Goal: Task Accomplishment & Management: Use online tool/utility

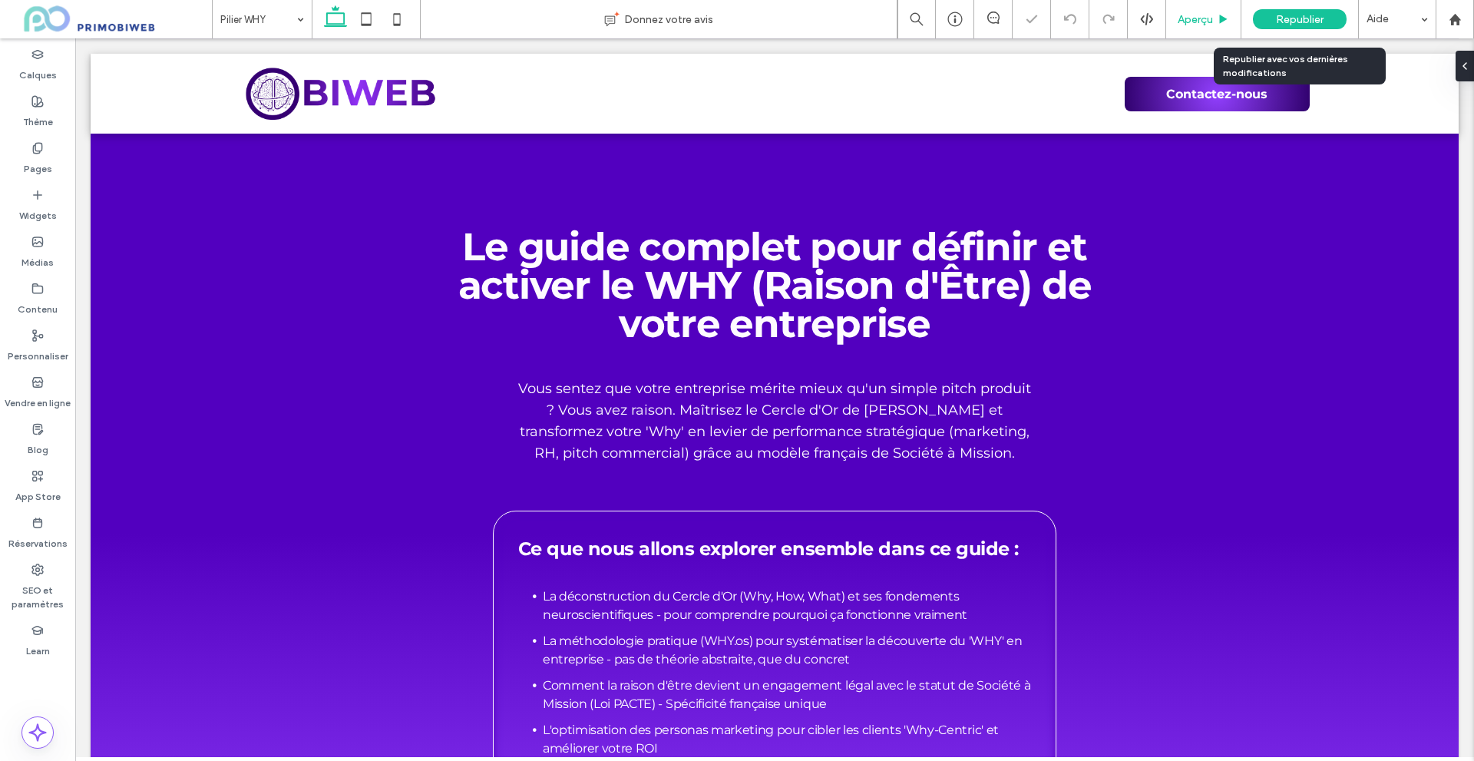
click at [1204, 22] on span "Aperçu" at bounding box center [1194, 19] width 35 height 13
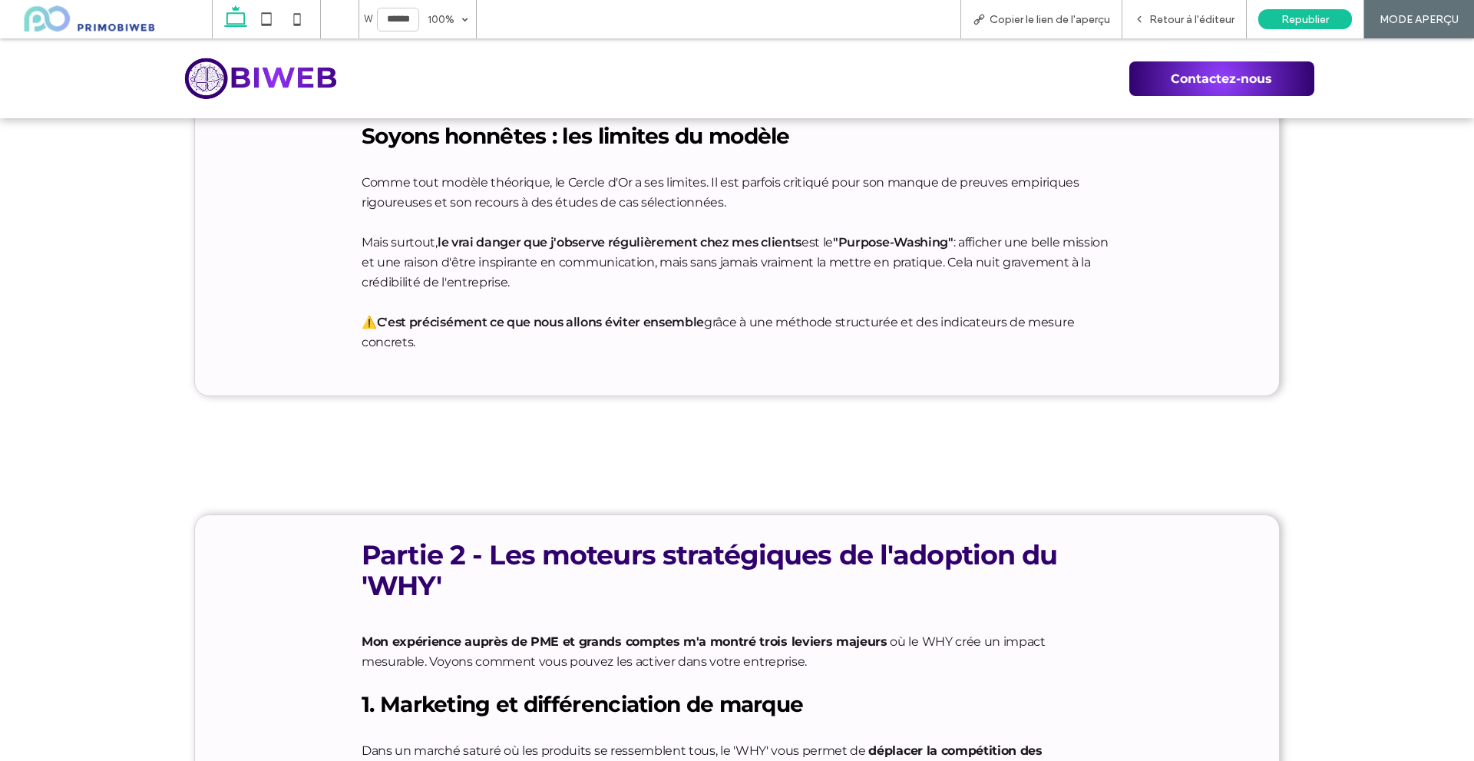
scroll to position [2226, 0]
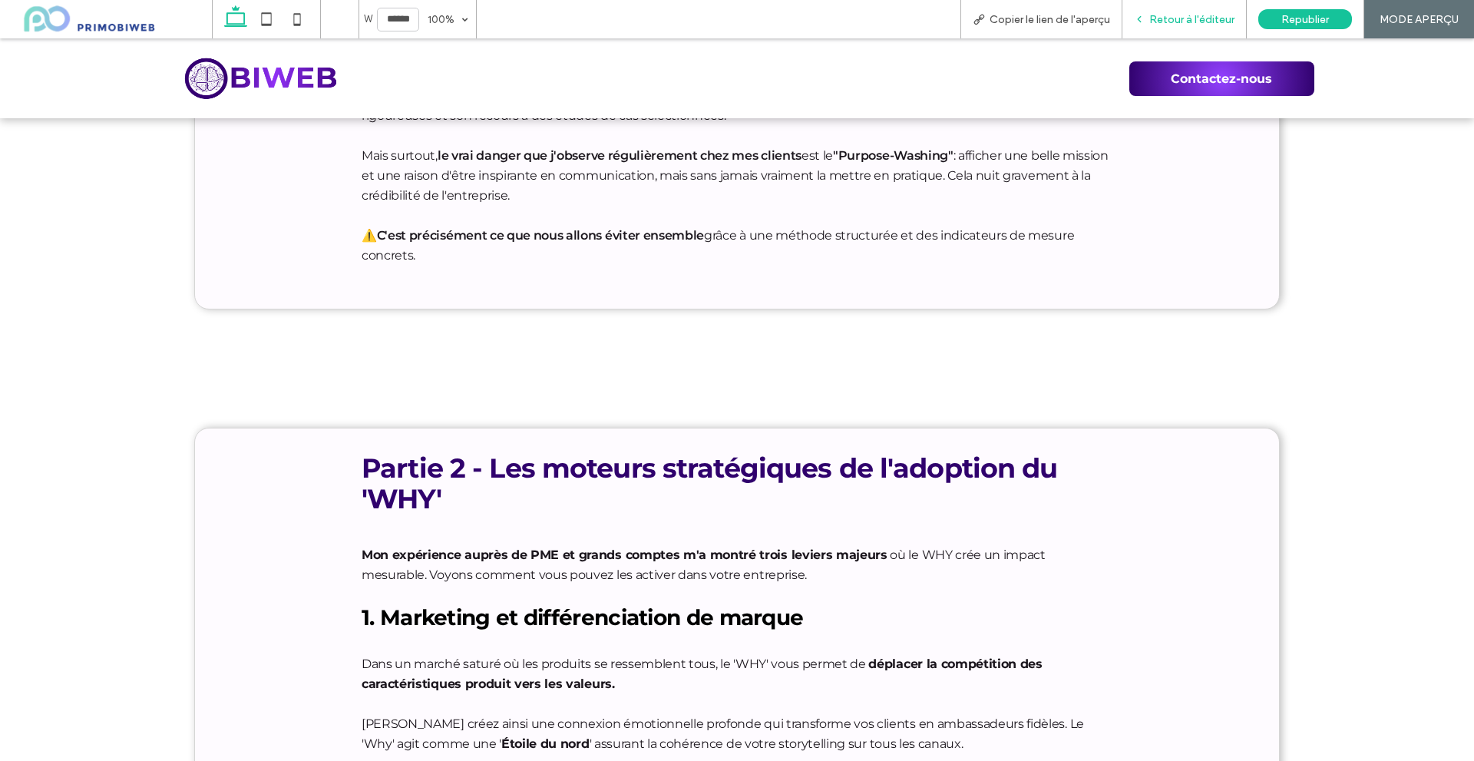
click at [1223, 23] on span "Retour à l'éditeur" at bounding box center [1191, 19] width 85 height 13
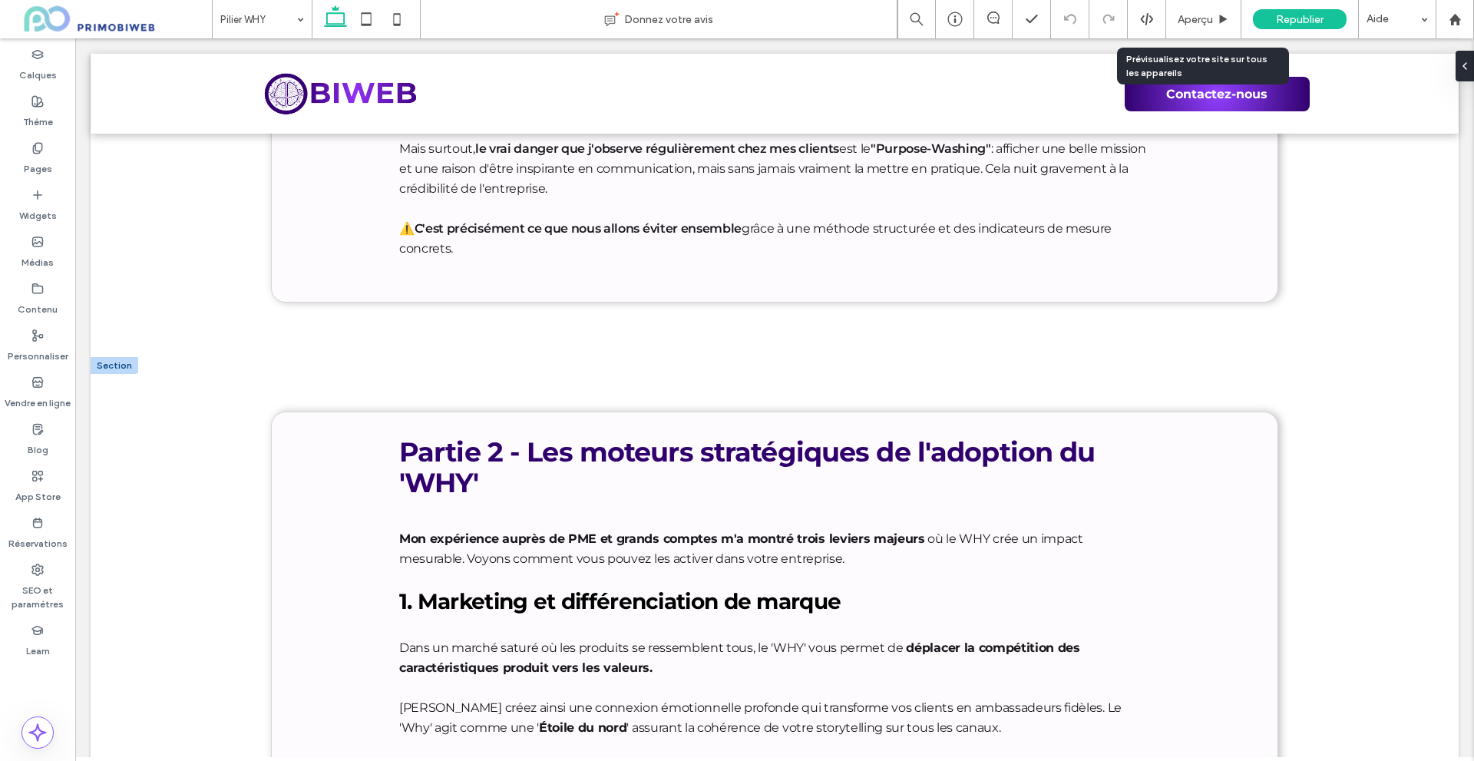
scroll to position [2142, 0]
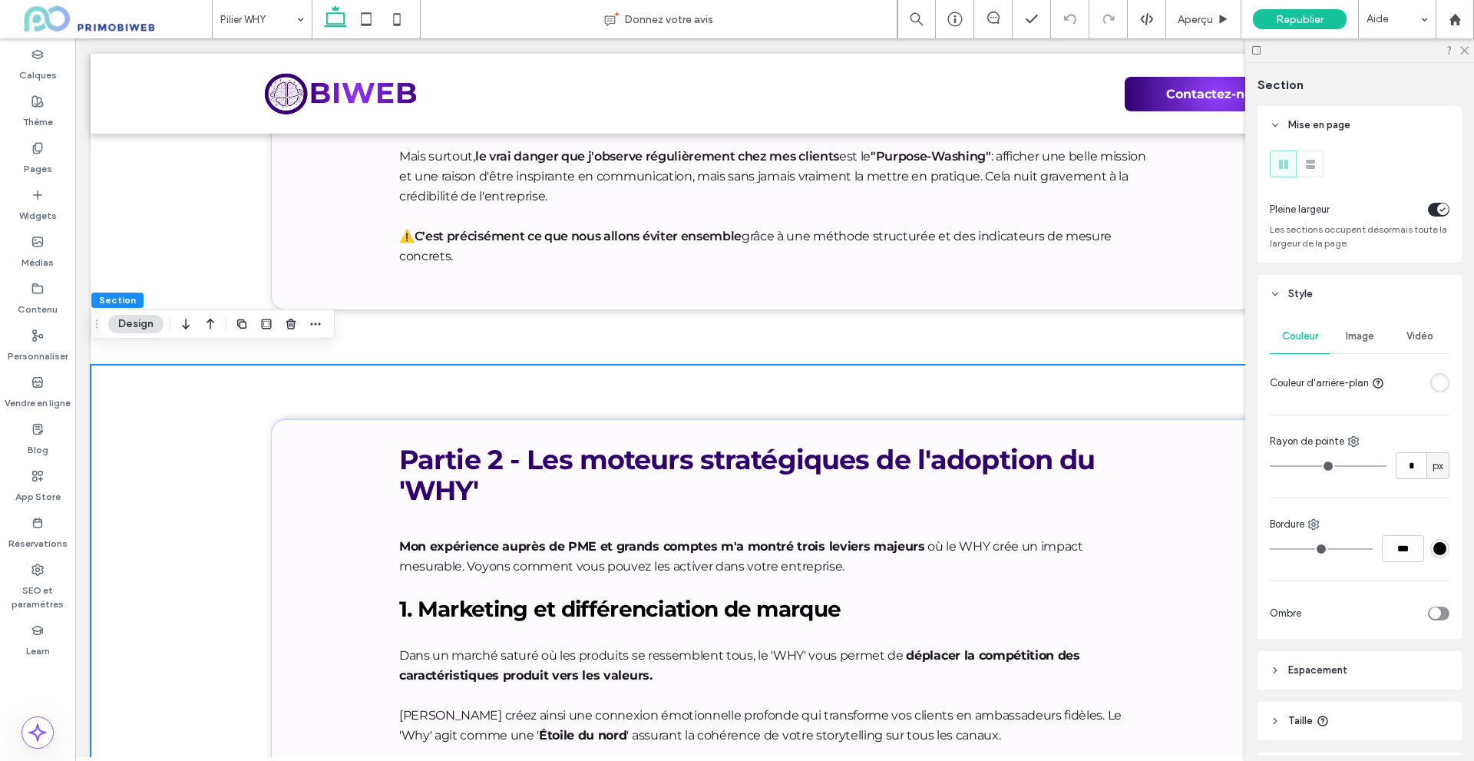
click at [1283, 669] on header "Espacement" at bounding box center [1359, 670] width 204 height 38
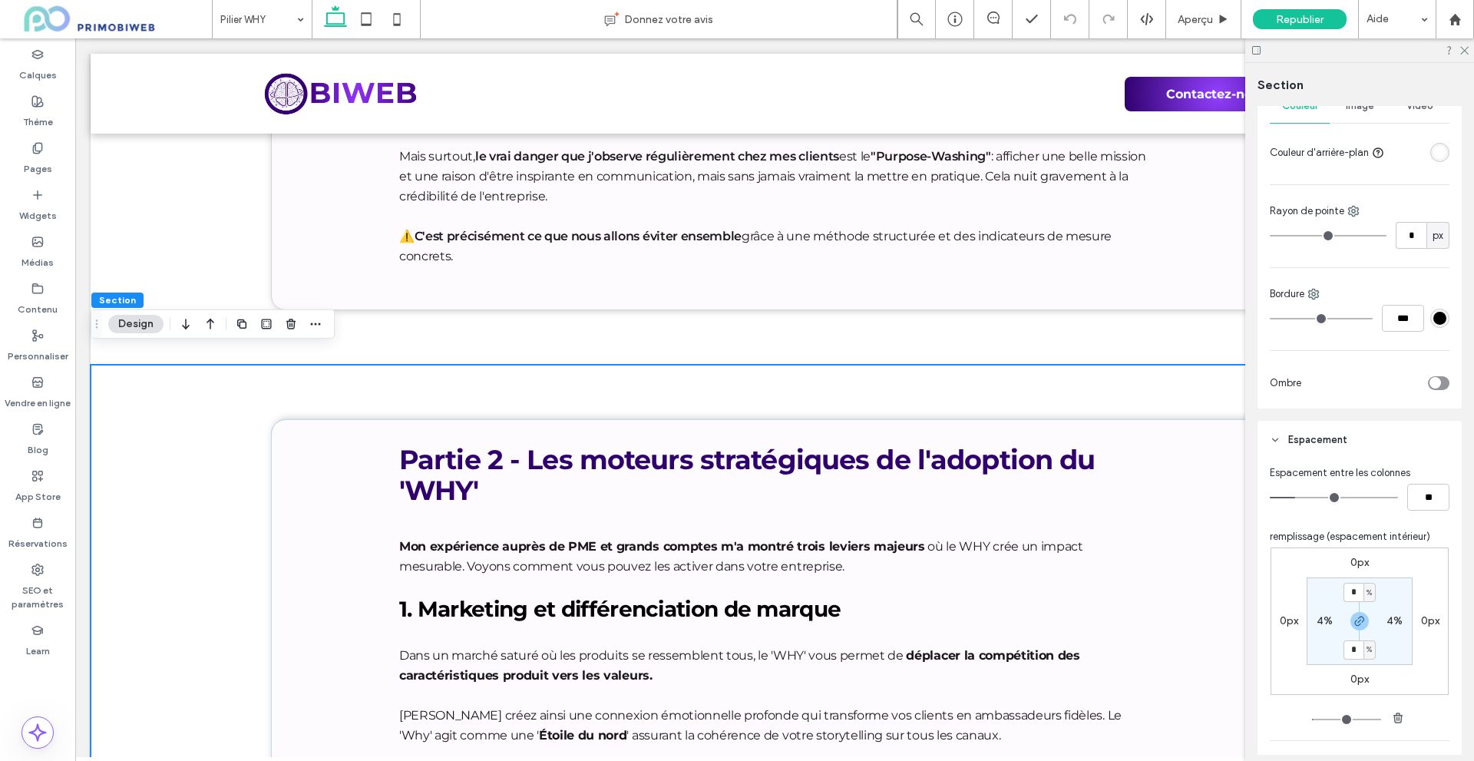
scroll to position [307, 0]
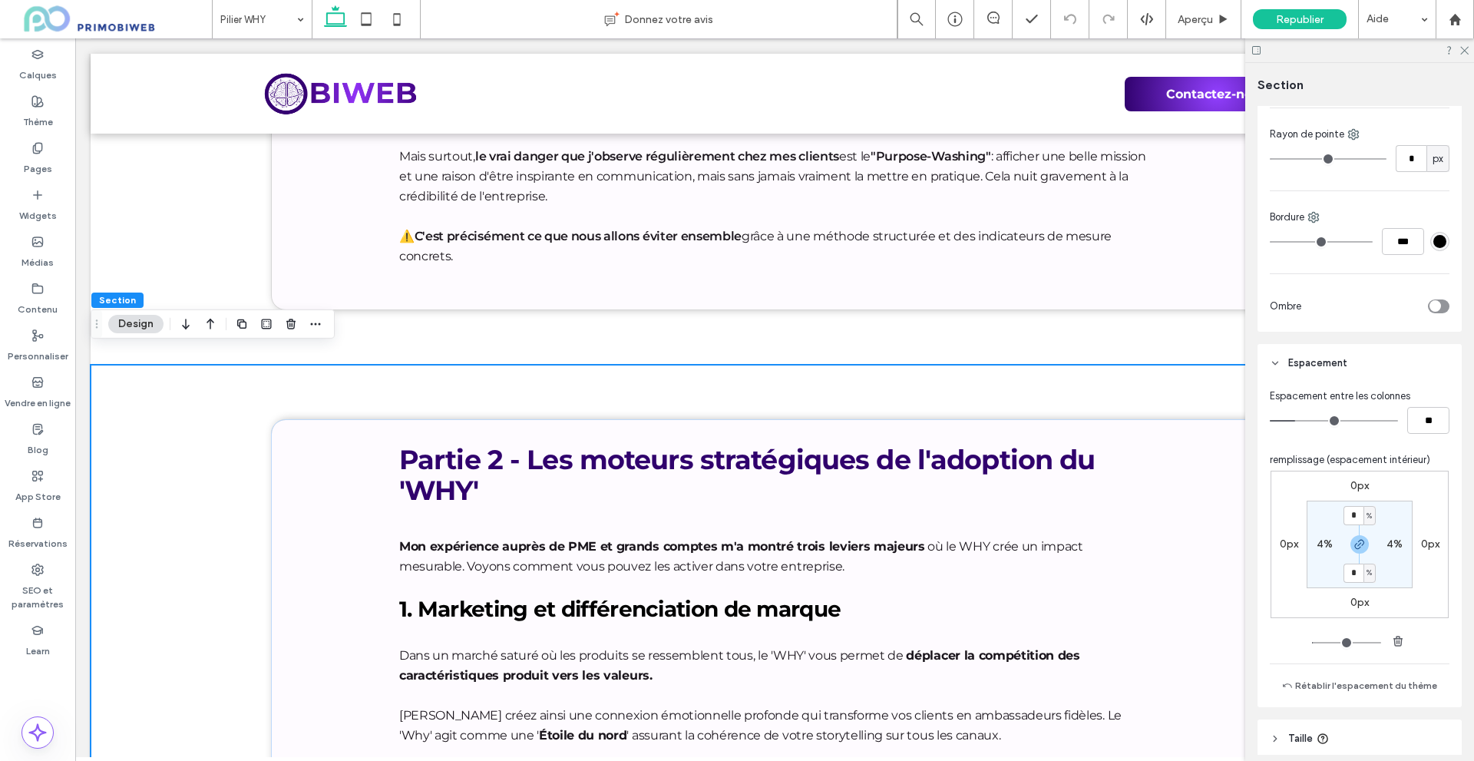
click at [1350, 487] on label "0px" at bounding box center [1359, 485] width 18 height 13
type input "*"
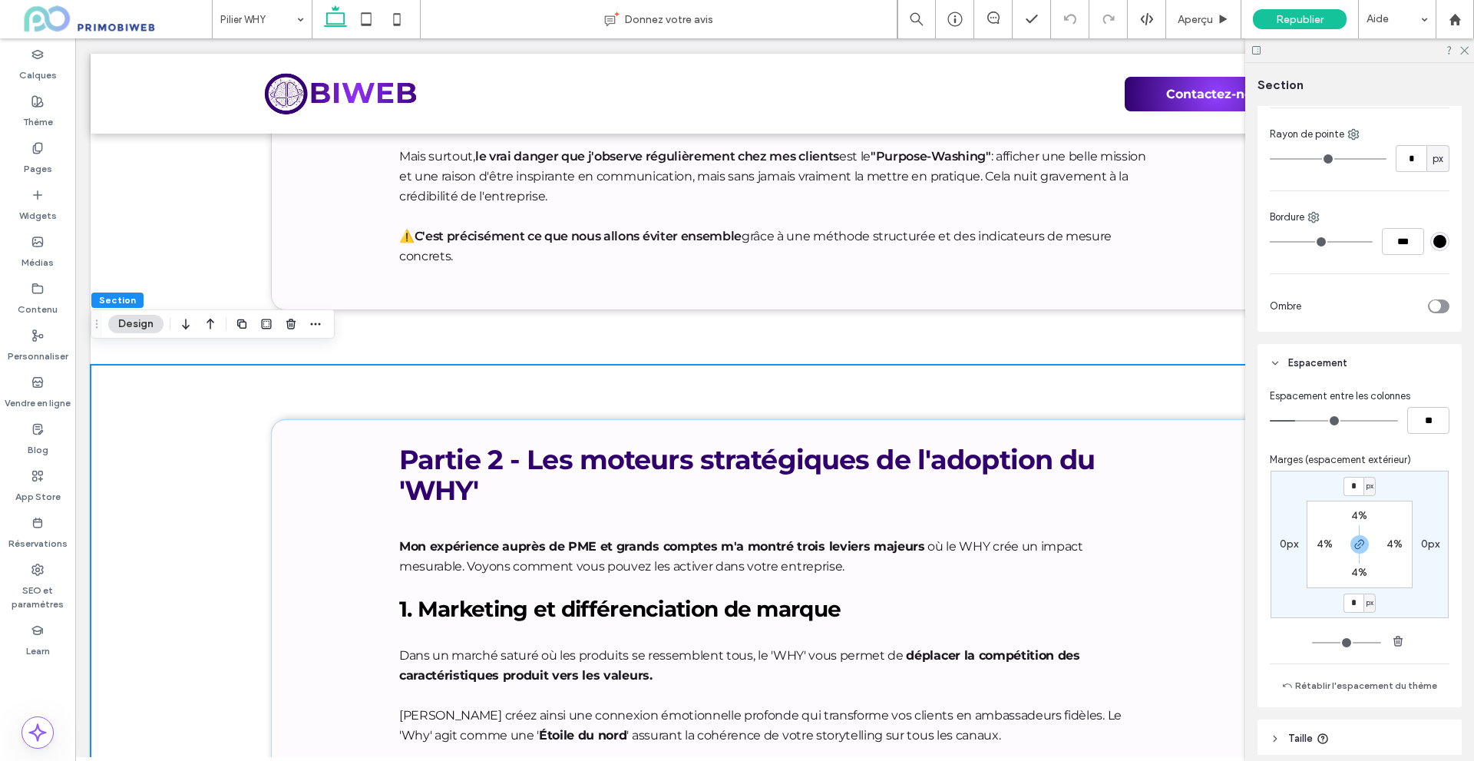
type input "*"
type input "**"
click at [1289, 420] on input "range" at bounding box center [1334, 421] width 128 height 2
type input "*"
type input "**"
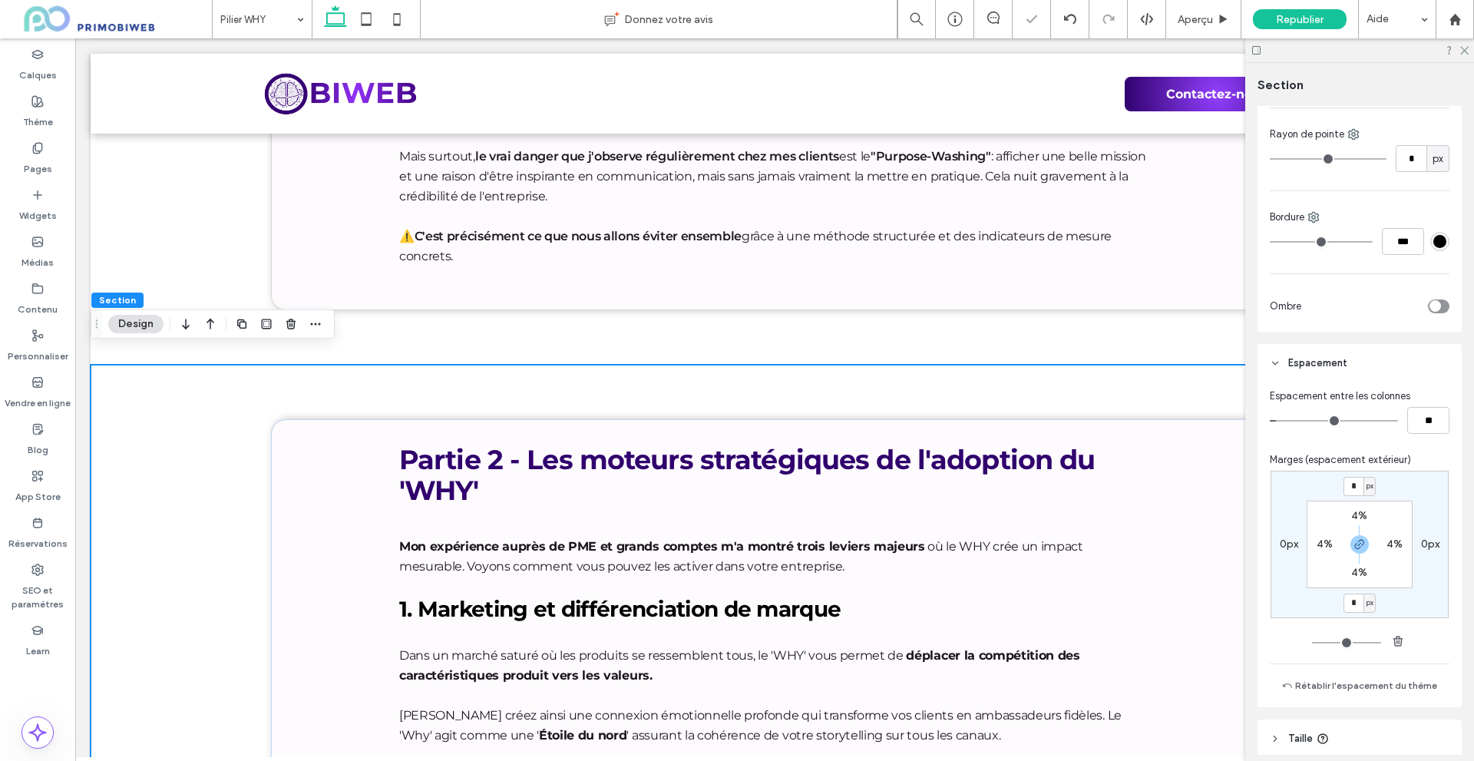
type input "*"
click at [1283, 420] on input "range" at bounding box center [1334, 421] width 128 height 2
click at [1346, 517] on div "4%" at bounding box center [1359, 516] width 35 height 14
click at [1351, 515] on label "4%" at bounding box center [1359, 515] width 16 height 13
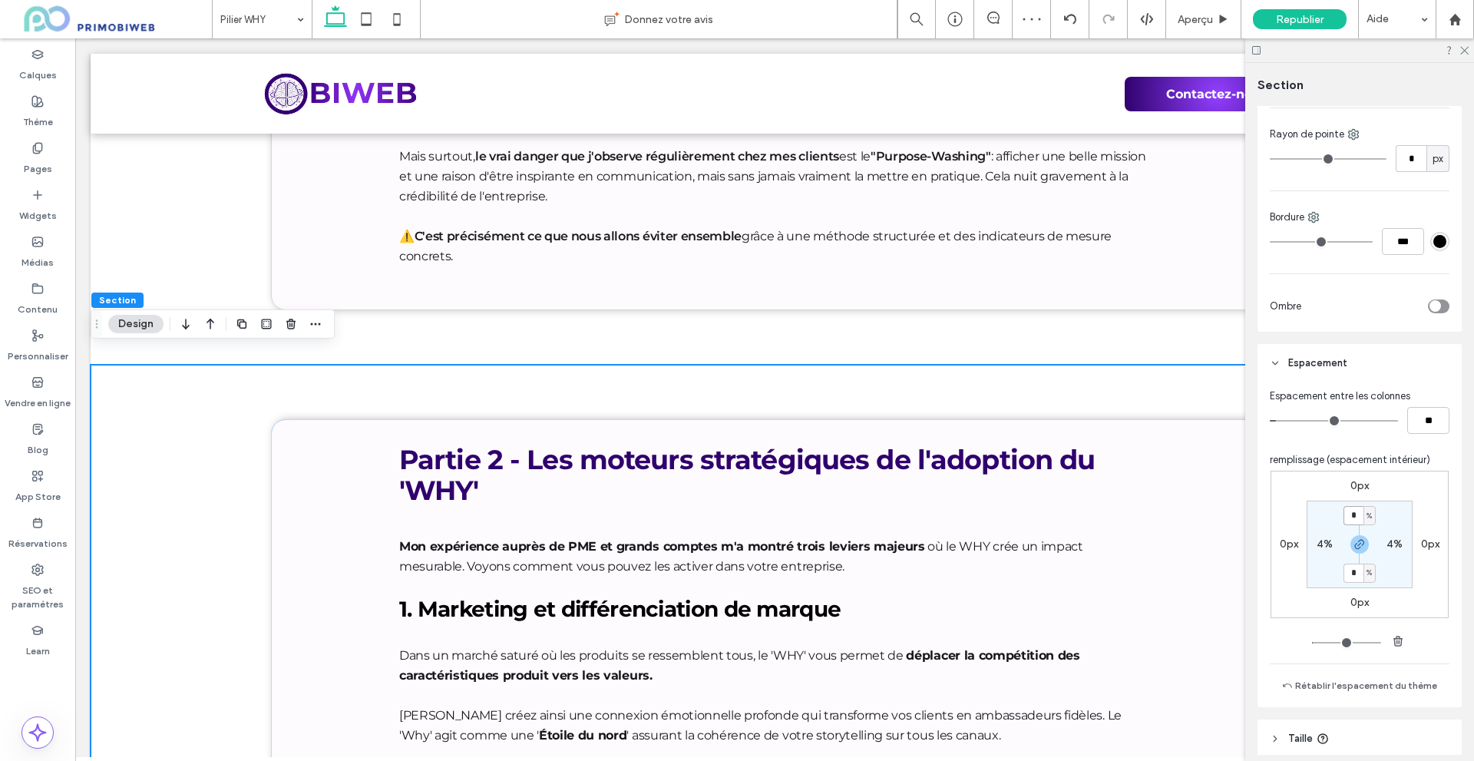
click at [1352, 516] on input "*" at bounding box center [1353, 515] width 20 height 19
type input "*"
click at [1312, 643] on input "range" at bounding box center [1346, 643] width 69 height 2
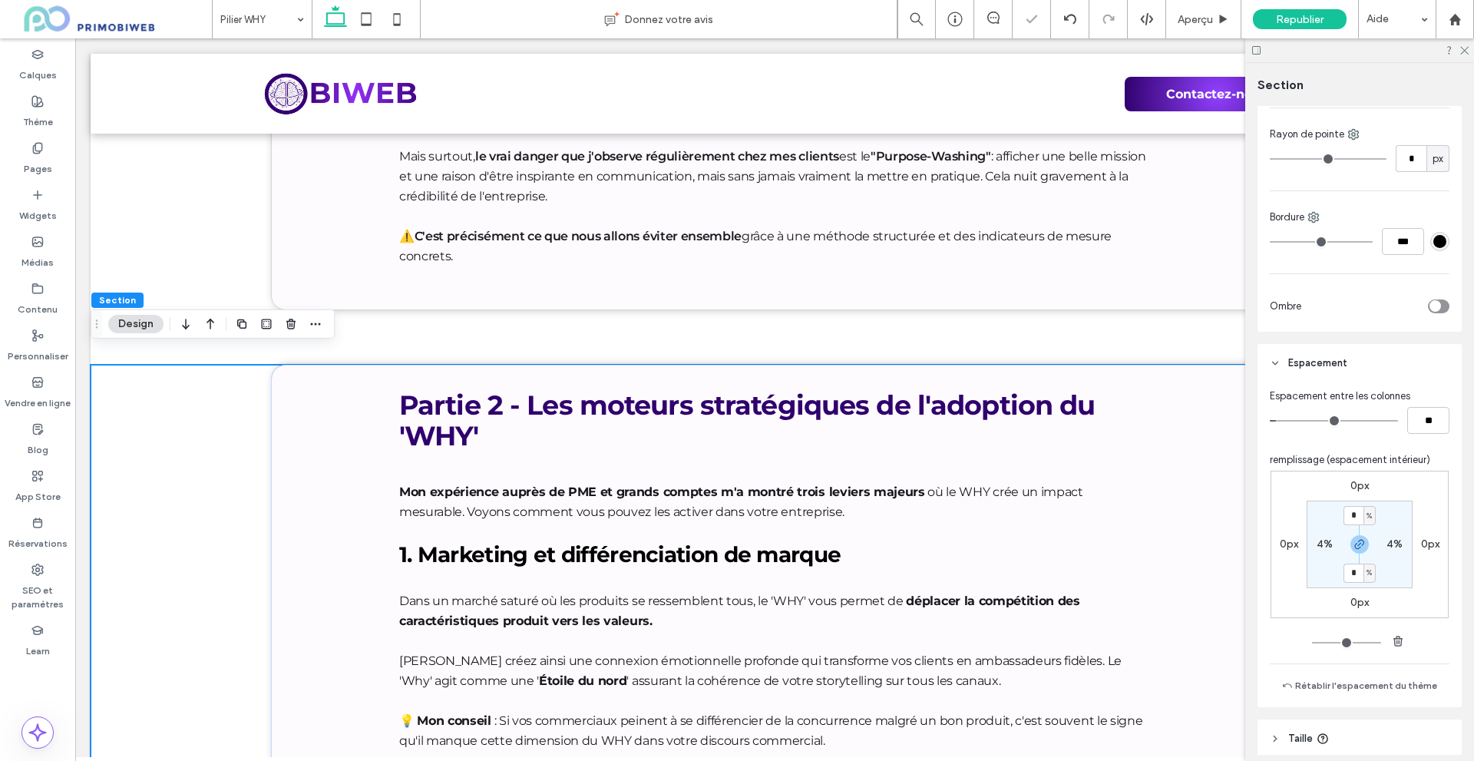
type input "*"
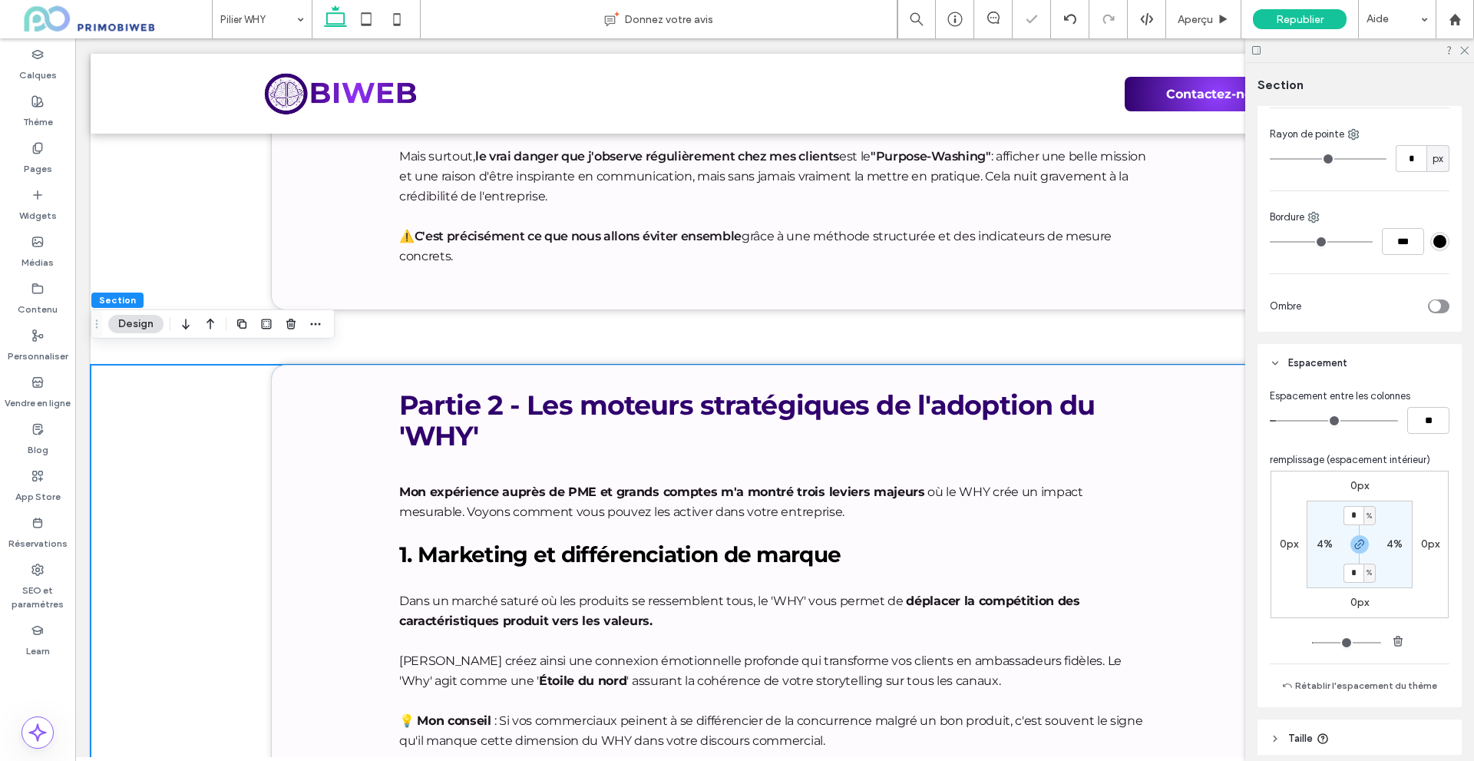
type input "*"
type input "**"
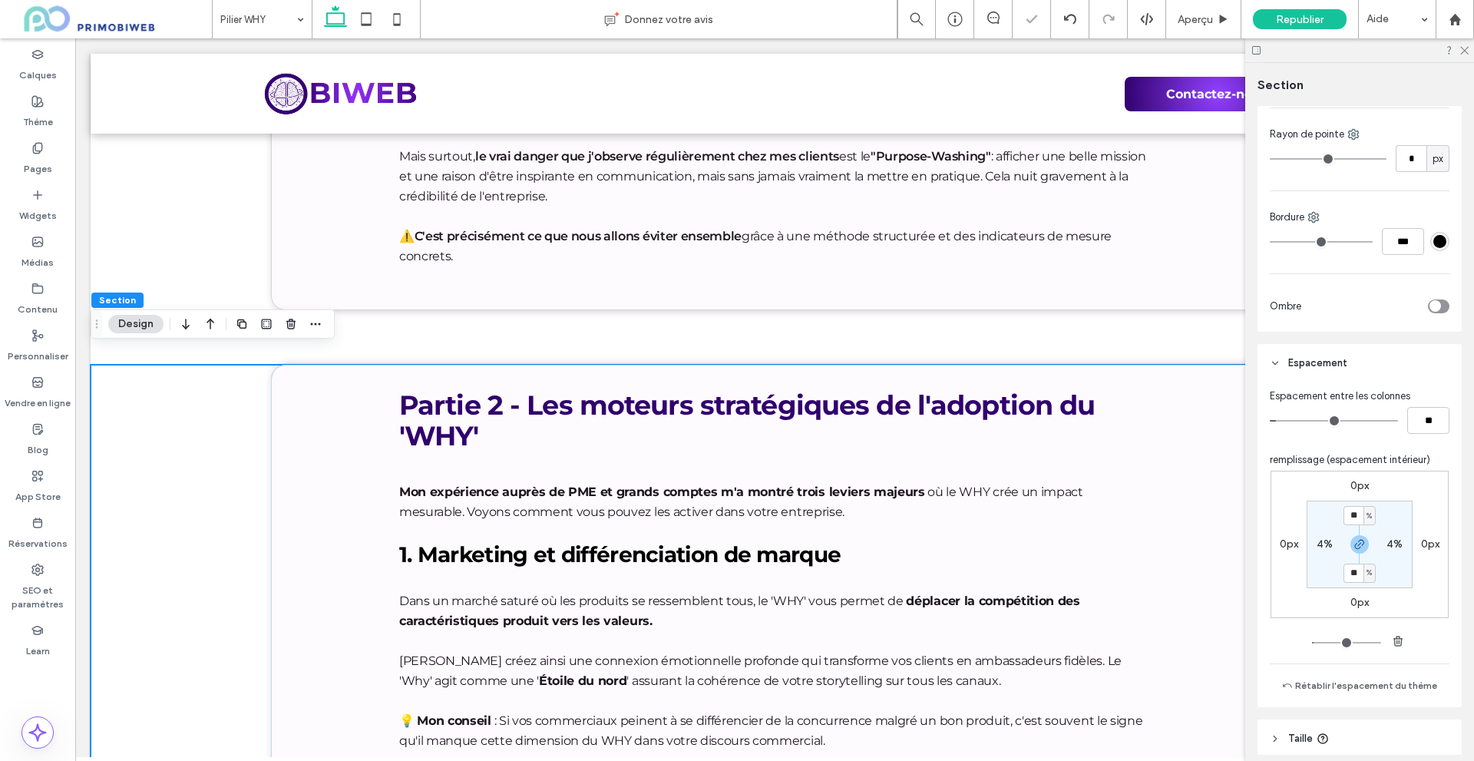
type input "**"
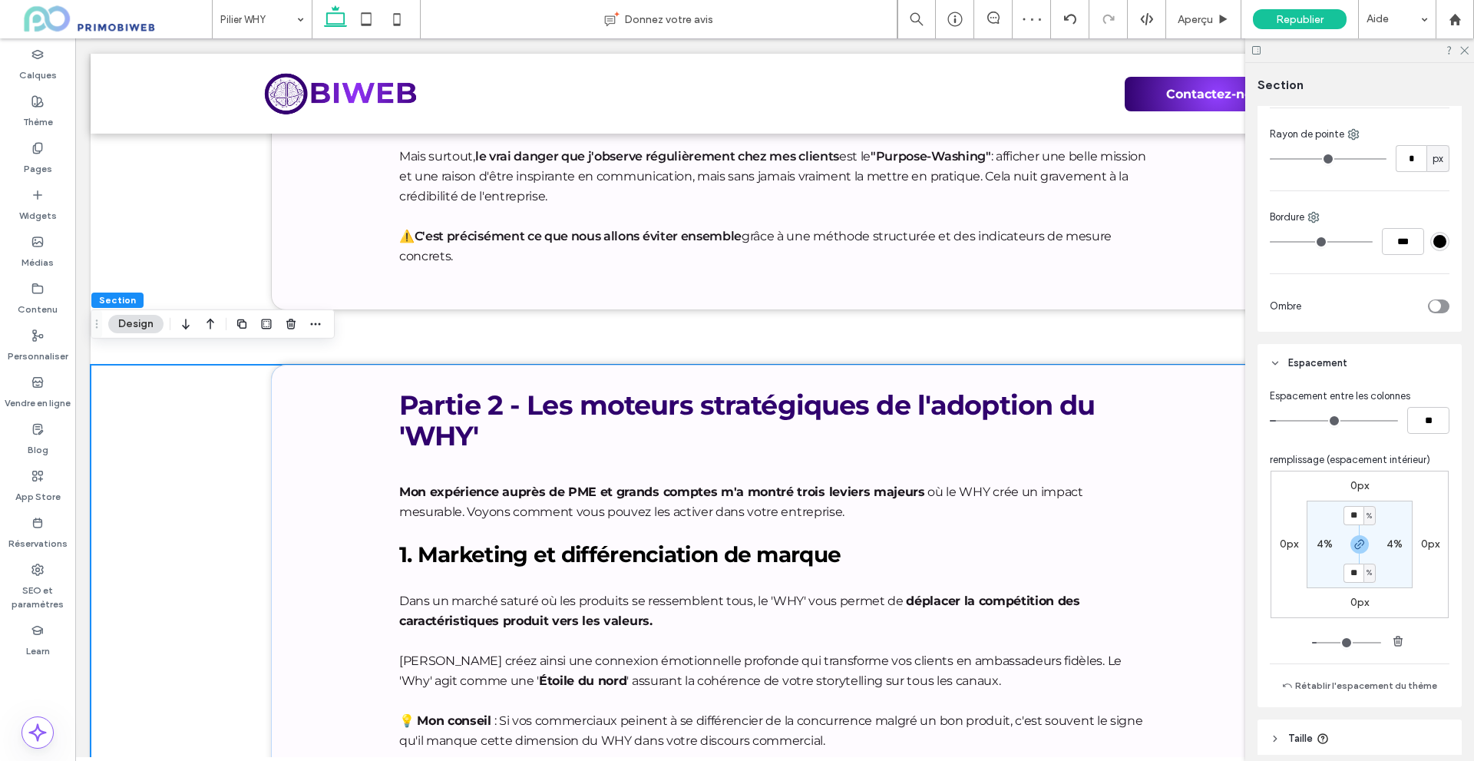
type input "**"
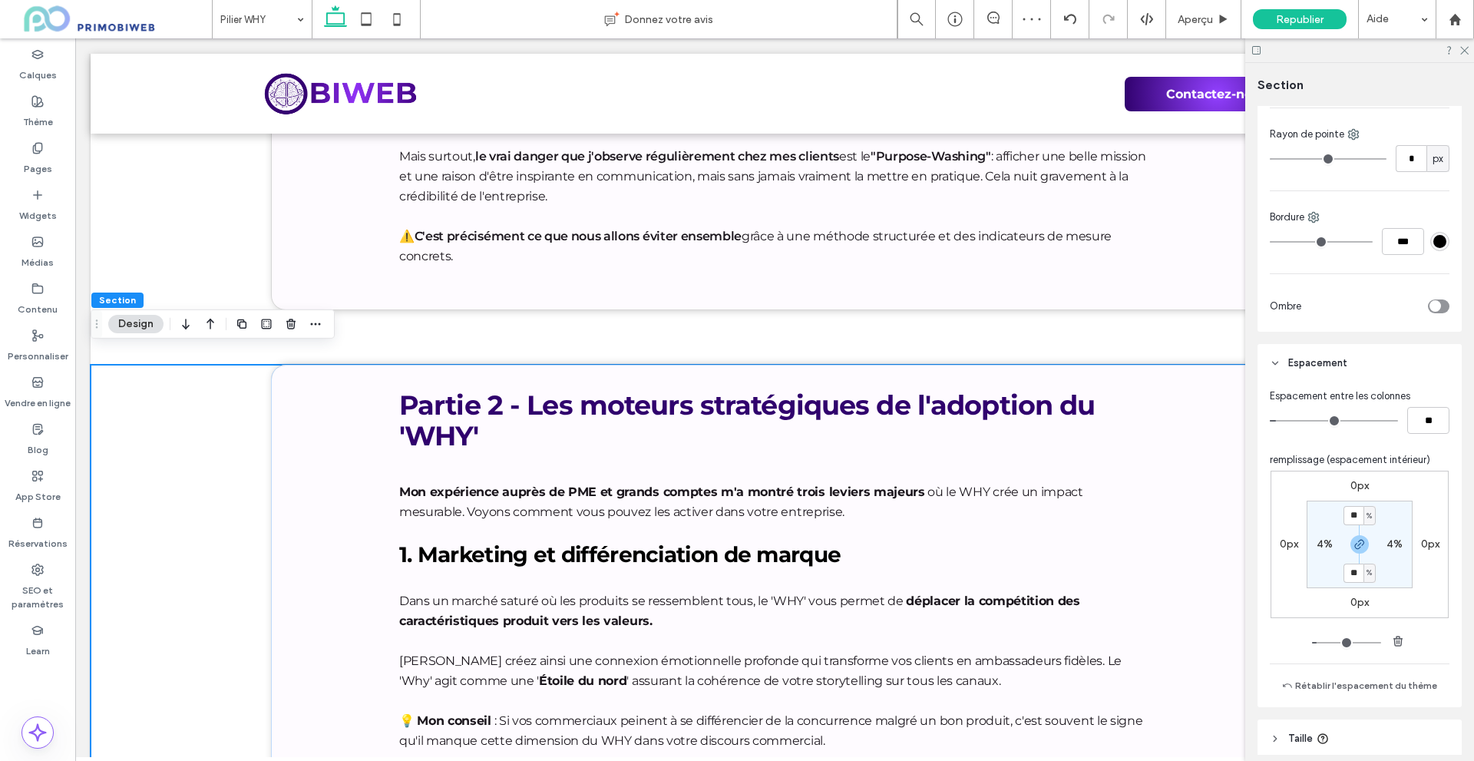
type input "**"
type input "*"
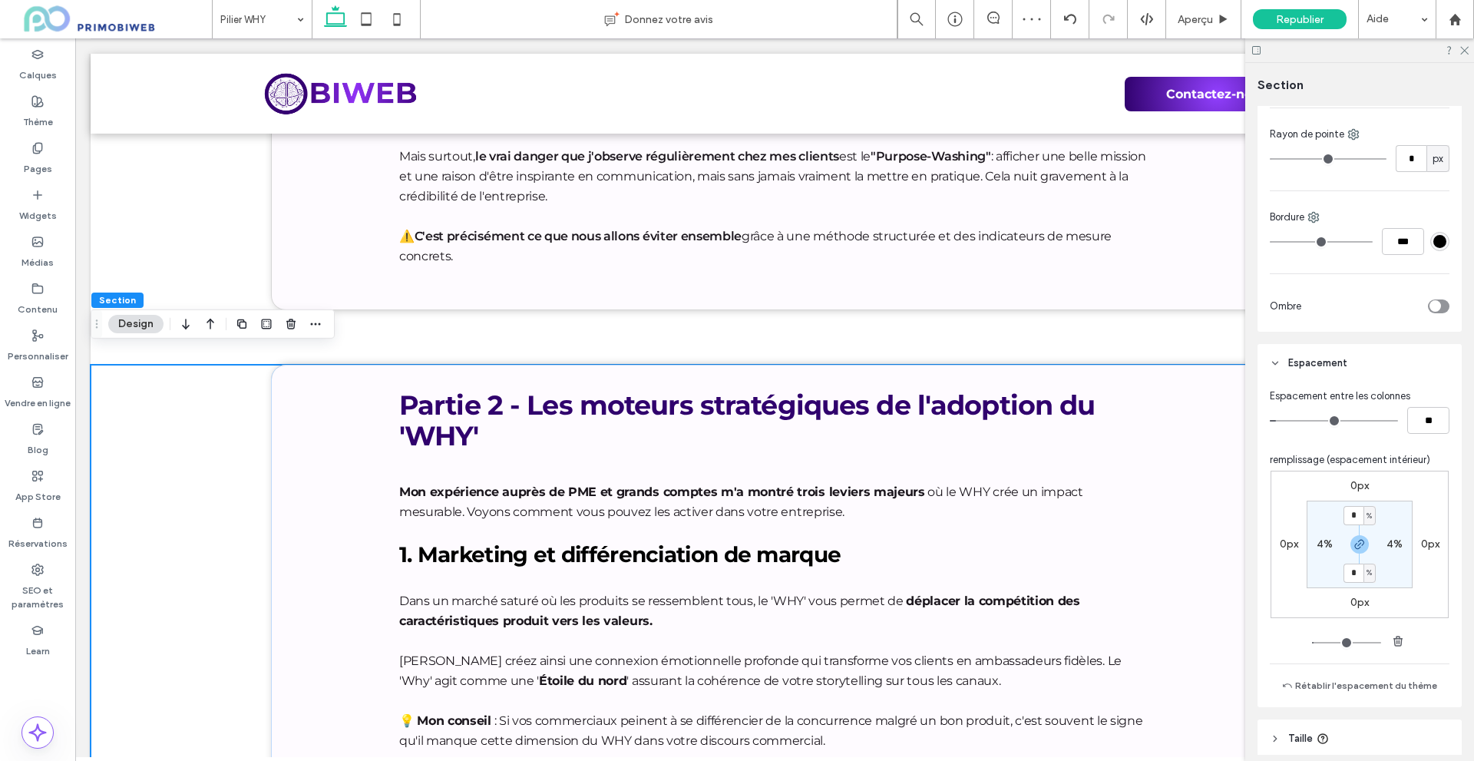
type input "*"
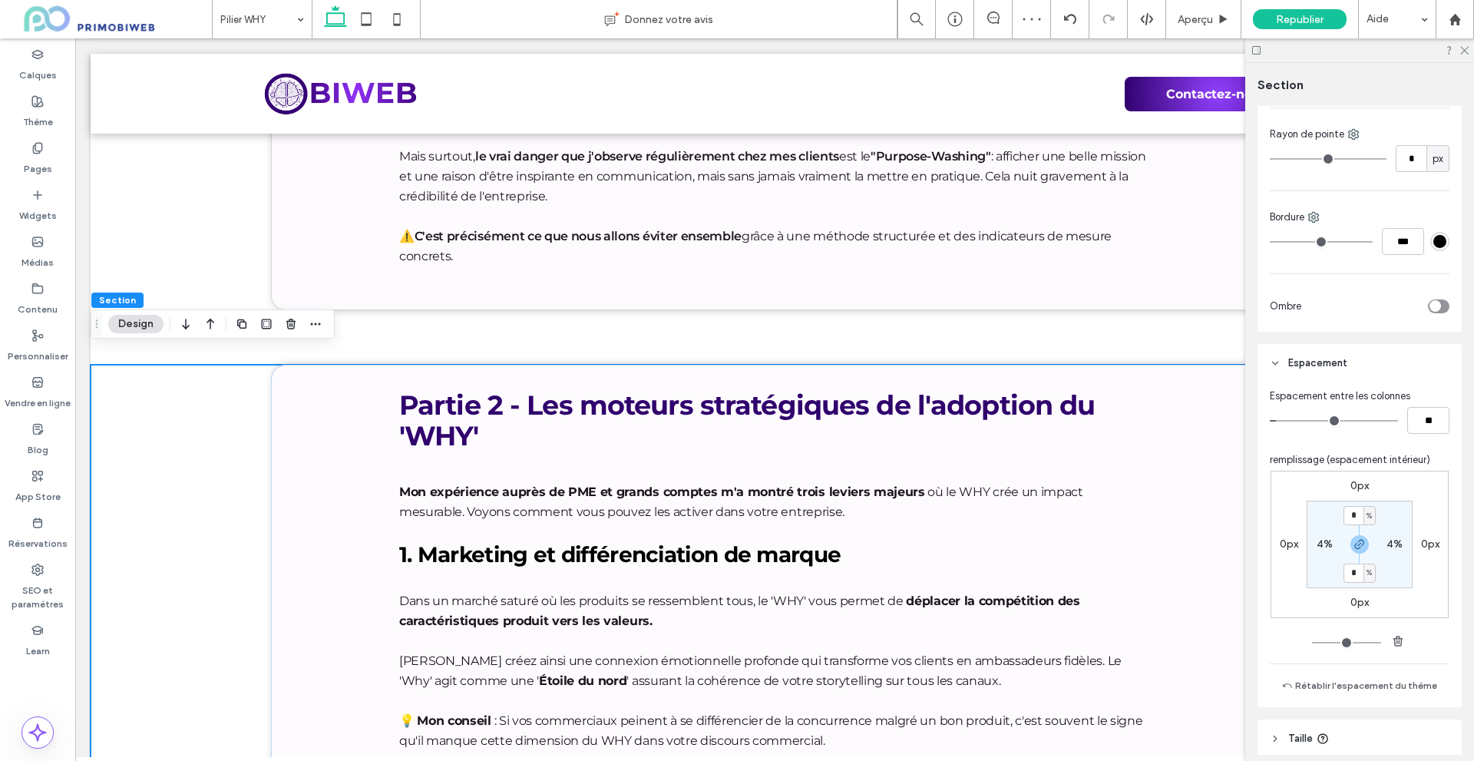
type input "*"
drag, startPoint x: 1312, startPoint y: 639, endPoint x: 1315, endPoint y: 647, distance: 8.3
type input "*"
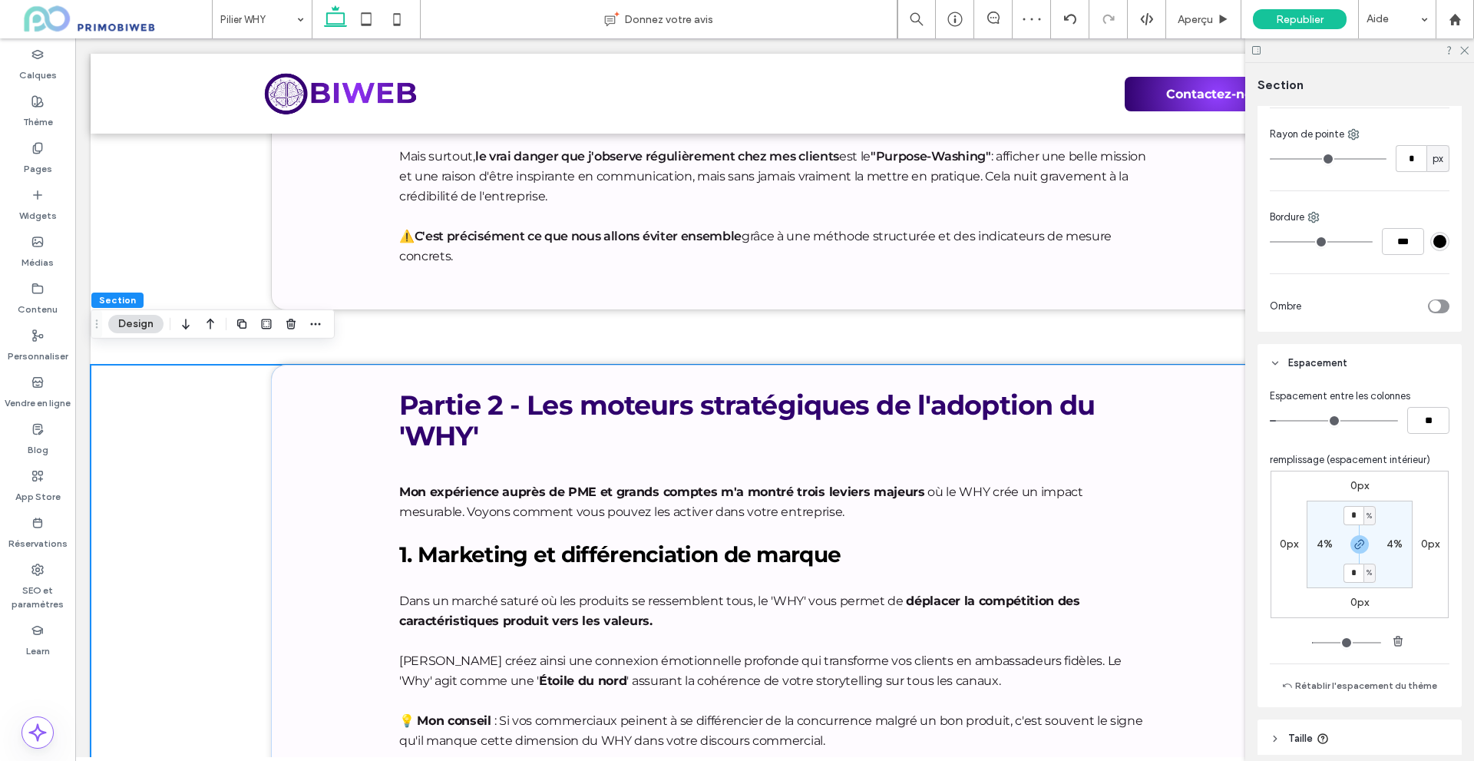
click at [1315, 643] on input "range" at bounding box center [1346, 643] width 69 height 2
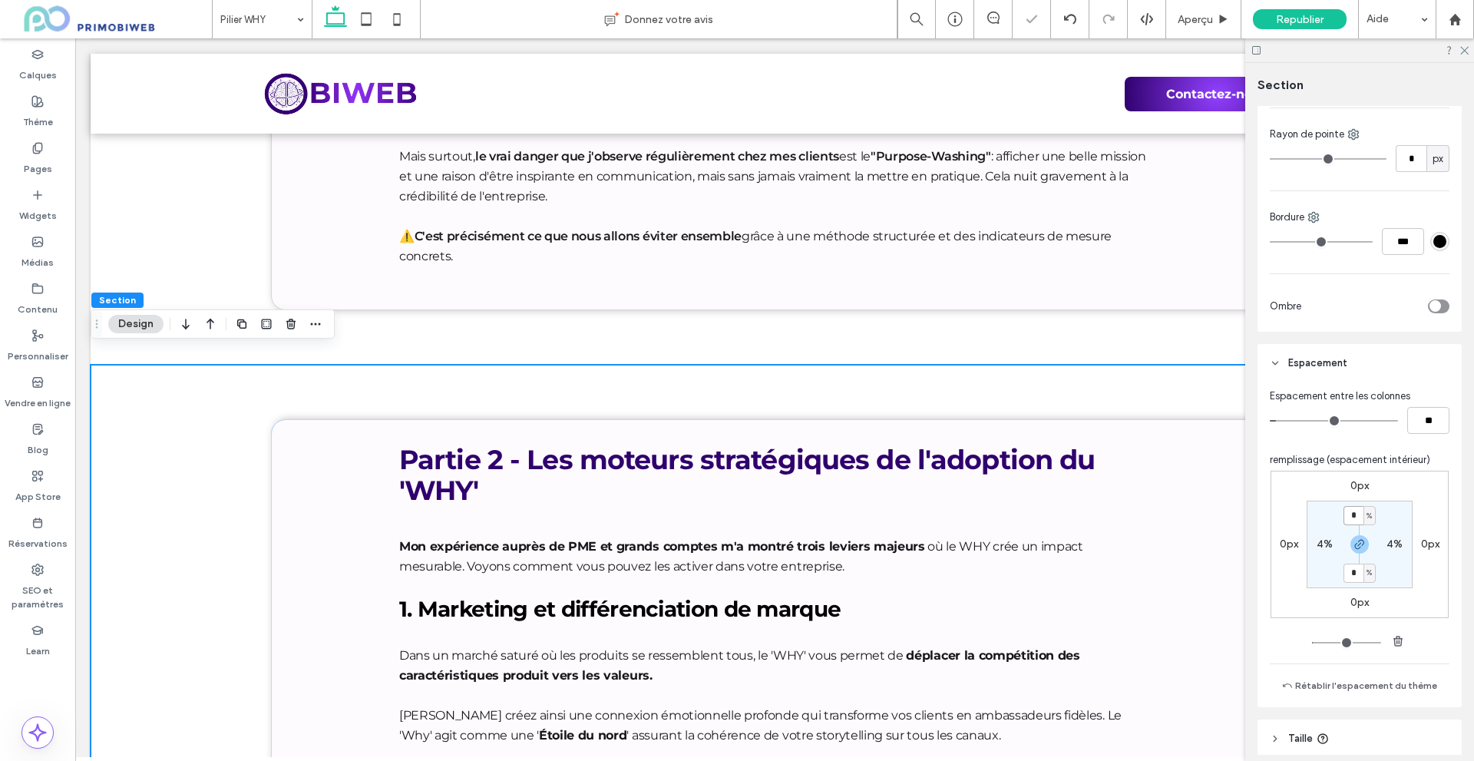
click at [1349, 519] on input "*" at bounding box center [1353, 515] width 20 height 19
type input "*"
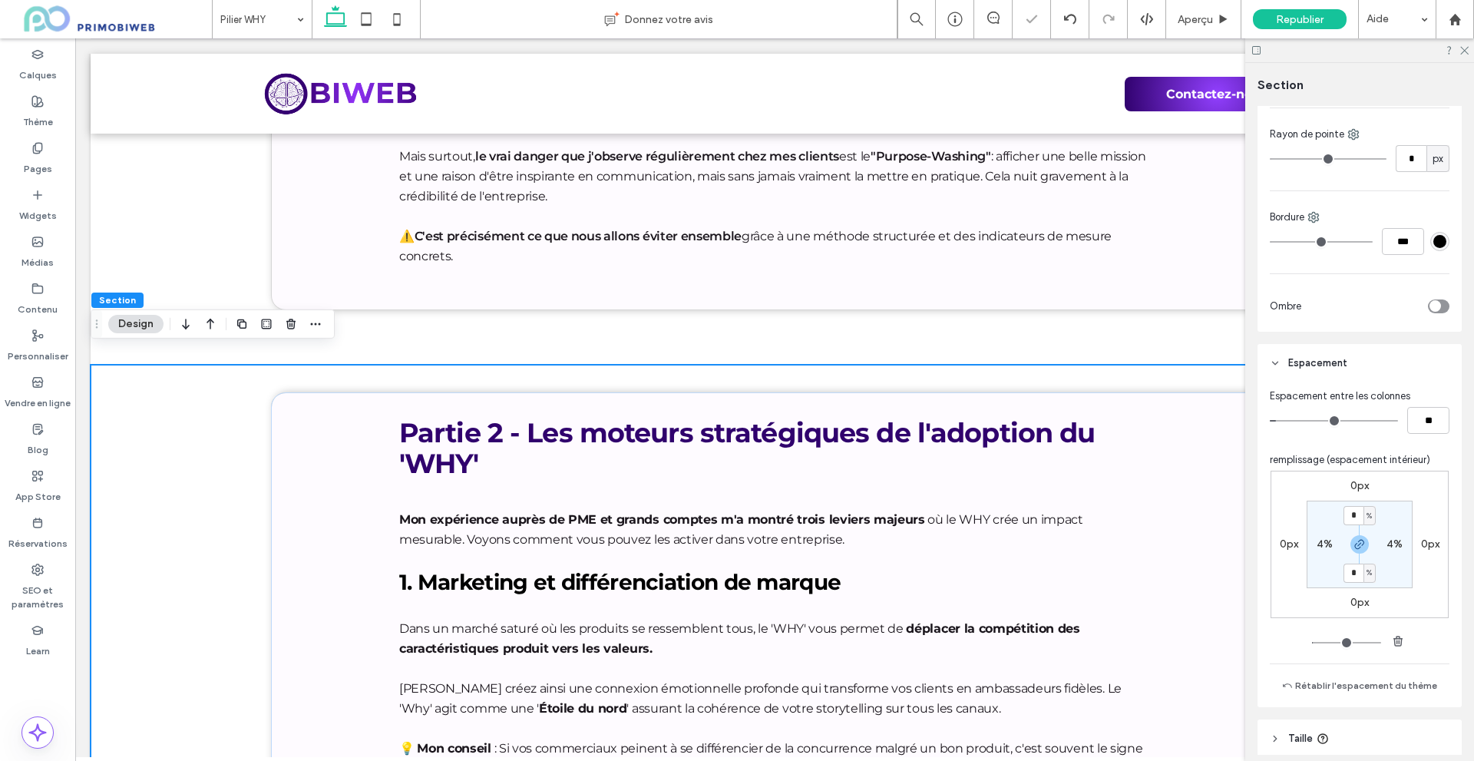
click at [1470, 45] on div at bounding box center [1359, 50] width 229 height 24
click at [1466, 45] on icon at bounding box center [1463, 50] width 10 height 10
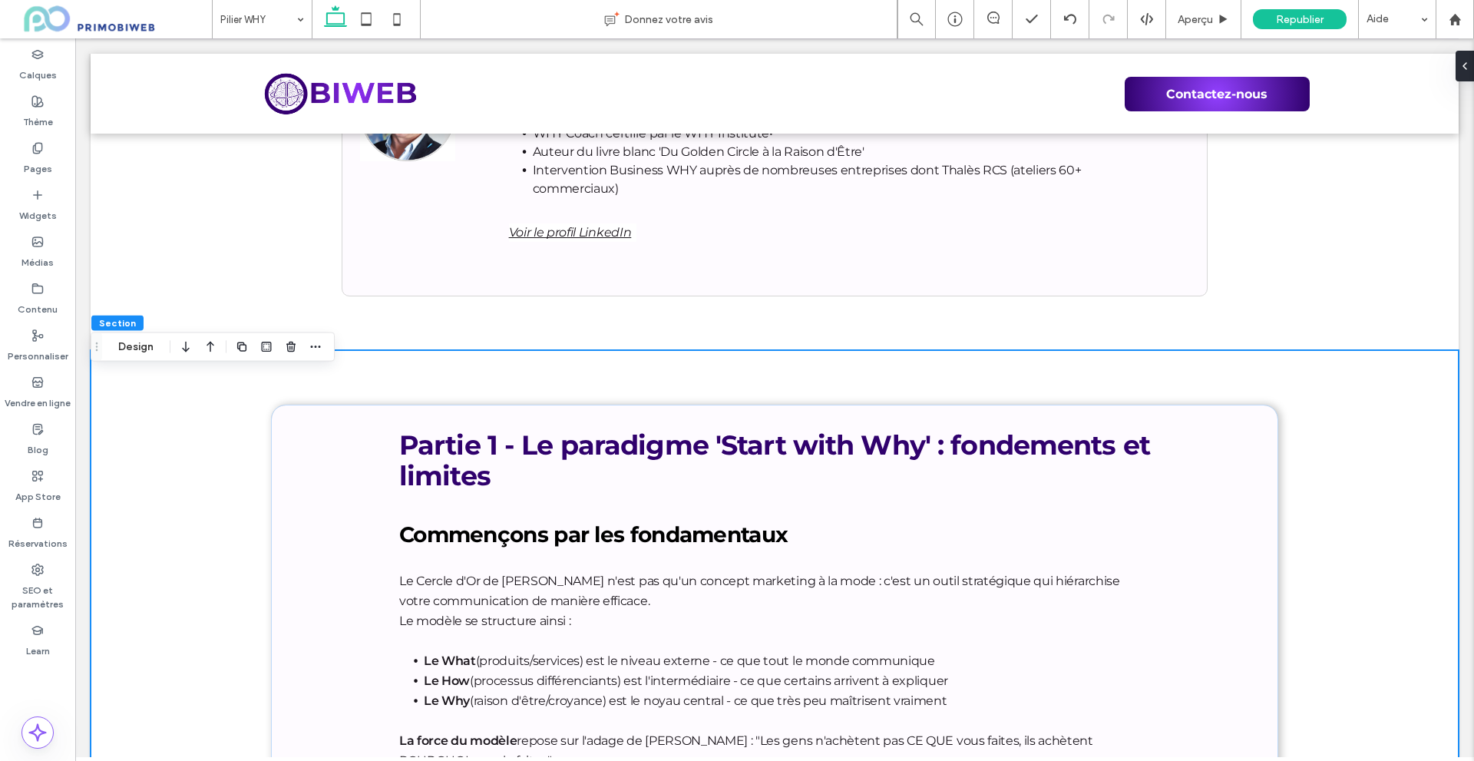
scroll to position [913, 0]
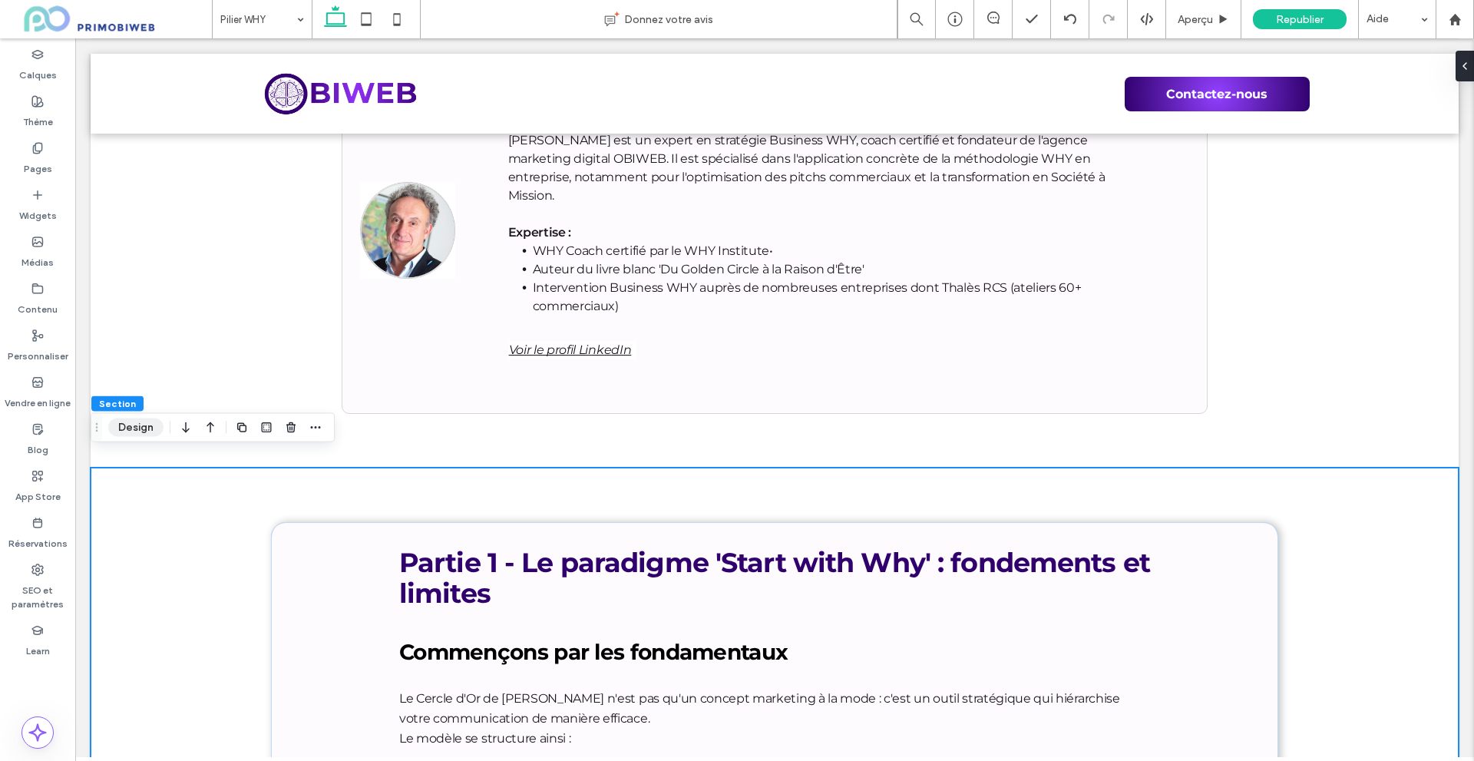
click at [134, 434] on button "Design" at bounding box center [135, 427] width 55 height 18
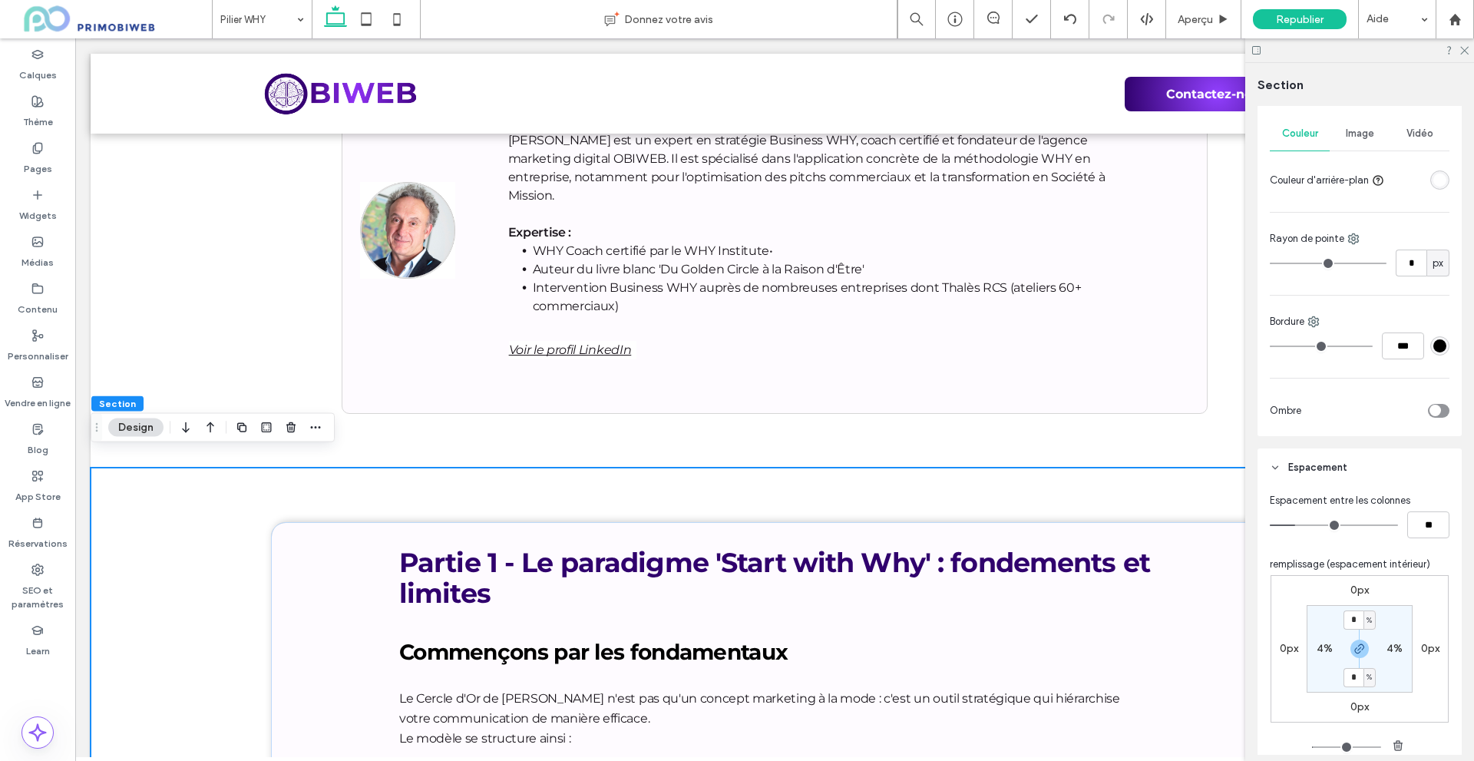
scroll to position [230, 0]
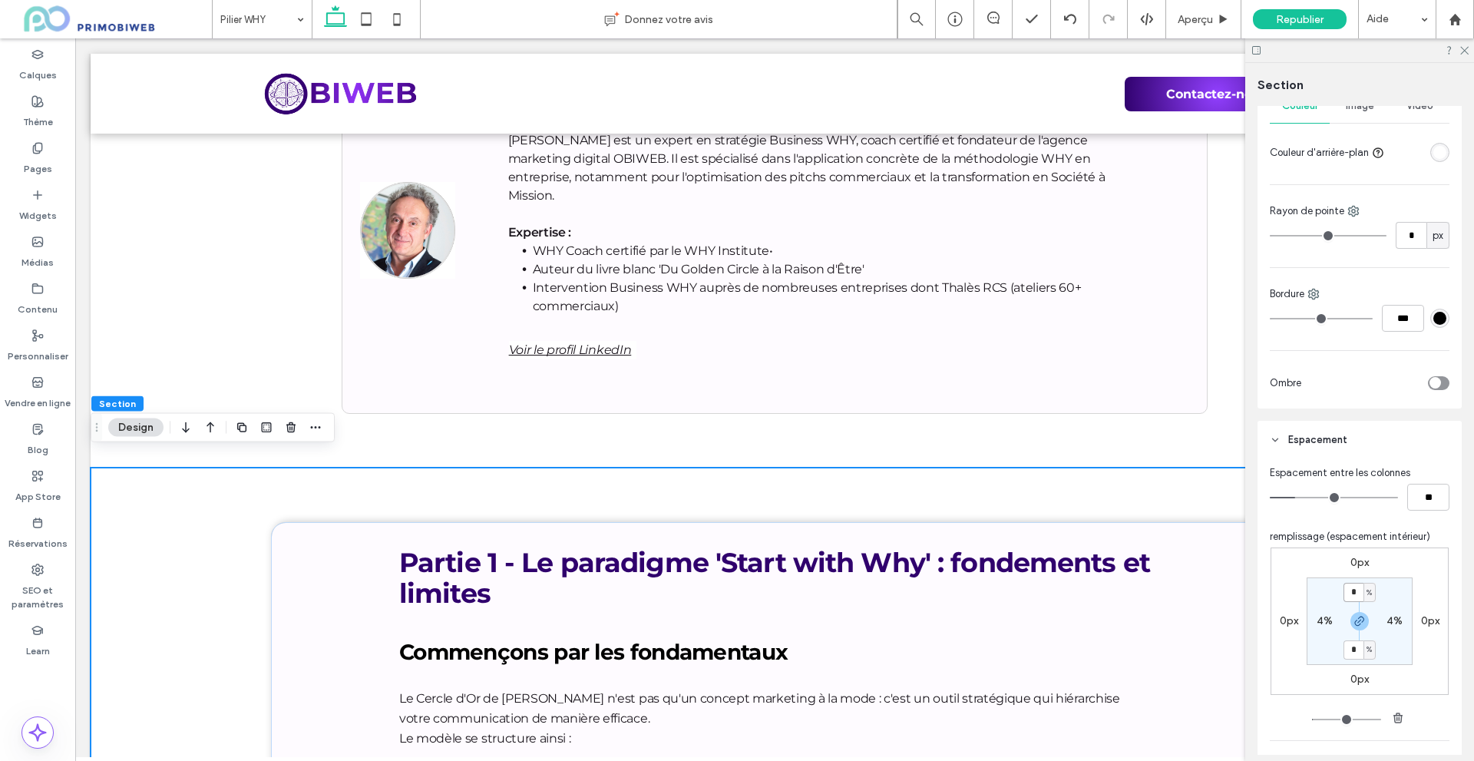
click at [1344, 596] on input "*" at bounding box center [1353, 592] width 20 height 19
type input "*"
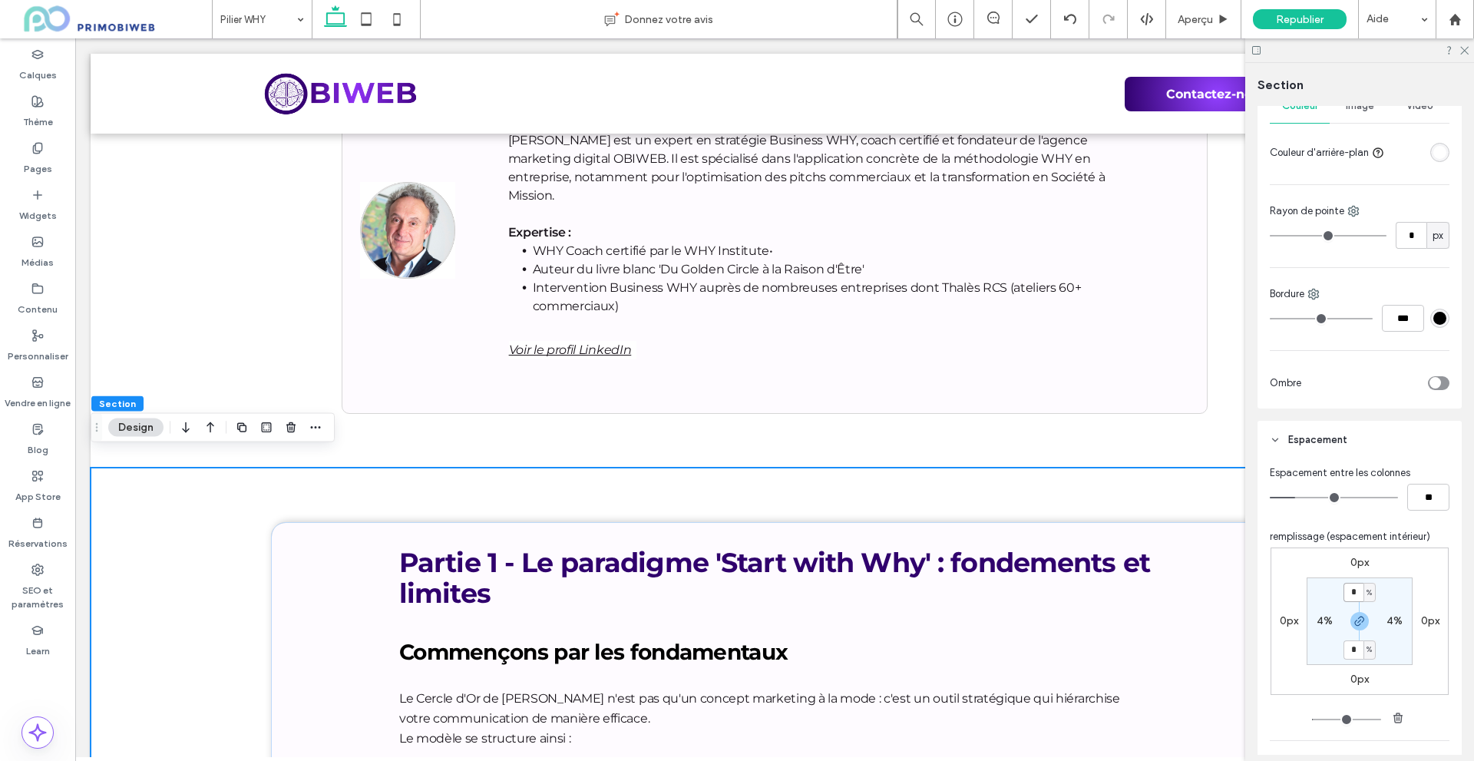
type input "*"
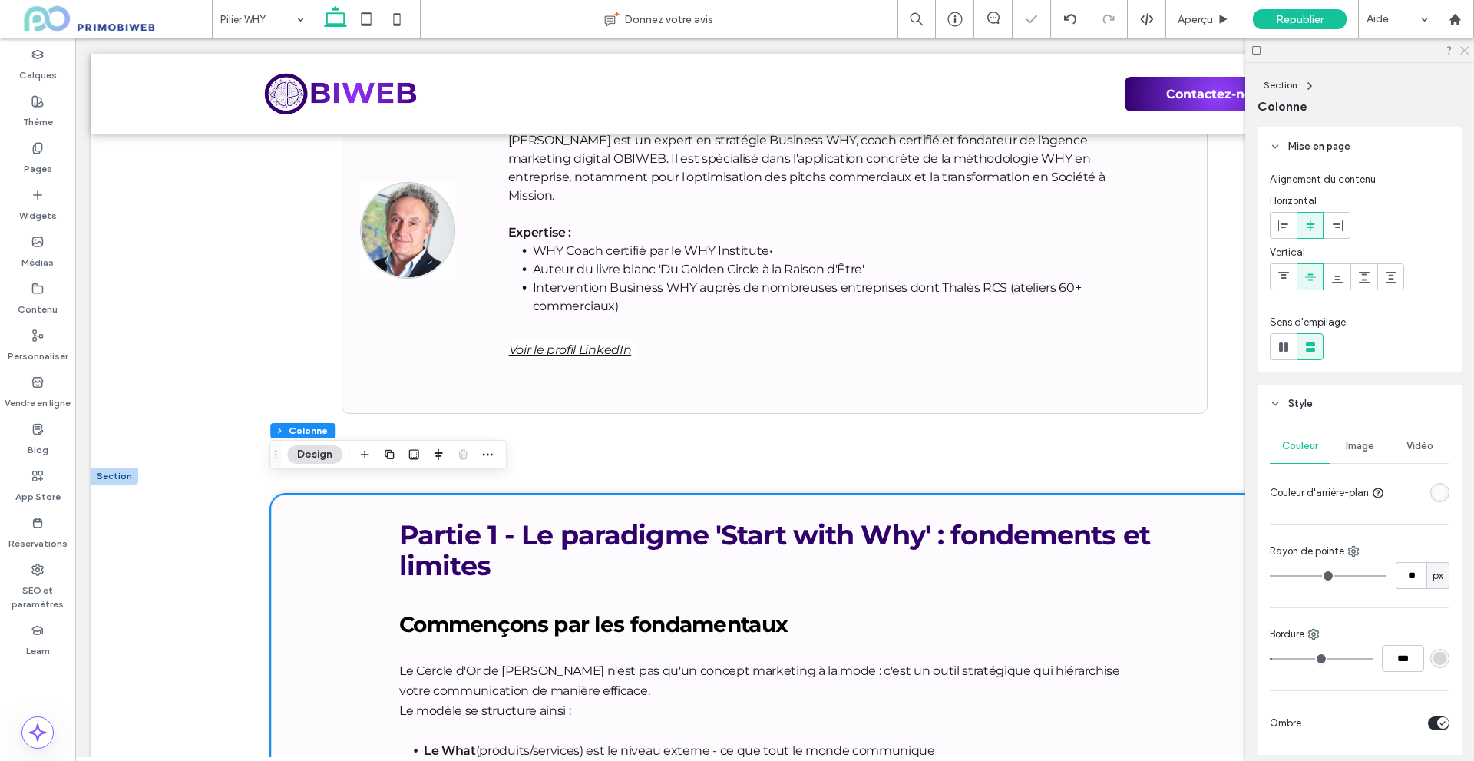
click at [1462, 50] on icon at bounding box center [1463, 50] width 10 height 10
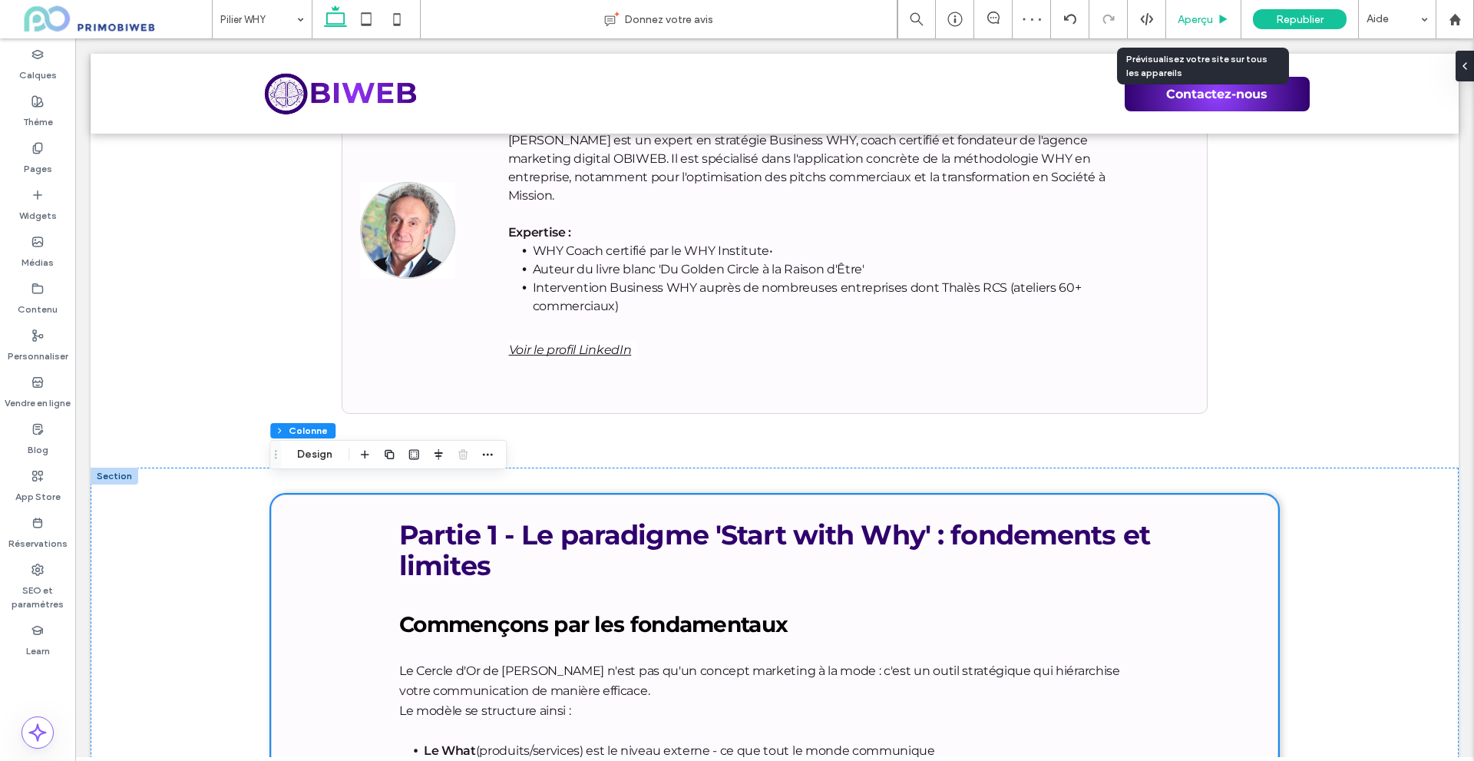
click at [1210, 12] on div "Aperçu" at bounding box center [1203, 19] width 75 height 38
click at [1199, 18] on span "Aperçu" at bounding box center [1194, 19] width 35 height 13
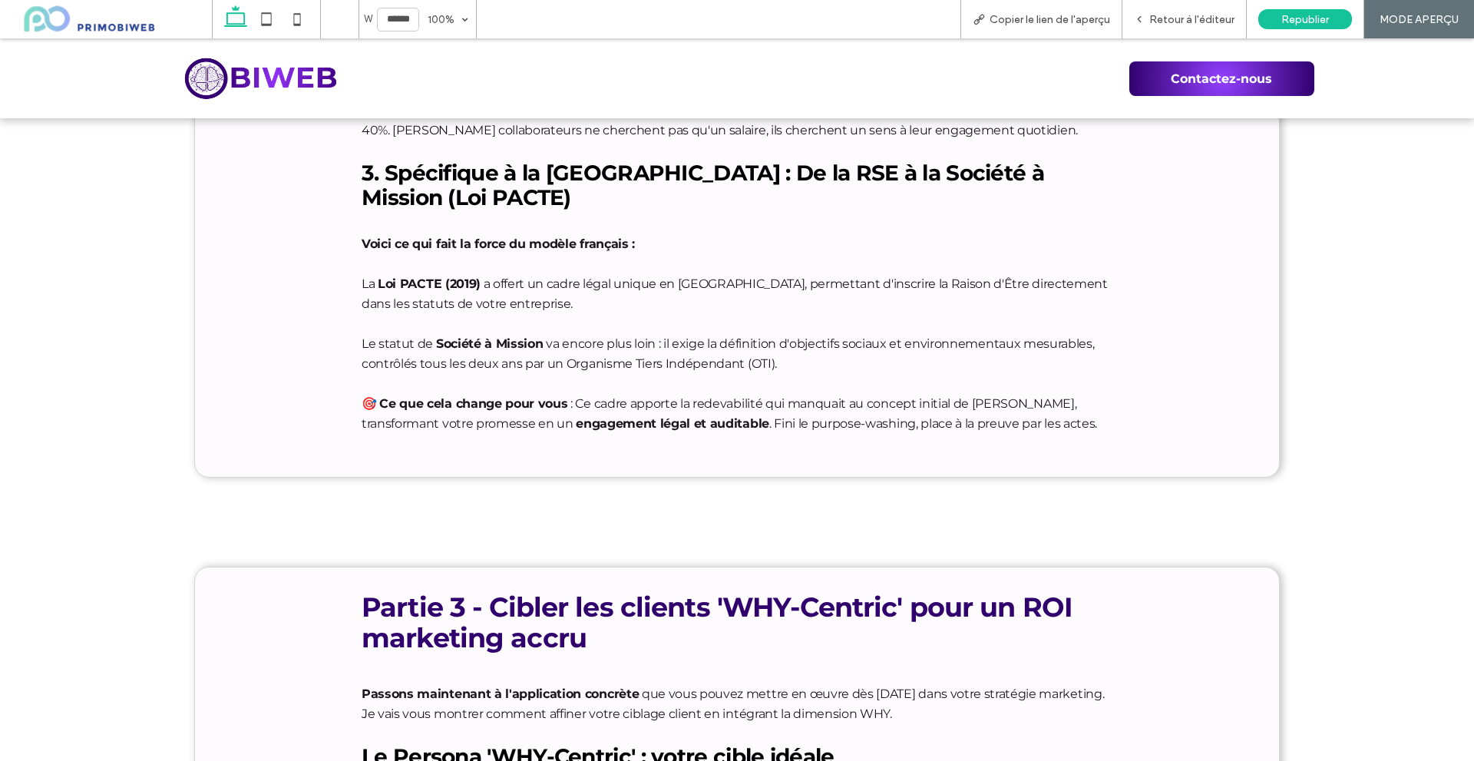
scroll to position [3218, 0]
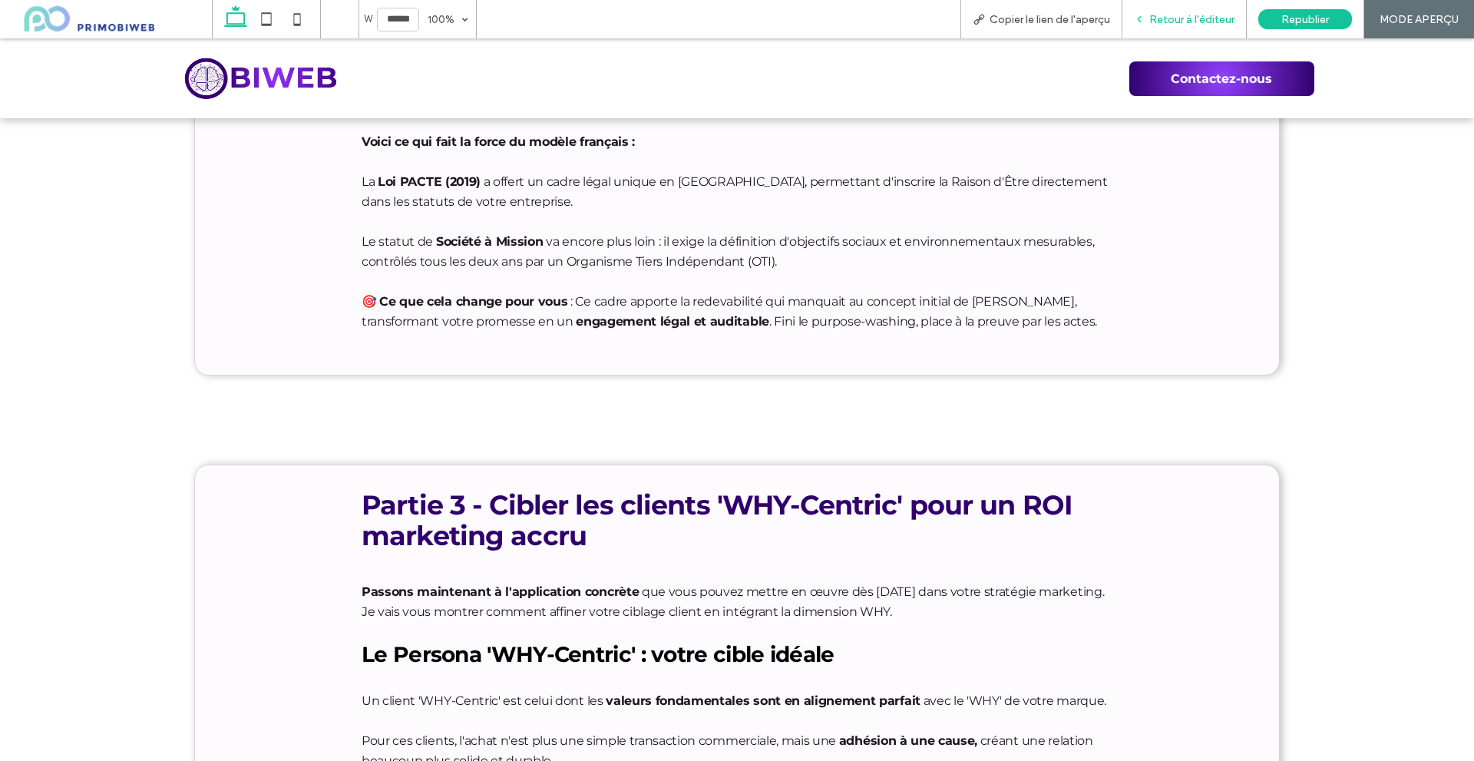
click at [1199, 13] on span "Retour à l'éditeur" at bounding box center [1191, 19] width 85 height 13
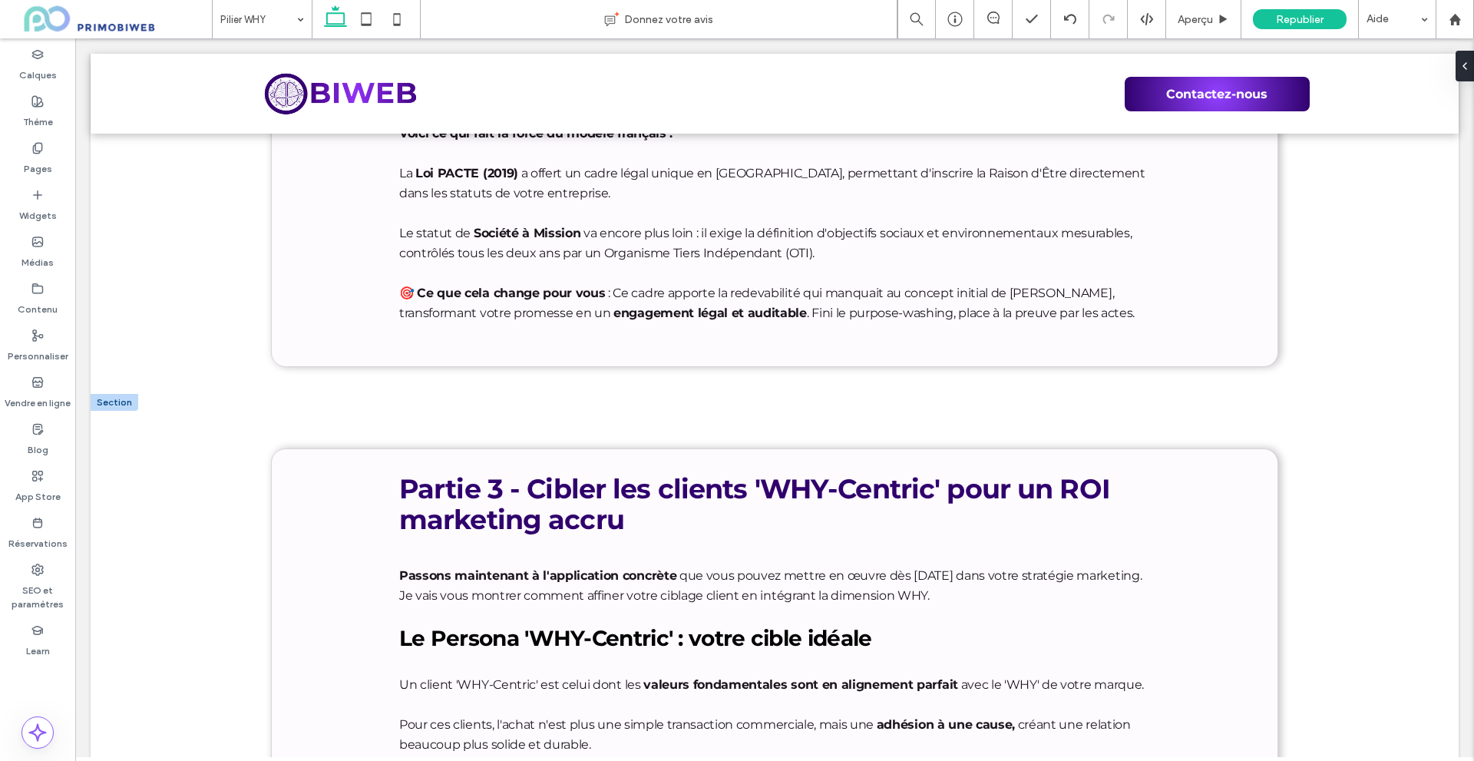
scroll to position [3055, 0]
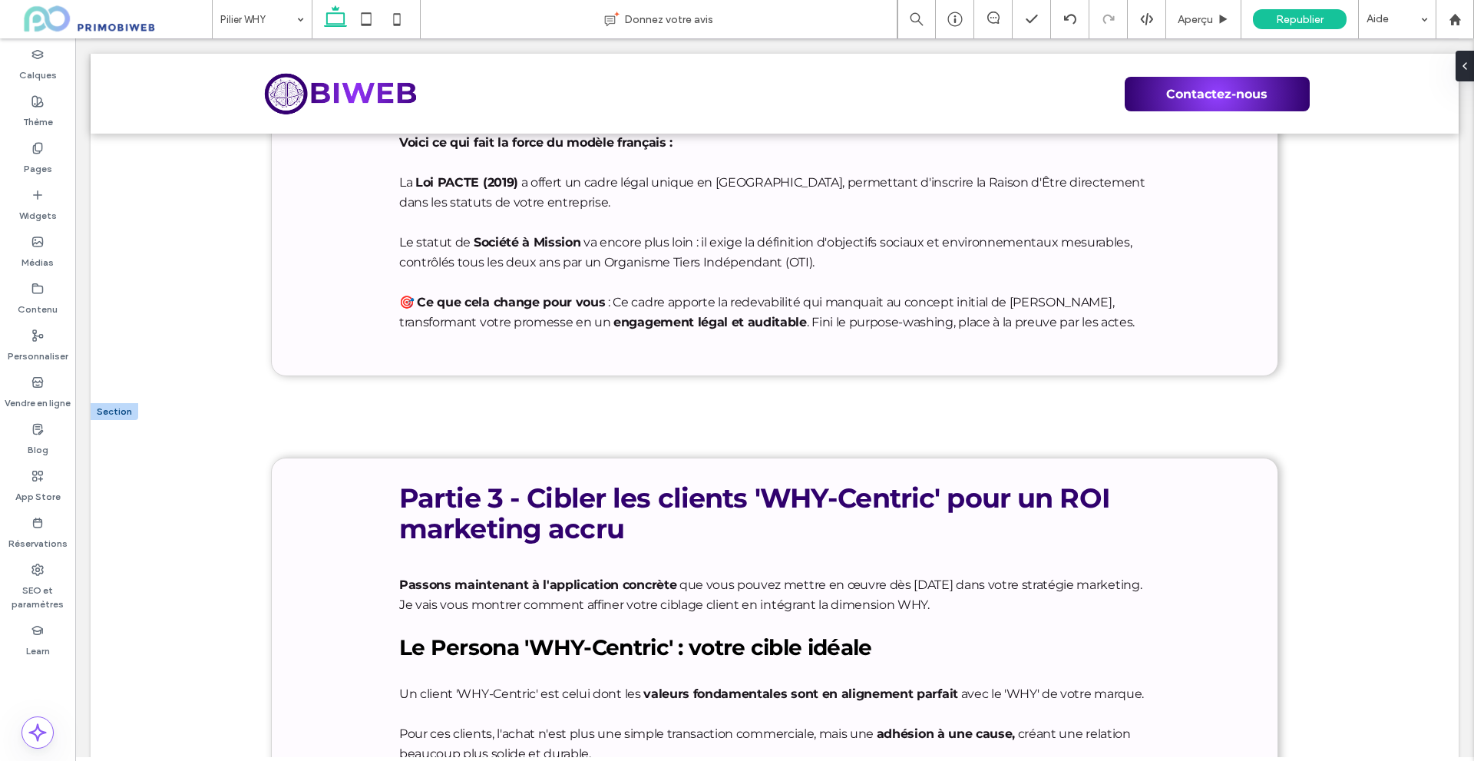
click at [105, 403] on div at bounding box center [115, 411] width 48 height 17
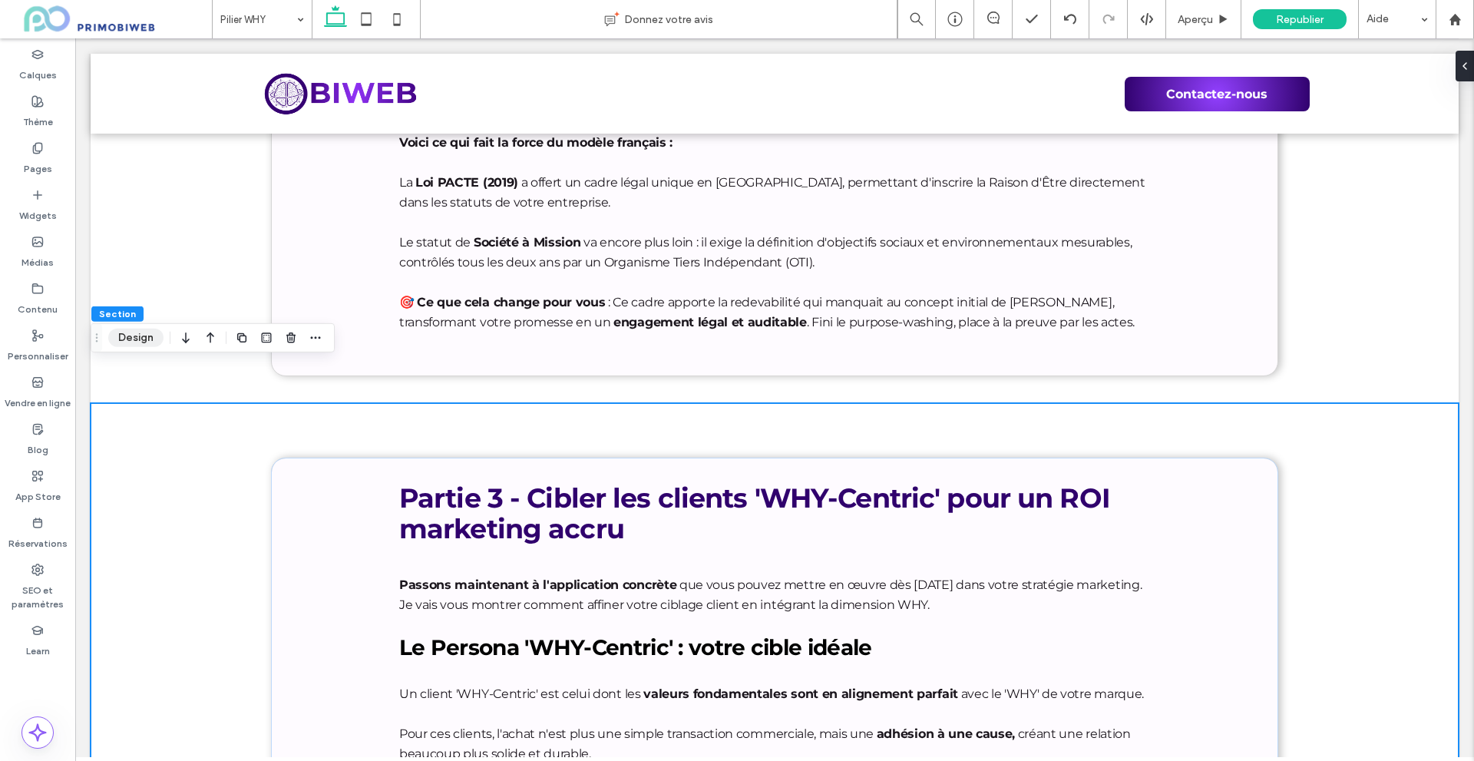
click at [144, 339] on button "Design" at bounding box center [135, 338] width 55 height 18
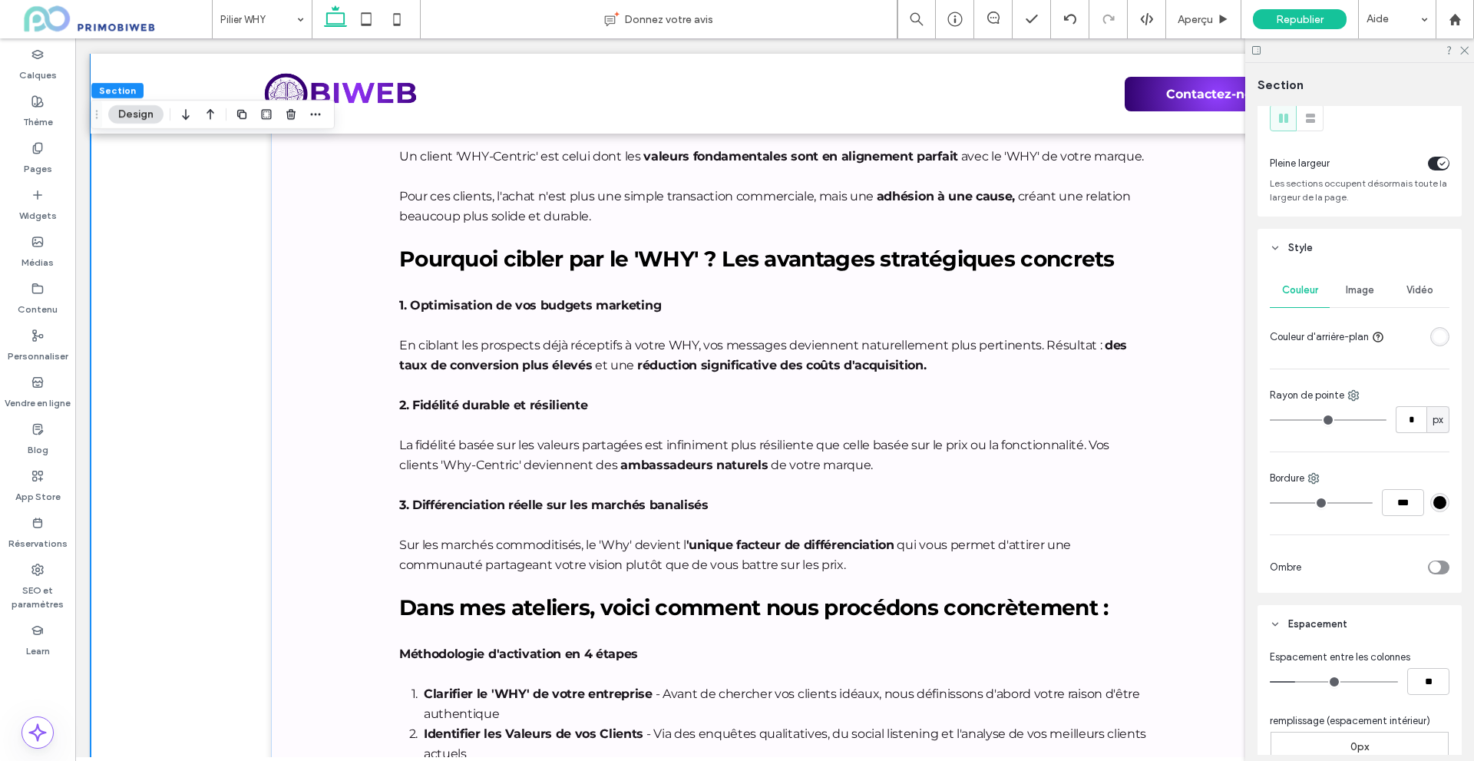
scroll to position [230, 0]
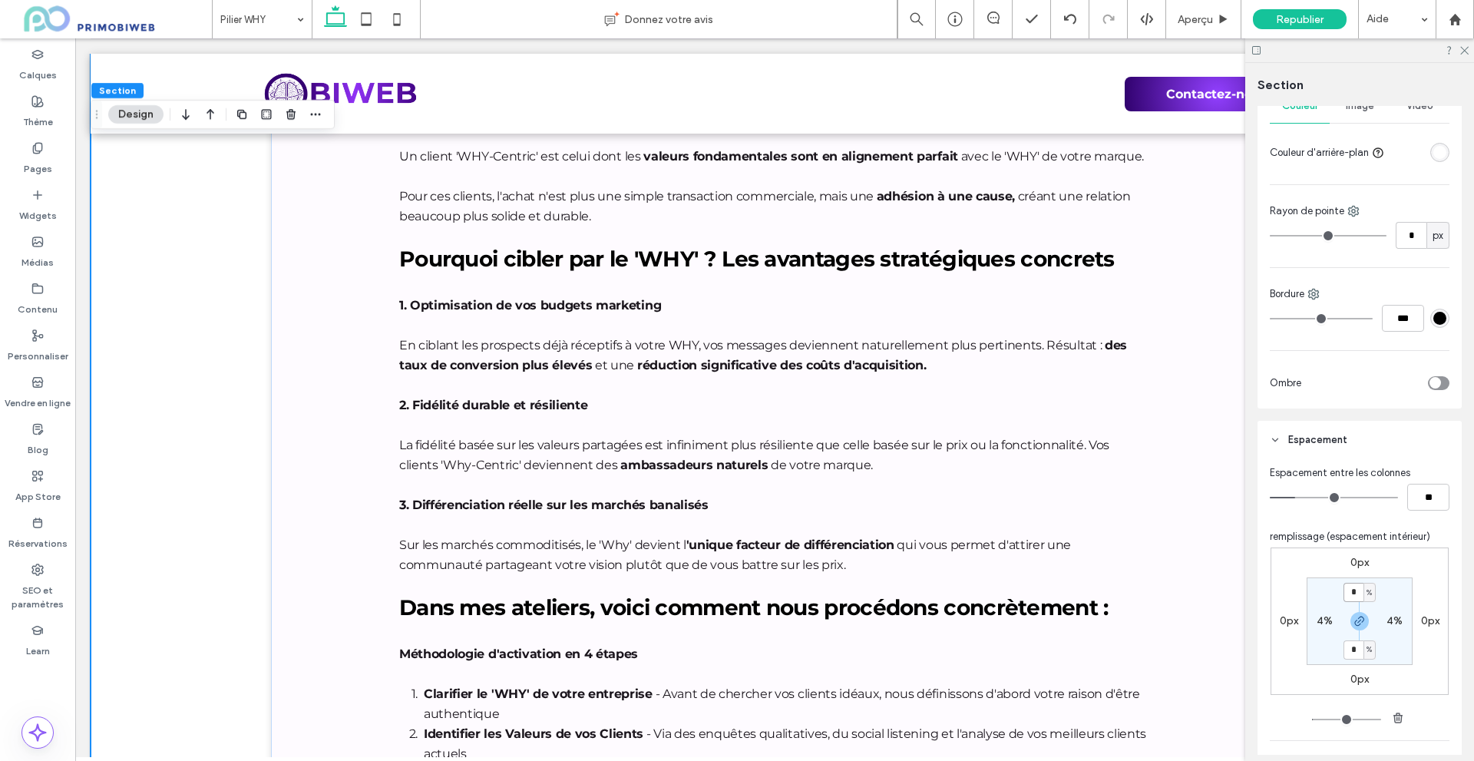
click at [1347, 591] on input "*" at bounding box center [1353, 592] width 20 height 19
type input "*"
click at [1266, 540] on div "Espacement entre les colonnes ** remplissage (espacement intérieur) 0px 0px 0px…" at bounding box center [1359, 621] width 204 height 325
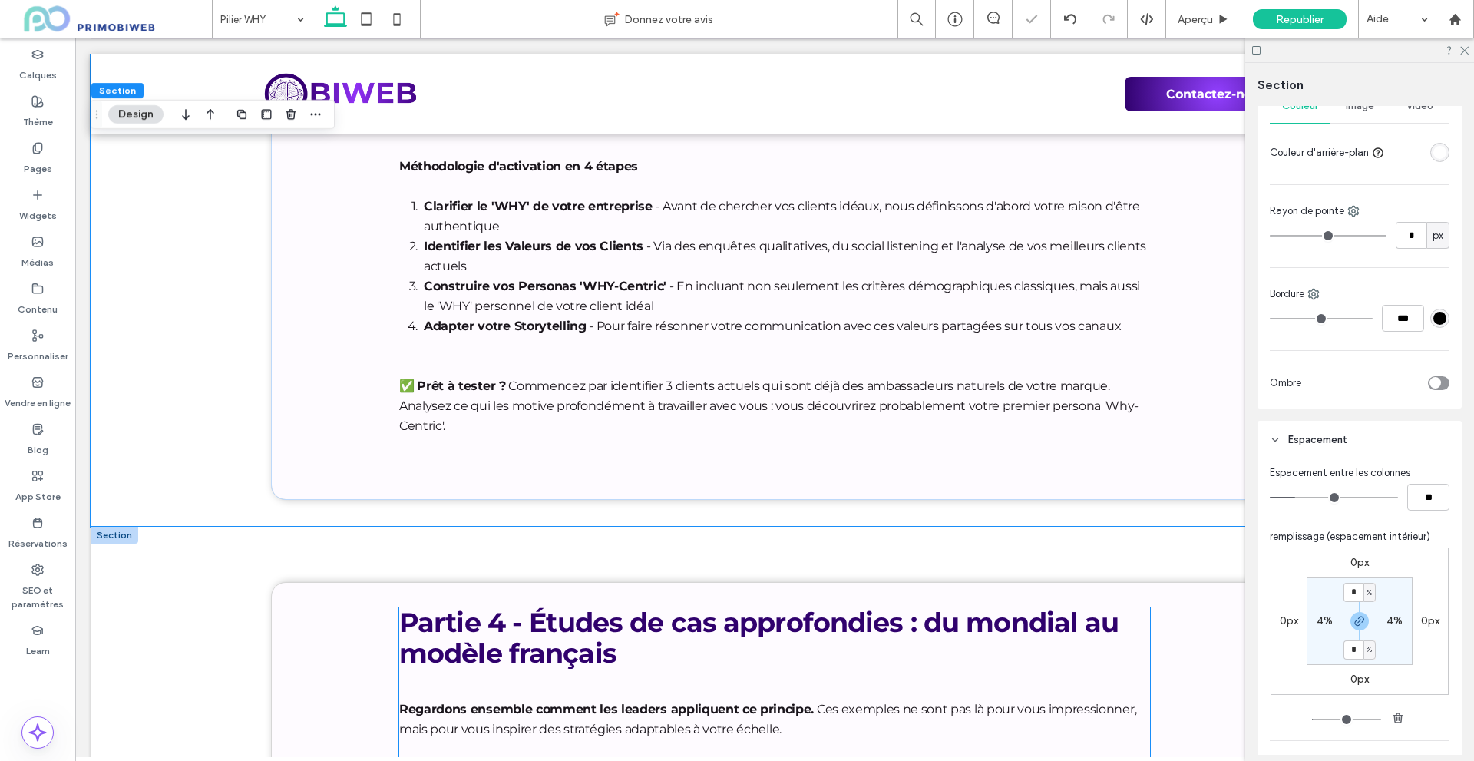
scroll to position [4283, 0]
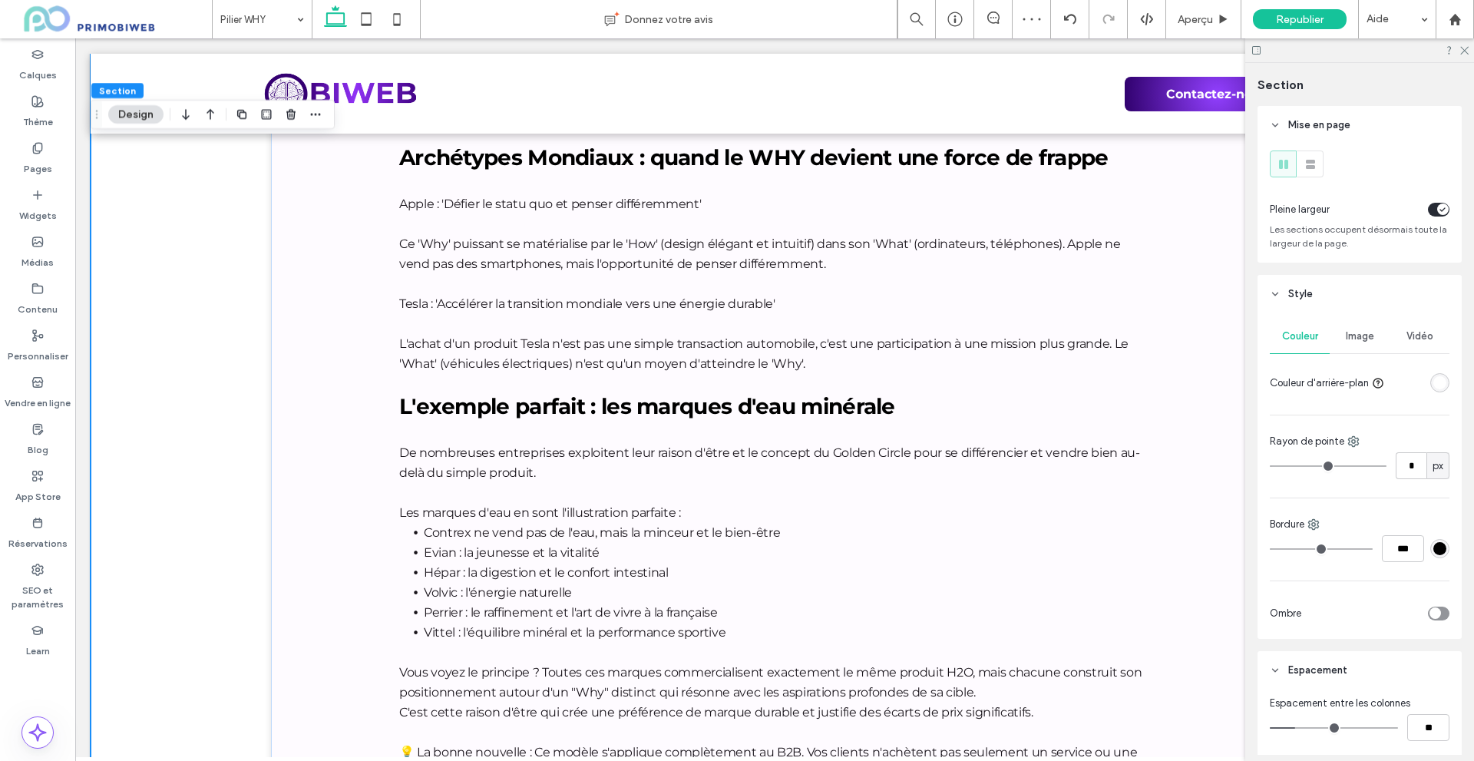
scroll to position [307, 0]
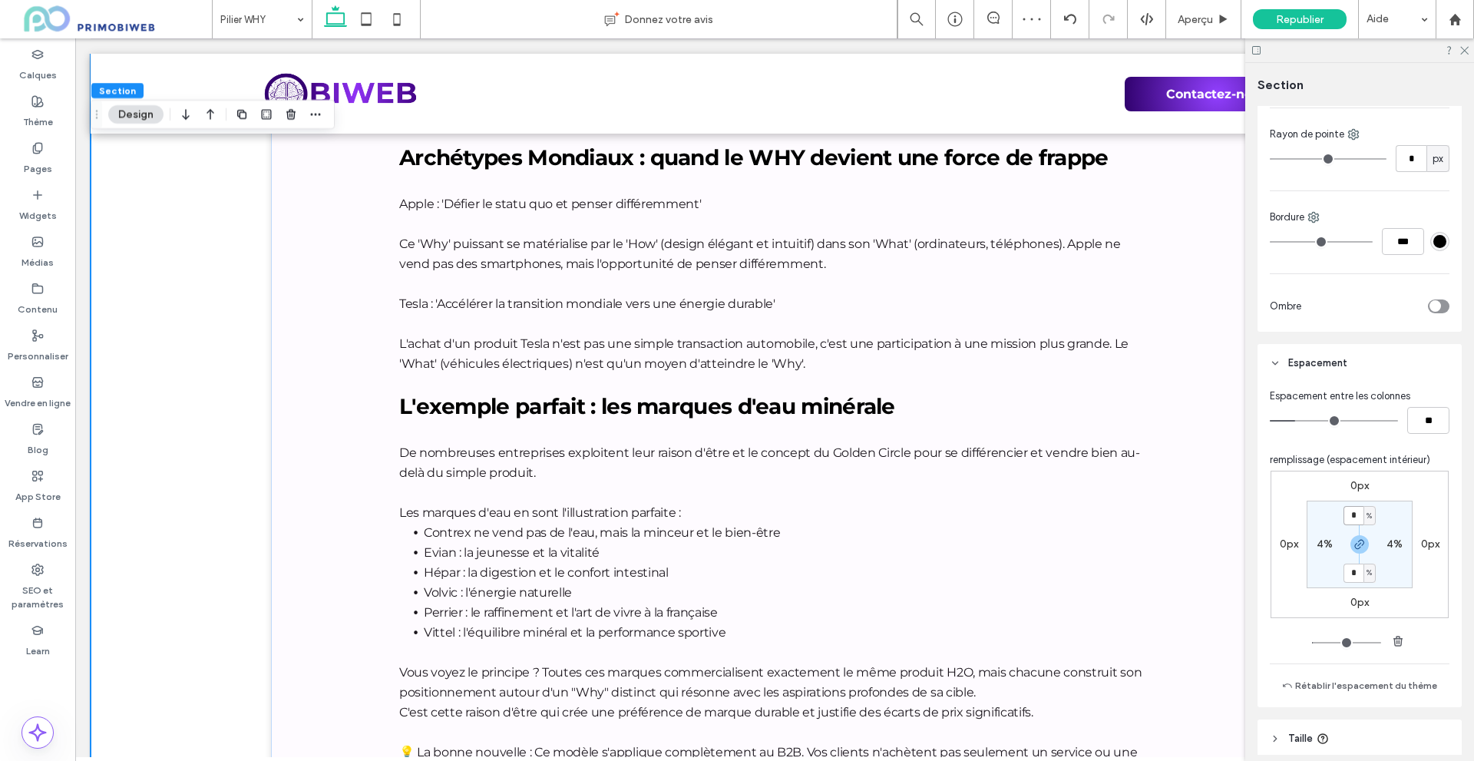
click at [1352, 520] on input "*" at bounding box center [1353, 515] width 20 height 19
type input "*"
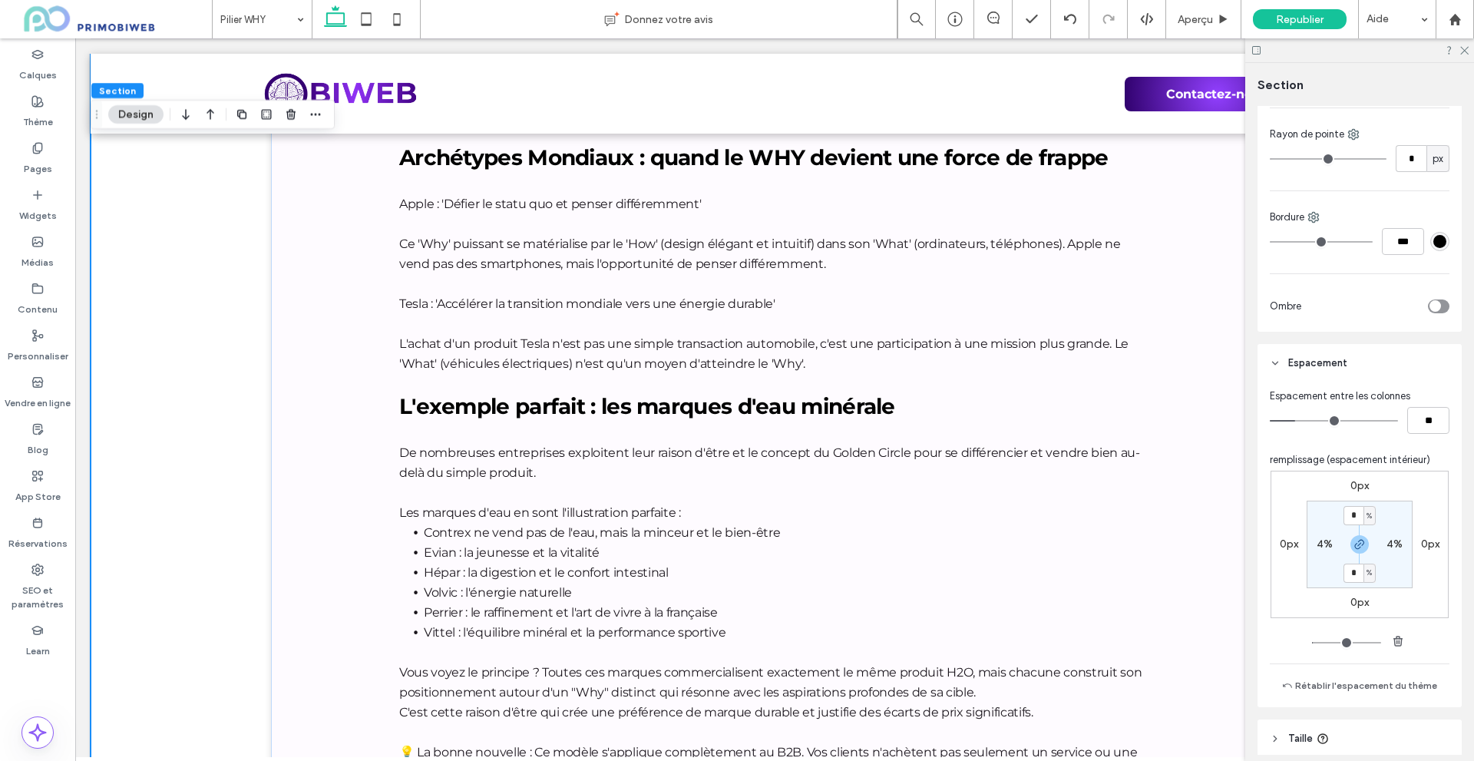
click at [1290, 457] on span "remplissage (espacement intérieur)" at bounding box center [1350, 459] width 160 height 15
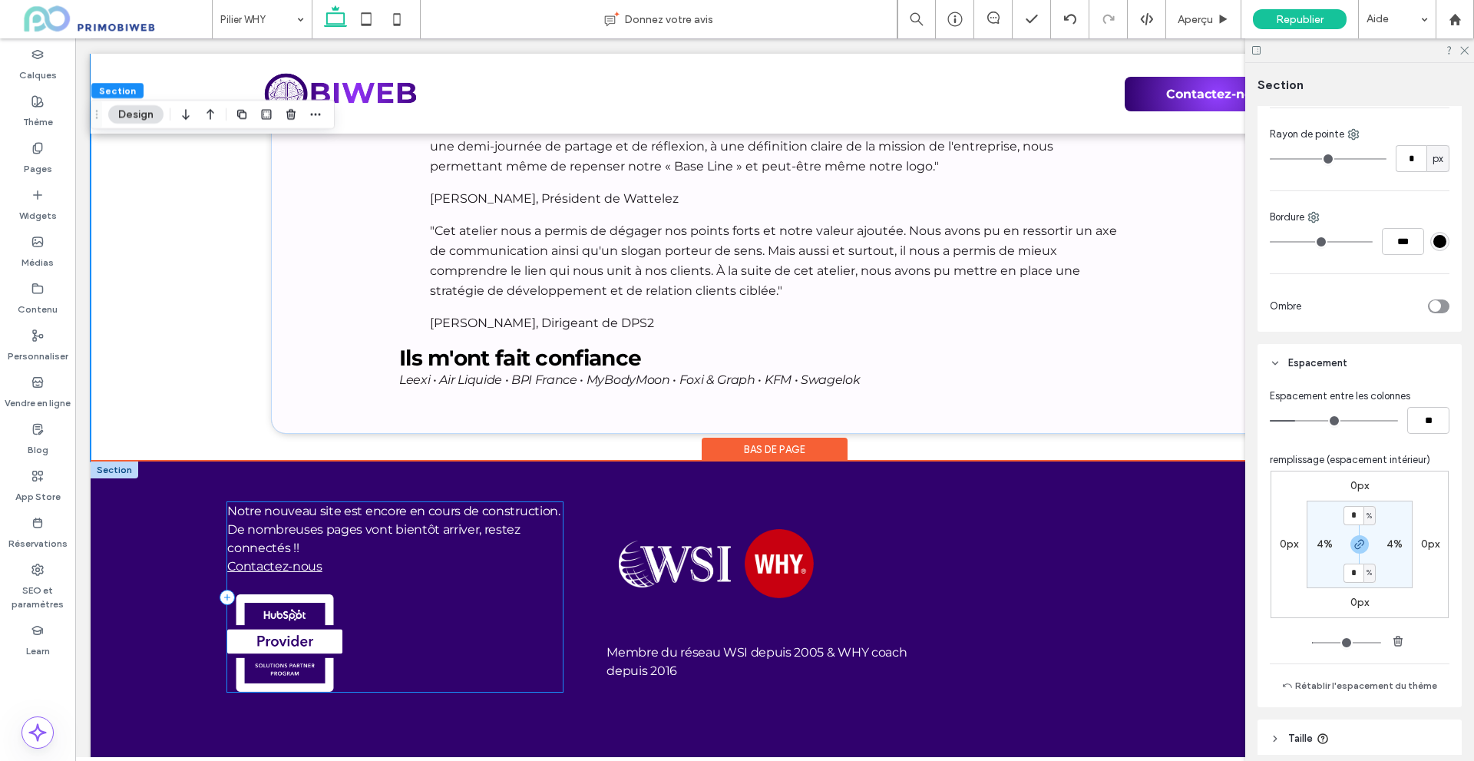
scroll to position [6415, 0]
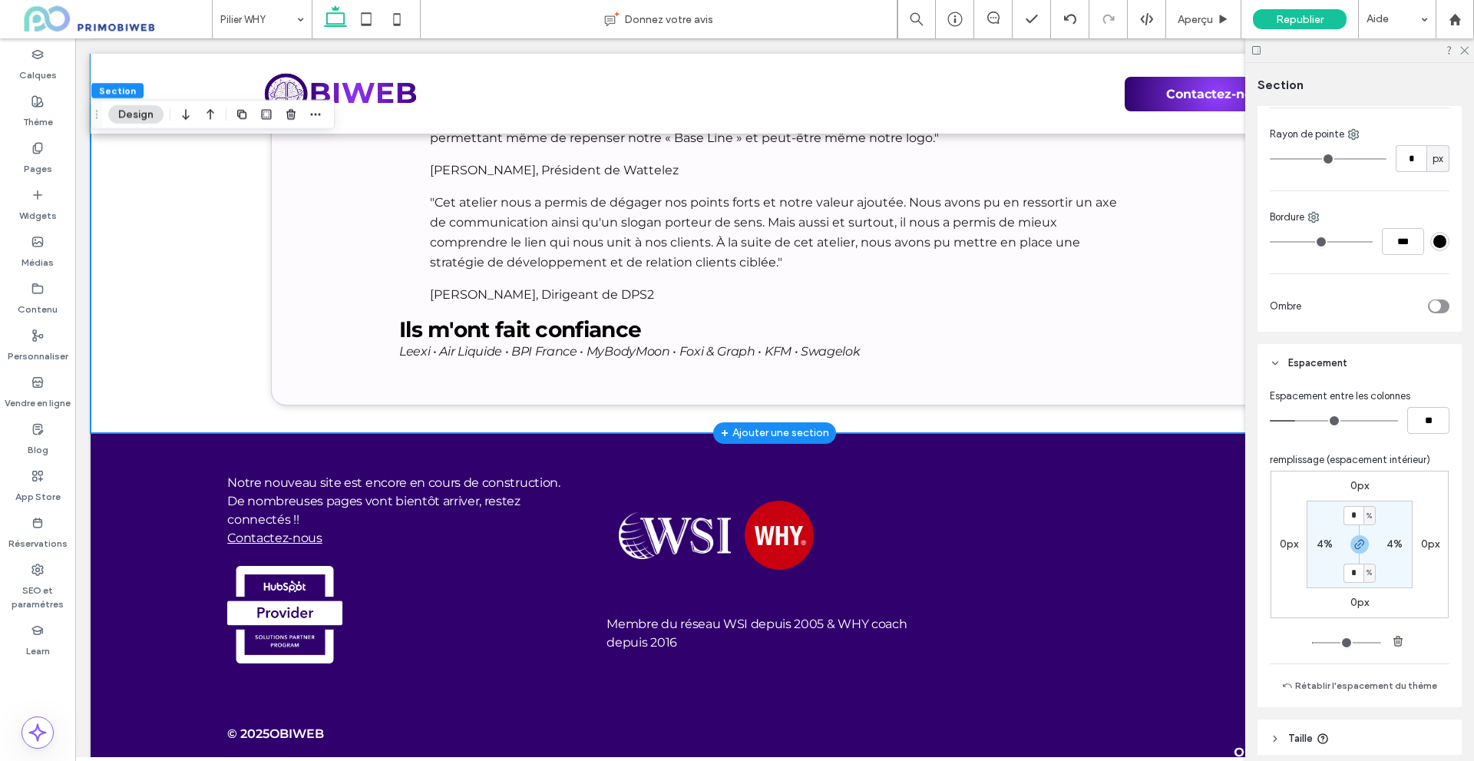
click at [810, 424] on div "+ Ajouter une section" at bounding box center [775, 432] width 108 height 17
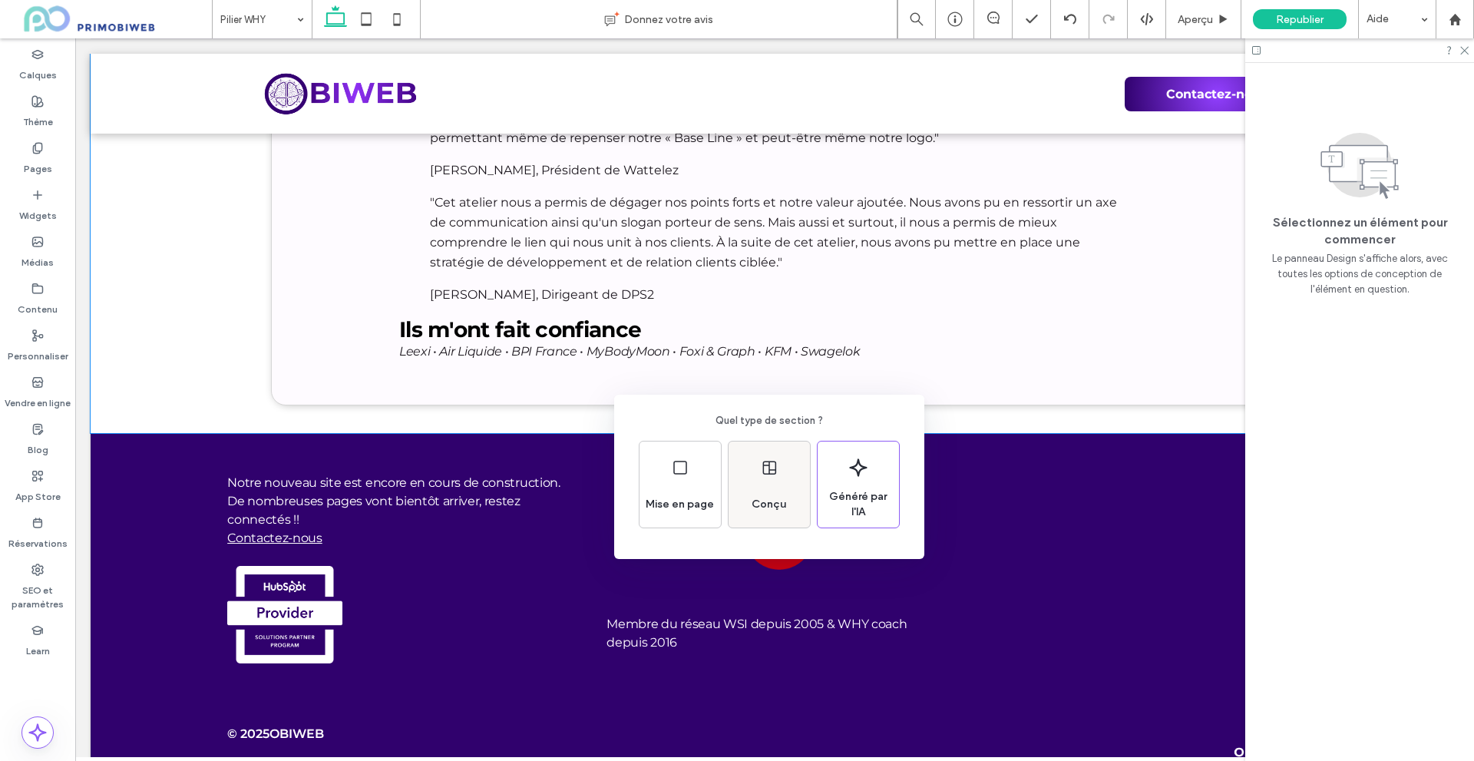
click at [751, 477] on div "Conçu" at bounding box center [768, 484] width 81 height 86
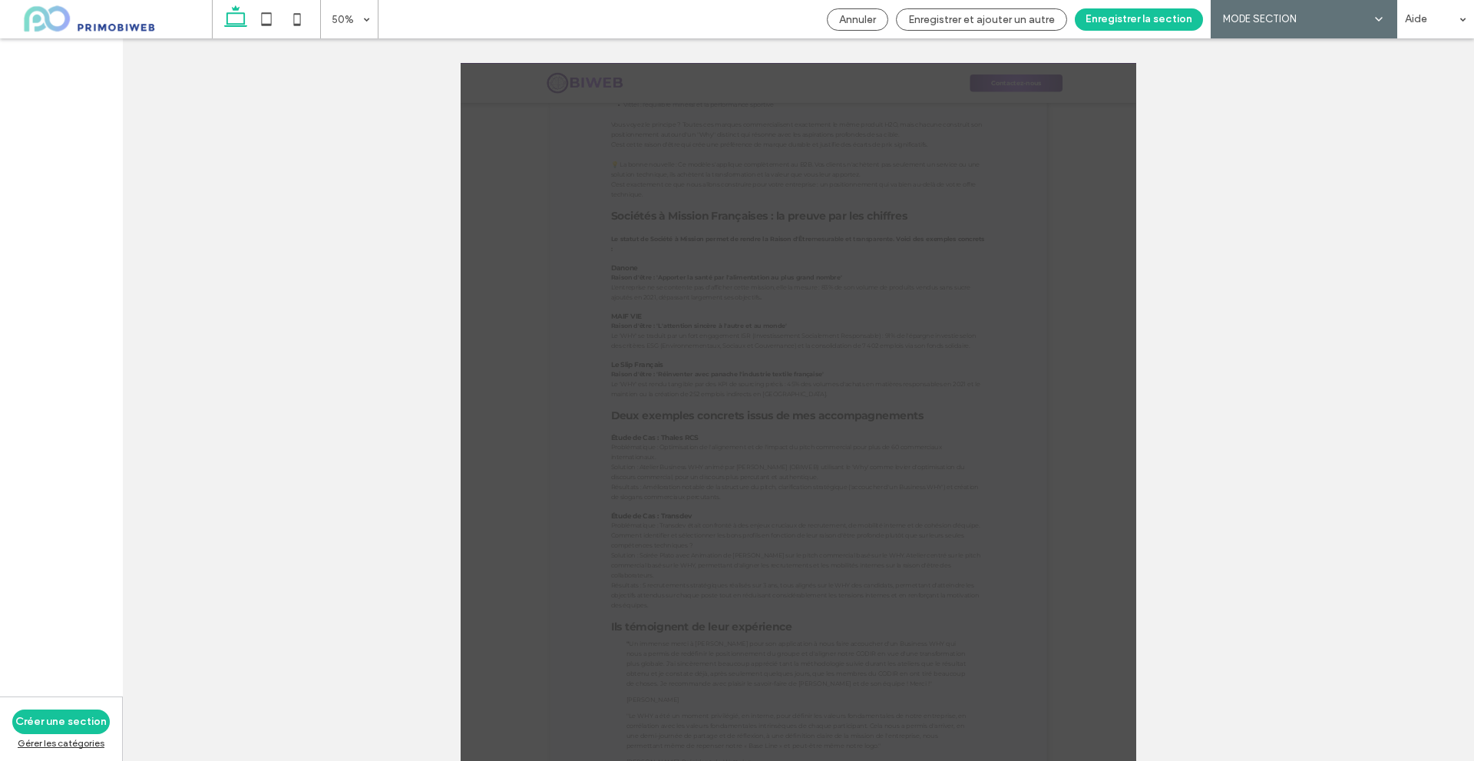
scroll to position [5401, 0]
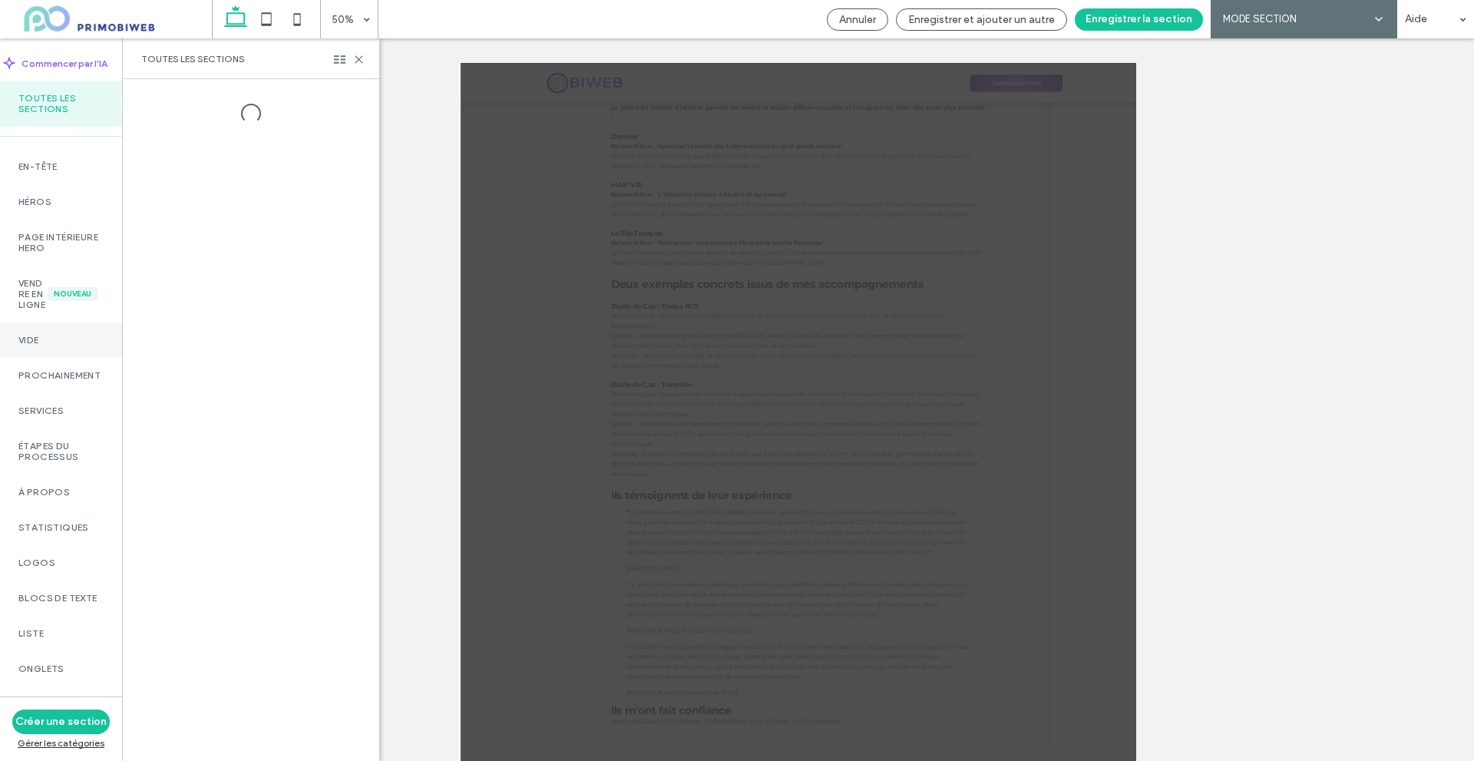
click at [40, 345] on label "Vide" at bounding box center [60, 340] width 85 height 11
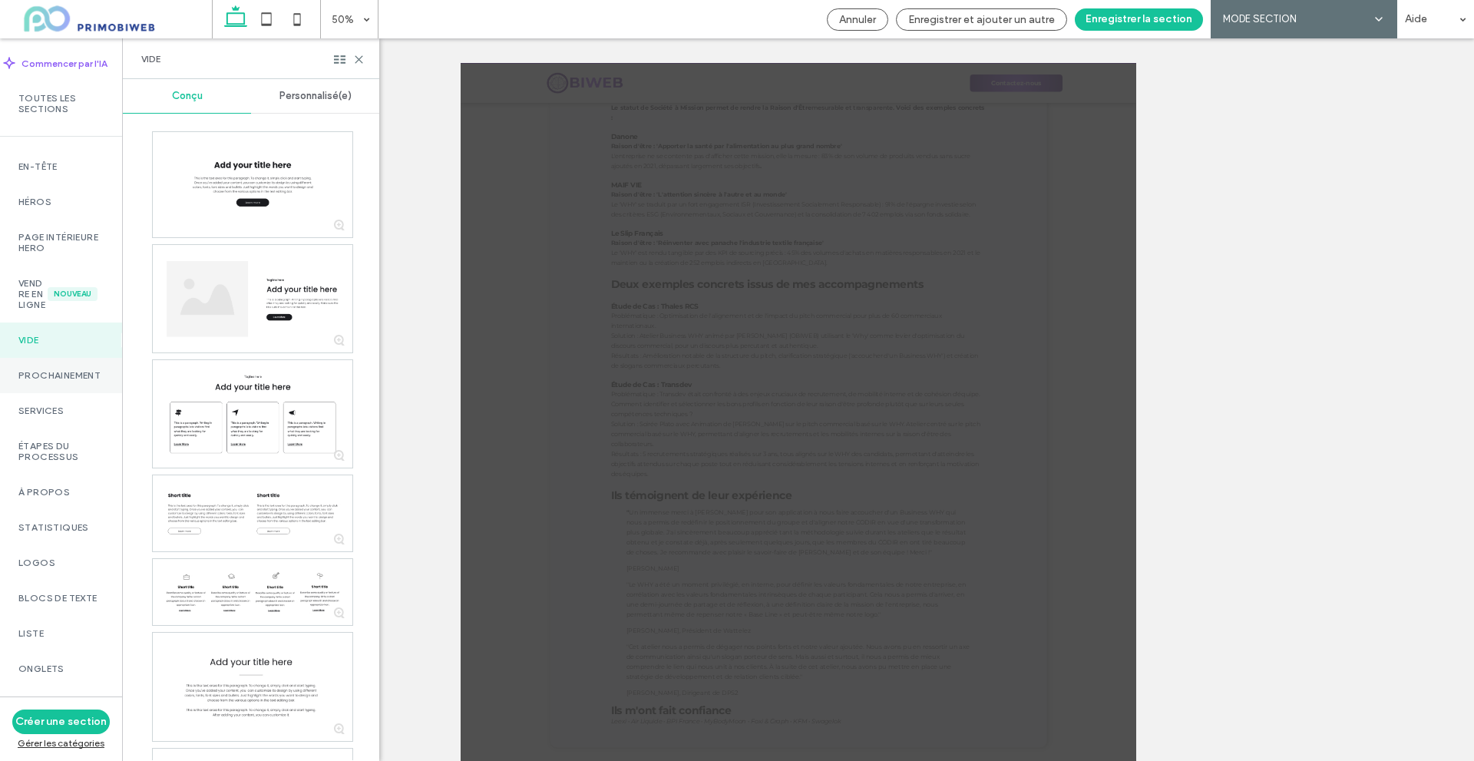
click at [72, 381] on label "Prochainement" at bounding box center [60, 375] width 85 height 11
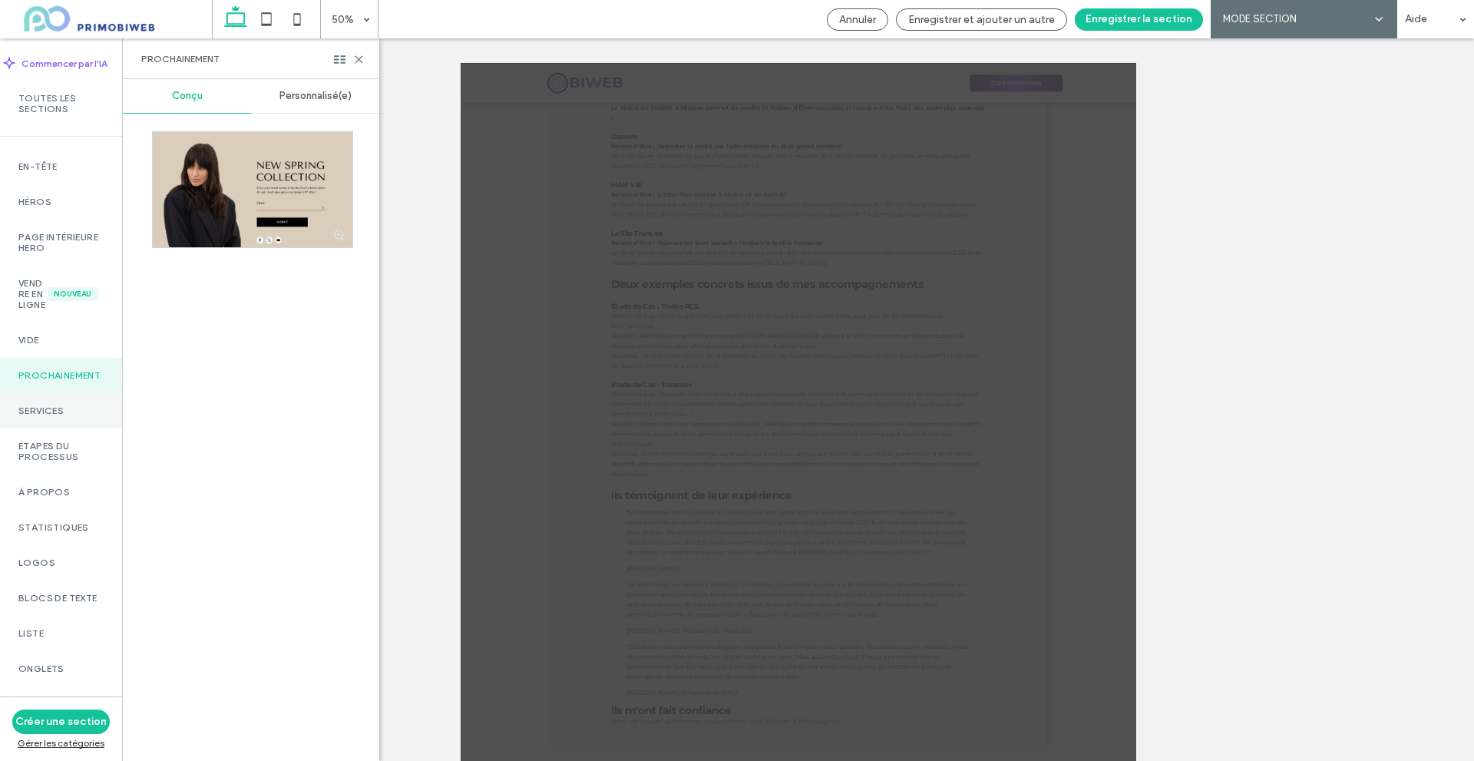
click at [56, 416] on label "Services" at bounding box center [60, 410] width 85 height 11
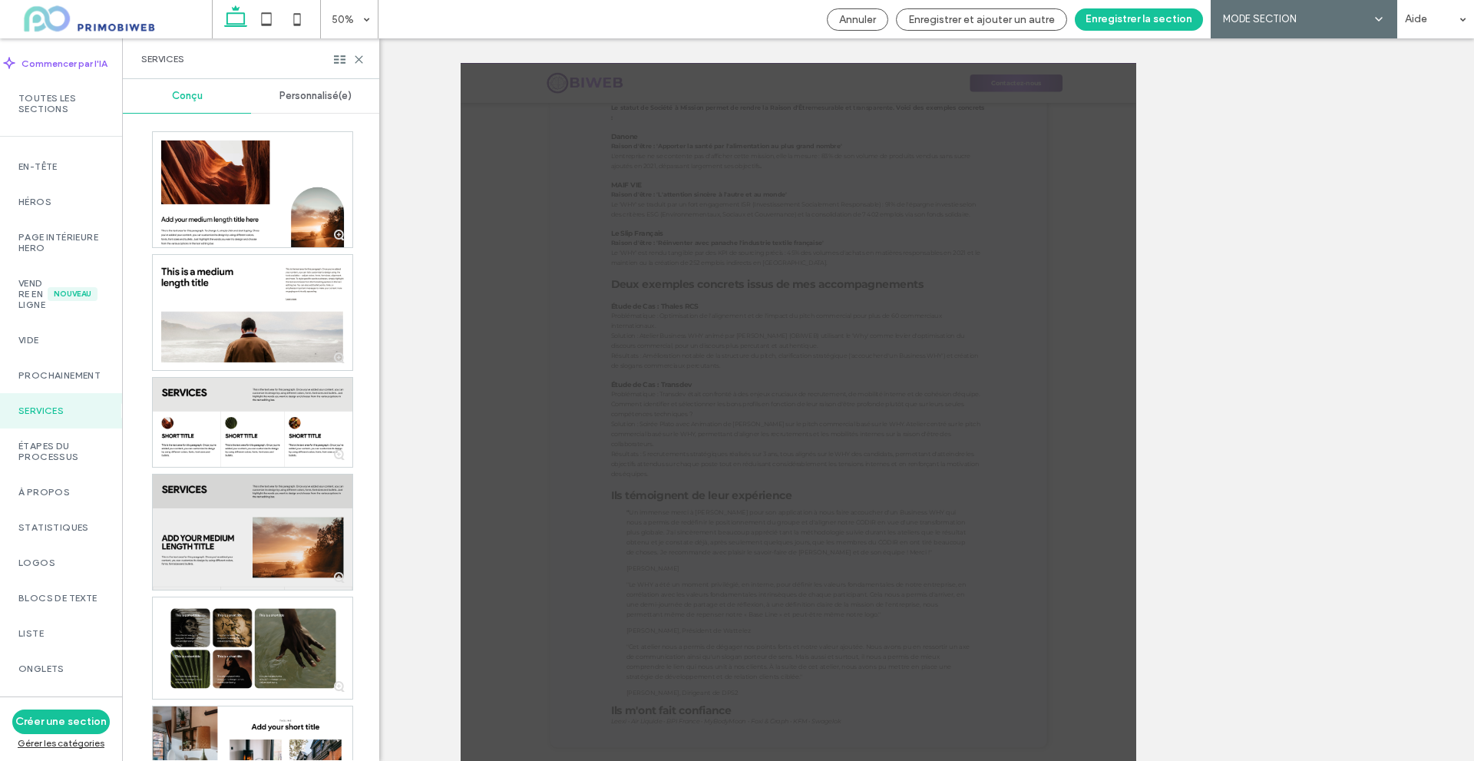
click at [236, 503] on div at bounding box center [253, 531] width 200 height 115
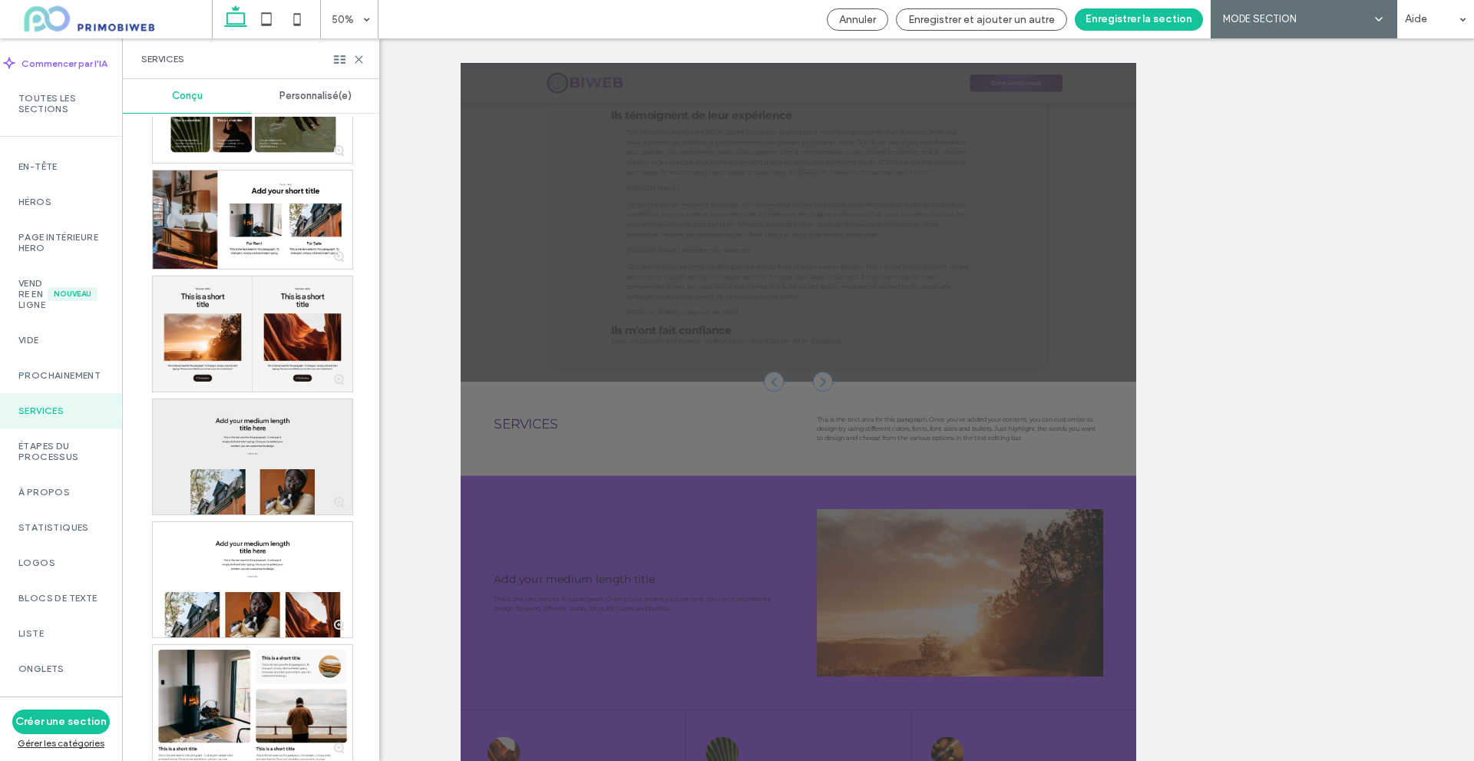
scroll to position [537, 0]
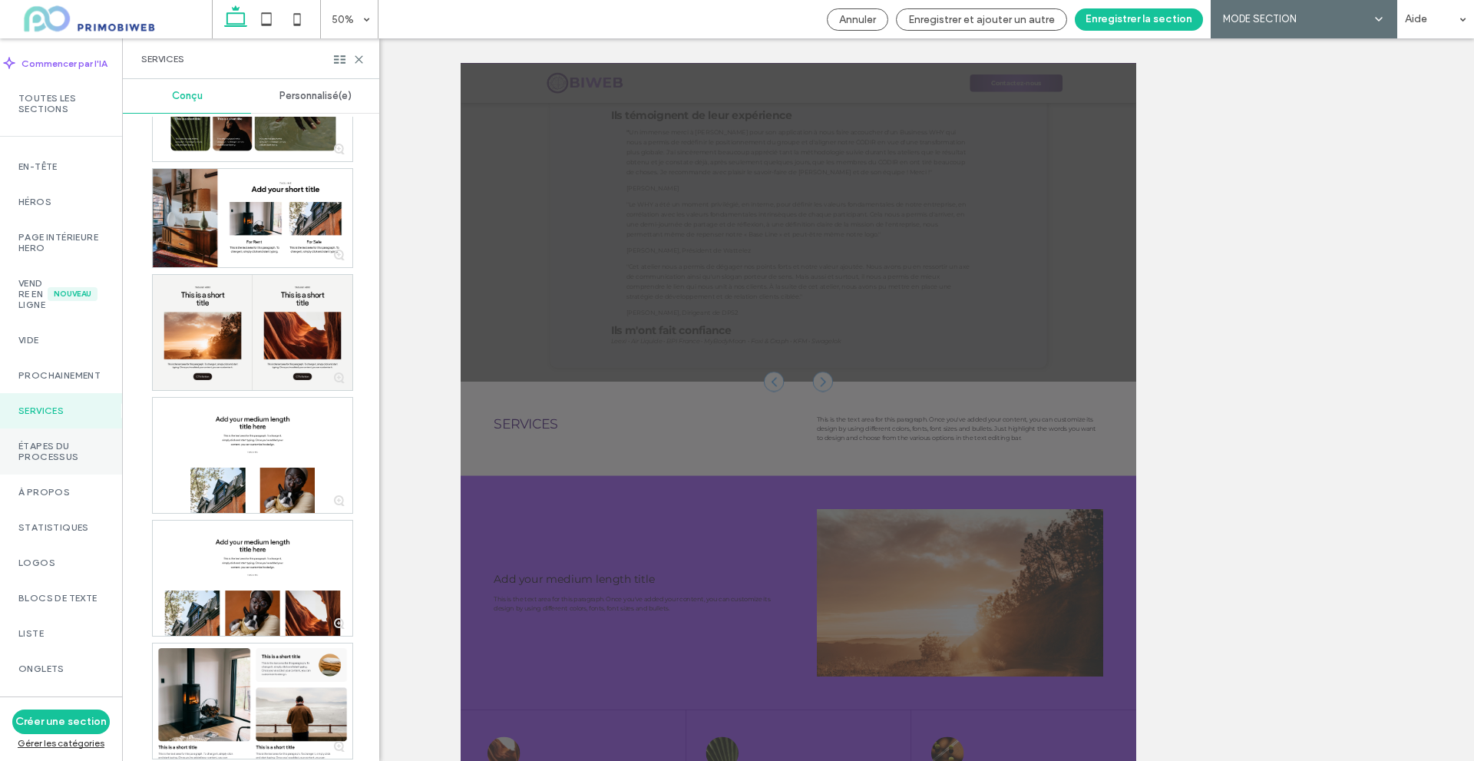
click at [81, 462] on label "Étapes du processus" at bounding box center [60, 451] width 85 height 21
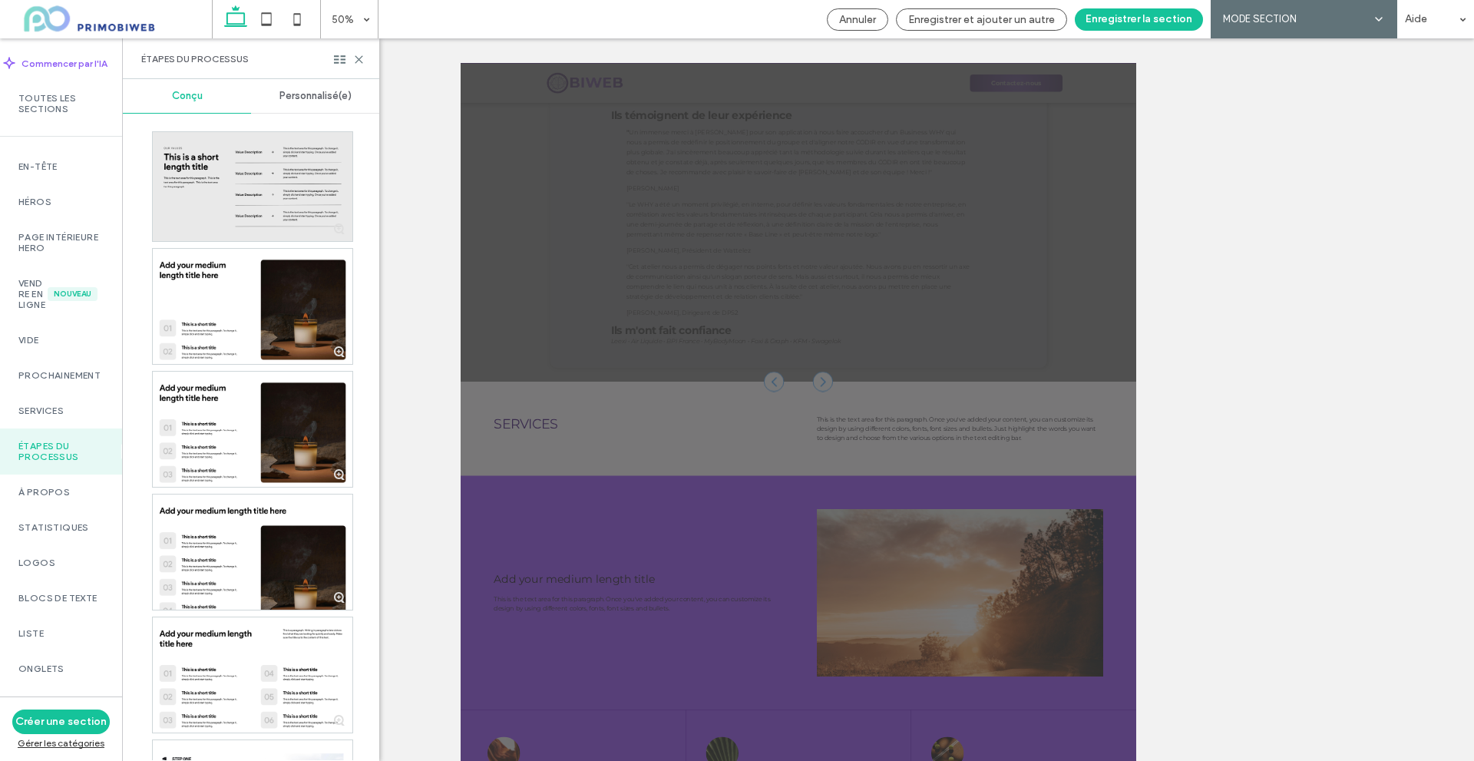
click at [74, 474] on div "Étapes du processus" at bounding box center [61, 451] width 122 height 46
click at [74, 497] on label "À propos" at bounding box center [60, 492] width 85 height 11
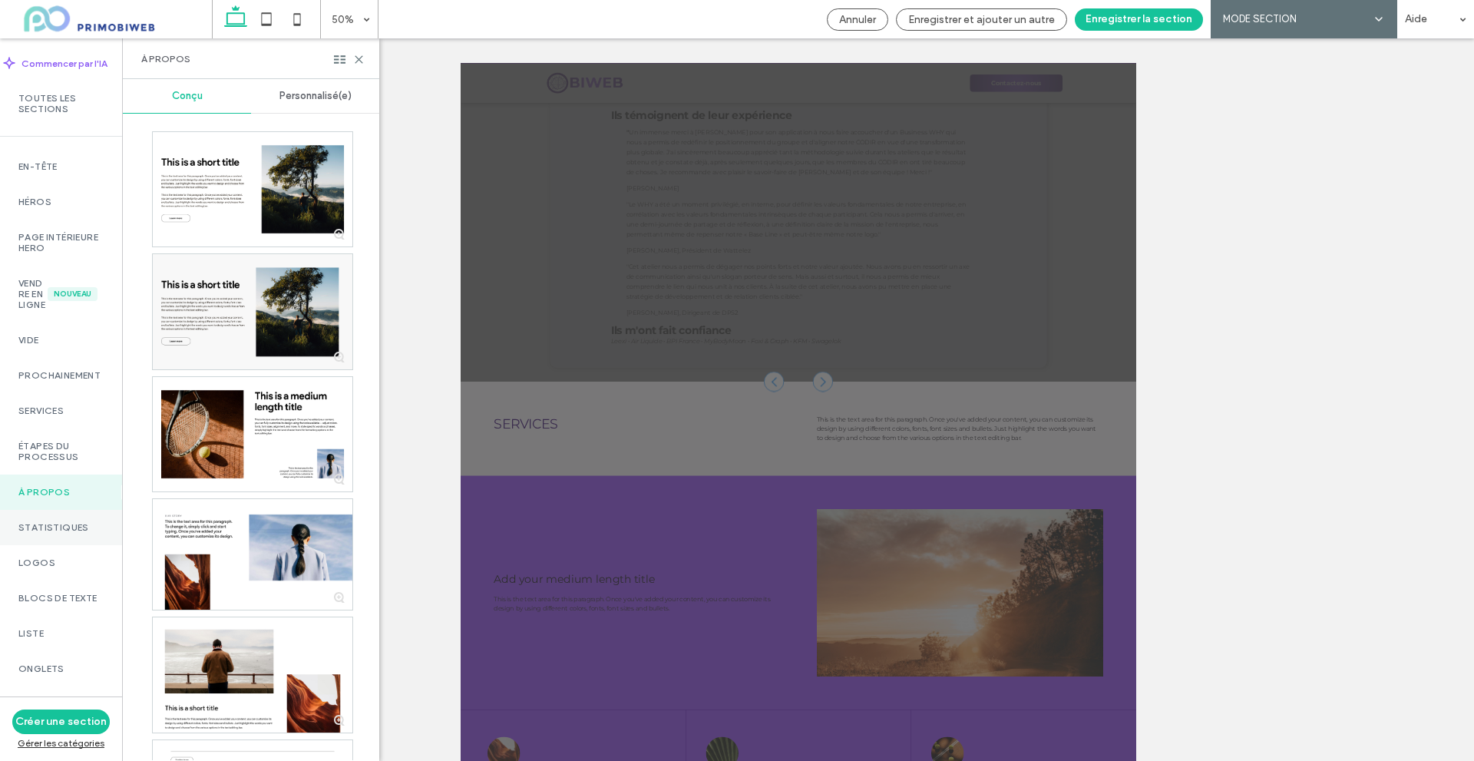
click at [60, 545] on div "Statistiques" at bounding box center [61, 527] width 122 height 35
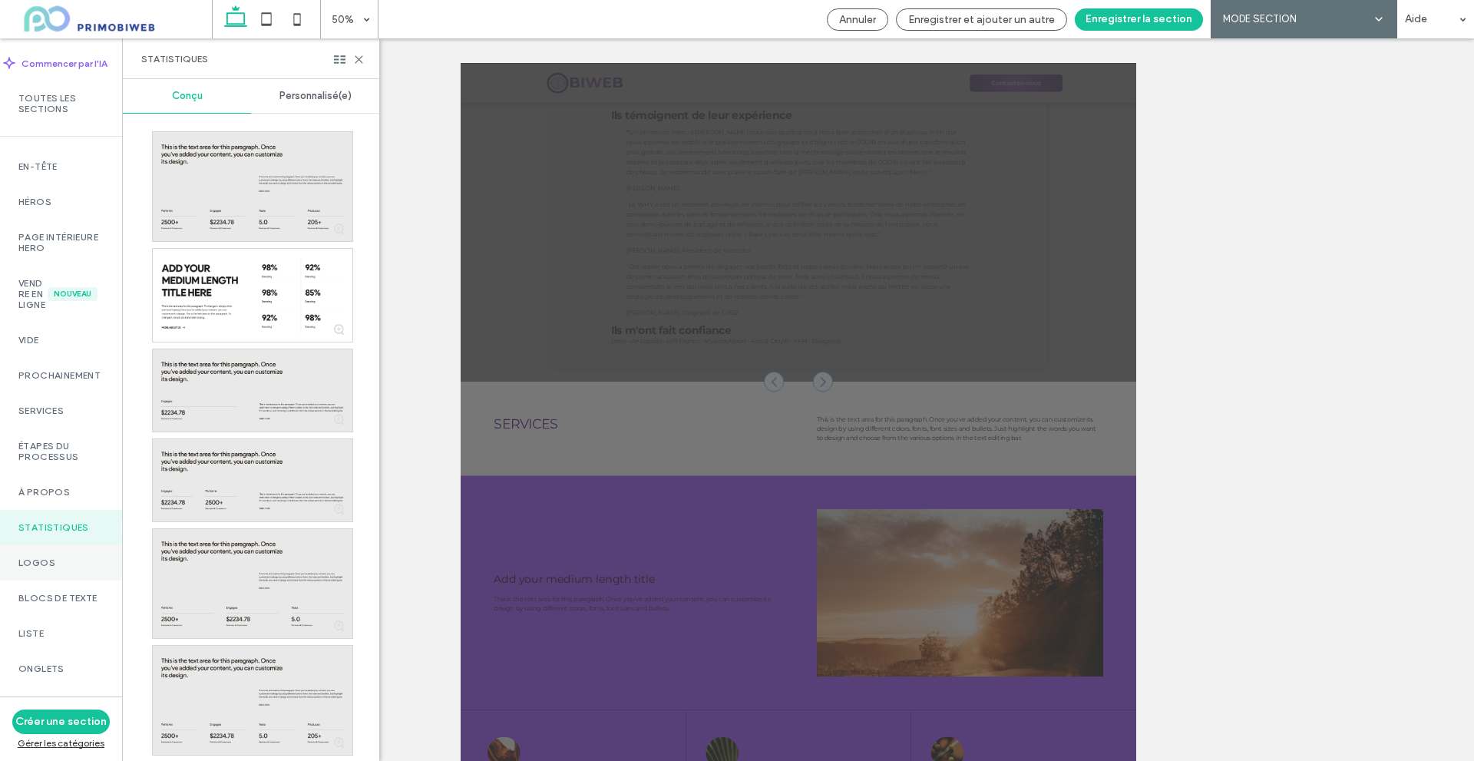
click at [67, 568] on label "Logos" at bounding box center [60, 562] width 85 height 11
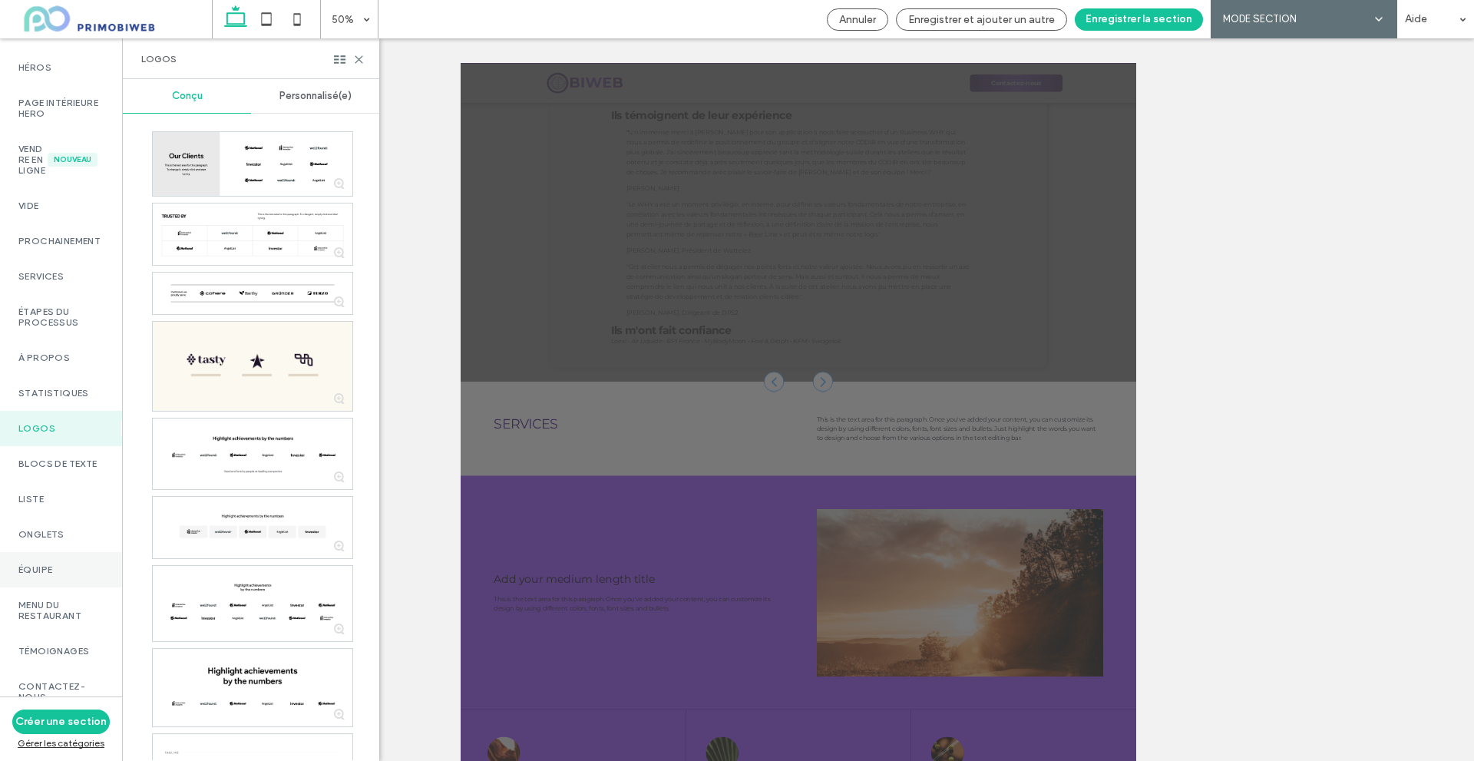
scroll to position [154, 0]
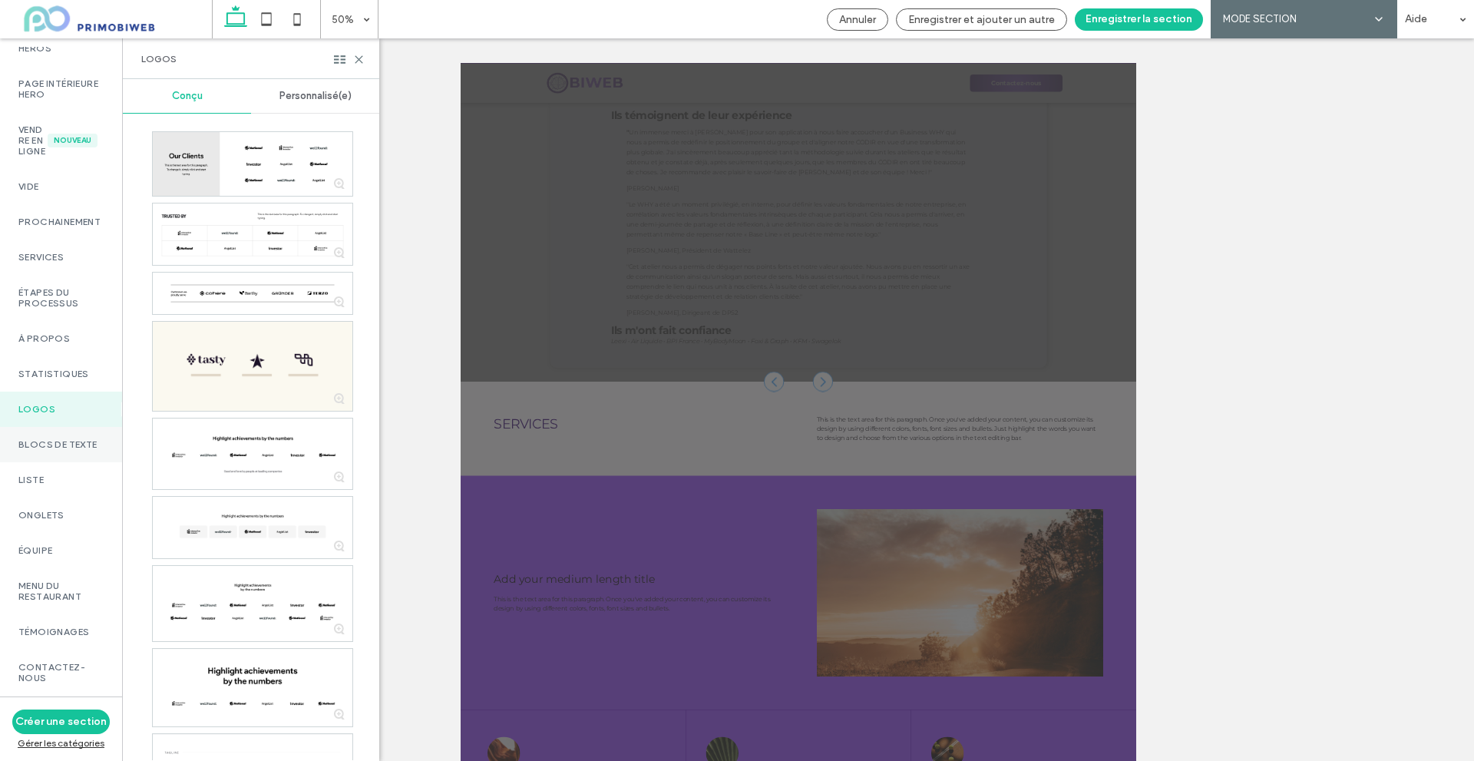
click at [58, 450] on label "Blocs de texte" at bounding box center [60, 444] width 85 height 11
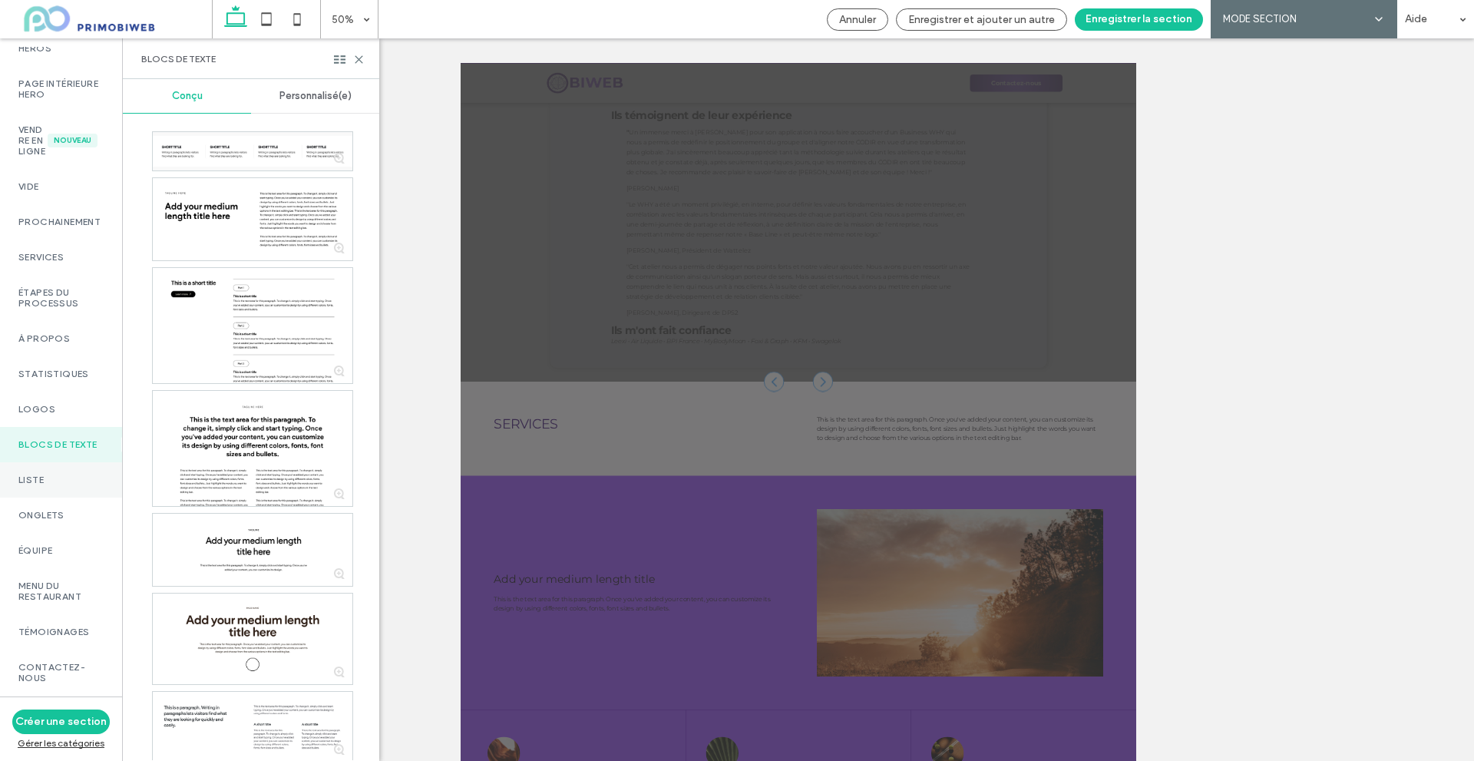
click at [54, 485] on label "Liste" at bounding box center [60, 479] width 85 height 11
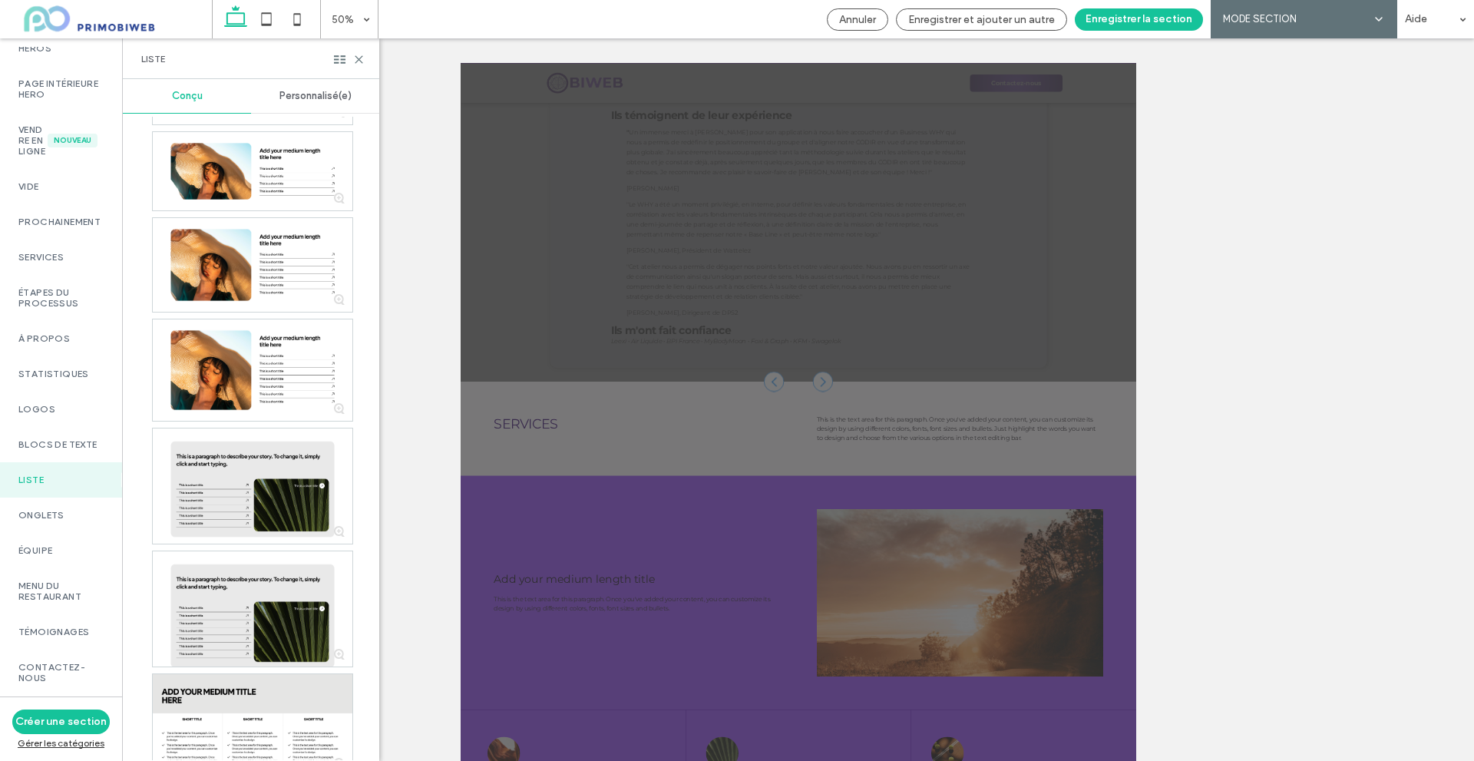
scroll to position [1224, 0]
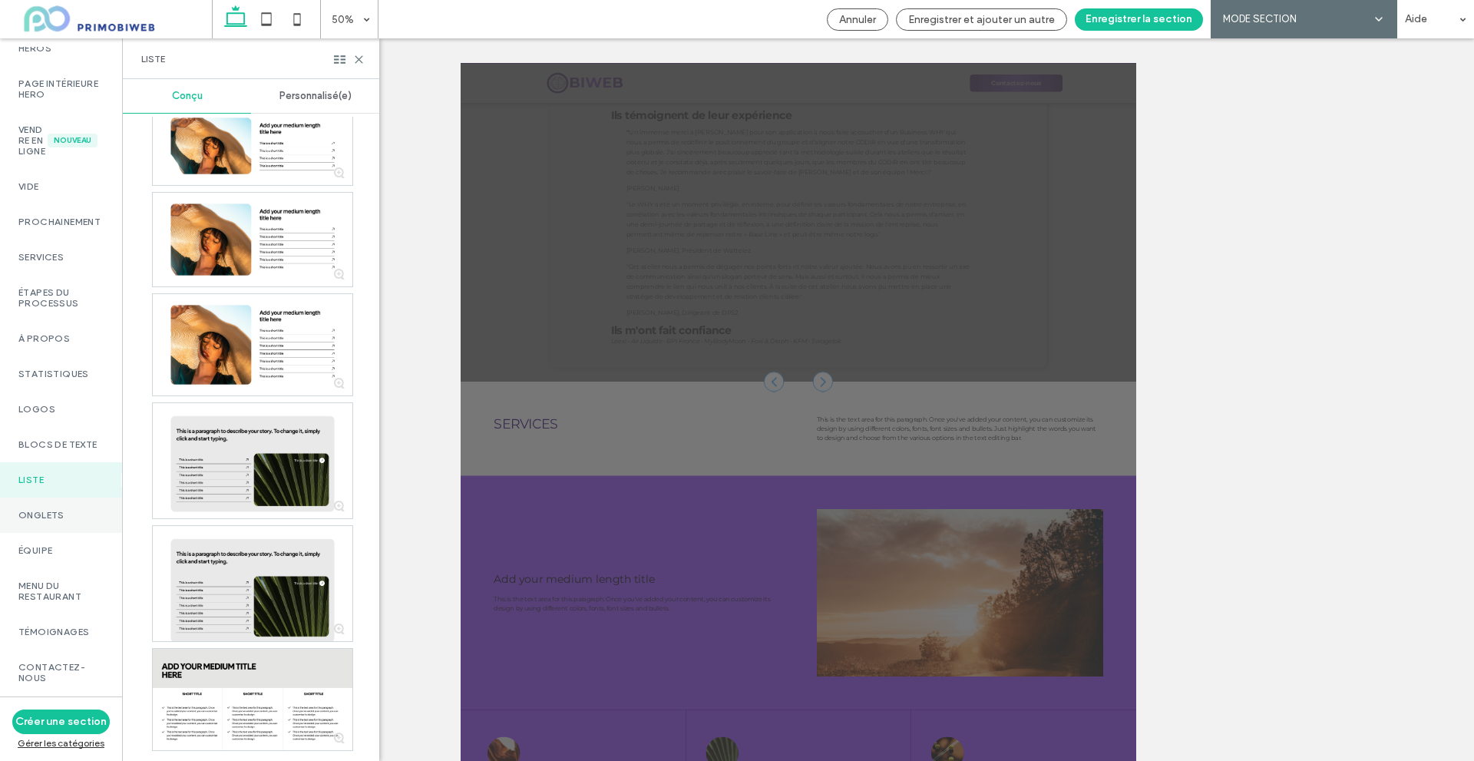
click at [100, 533] on div "Onglets" at bounding box center [61, 514] width 122 height 35
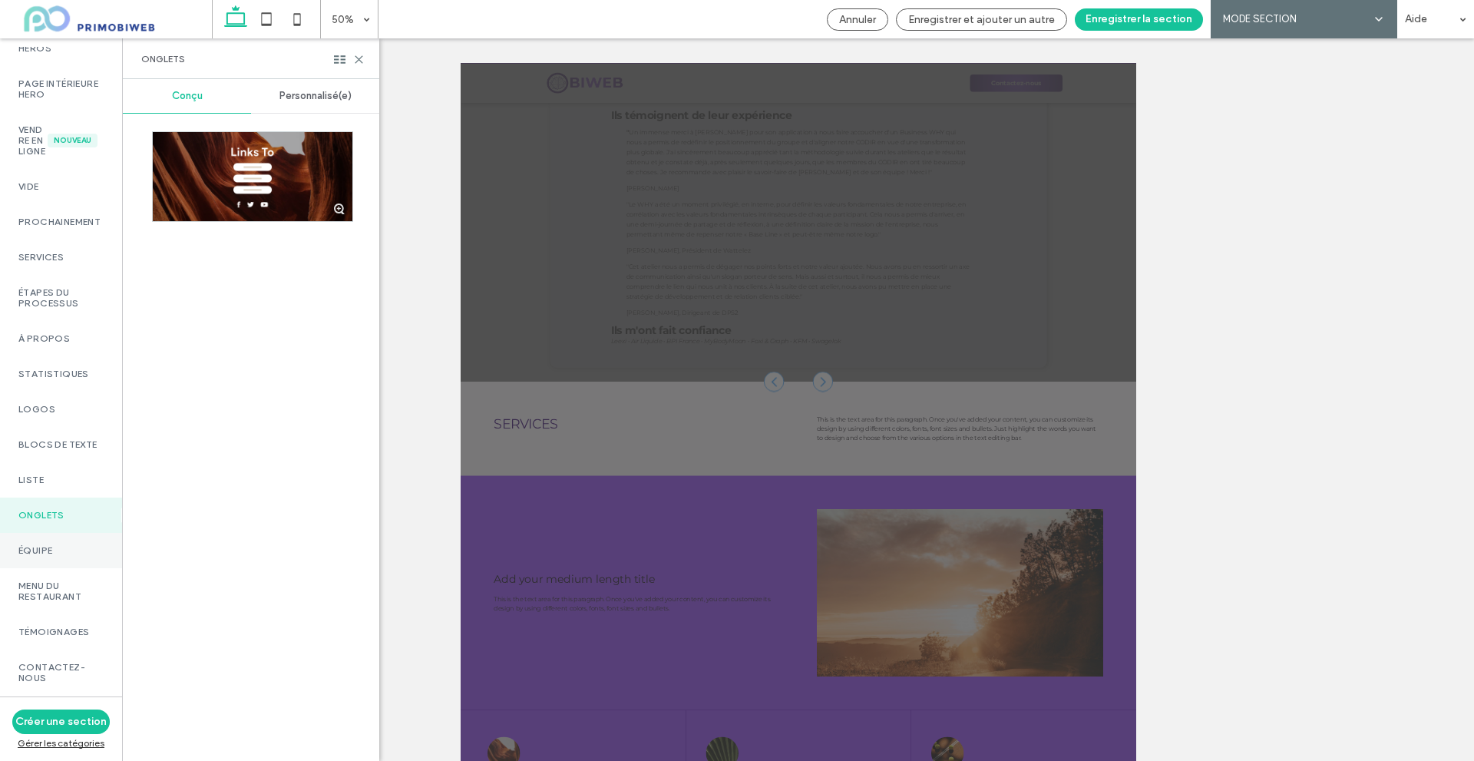
click at [84, 568] on div "Équipe" at bounding box center [61, 550] width 122 height 35
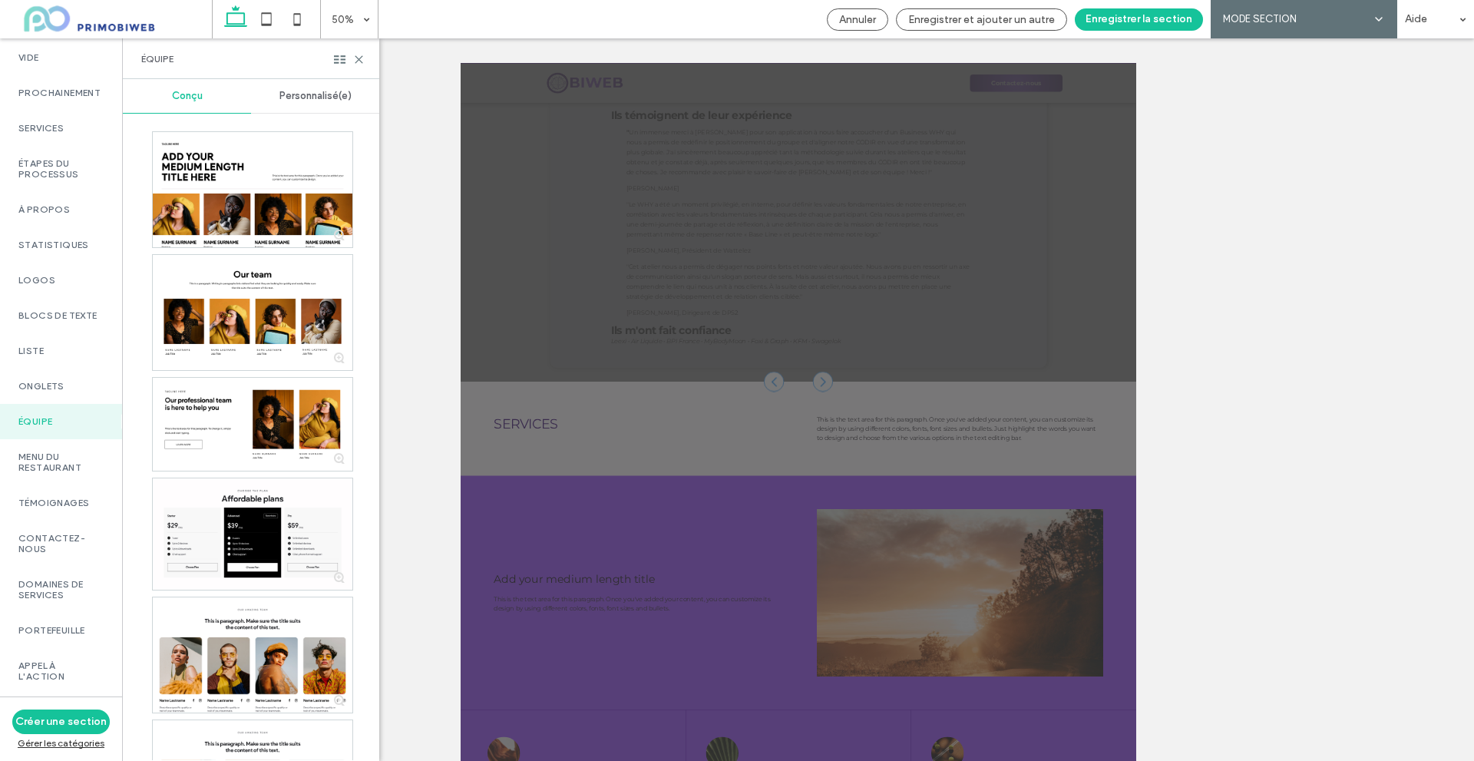
scroll to position [307, 0]
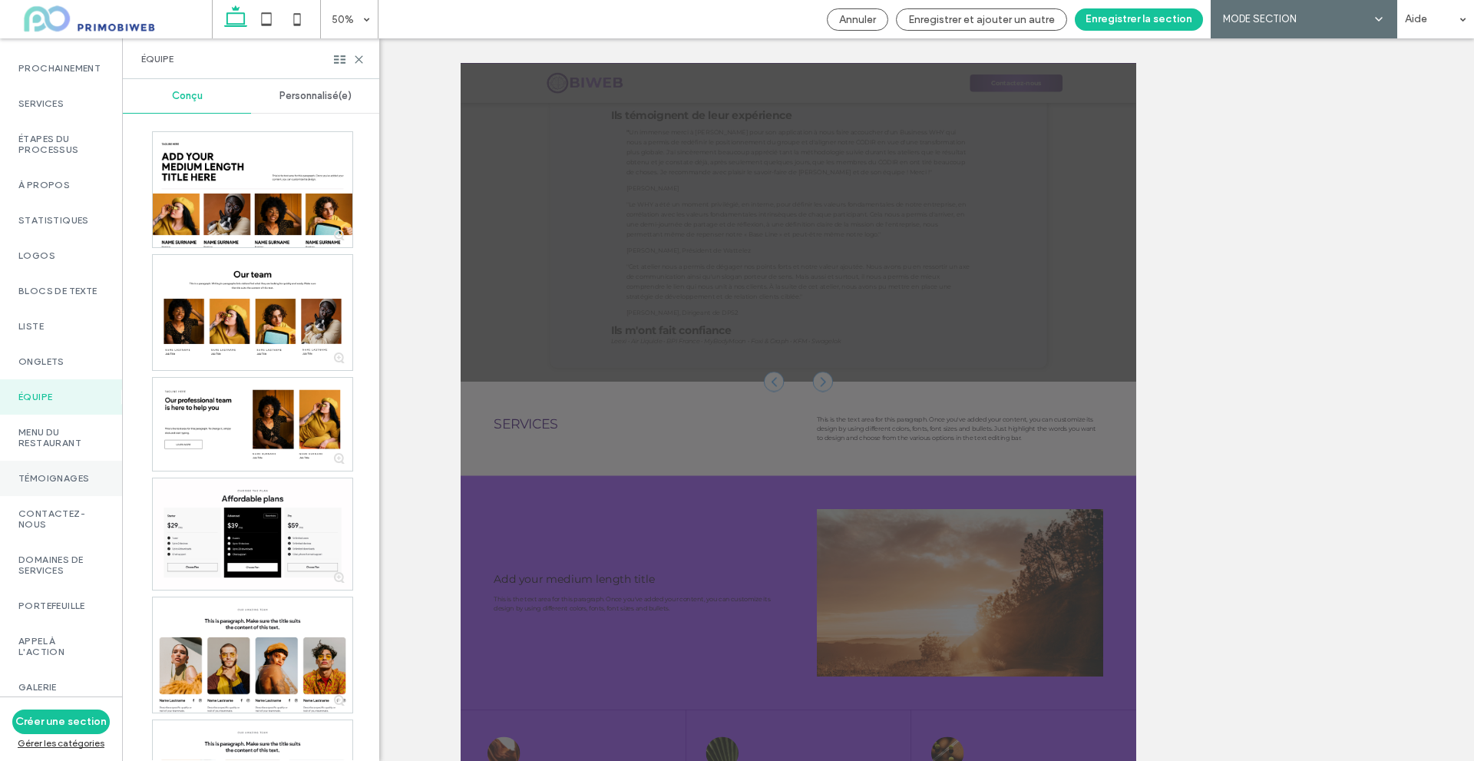
click at [74, 484] on label "TÉMOIGNAGES" at bounding box center [60, 478] width 85 height 11
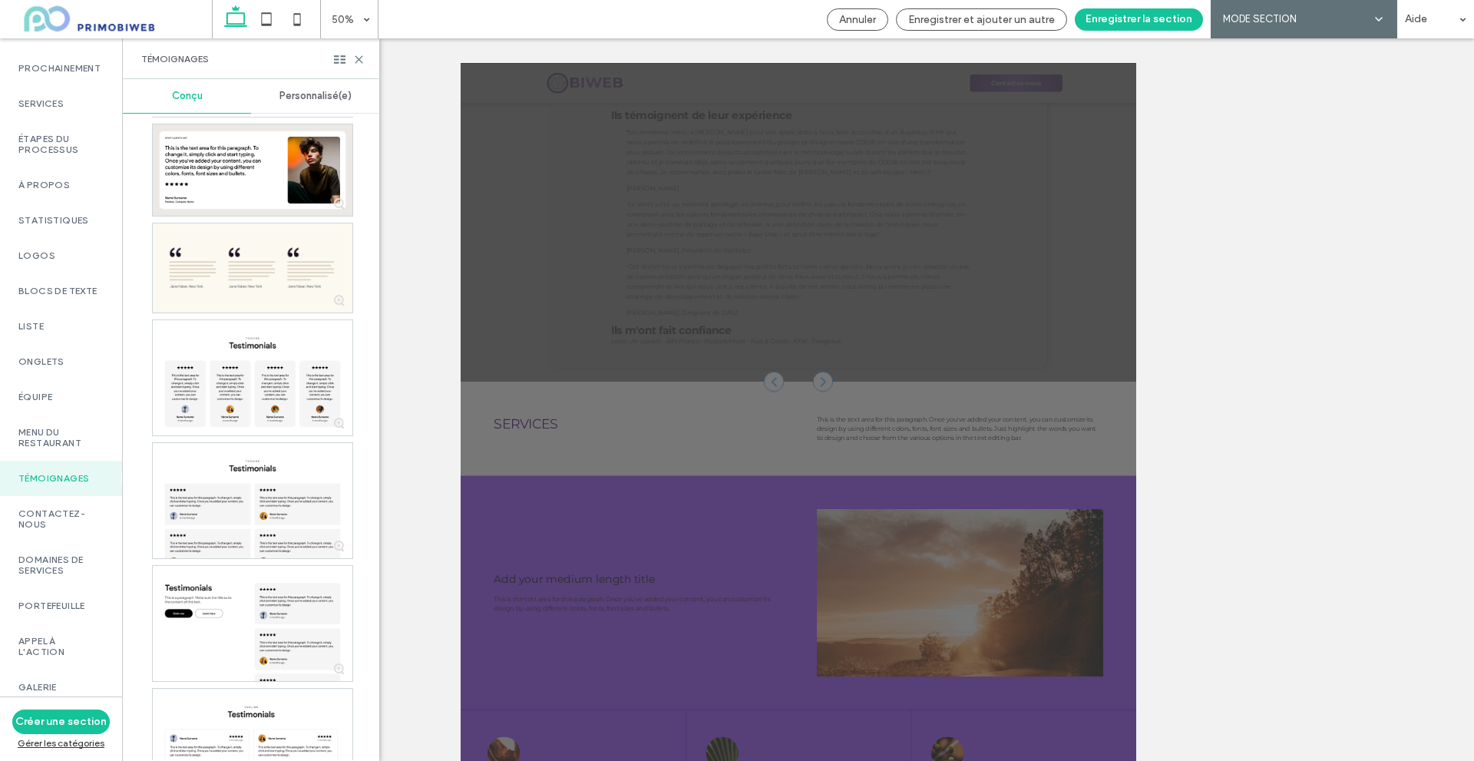
scroll to position [1689, 0]
click at [71, 496] on div "TÉMOIGNAGES" at bounding box center [61, 478] width 122 height 35
click at [71, 530] on label "Contactez-nous" at bounding box center [60, 518] width 85 height 21
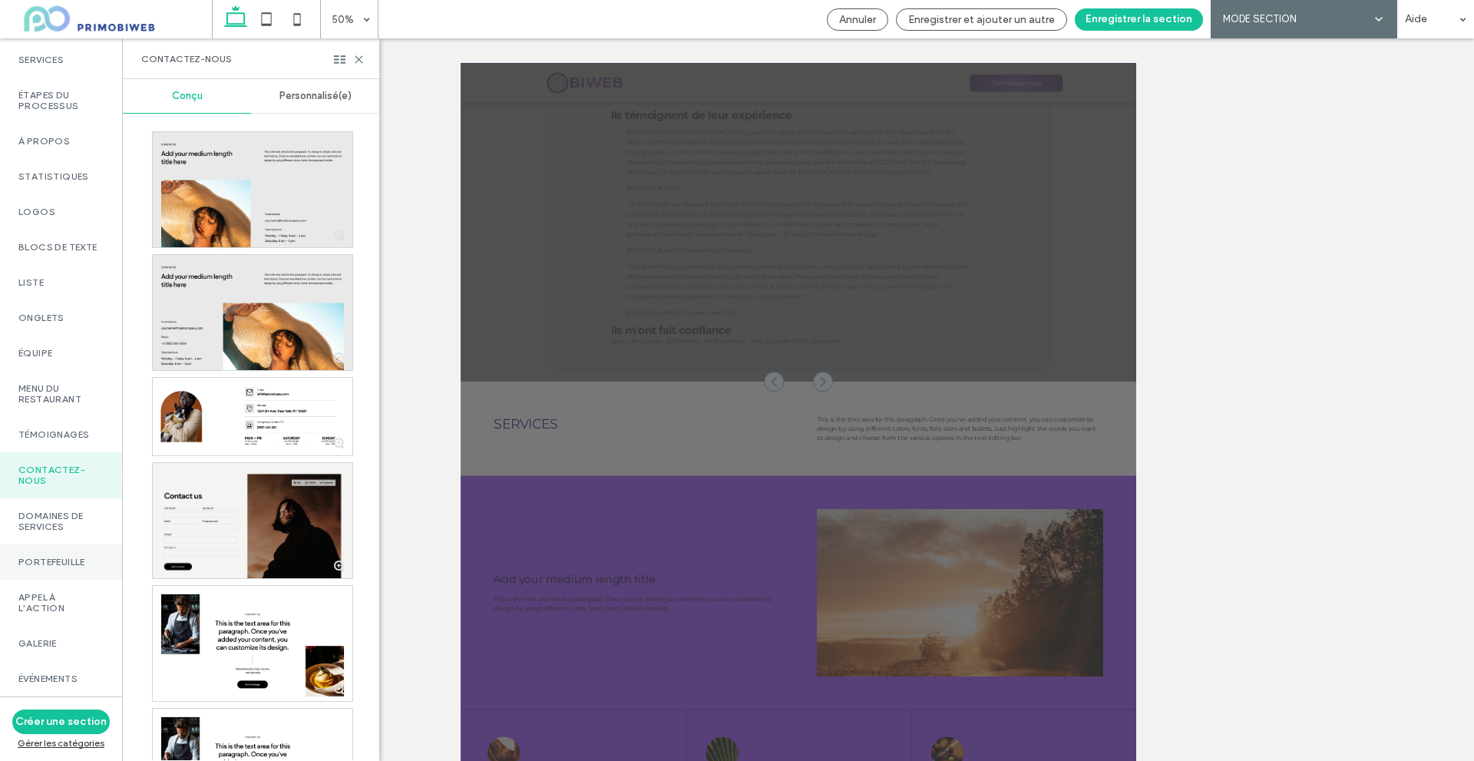
scroll to position [384, 0]
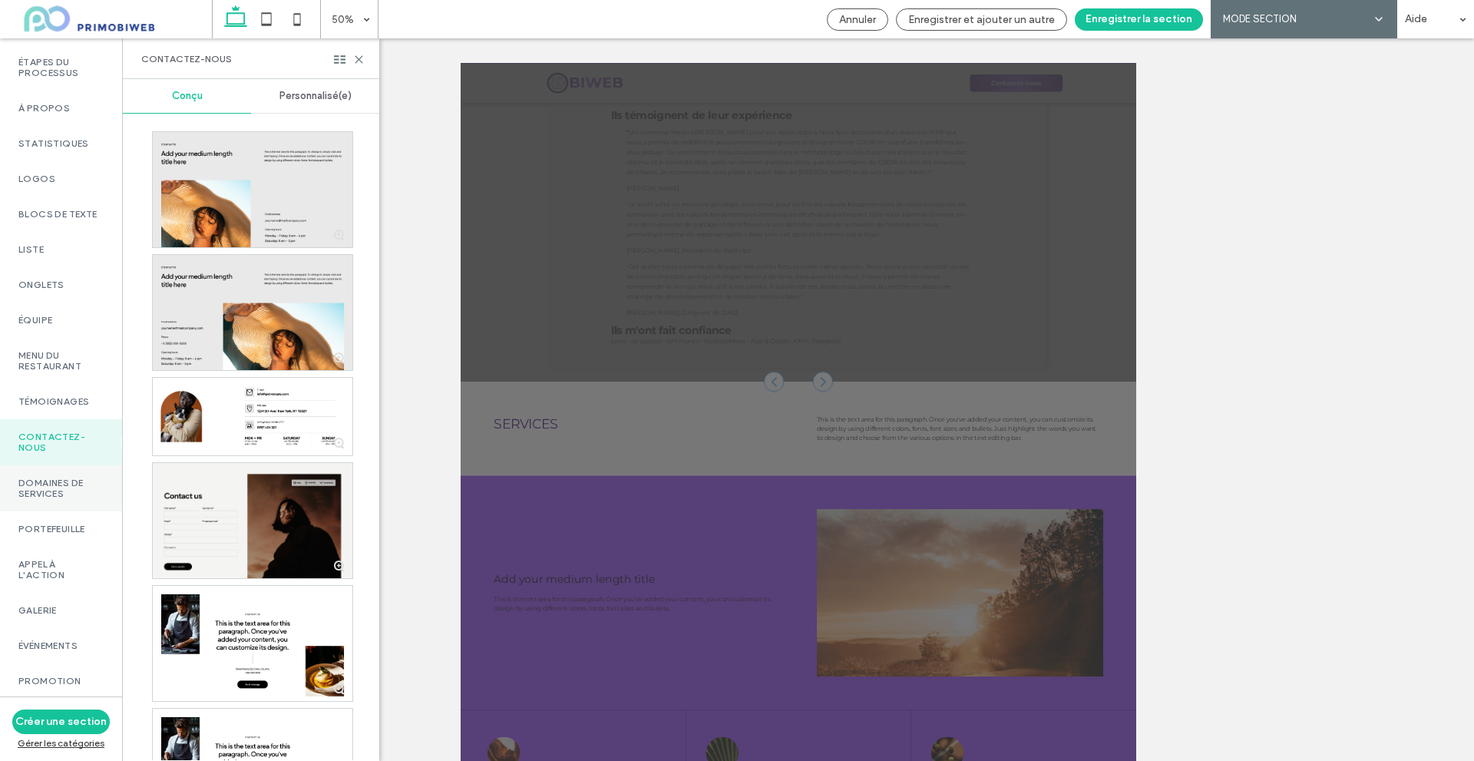
click at [58, 499] on label "Domaines de services" at bounding box center [60, 487] width 85 height 21
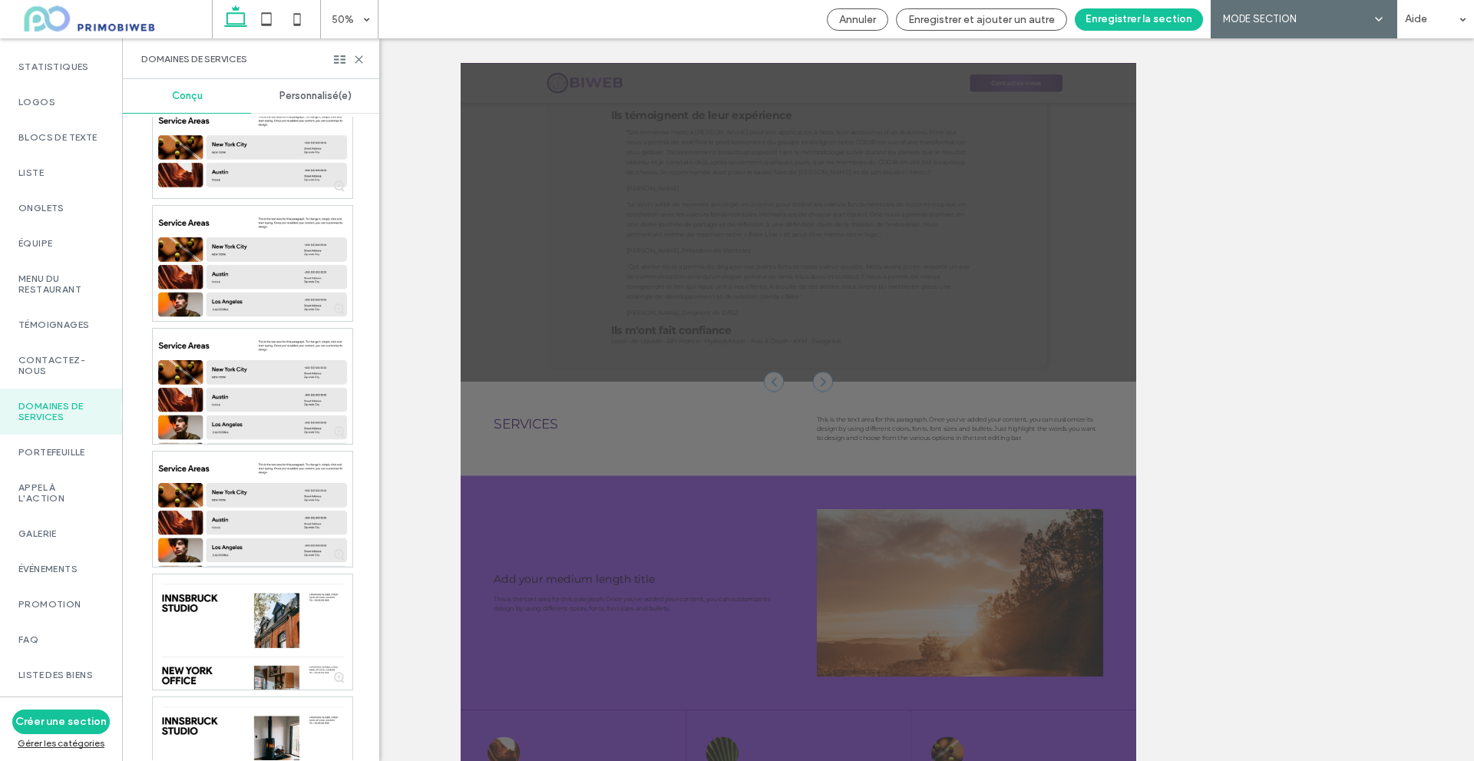
scroll to position [230, 0]
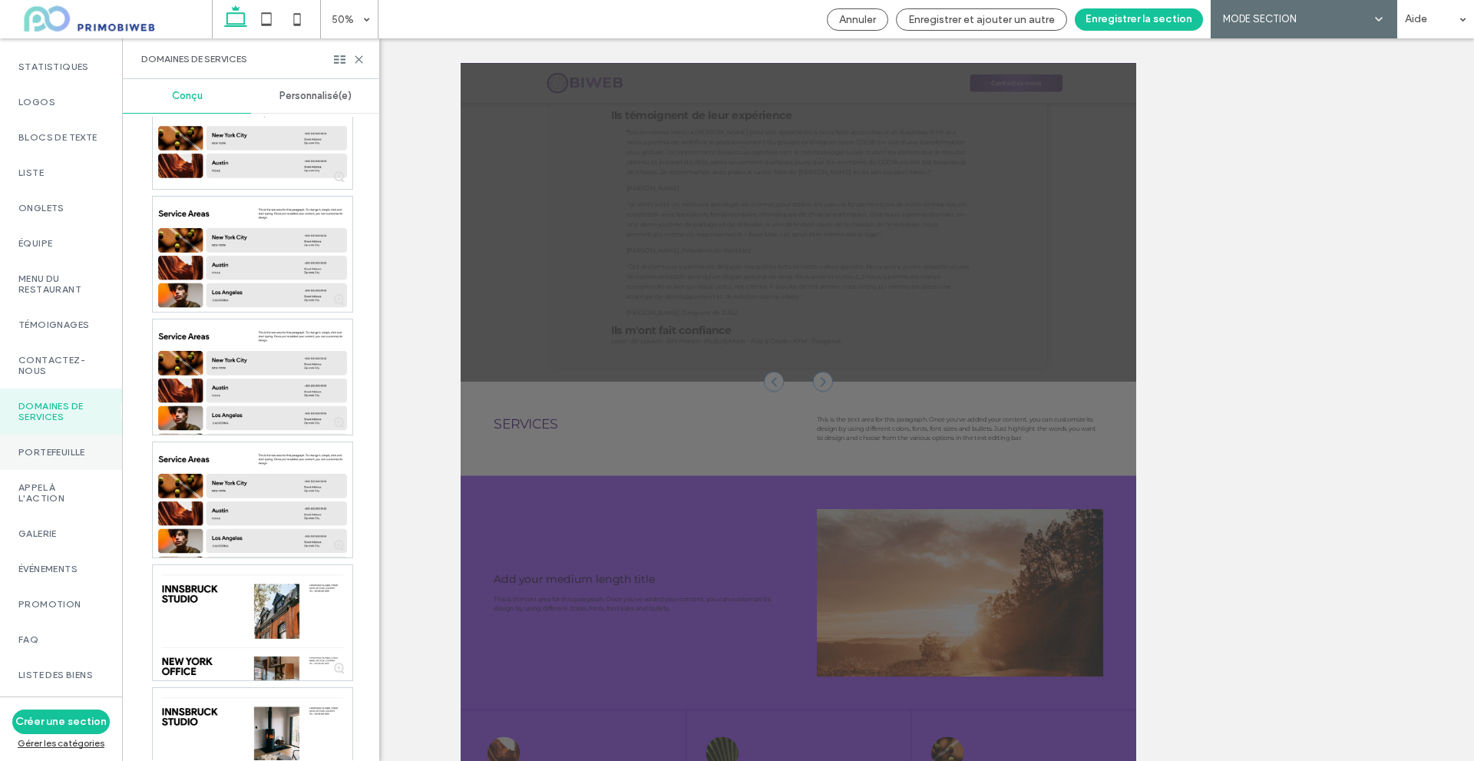
click at [53, 457] on label "Portefeuille" at bounding box center [60, 452] width 85 height 11
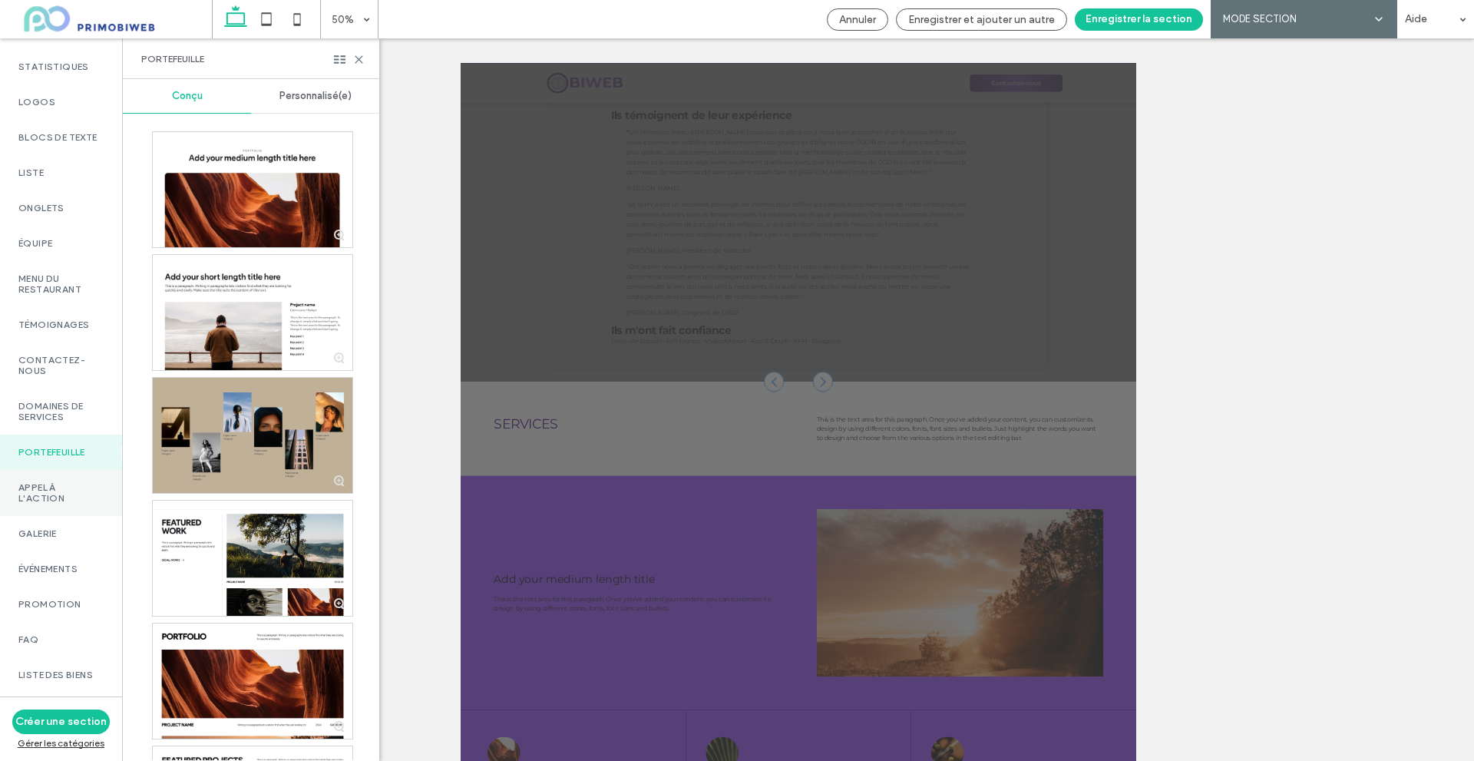
click at [41, 504] on label "Appel à l'action" at bounding box center [60, 492] width 85 height 21
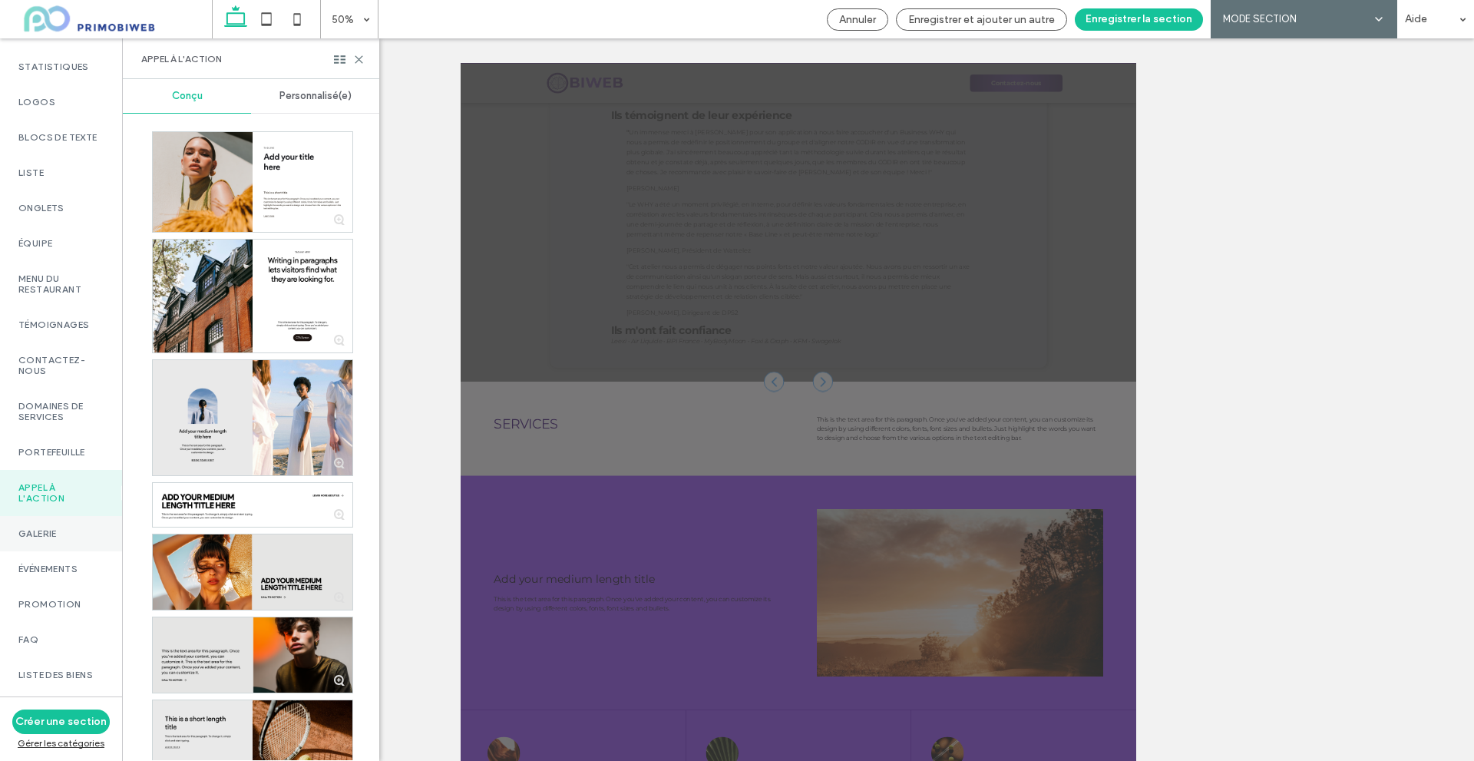
click at [78, 539] on label "Galerie" at bounding box center [60, 533] width 85 height 11
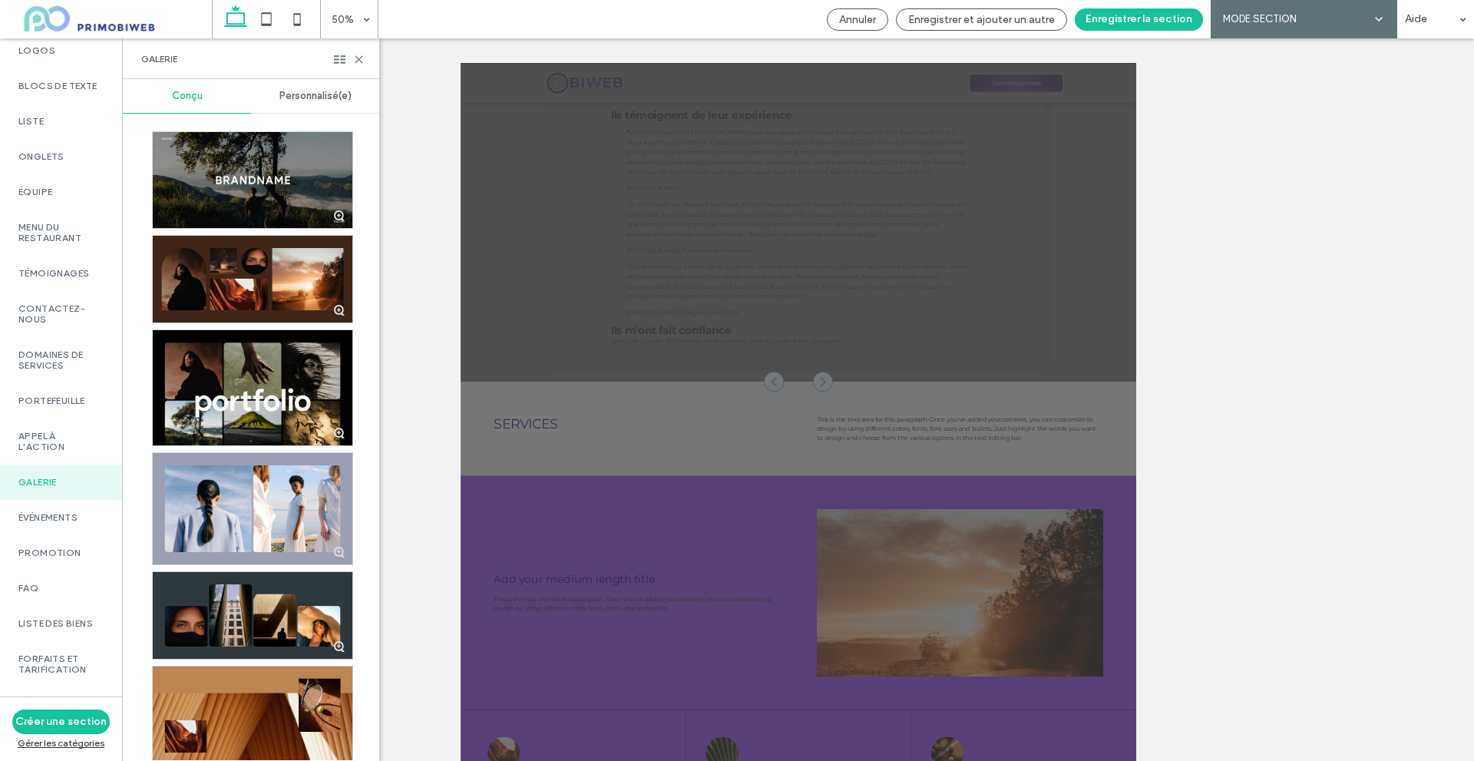
scroll to position [537, 0]
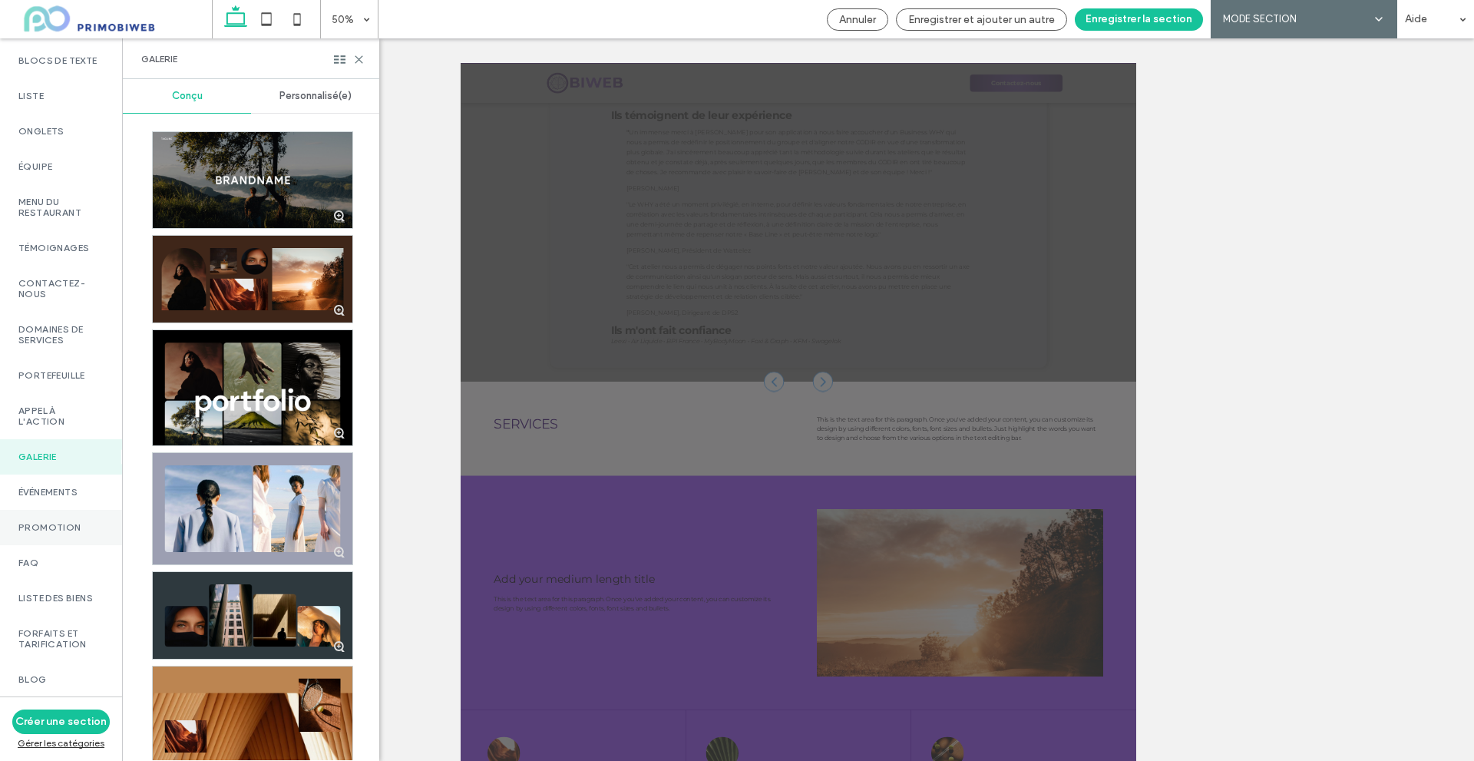
click at [73, 533] on label "promotion" at bounding box center [60, 527] width 85 height 11
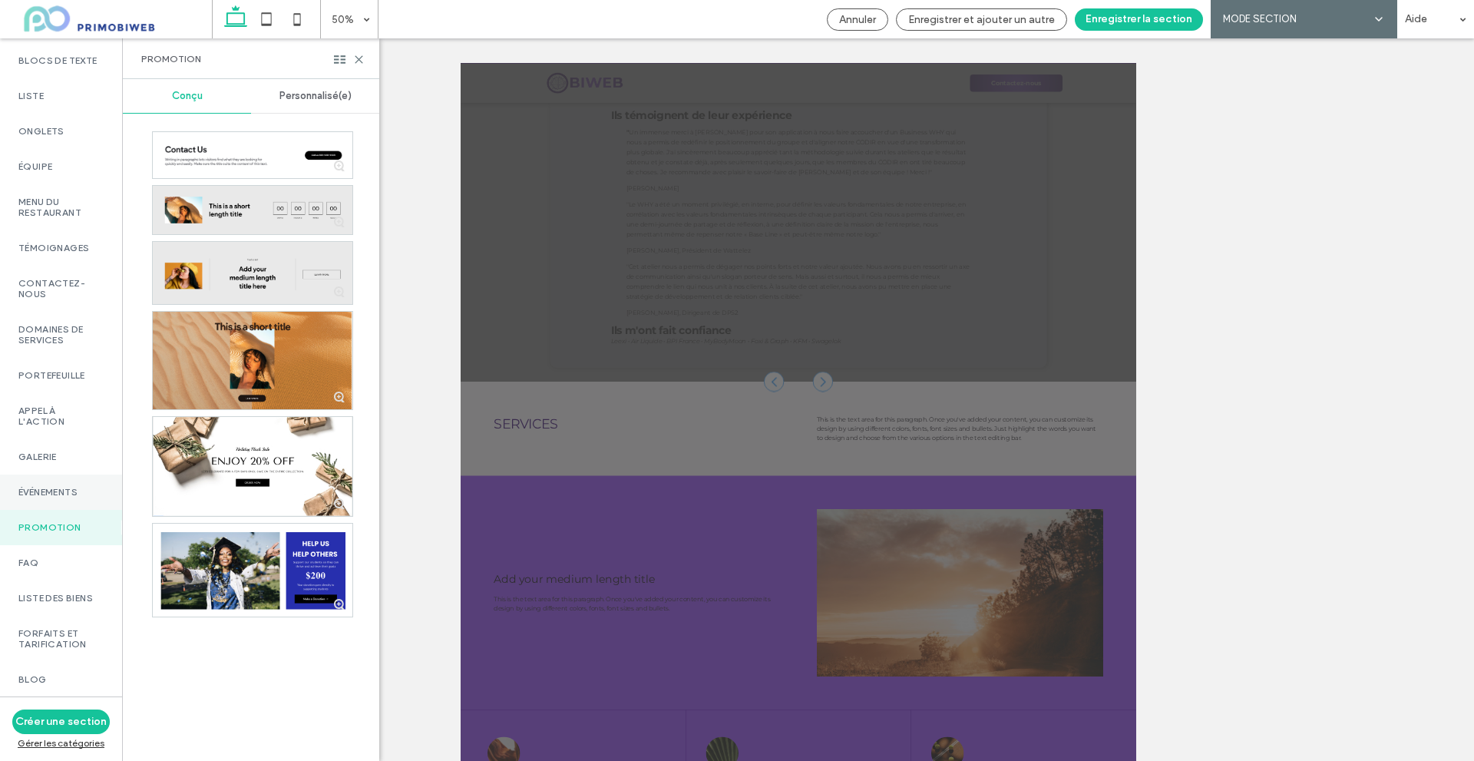
click at [61, 510] on div "Événements" at bounding box center [61, 491] width 122 height 35
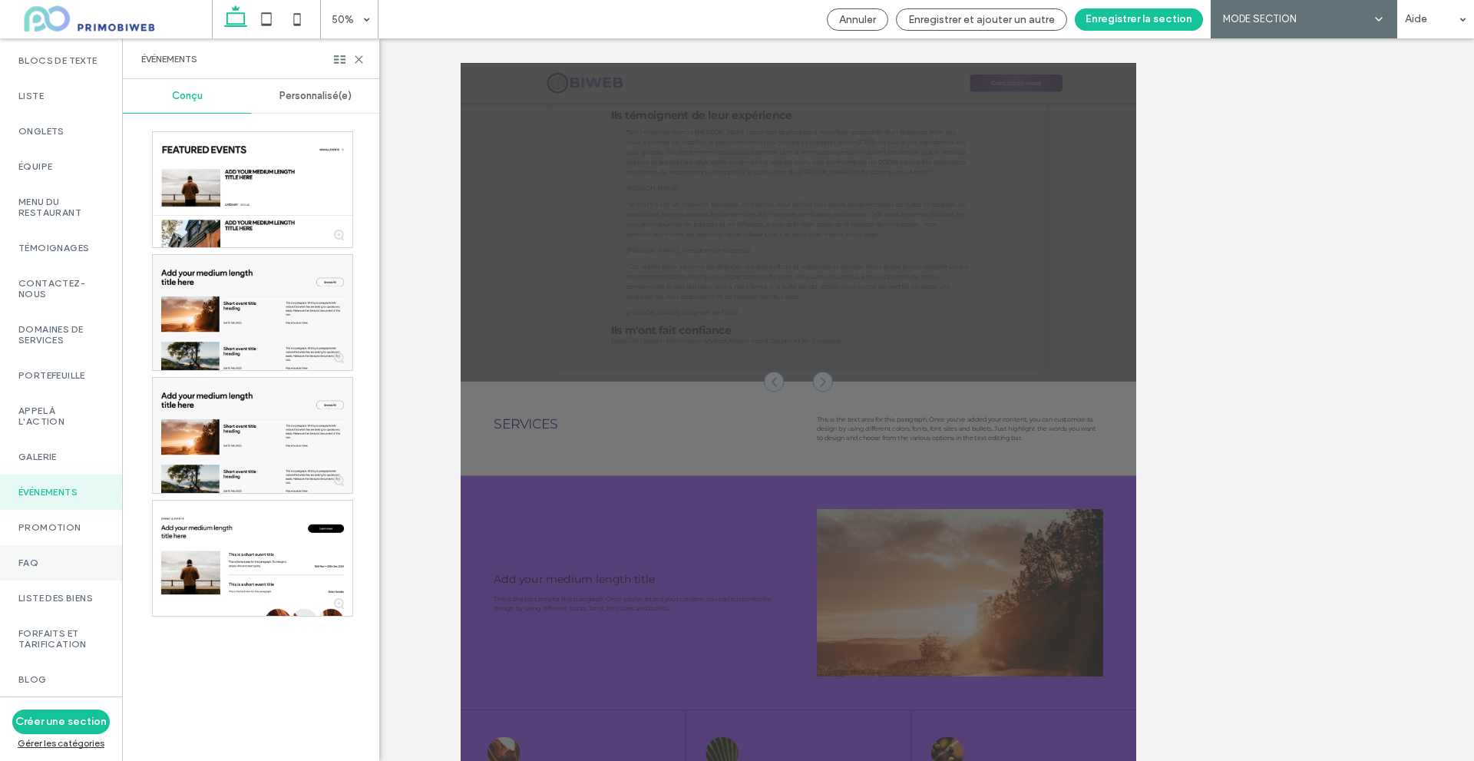
click at [59, 580] on div "FAQ" at bounding box center [61, 562] width 122 height 35
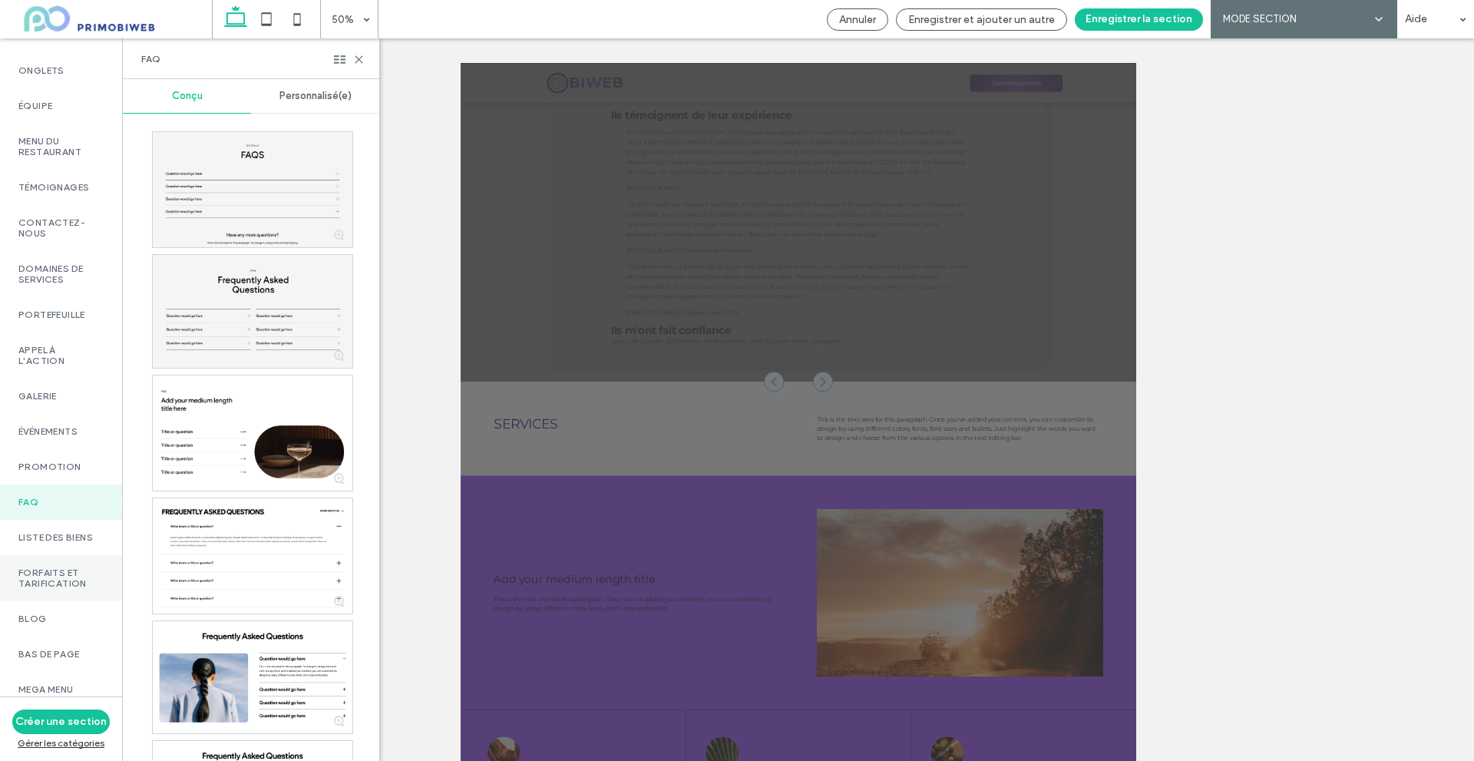
scroll to position [658, 0]
click at [71, 538] on div "Liste des biens" at bounding box center [61, 537] width 122 height 35
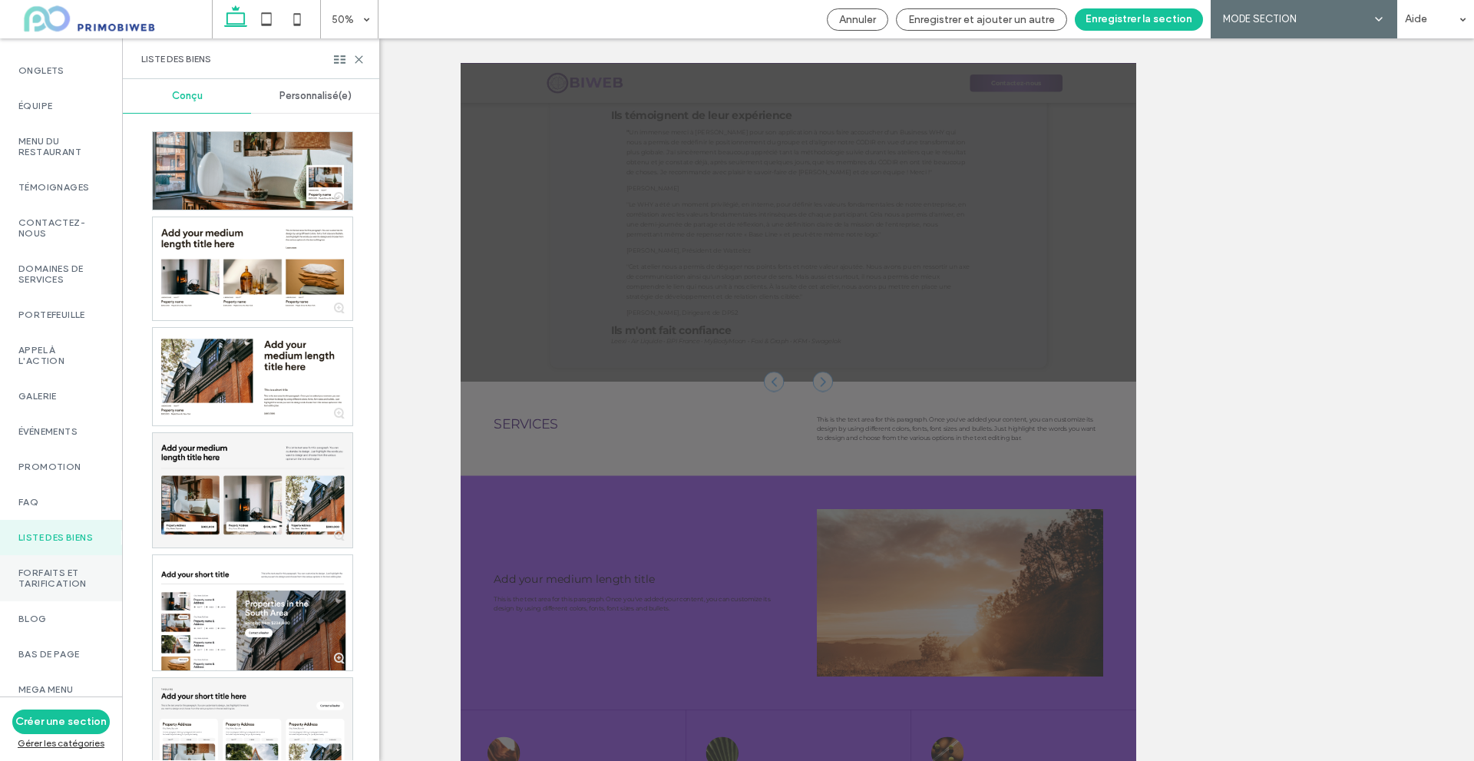
click at [60, 567] on label "Forfaits et tarification" at bounding box center [60, 577] width 85 height 21
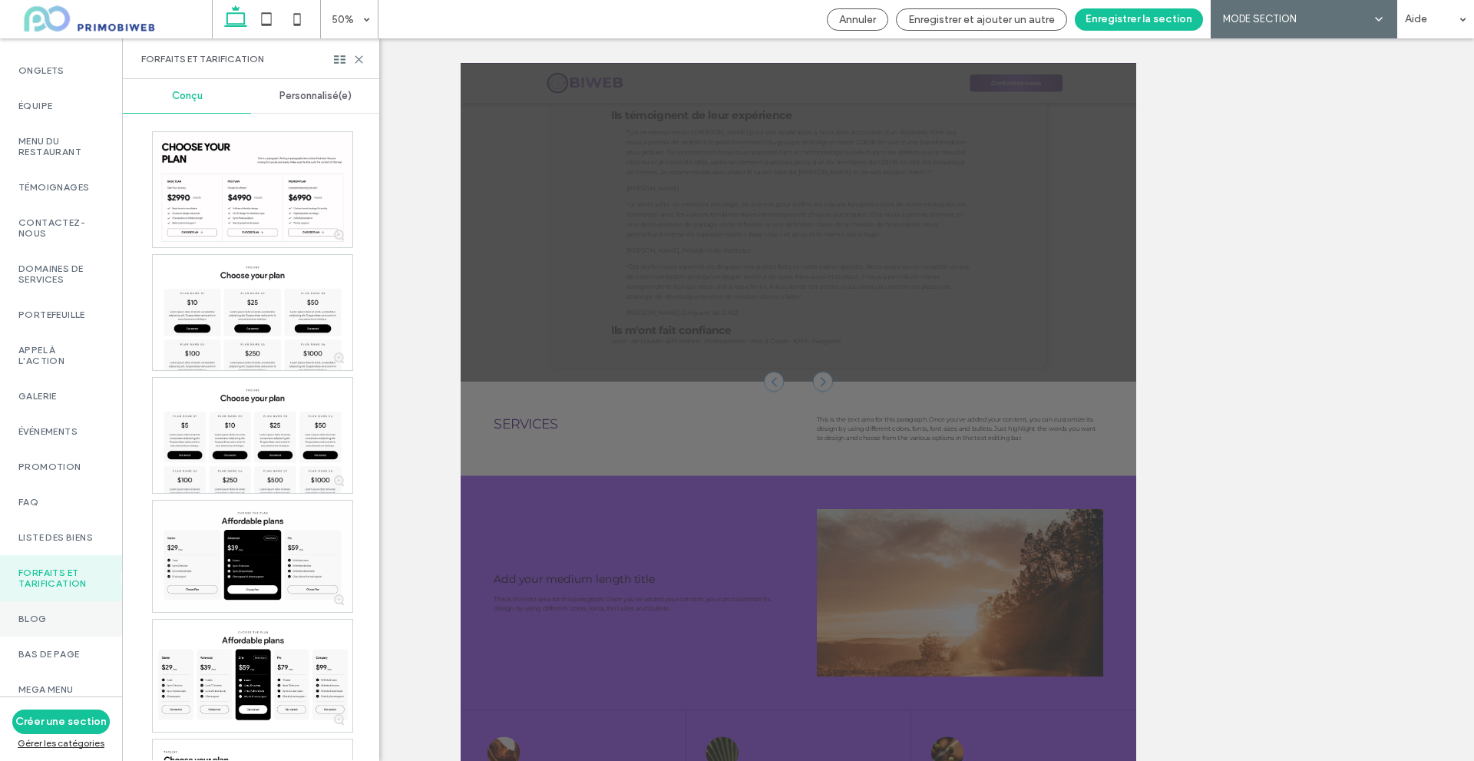
click at [65, 613] on label "Blog" at bounding box center [60, 618] width 85 height 11
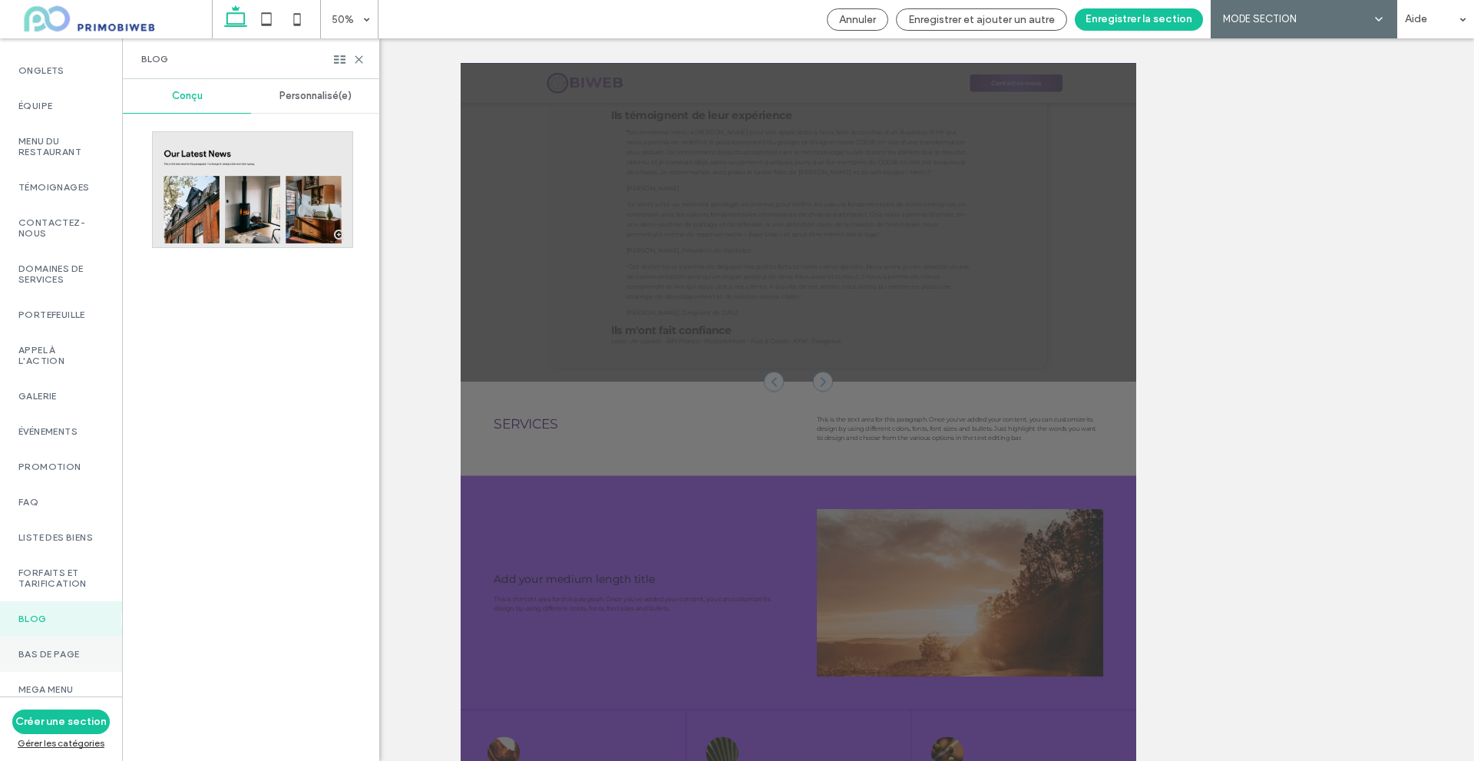
click at [71, 649] on label "Bas de page" at bounding box center [60, 654] width 85 height 11
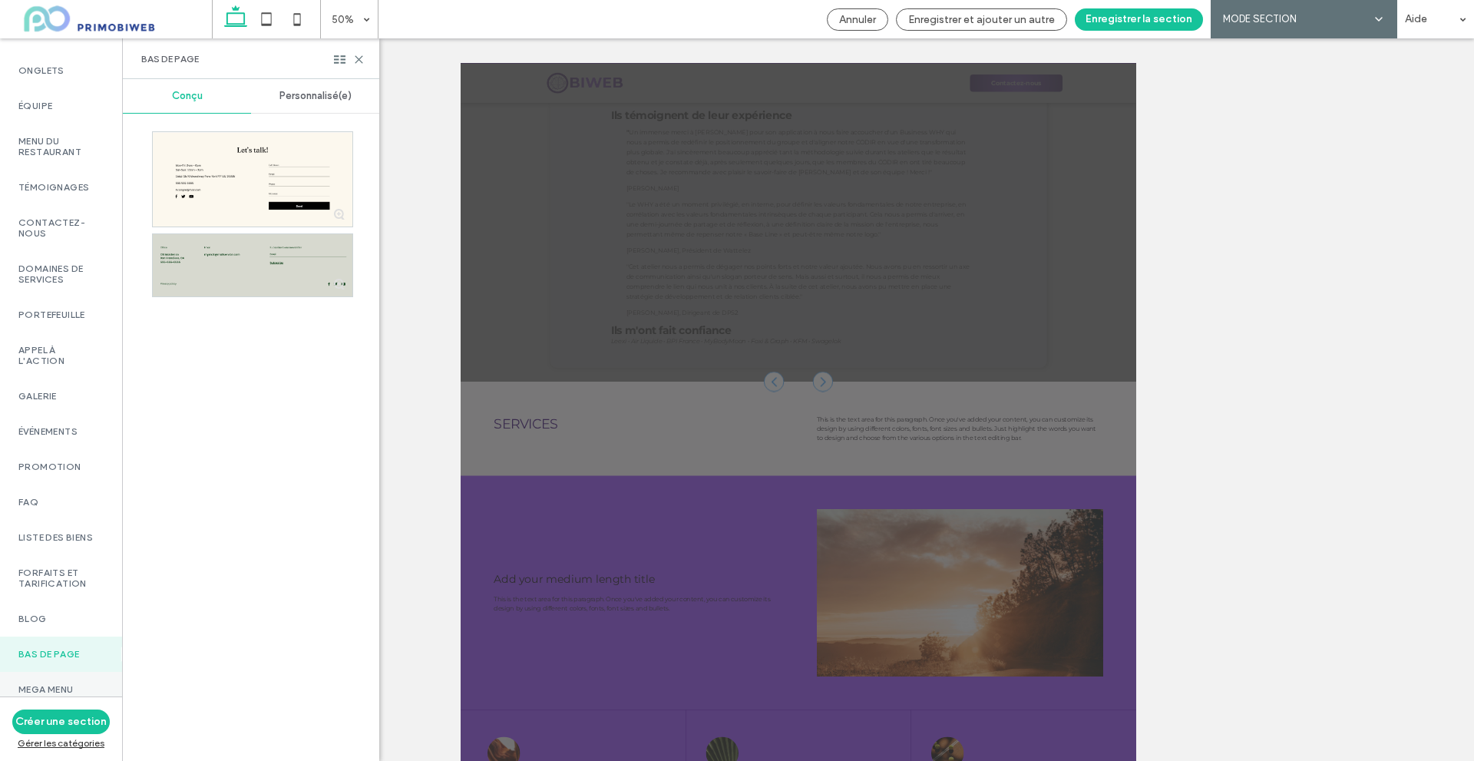
click at [74, 684] on label "Mega Menu" at bounding box center [60, 689] width 85 height 11
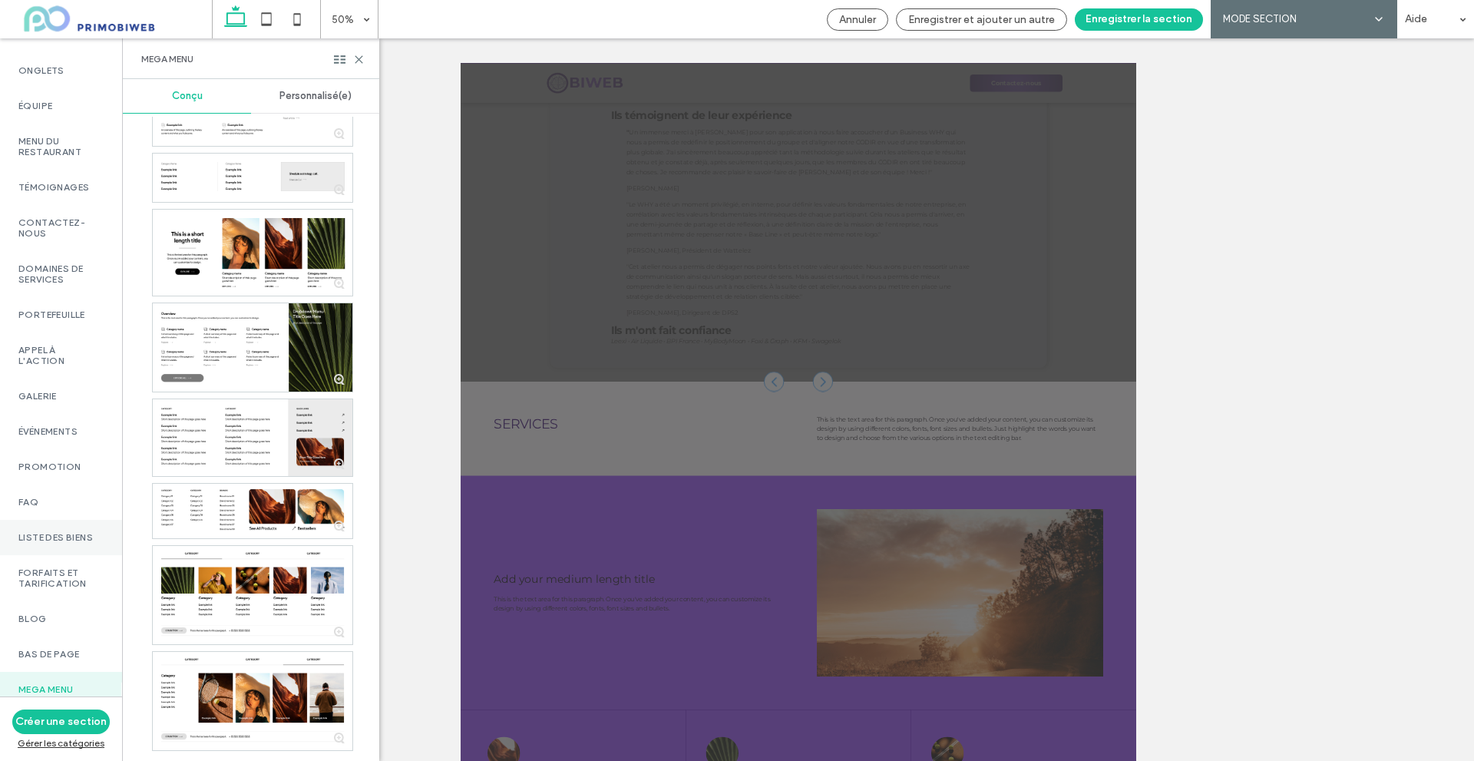
scroll to position [274, 0]
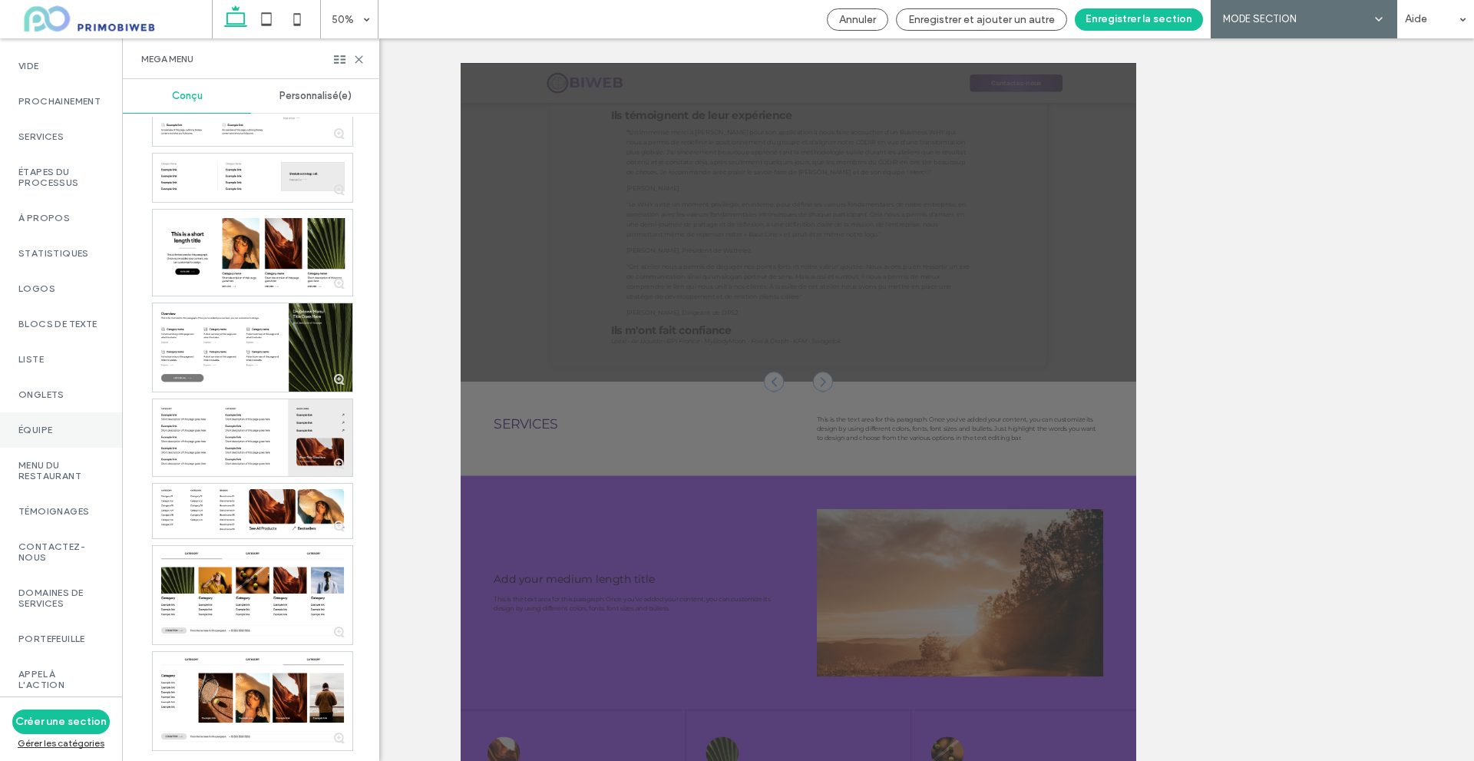
click at [59, 435] on label "Équipe" at bounding box center [60, 429] width 85 height 11
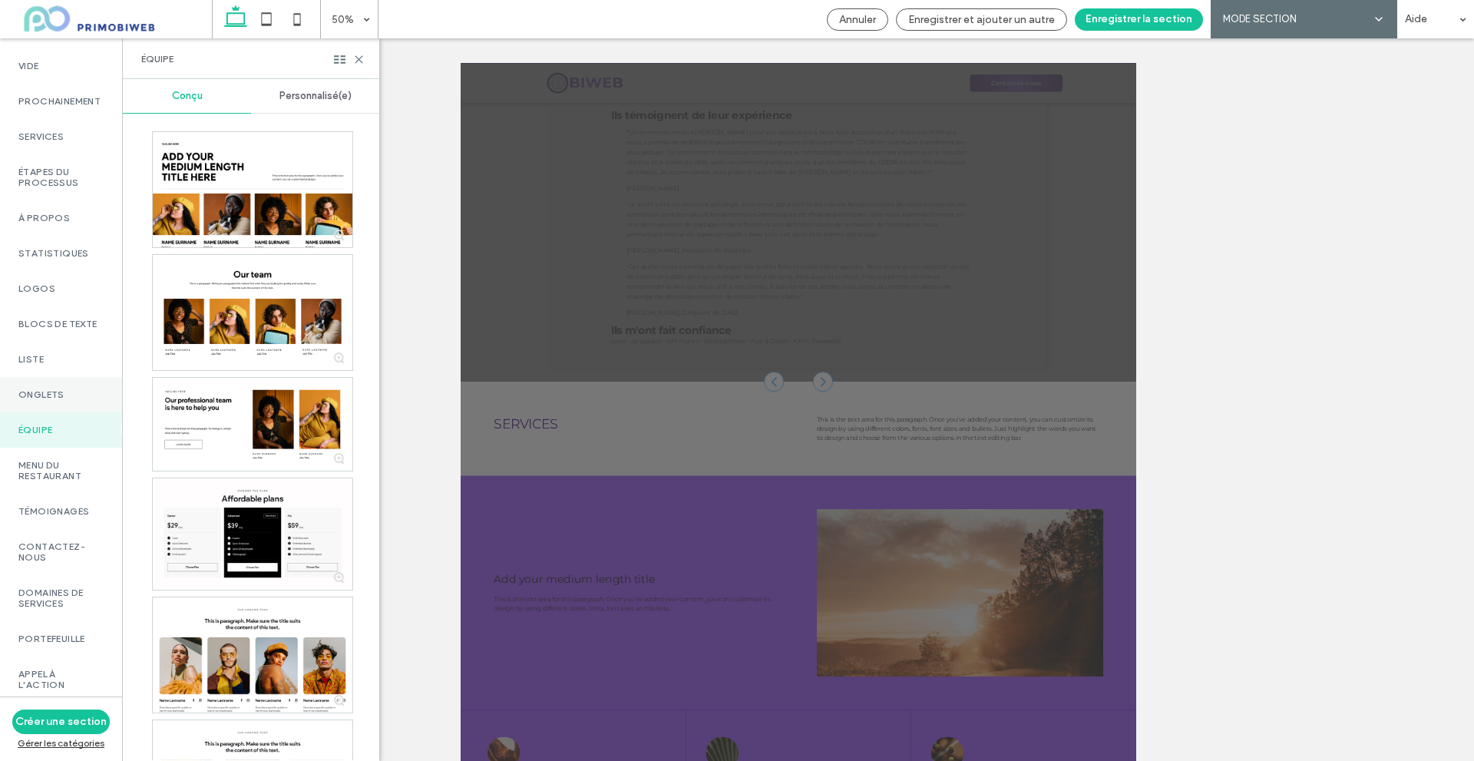
click at [58, 400] on label "Onglets" at bounding box center [60, 394] width 85 height 11
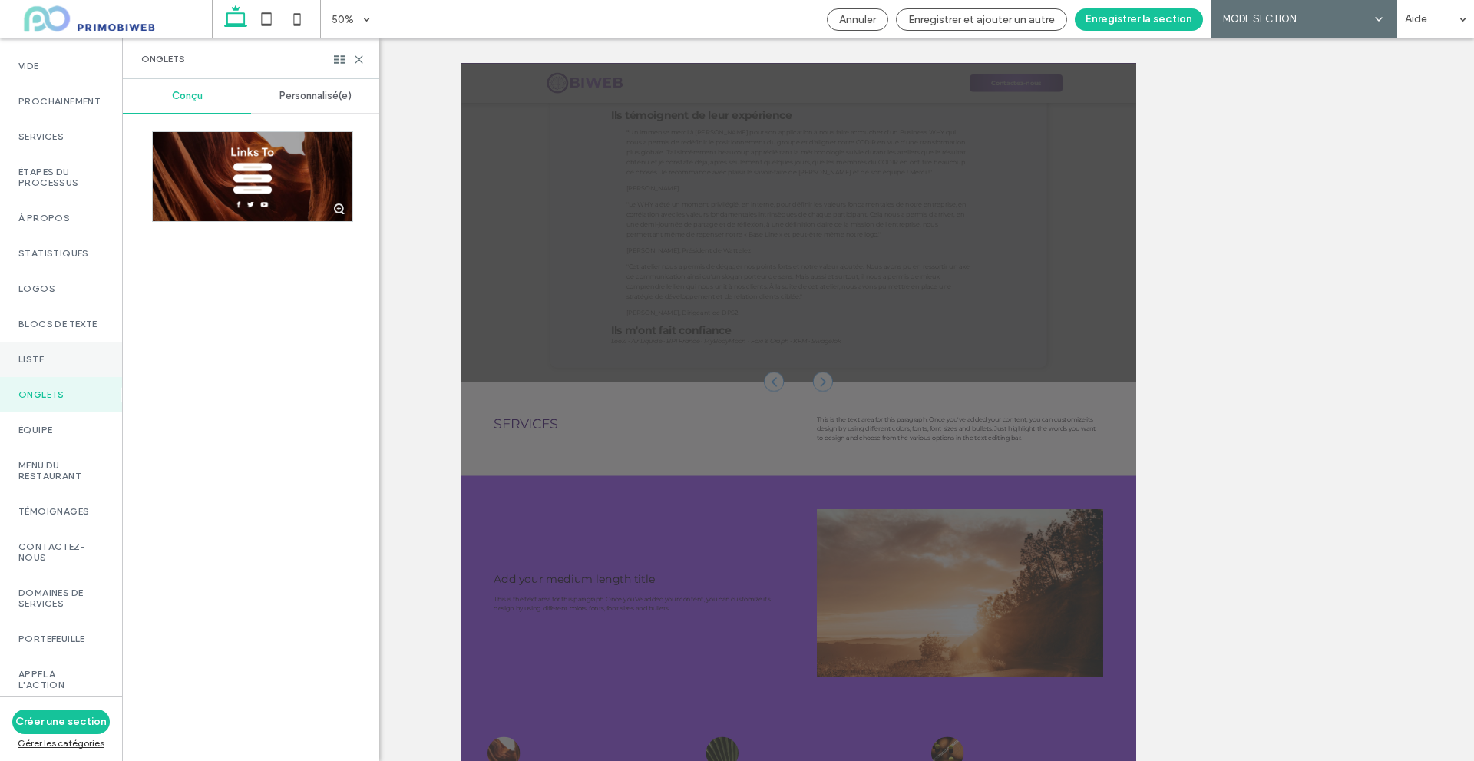
click at [56, 365] on label "Liste" at bounding box center [60, 359] width 85 height 11
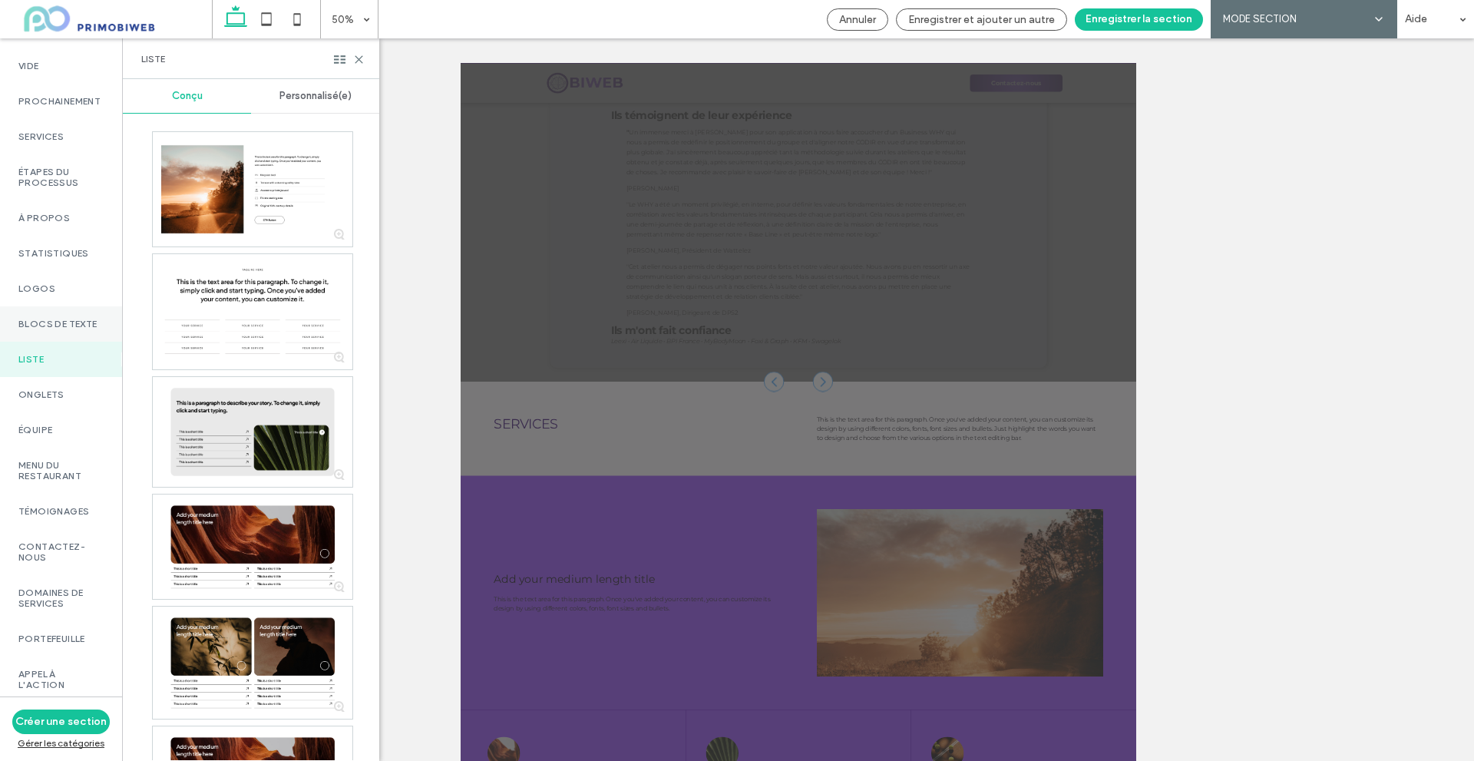
click at [43, 342] on div "Blocs de texte" at bounding box center [61, 323] width 122 height 35
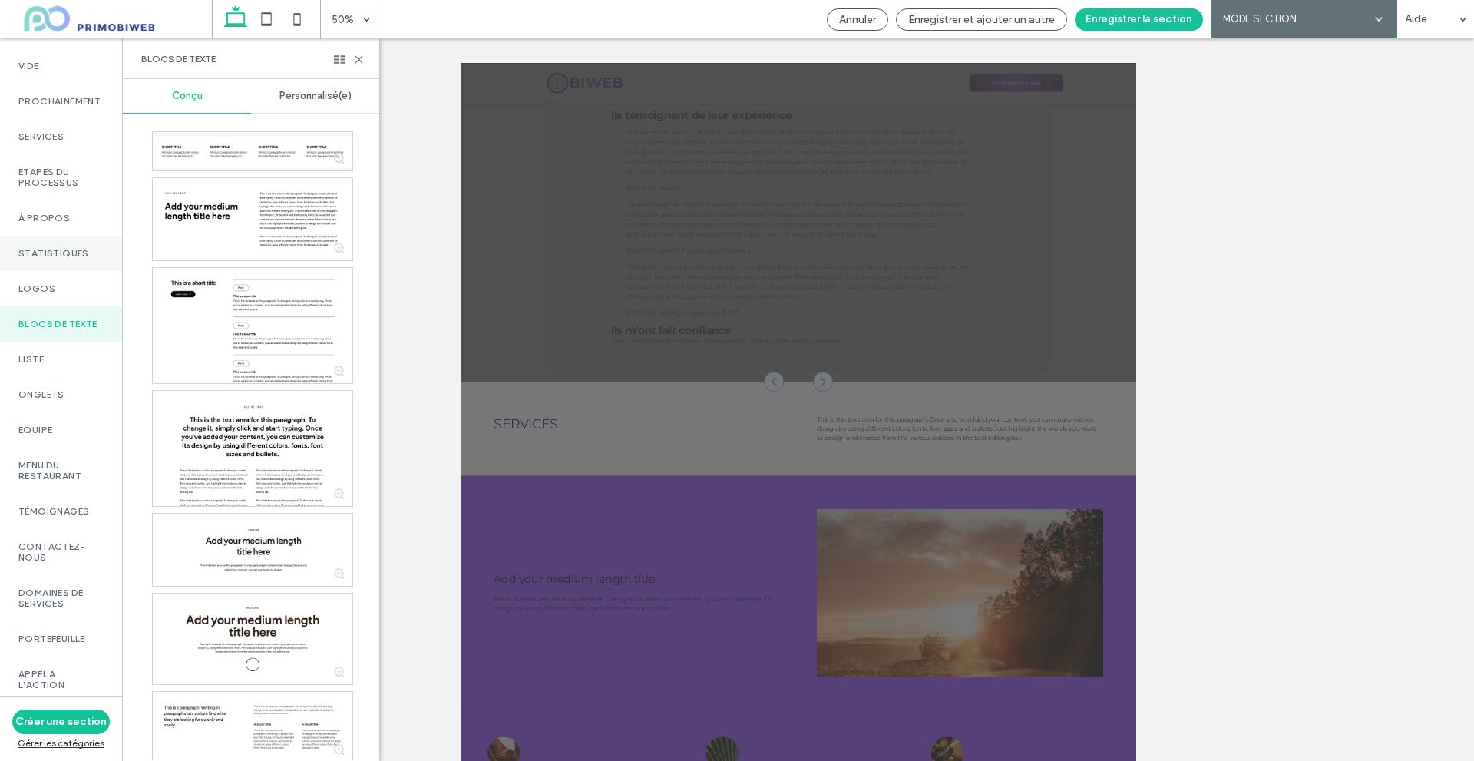
click at [51, 259] on label "Statistiques" at bounding box center [60, 253] width 85 height 11
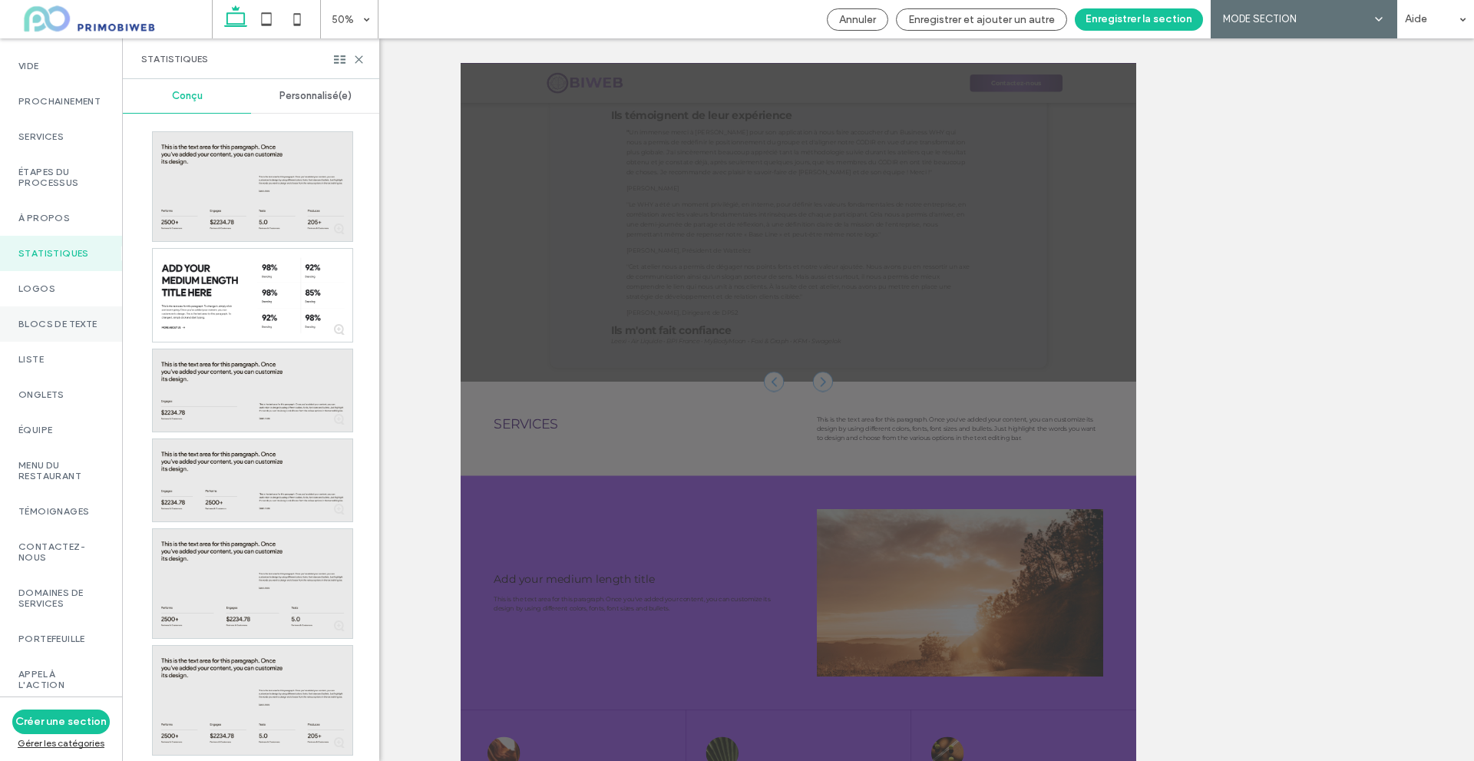
scroll to position [0, 0]
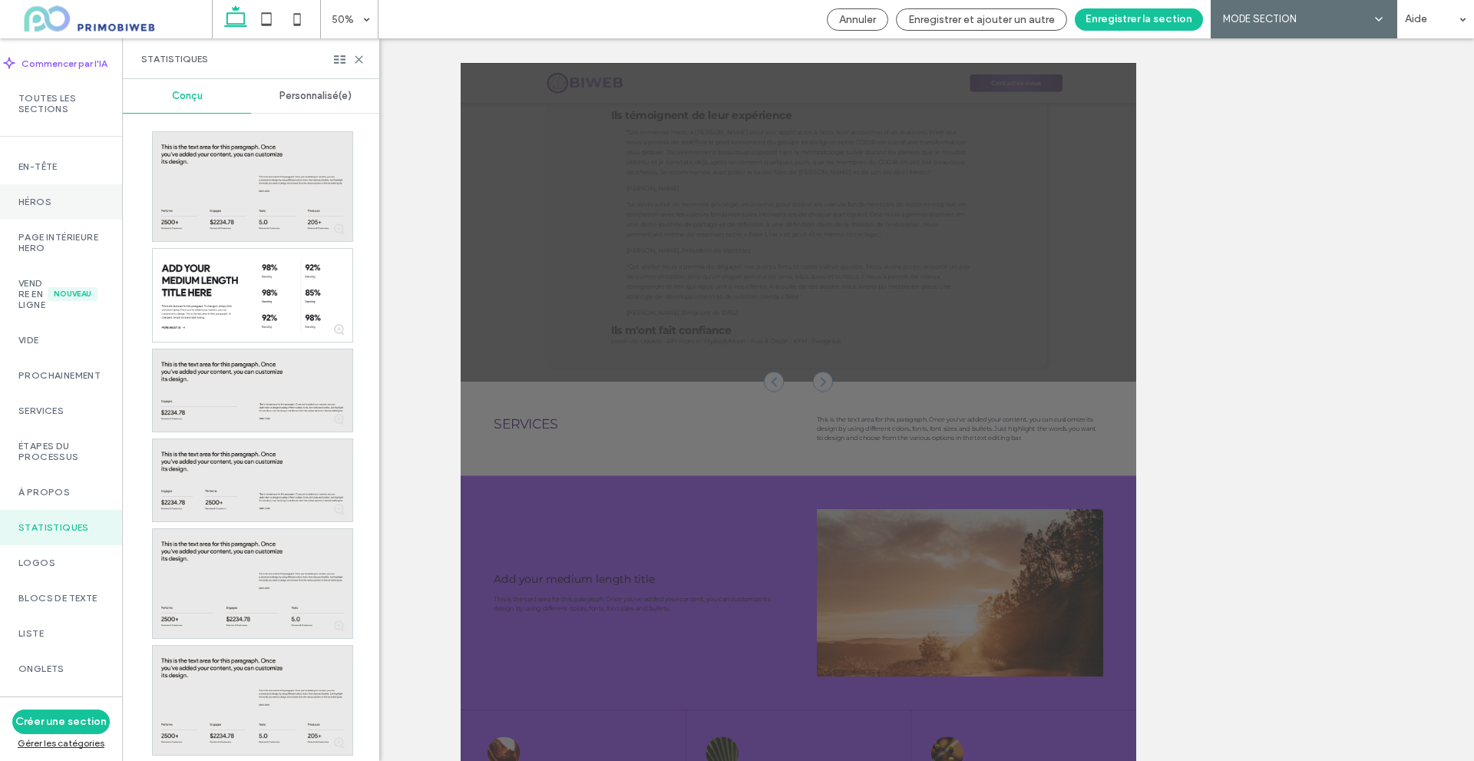
click at [48, 210] on div "Héros" at bounding box center [61, 201] width 122 height 35
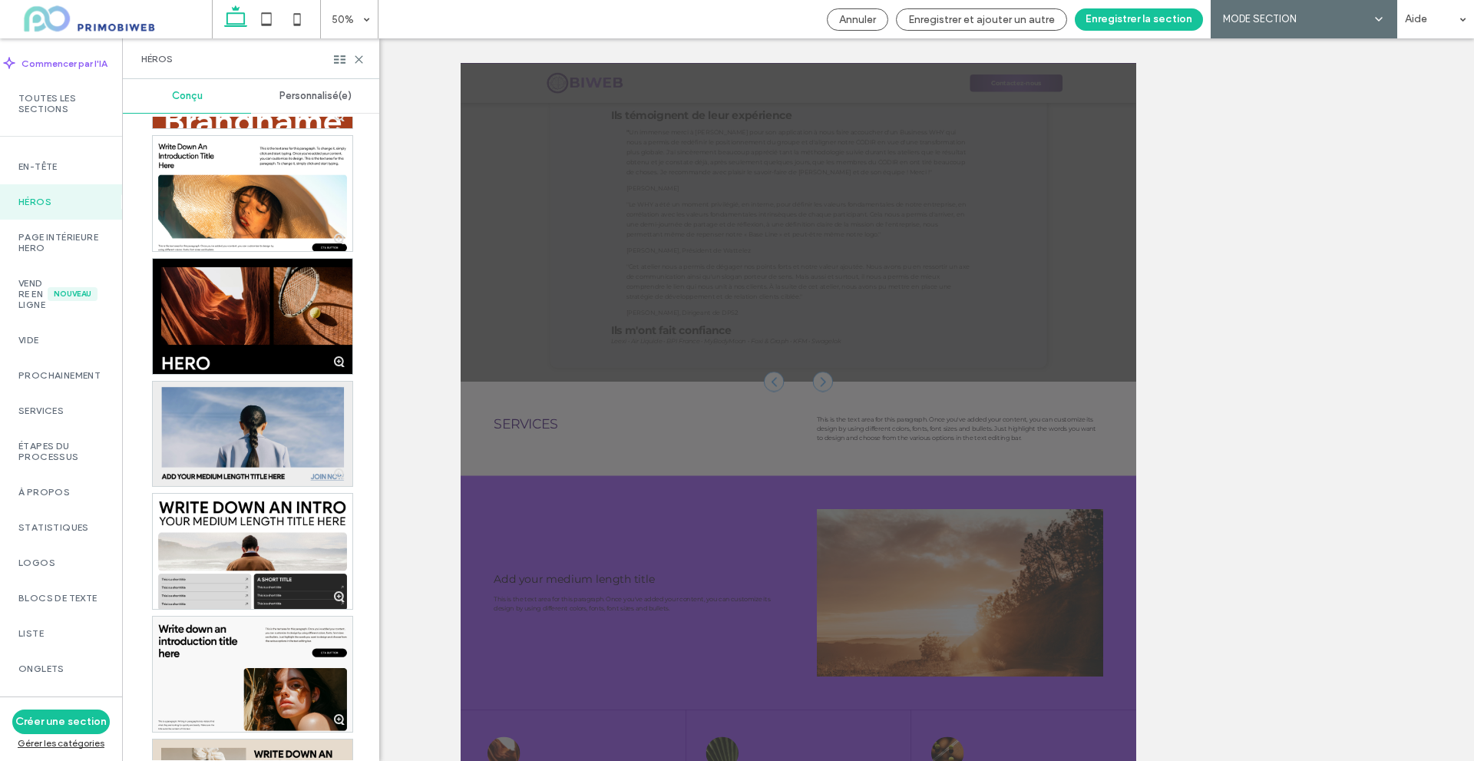
scroll to position [384, 0]
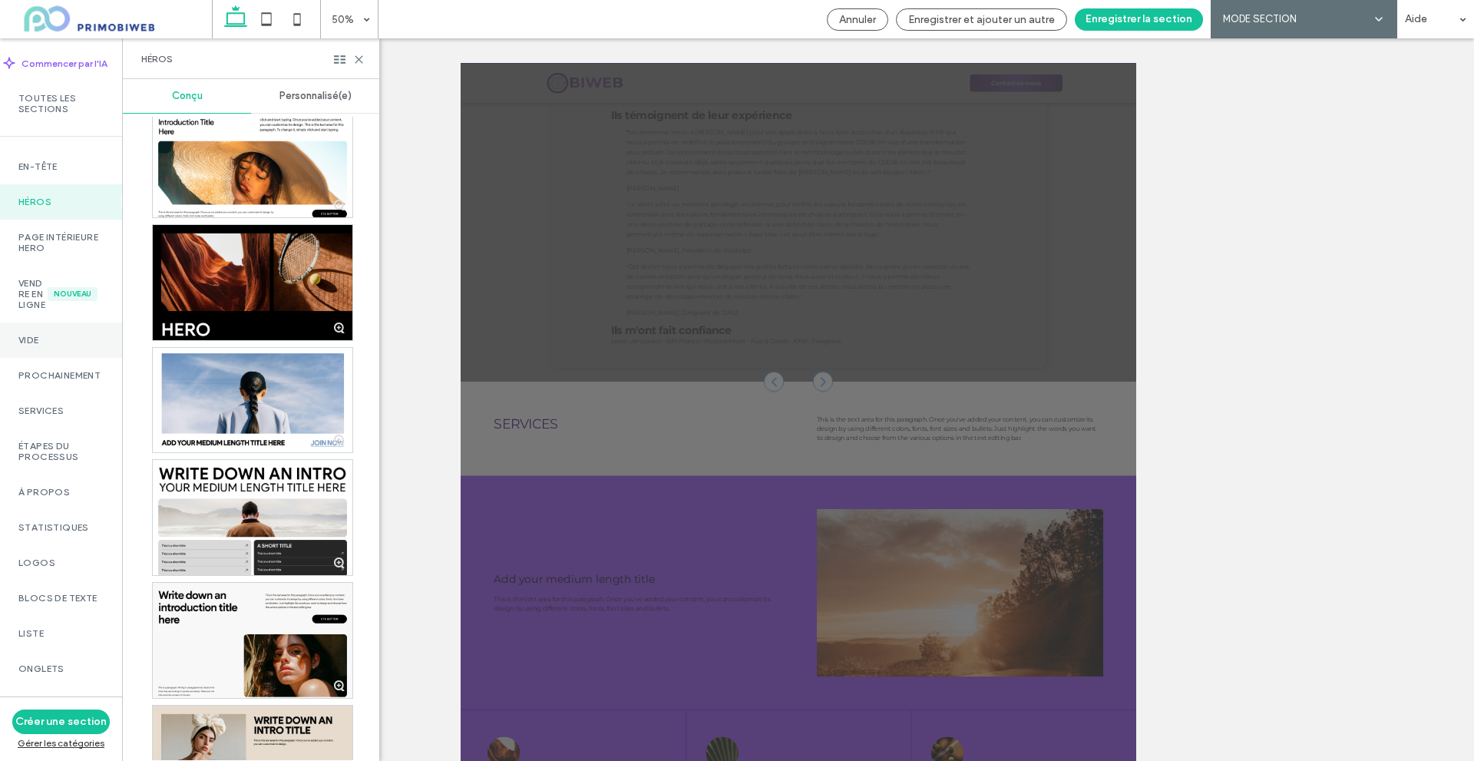
click at [71, 358] on div "Vide" at bounding box center [61, 339] width 122 height 35
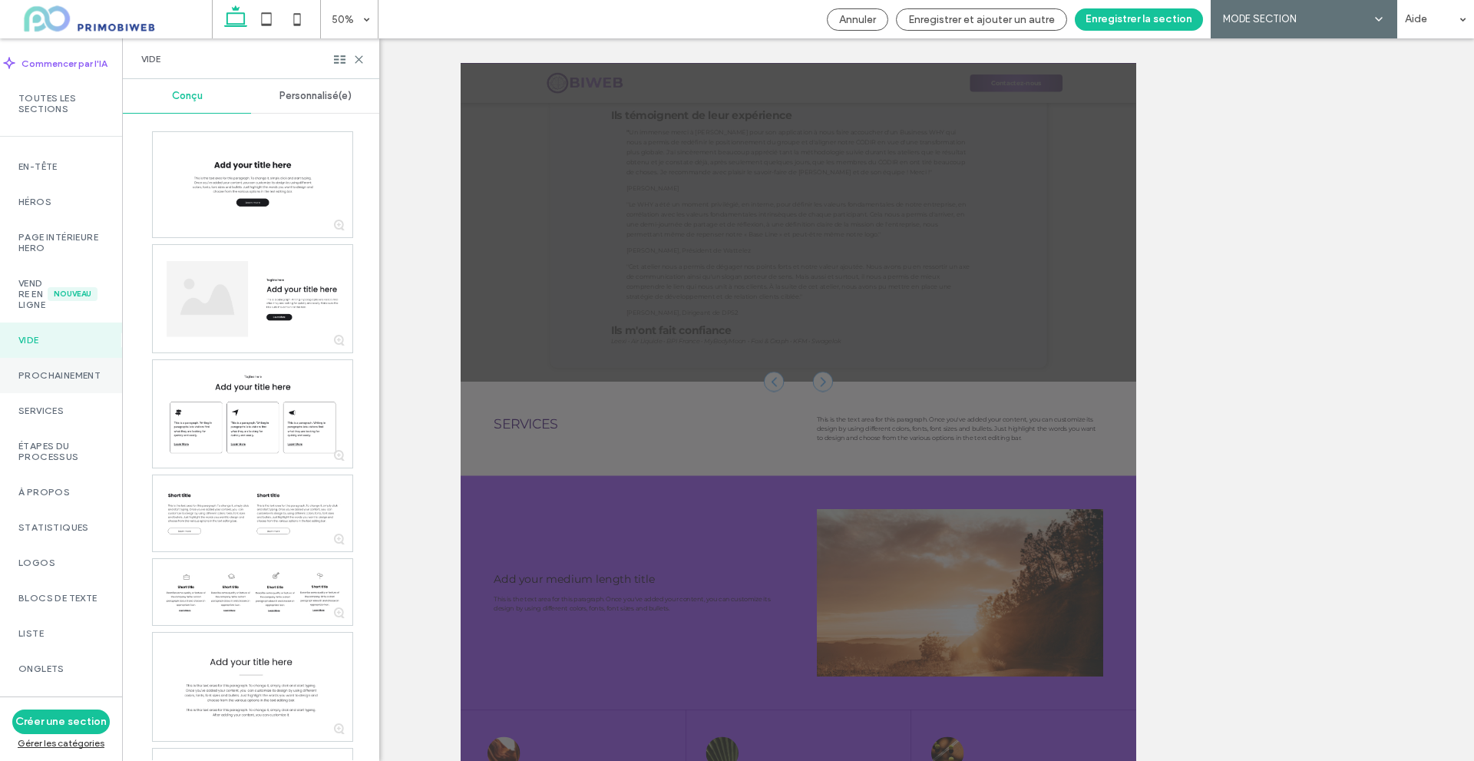
click at [70, 381] on label "Prochainement" at bounding box center [60, 375] width 85 height 11
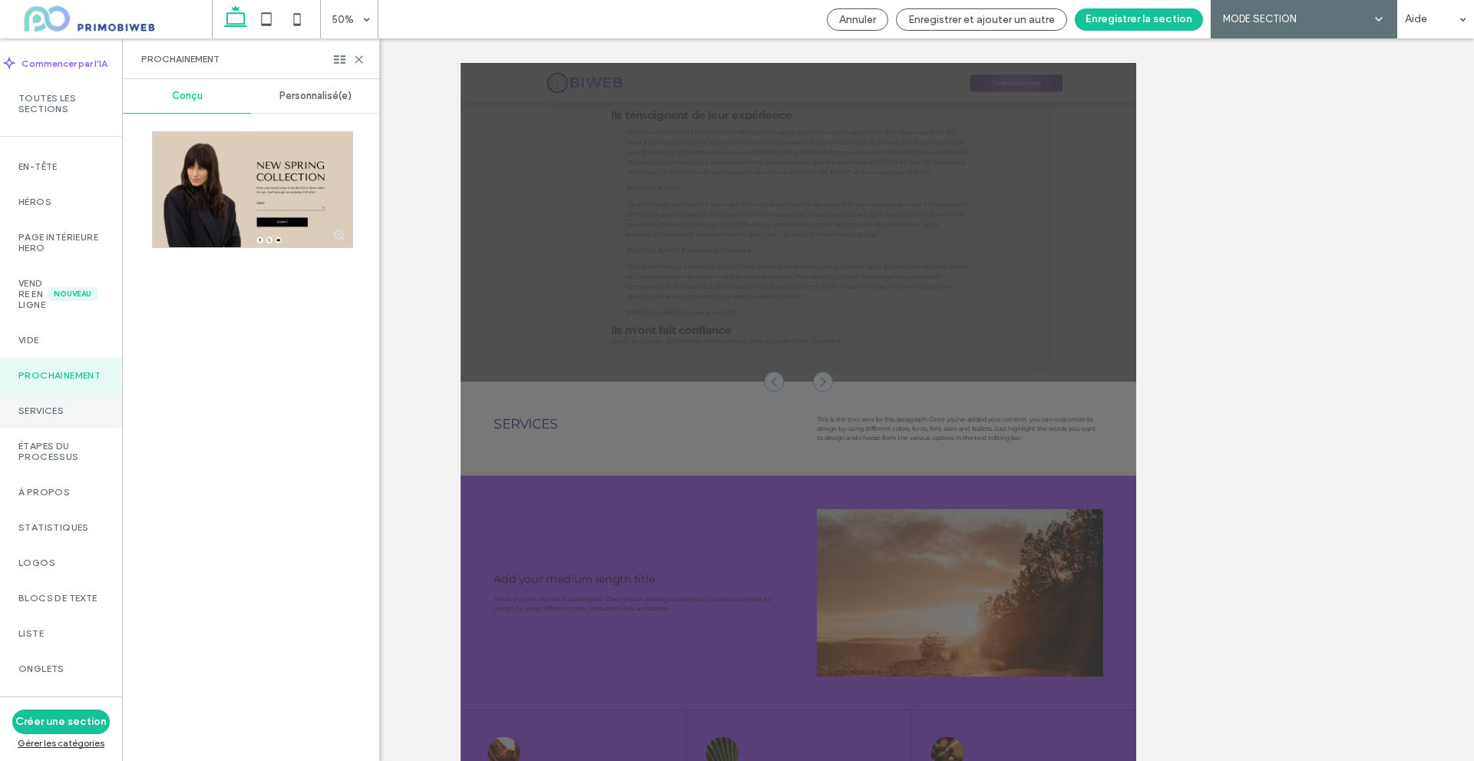
click at [68, 428] on div "Services" at bounding box center [61, 410] width 122 height 35
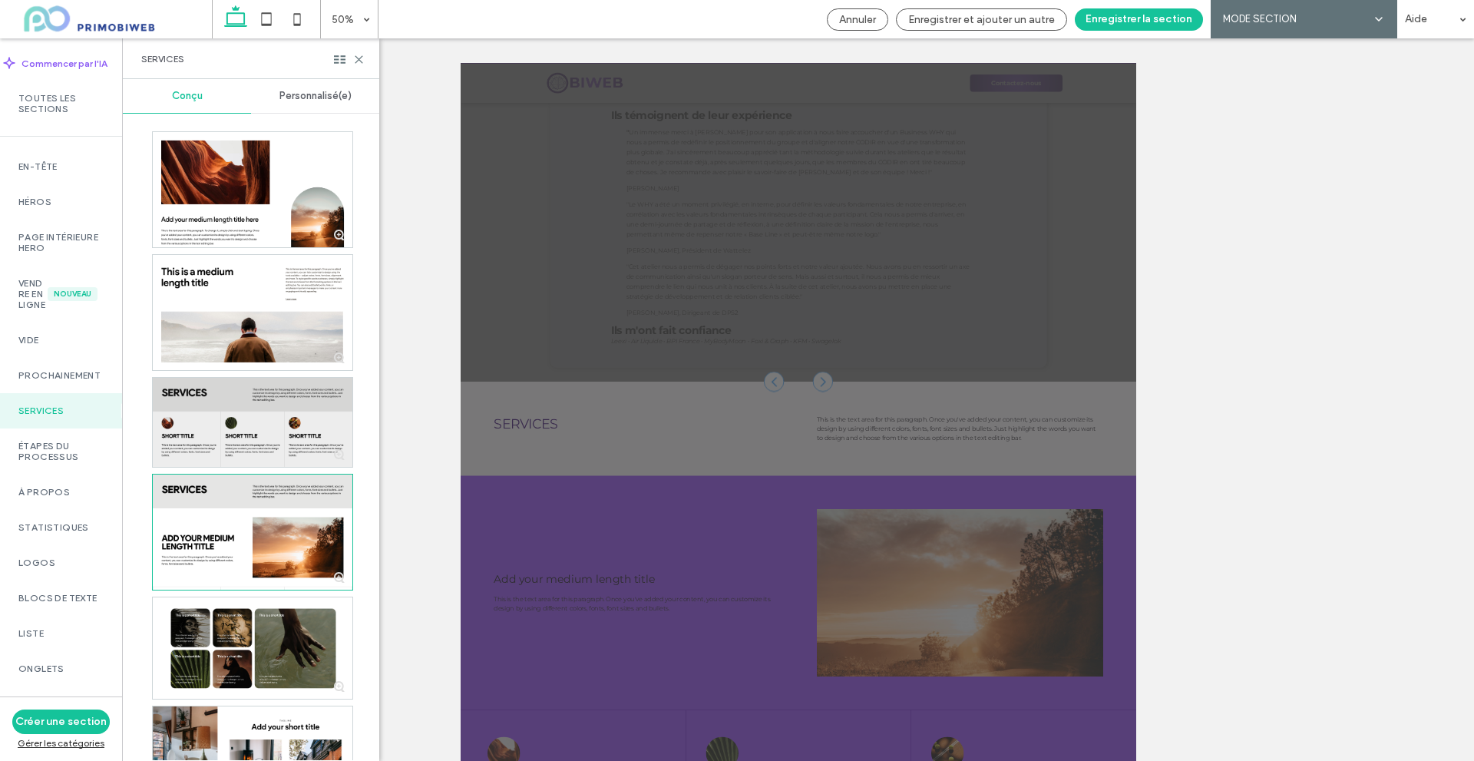
click at [226, 434] on div at bounding box center [253, 422] width 200 height 89
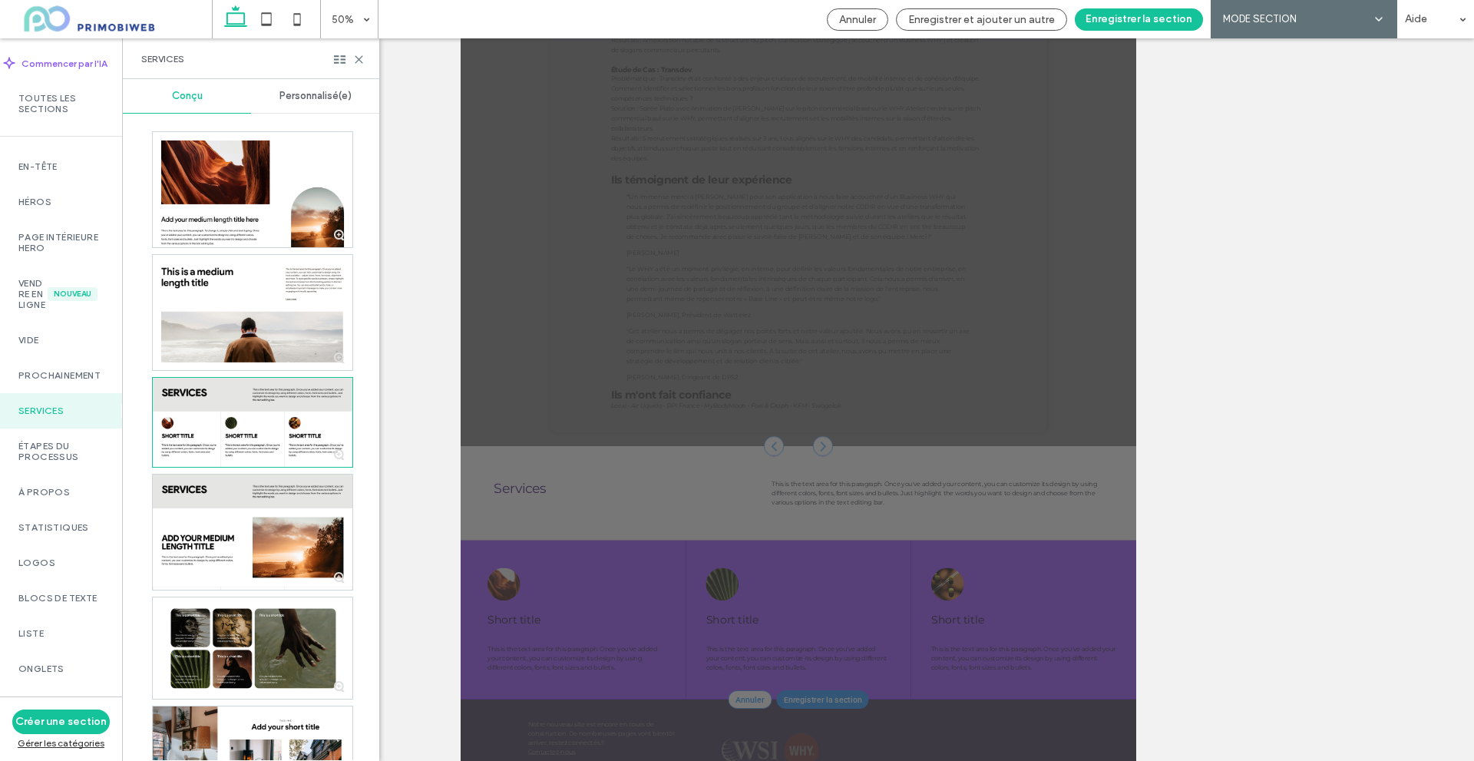
scroll to position [230, 0]
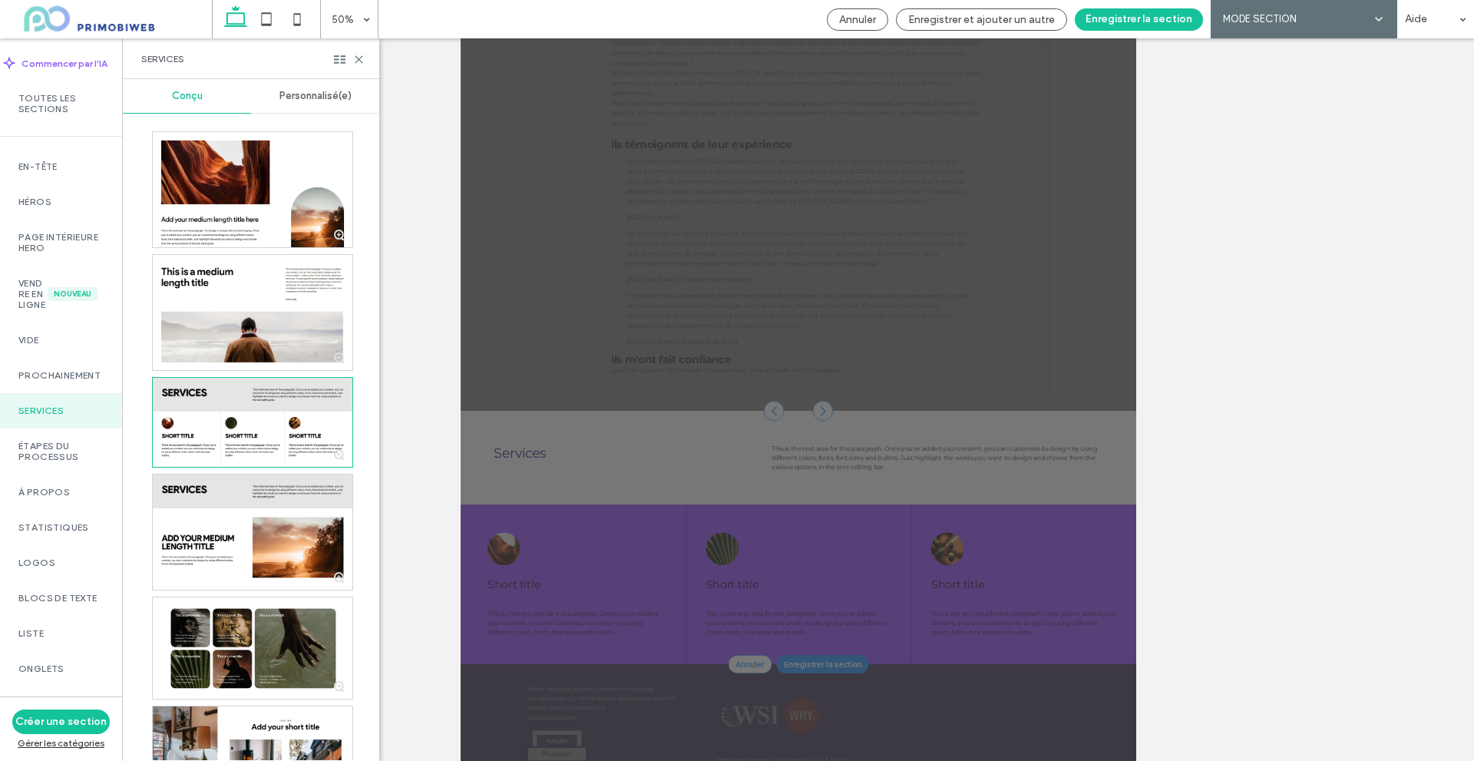
click at [1151, 7] on div "Annuler Enregistrer et ajouter un autre Enregistrer la section MODE SECTION IA …" at bounding box center [1146, 19] width 655 height 38
click at [1149, 10] on button "Enregistrer la section" at bounding box center [1139, 19] width 128 height 22
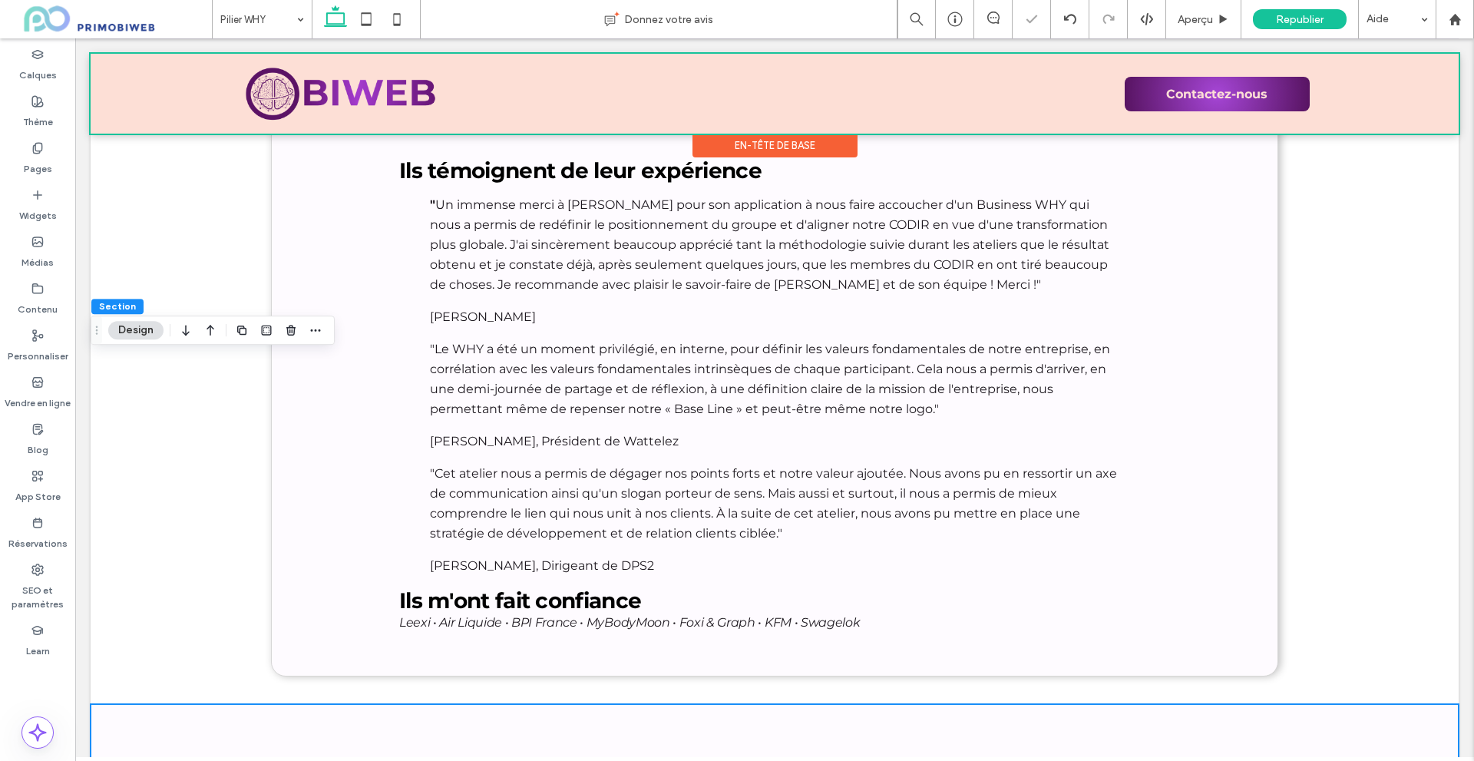
scroll to position [6431, 0]
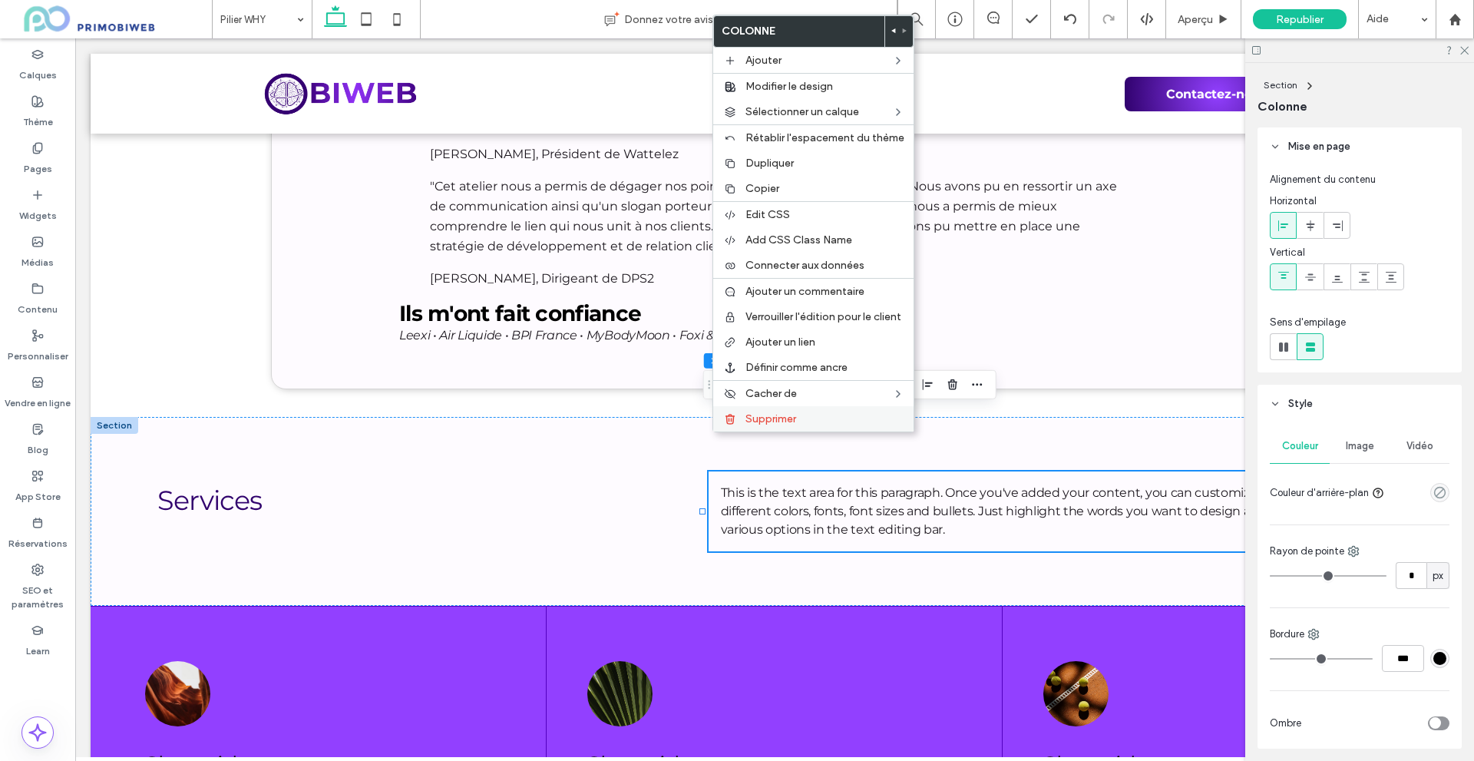
click at [749, 423] on span "Supprimer" at bounding box center [770, 418] width 51 height 13
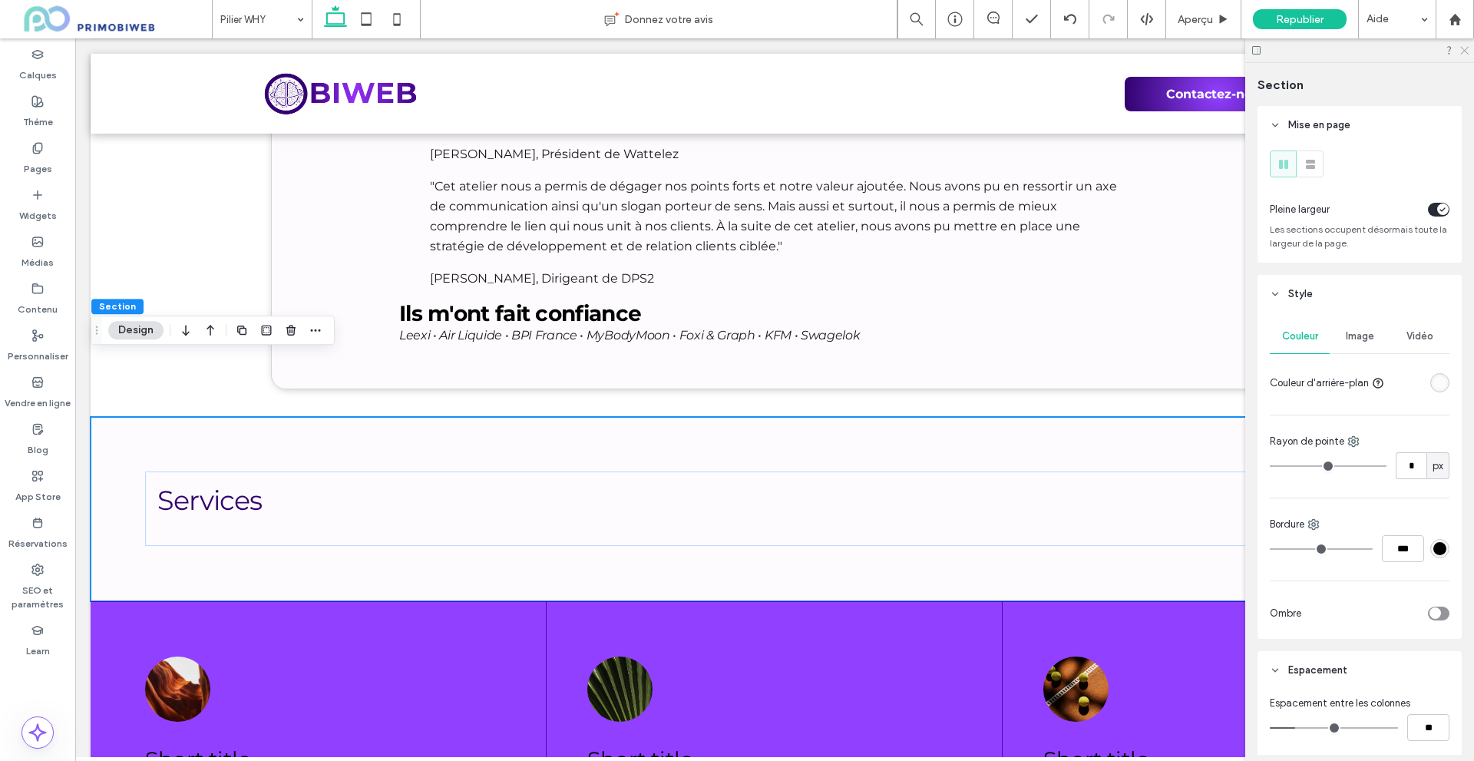
click at [1463, 53] on icon at bounding box center [1463, 50] width 10 height 10
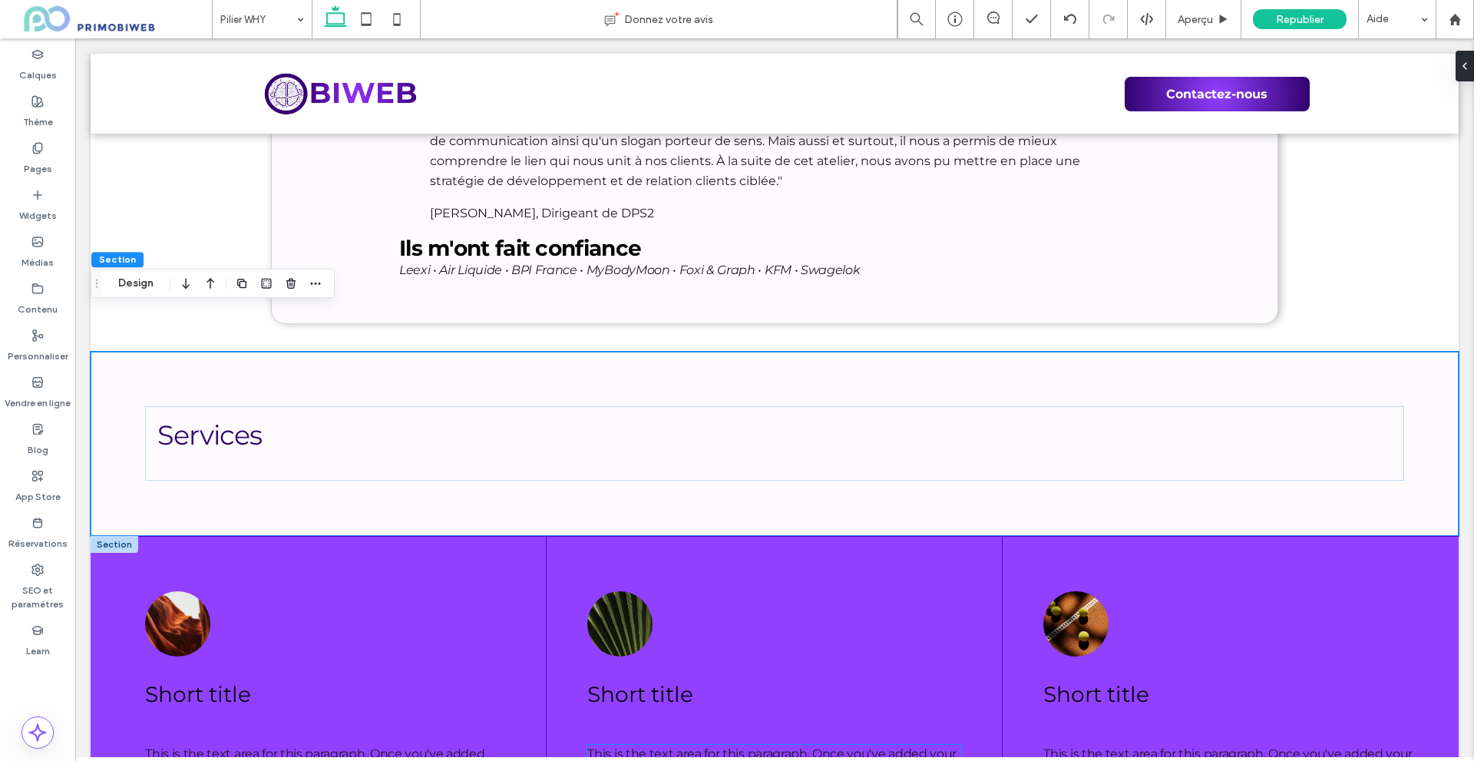
scroll to position [6585, 0]
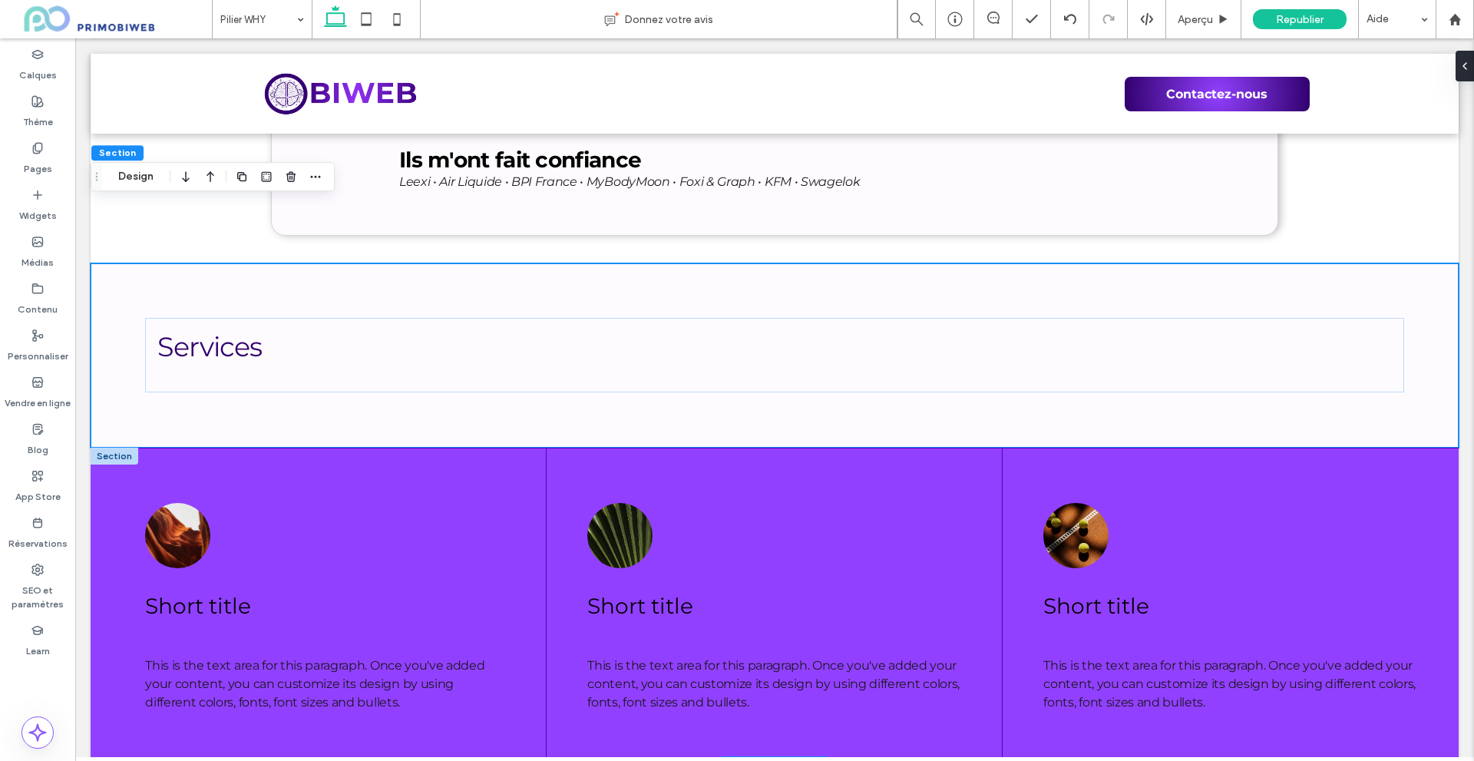
click at [754, 758] on div "+ Ajouter une section" at bounding box center [775, 766] width 108 height 17
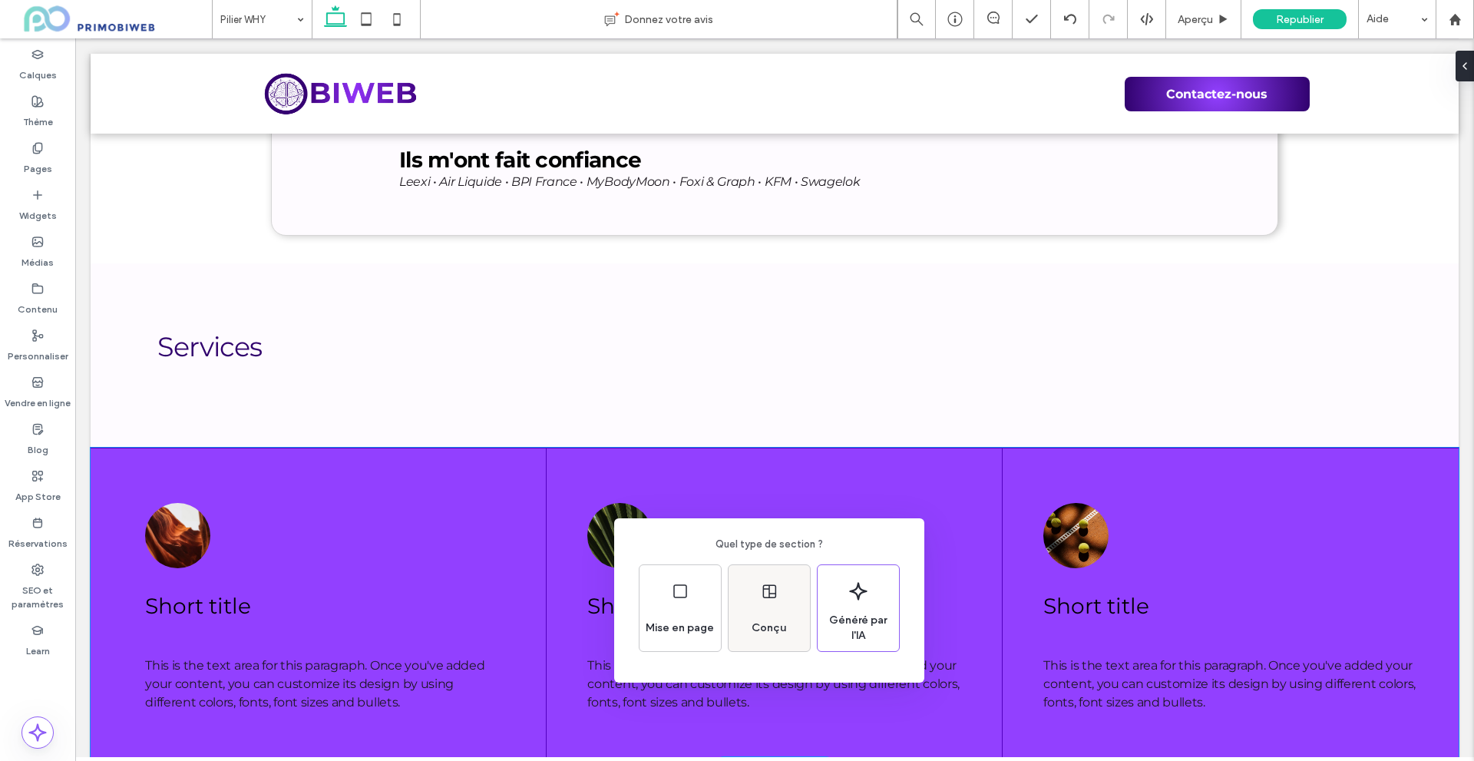
click at [777, 600] on div "Conçu" at bounding box center [768, 608] width 81 height 86
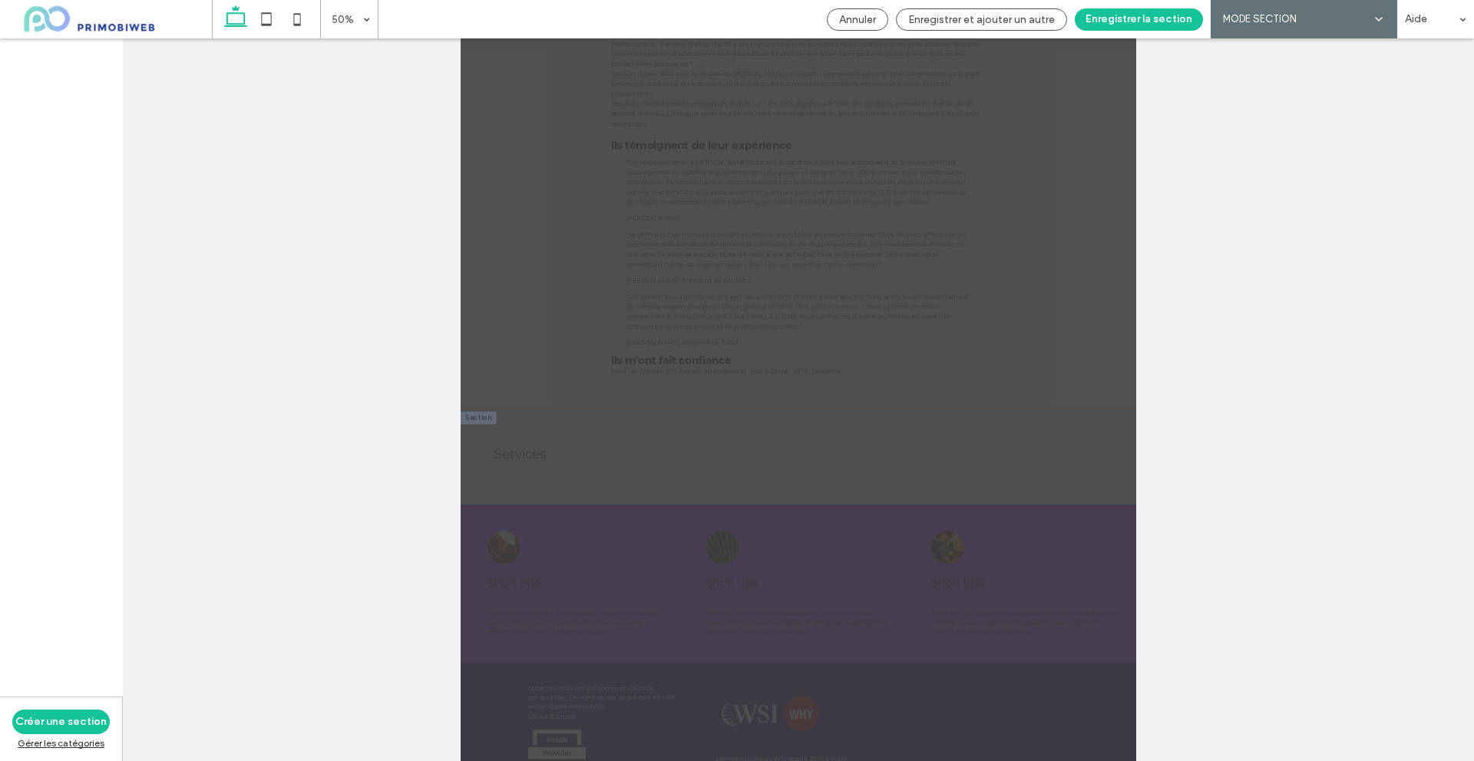
scroll to position [5903, 0]
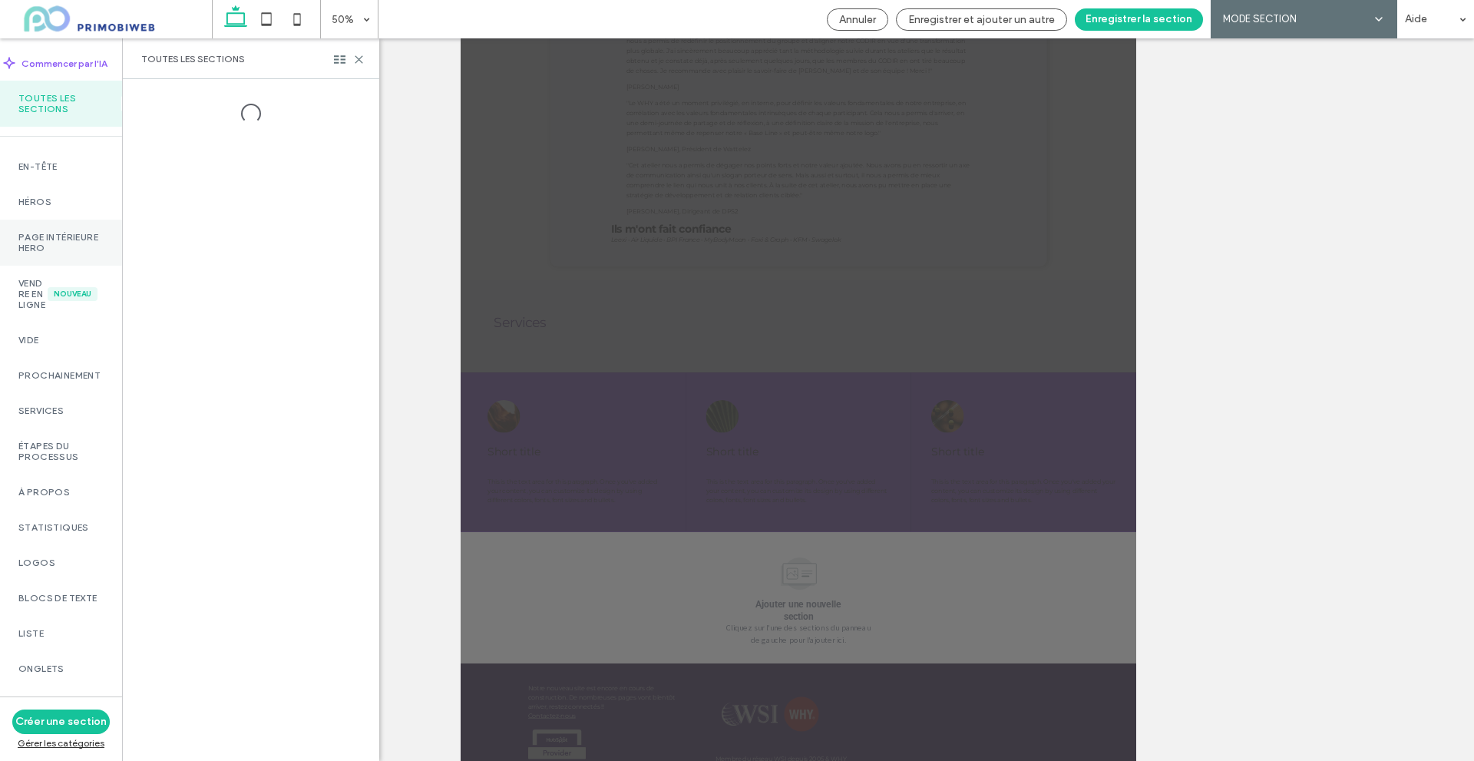
click at [78, 239] on label "Page intérieure Hero" at bounding box center [60, 242] width 85 height 21
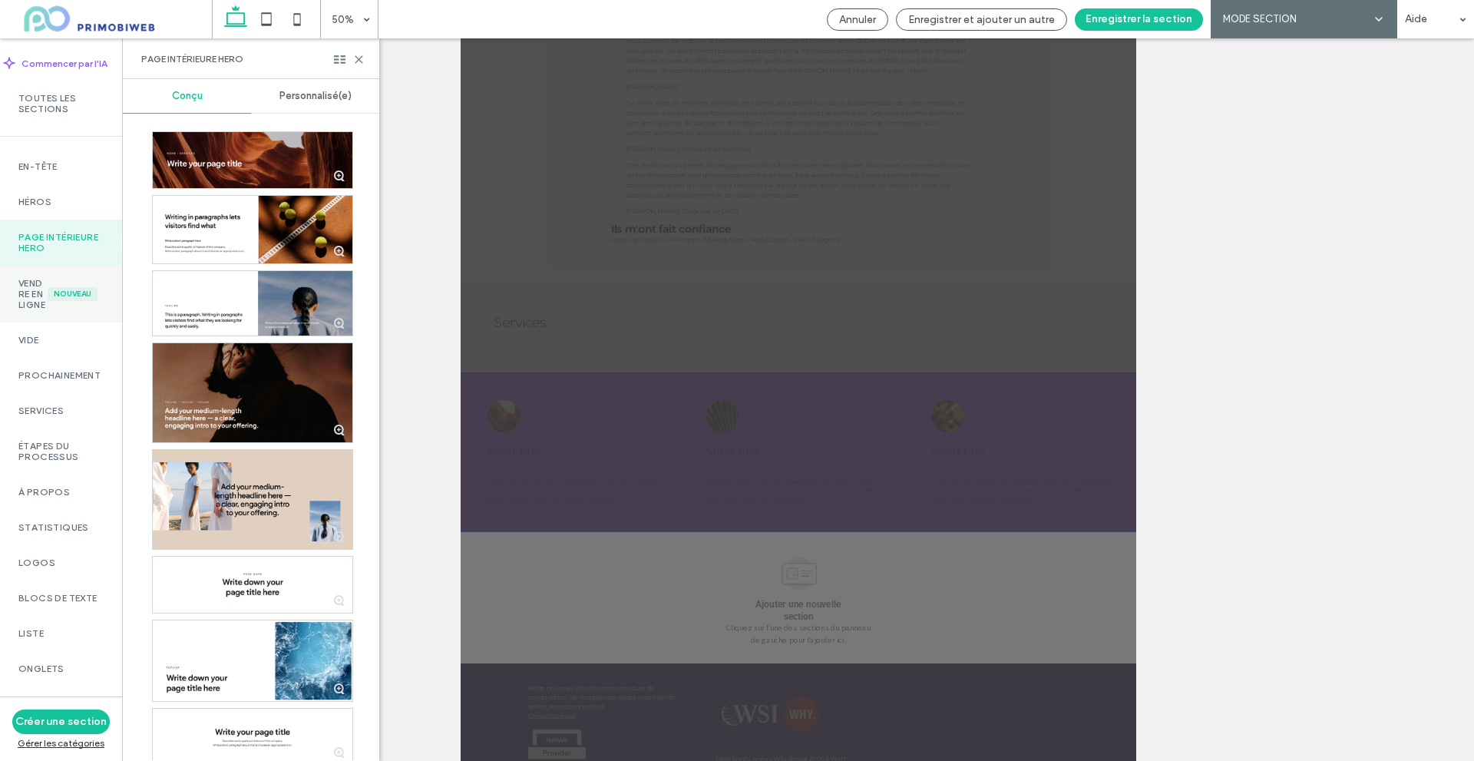
click at [64, 322] on div "Vendre en ligne Nouveau" at bounding box center [61, 294] width 122 height 57
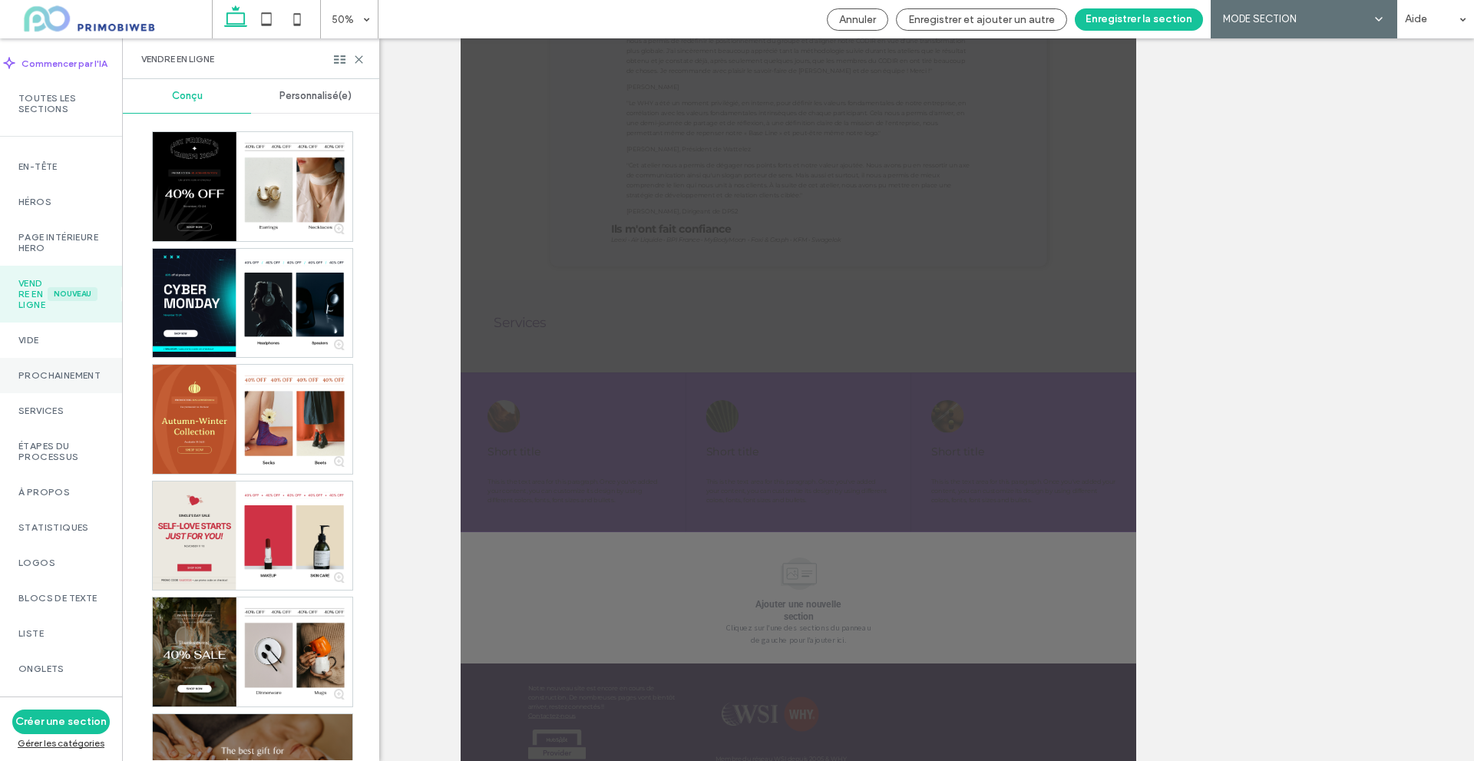
click at [66, 393] on div "Prochainement" at bounding box center [61, 375] width 122 height 35
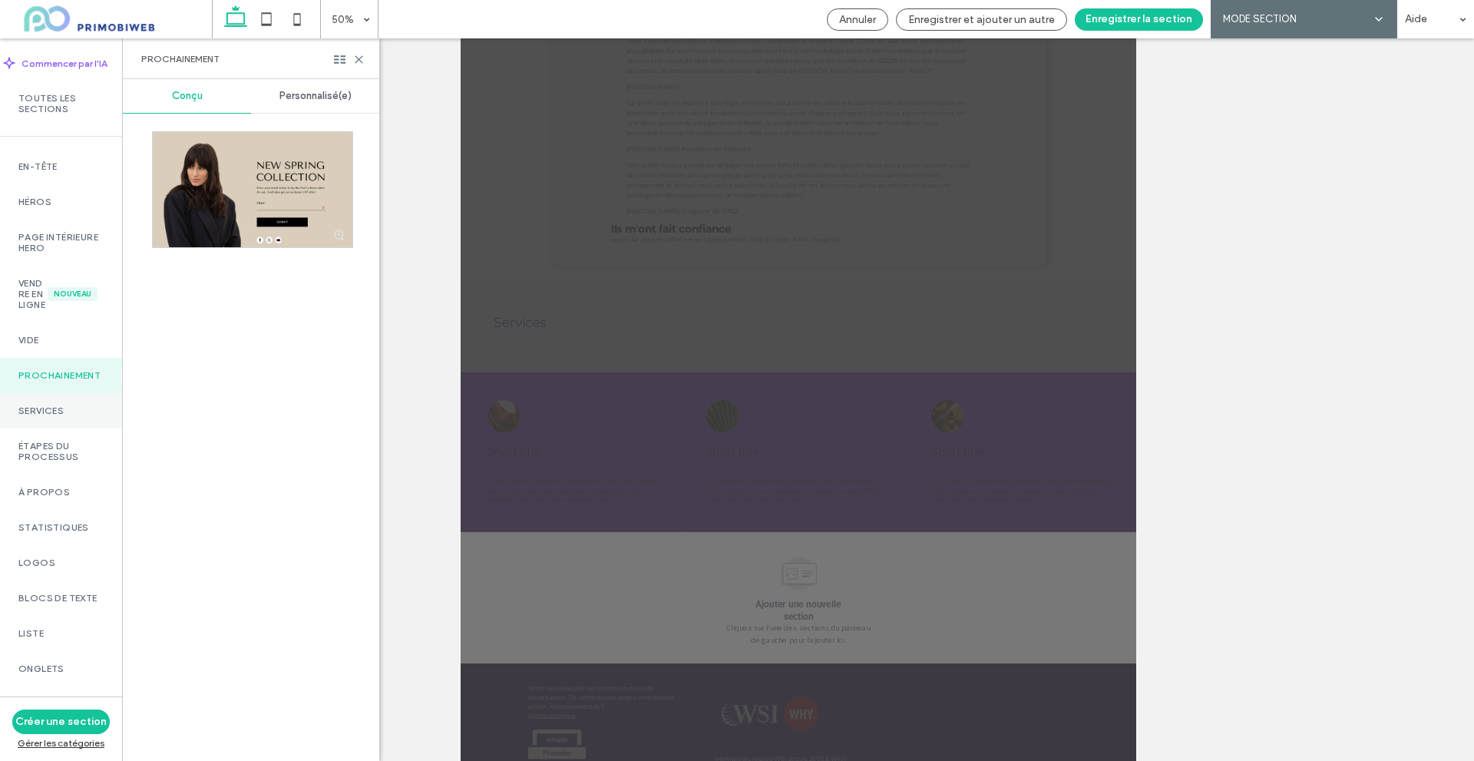
click at [76, 428] on div "Services" at bounding box center [61, 410] width 122 height 35
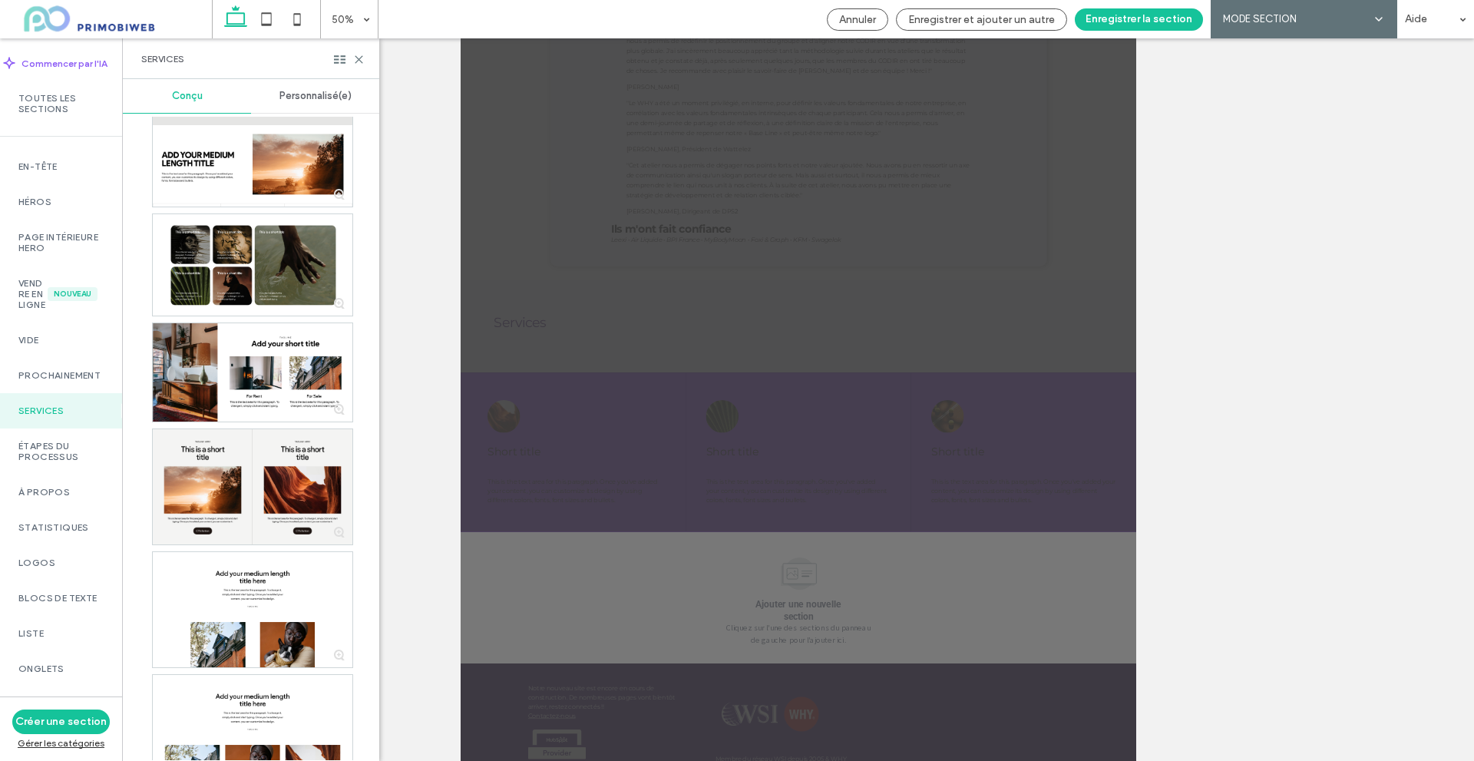
scroll to position [384, 0]
click at [365, 56] on div "Services" at bounding box center [251, 58] width 256 height 41
click at [358, 58] on use at bounding box center [358, 59] width 7 height 7
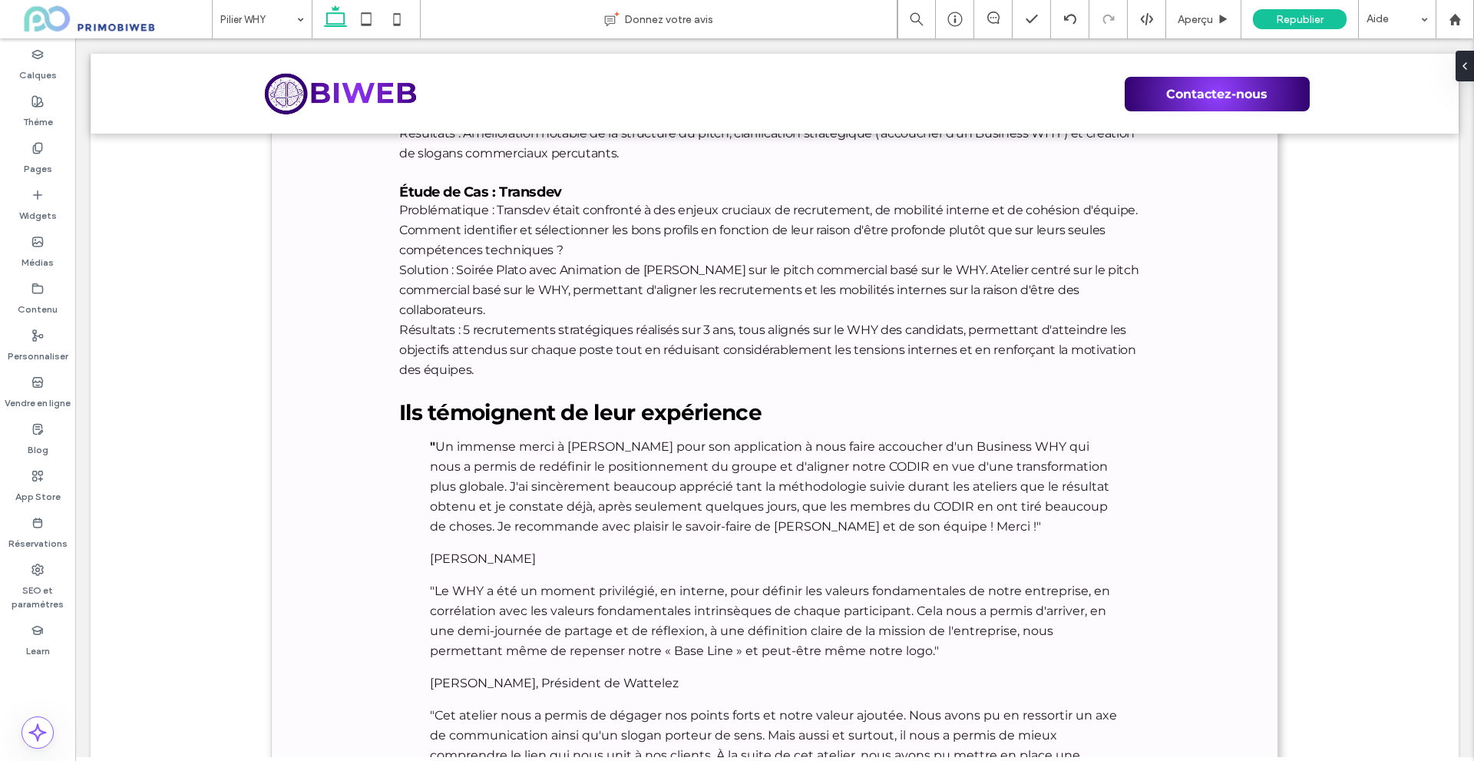
scroll to position [6606, 0]
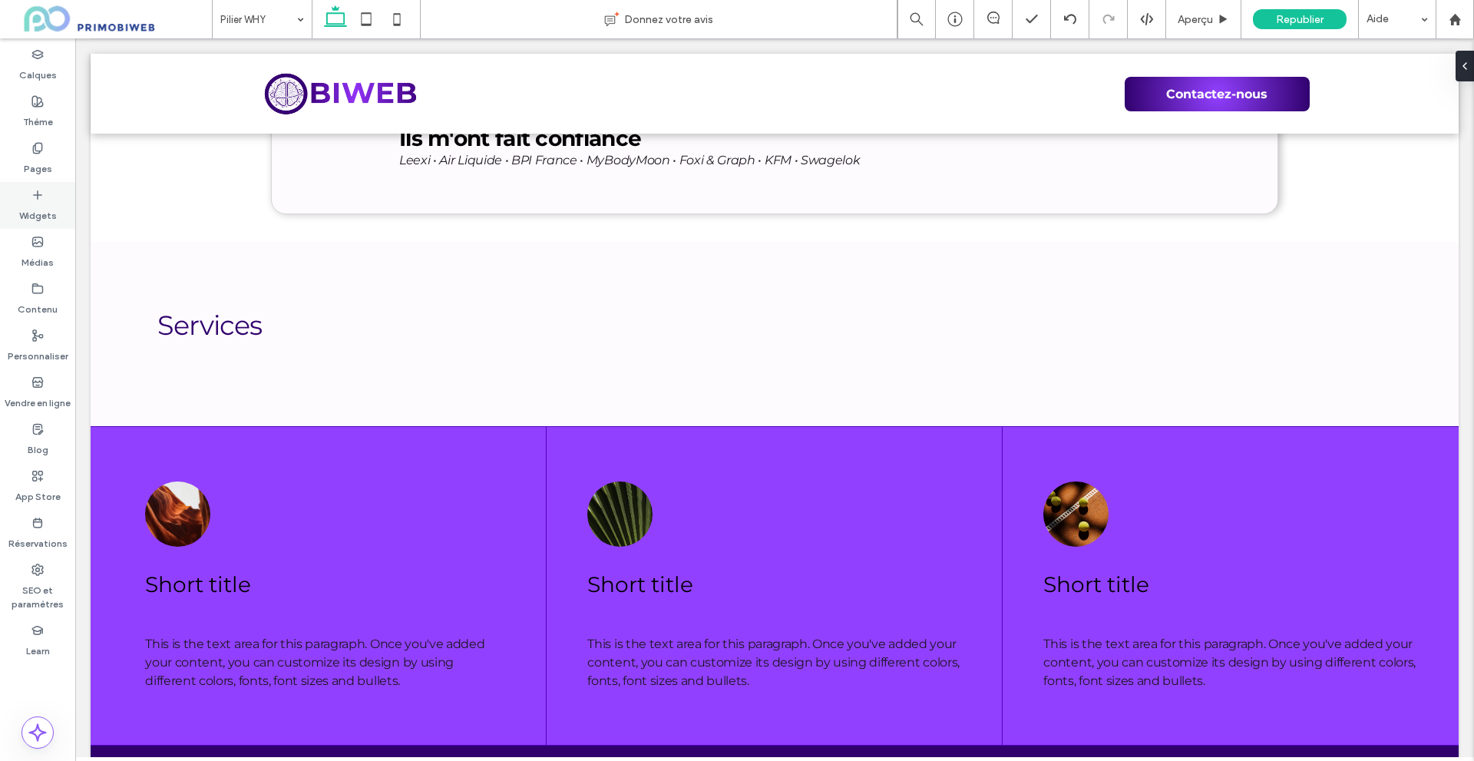
click at [49, 190] on div "Widgets" at bounding box center [37, 205] width 75 height 47
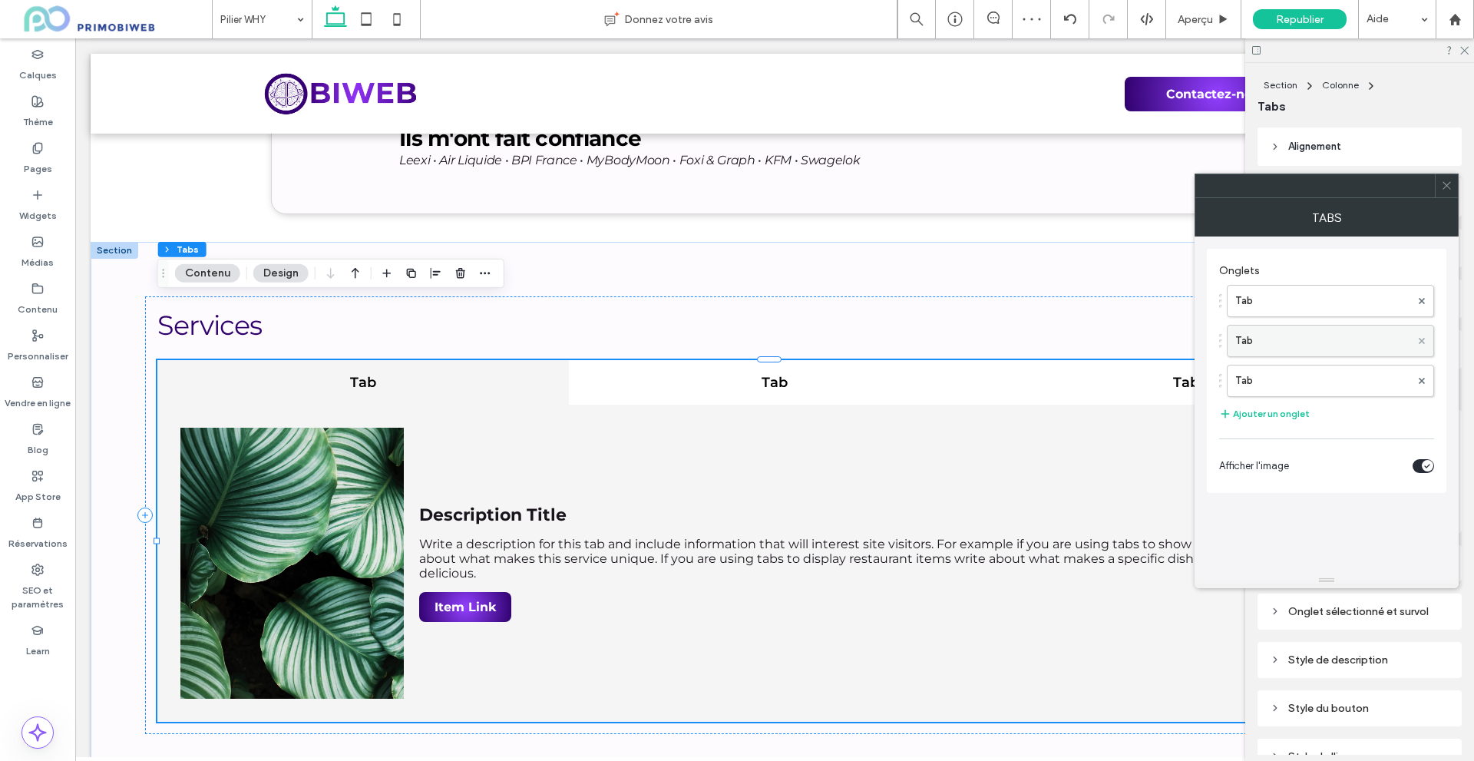
click at [1422, 345] on span at bounding box center [1421, 340] width 6 height 23
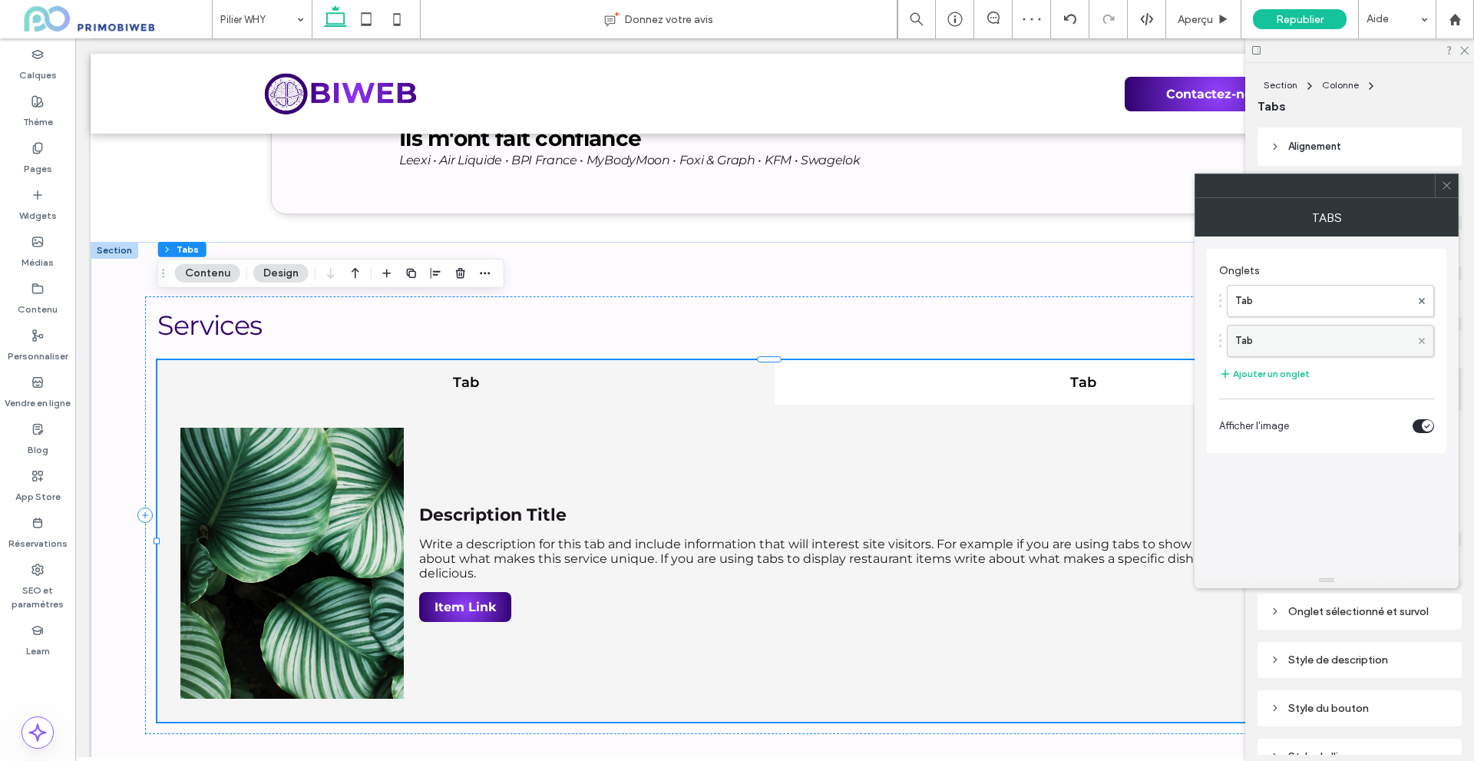
click at [1422, 342] on icon at bounding box center [1421, 341] width 6 height 6
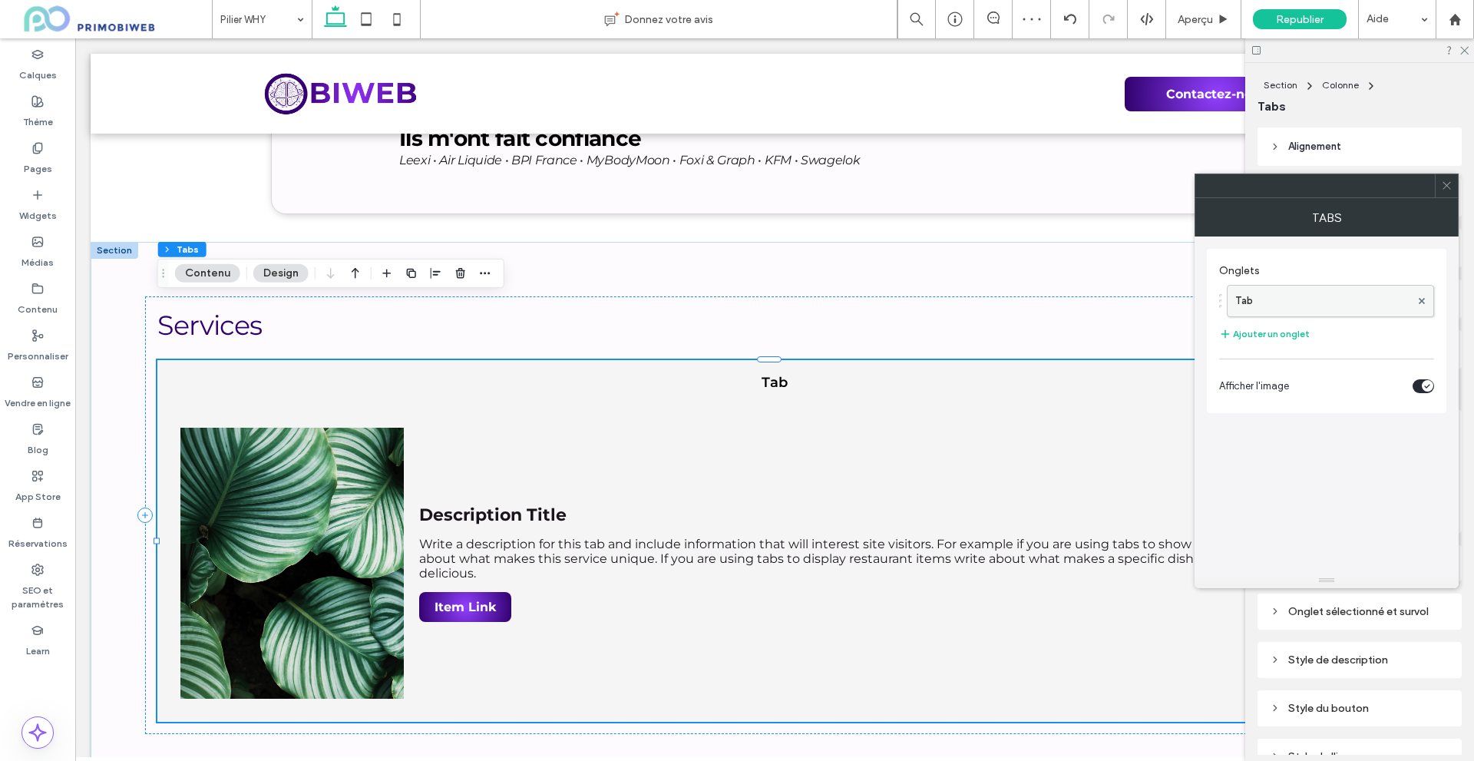
click at [1244, 287] on label "Tab" at bounding box center [1322, 301] width 175 height 31
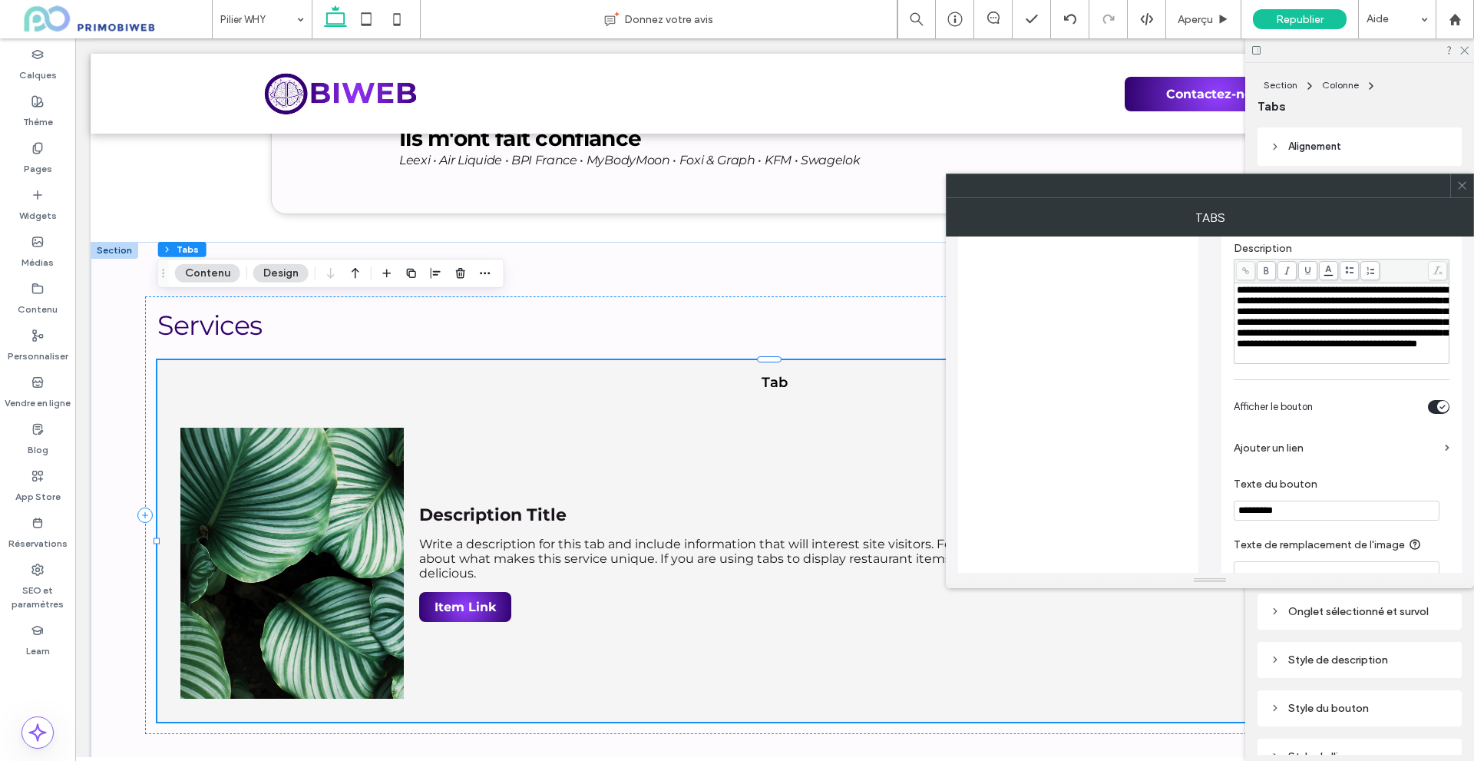
scroll to position [491, 0]
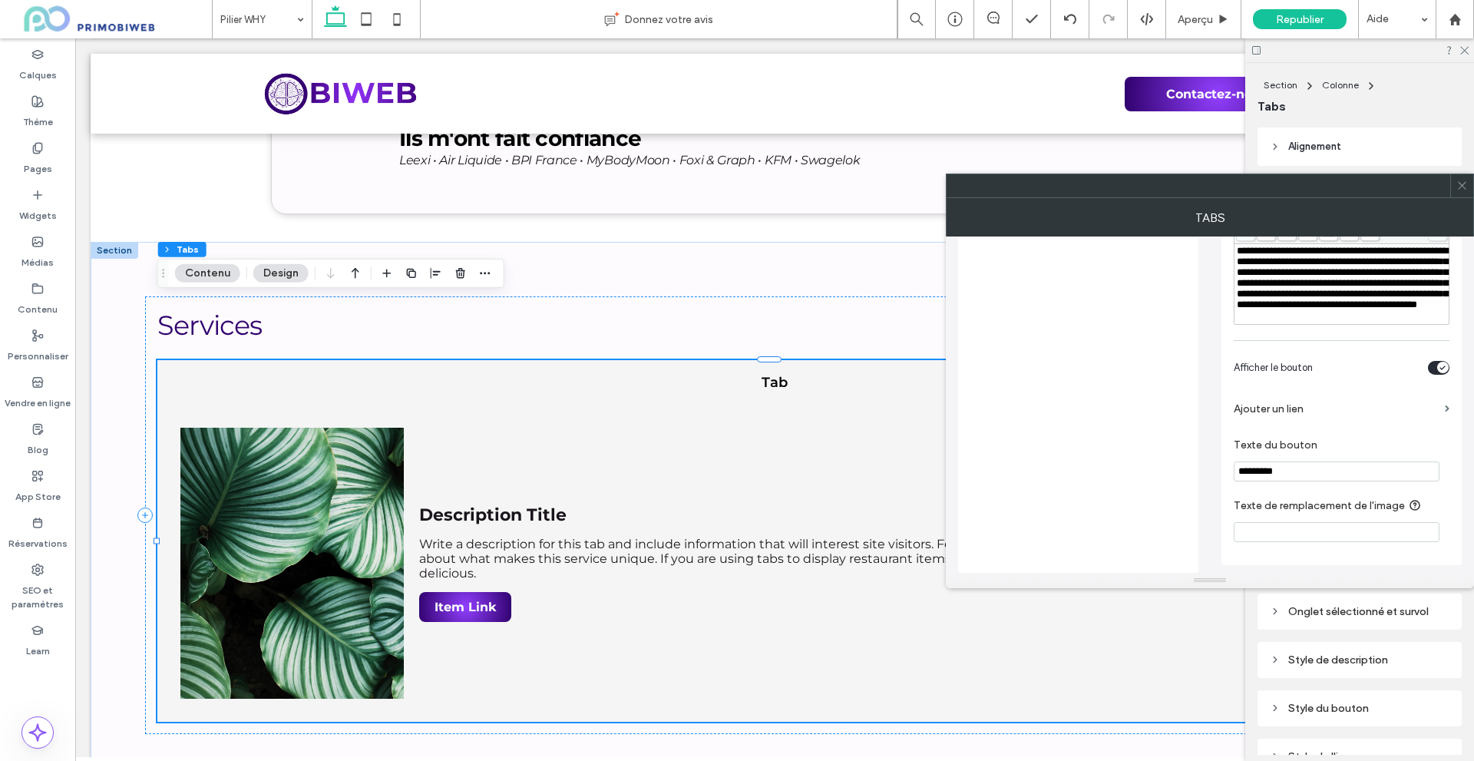
click at [1473, 187] on div at bounding box center [1210, 185] width 528 height 25
click at [1469, 184] on div at bounding box center [1461, 185] width 23 height 23
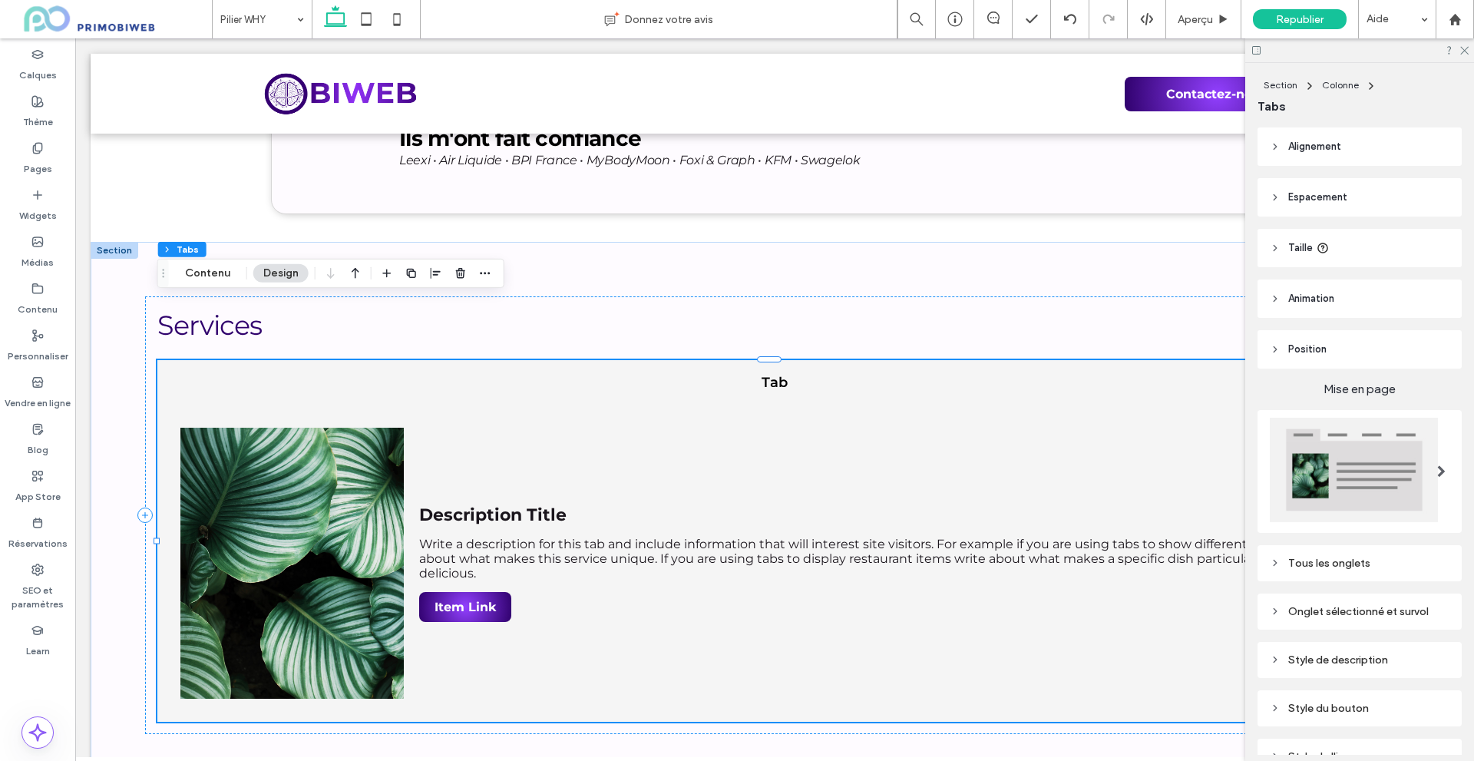
click at [277, 276] on button "Design" at bounding box center [280, 273] width 55 height 18
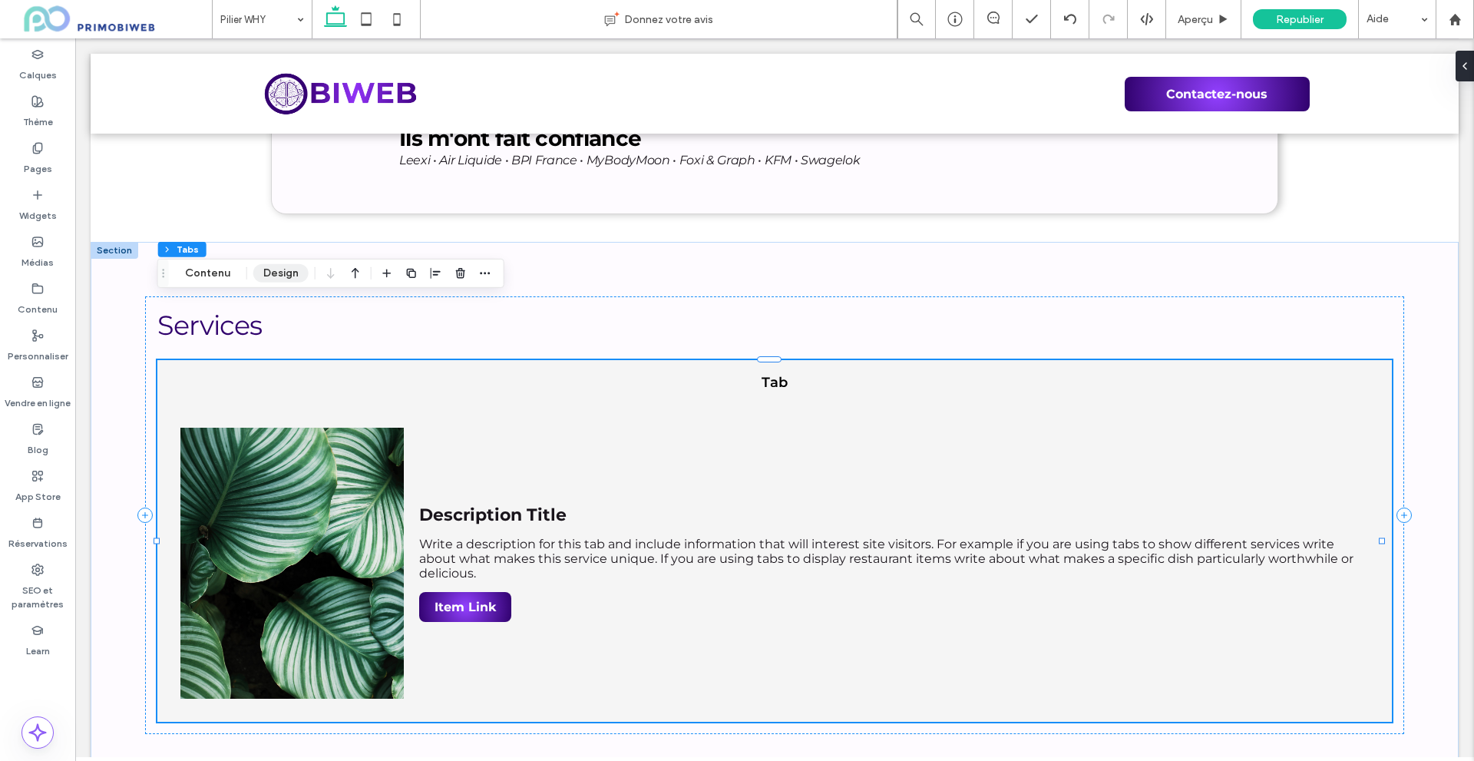
click at [261, 268] on button "Design" at bounding box center [280, 273] width 55 height 18
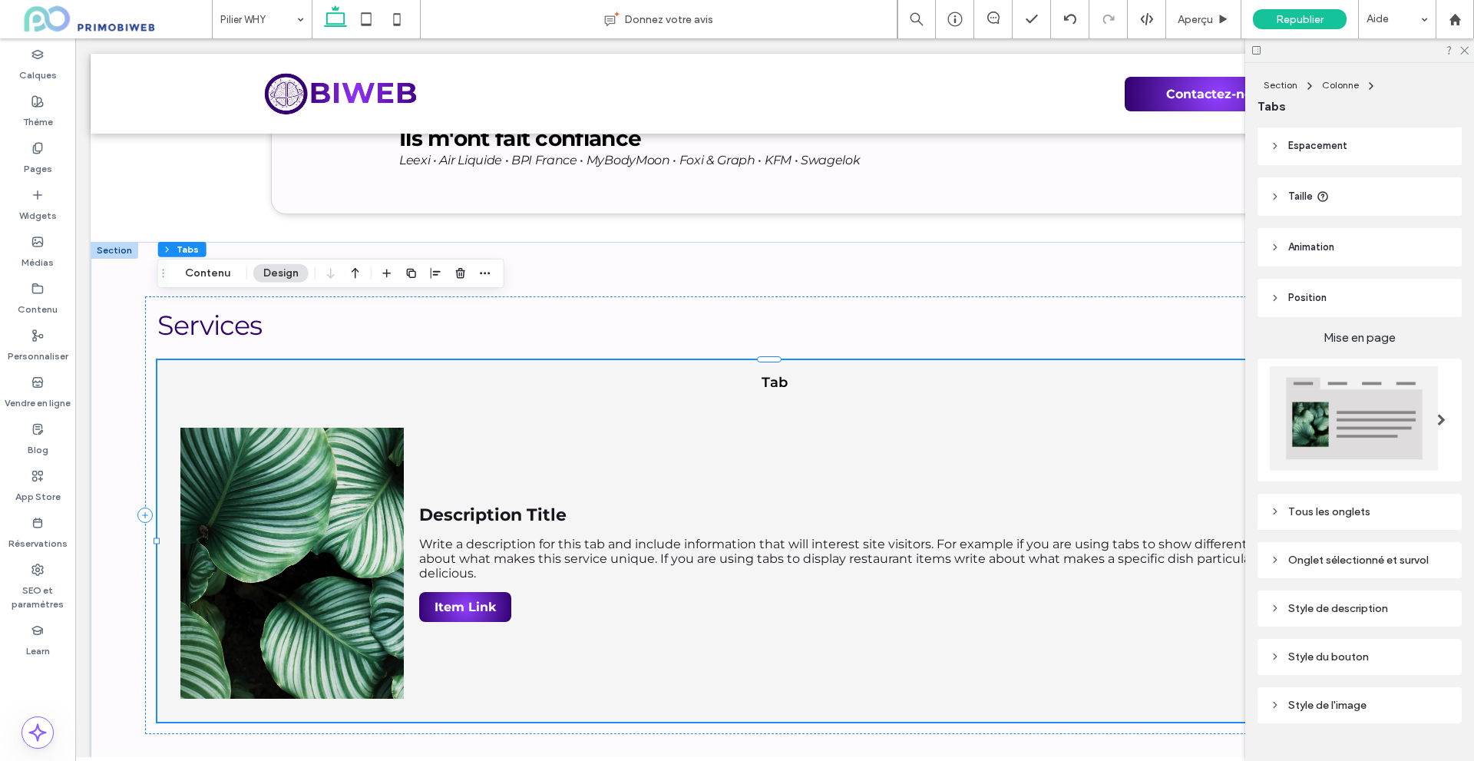
scroll to position [77, 0]
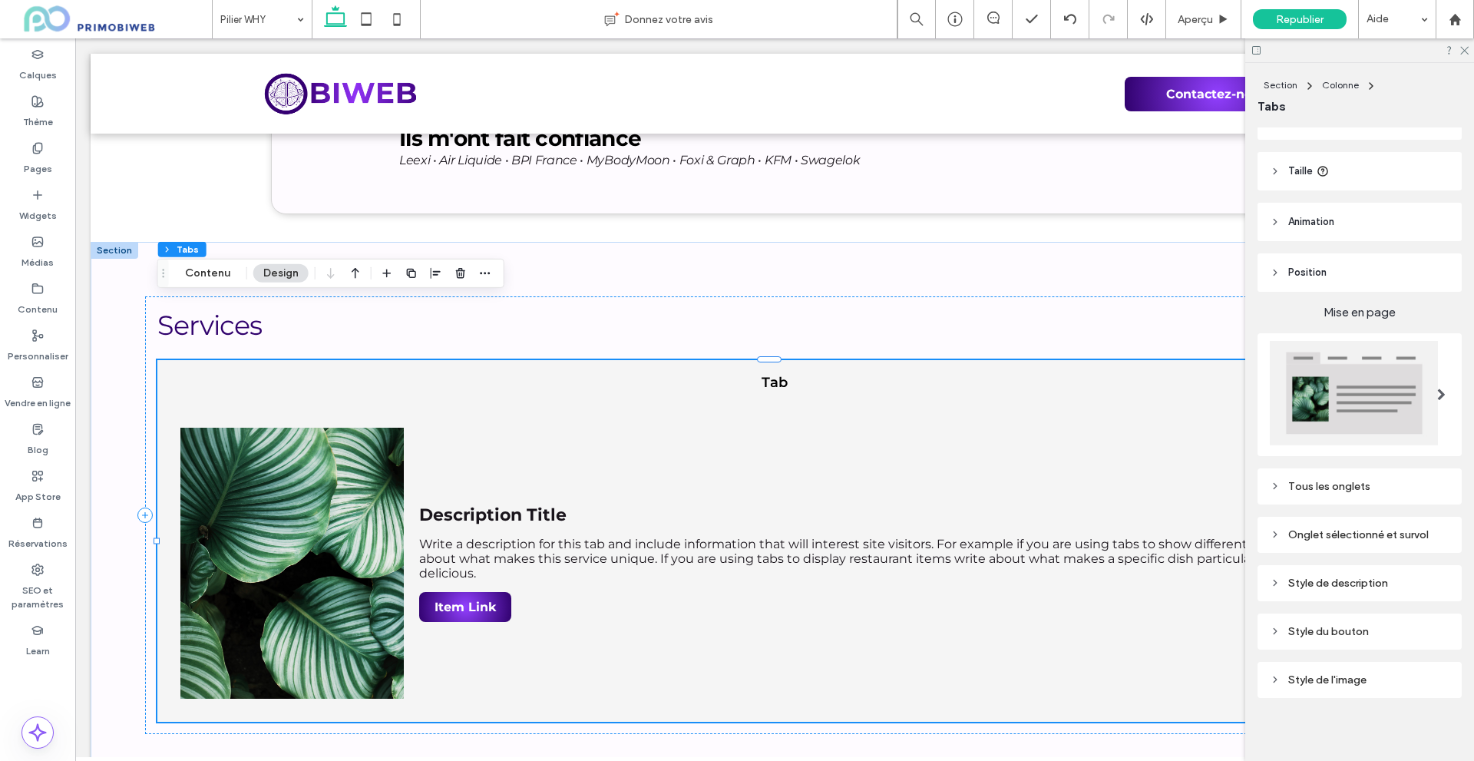
click at [1329, 497] on div "Tous les onglets" at bounding box center [1359, 486] width 204 height 36
click at [1328, 483] on div "Tous les onglets" at bounding box center [1360, 486] width 180 height 13
click at [1437, 417] on span at bounding box center [1441, 394] width 8 height 84
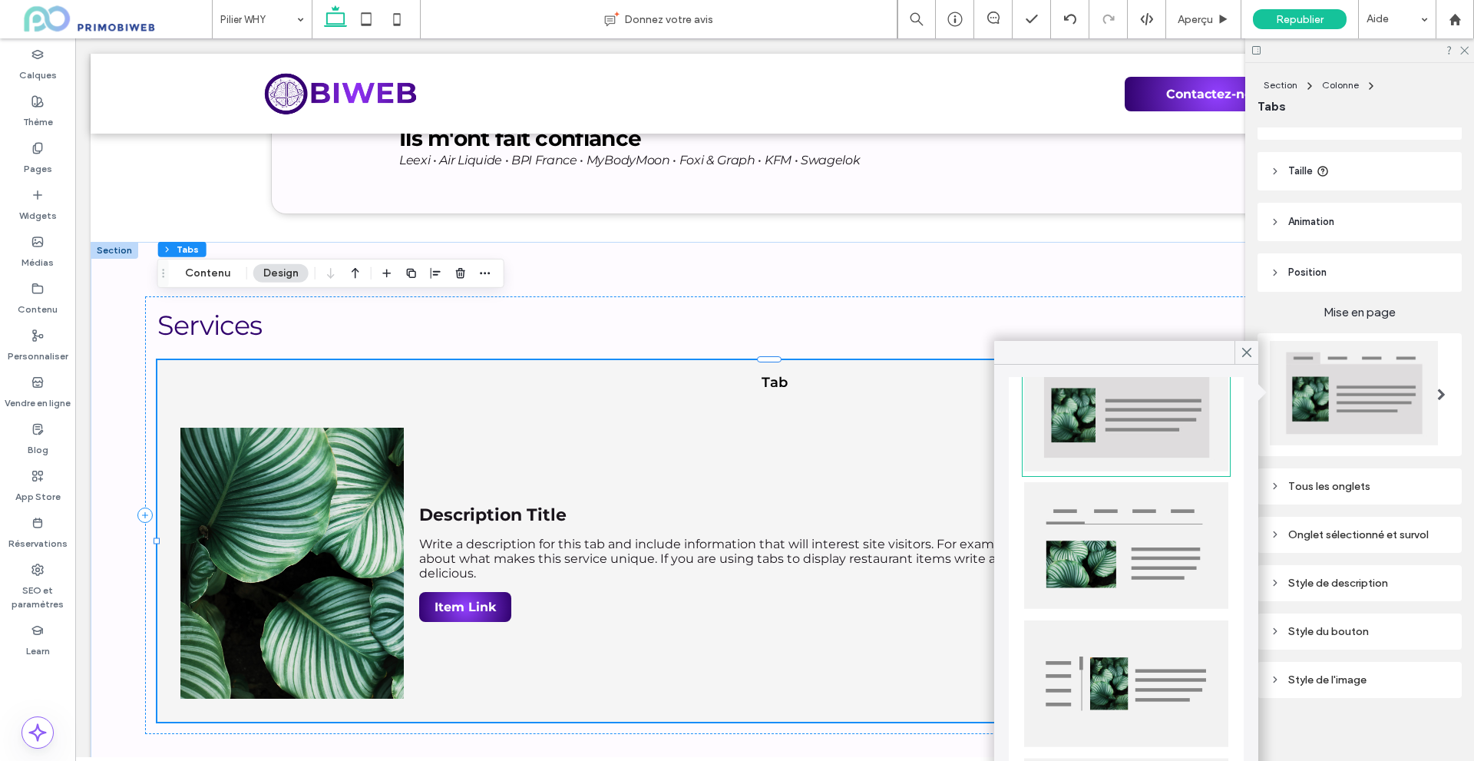
scroll to position [152, 0]
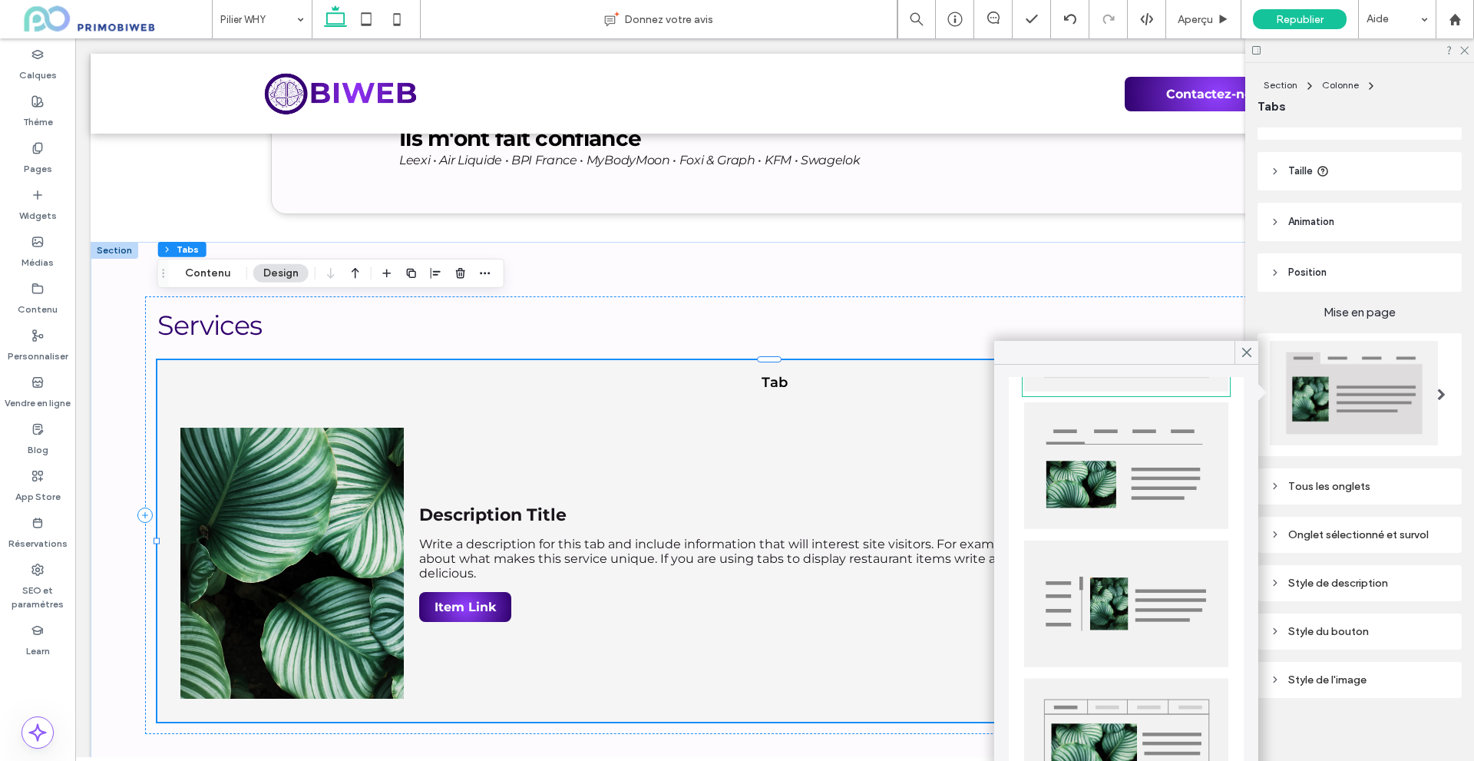
click at [1154, 692] on img at bounding box center [1126, 741] width 204 height 127
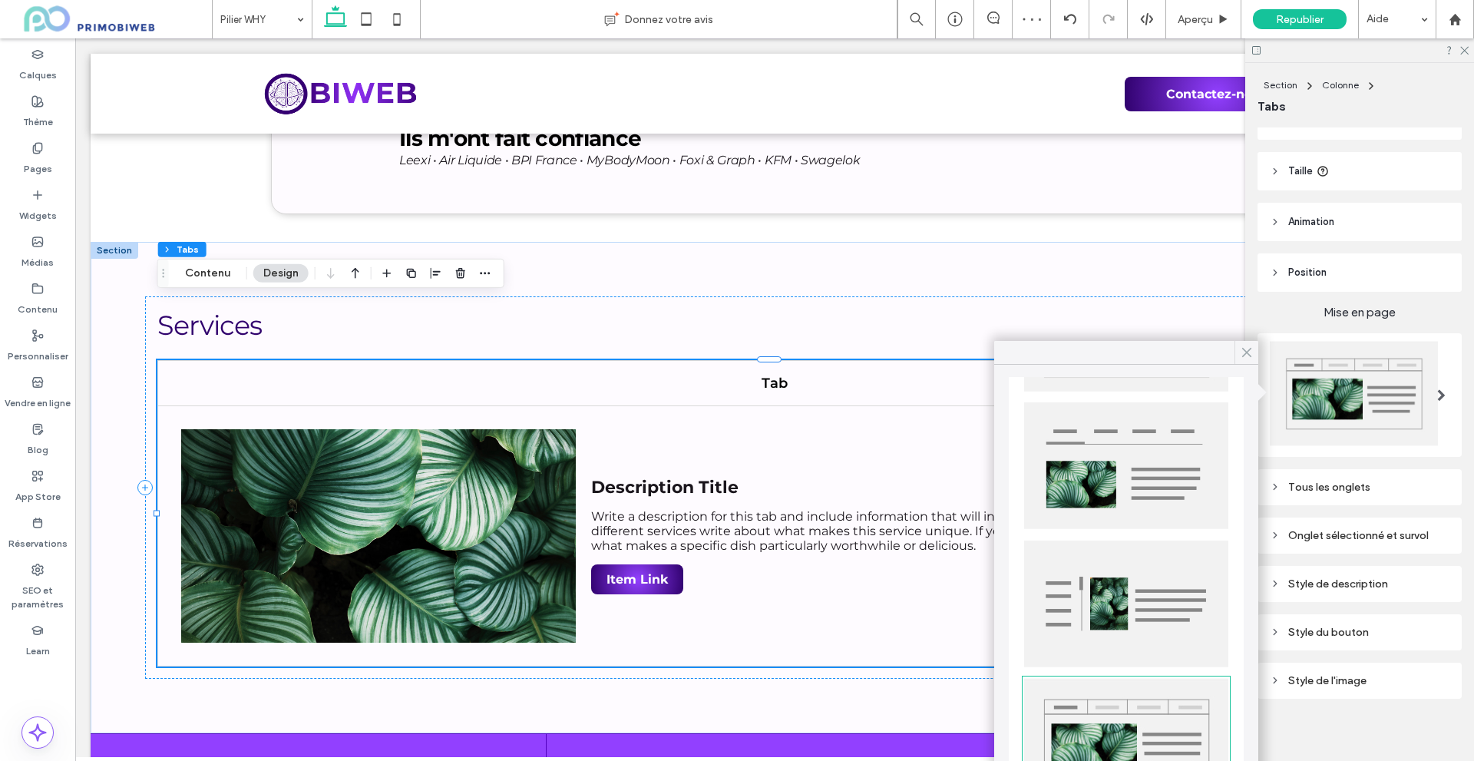
click at [1244, 345] on span at bounding box center [1247, 352] width 14 height 23
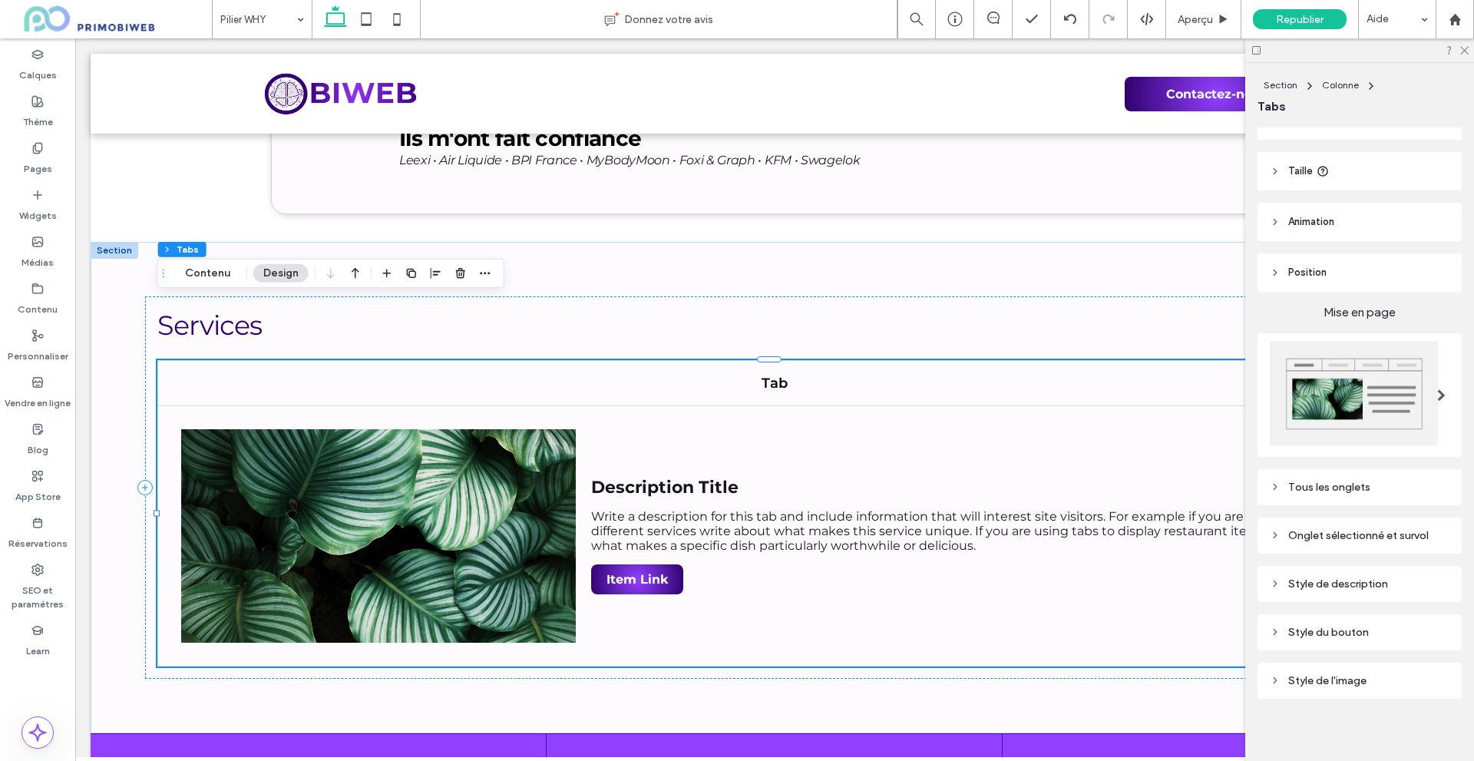
click at [1319, 482] on div "Tous les onglets" at bounding box center [1360, 486] width 180 height 13
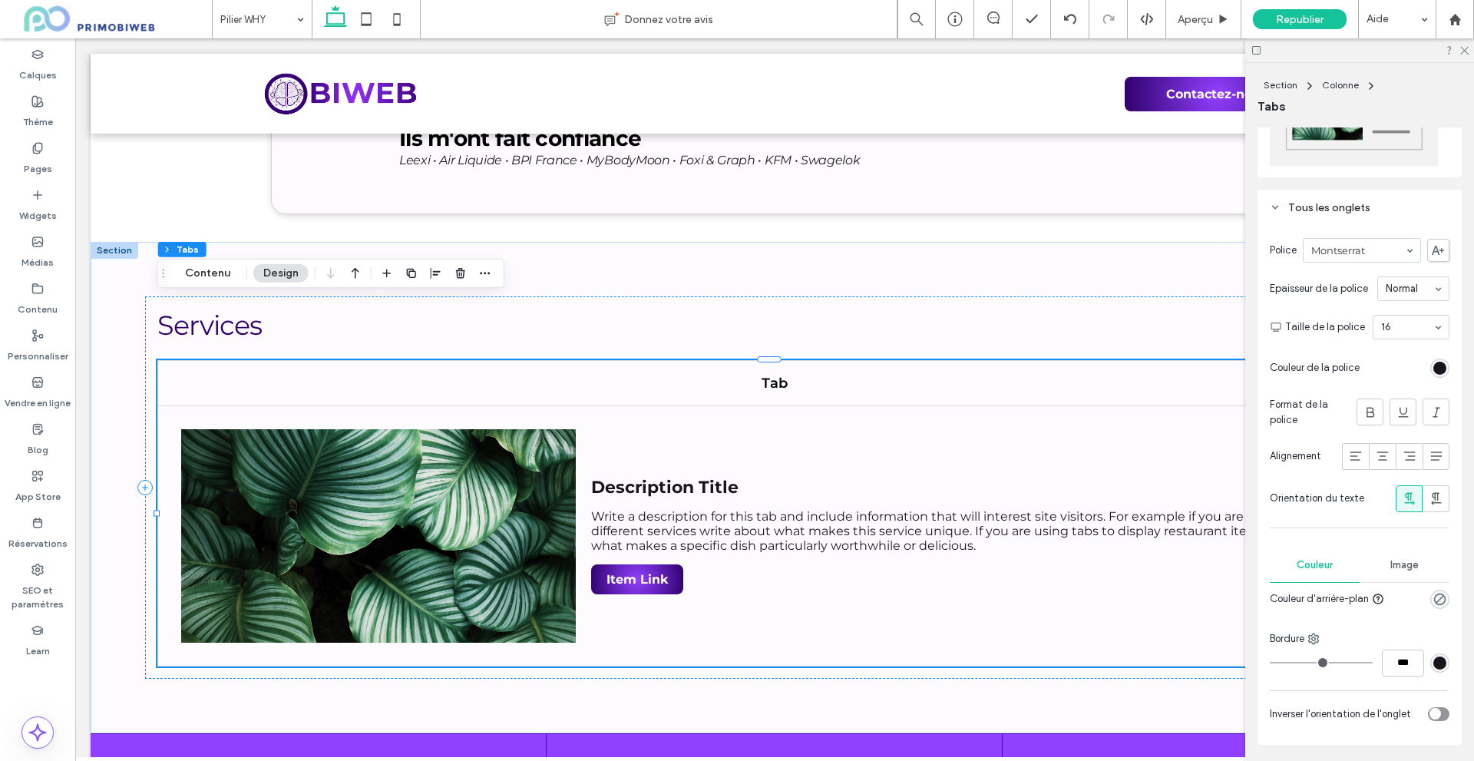
scroll to position [384, 0]
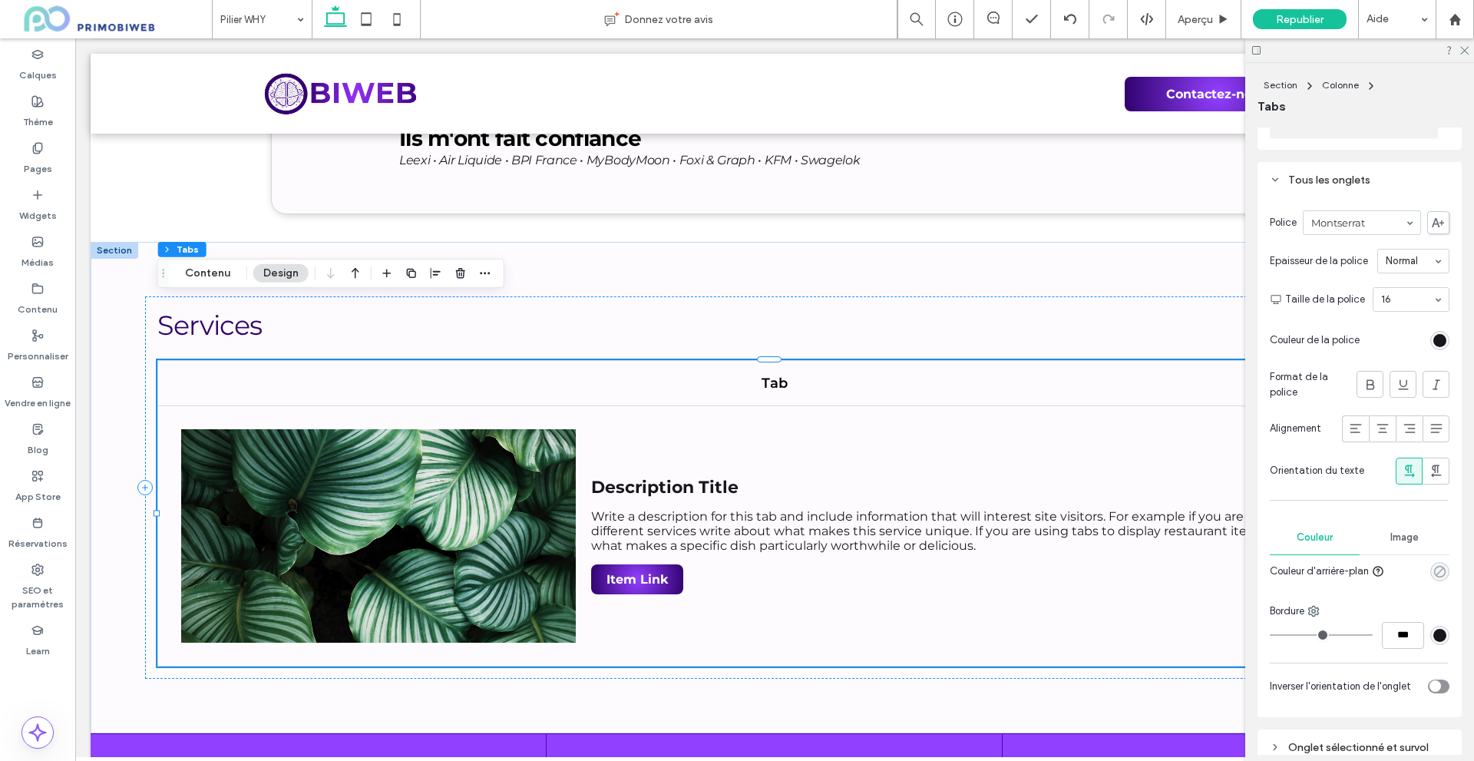
click at [1435, 578] on icon "rgba(0, 0, 0, 0)" at bounding box center [1439, 571] width 13 height 13
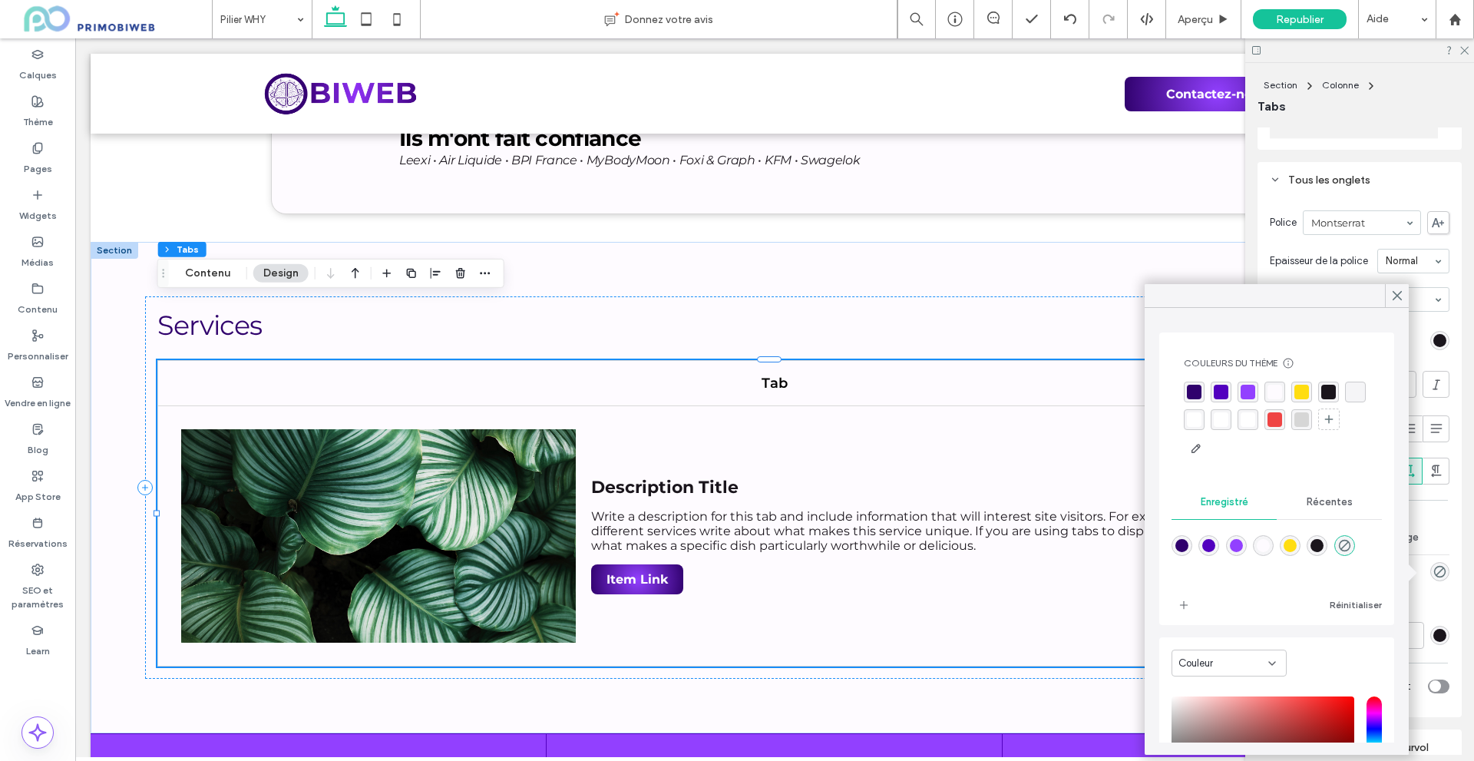
click at [1243, 549] on div "rgba(146,64,255,1)" at bounding box center [1236, 545] width 13 height 13
type input "*******"
type input "***"
type input "****"
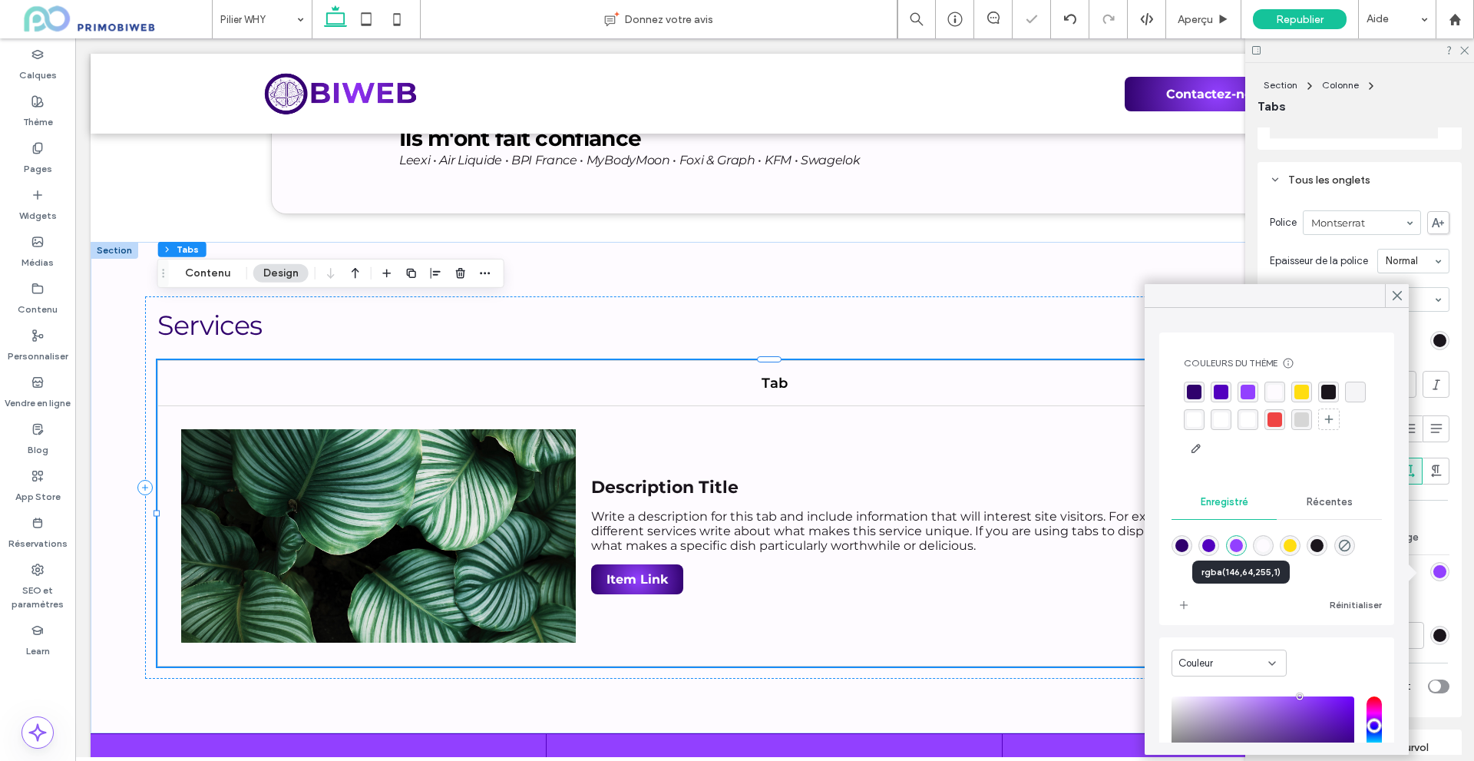
click at [1240, 547] on div "rgba(146,64,255,1)" at bounding box center [1236, 545] width 13 height 13
click at [1445, 528] on div "Tous les onglets Police Montserrat Epaisseur de la police Normal Taille de la p…" at bounding box center [1359, 439] width 204 height 555
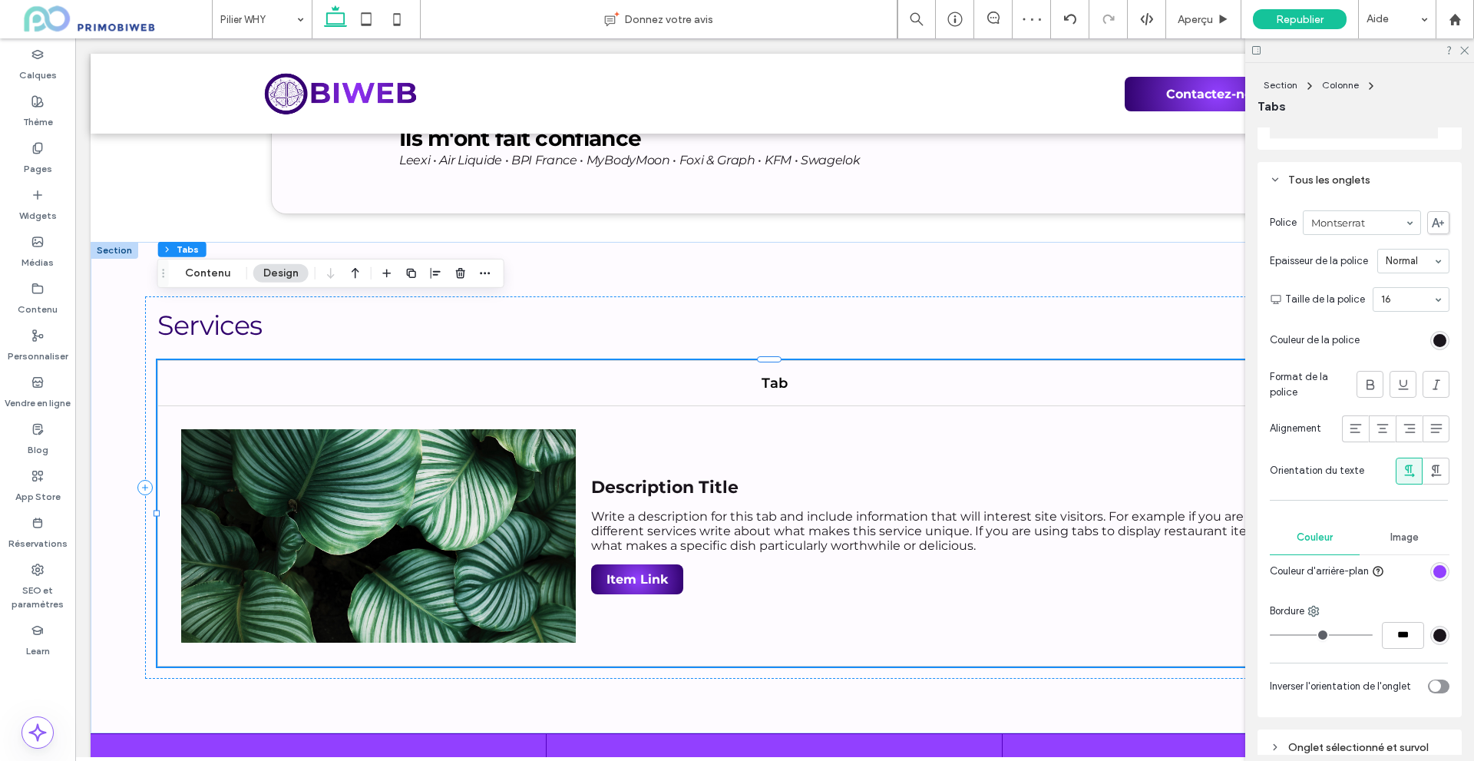
scroll to position [461, 0]
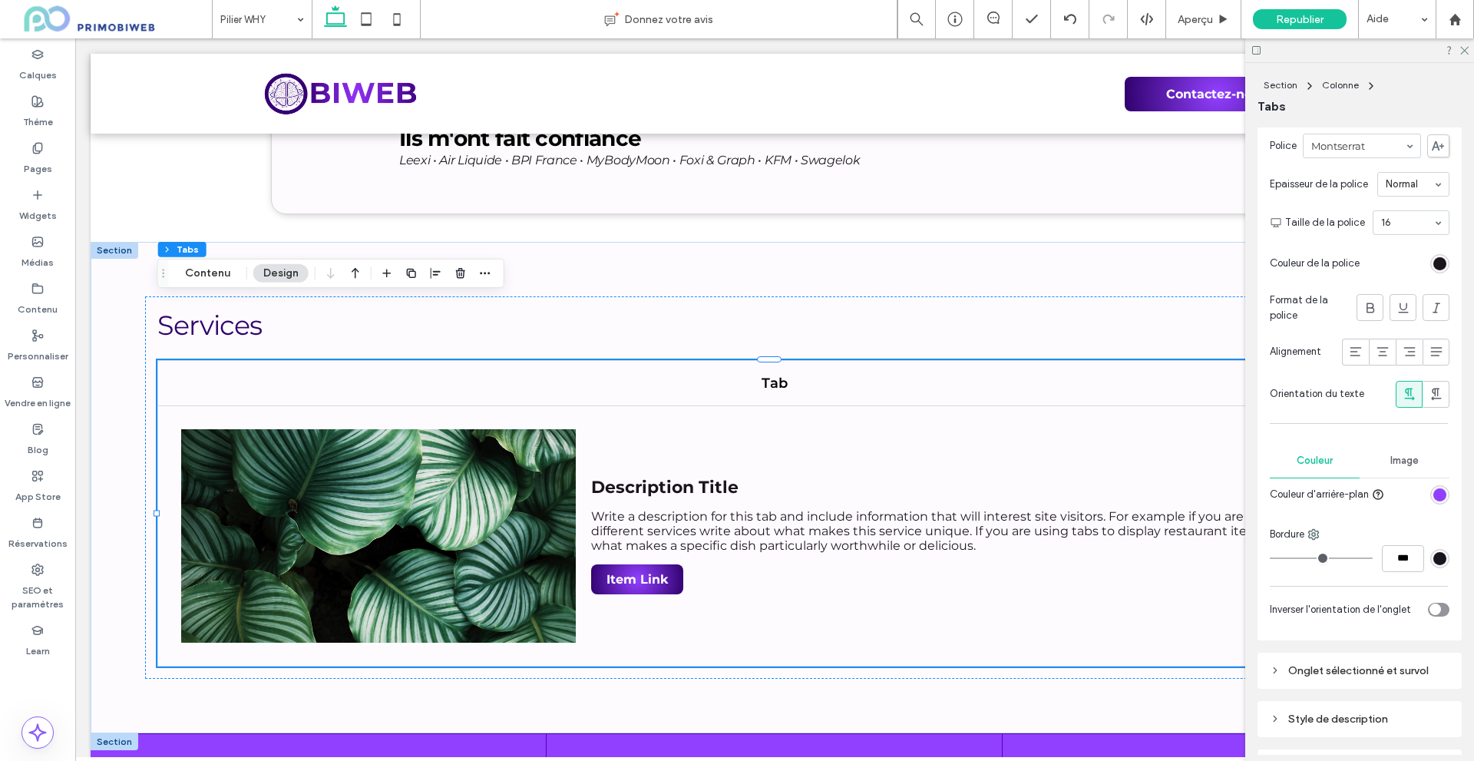
click at [126, 733] on div at bounding box center [115, 741] width 48 height 17
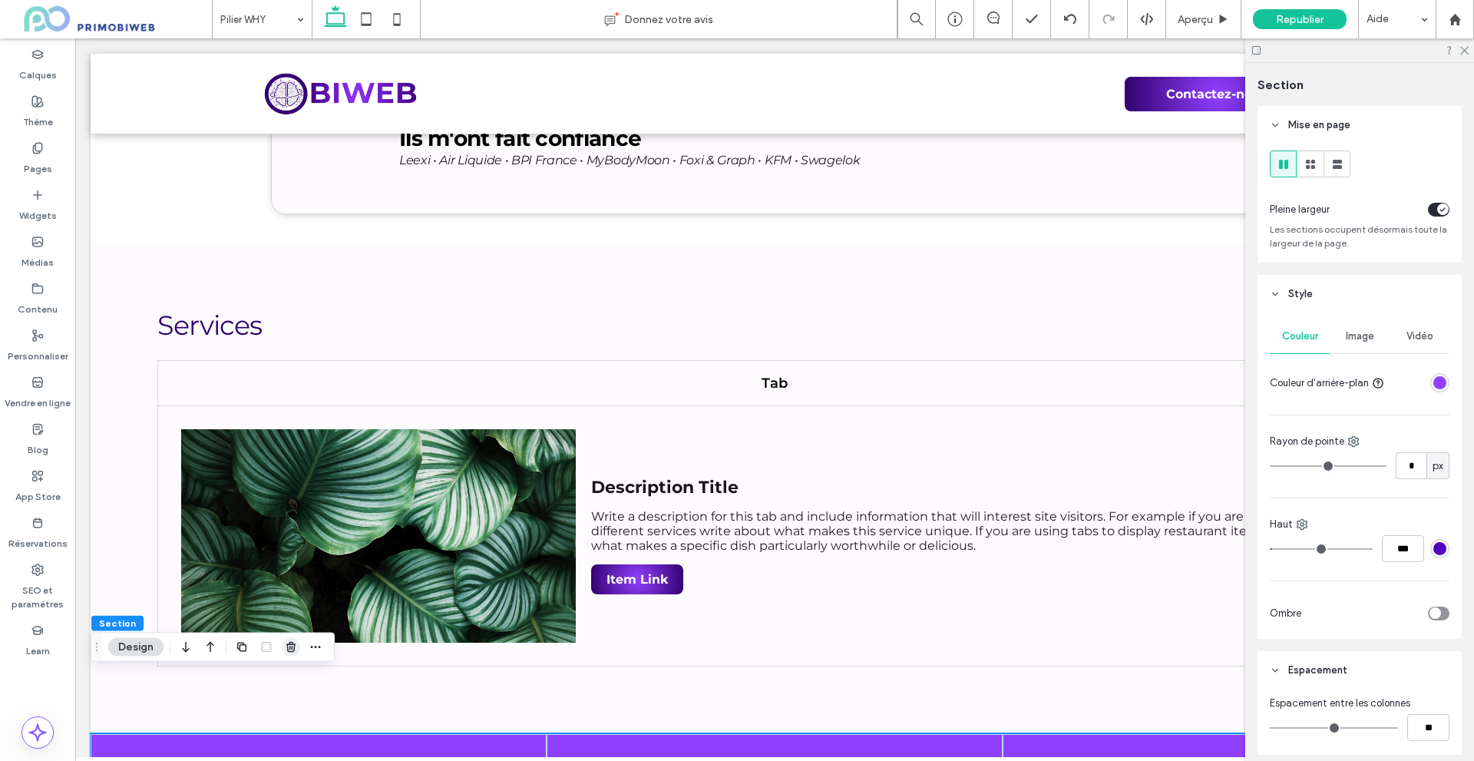
click at [292, 649] on use "button" at bounding box center [290, 647] width 9 height 10
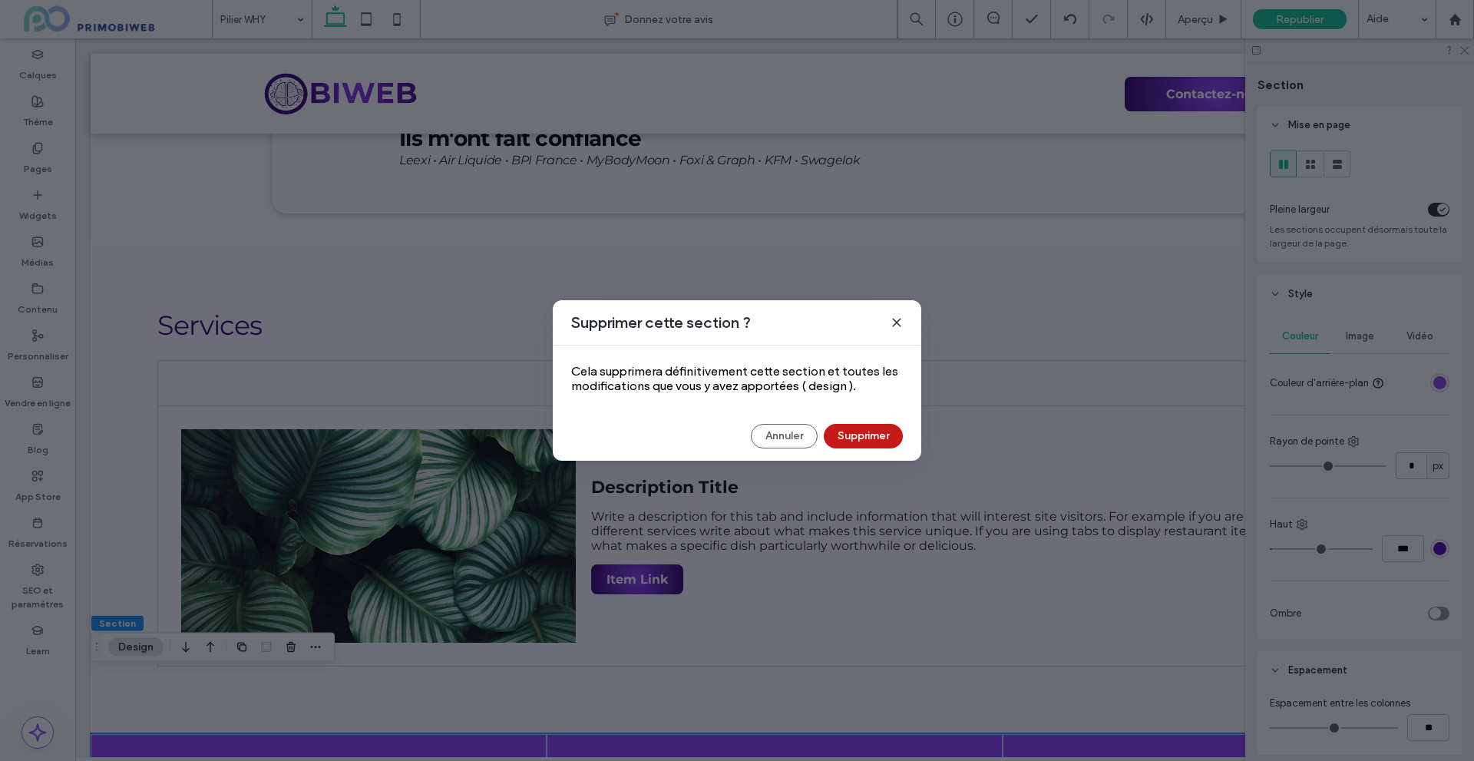
click at [861, 436] on button "Supprimer" at bounding box center [863, 436] width 79 height 25
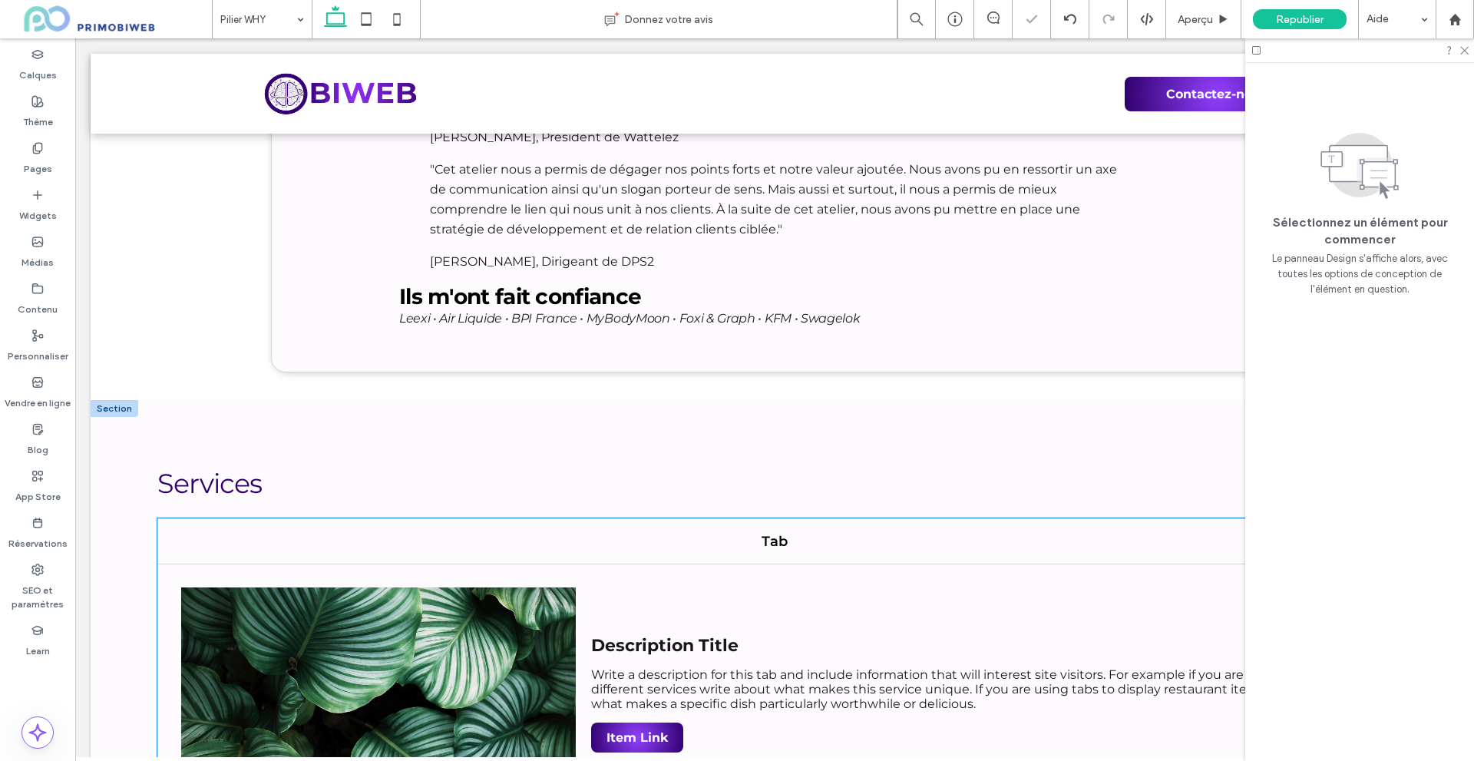
scroll to position [6453, 0]
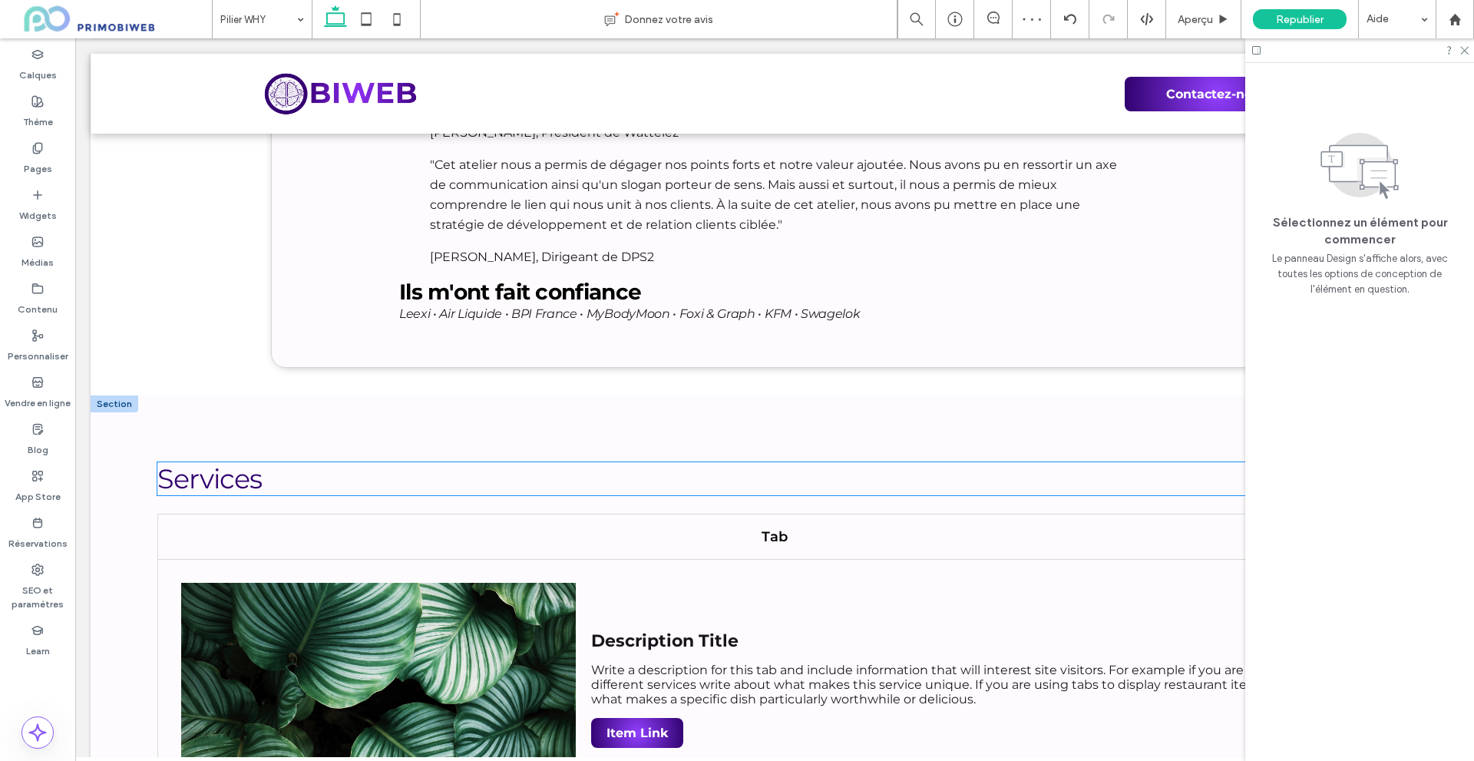
click at [424, 462] on h2 "Services" at bounding box center [773, 478] width 1233 height 33
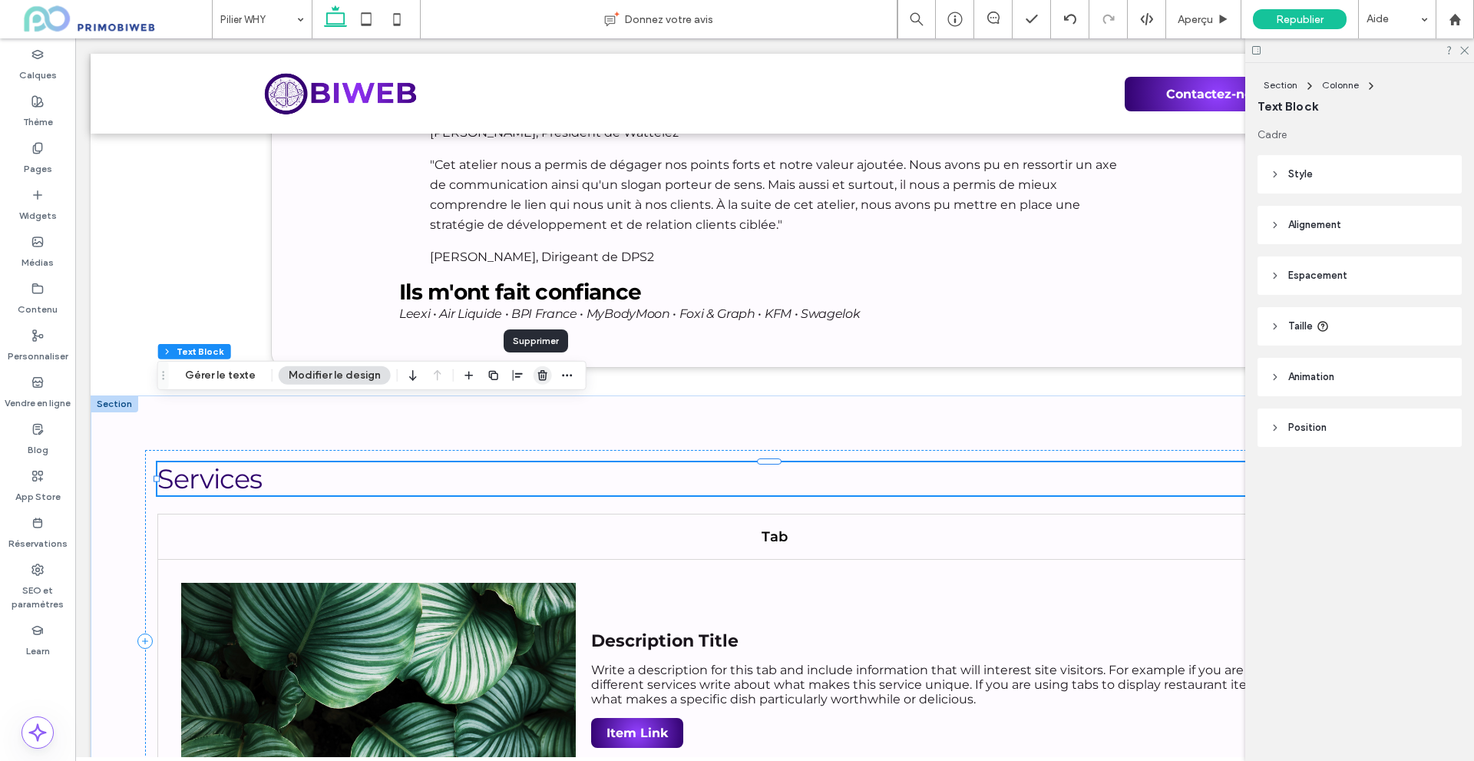
click at [538, 372] on use "button" at bounding box center [542, 375] width 9 height 10
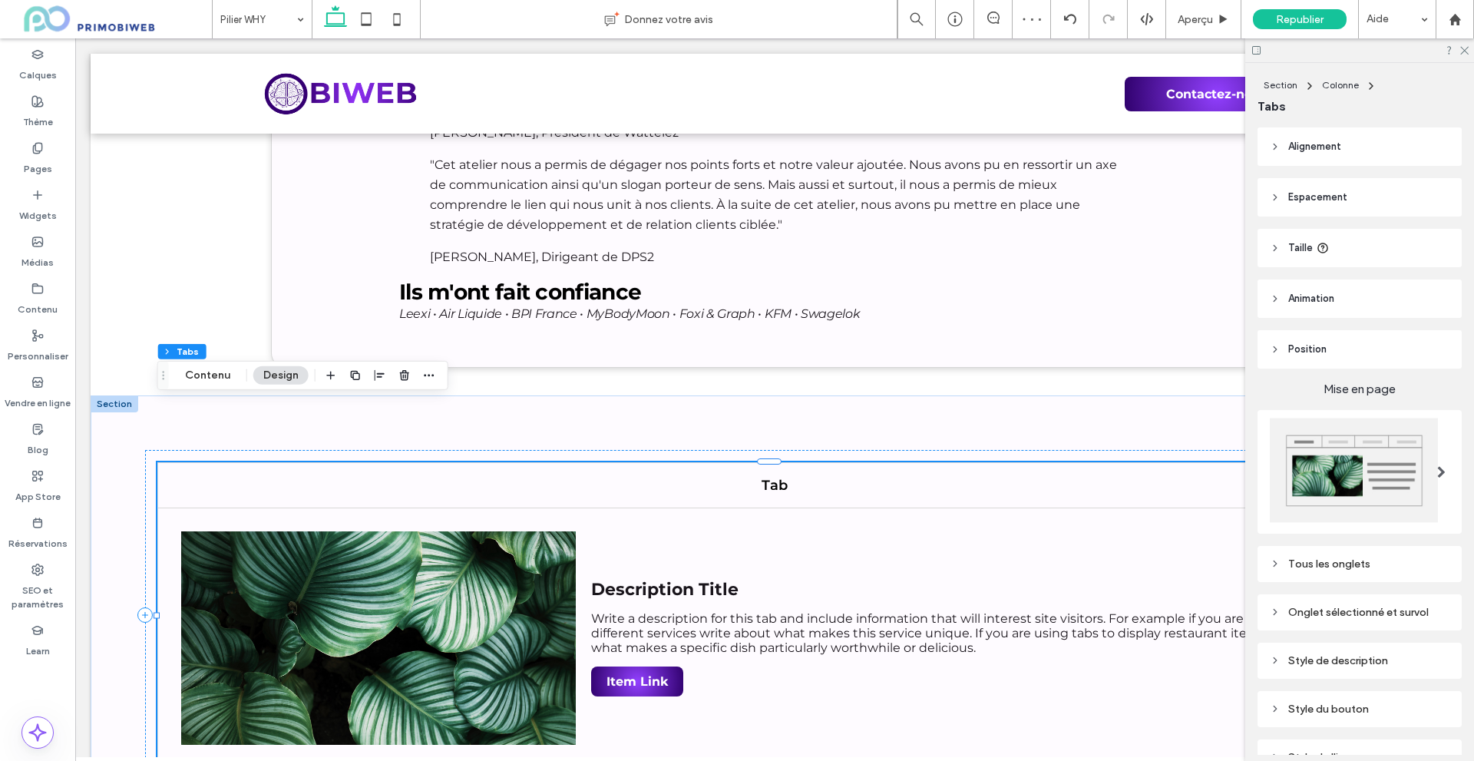
click at [1339, 477] on img at bounding box center [1354, 470] width 168 height 105
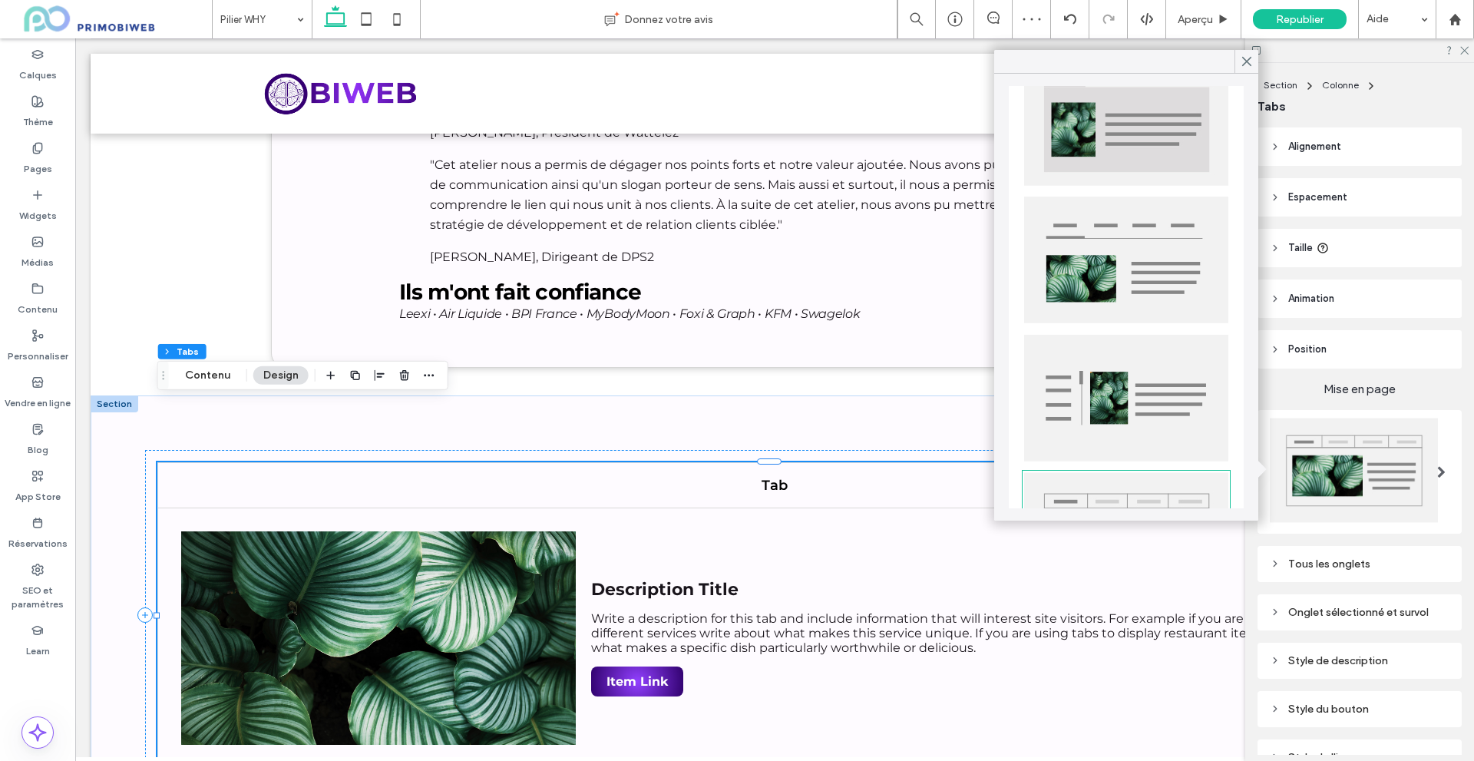
scroll to position [152, 0]
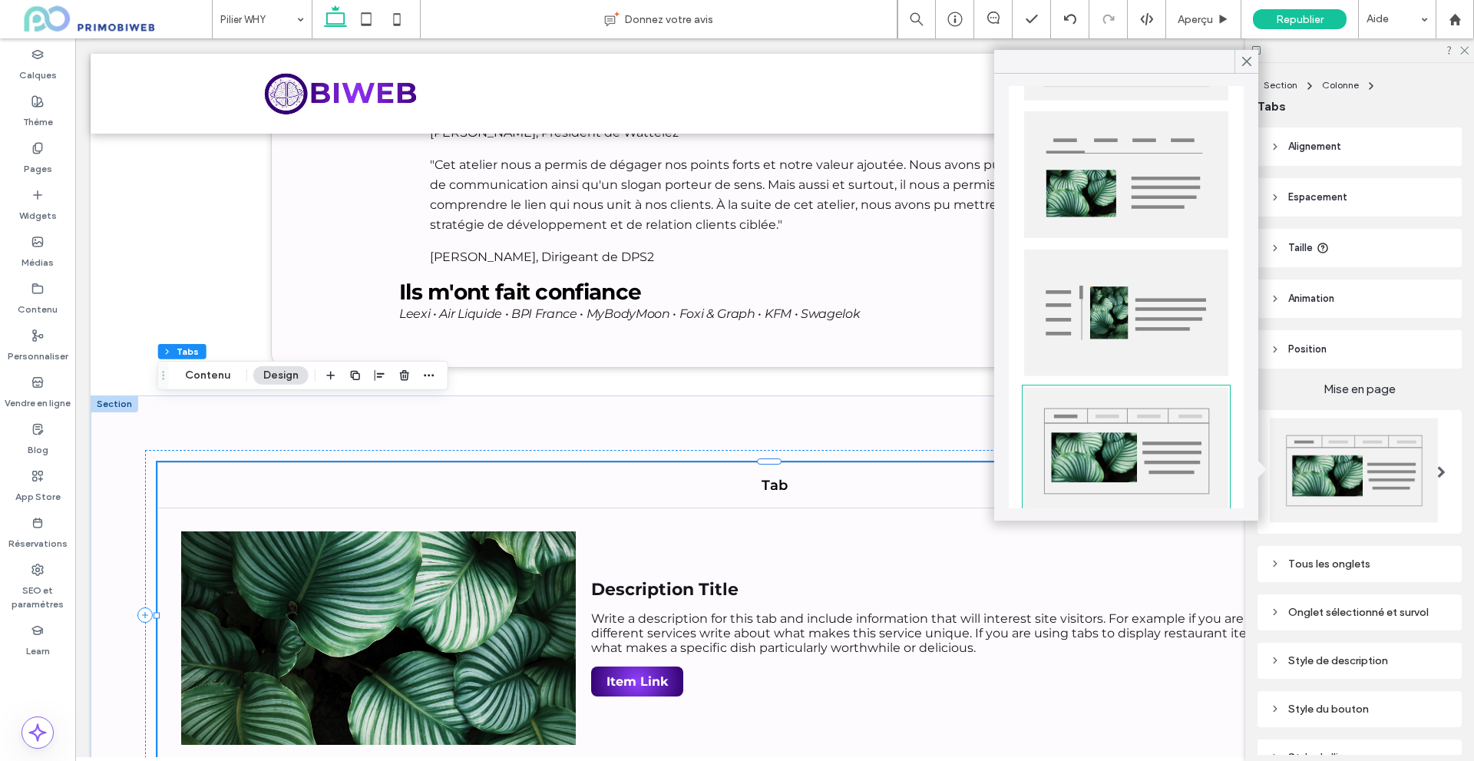
click at [1358, 146] on header "Alignement" at bounding box center [1359, 146] width 204 height 38
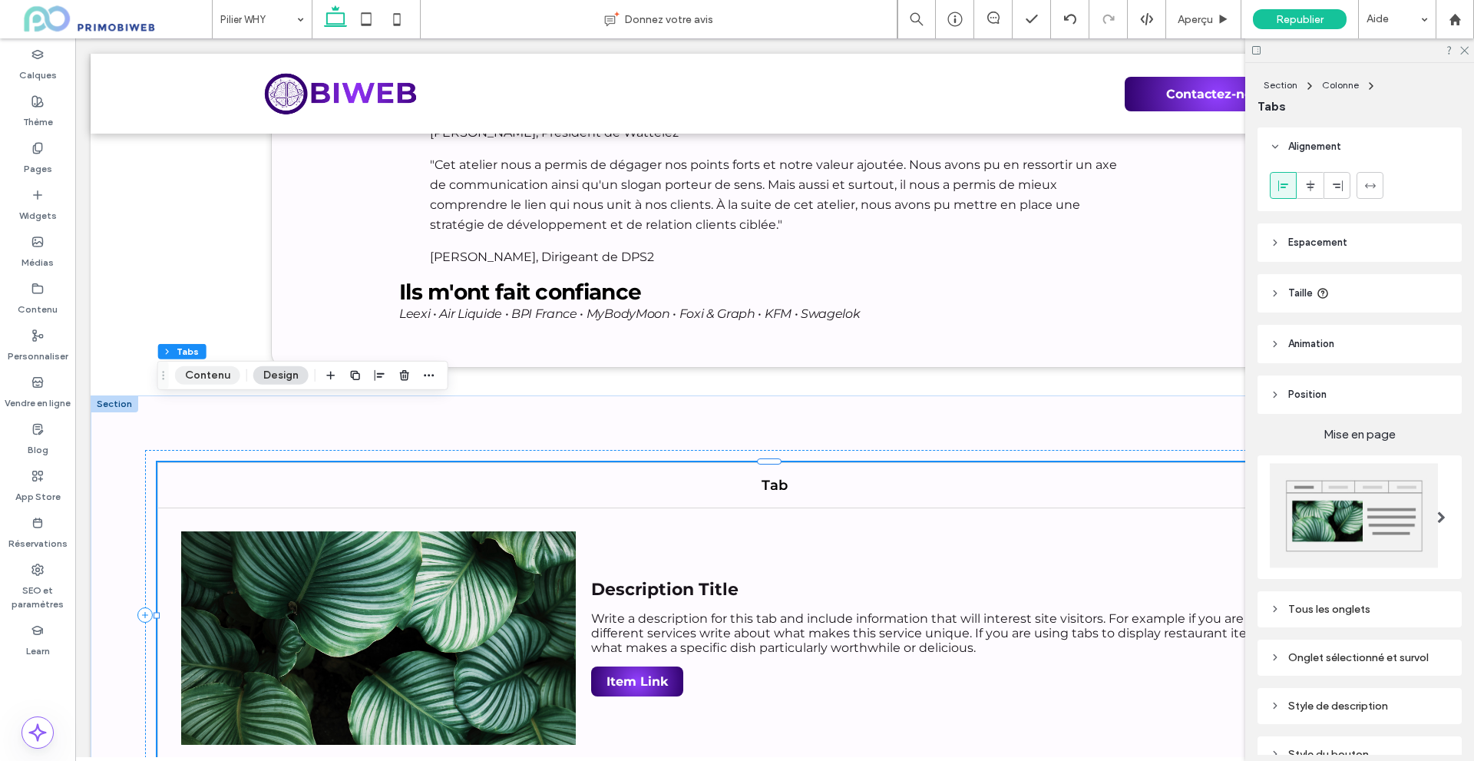
click at [220, 371] on button "Contenu" at bounding box center [207, 375] width 65 height 18
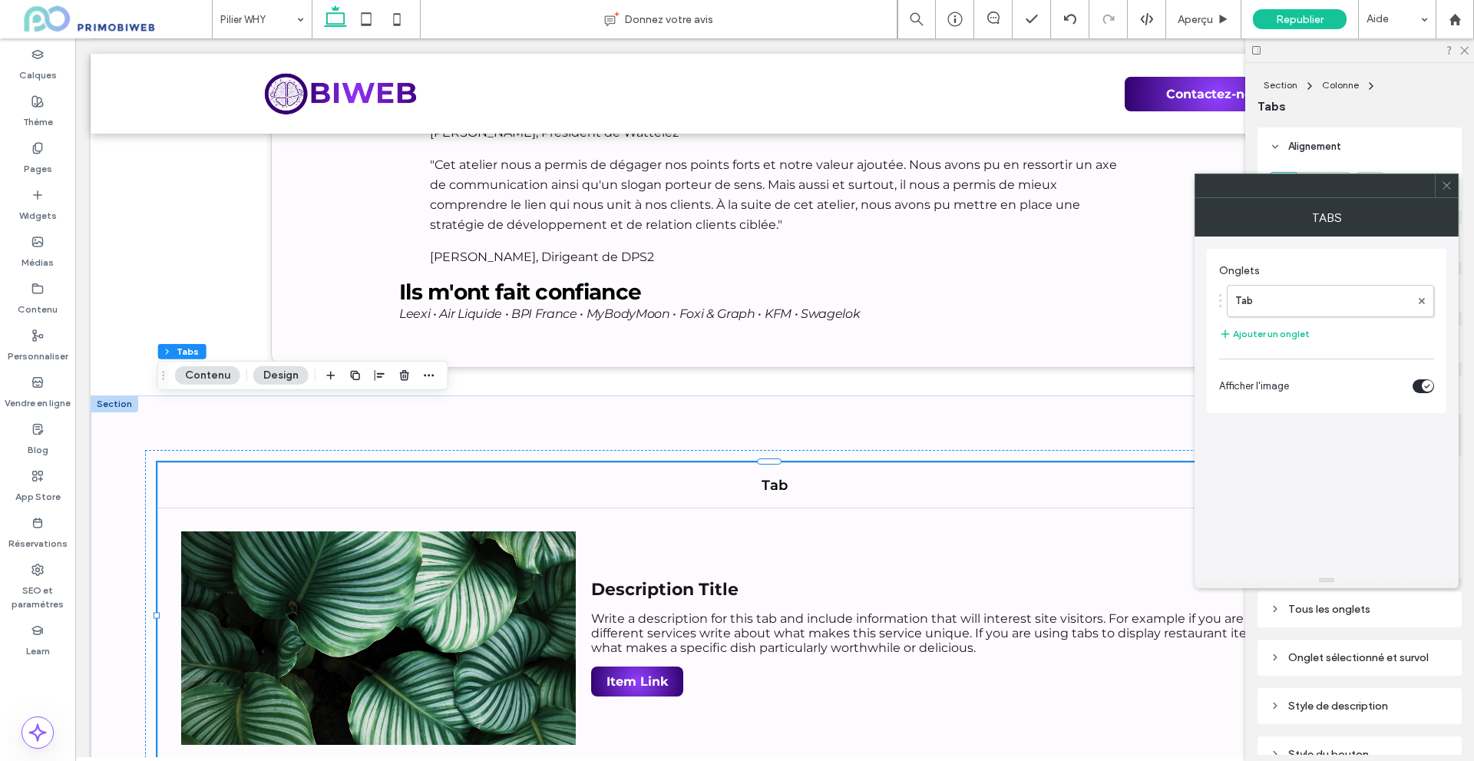
click at [1426, 391] on section "Afficher l'image" at bounding box center [1326, 386] width 215 height 38
click at [1425, 385] on icon "toggle" at bounding box center [1427, 386] width 6 height 5
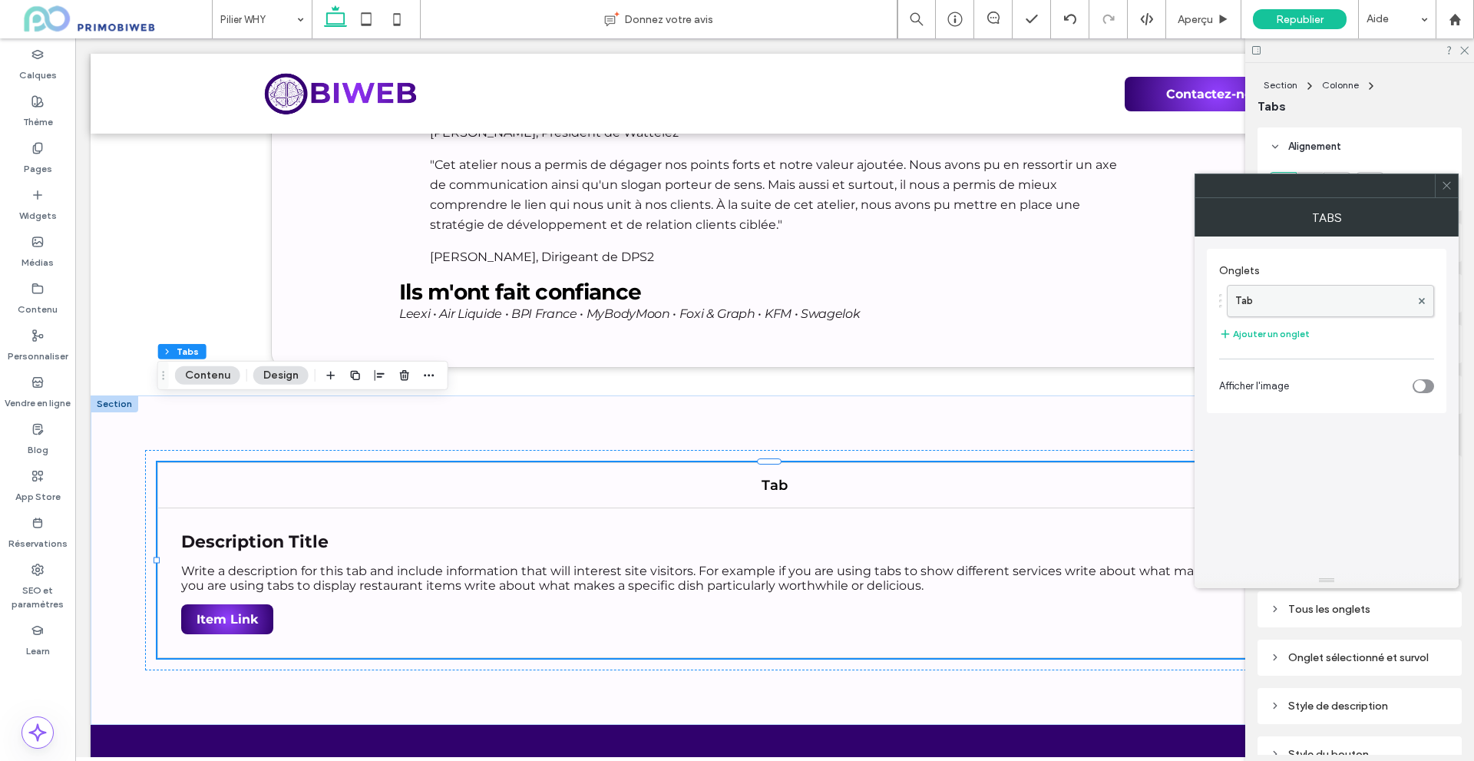
click at [1349, 301] on label "Tab" at bounding box center [1322, 301] width 175 height 31
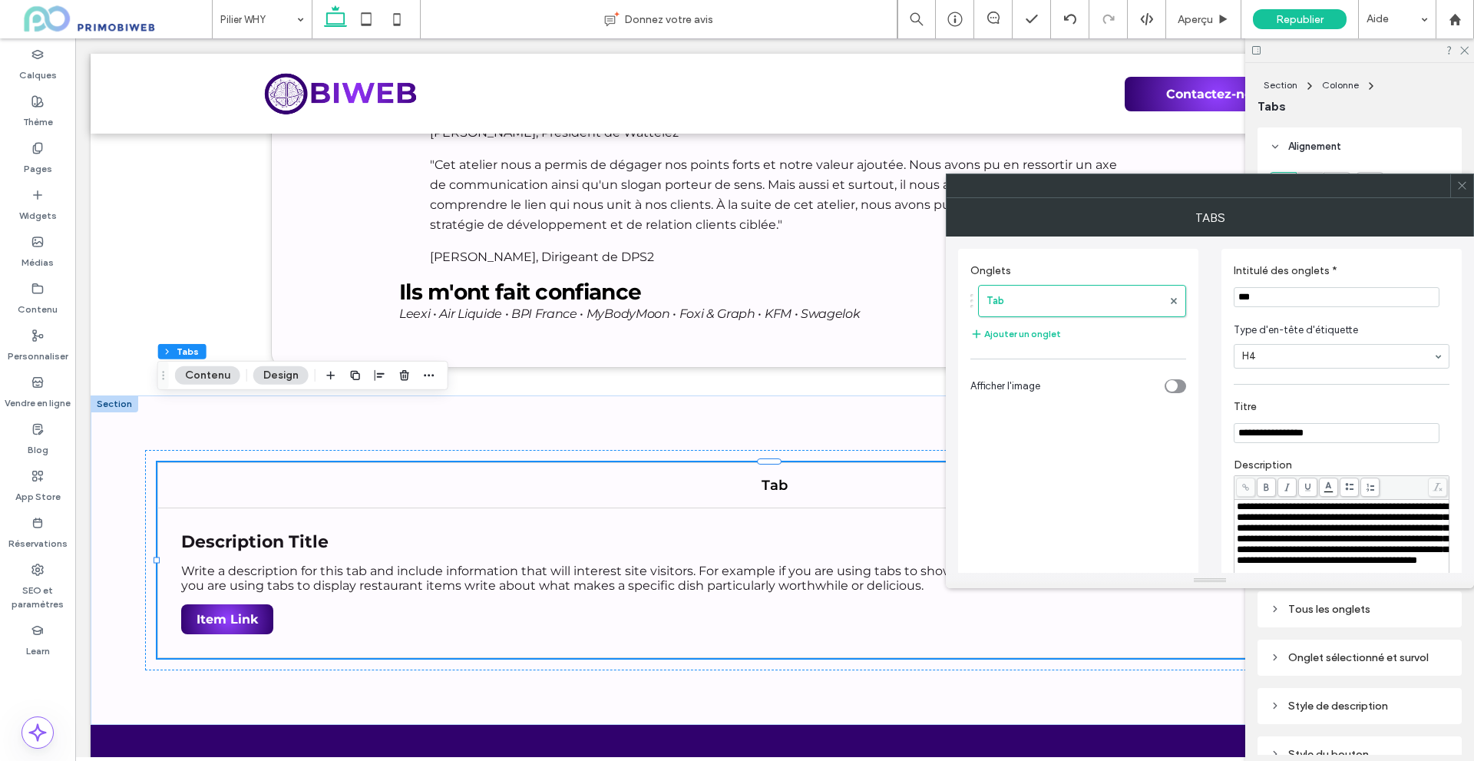
click at [1302, 287] on input "***" at bounding box center [1336, 297] width 206 height 20
paste input "**********"
type input "**********"
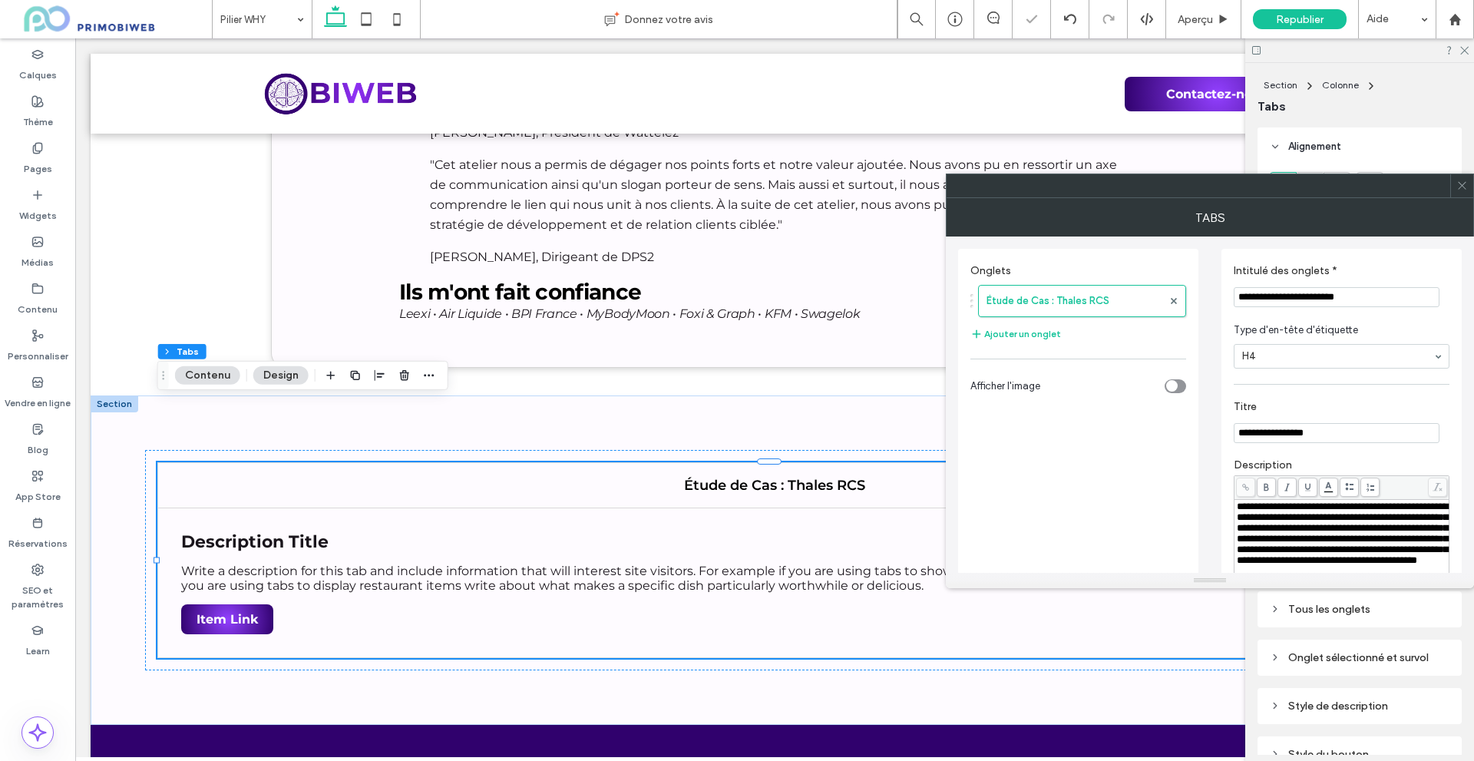
click at [1223, 338] on div "**********" at bounding box center [1341, 535] width 240 height 572
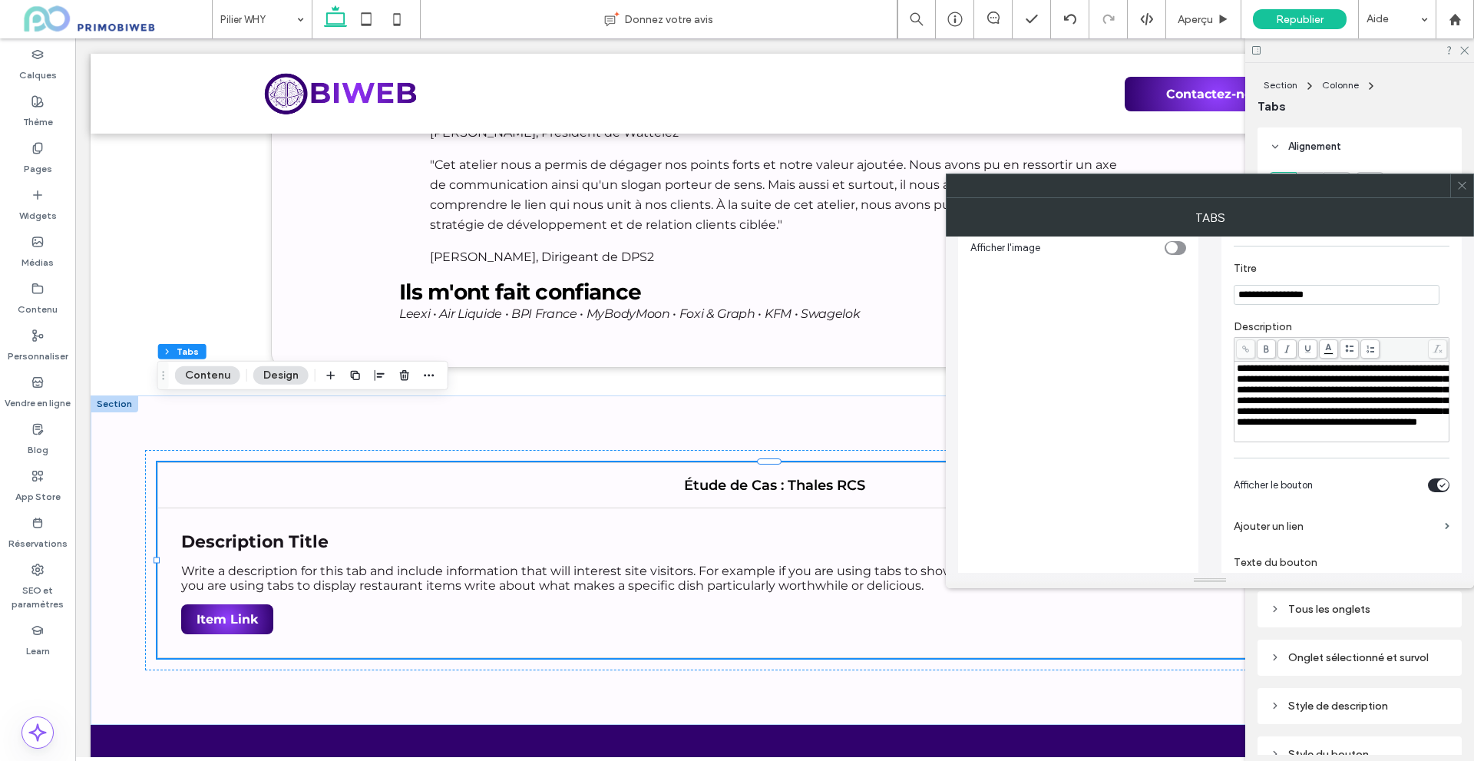
scroll to position [44, 0]
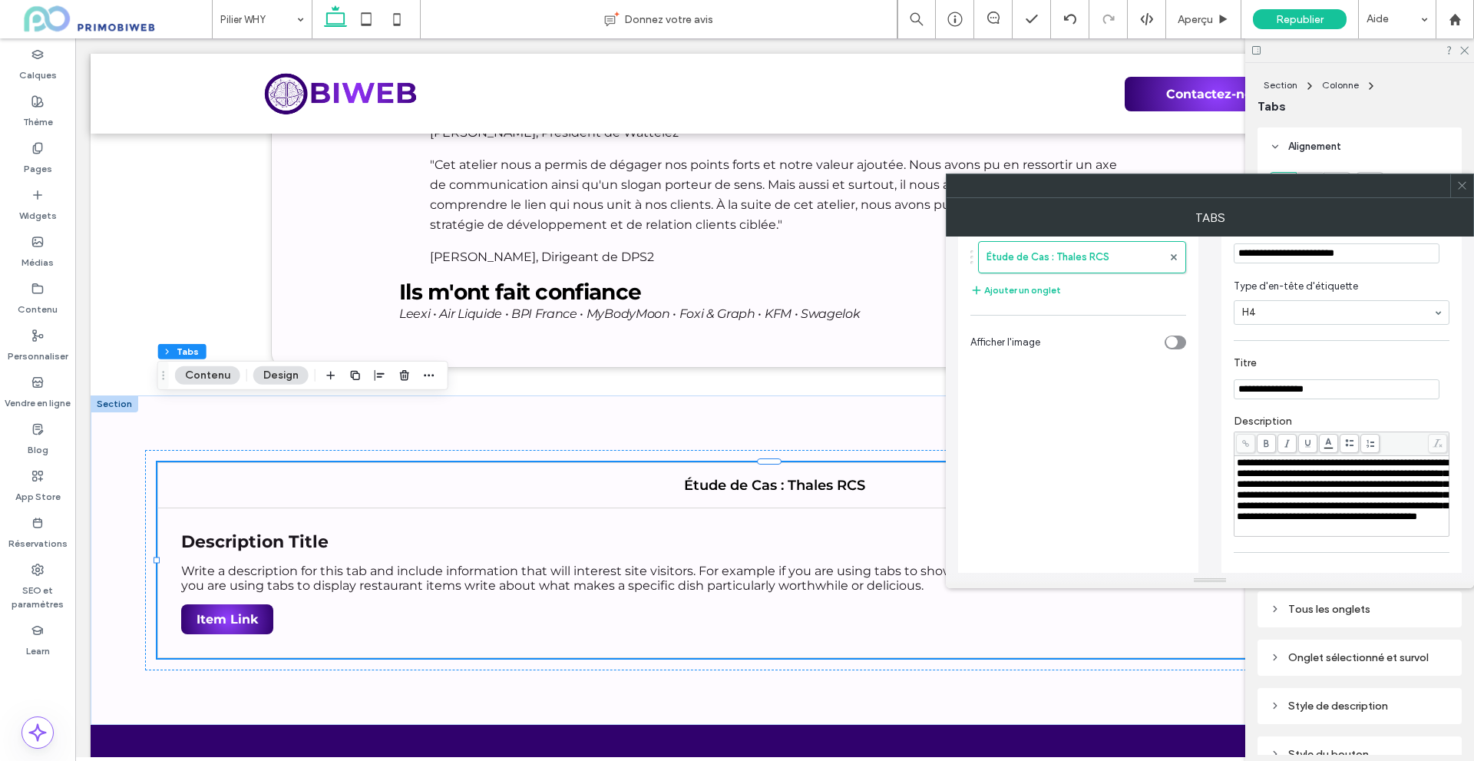
click at [1283, 521] on span "**********" at bounding box center [1342, 489] width 211 height 64
click at [1284, 521] on span "**********" at bounding box center [1342, 489] width 211 height 64
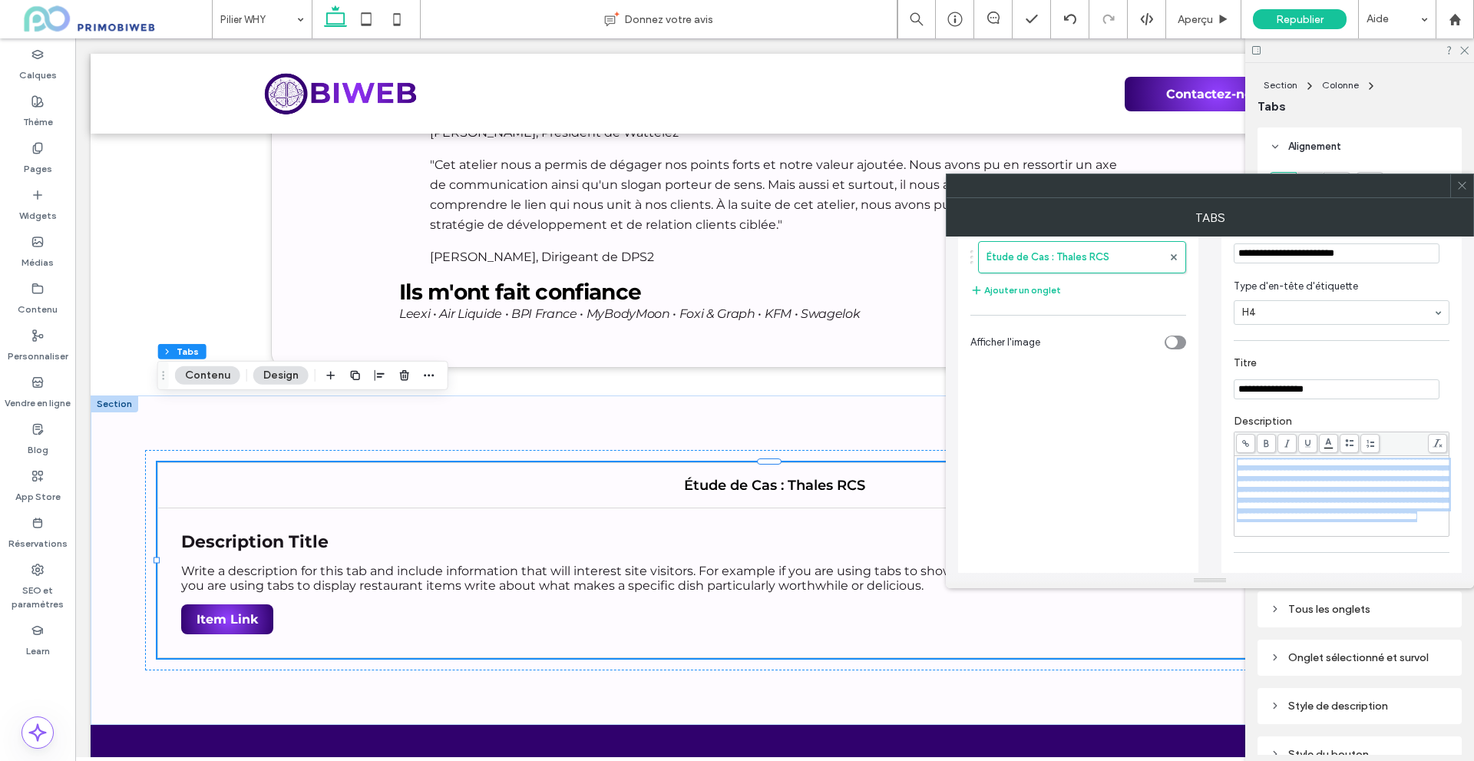
click at [1285, 521] on span "**********" at bounding box center [1342, 489] width 211 height 64
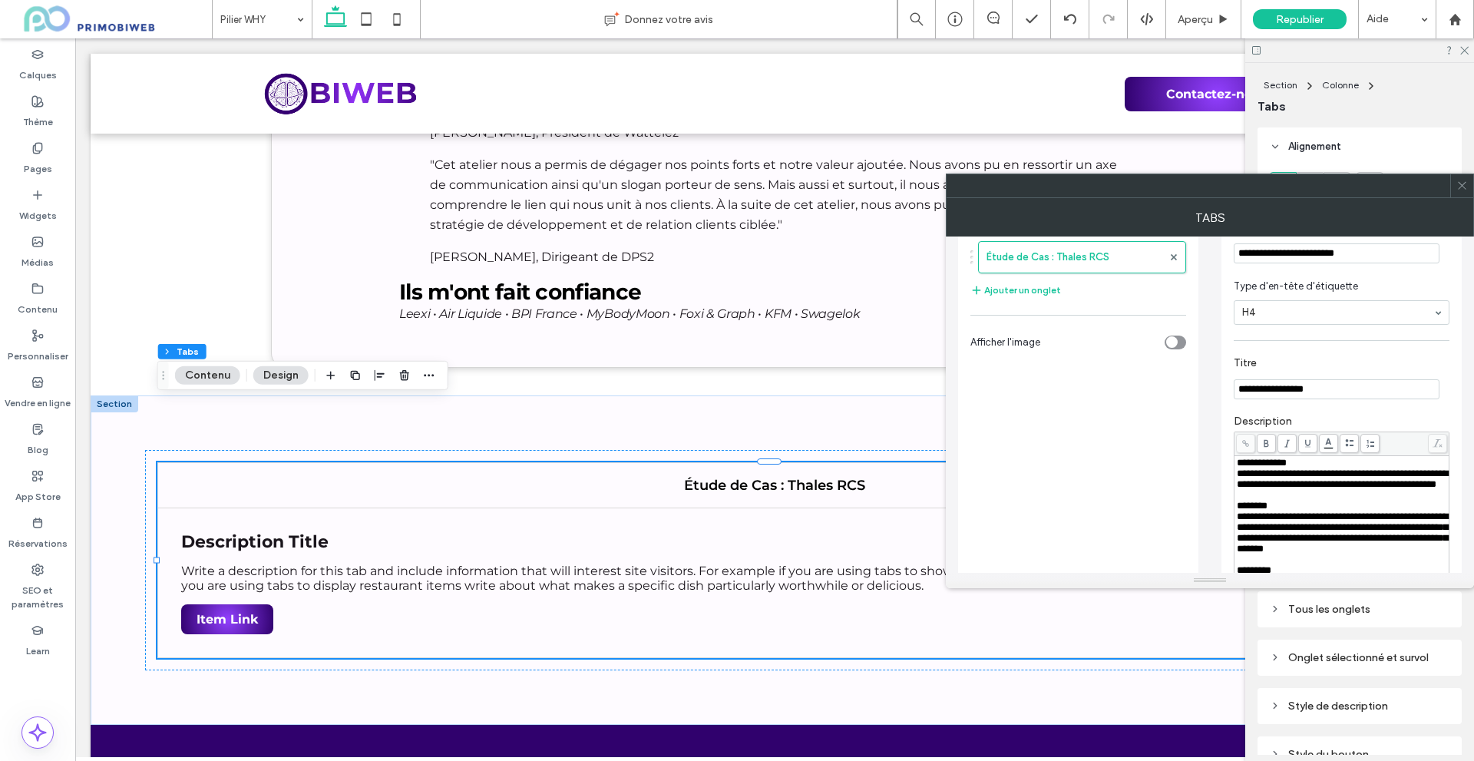
click at [1341, 511] on div "********" at bounding box center [1342, 505] width 210 height 11
click at [774, 507] on div "Description Title Write a description for this tab and include information that…" at bounding box center [773, 582] width 1233 height 150
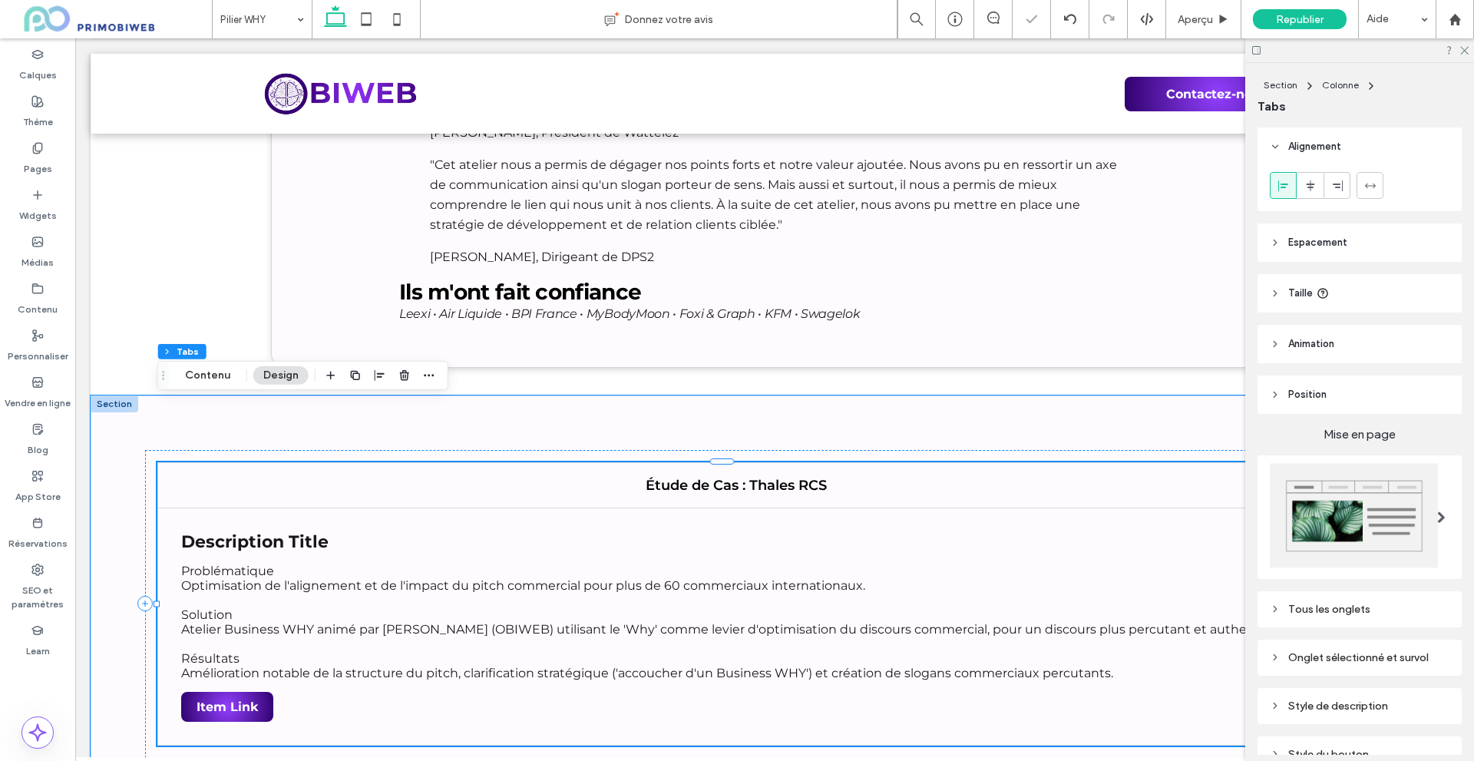
click at [1072, 531] on p "Description Title" at bounding box center [735, 541] width 1109 height 21
click at [1313, 531] on img at bounding box center [1354, 515] width 168 height 105
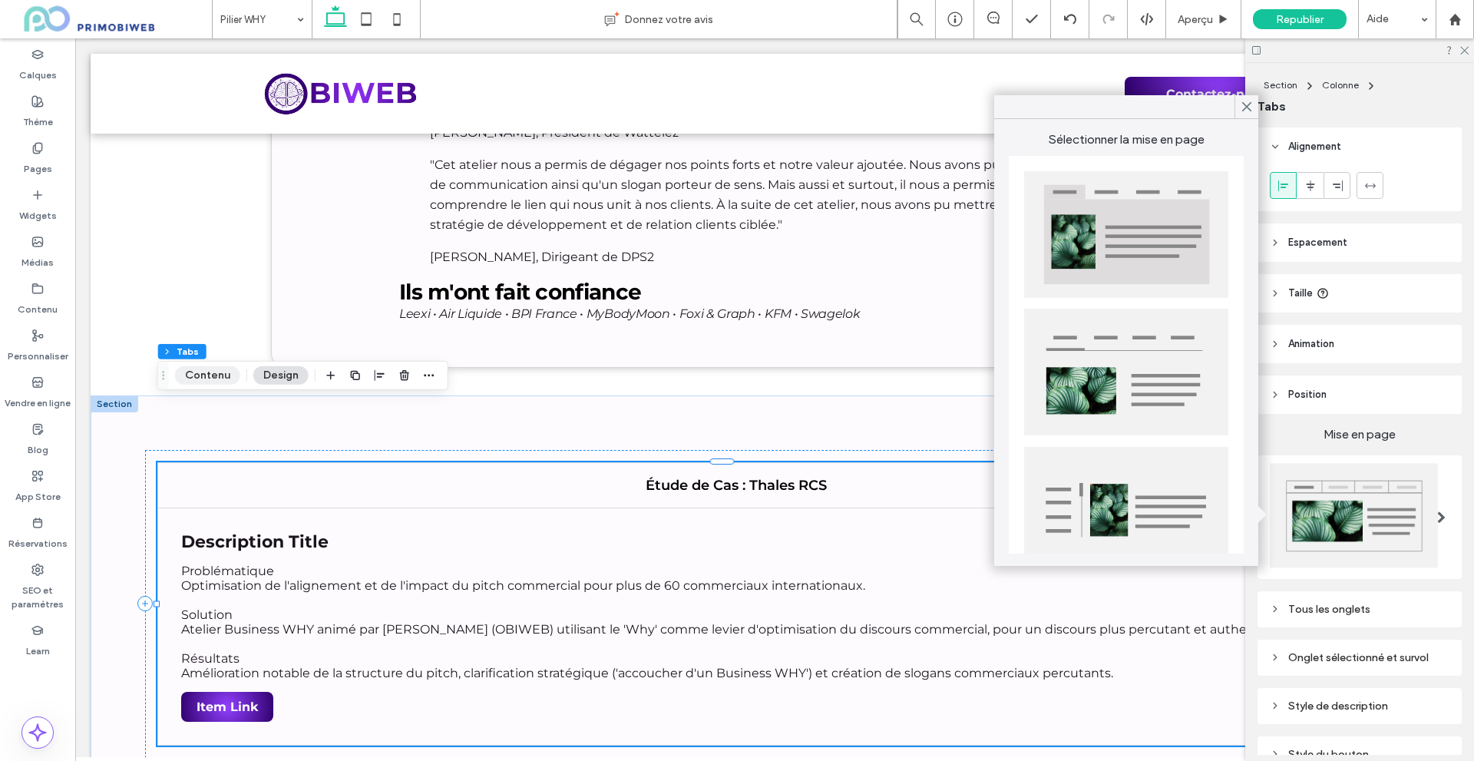
click at [208, 373] on button "Contenu" at bounding box center [207, 375] width 65 height 18
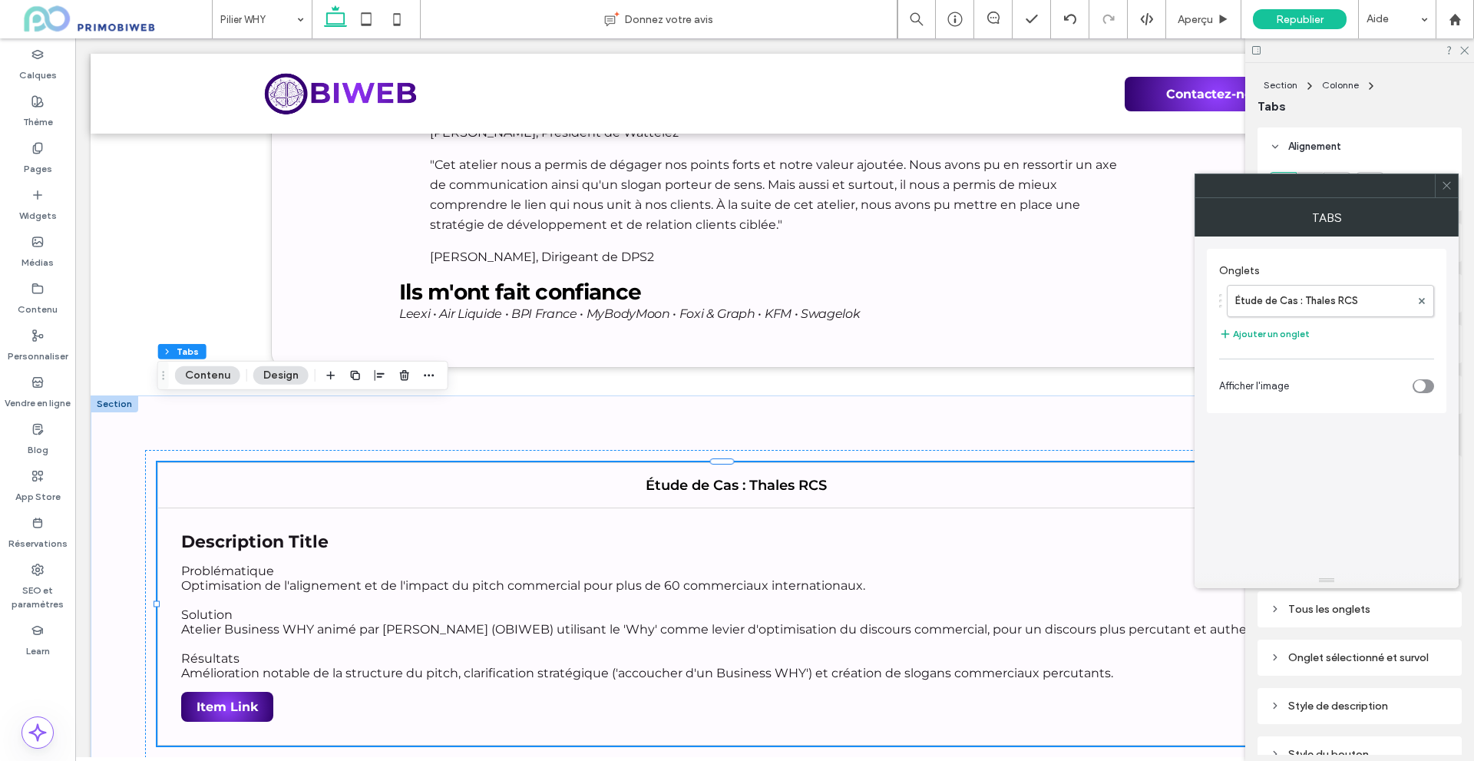
click at [1250, 342] on button "Ajouter un onglet" at bounding box center [1264, 334] width 91 height 18
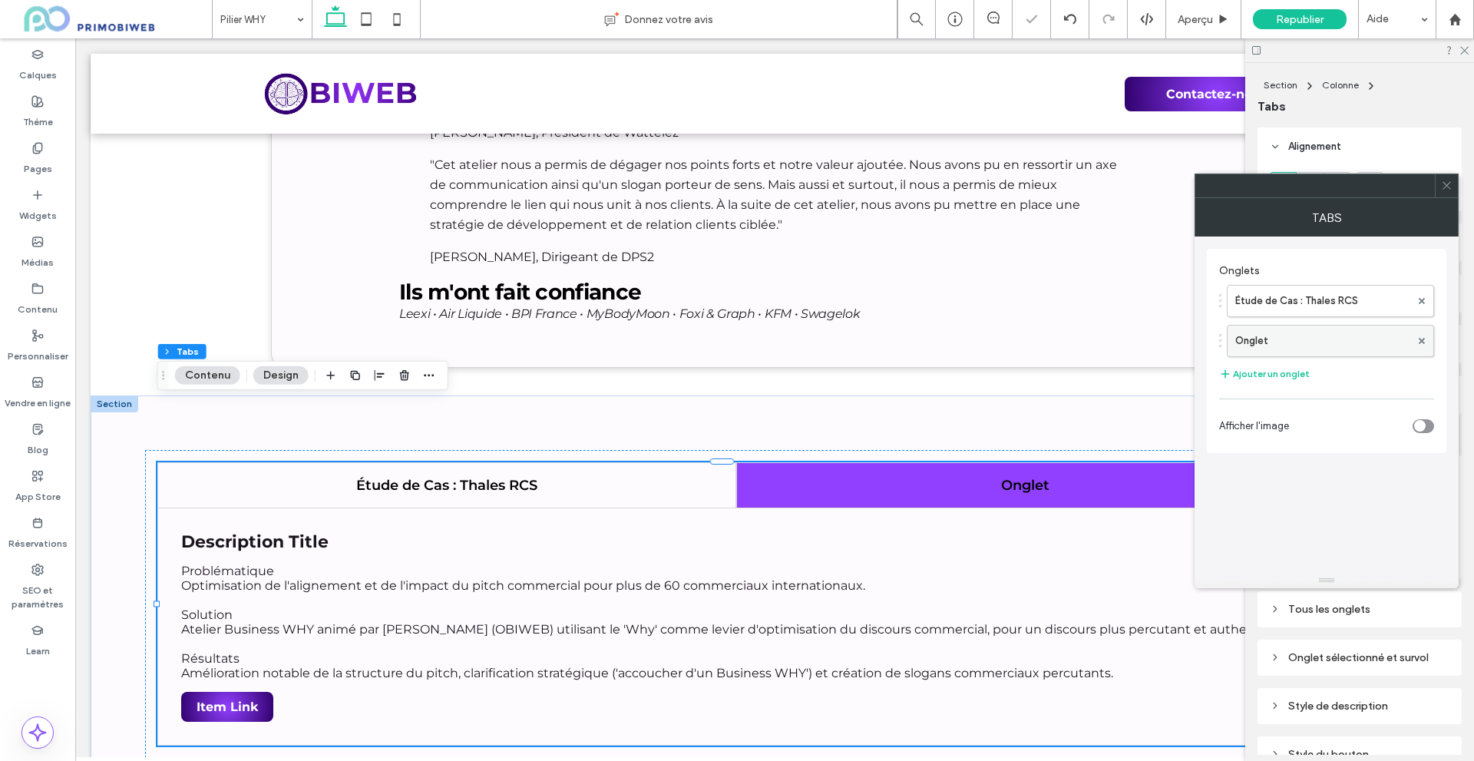
click at [1425, 338] on div at bounding box center [1421, 340] width 23 height 23
click at [1420, 339] on use at bounding box center [1421, 340] width 6 height 6
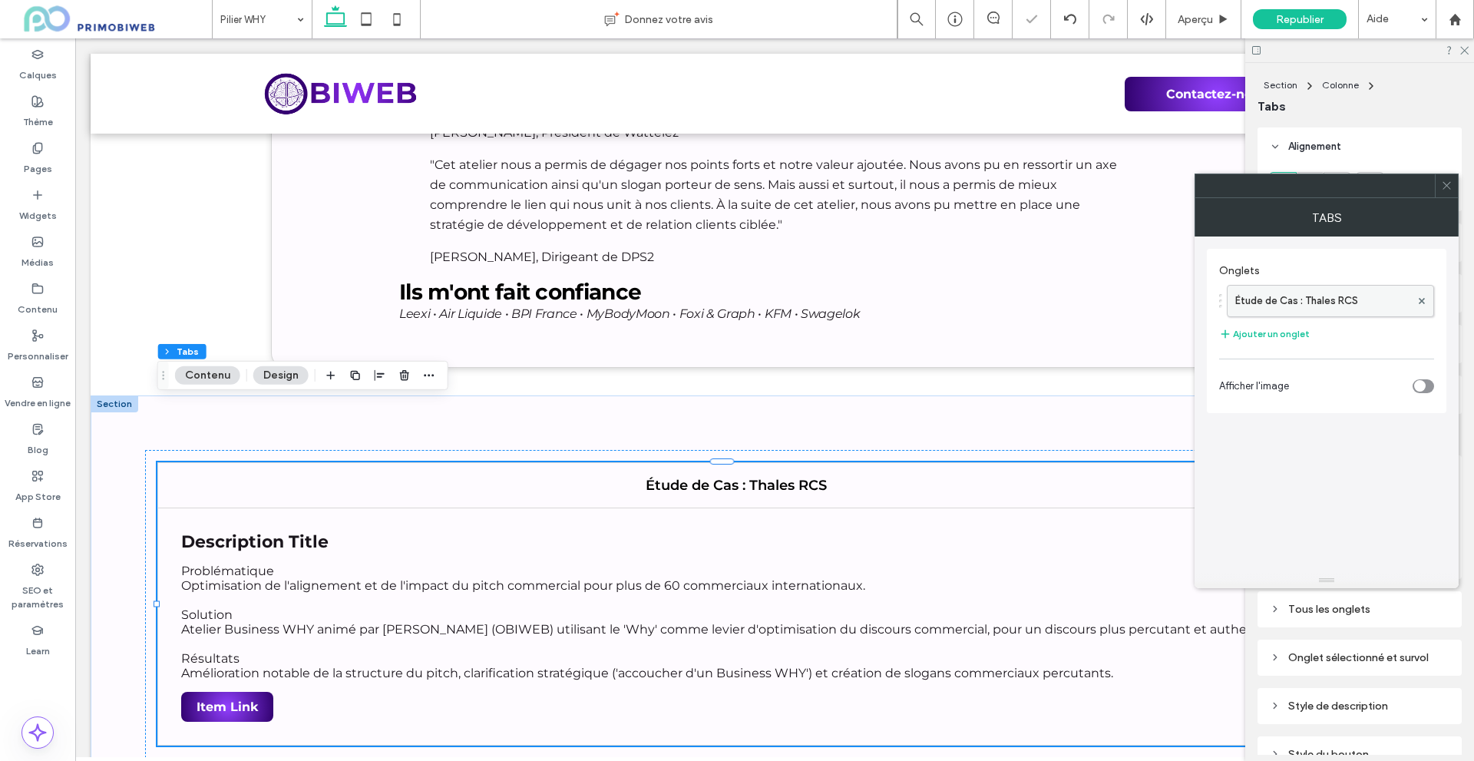
click at [1353, 299] on label "Étude de Cas : Thales RCS" at bounding box center [1322, 301] width 175 height 31
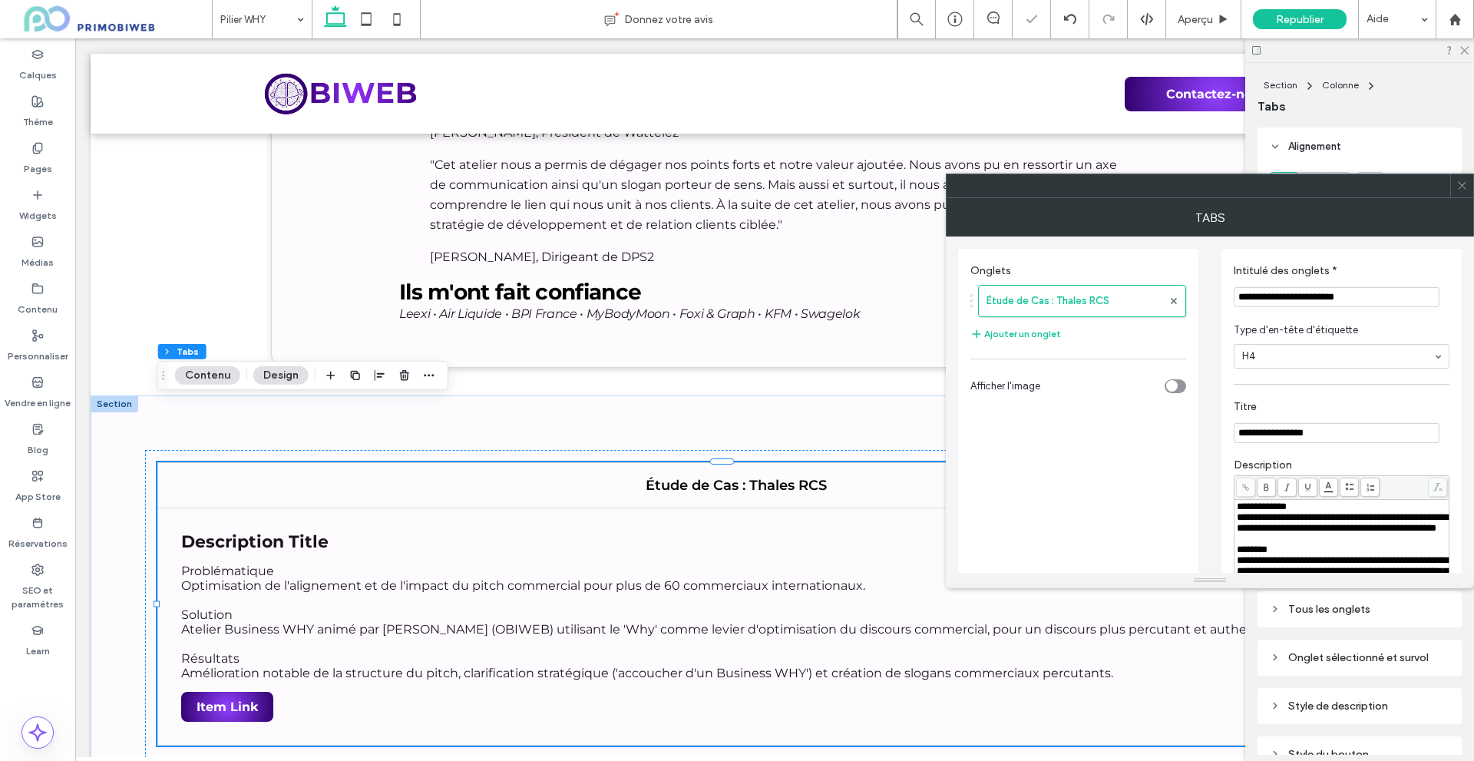
click at [1283, 432] on input "**********" at bounding box center [1336, 433] width 206 height 20
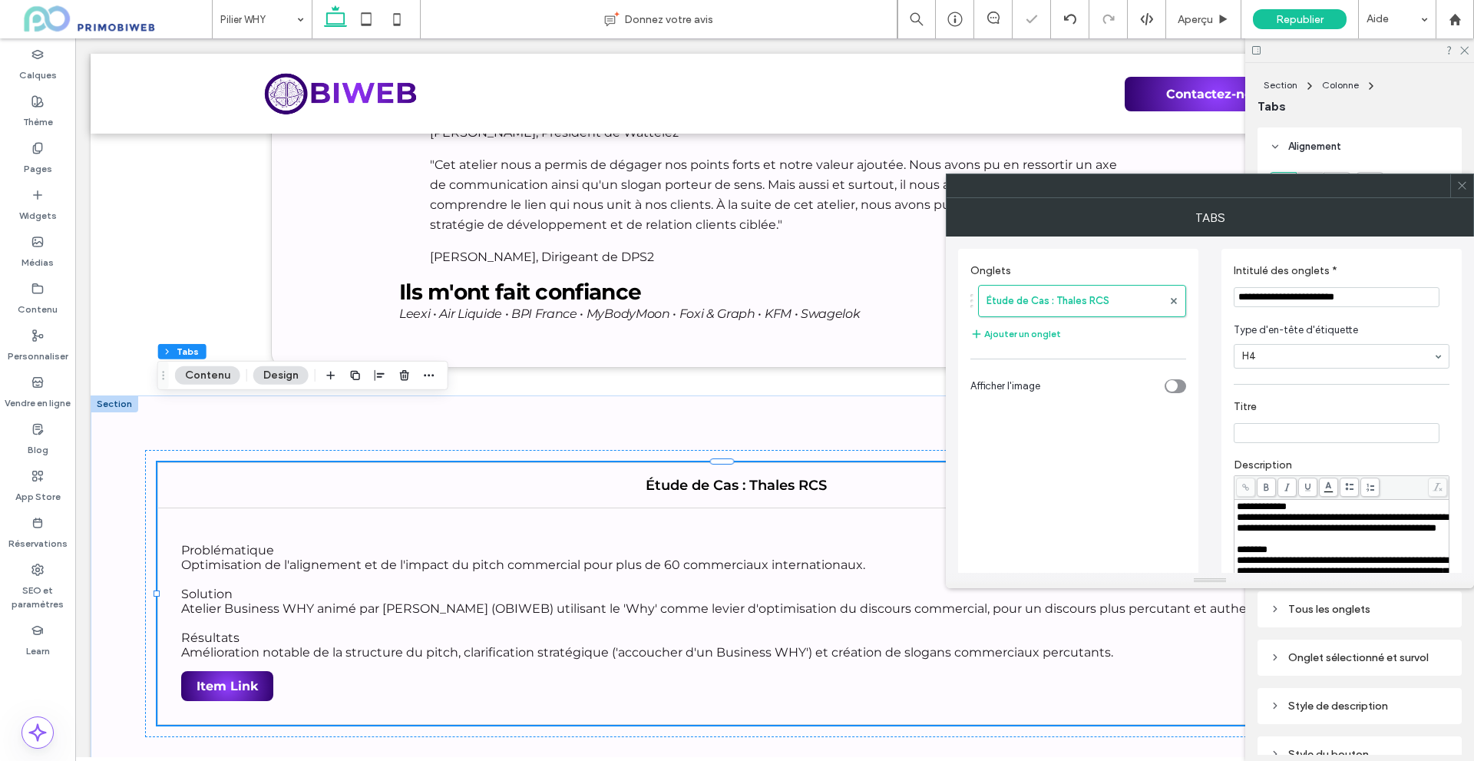
click at [1296, 414] on label "Titre" at bounding box center [1338, 408] width 210 height 17
click at [1264, 509] on span "**********" at bounding box center [1262, 506] width 50 height 10
click at [1263, 489] on icon at bounding box center [1266, 487] width 8 height 8
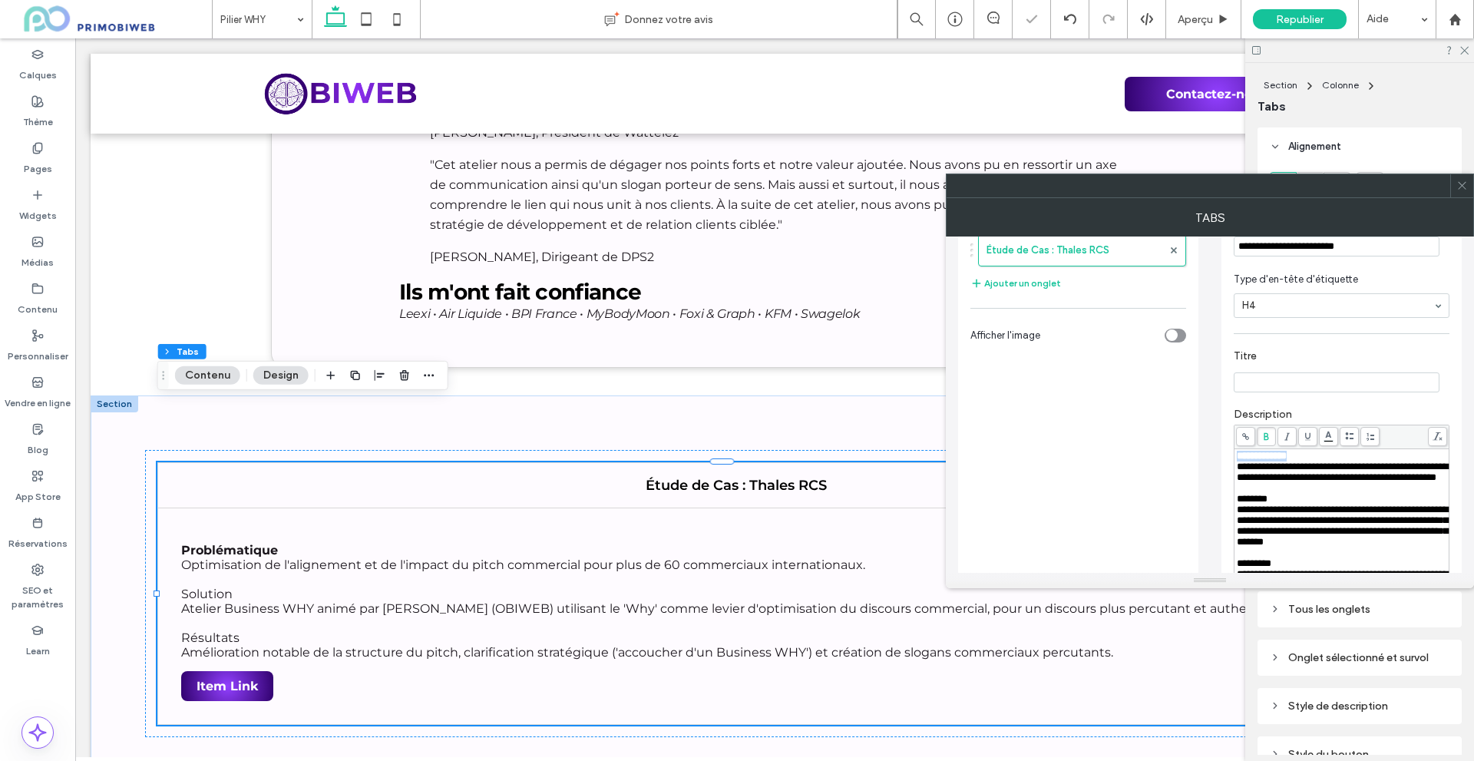
scroll to position [77, 0]
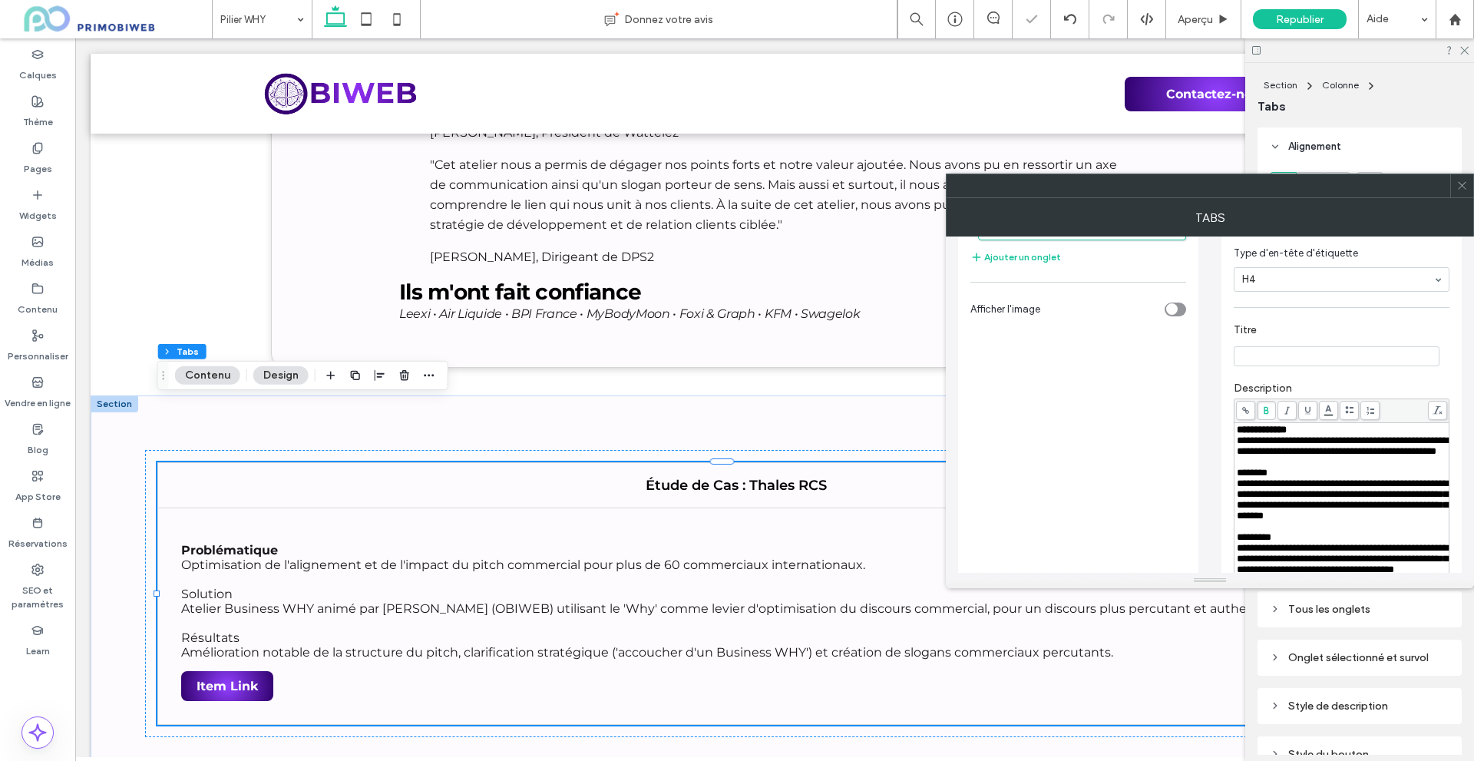
click at [1250, 477] on span "********" at bounding box center [1252, 472] width 31 height 10
click at [1266, 407] on span at bounding box center [1266, 410] width 19 height 19
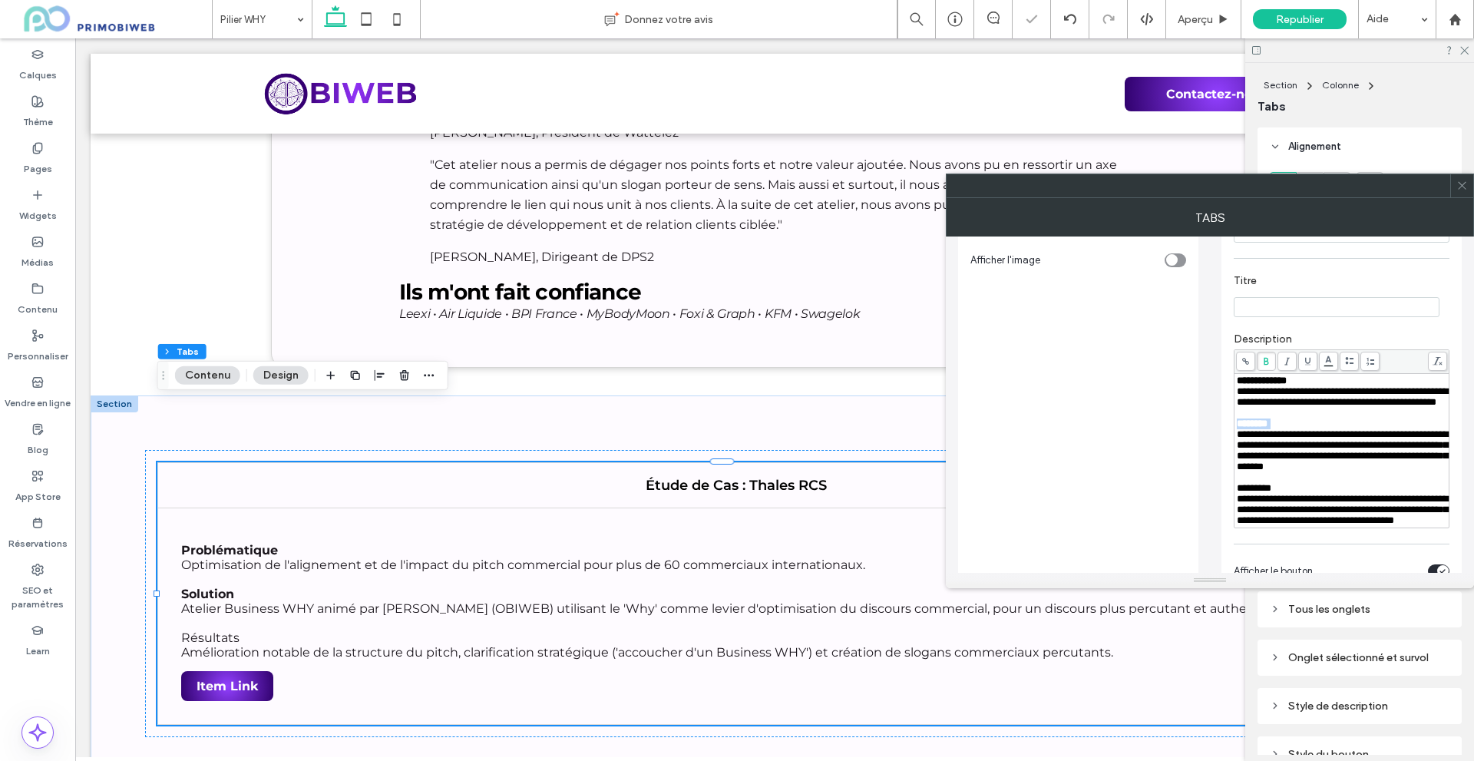
scroll to position [154, 0]
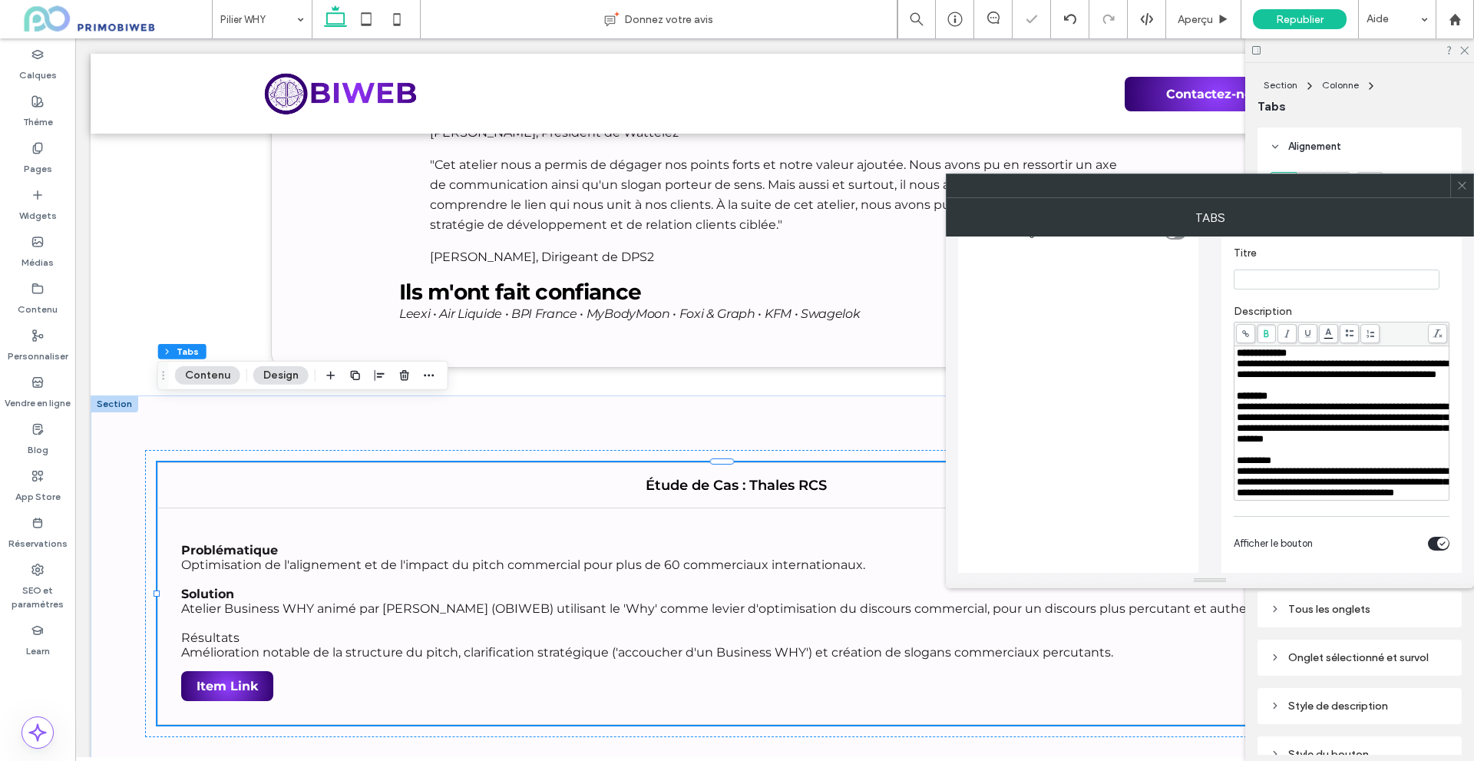
click at [1264, 465] on span "*********" at bounding box center [1254, 460] width 35 height 10
click at [1267, 337] on icon at bounding box center [1266, 333] width 8 height 8
click at [1299, 444] on span "**********" at bounding box center [1342, 422] width 211 height 42
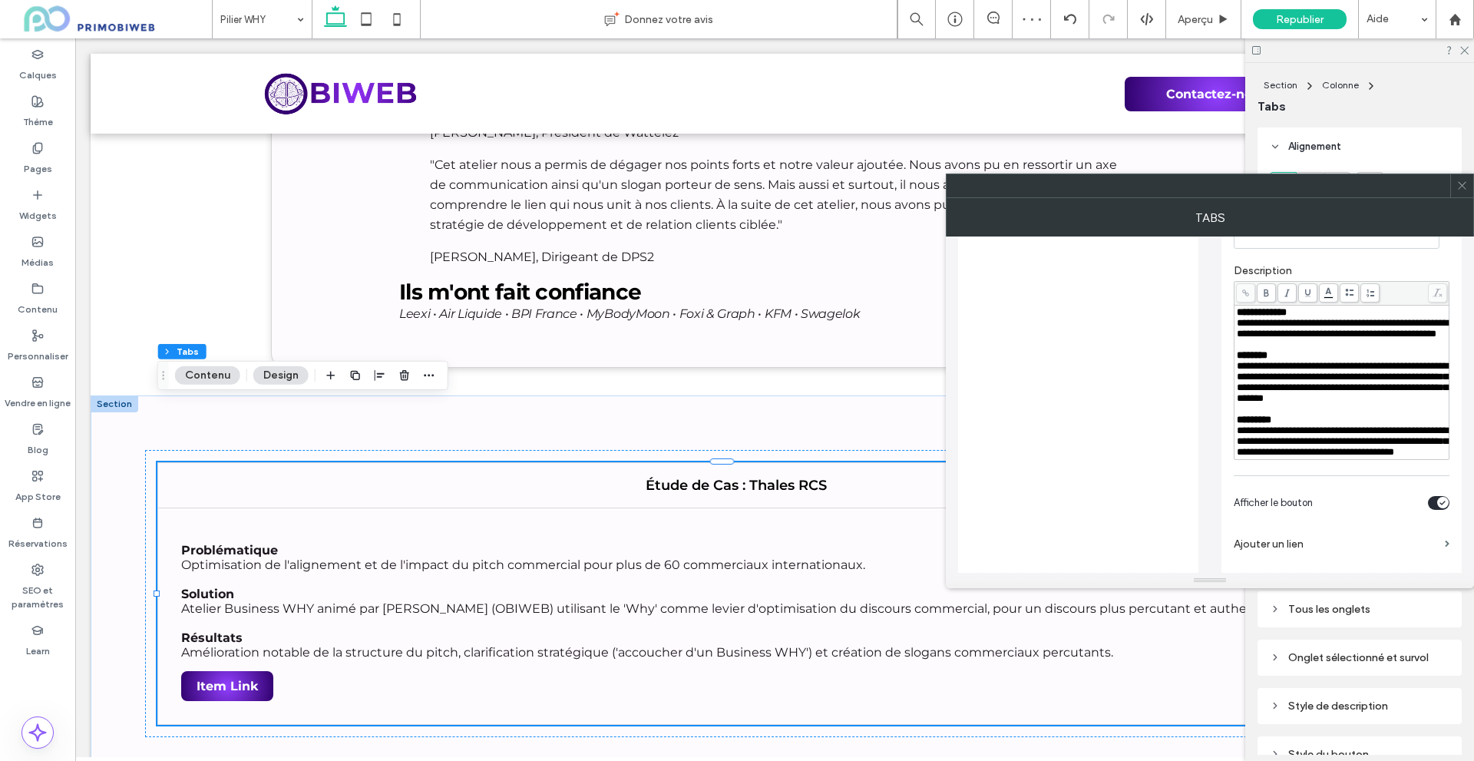
scroll to position [230, 0]
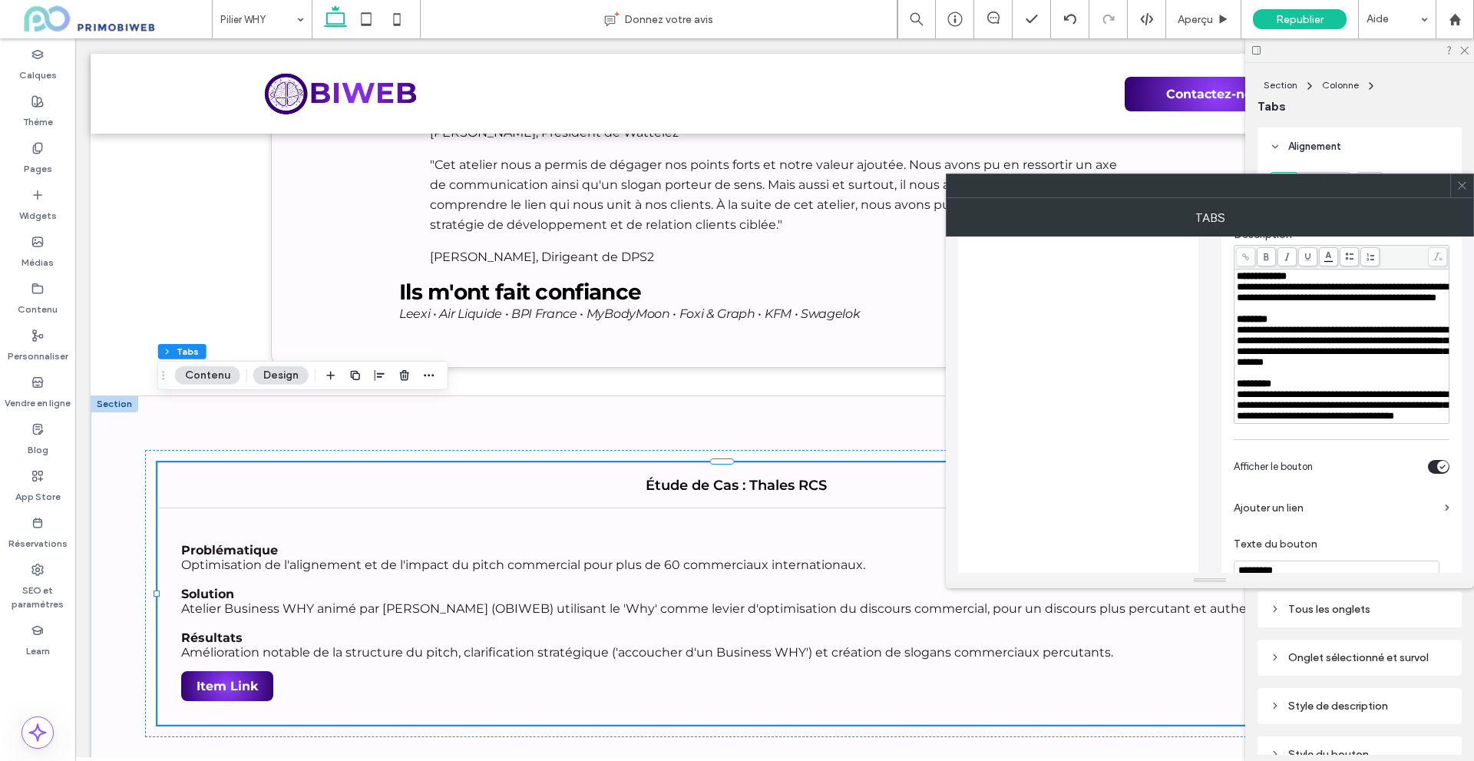
click at [1437, 472] on div "toggle" at bounding box center [1443, 467] width 12 height 12
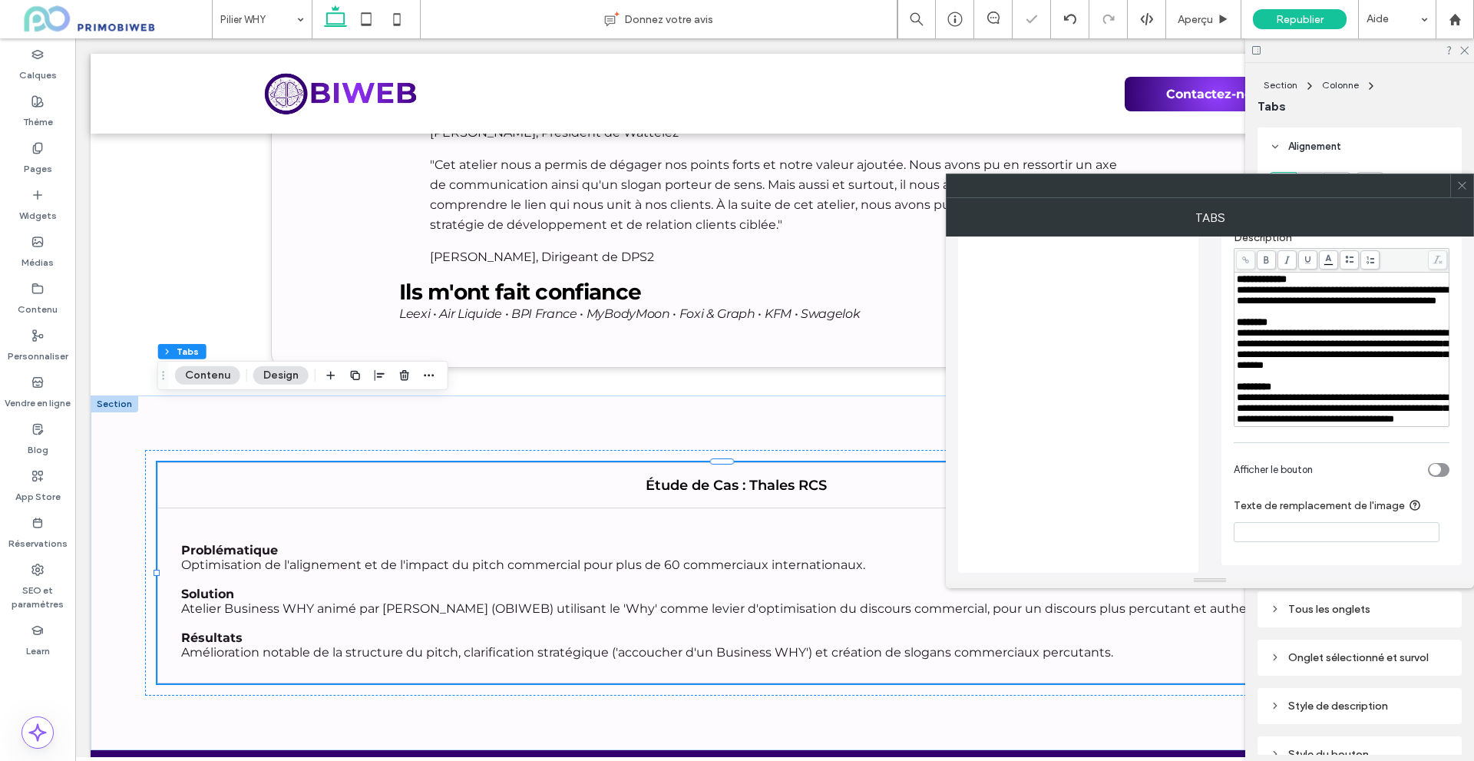
scroll to position [263, 0]
click at [1369, 421] on div "**********" at bounding box center [1342, 408] width 210 height 32
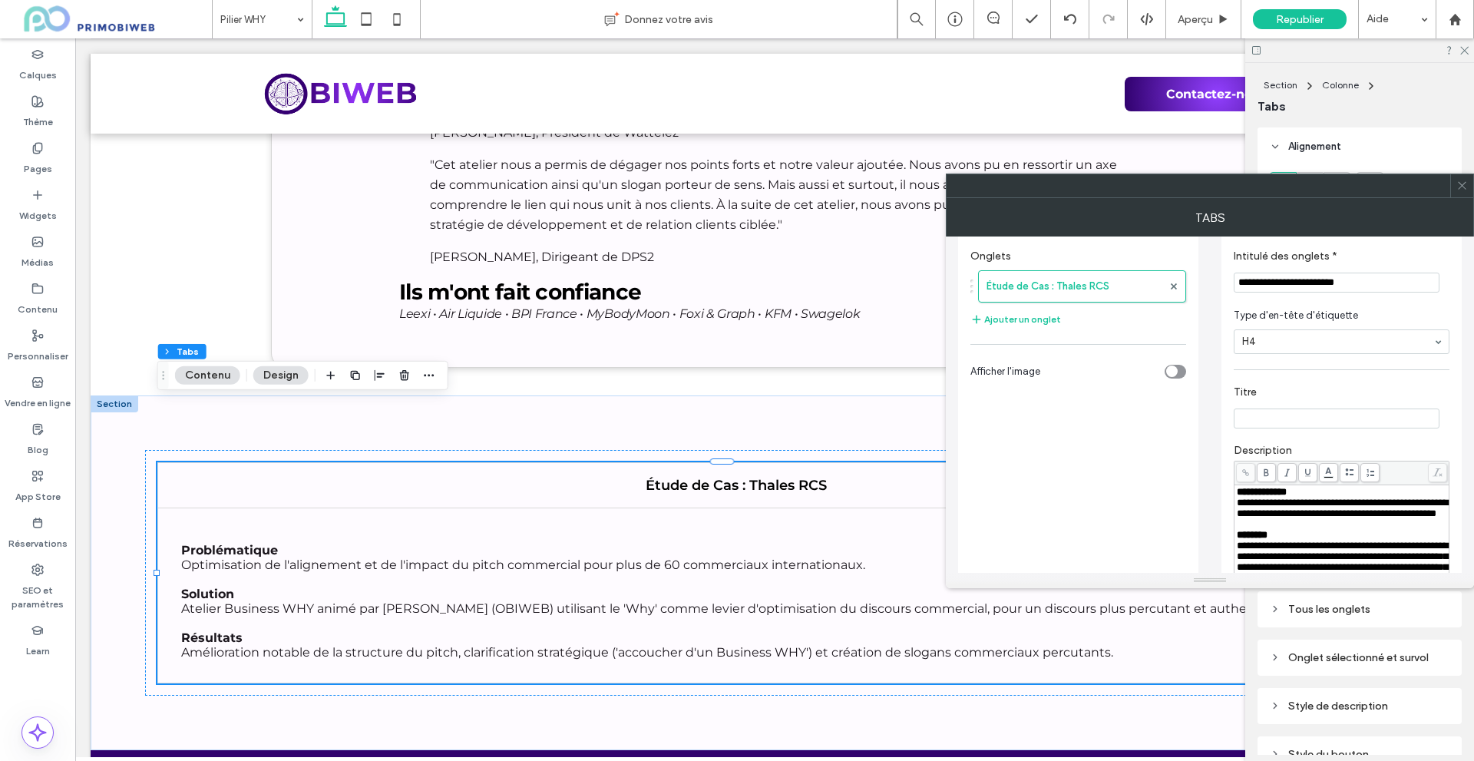
scroll to position [0, 0]
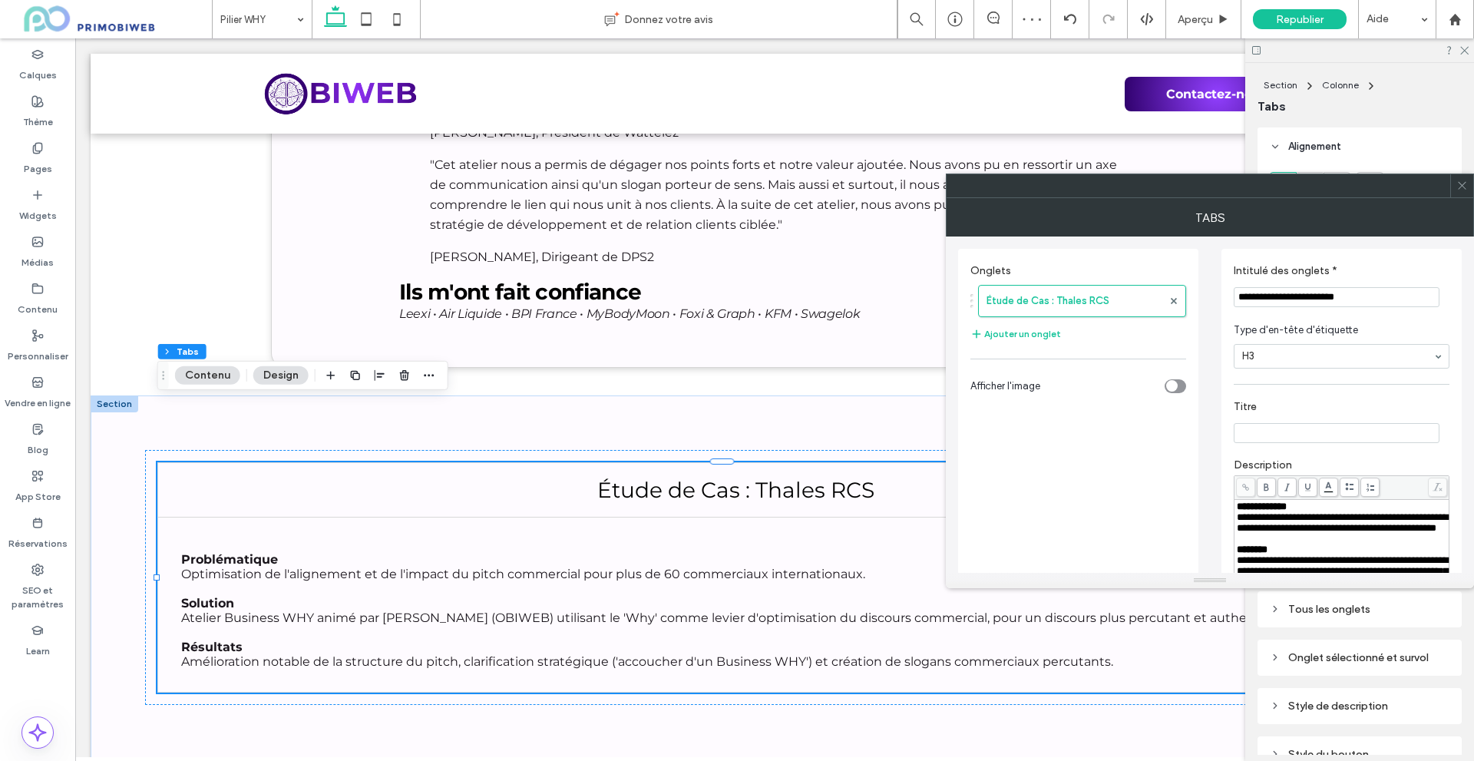
click at [1273, 414] on label "Titre" at bounding box center [1338, 408] width 210 height 17
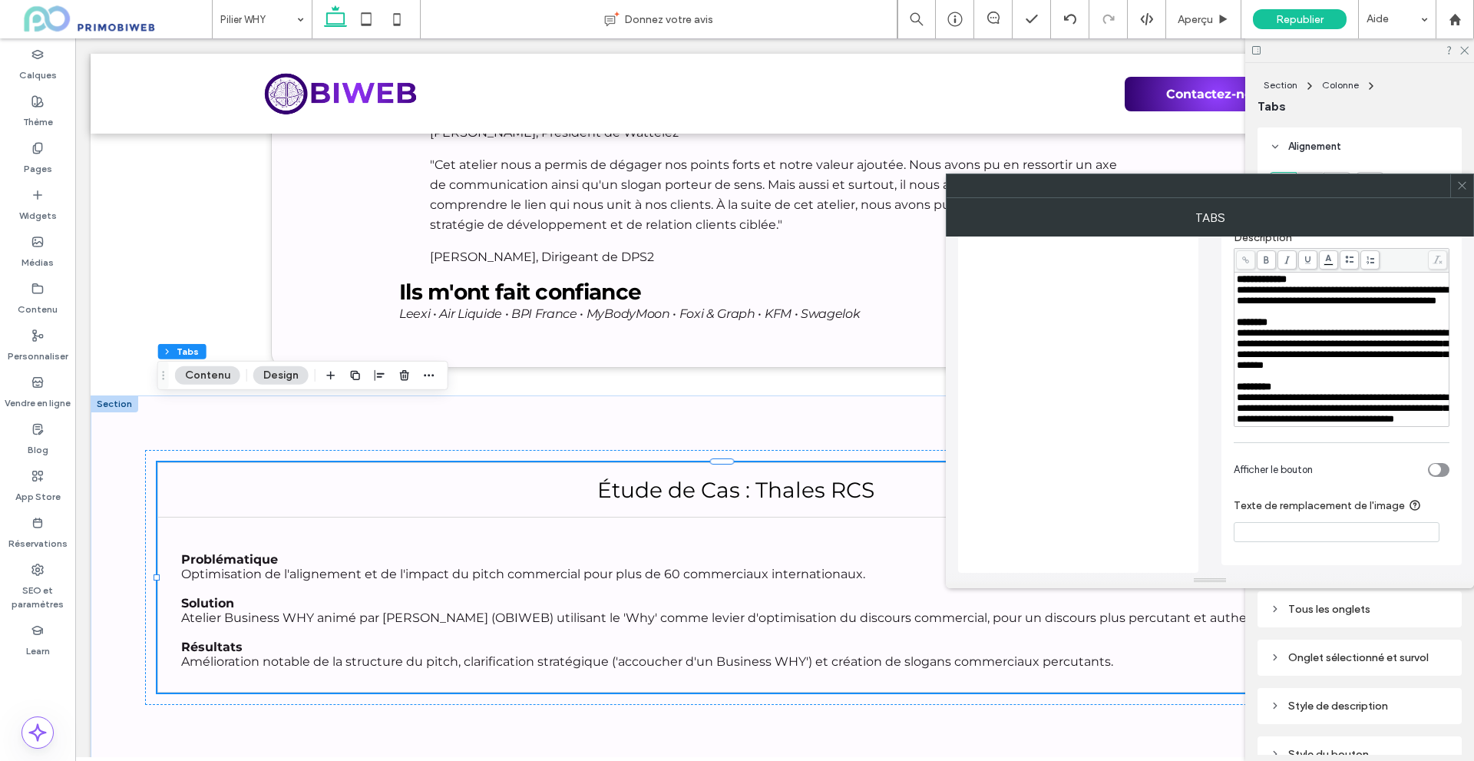
scroll to position [263, 0]
click at [1359, 414] on div "**********" at bounding box center [1342, 408] width 210 height 32
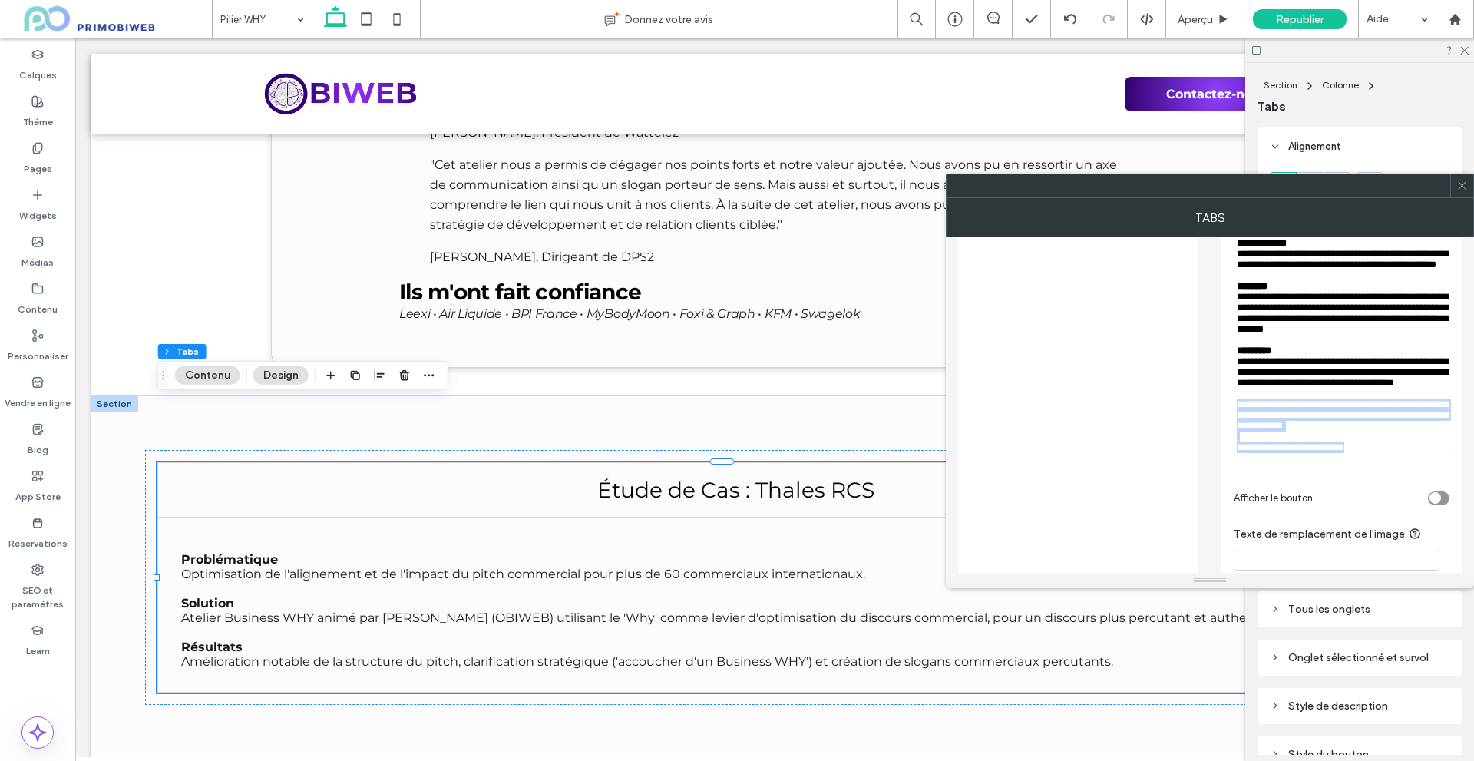
drag, startPoint x: 1395, startPoint y: 487, endPoint x: 1220, endPoint y: 441, distance: 180.2
click at [1220, 441] on div "**********" at bounding box center [1210, 287] width 504 height 628
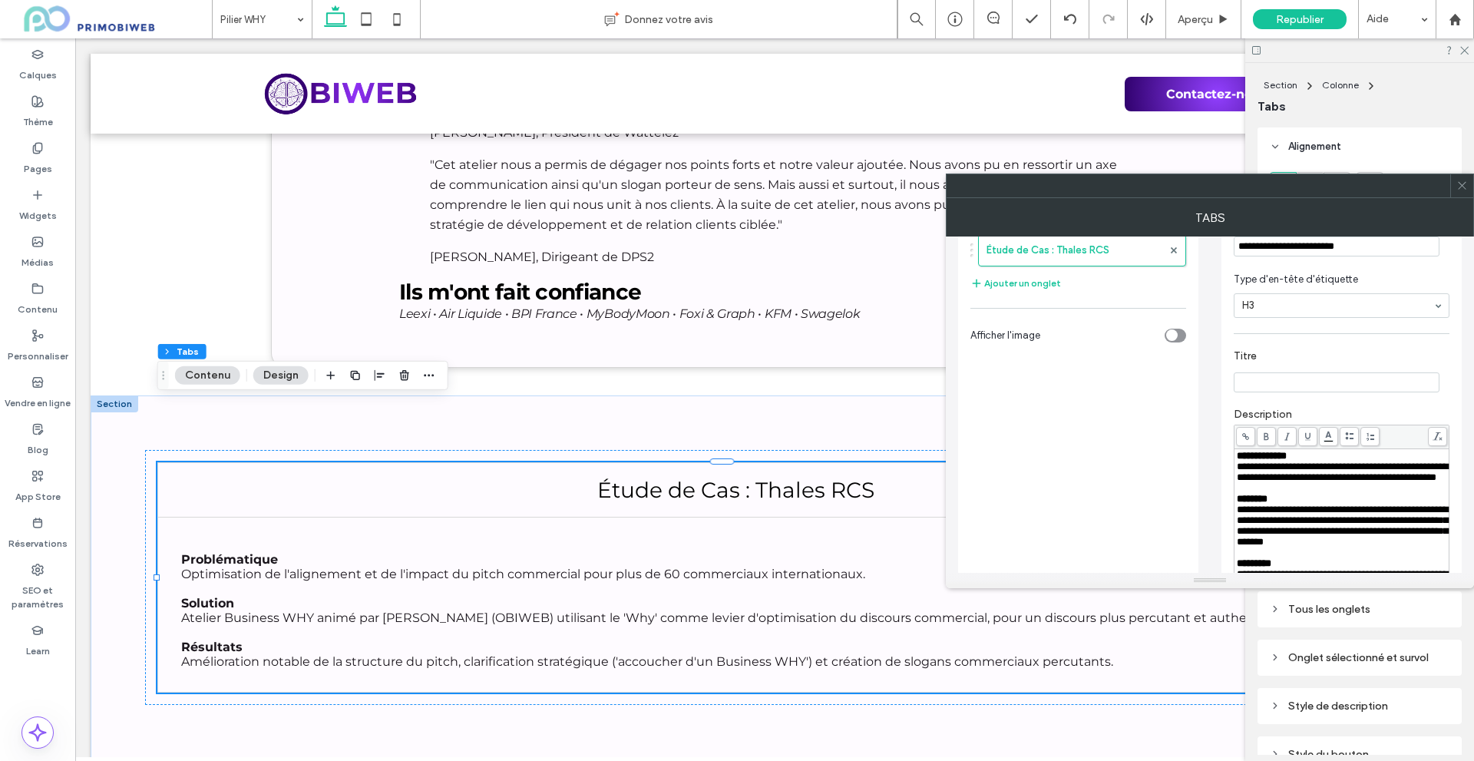
scroll to position [77, 0]
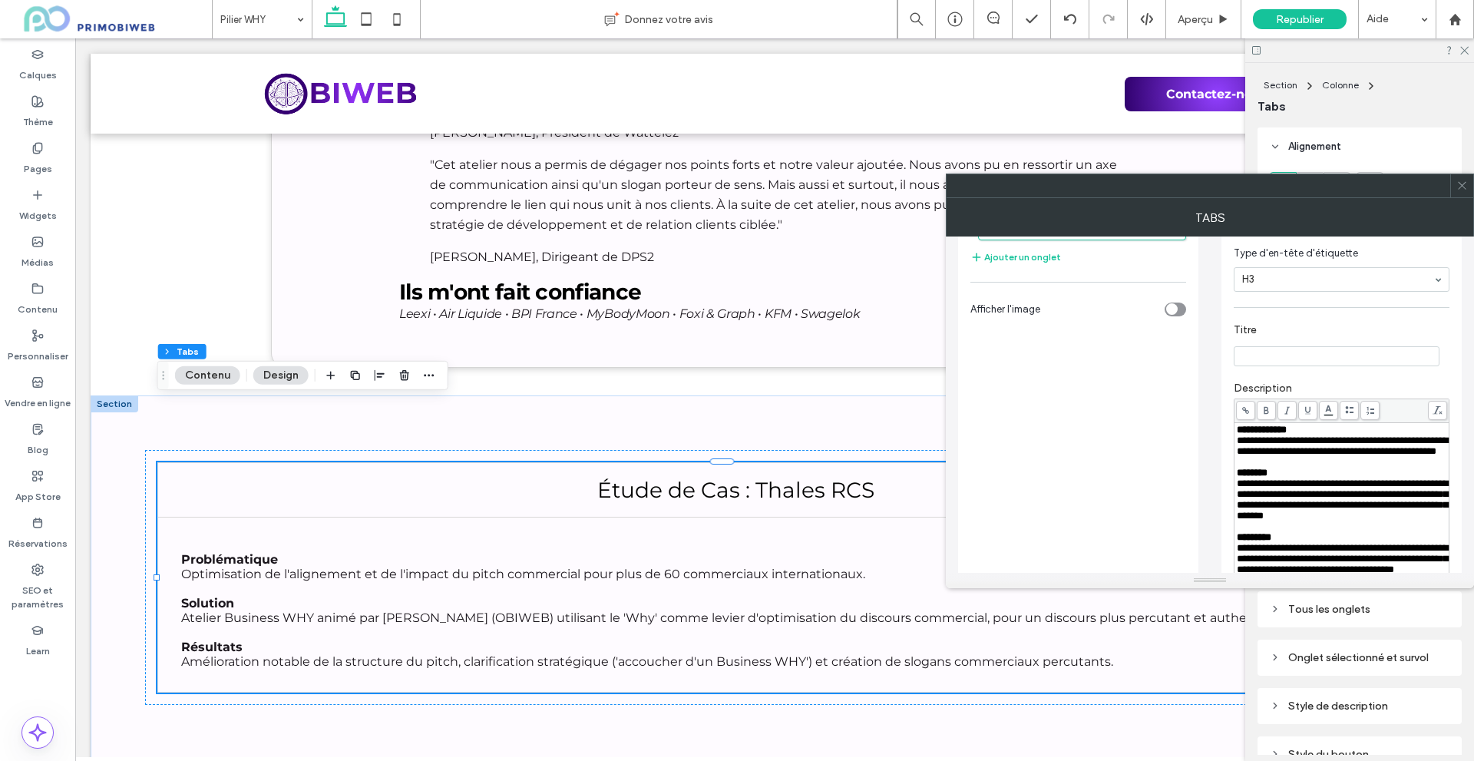
click at [1286, 411] on icon at bounding box center [1287, 410] width 8 height 8
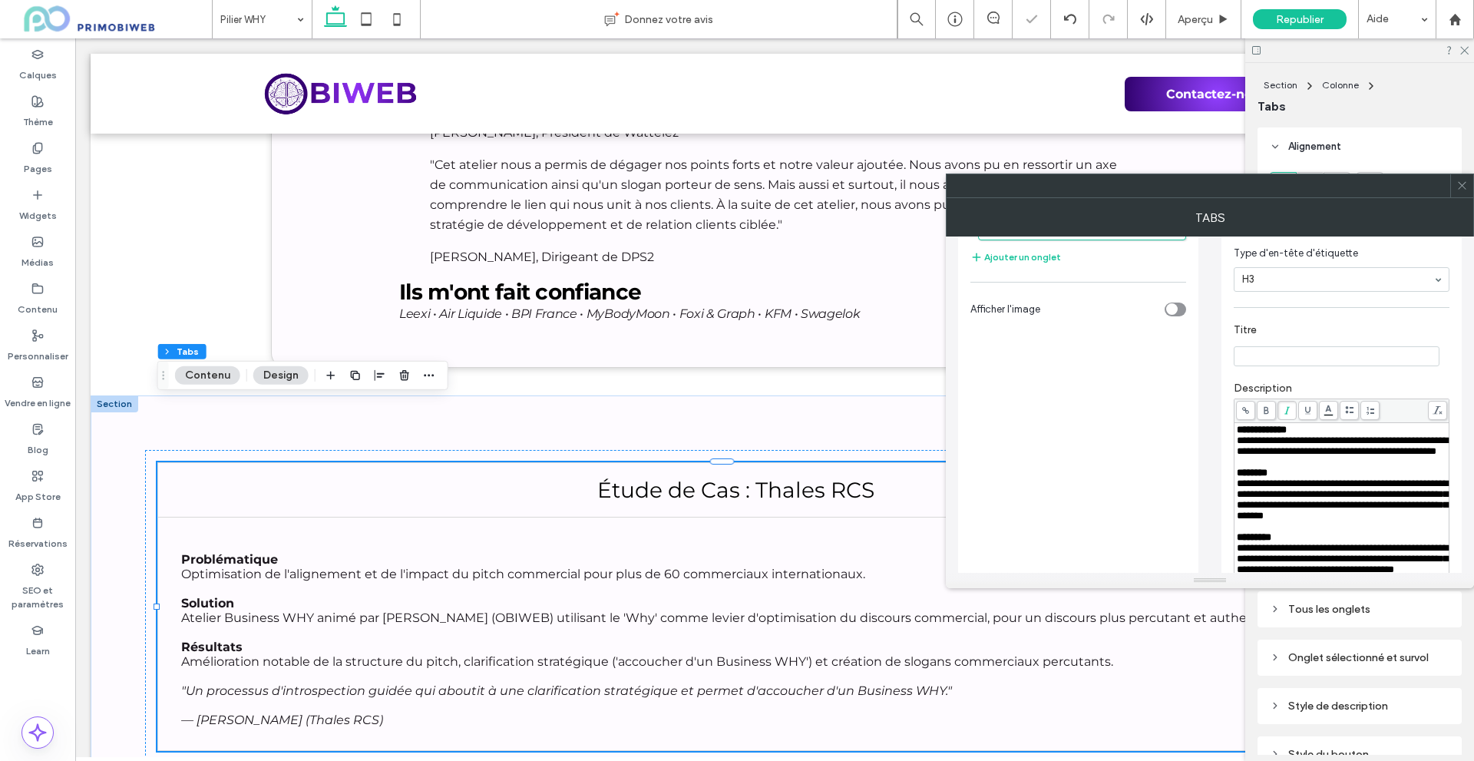
click at [1120, 405] on div "Onglets Étude de Cas : Thales RCS Ajouter un onglet Afficher l'image" at bounding box center [1078, 480] width 216 height 600
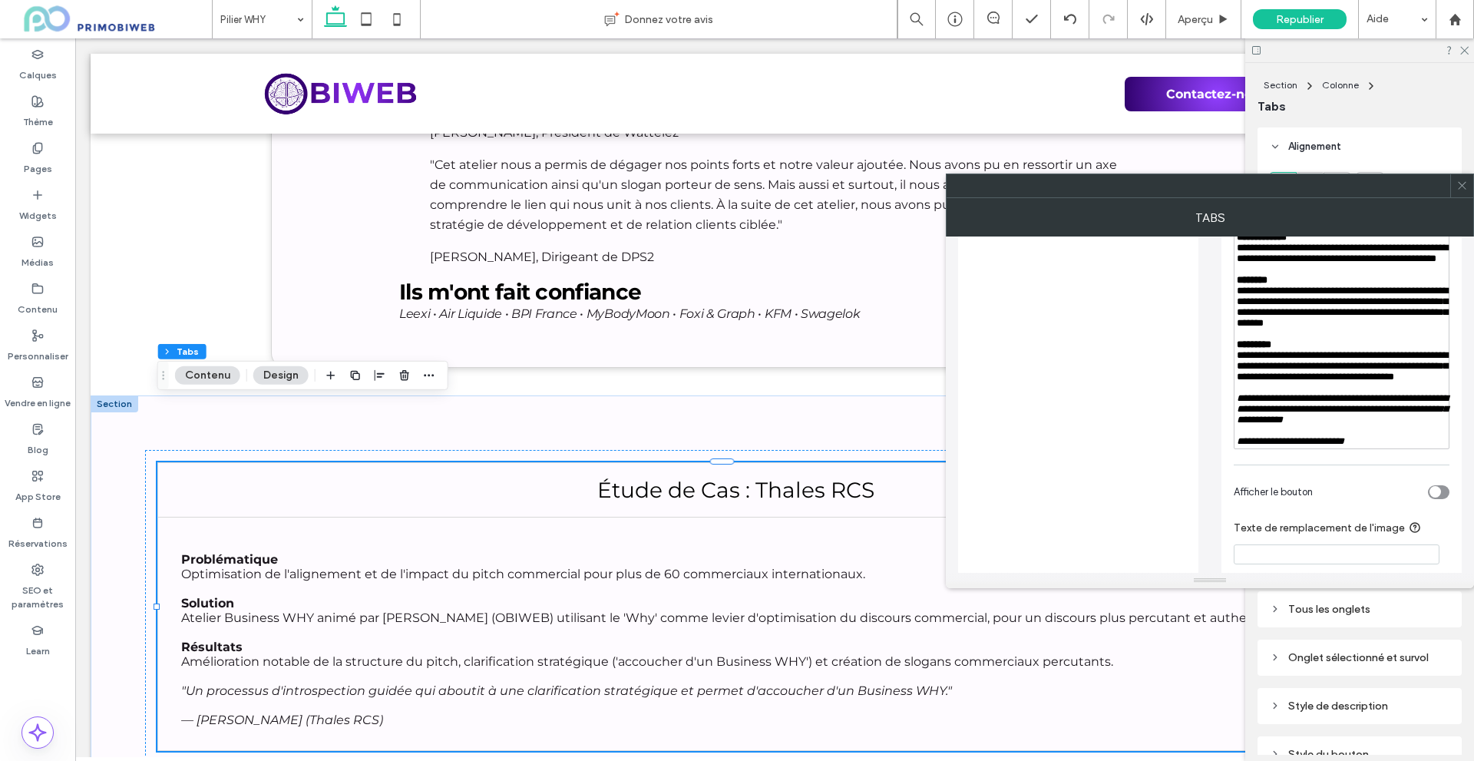
scroll to position [332, 0]
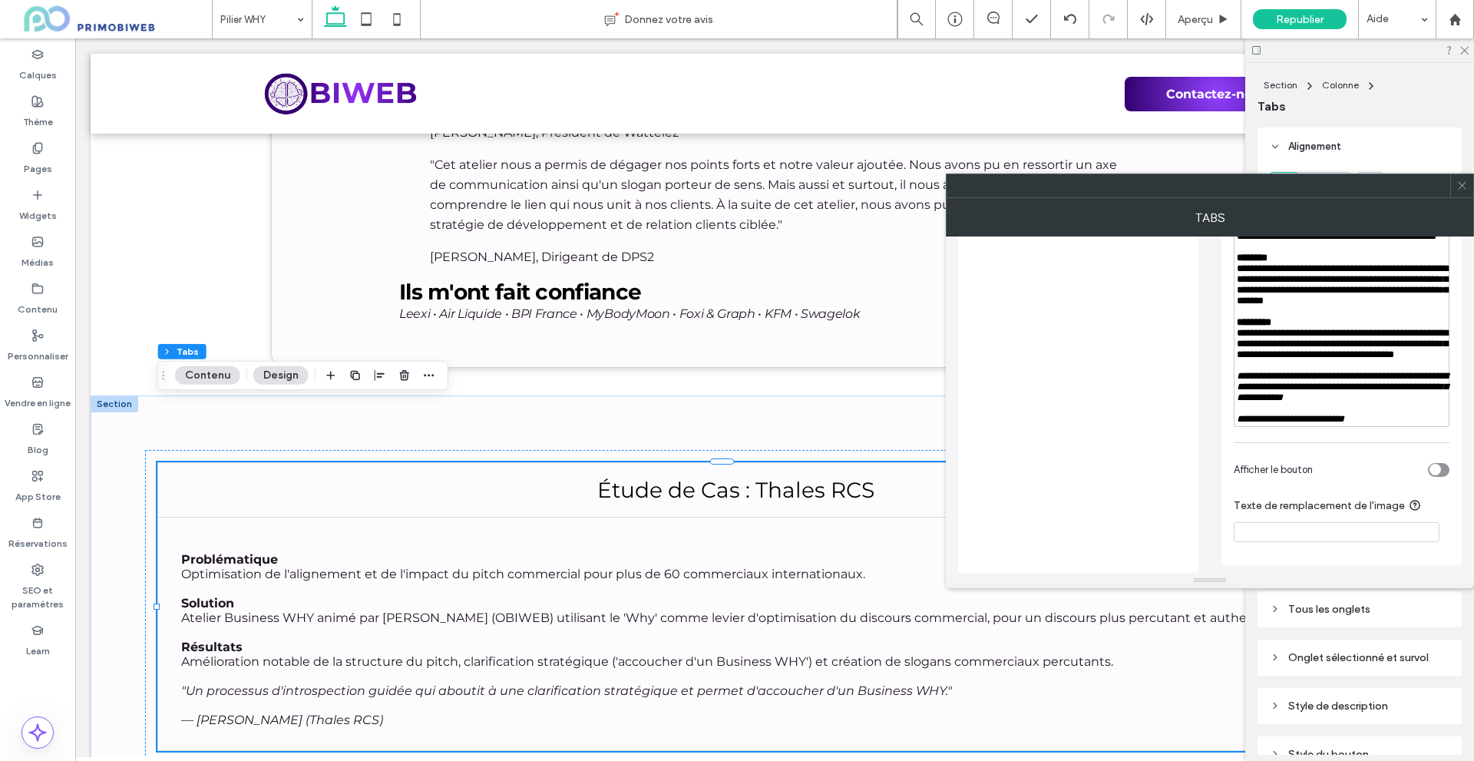
click at [1464, 192] on span at bounding box center [1462, 185] width 12 height 23
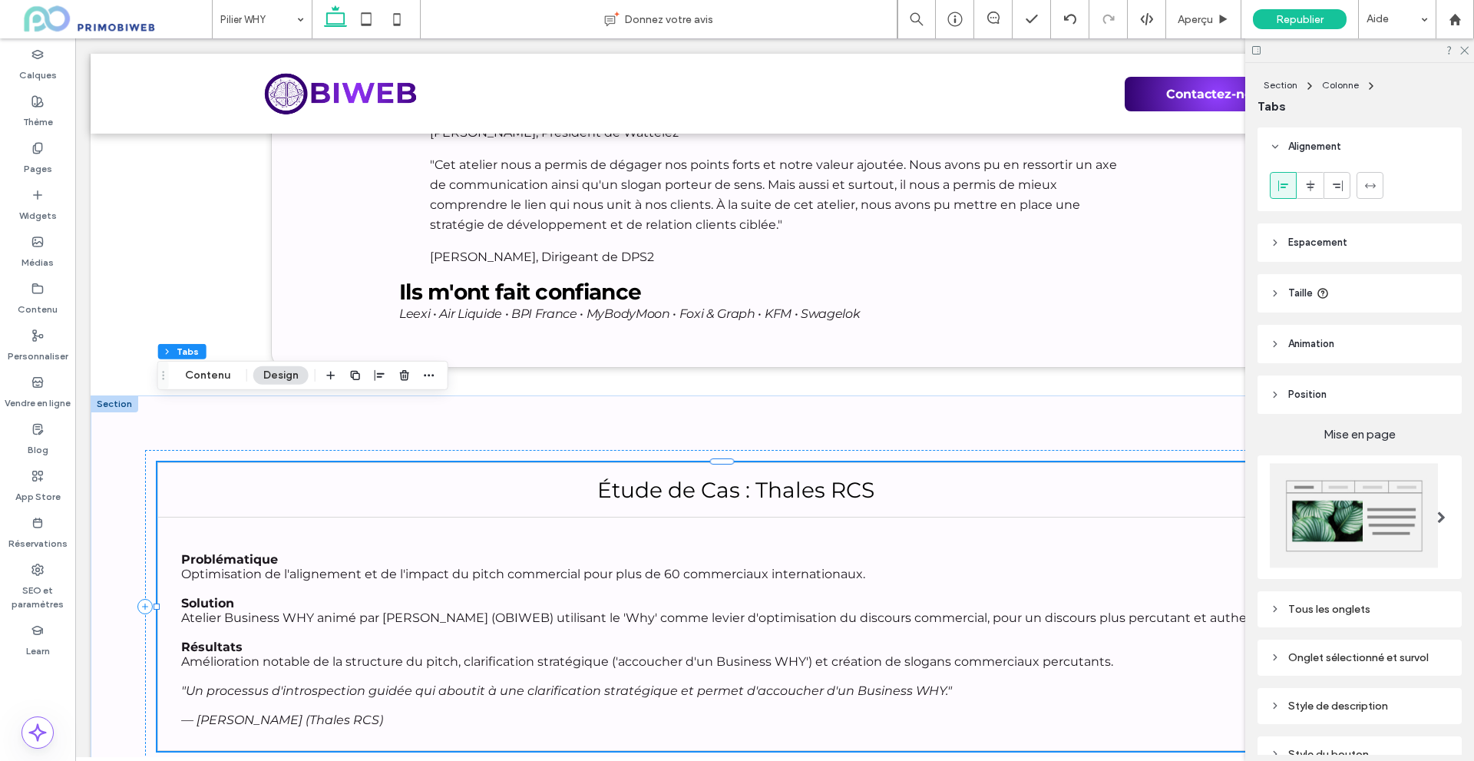
click at [264, 375] on button "Design" at bounding box center [280, 375] width 55 height 18
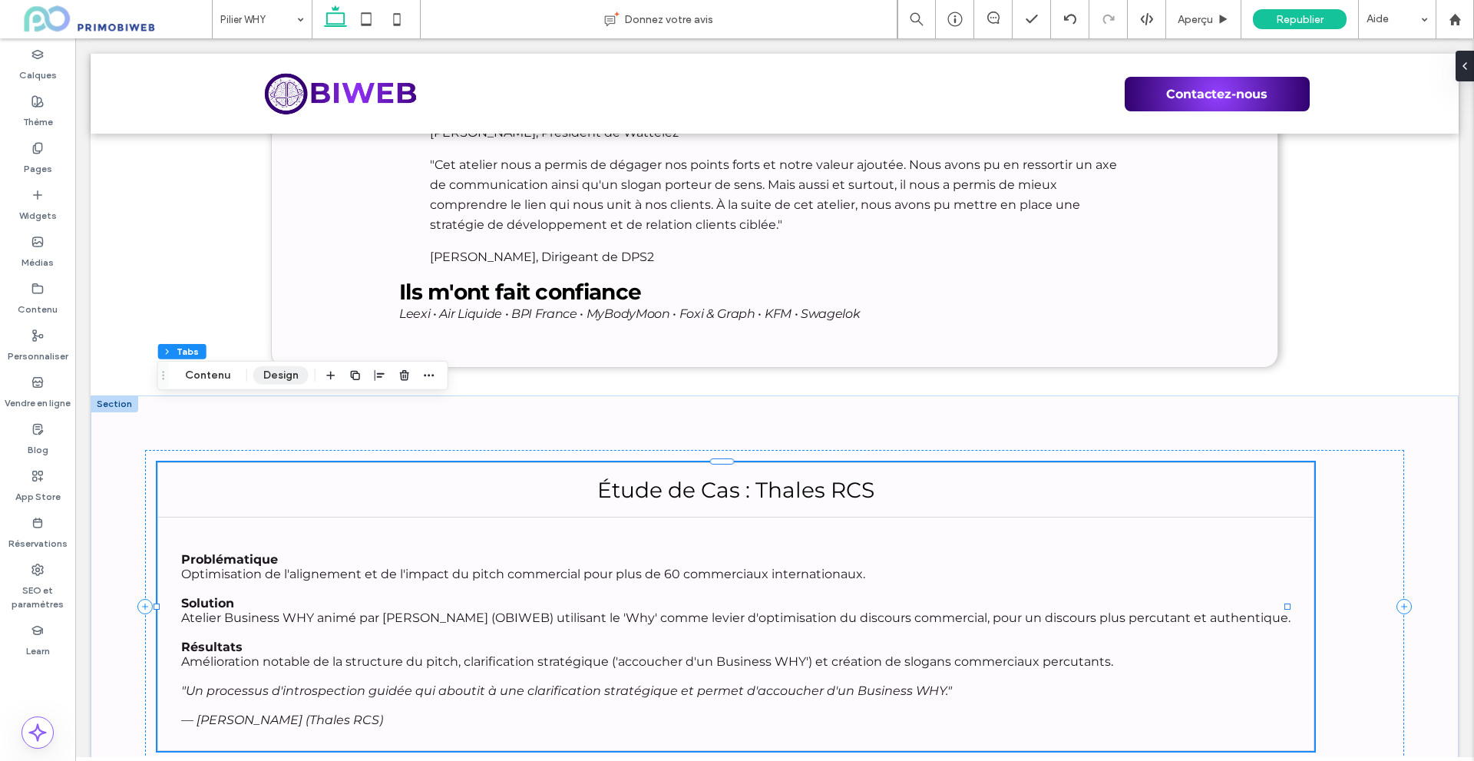
click at [273, 380] on button "Design" at bounding box center [280, 375] width 55 height 18
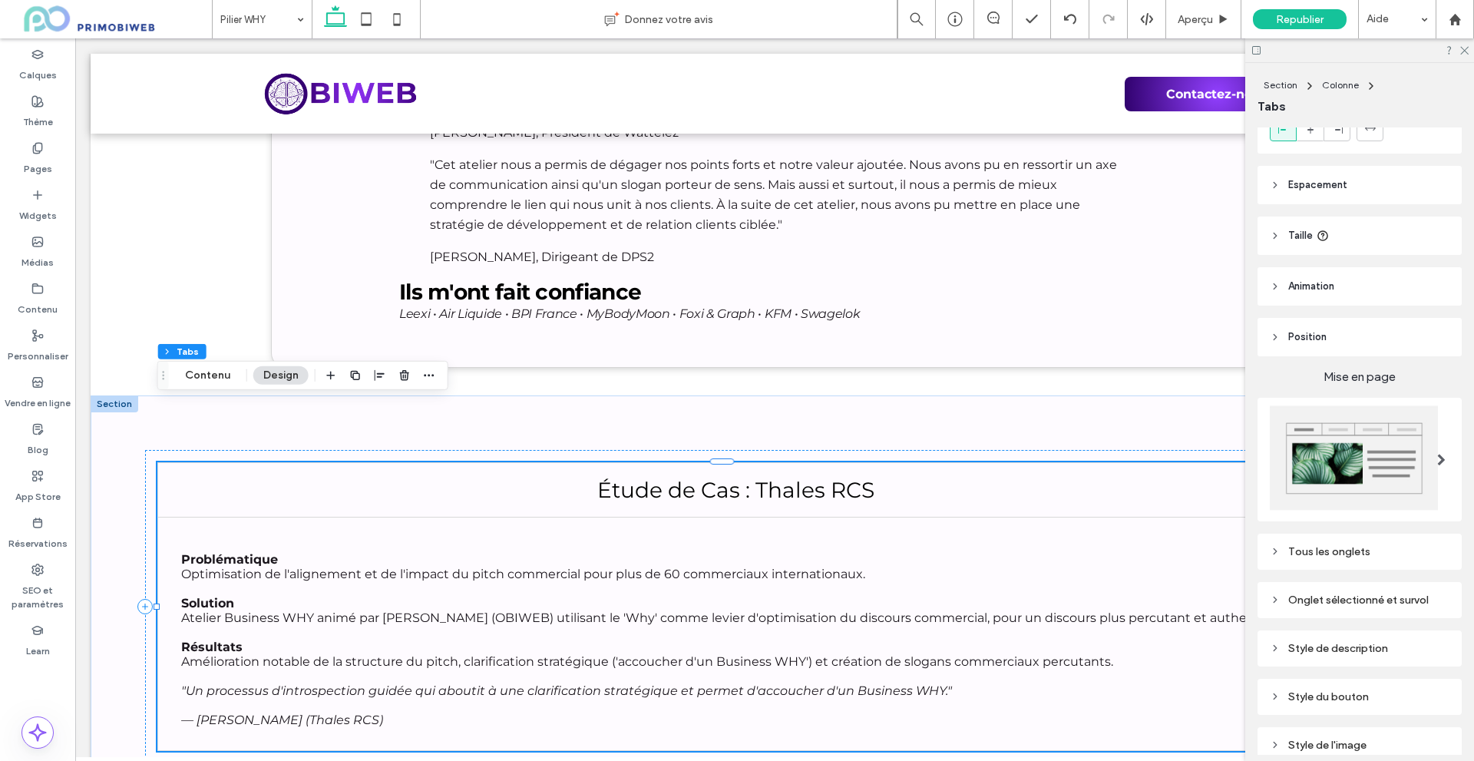
scroll to position [130, 0]
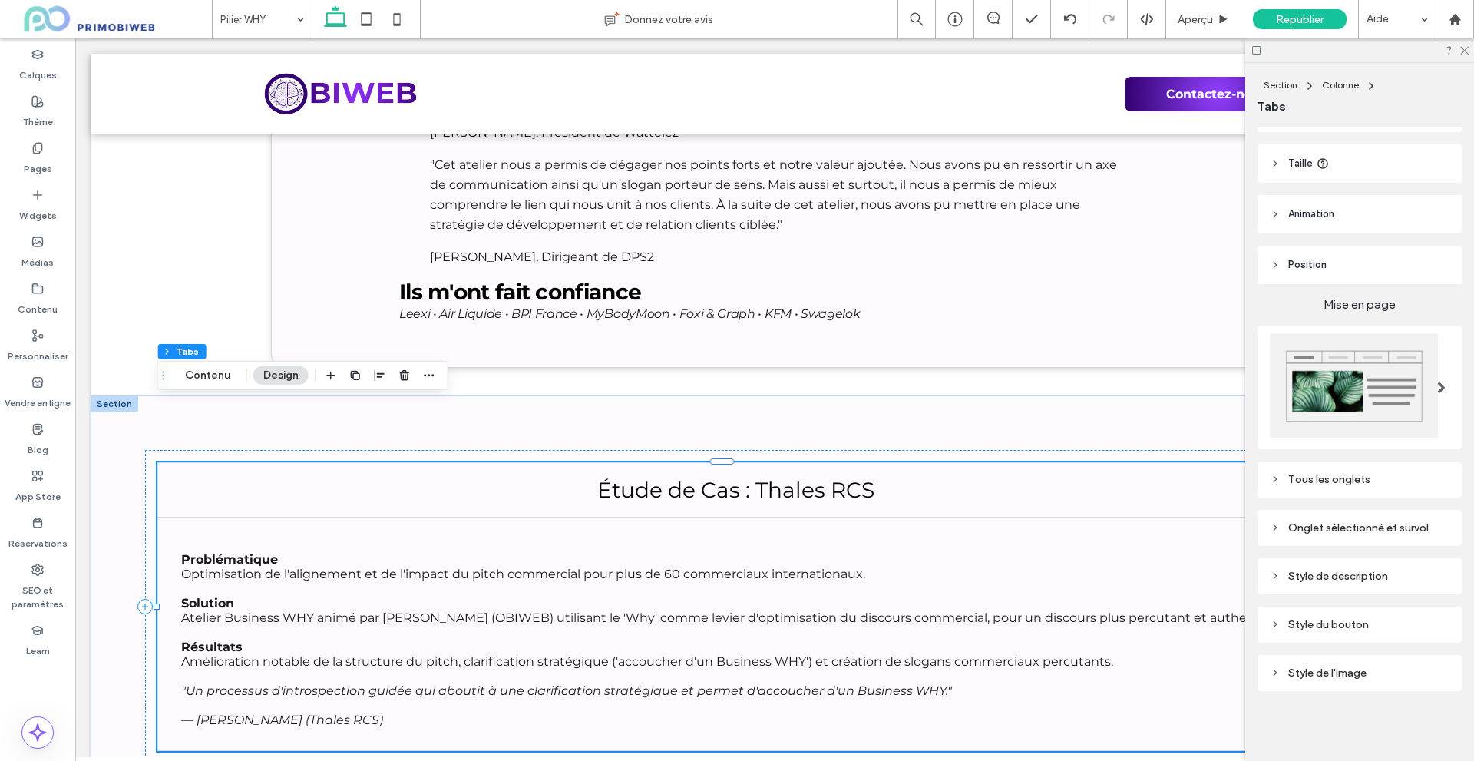
click at [1303, 521] on div "Onglet sélectionné et survol" at bounding box center [1360, 527] width 180 height 13
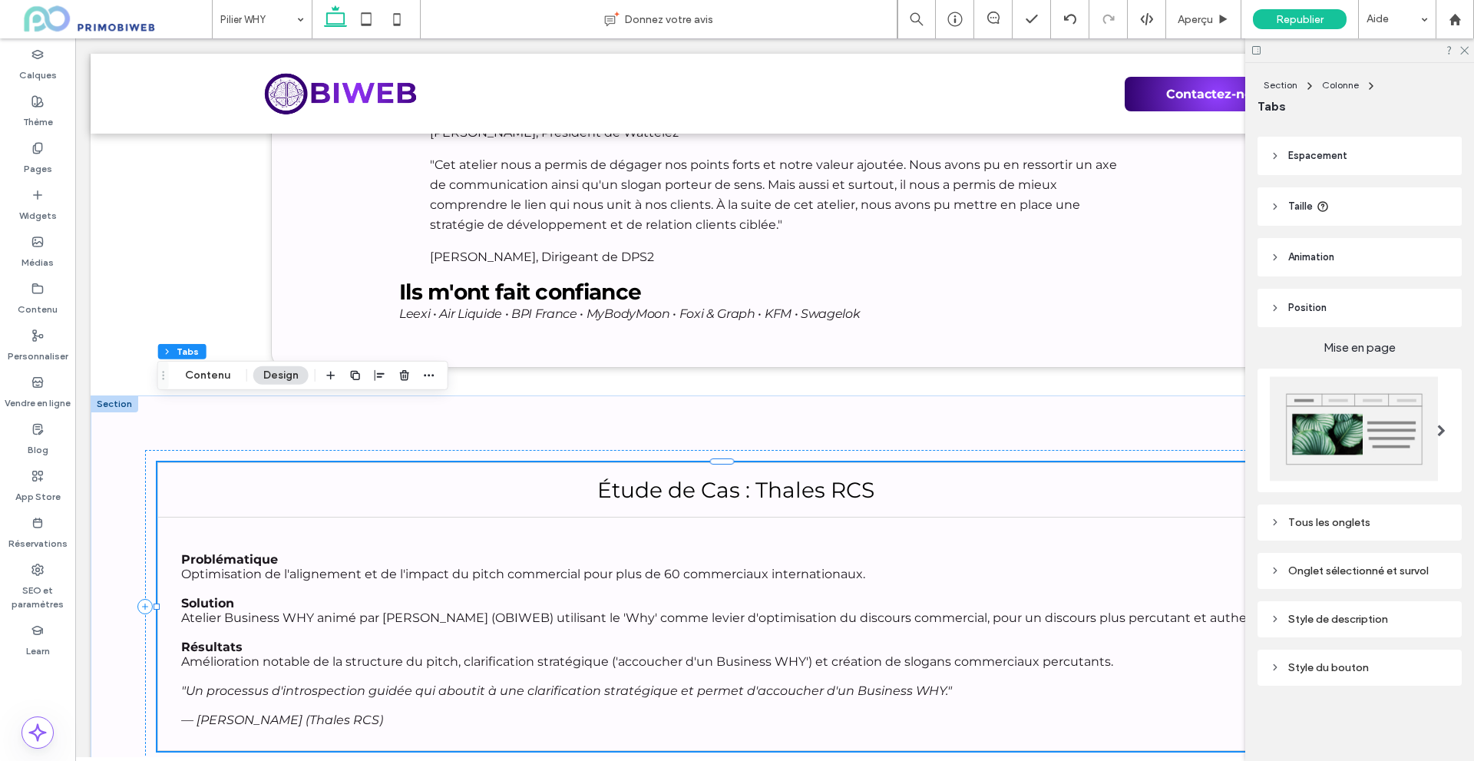
scroll to position [81, 0]
click at [1312, 463] on img at bounding box center [1354, 433] width 168 height 105
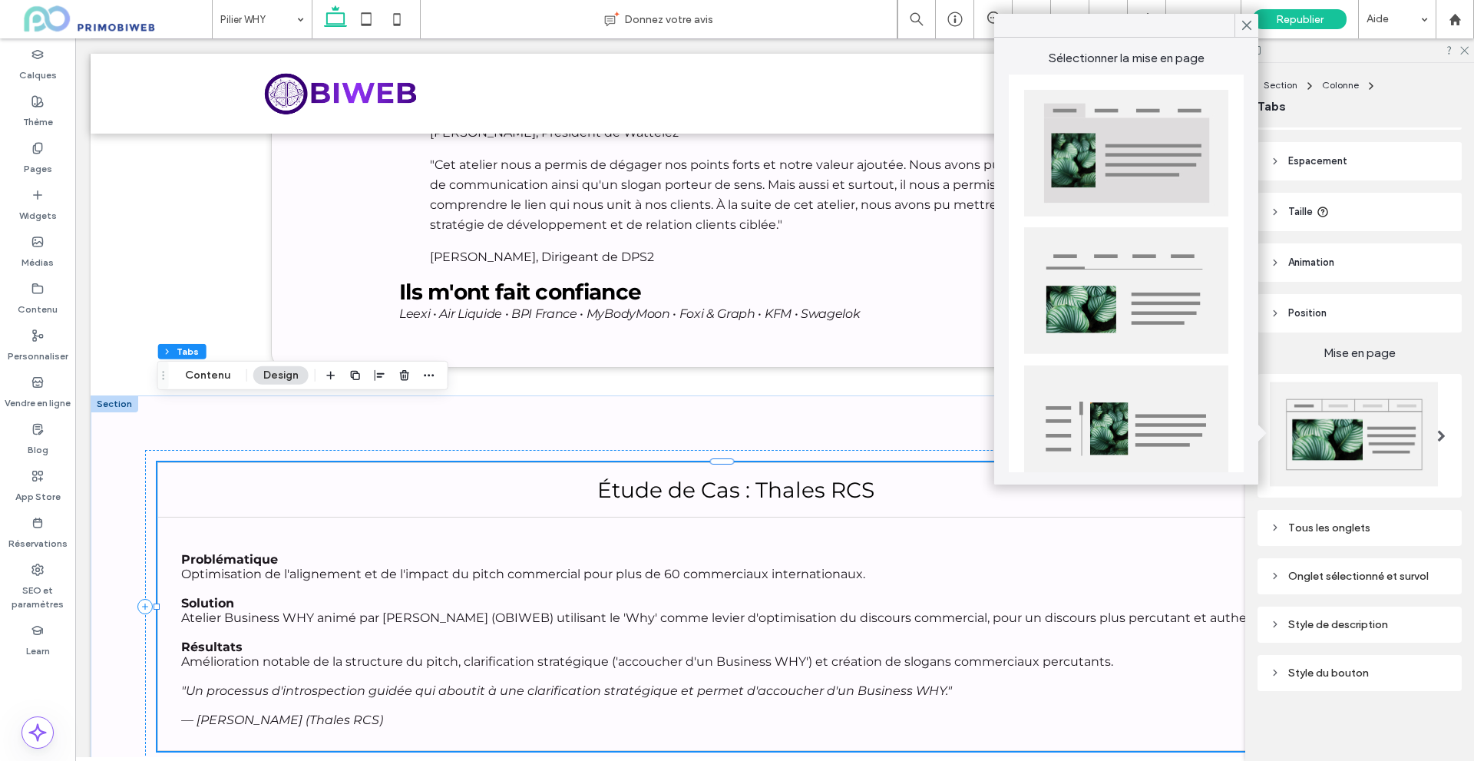
click at [1336, 574] on div "Onglet sélectionné et survol" at bounding box center [1360, 576] width 180 height 13
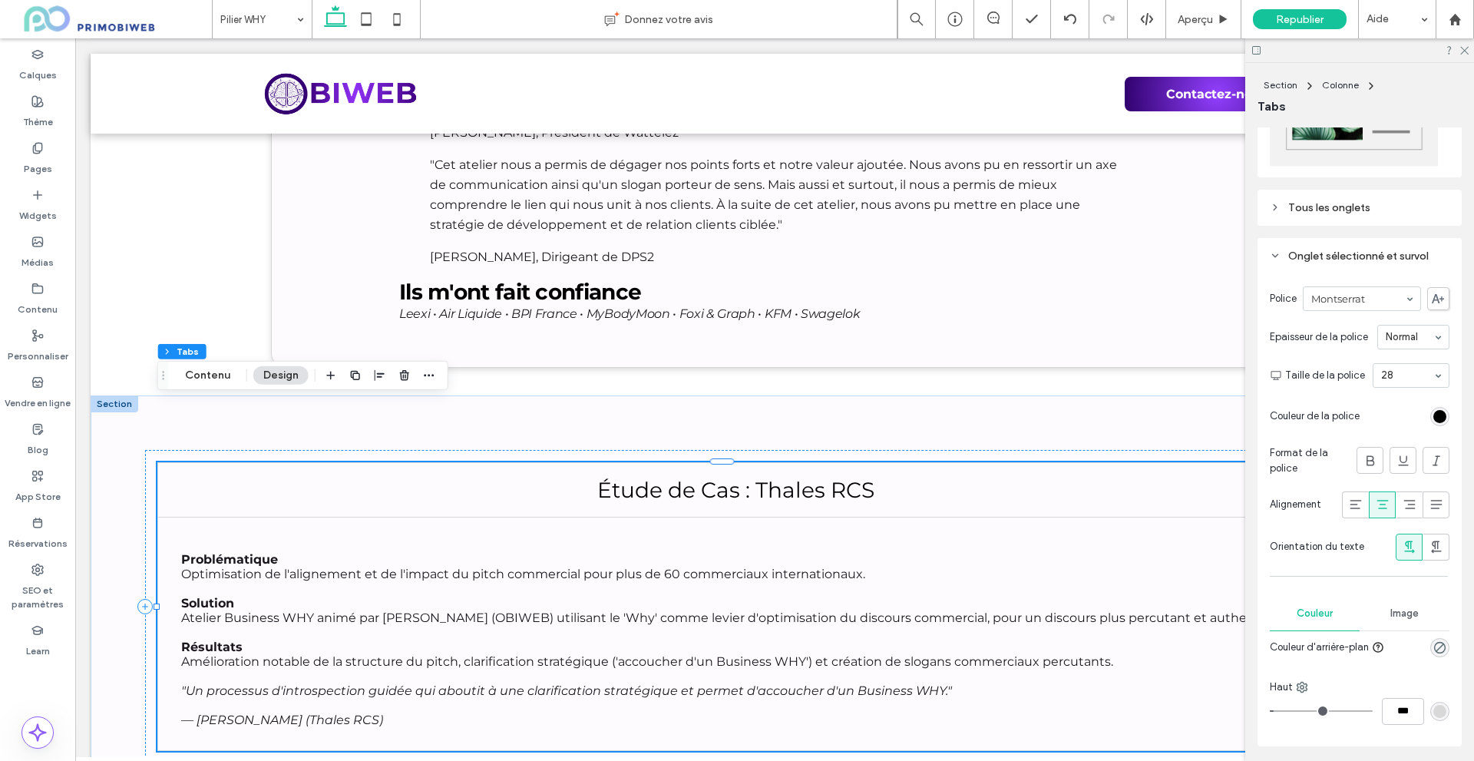
scroll to position [437, 0]
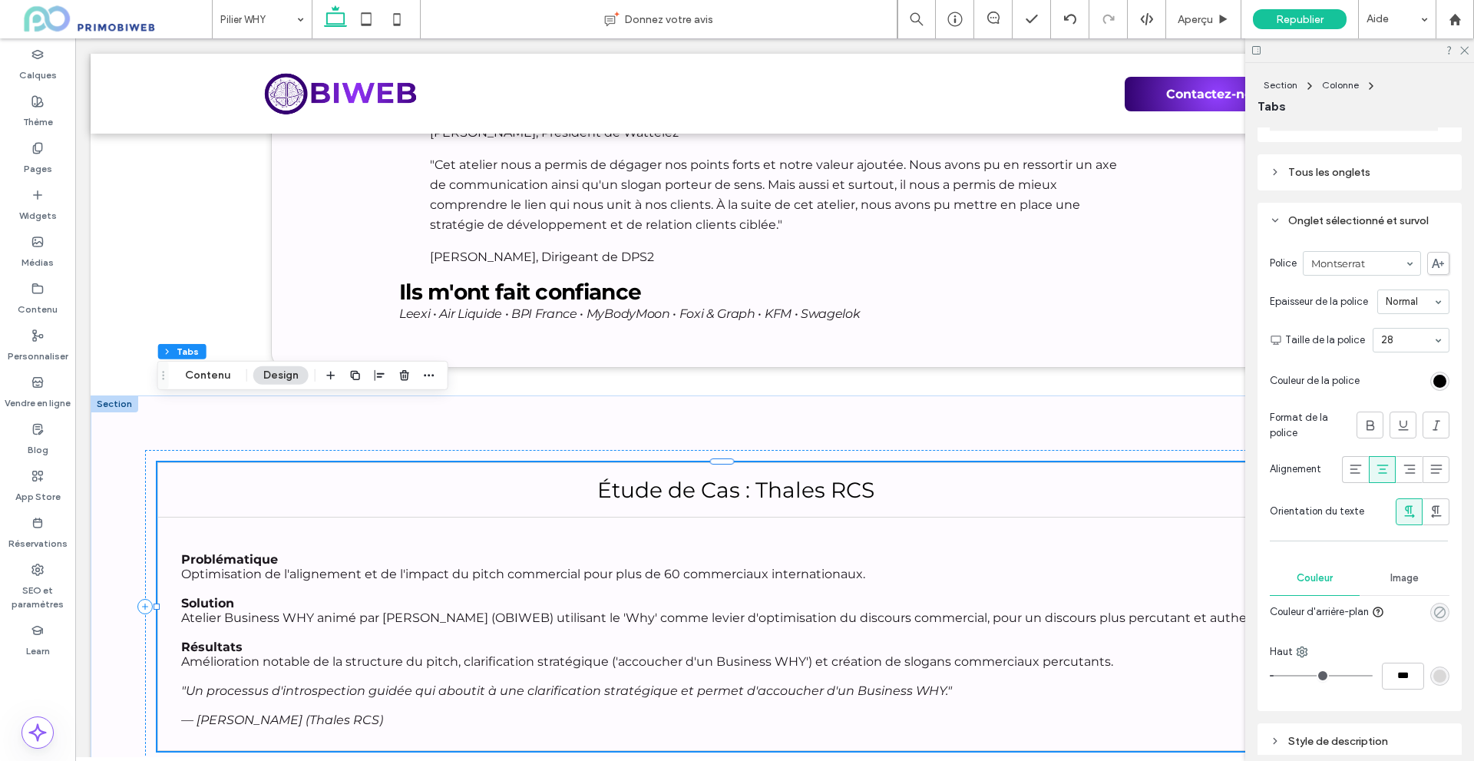
click at [1433, 613] on icon "rgba(0, 0, 0, 0)" at bounding box center [1439, 612] width 13 height 13
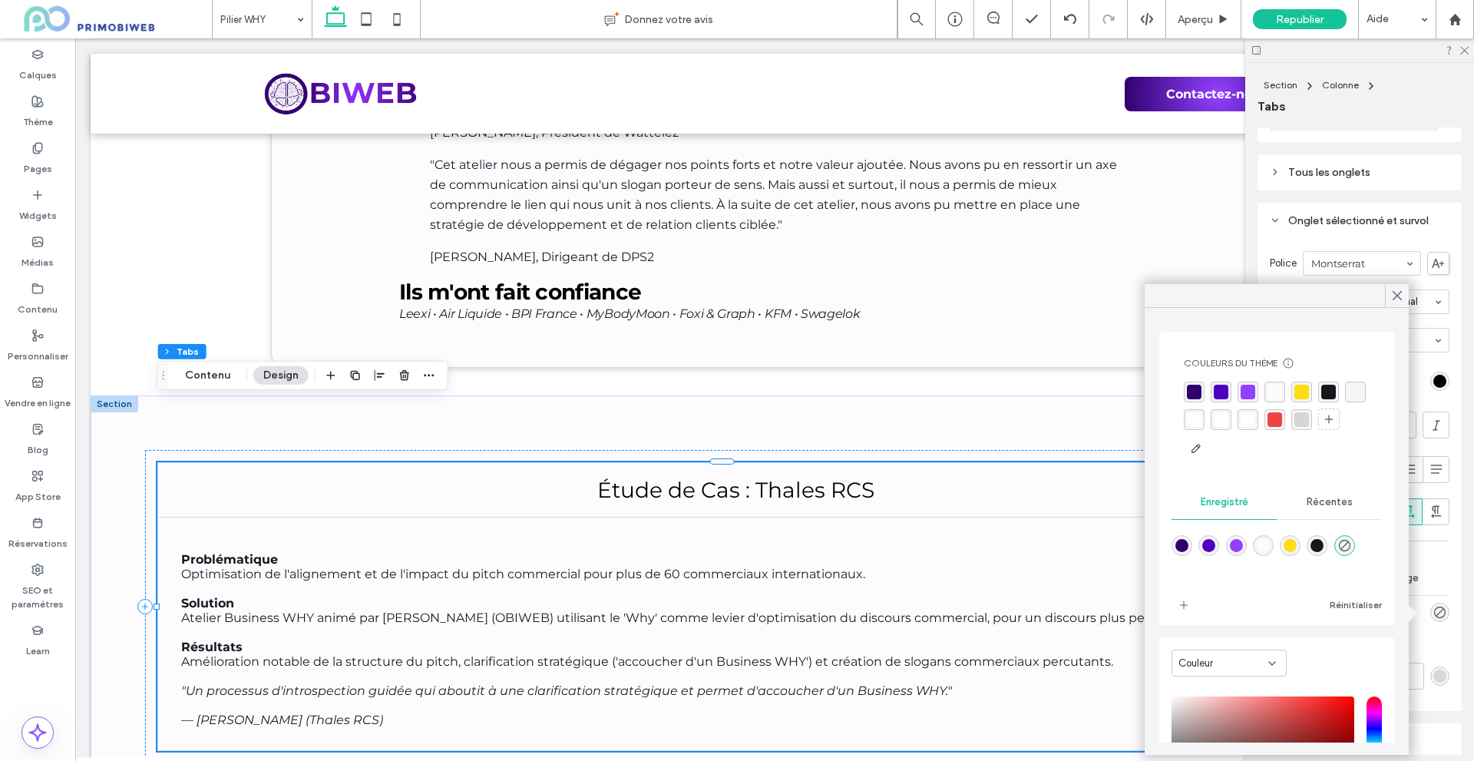
click at [1247, 543] on div "rgba(146,64,255,1)" at bounding box center [1236, 545] width 21 height 21
type input "*******"
type input "***"
type input "****"
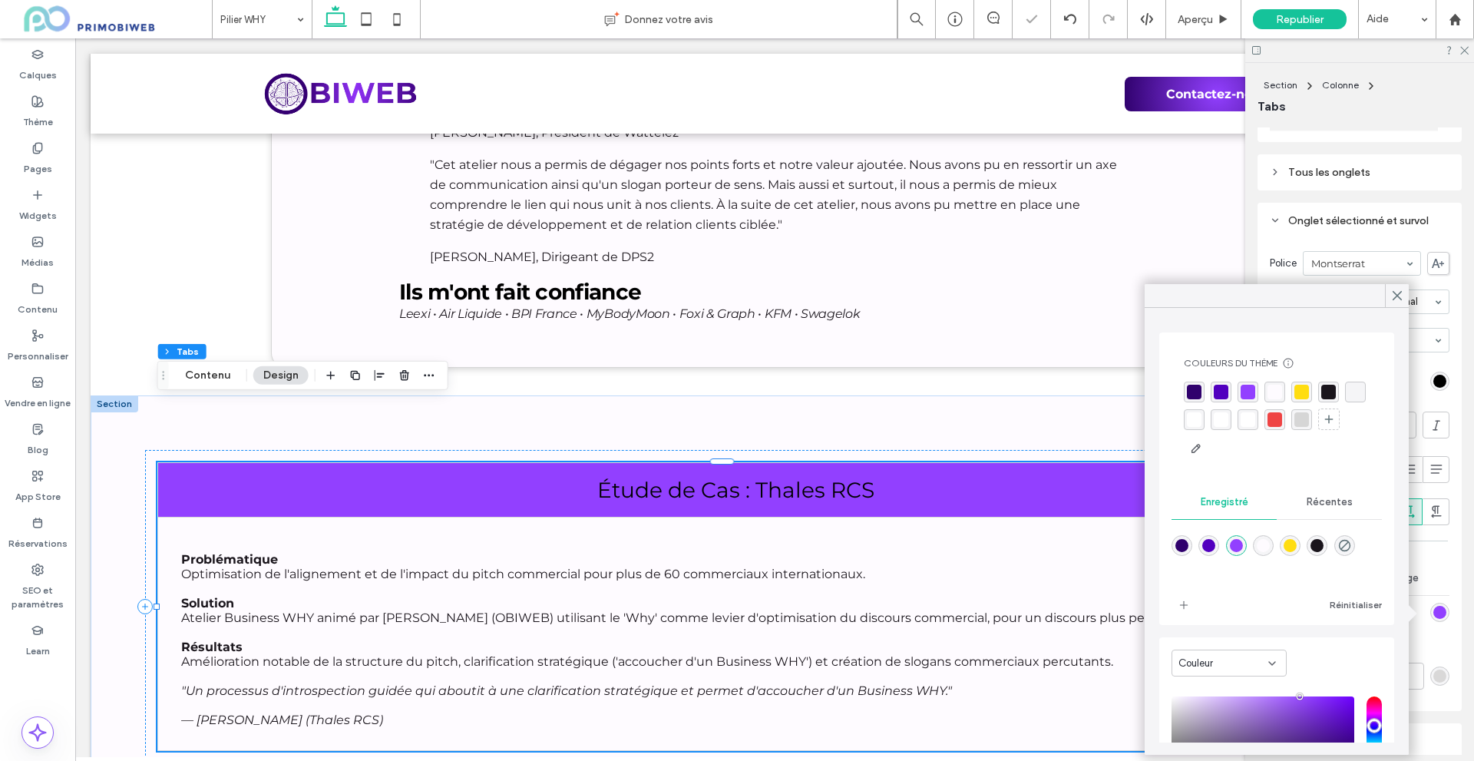
click at [1215, 540] on div "rgba(82,0,191,1)" at bounding box center [1208, 545] width 13 height 13
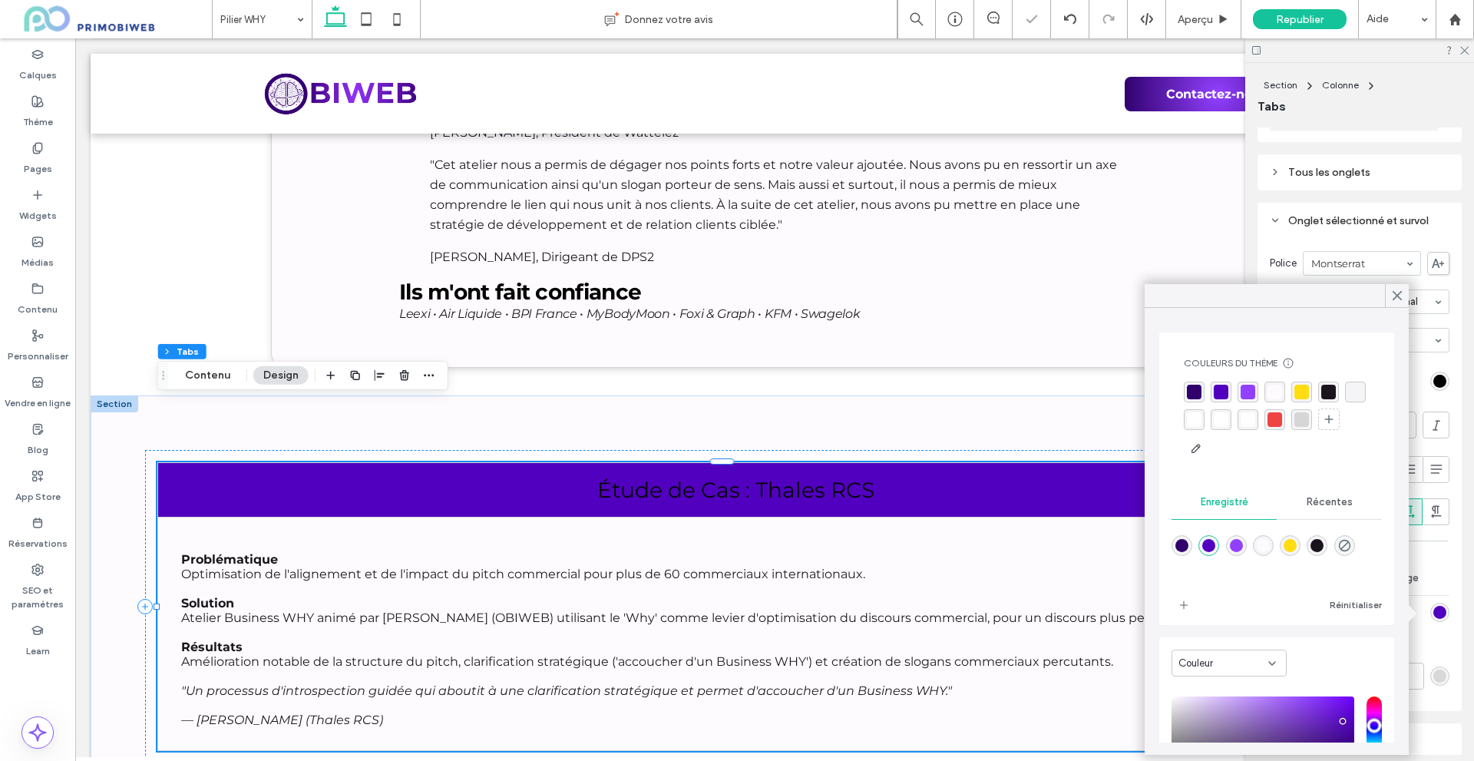
click at [1210, 661] on span "Couleur" at bounding box center [1195, 663] width 35 height 15
click at [1226, 711] on div "Dégradé" at bounding box center [1229, 715] width 114 height 27
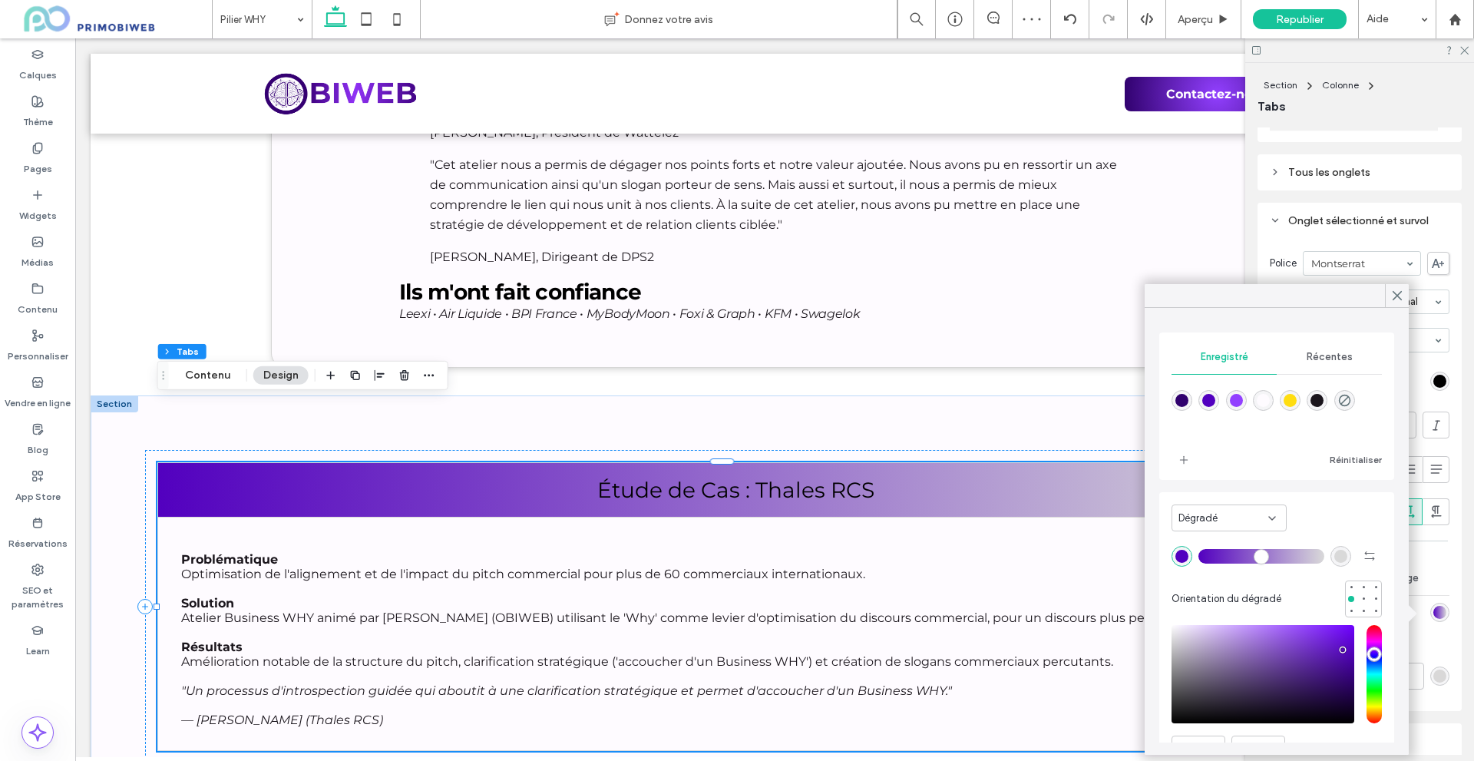
click at [1241, 401] on div "rgba(146,64,255,1)" at bounding box center [1236, 400] width 13 height 13
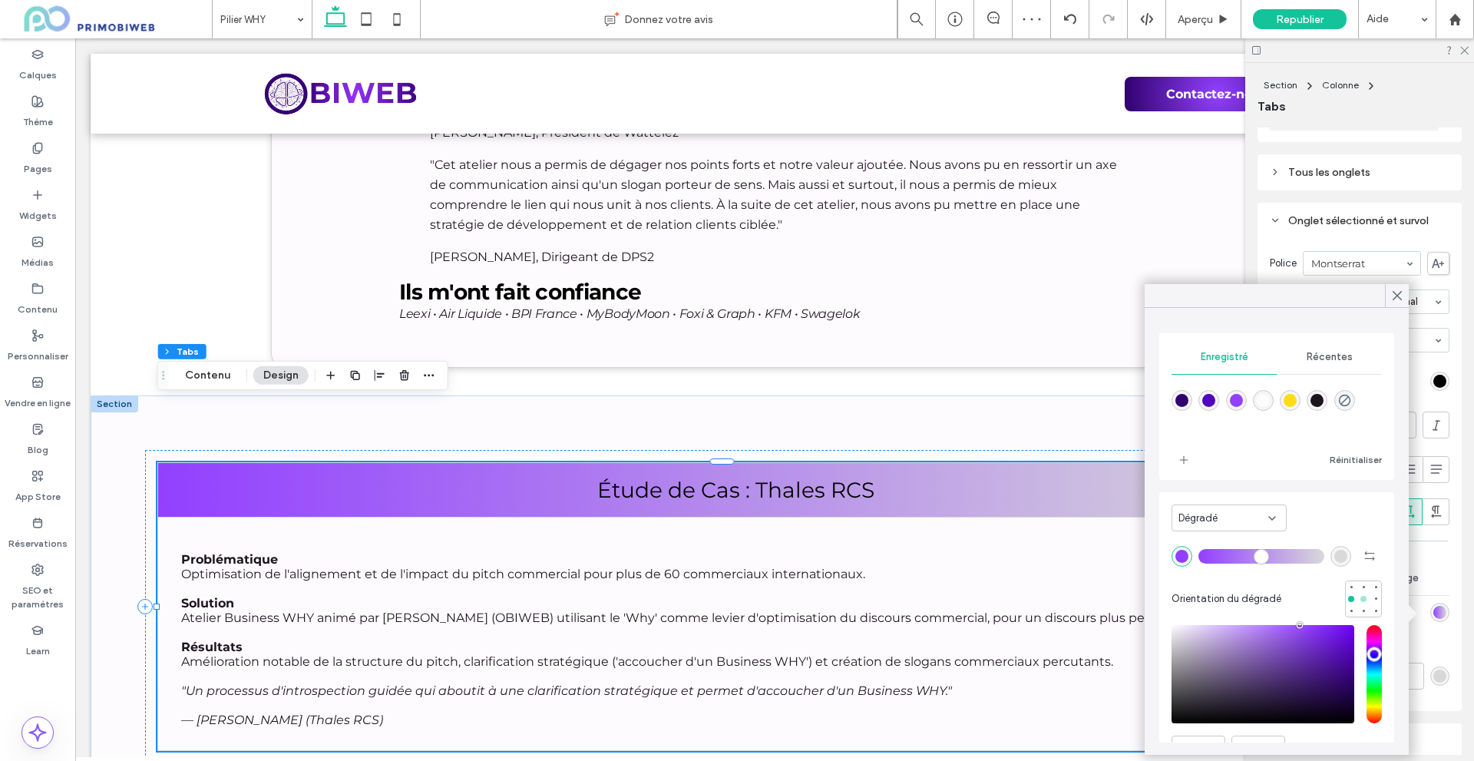
click at [1358, 598] on div at bounding box center [1363, 598] width 11 height 11
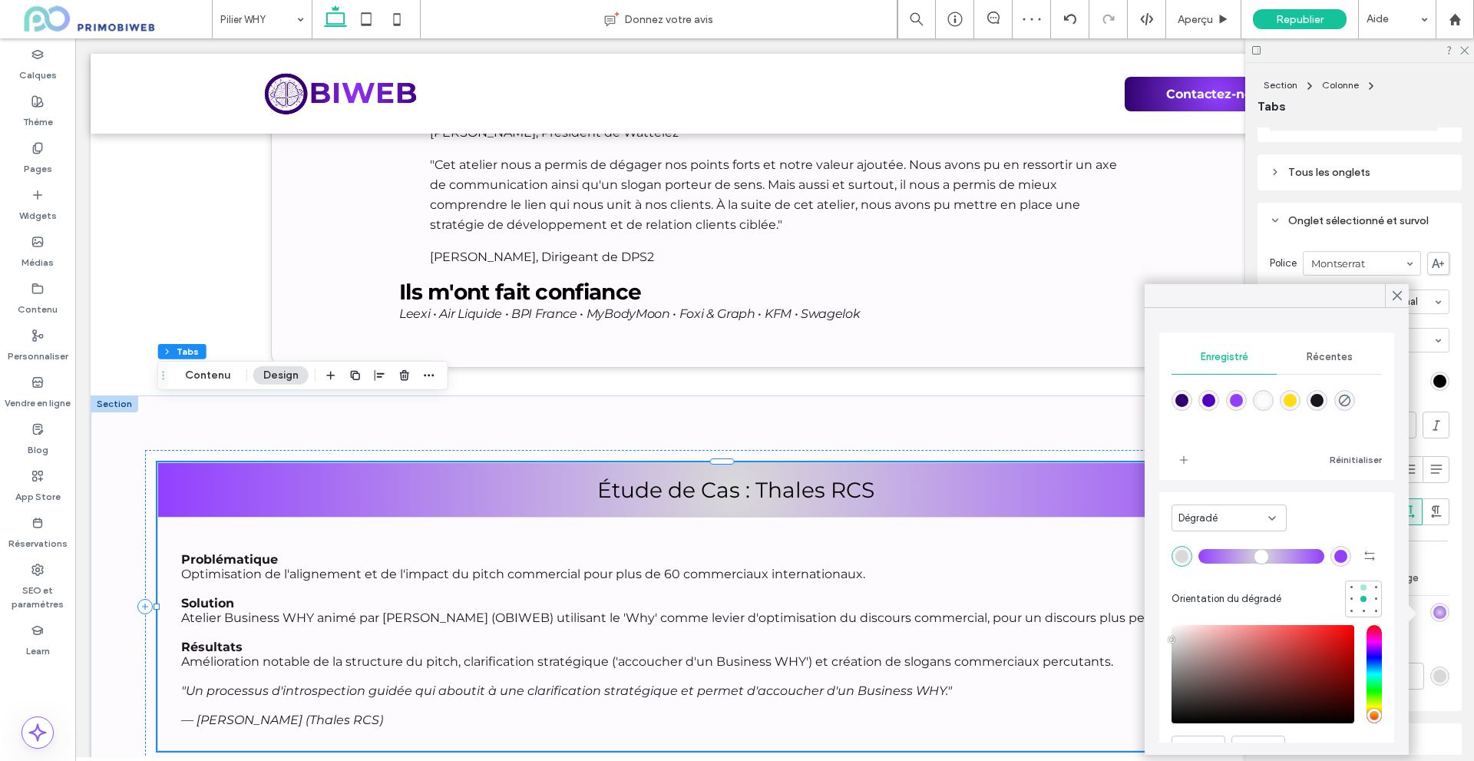
click at [1370, 583] on div at bounding box center [1375, 587] width 11 height 11
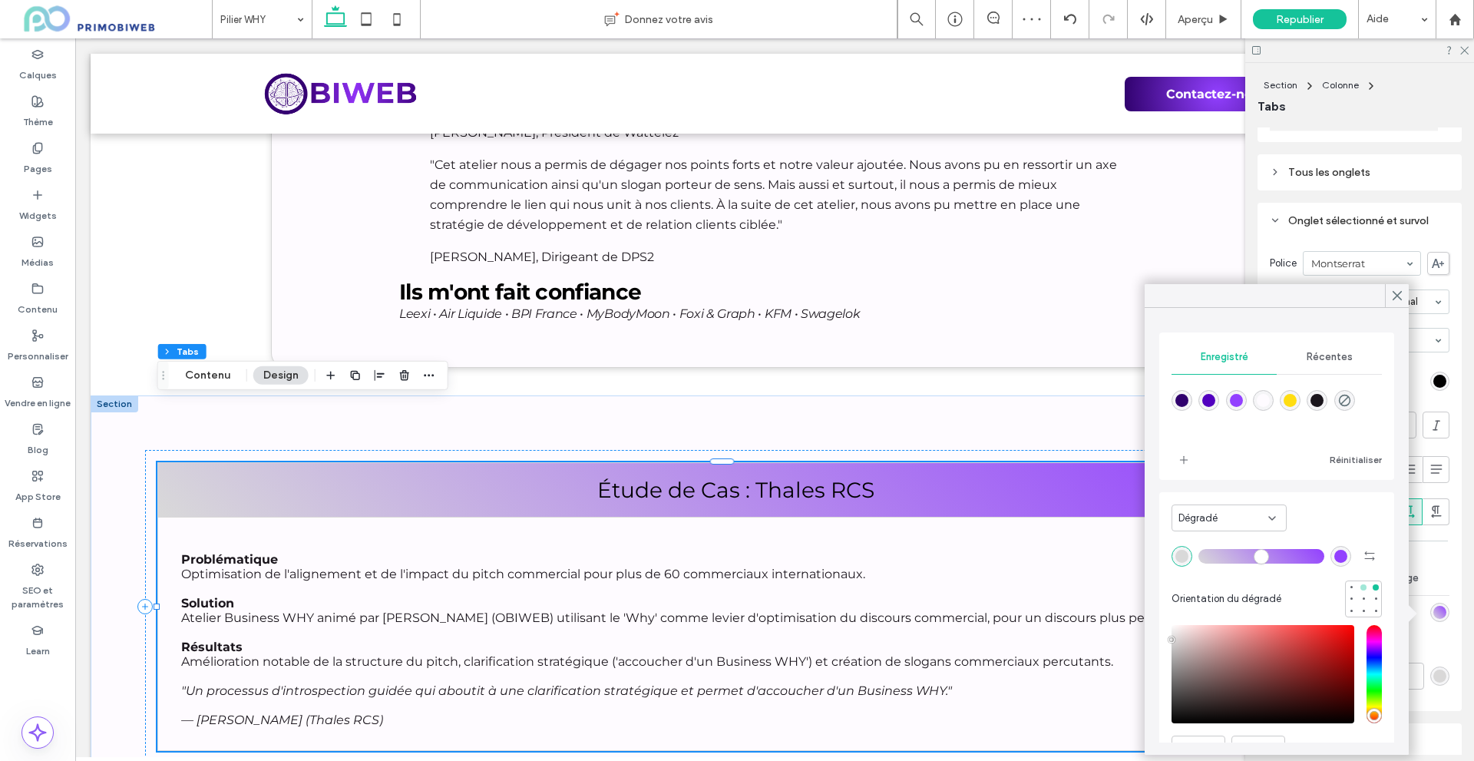
click at [1360, 586] on div at bounding box center [1363, 587] width 6 height 6
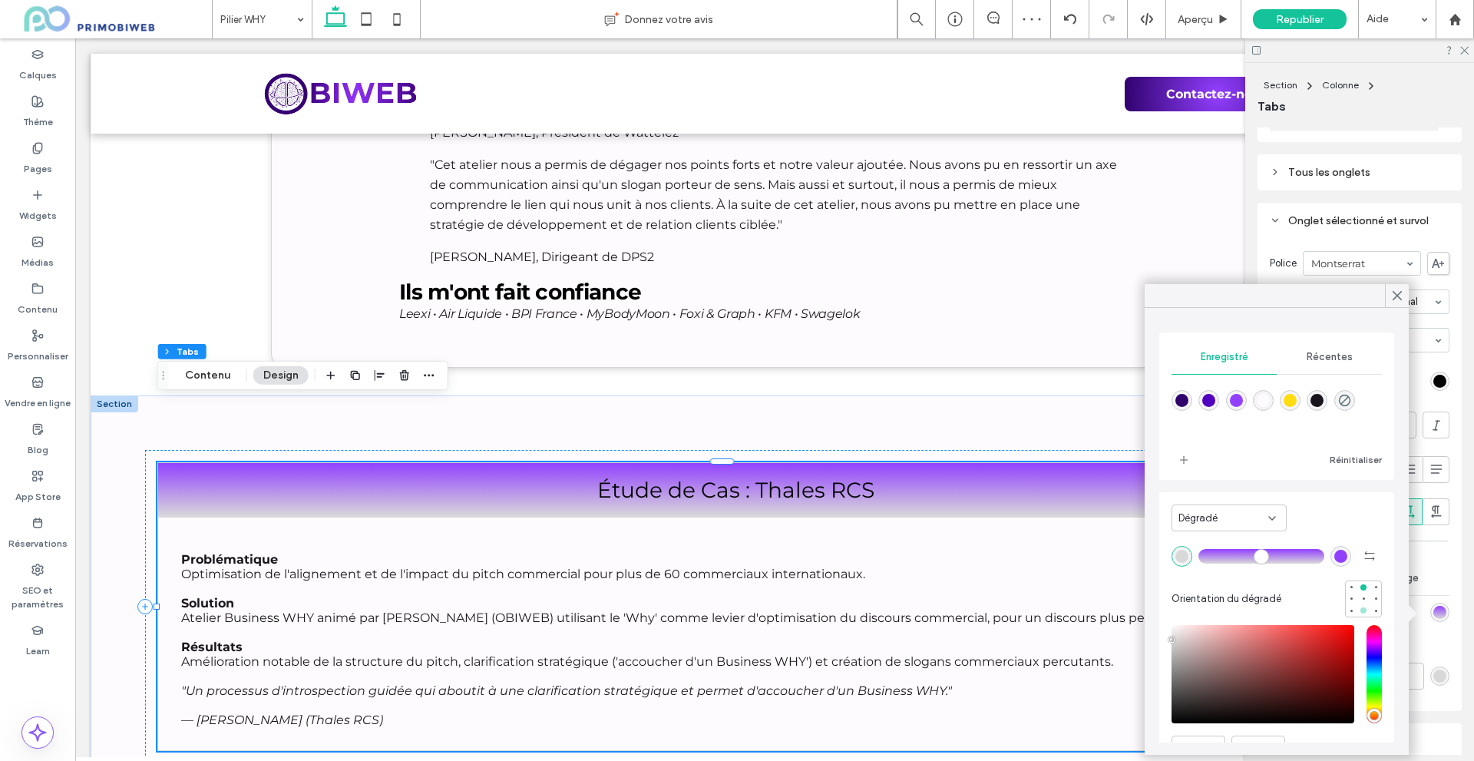
click at [1358, 614] on div at bounding box center [1363, 610] width 11 height 11
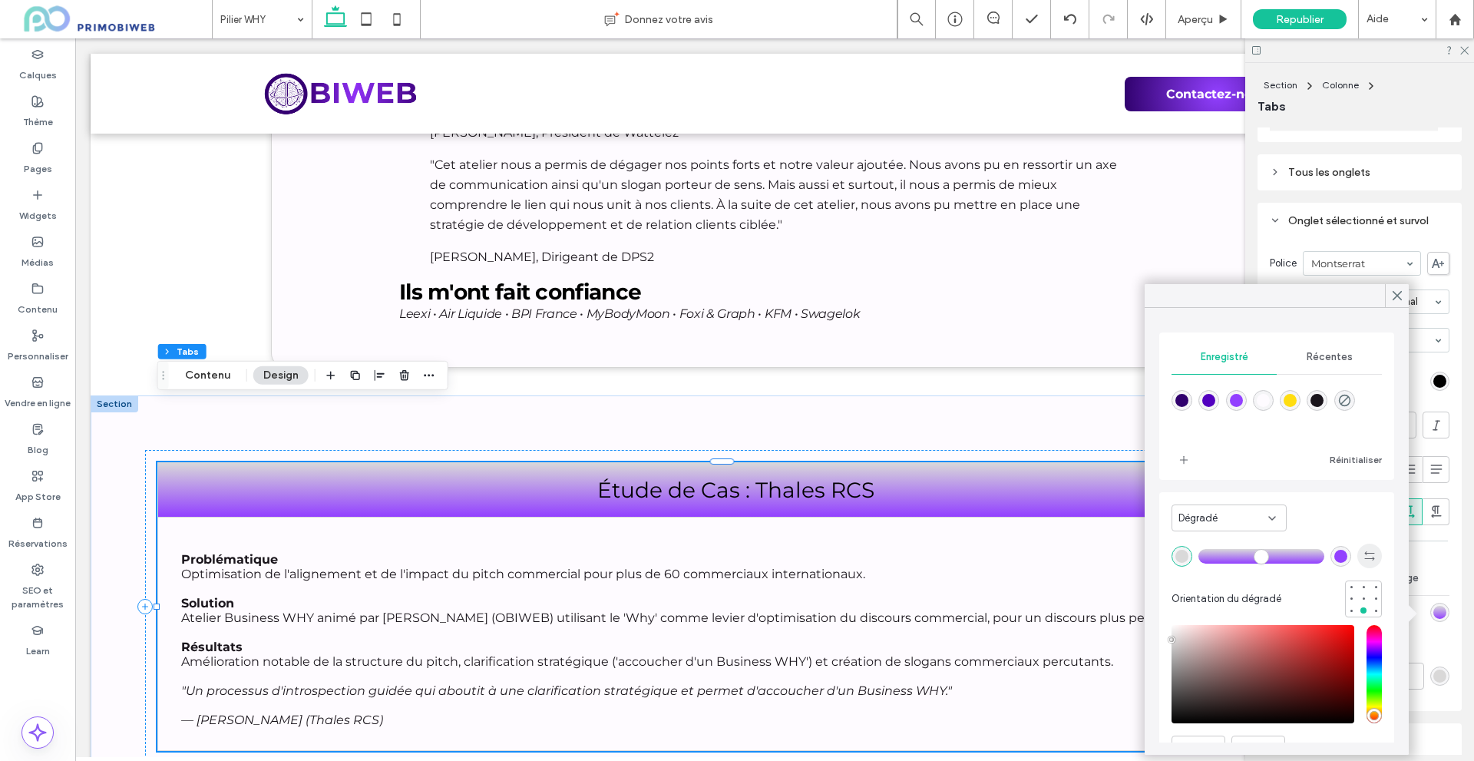
click at [1360, 563] on span "button" at bounding box center [1369, 555] width 25 height 25
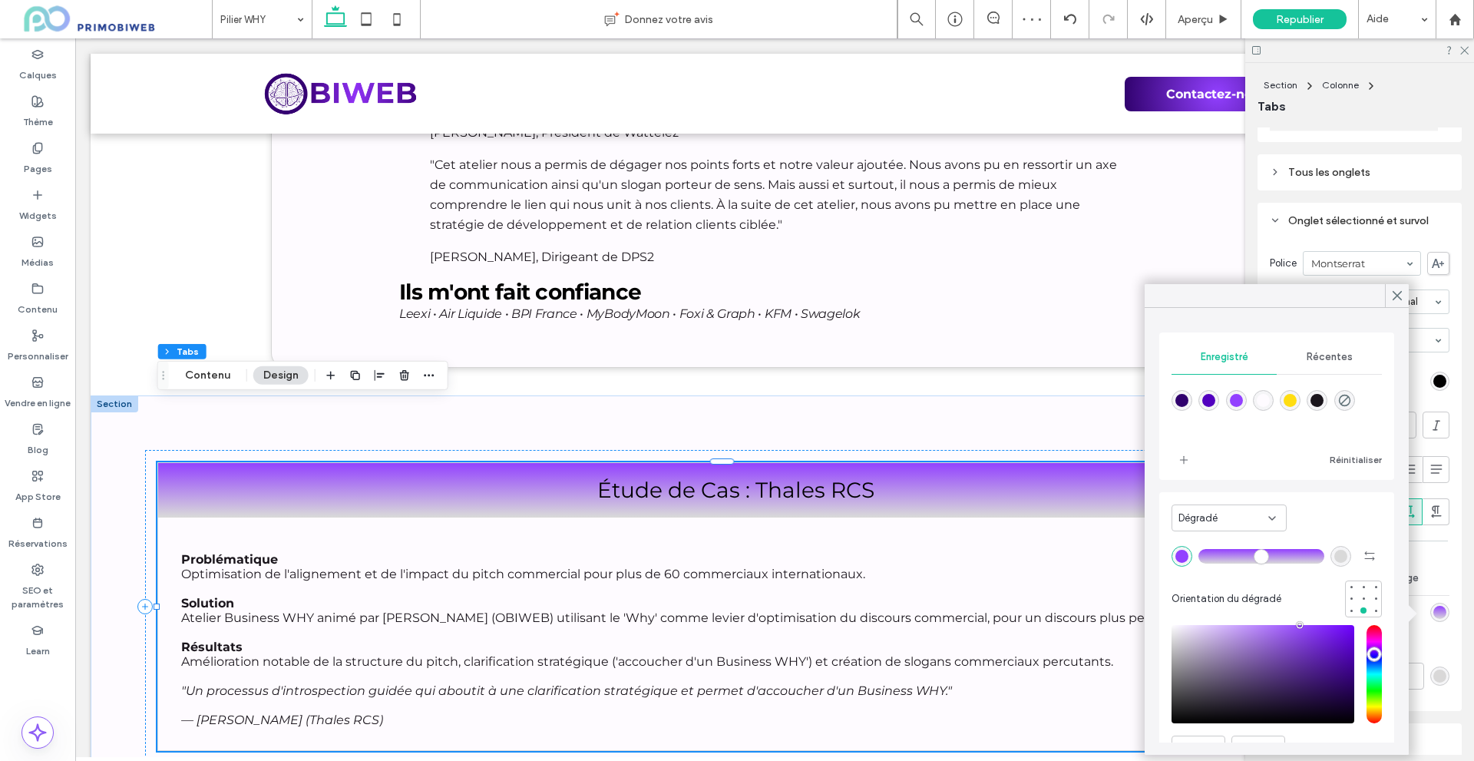
click at [1240, 523] on div "Dégradé" at bounding box center [1223, 517] width 90 height 15
click at [1240, 543] on div "Couleur" at bounding box center [1229, 544] width 114 height 27
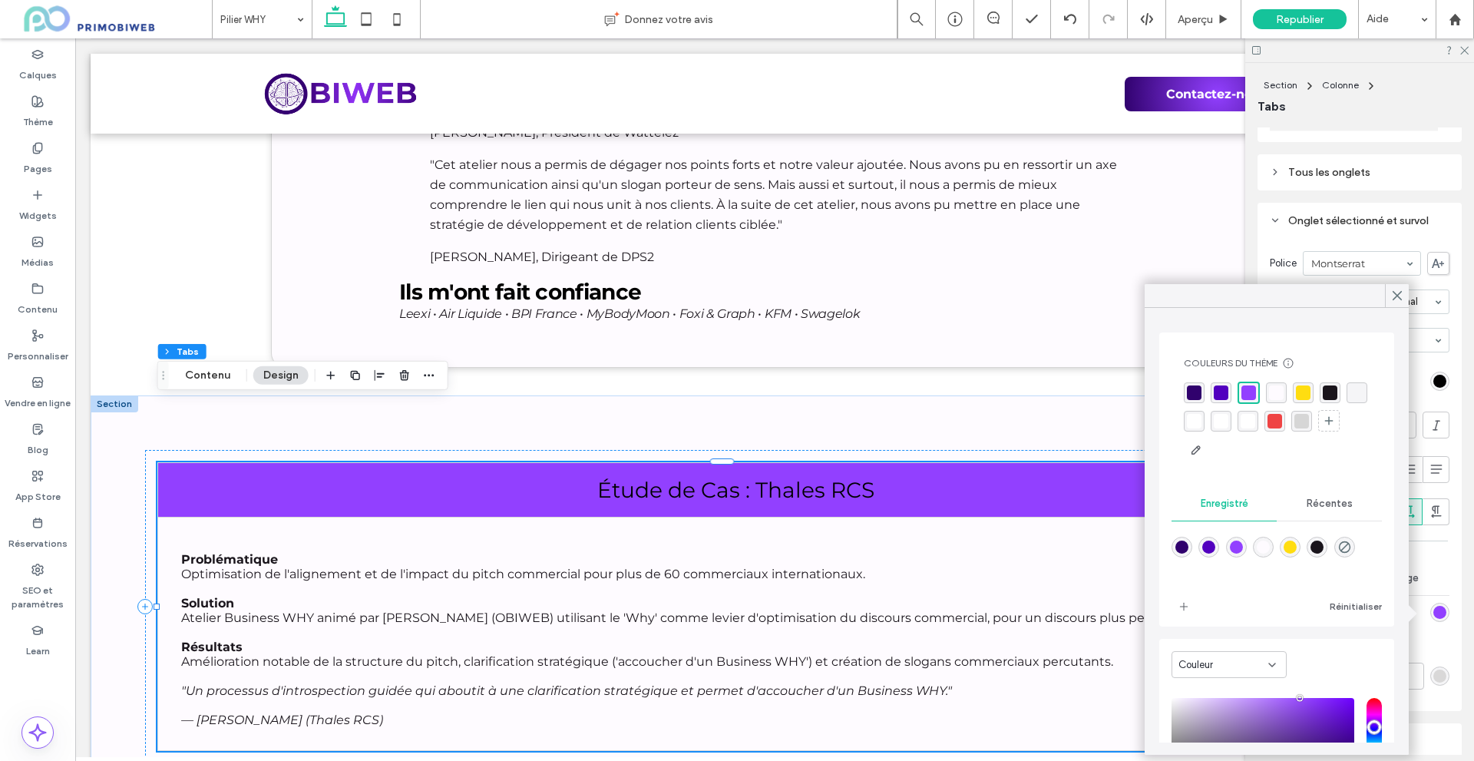
click at [1227, 391] on div "rgba(82, 0, 191, 1)" at bounding box center [1221, 392] width 15 height 15
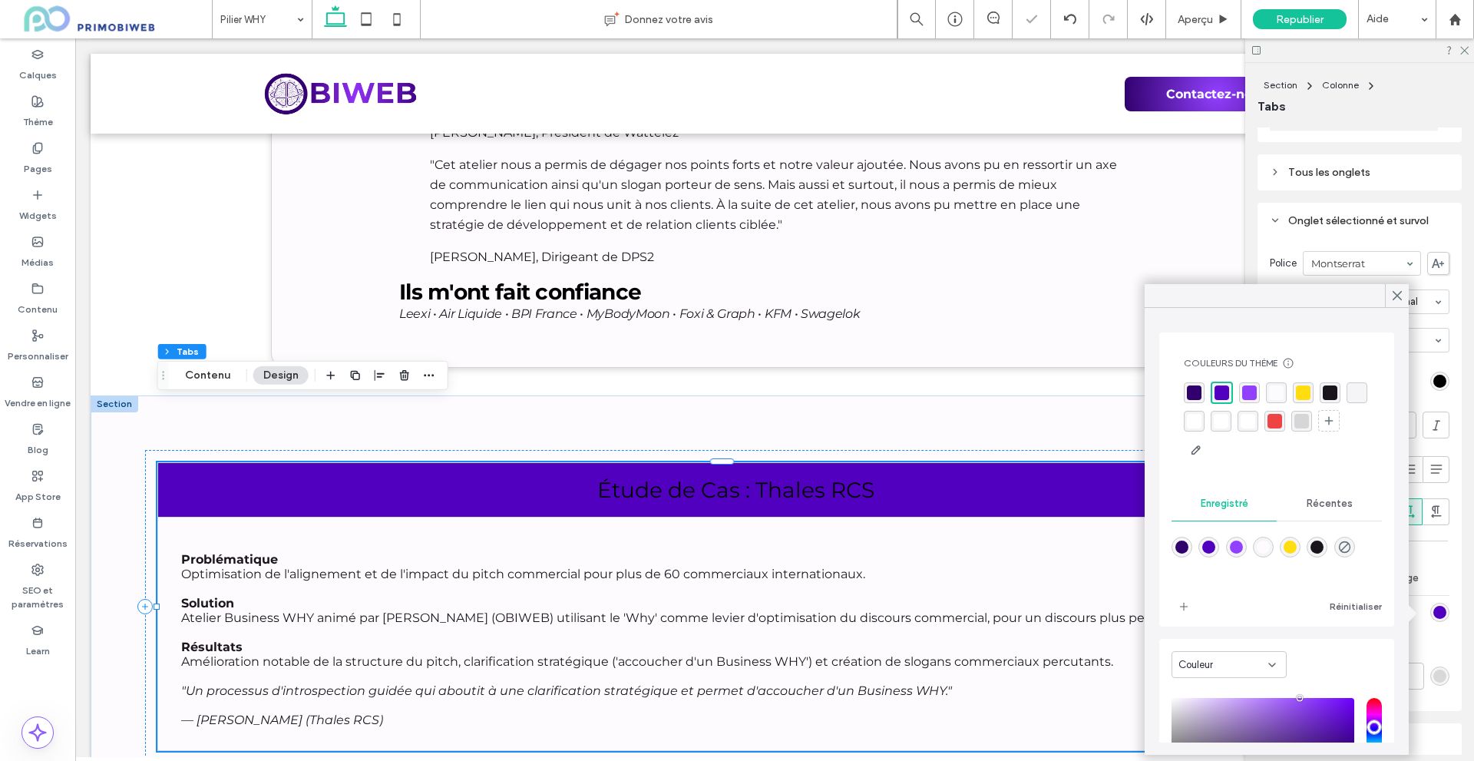
click at [1244, 390] on div "rgba(146, 64, 255, 1)" at bounding box center [1249, 392] width 15 height 15
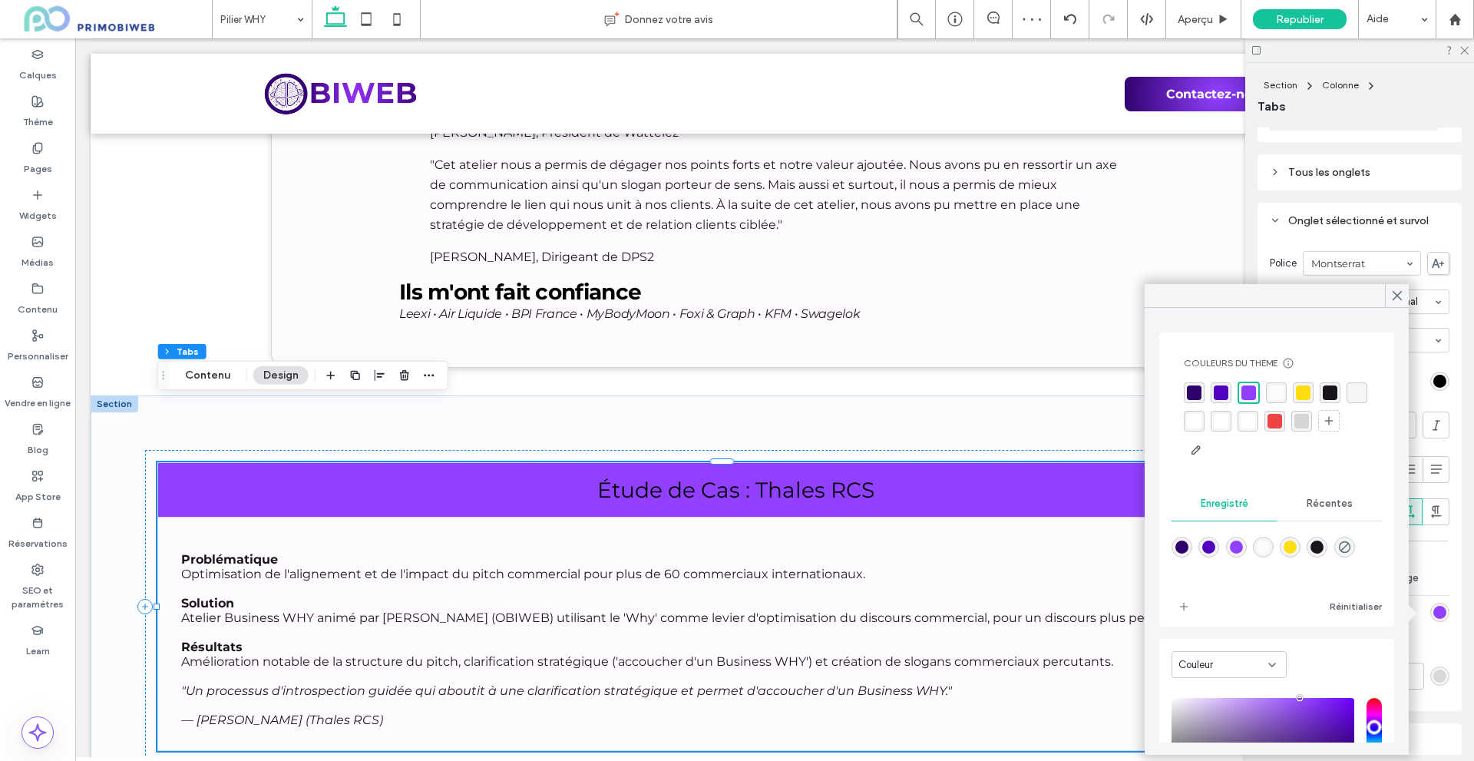
click at [1243, 544] on div "rgba(146,64,255,1)" at bounding box center [1236, 546] width 13 height 13
click at [1240, 650] on div "Couleur" at bounding box center [1228, 662] width 115 height 27
click at [1248, 708] on div "Dégradé" at bounding box center [1229, 715] width 114 height 27
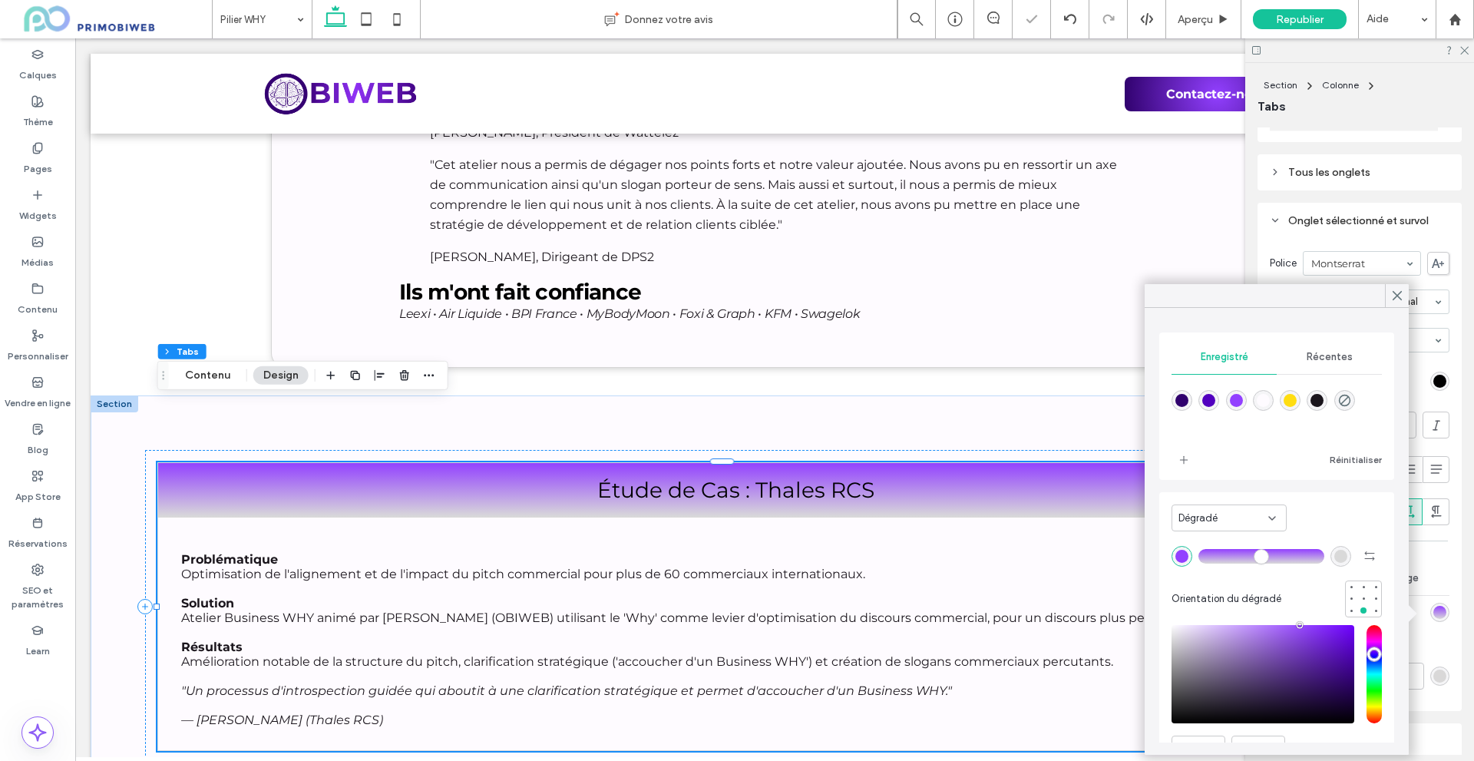
click at [1334, 559] on div "rgba(217, 217, 217, 1)" at bounding box center [1340, 556] width 13 height 13
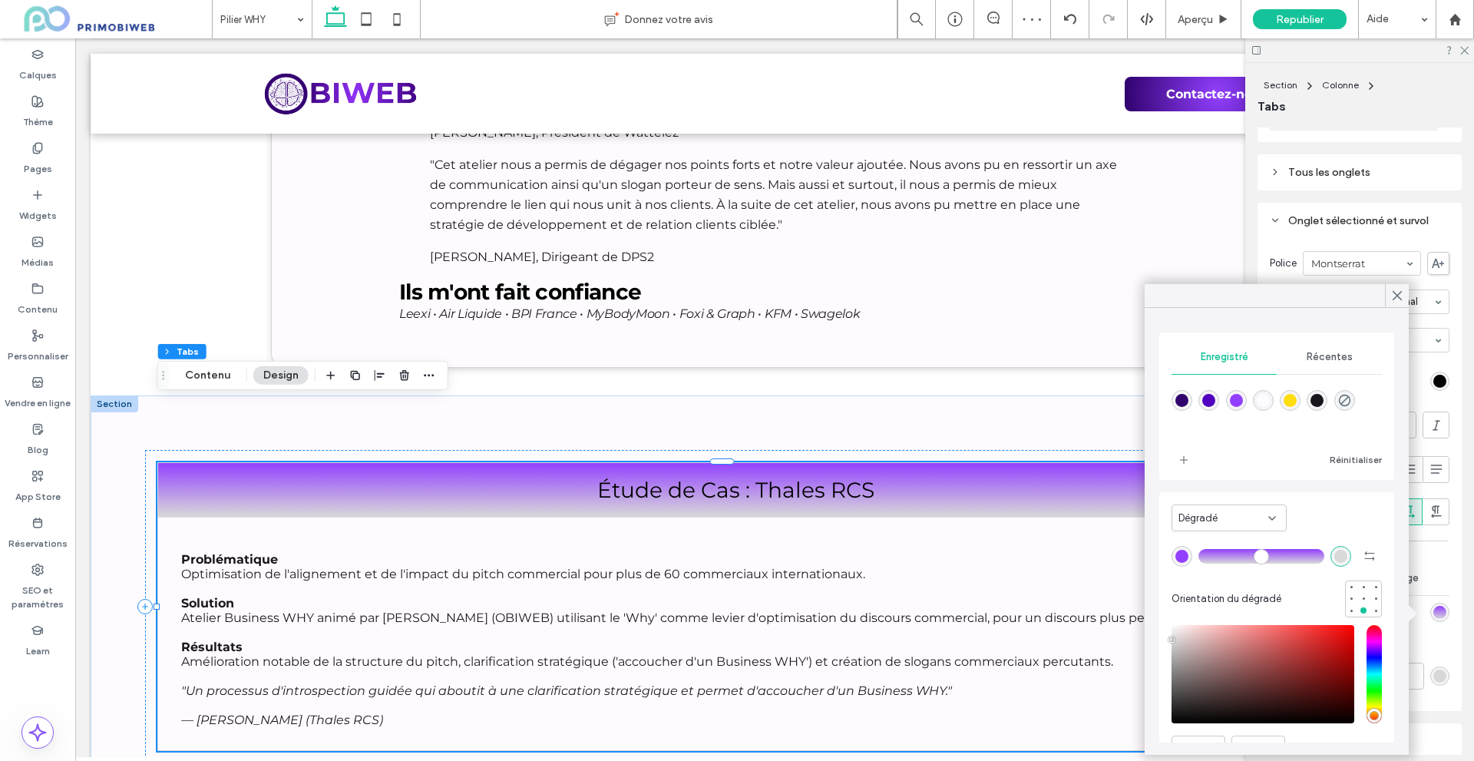
click at [1336, 560] on div "rgba(217, 217, 217, 1)" at bounding box center [1340, 556] width 21 height 21
click at [1243, 398] on div "rgba(146,64,255,1)" at bounding box center [1236, 398] width 13 height 13
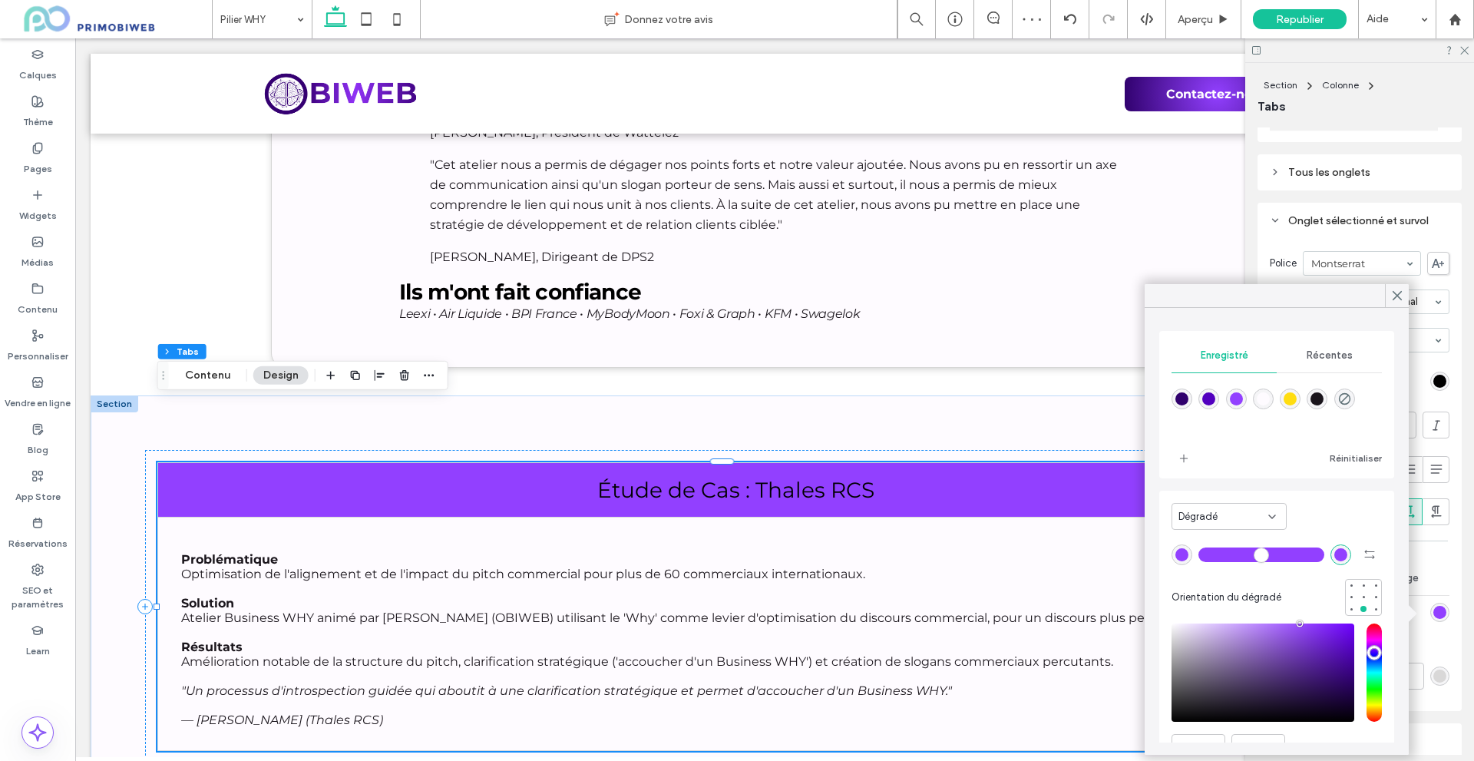
click at [1210, 400] on div "rgba(82,0,191,1)" at bounding box center [1208, 398] width 13 height 13
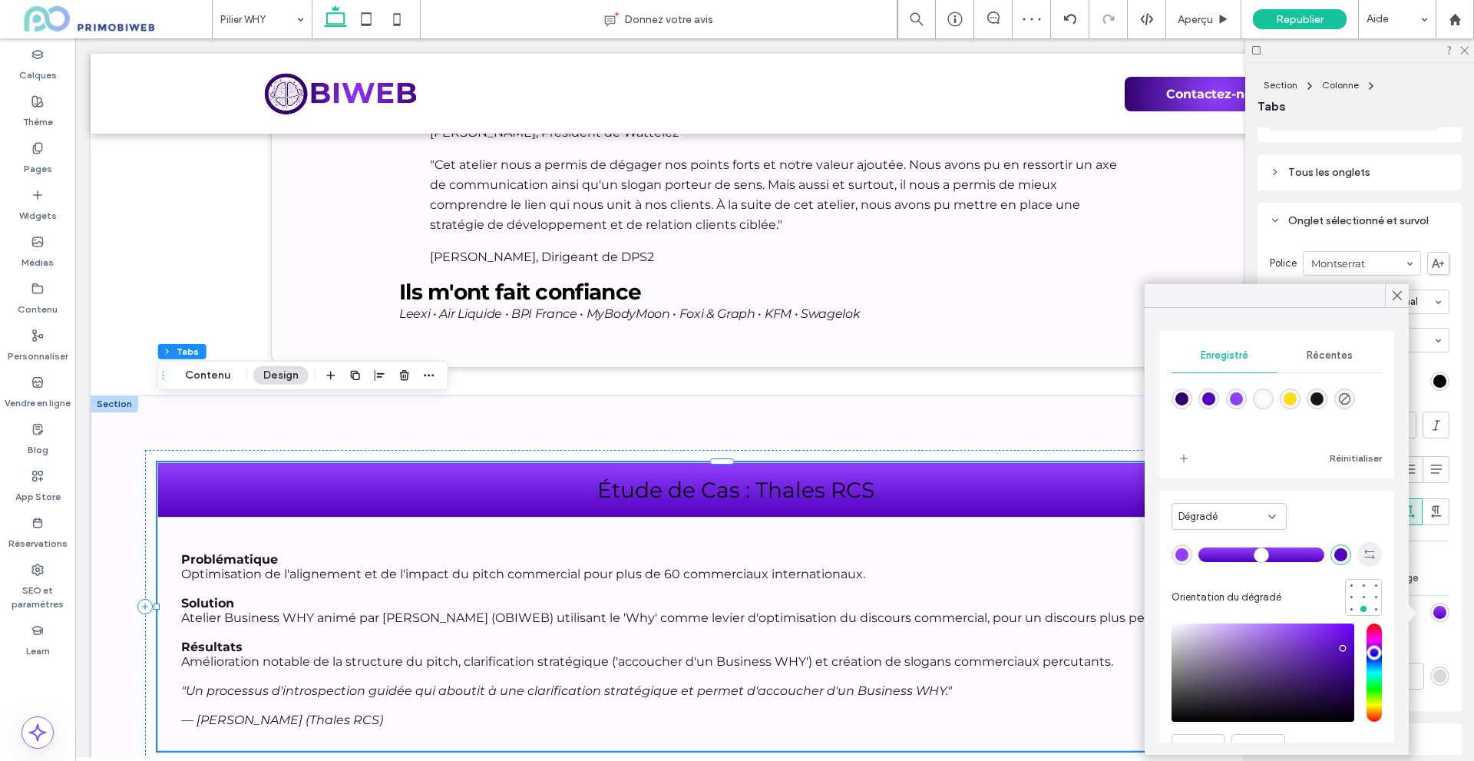
click at [1363, 559] on icon "button" at bounding box center [1369, 554] width 12 height 12
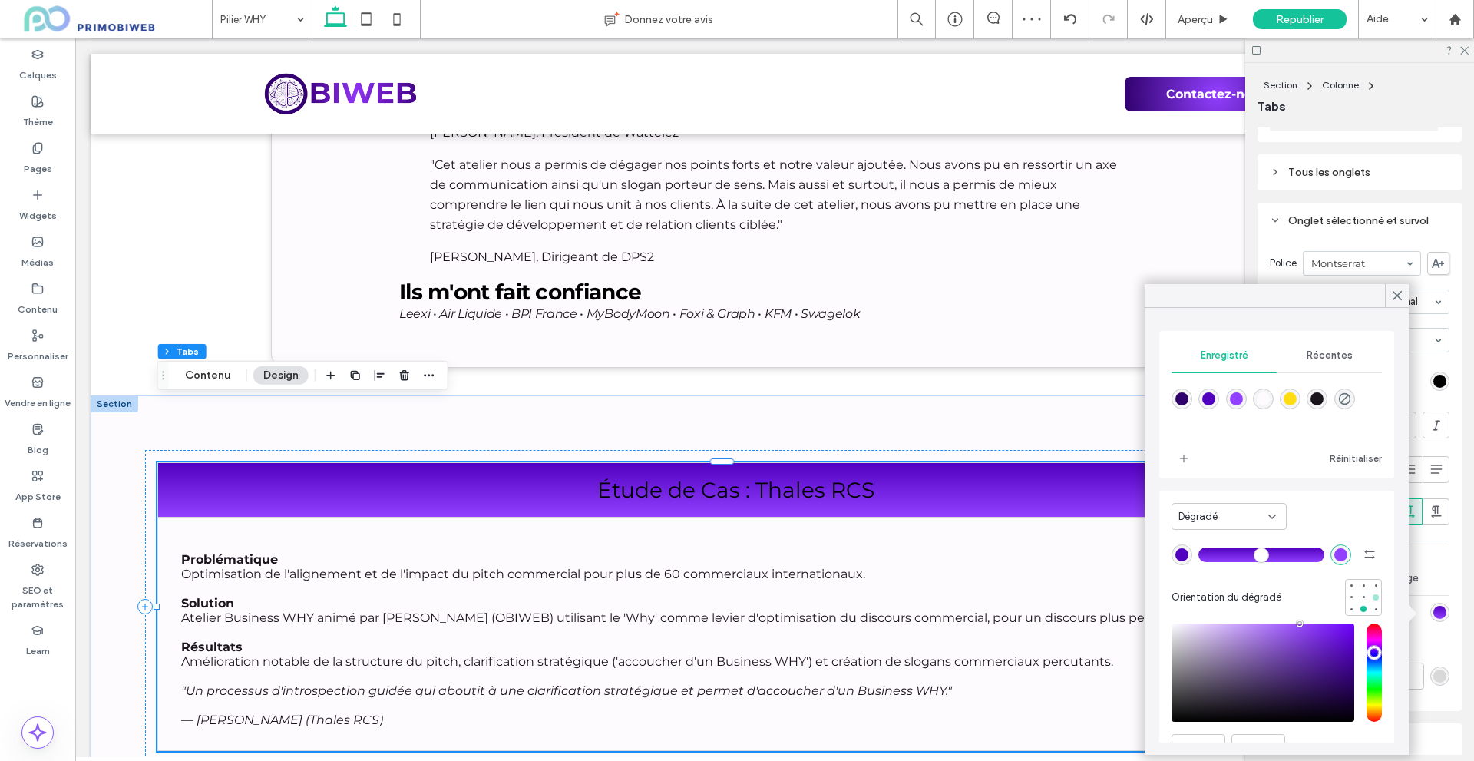
click at [1372, 597] on div at bounding box center [1375, 597] width 6 height 6
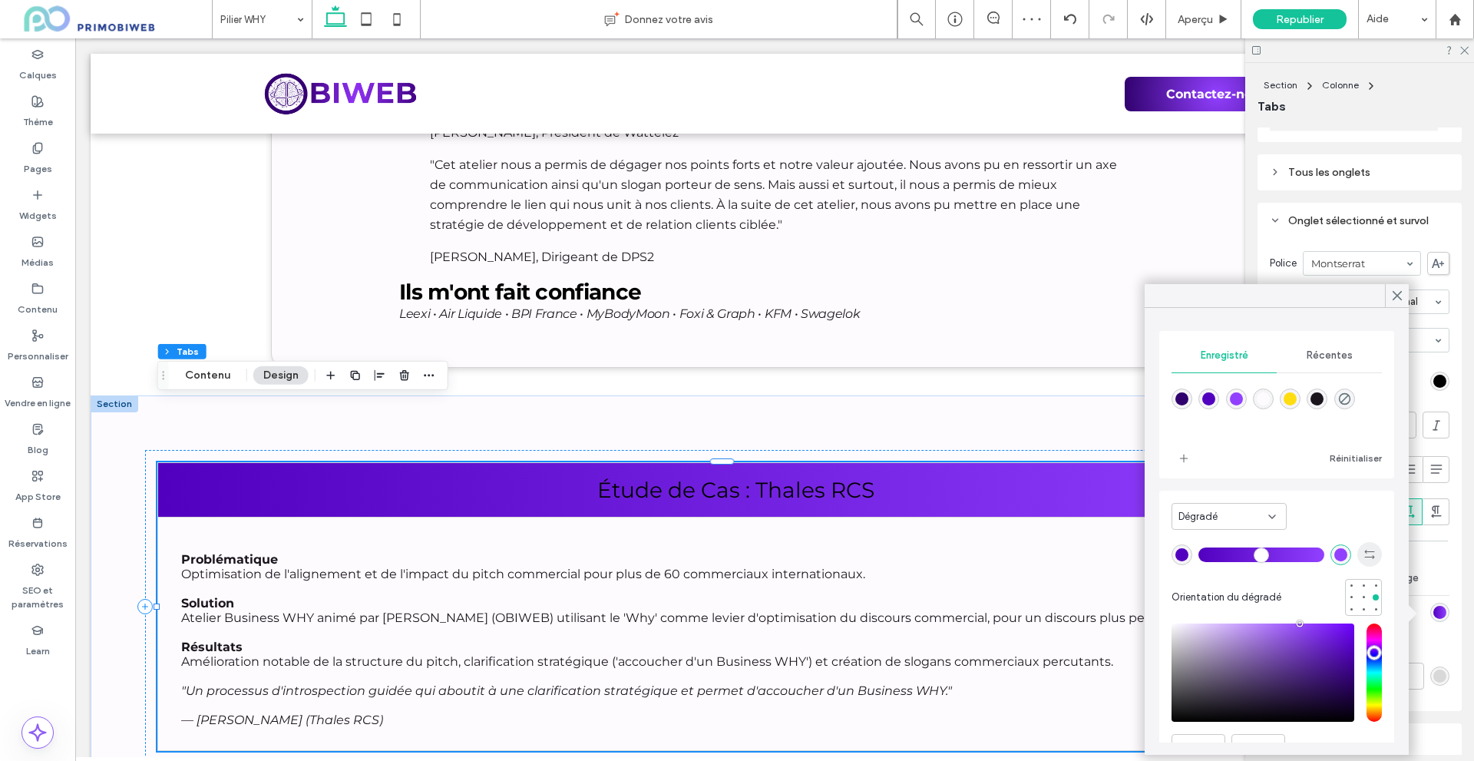
click at [1364, 556] on use "button" at bounding box center [1369, 554] width 10 height 9
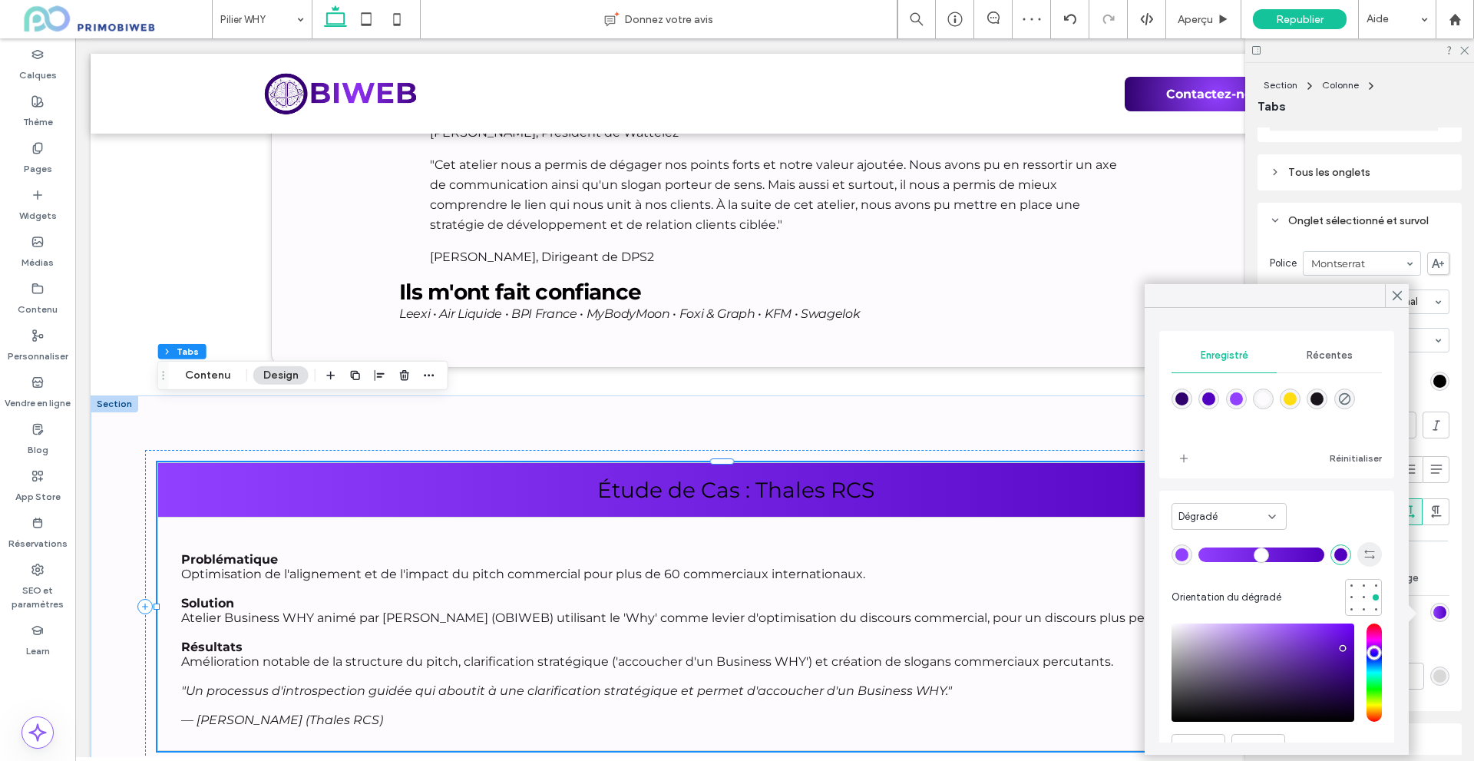
click at [1364, 555] on span "button" at bounding box center [1369, 554] width 25 height 25
type input "*******"
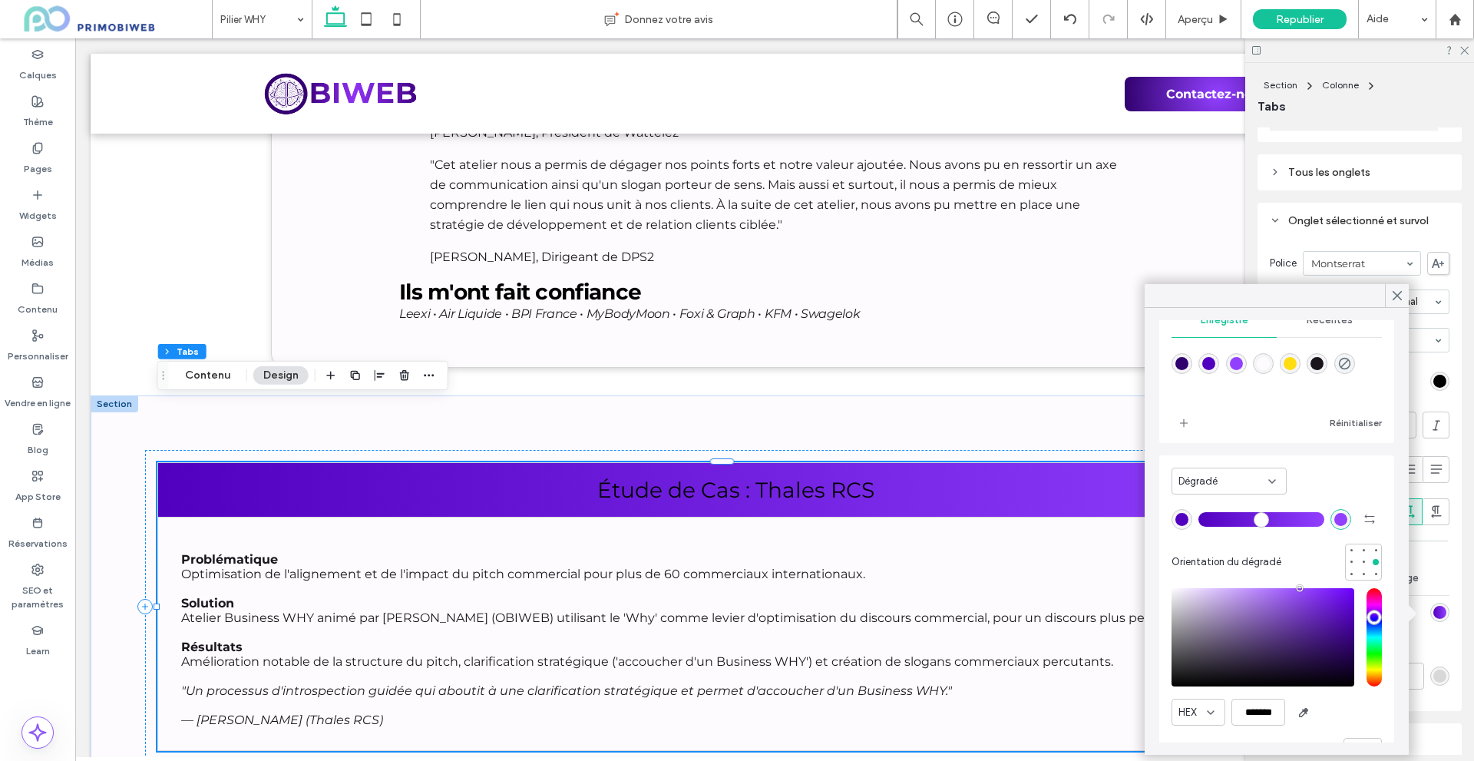
scroll to position [0, 0]
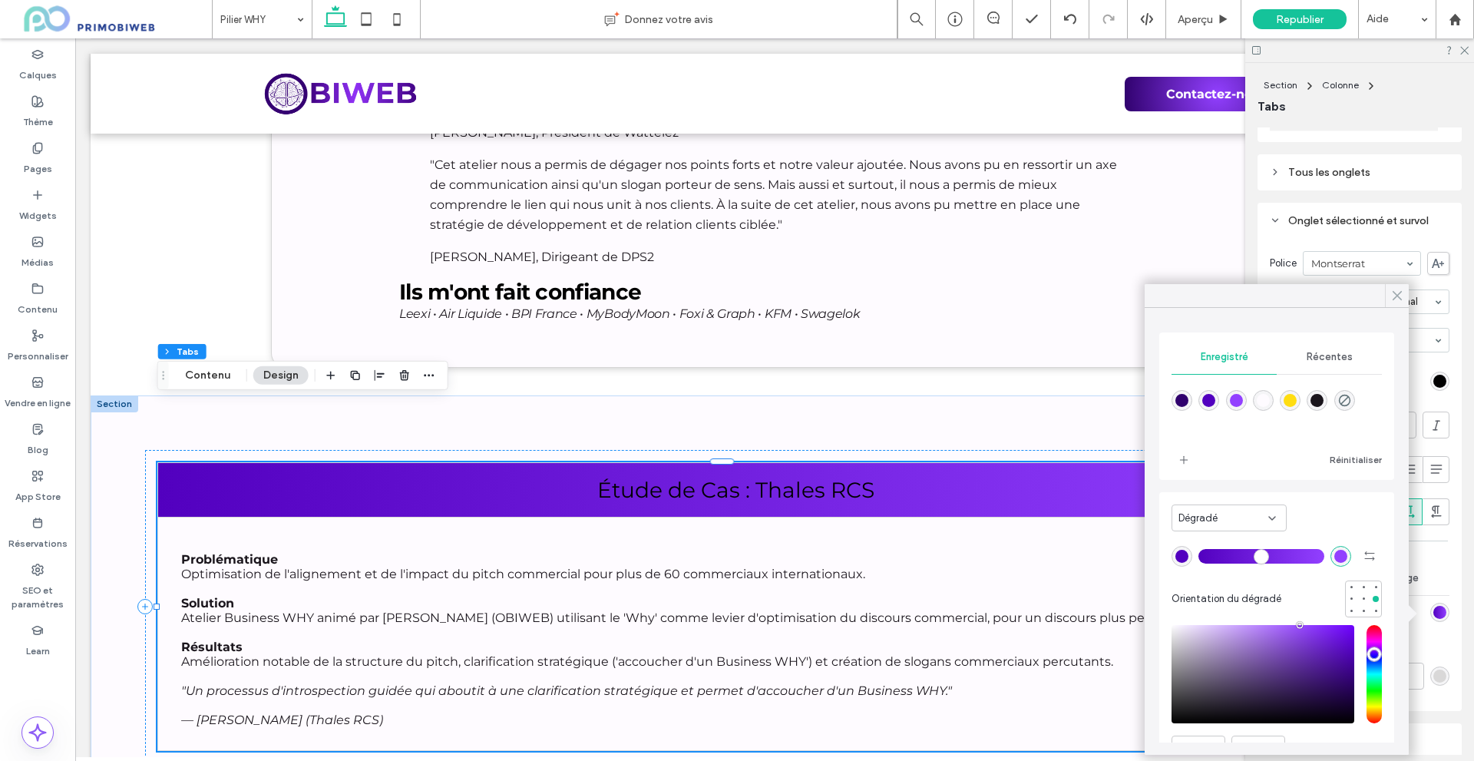
click at [1392, 302] on icon at bounding box center [1397, 296] width 14 height 14
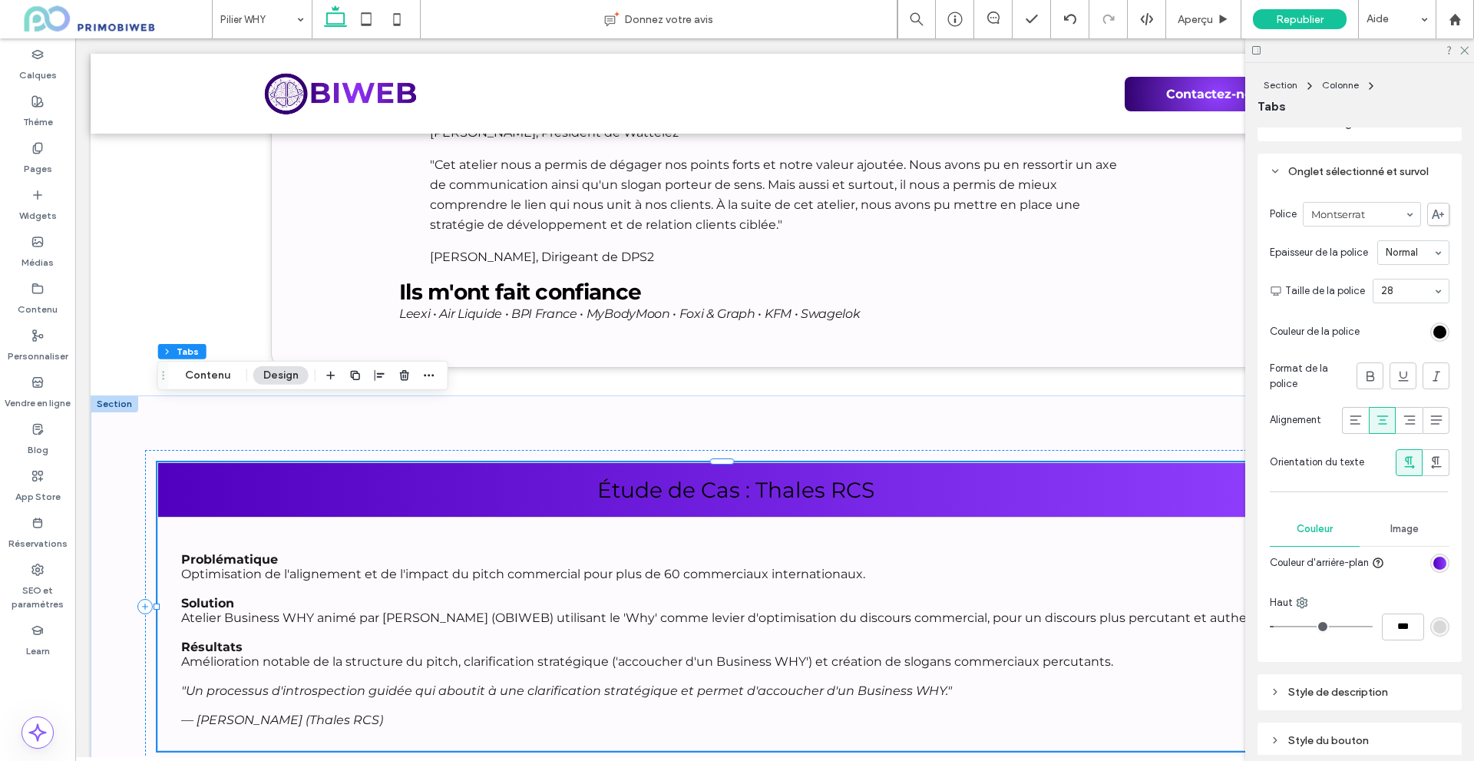
scroll to position [514, 0]
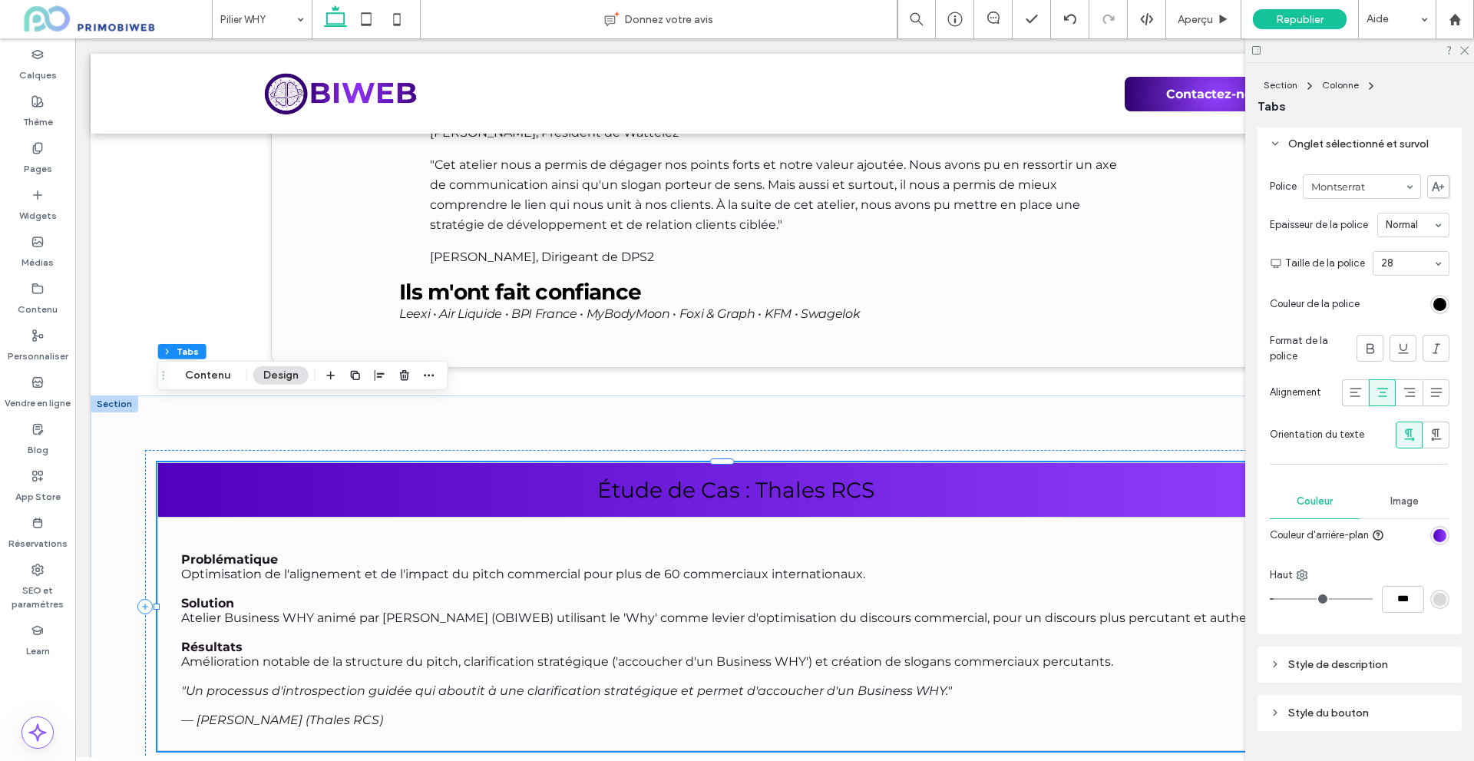
click at [1433, 309] on div "rgb(0, 0, 0)" at bounding box center [1439, 304] width 13 height 13
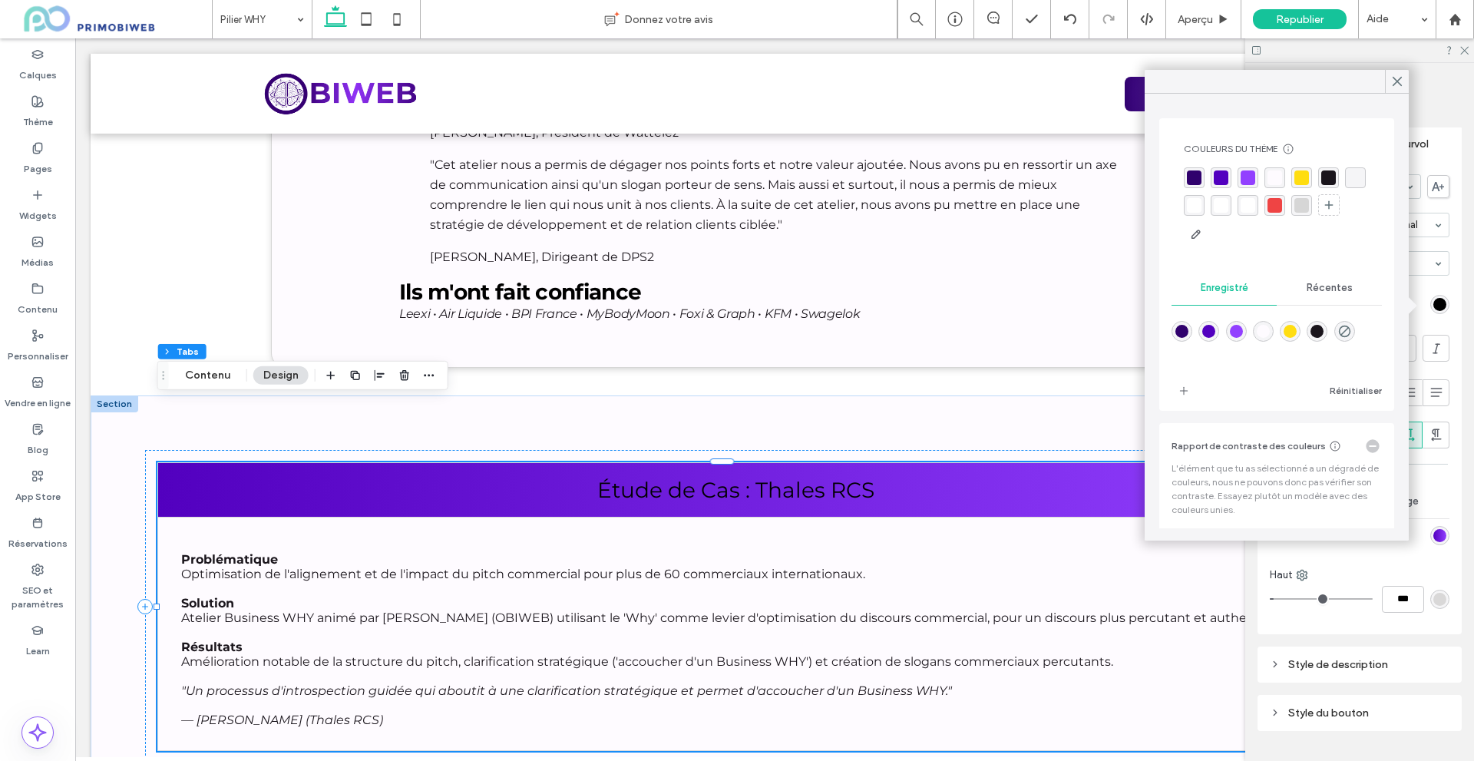
click at [1263, 336] on div "rgba(254,251,255,1)" at bounding box center [1263, 331] width 21 height 21
type input "*******"
click at [1347, 590] on div "***" at bounding box center [1360, 599] width 180 height 27
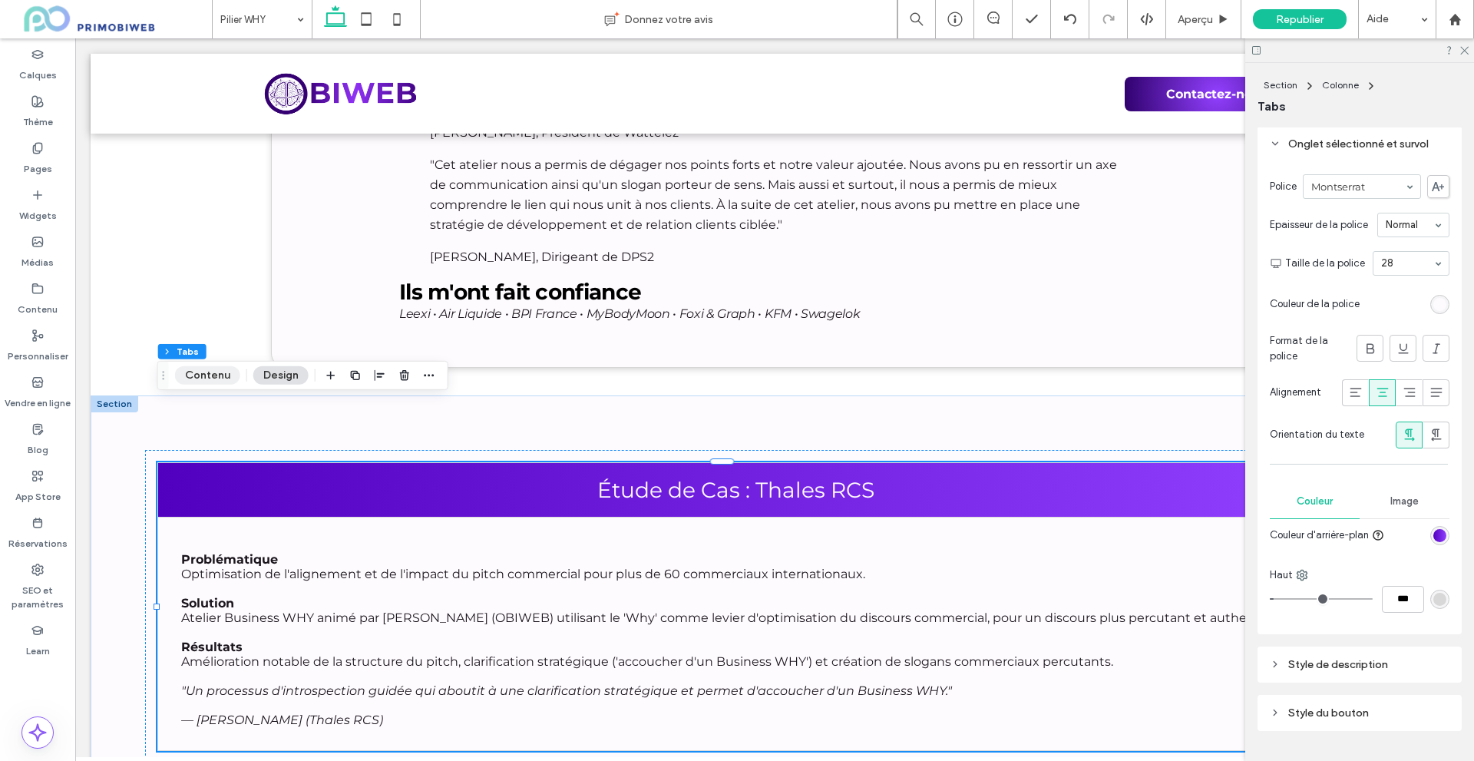
click at [212, 373] on button "Contenu" at bounding box center [207, 375] width 65 height 18
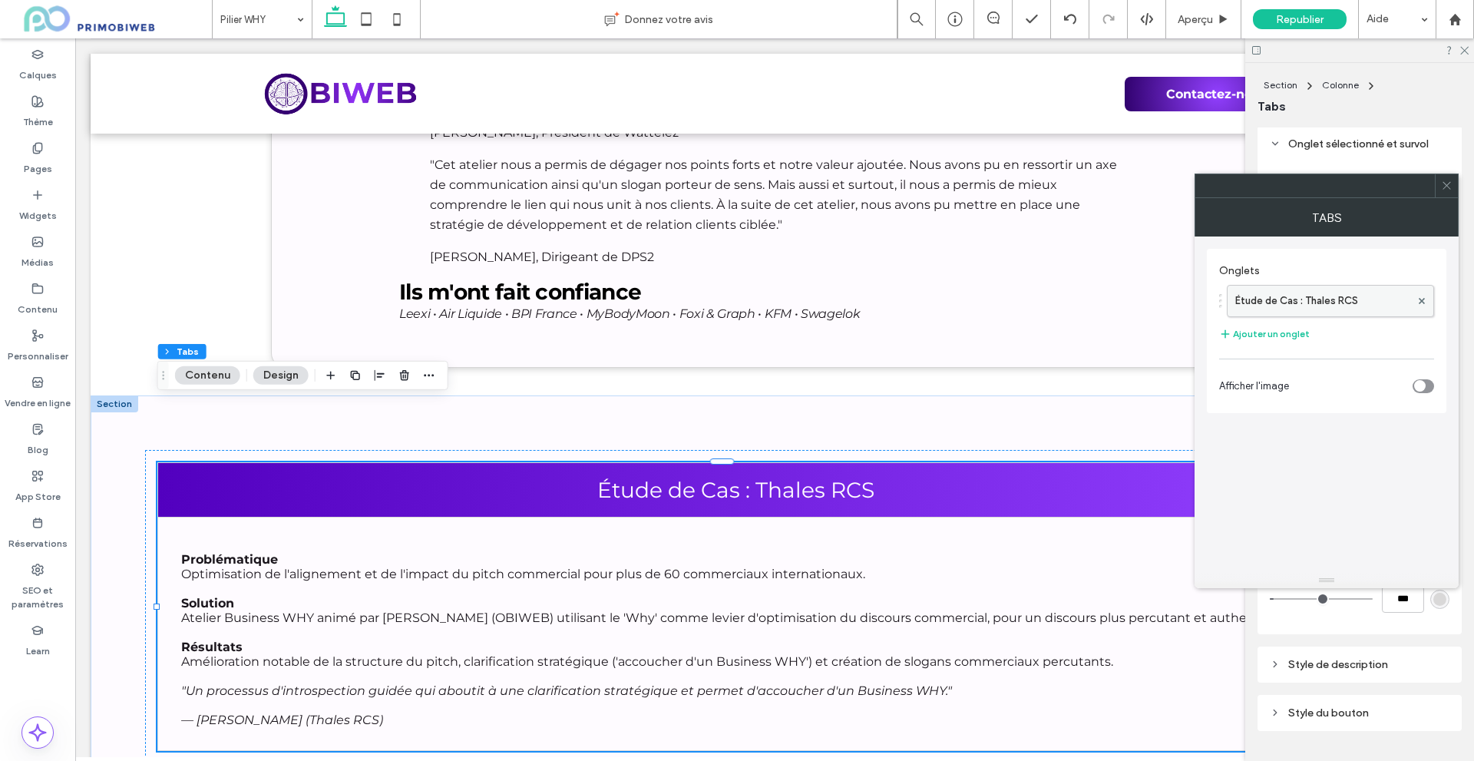
click at [1301, 310] on label "Étude de Cas : Thales RCS" at bounding box center [1322, 301] width 175 height 31
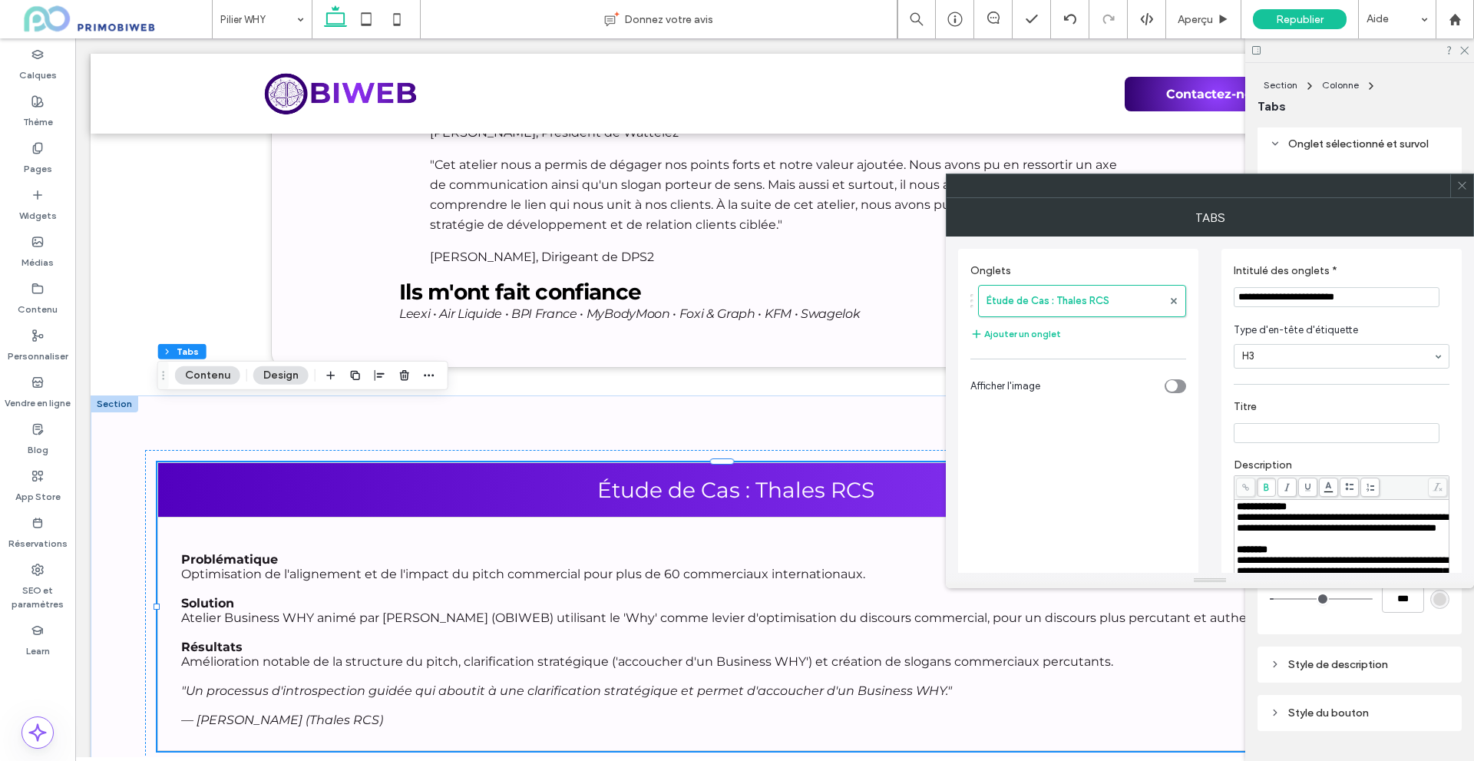
click at [1323, 503] on div "**********" at bounding box center [1342, 506] width 210 height 11
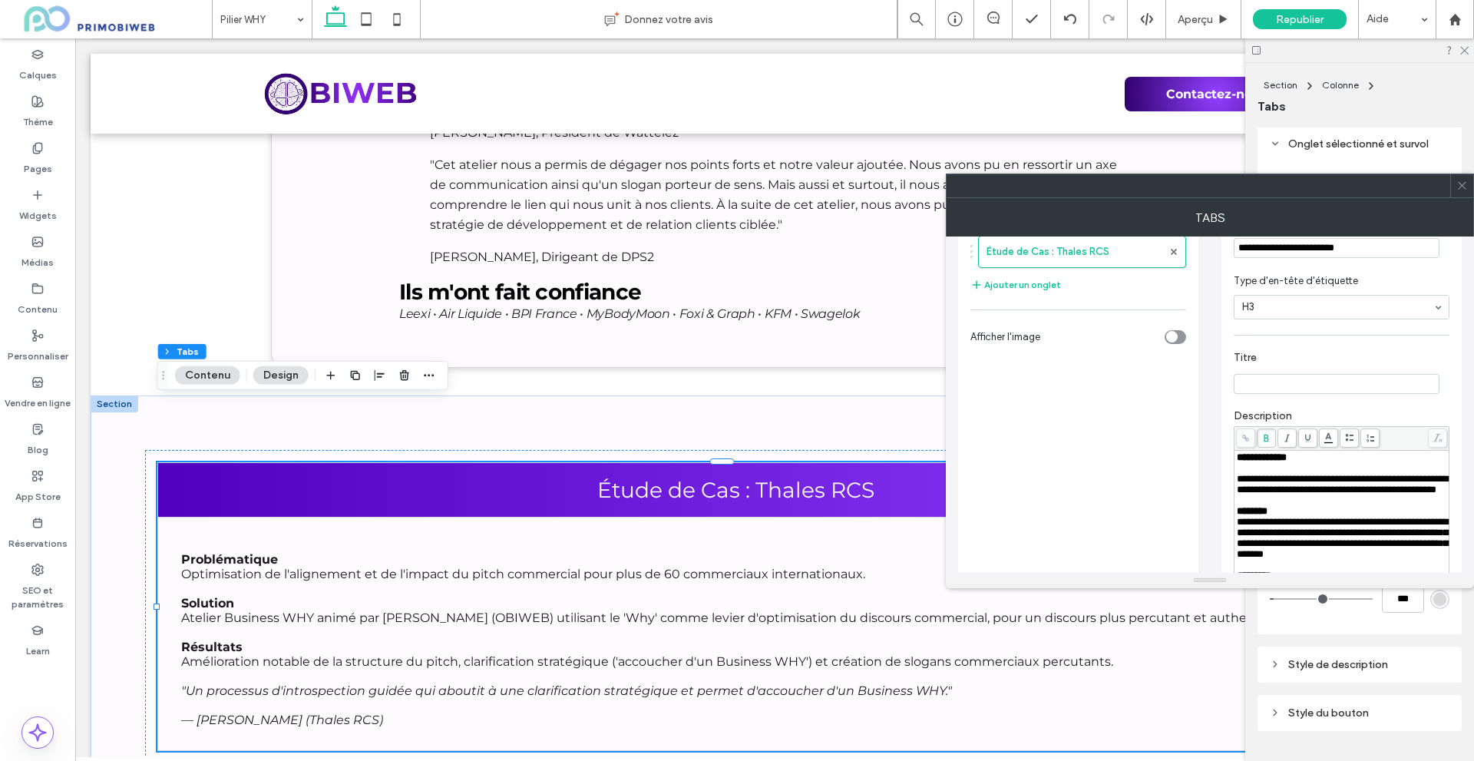
scroll to position [77, 0]
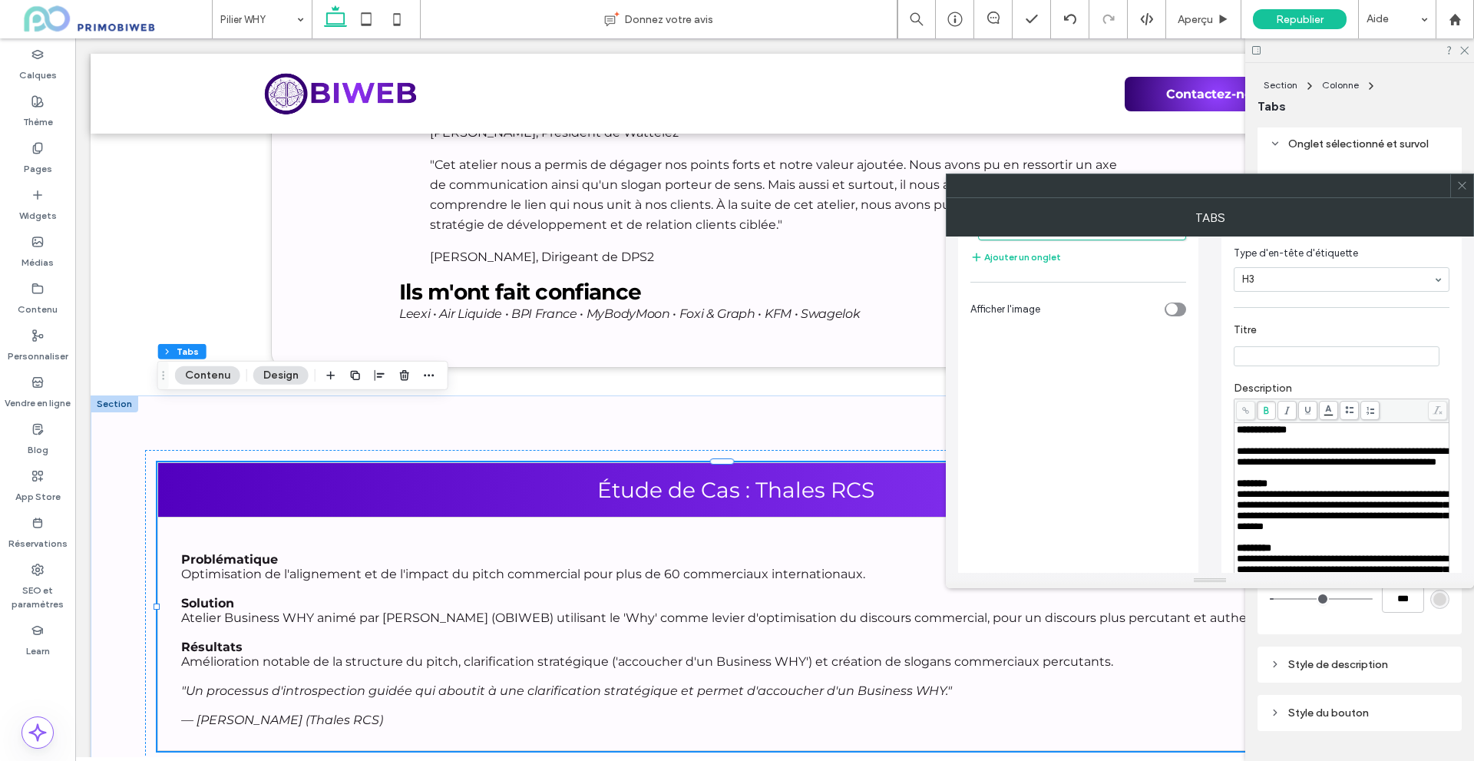
click at [1325, 511] on span "**********" at bounding box center [1342, 510] width 211 height 42
click at [1328, 489] on div "********" at bounding box center [1342, 483] width 210 height 11
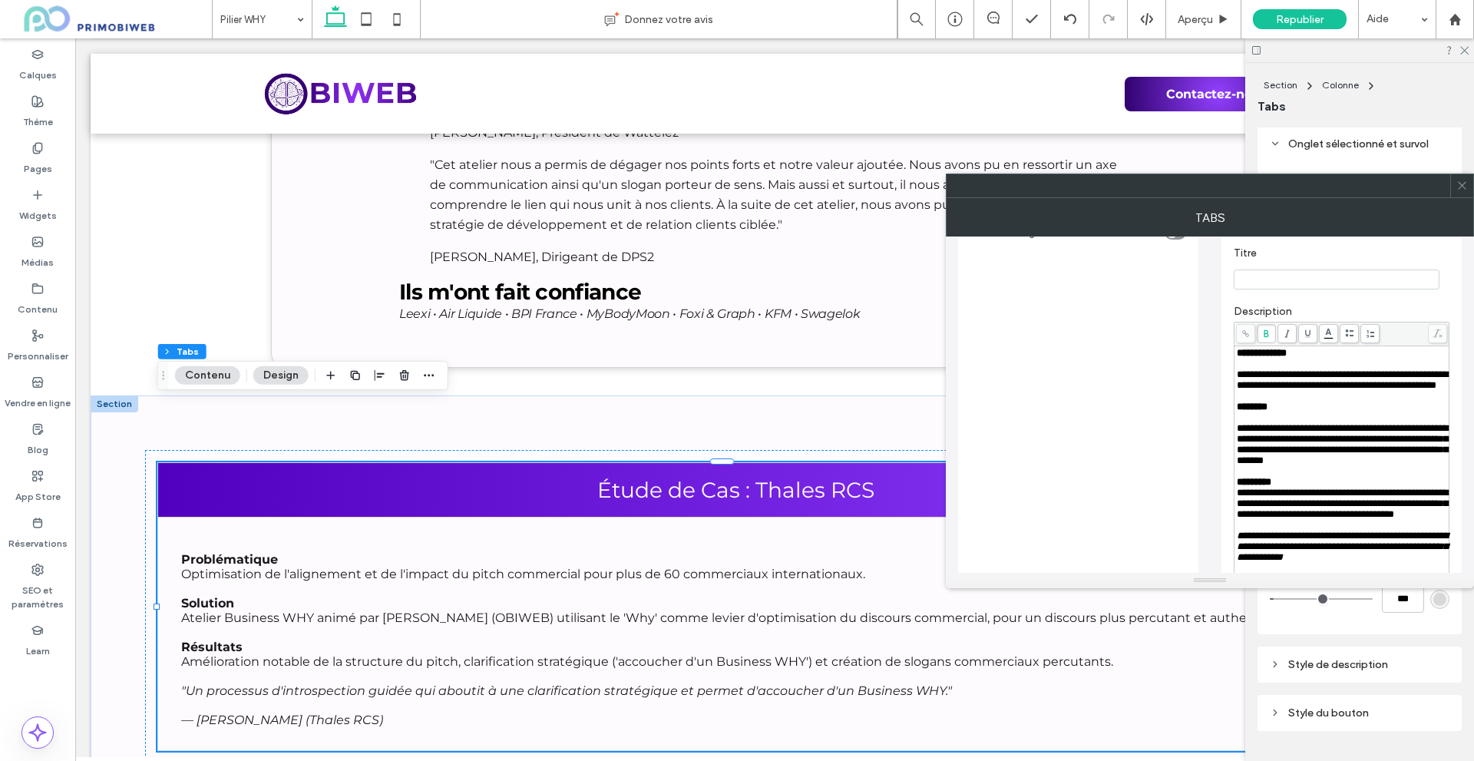
click at [1317, 510] on span "**********" at bounding box center [1342, 502] width 211 height 31
click at [1317, 477] on div "Rich Text Editor" at bounding box center [1342, 471] width 210 height 11
click at [1342, 525] on div "**********" at bounding box center [1342, 466] width 210 height 236
drag, startPoint x: 1323, startPoint y: 495, endPoint x: 1316, endPoint y: 506, distance: 12.8
click at [1316, 506] on div "**********" at bounding box center [1342, 466] width 210 height 236
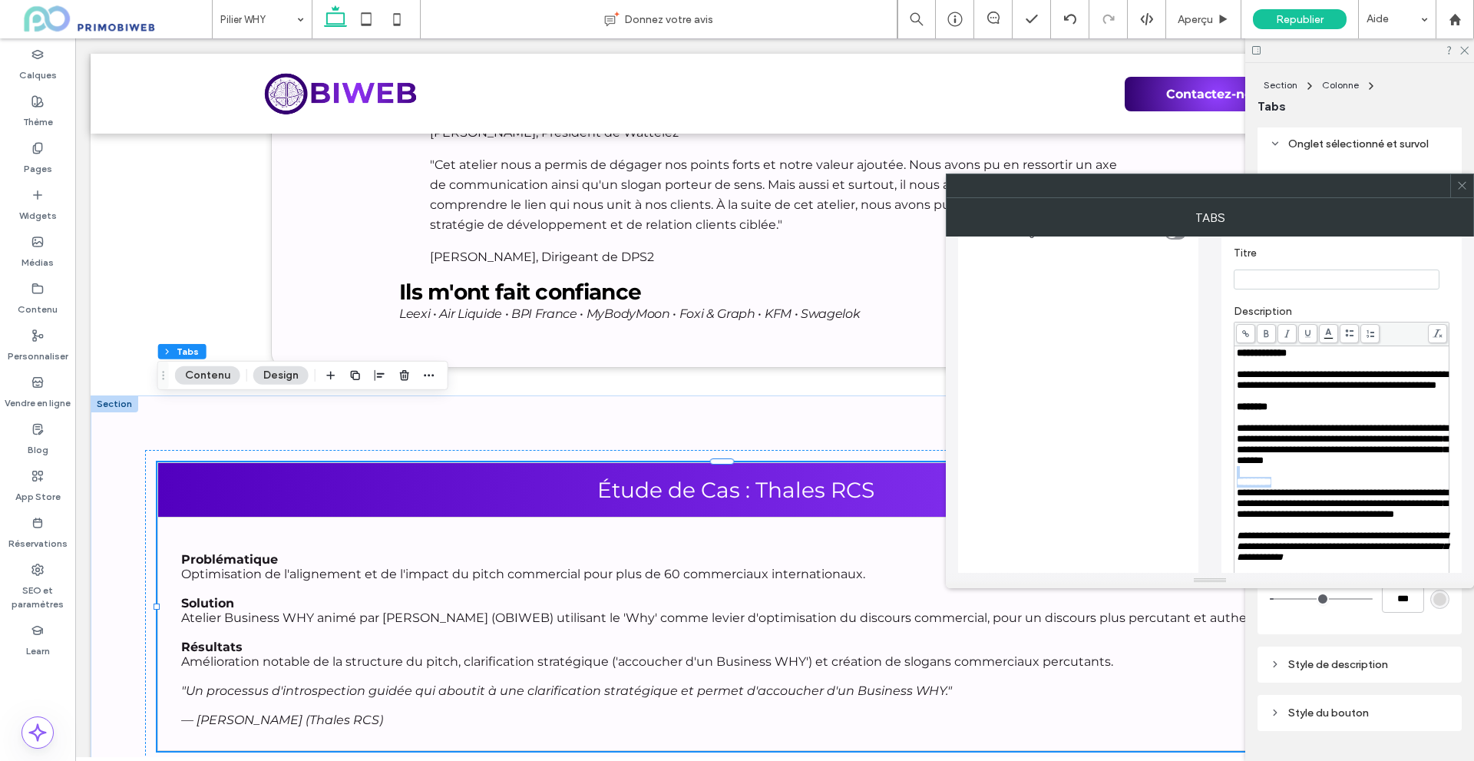
click at [1316, 487] on div "*********" at bounding box center [1342, 482] width 210 height 11
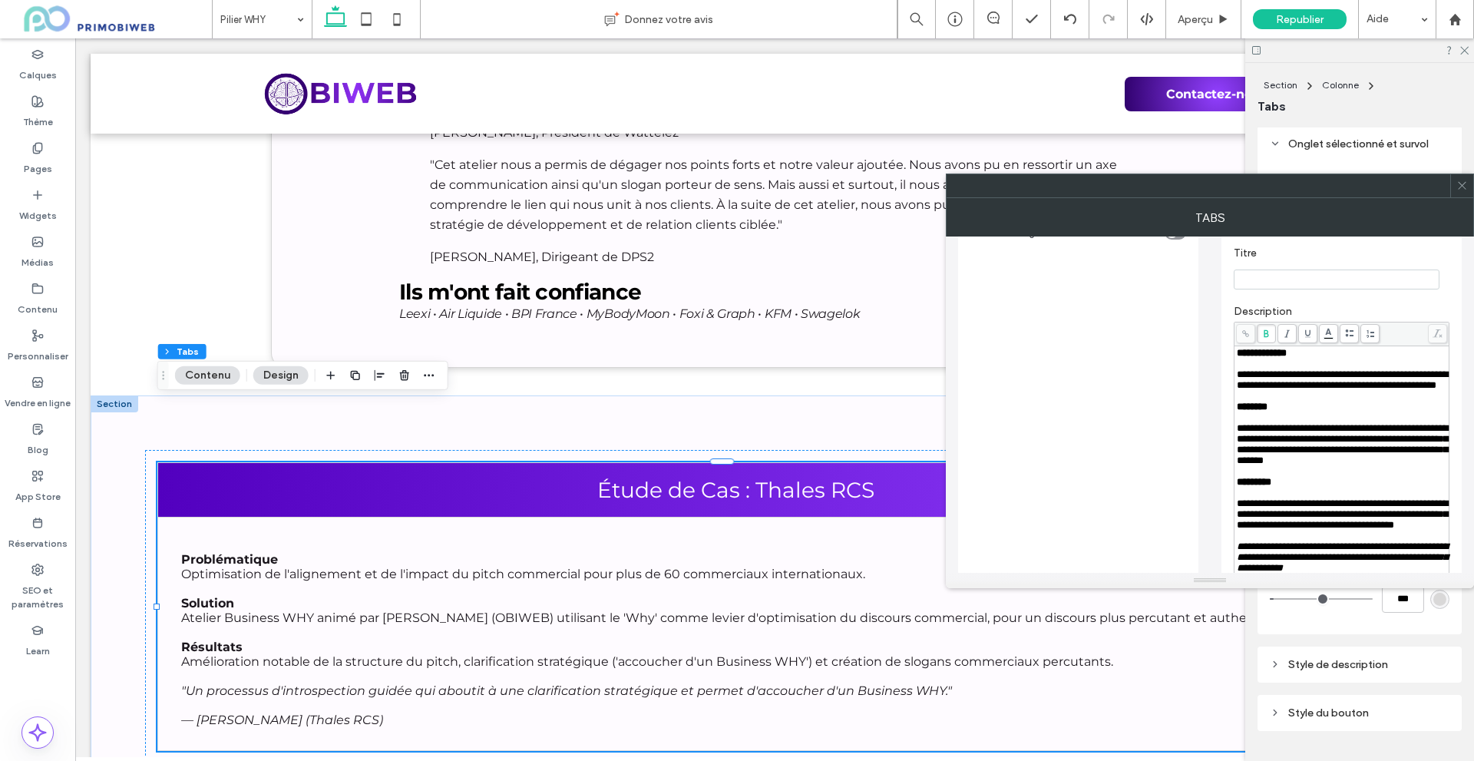
click at [1453, 181] on div at bounding box center [1461, 185] width 23 height 23
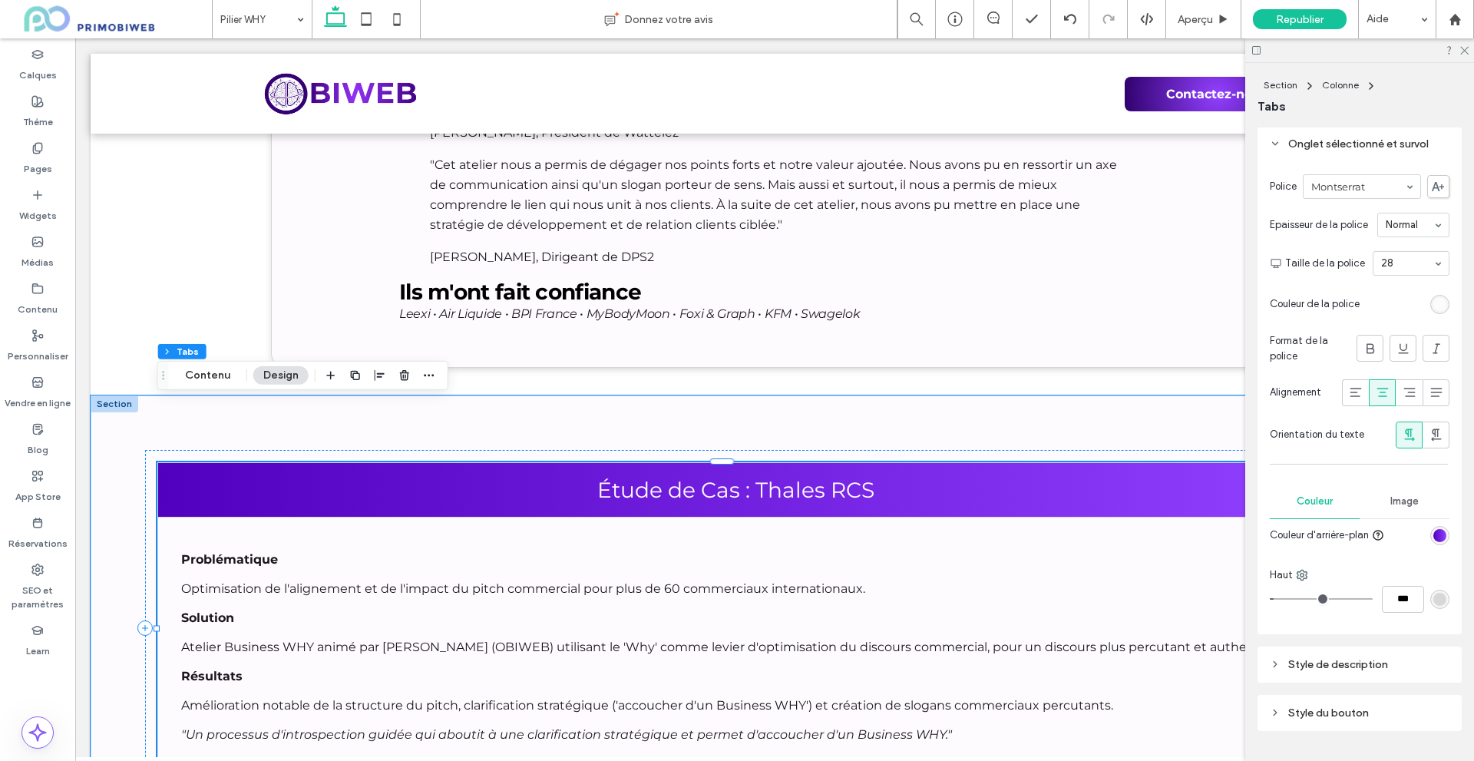
click at [781, 571] on div "Problématique Optimisation de l'alignement et de l'impact du pitch commercial p…" at bounding box center [735, 655] width 1109 height 230
click at [967, 552] on p "Problématique" at bounding box center [735, 559] width 1109 height 15
click at [205, 366] on button "Contenu" at bounding box center [207, 375] width 65 height 18
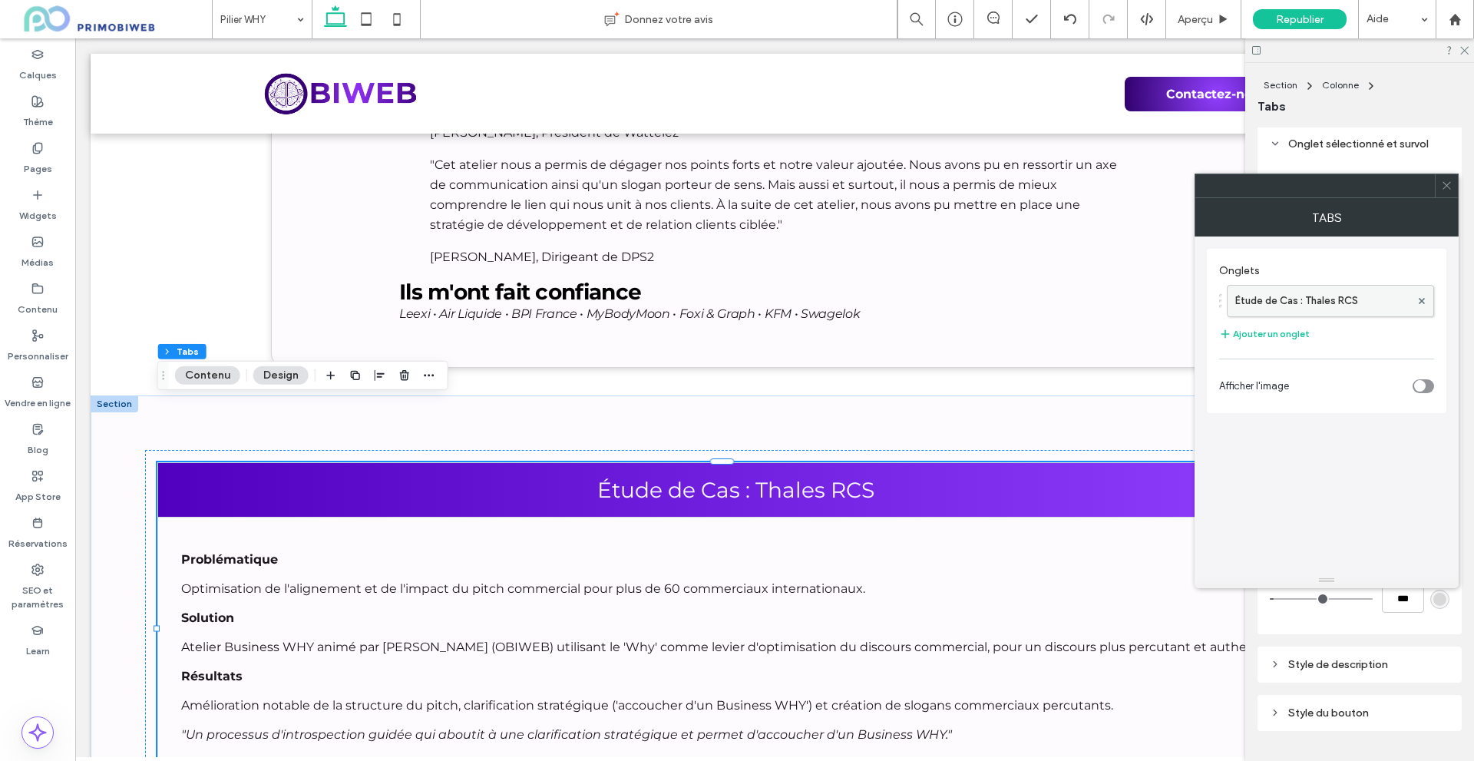
click at [1301, 294] on label "Étude de Cas : Thales RCS" at bounding box center [1322, 301] width 175 height 31
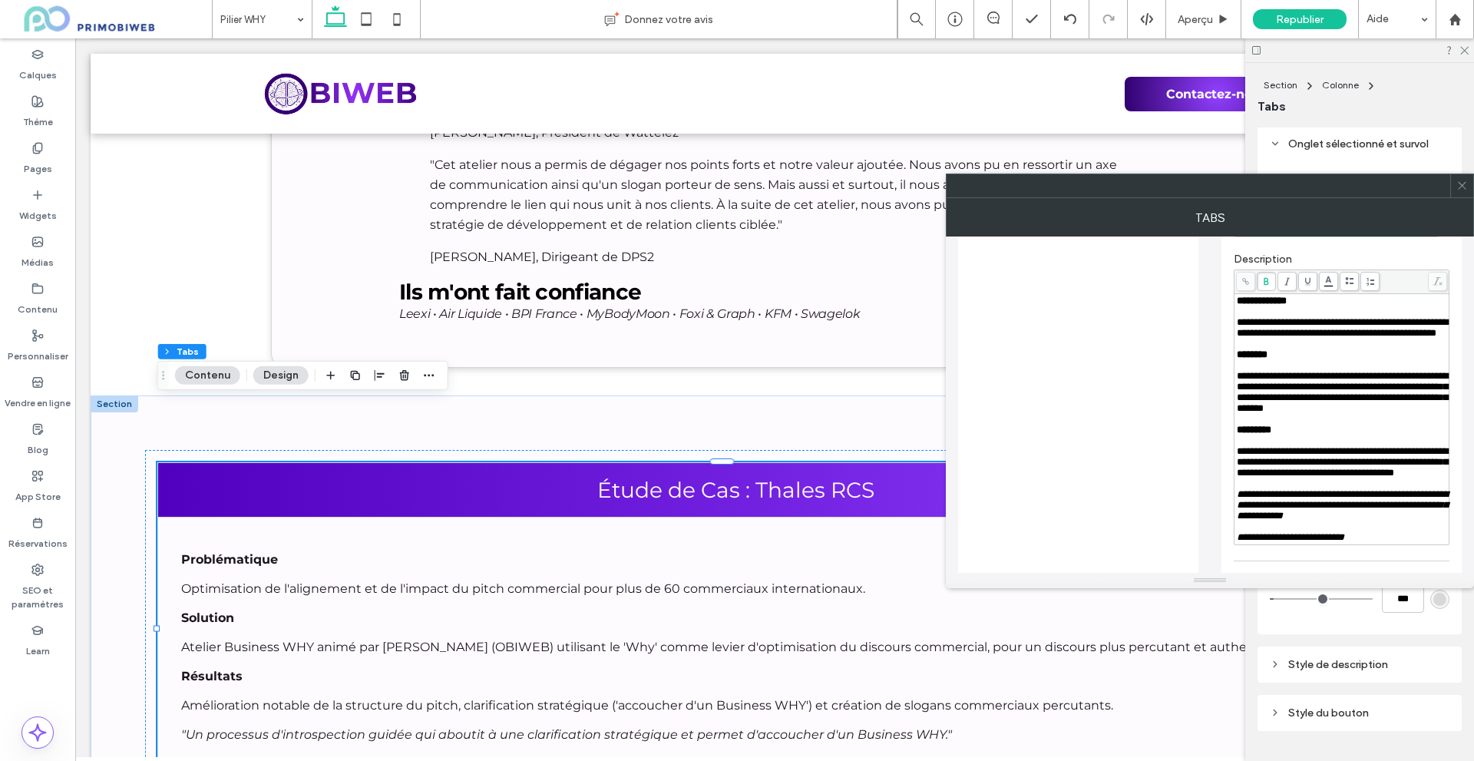
scroll to position [230, 0]
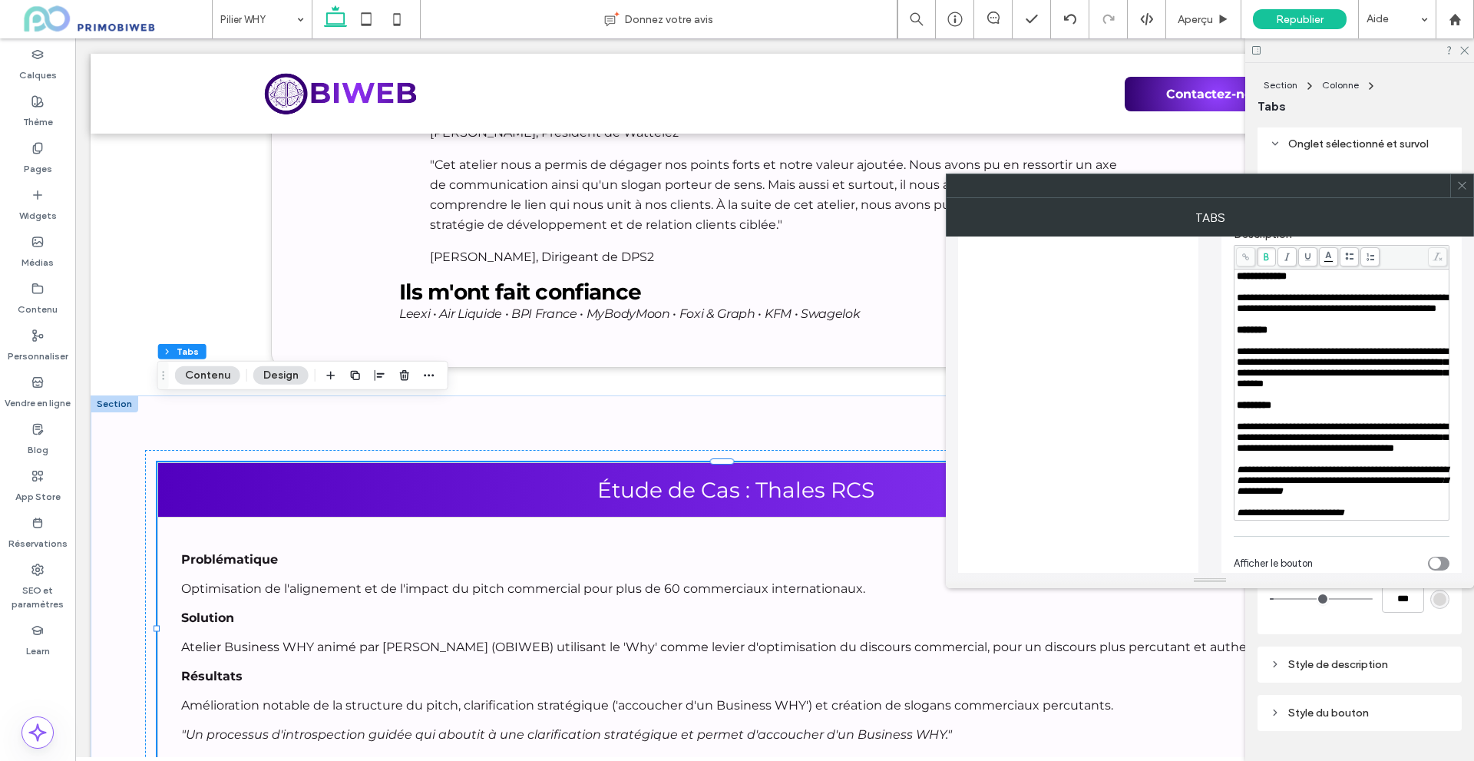
click at [1374, 454] on div "**********" at bounding box center [1342, 437] width 210 height 32
click at [1457, 184] on icon at bounding box center [1462, 186] width 12 height 12
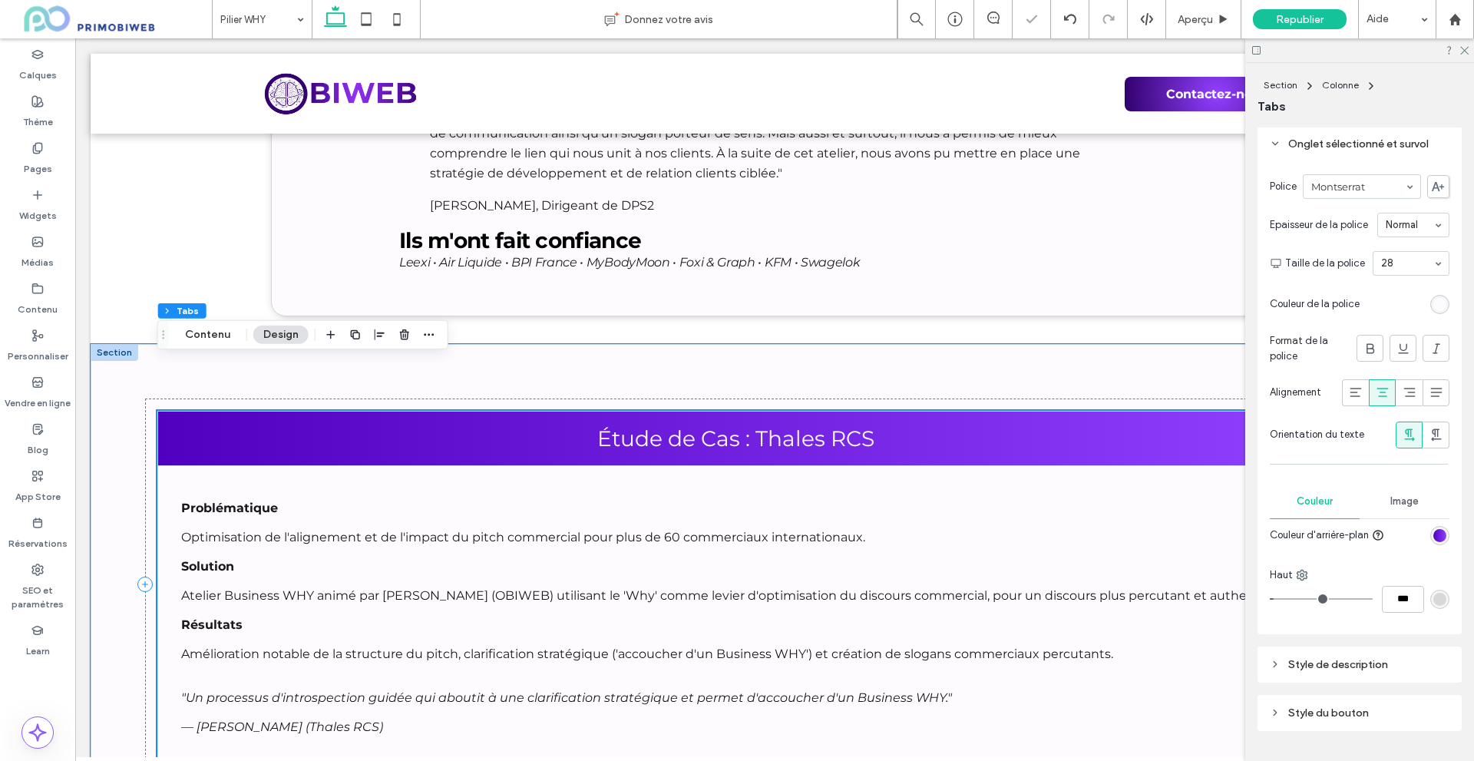
scroll to position [6530, 0]
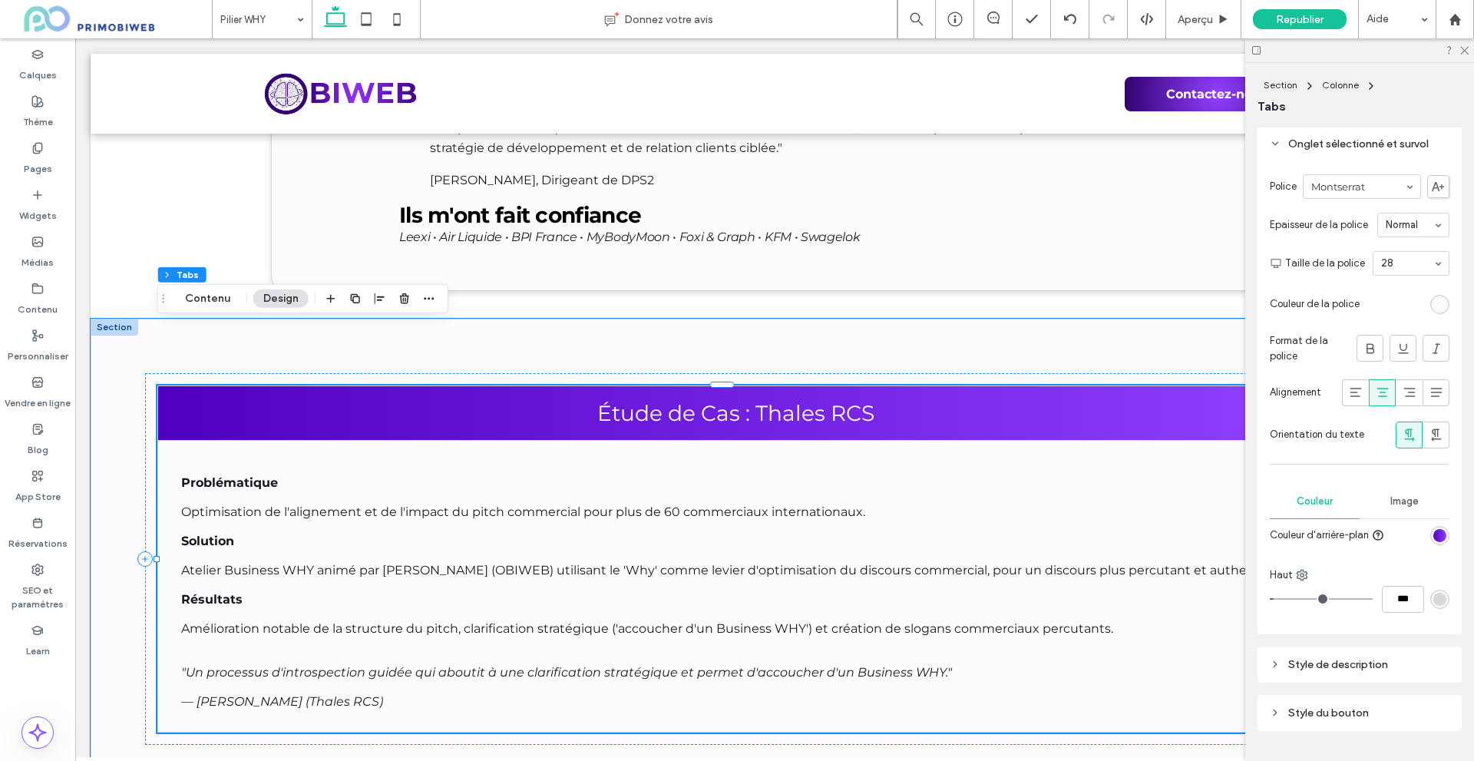
click at [735, 491] on div "Problématique Optimisation de l'alignement et de l'impact du pitch commercial p…" at bounding box center [735, 586] width 1109 height 245
click at [223, 296] on button "Contenu" at bounding box center [207, 298] width 65 height 18
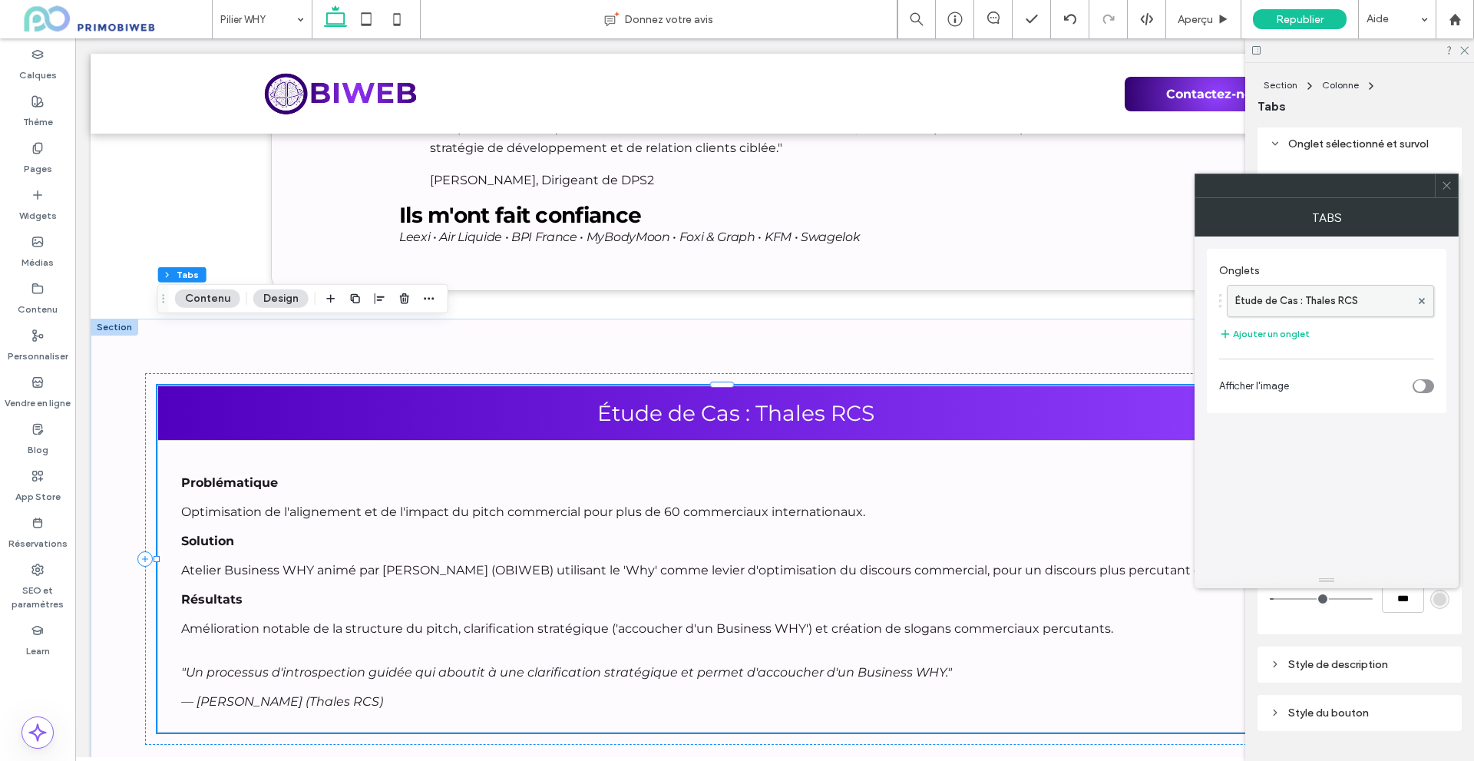
click at [1286, 303] on label "Étude de Cas : Thales RCS" at bounding box center [1322, 301] width 175 height 31
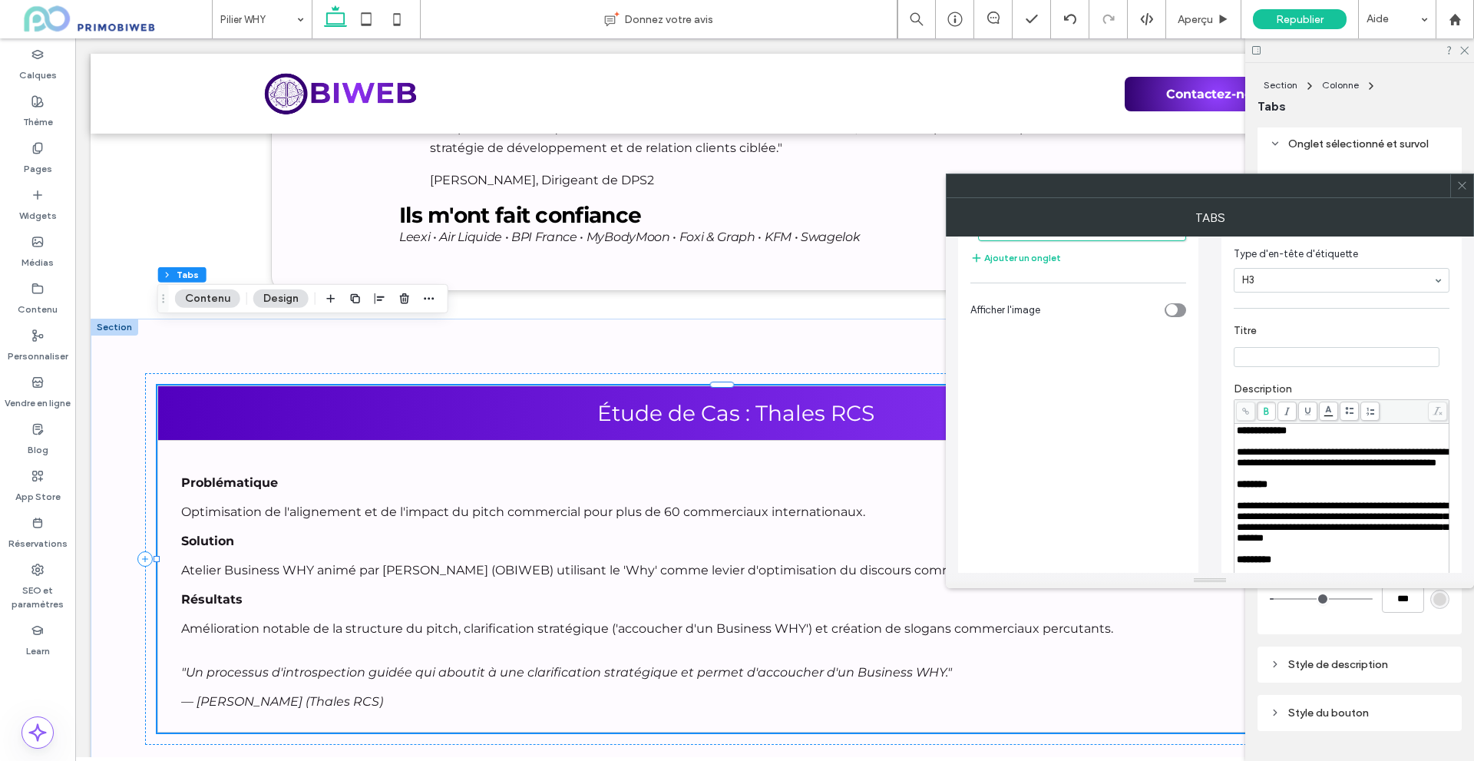
scroll to position [77, 0]
click at [1245, 444] on div "Rich Text Editor" at bounding box center [1342, 440] width 210 height 11
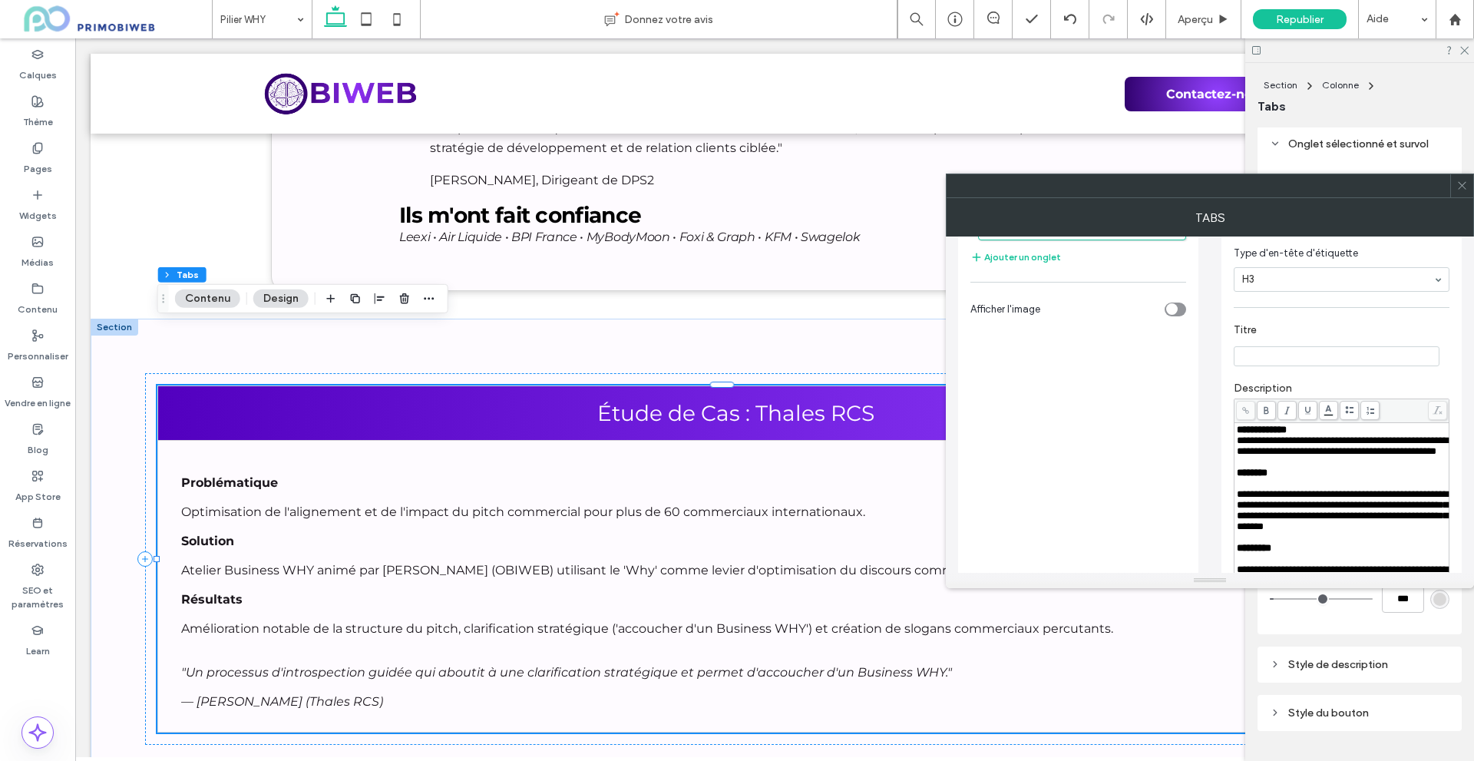
click at [1231, 509] on div "**********" at bounding box center [1341, 492] width 240 height 640
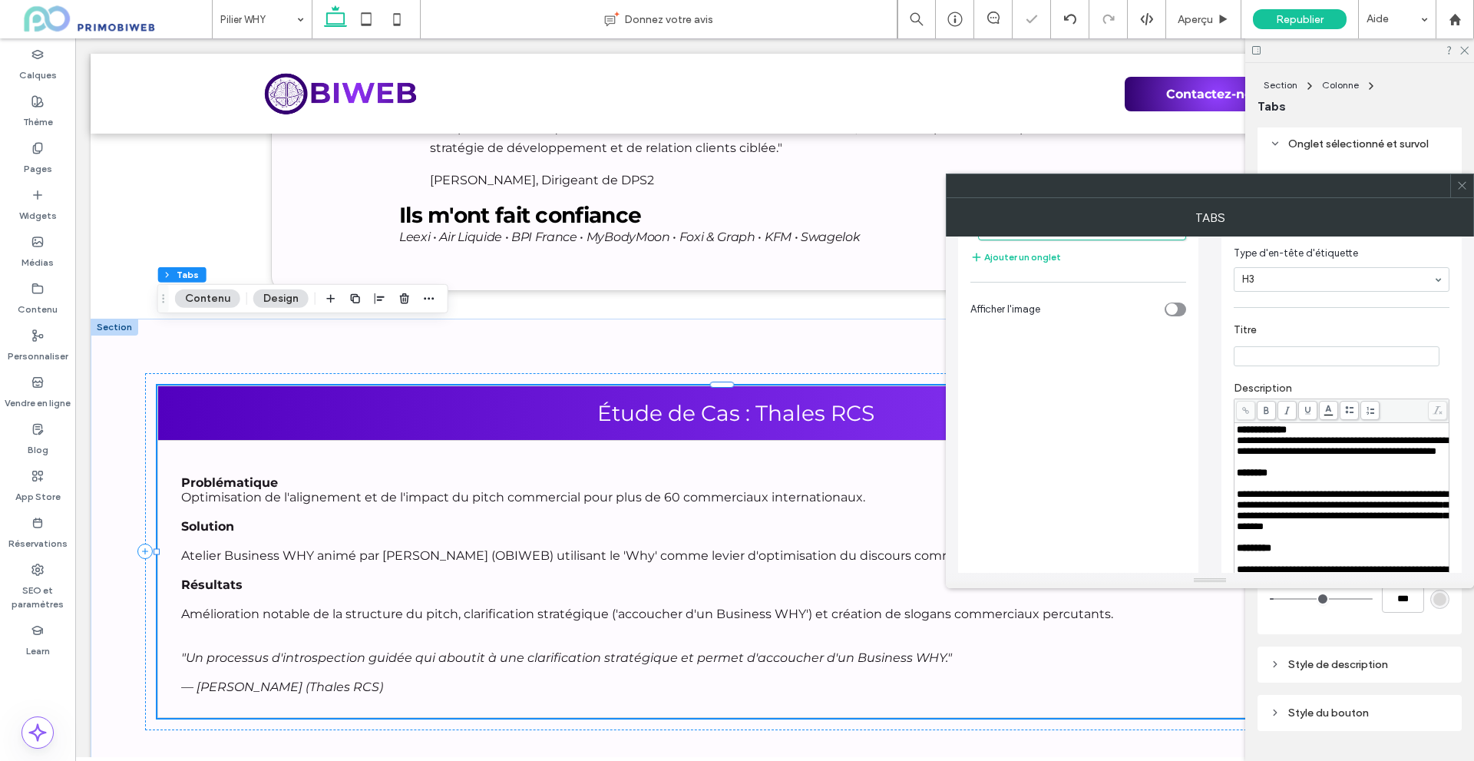
click at [1239, 515] on span "**********" at bounding box center [1342, 510] width 211 height 42
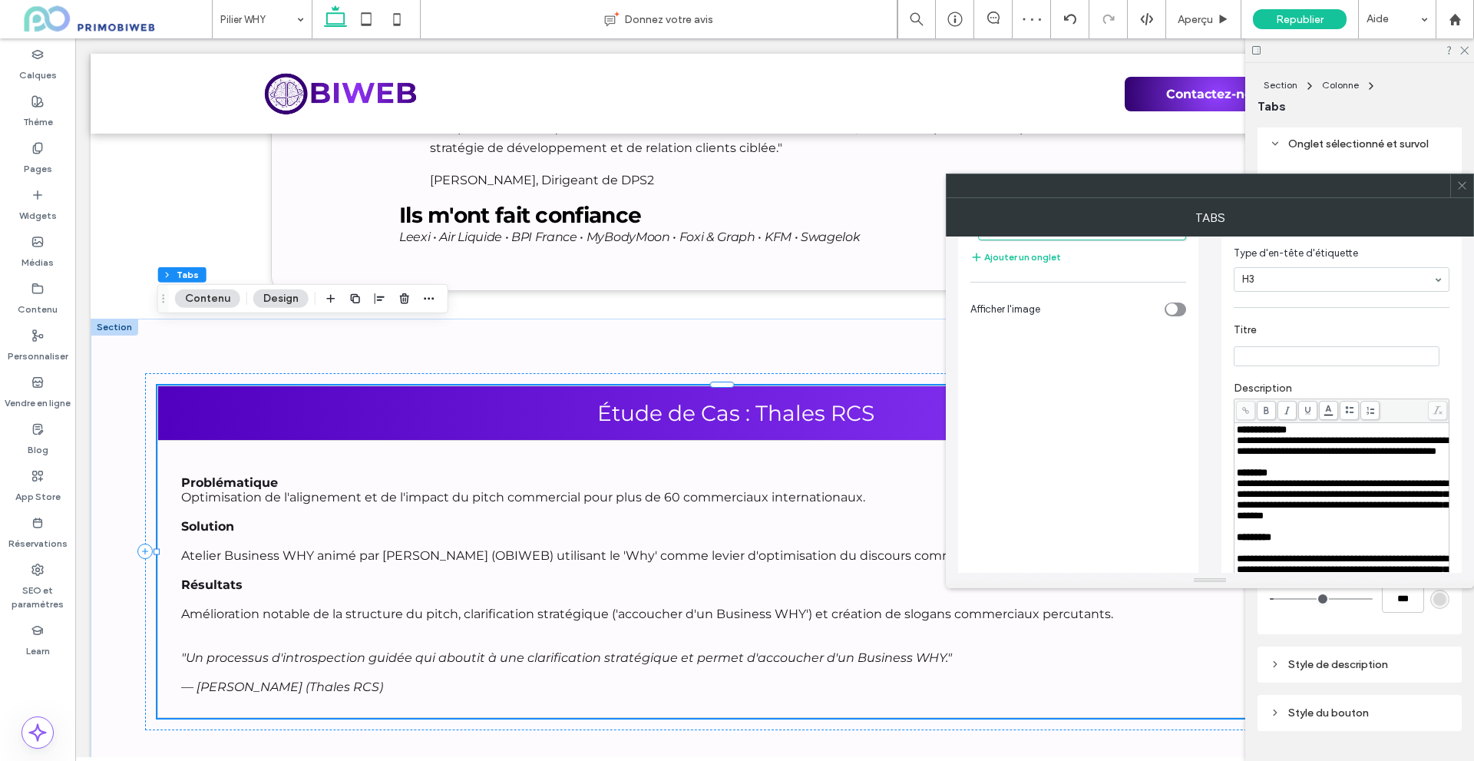
click at [1271, 542] on span "*********" at bounding box center [1254, 537] width 35 height 10
click at [1266, 553] on div "Rich Text Editor" at bounding box center [1342, 548] width 210 height 11
click at [1298, 502] on span "**********" at bounding box center [1342, 499] width 211 height 42
click at [1094, 442] on div "Onglets Étude de Cas : Thales RCS Ajouter un onglet Afficher l'image" at bounding box center [1078, 485] width 216 height 611
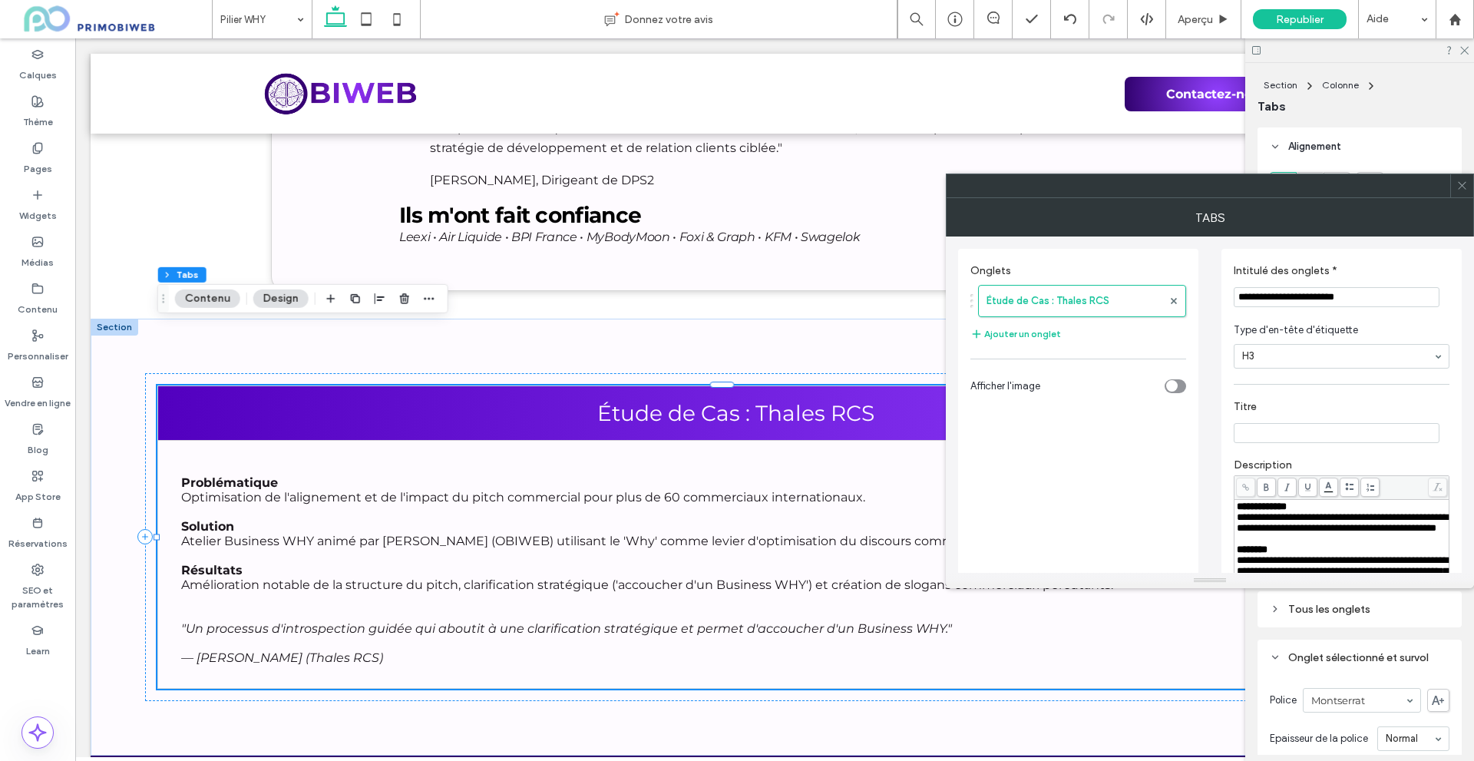
scroll to position [77, 0]
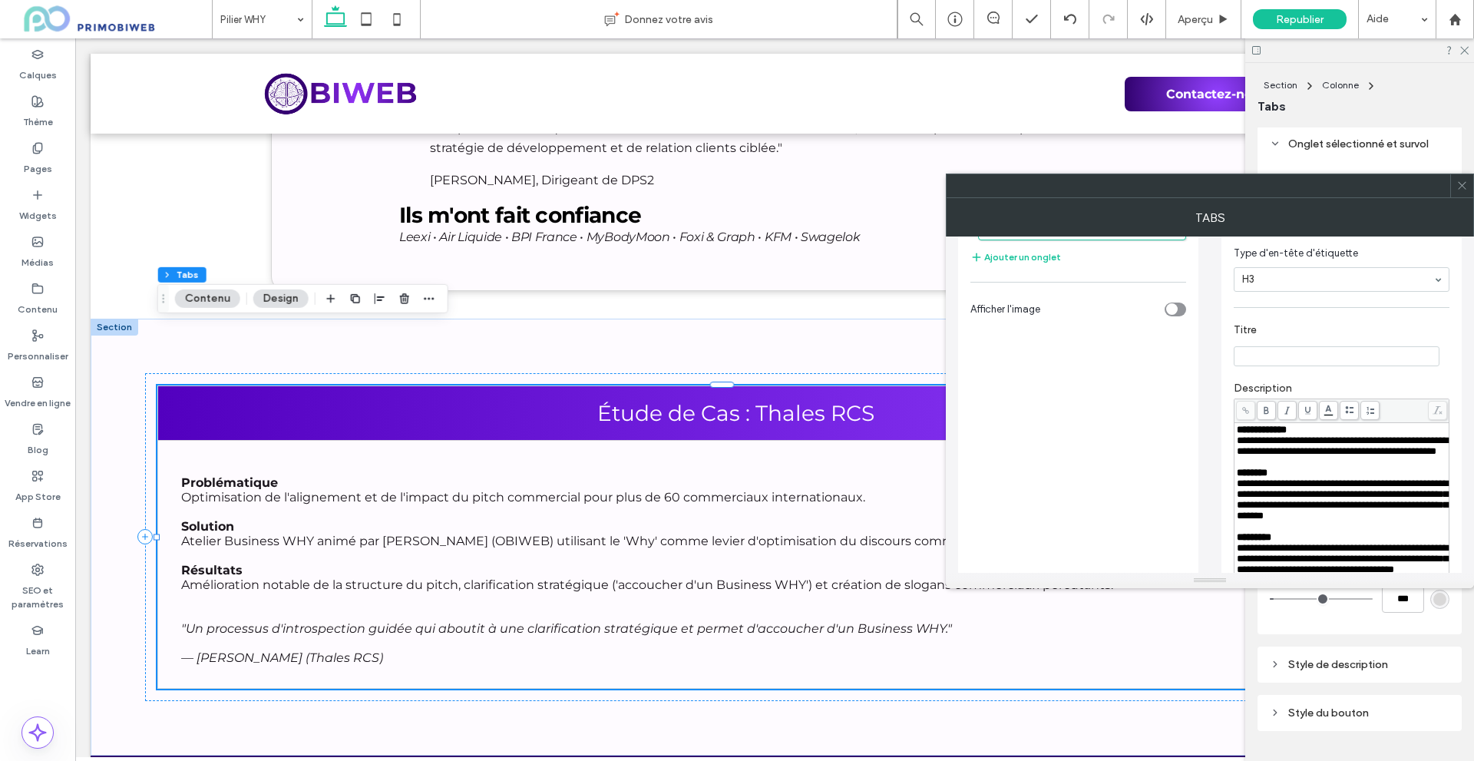
click at [1468, 192] on div at bounding box center [1461, 185] width 23 height 23
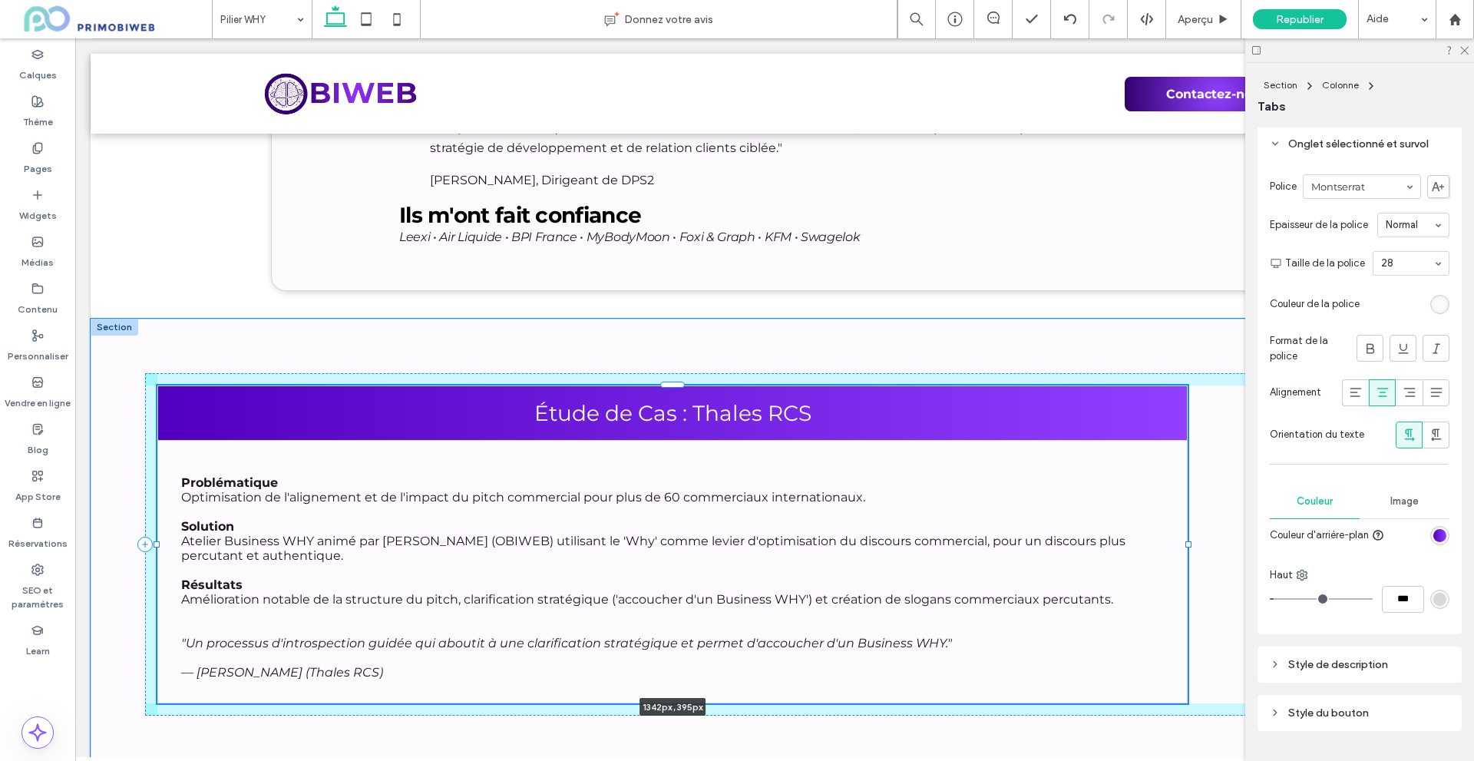
drag, startPoint x: 155, startPoint y: 477, endPoint x: 254, endPoint y: 473, distance: 99.1
click at [254, 473] on div "Étude de Cas : Thales RCS Problématique Optimisation de l'alignement et de l'im…" at bounding box center [775, 545] width 1368 height 452
type input "****"
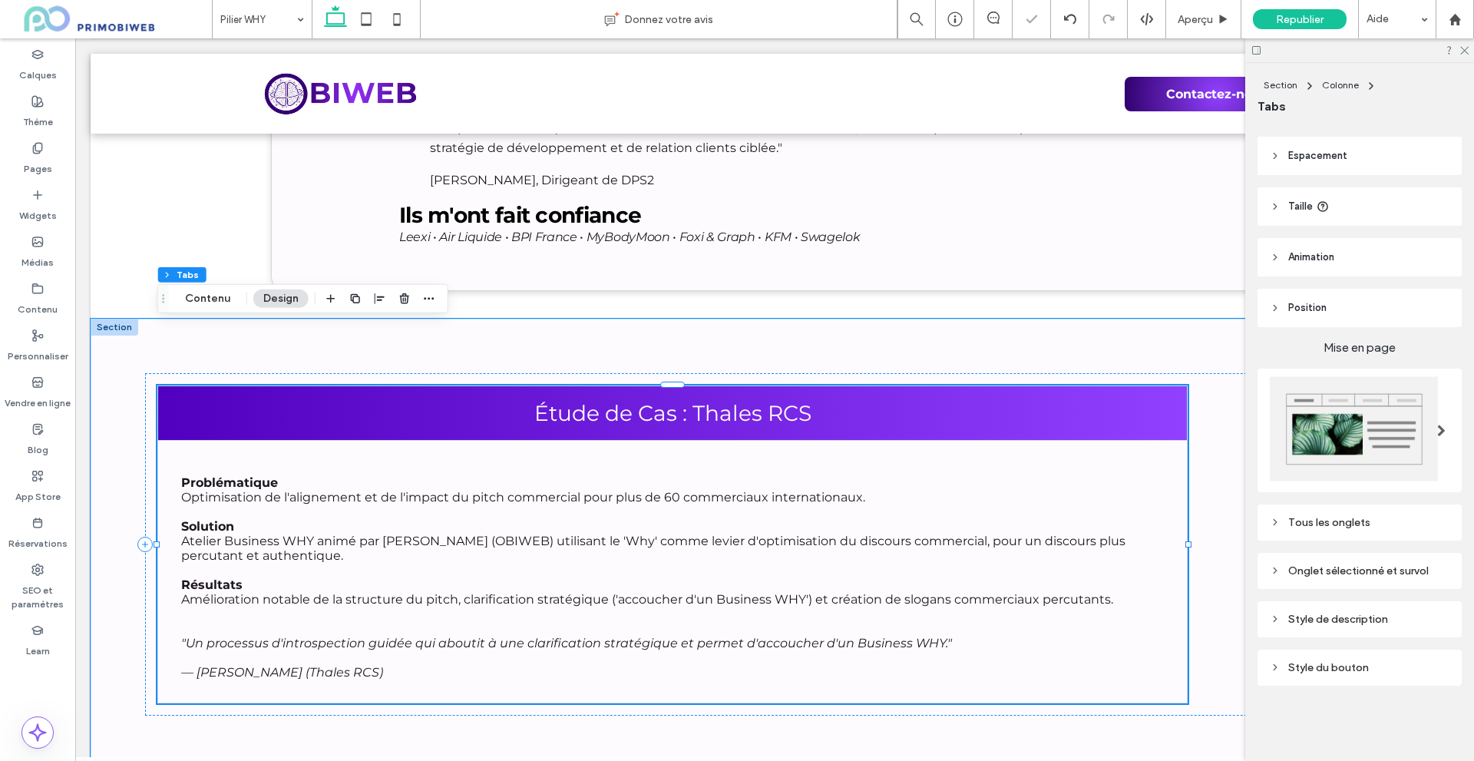
scroll to position [0, 0]
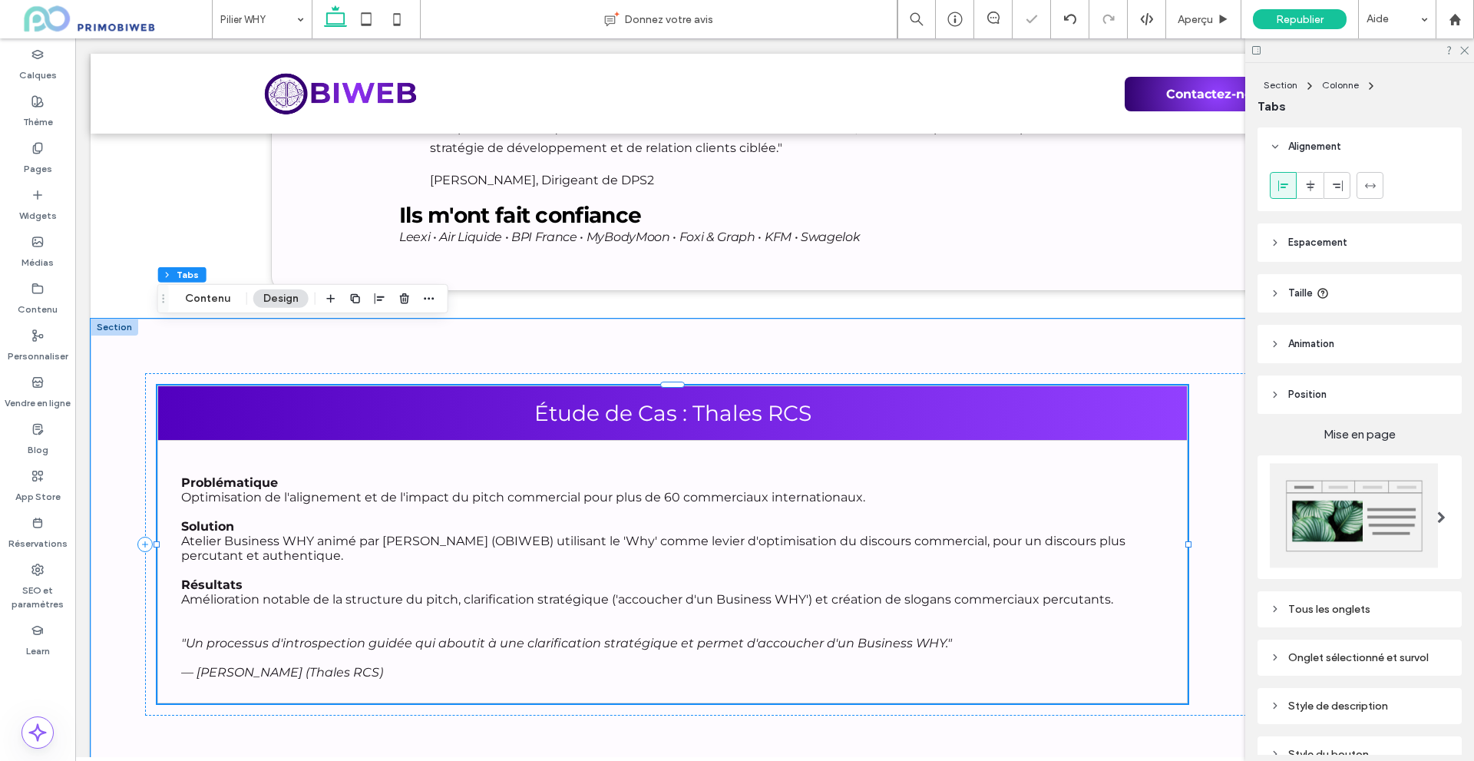
click at [430, 440] on div "Problématique Optimisation de l'alignement et de l'impact du pitch commercial p…" at bounding box center [672, 571] width 1030 height 263
click at [1309, 249] on span "Espacement" at bounding box center [1317, 242] width 59 height 15
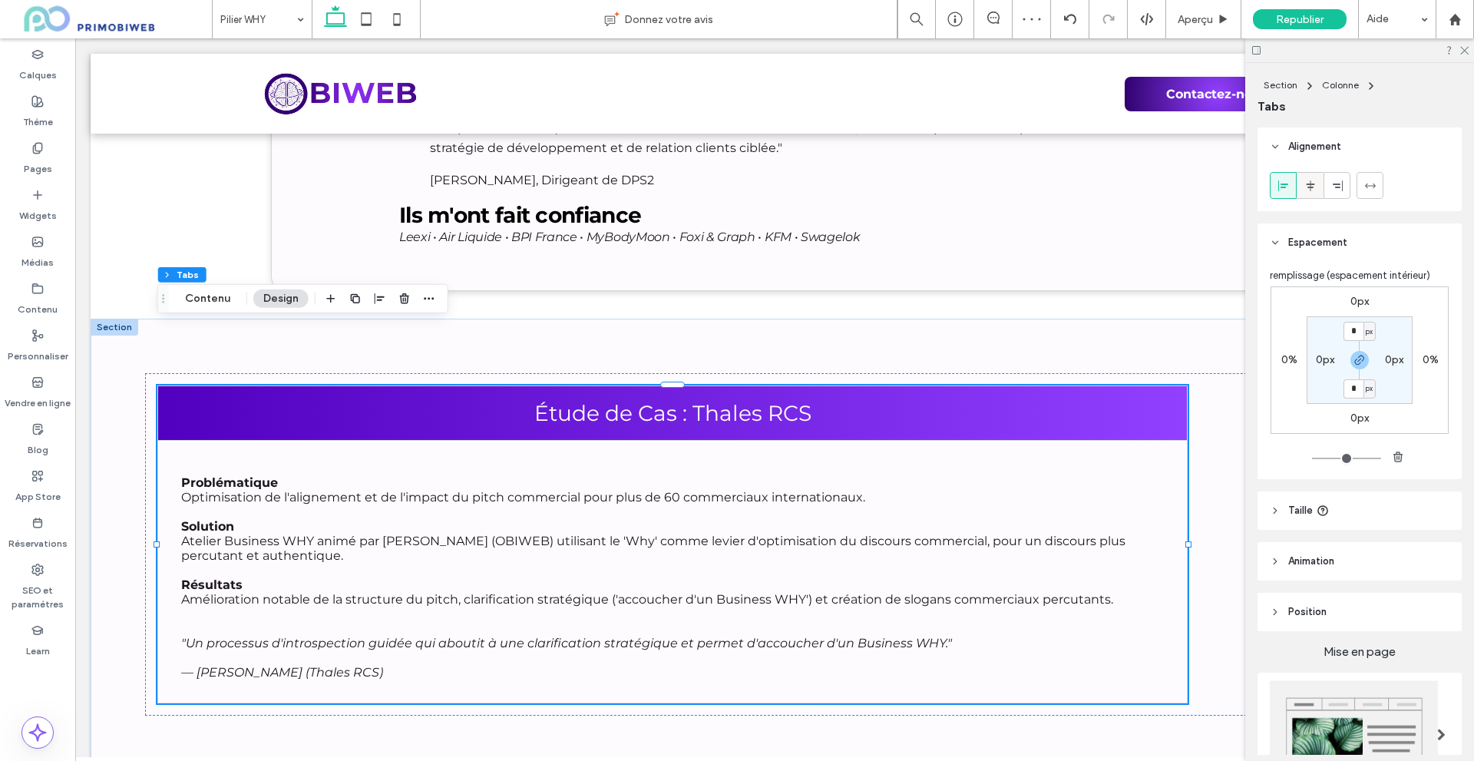
click at [1310, 185] on icon at bounding box center [1310, 186] width 12 height 12
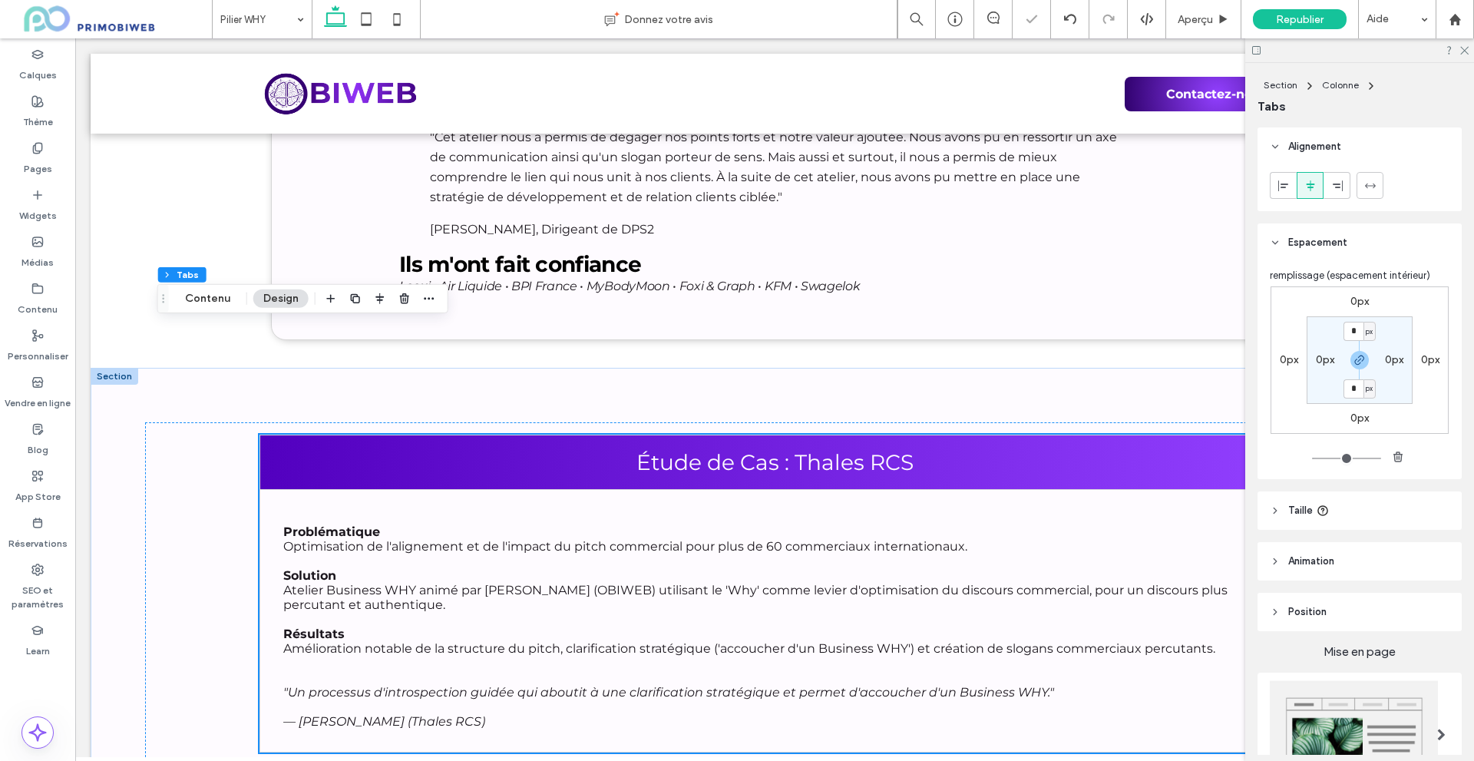
scroll to position [6453, 0]
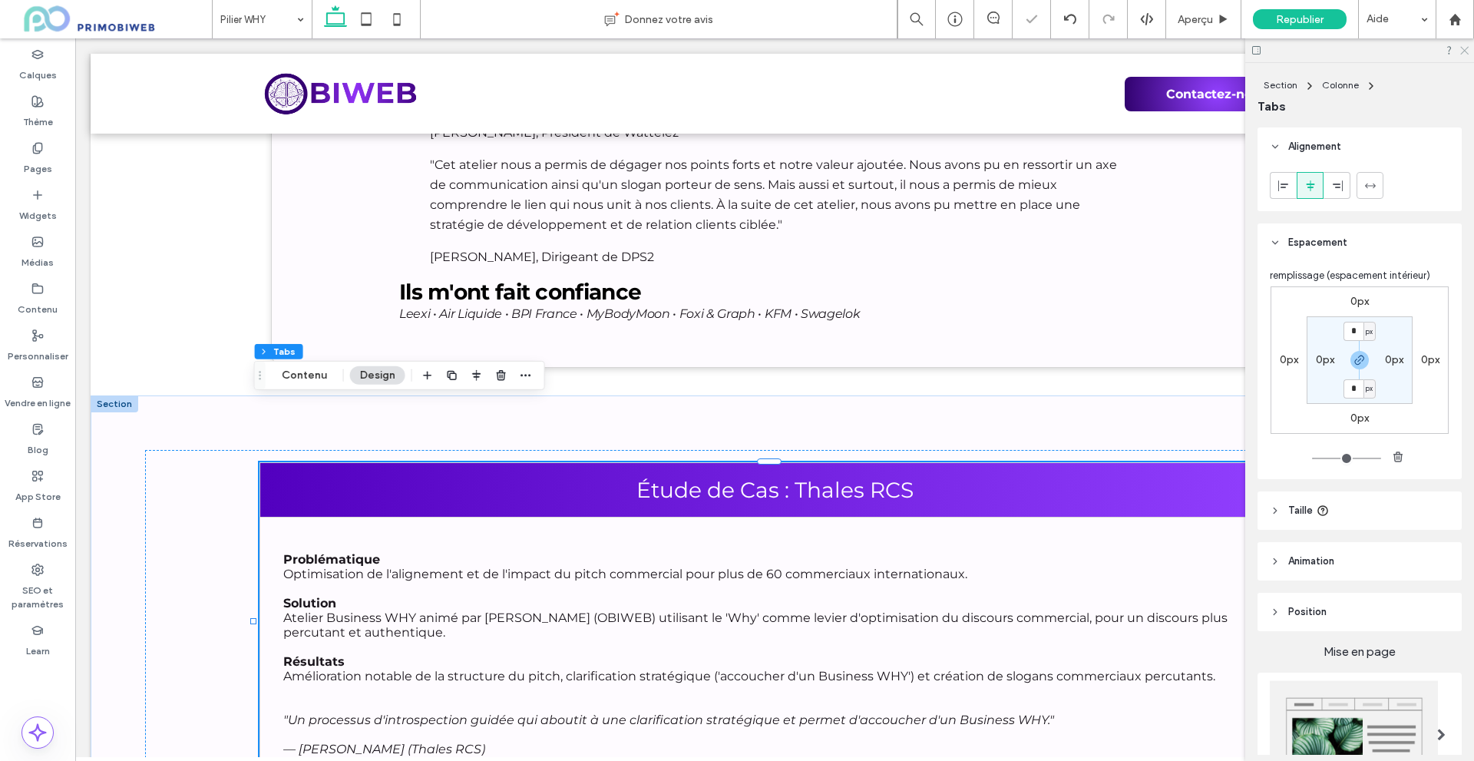
click at [1465, 54] on icon at bounding box center [1463, 50] width 10 height 10
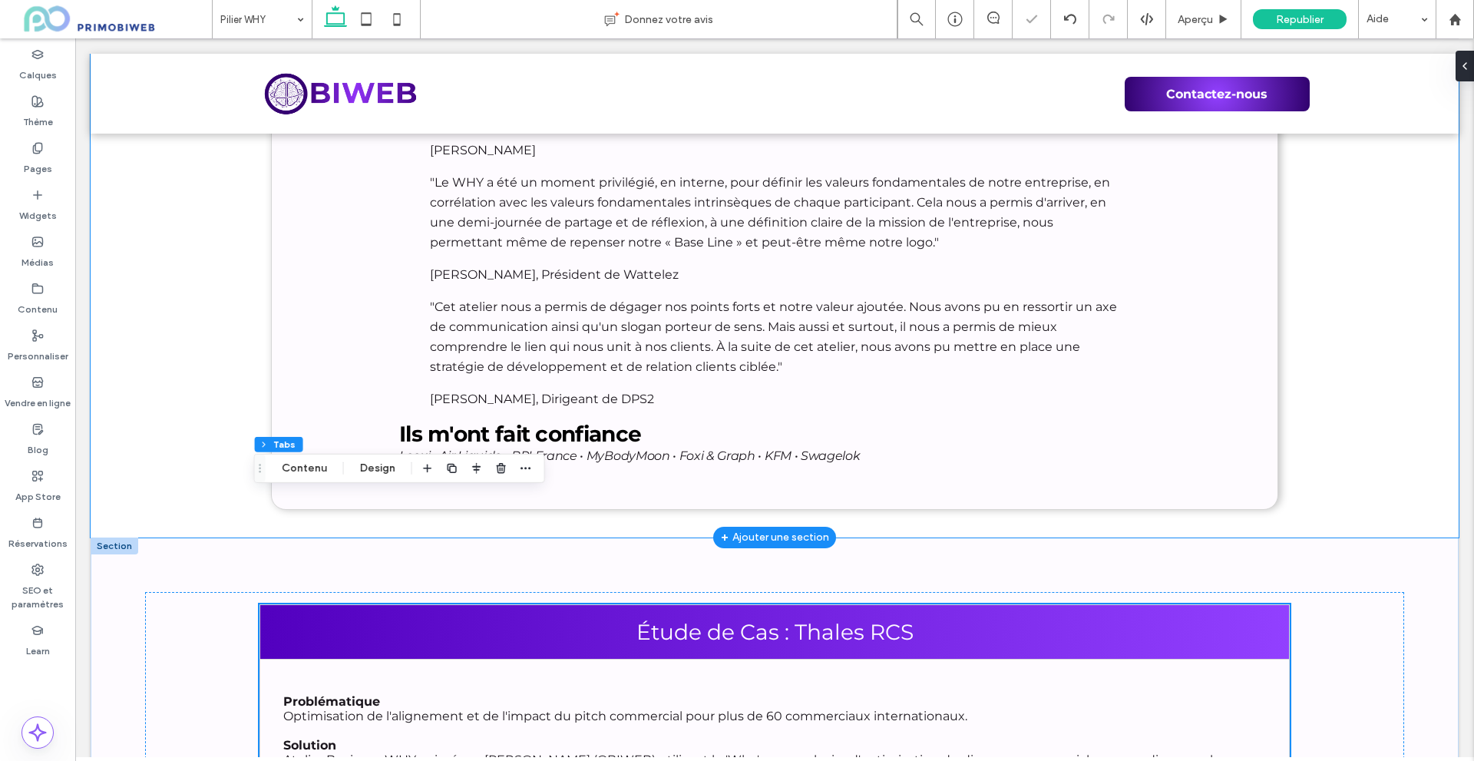
scroll to position [6299, 0]
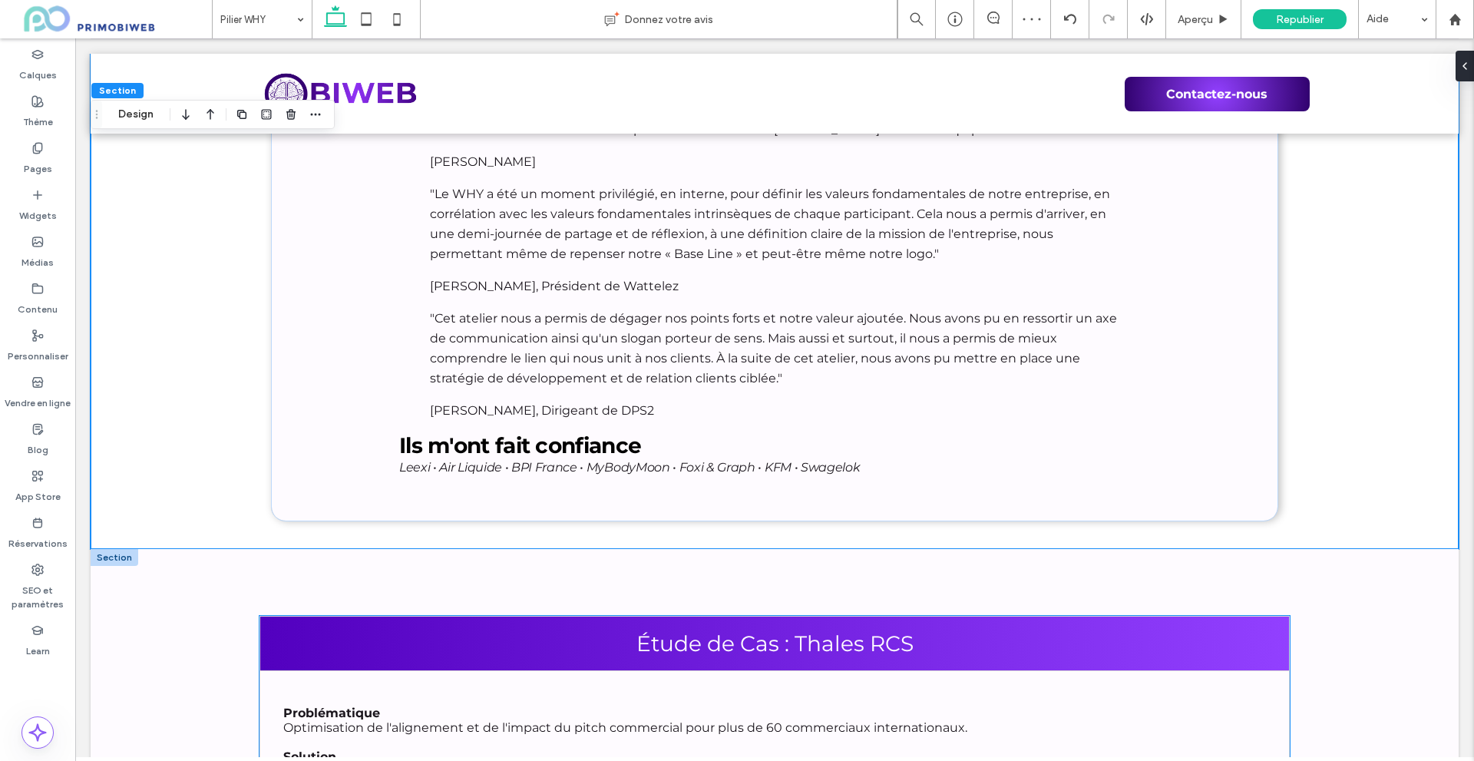
click at [1257, 630] on h3 "Étude de Cas : Thales RCS" at bounding box center [774, 643] width 1001 height 26
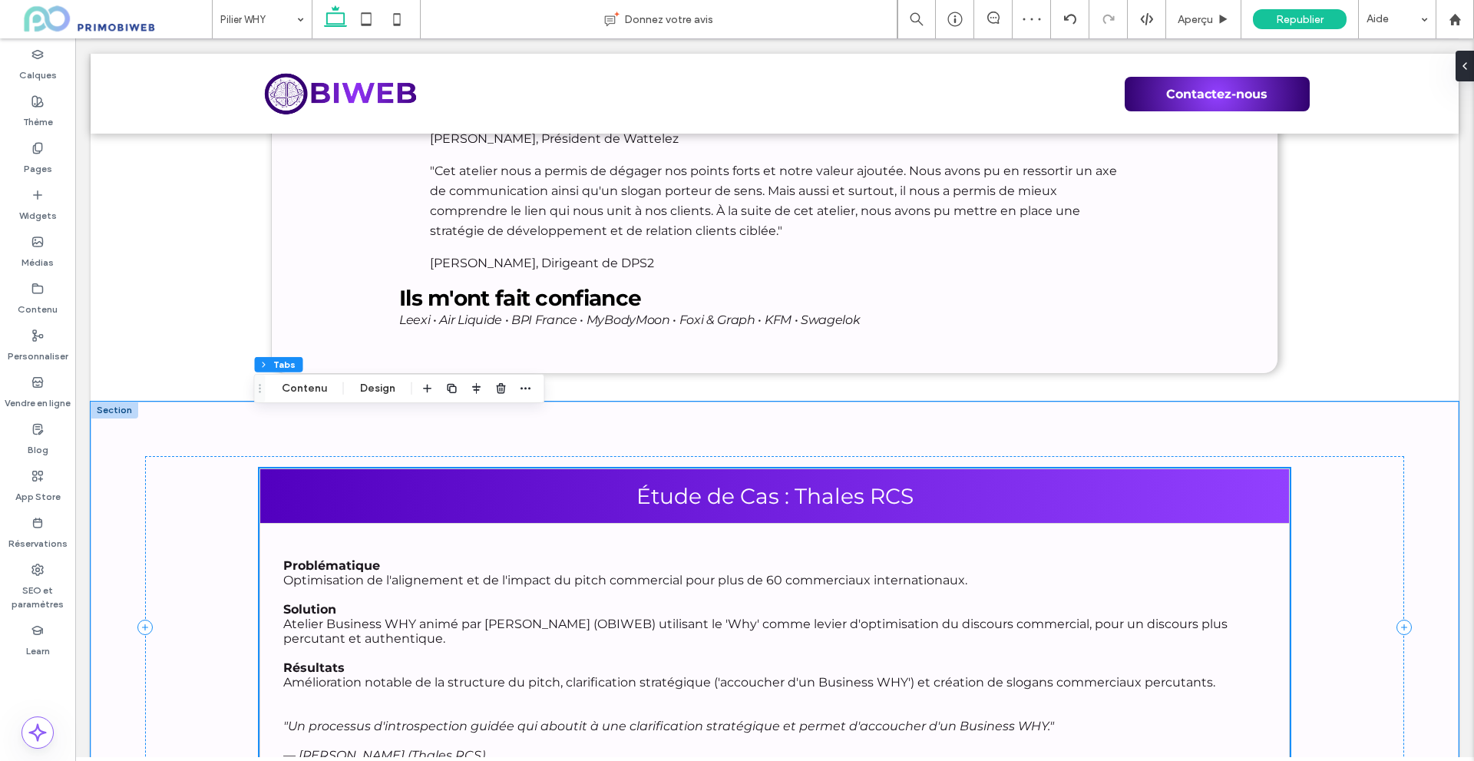
scroll to position [6453, 0]
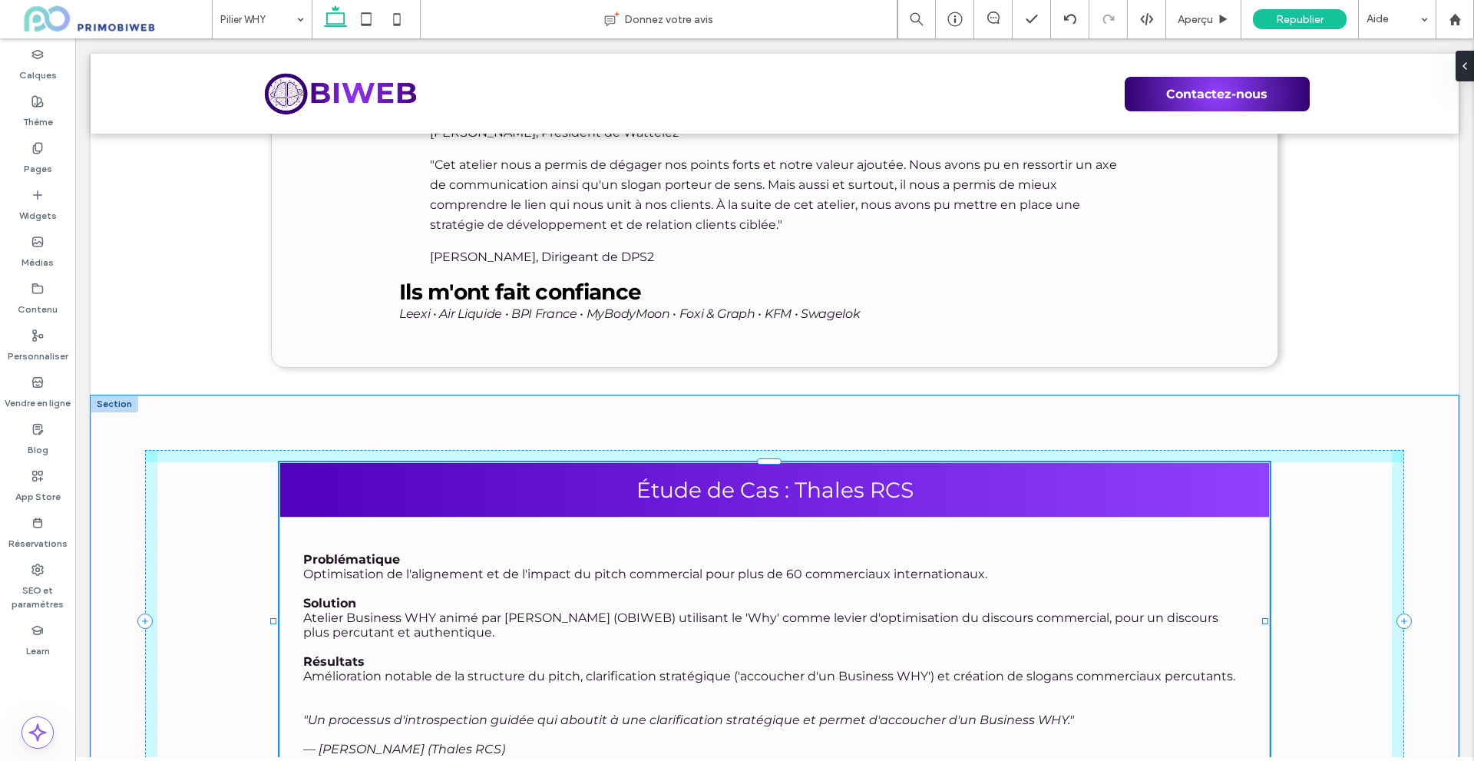
drag, startPoint x: 1285, startPoint y: 558, endPoint x: 1265, endPoint y: 561, distance: 20.2
click at [1265, 618] on div at bounding box center [1265, 621] width 6 height 6
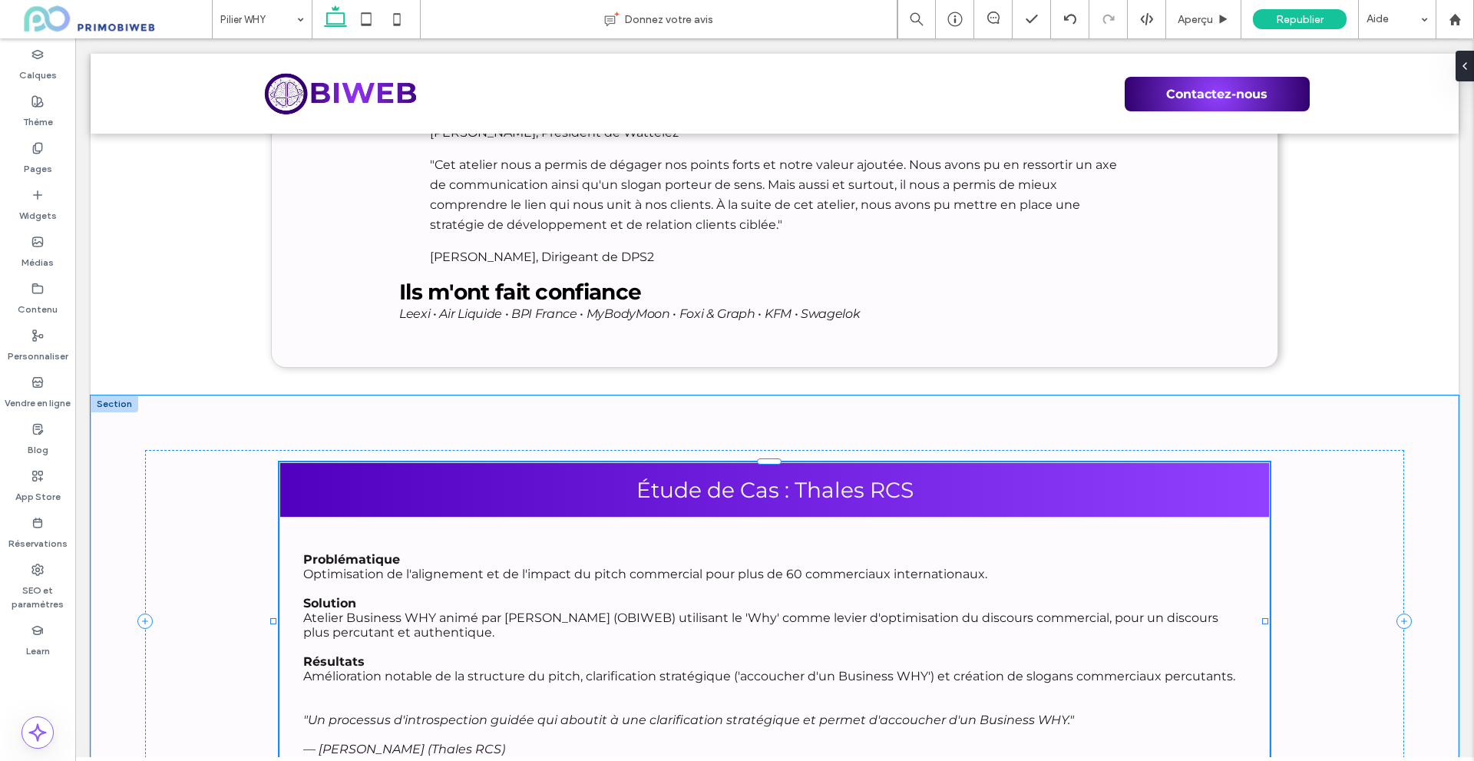
type input "****"
click at [1202, 552] on p "Problématique" at bounding box center [774, 559] width 943 height 15
click at [387, 372] on button "Design" at bounding box center [397, 375] width 55 height 18
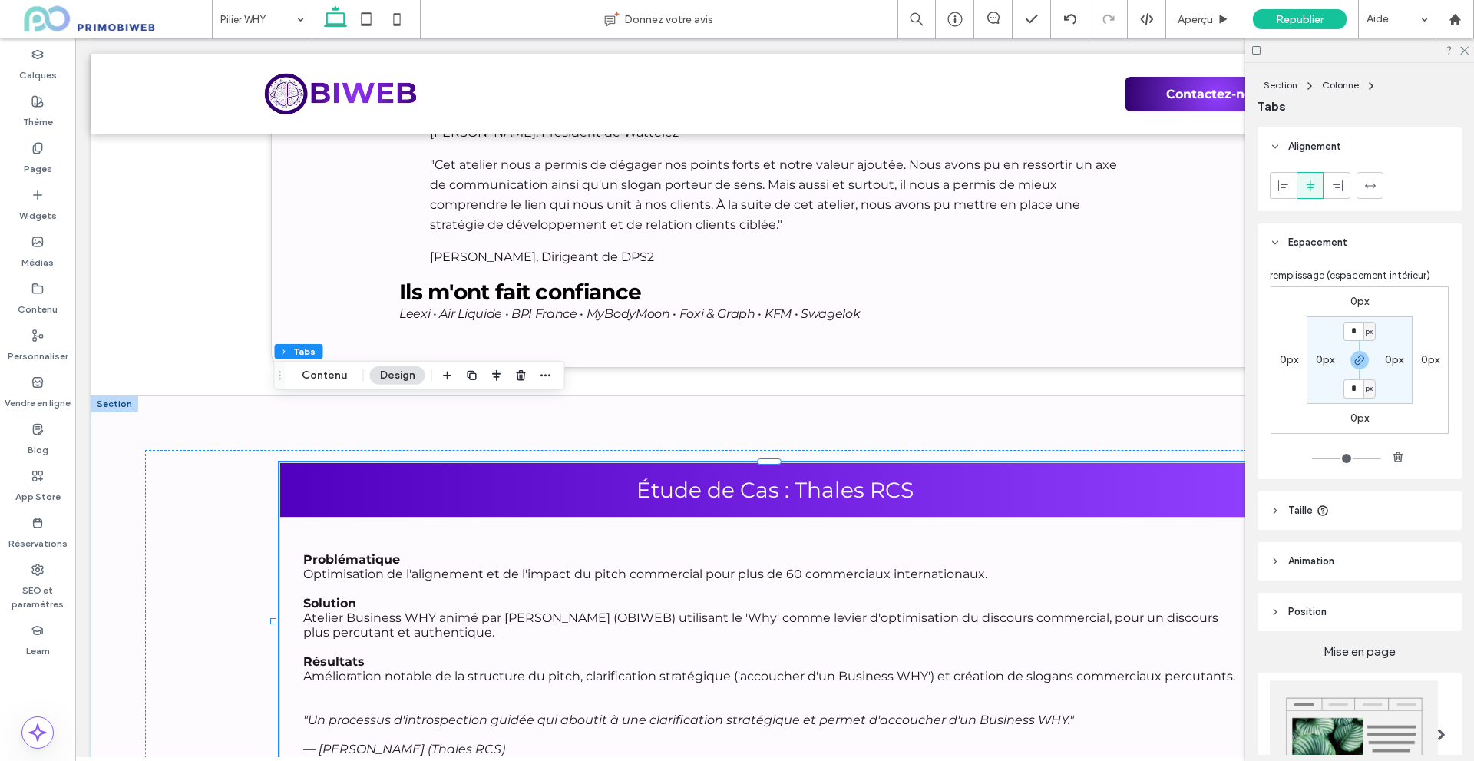
click at [1276, 514] on icon at bounding box center [1275, 510] width 11 height 11
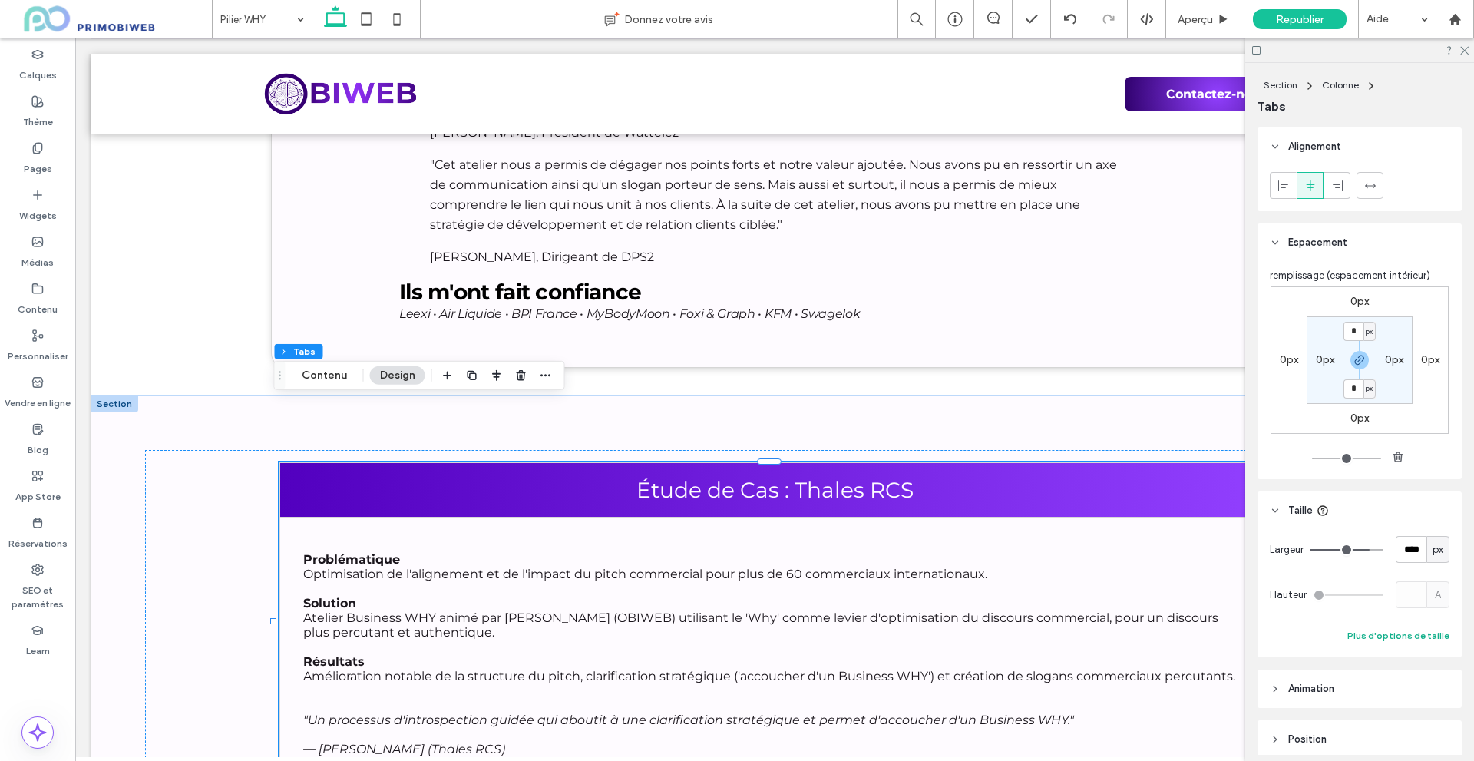
click at [1377, 634] on button "Plus d'options de taille" at bounding box center [1398, 635] width 102 height 18
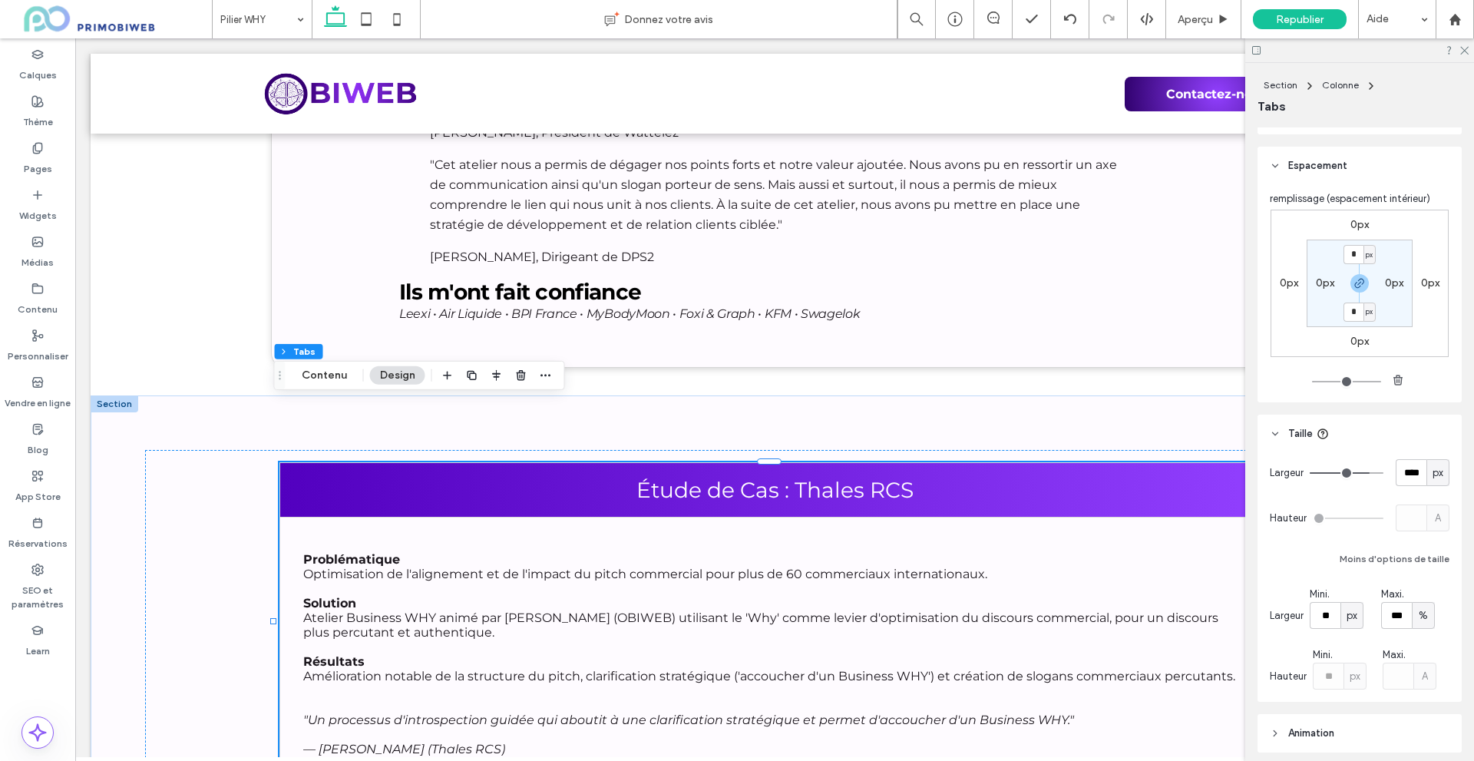
scroll to position [0, 0]
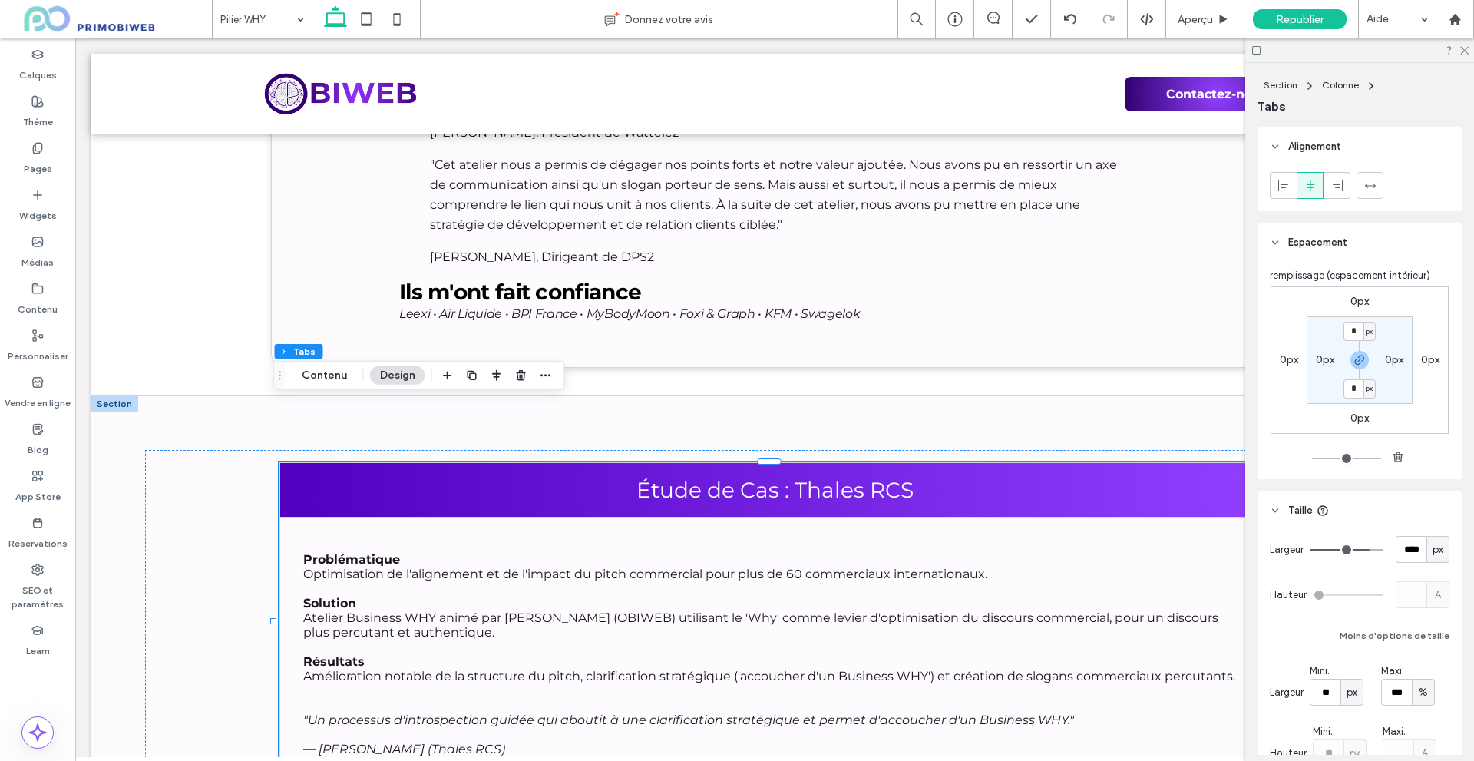
click at [1273, 140] on header "Alignement" at bounding box center [1359, 146] width 204 height 38
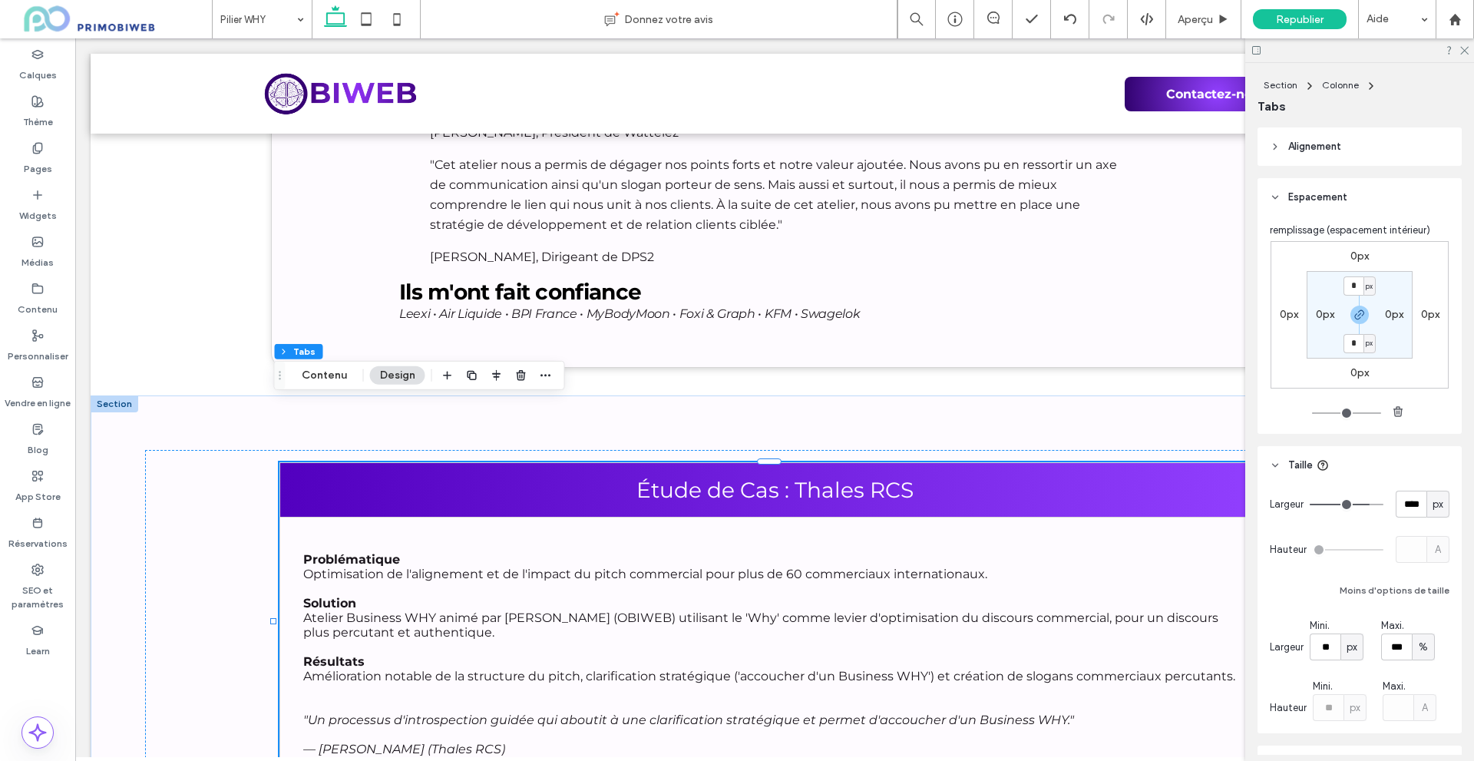
click at [1275, 202] on icon at bounding box center [1275, 197] width 11 height 11
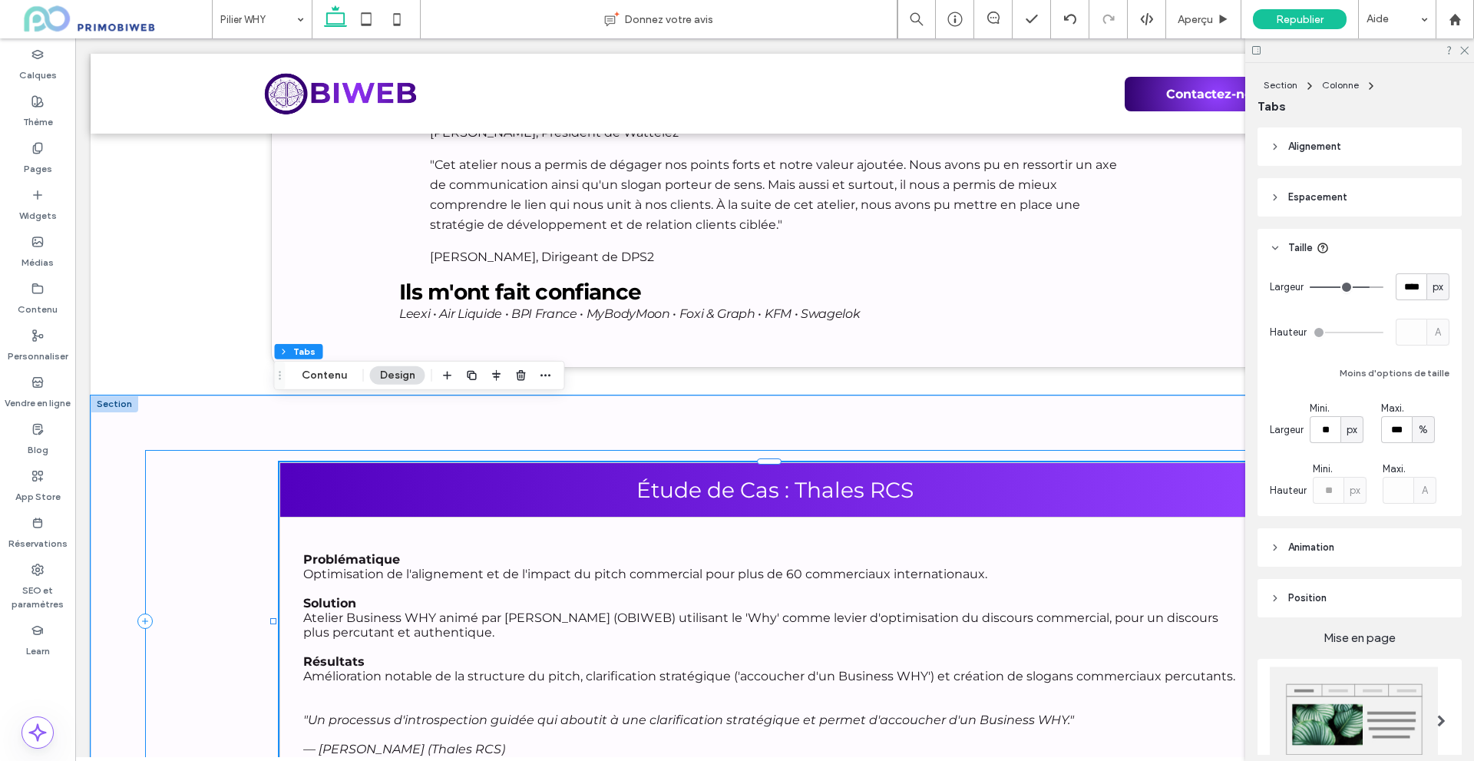
click at [159, 450] on div "Étude de Cas : Thales RCS Problématique Optimisation de l'alignement et de l'im…" at bounding box center [774, 621] width 1258 height 342
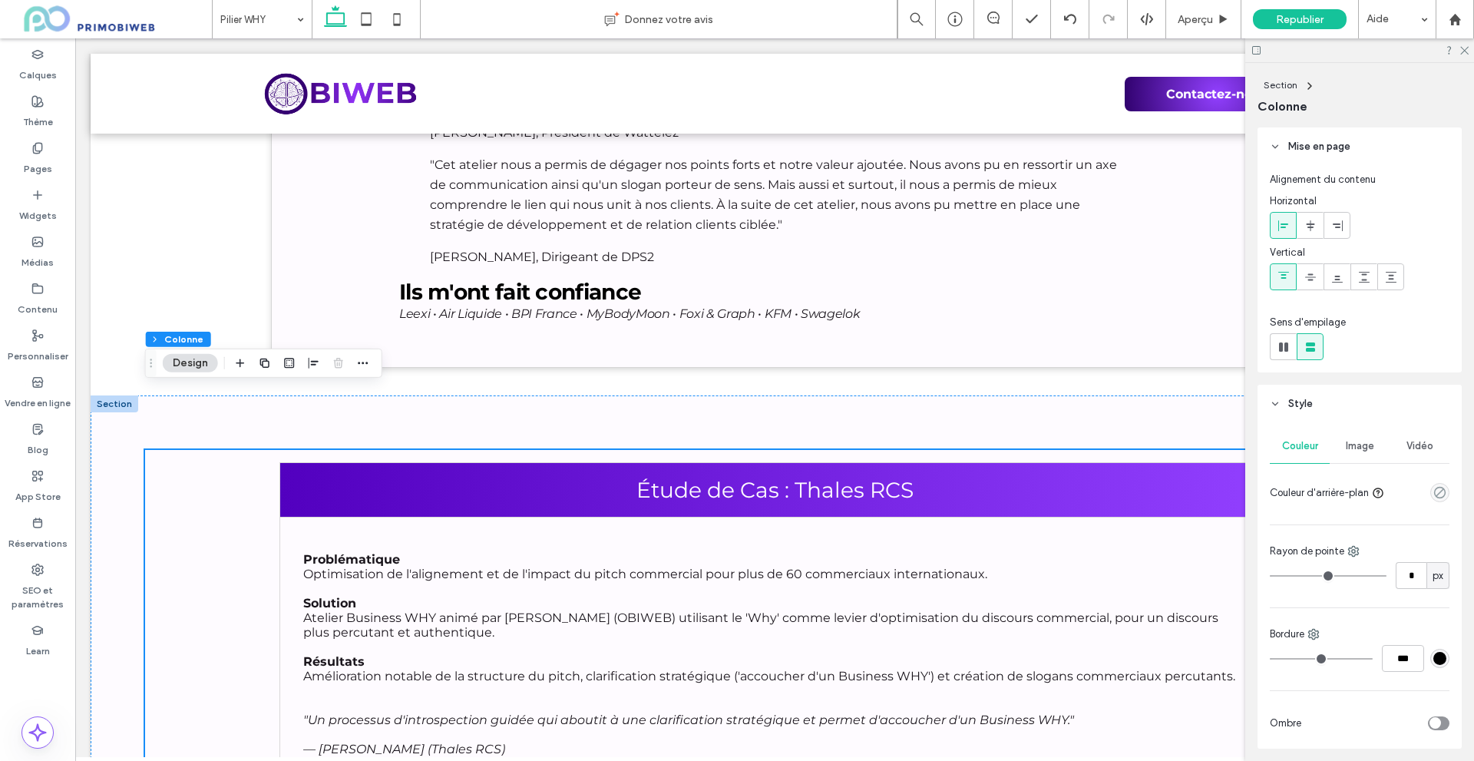
type input "*"
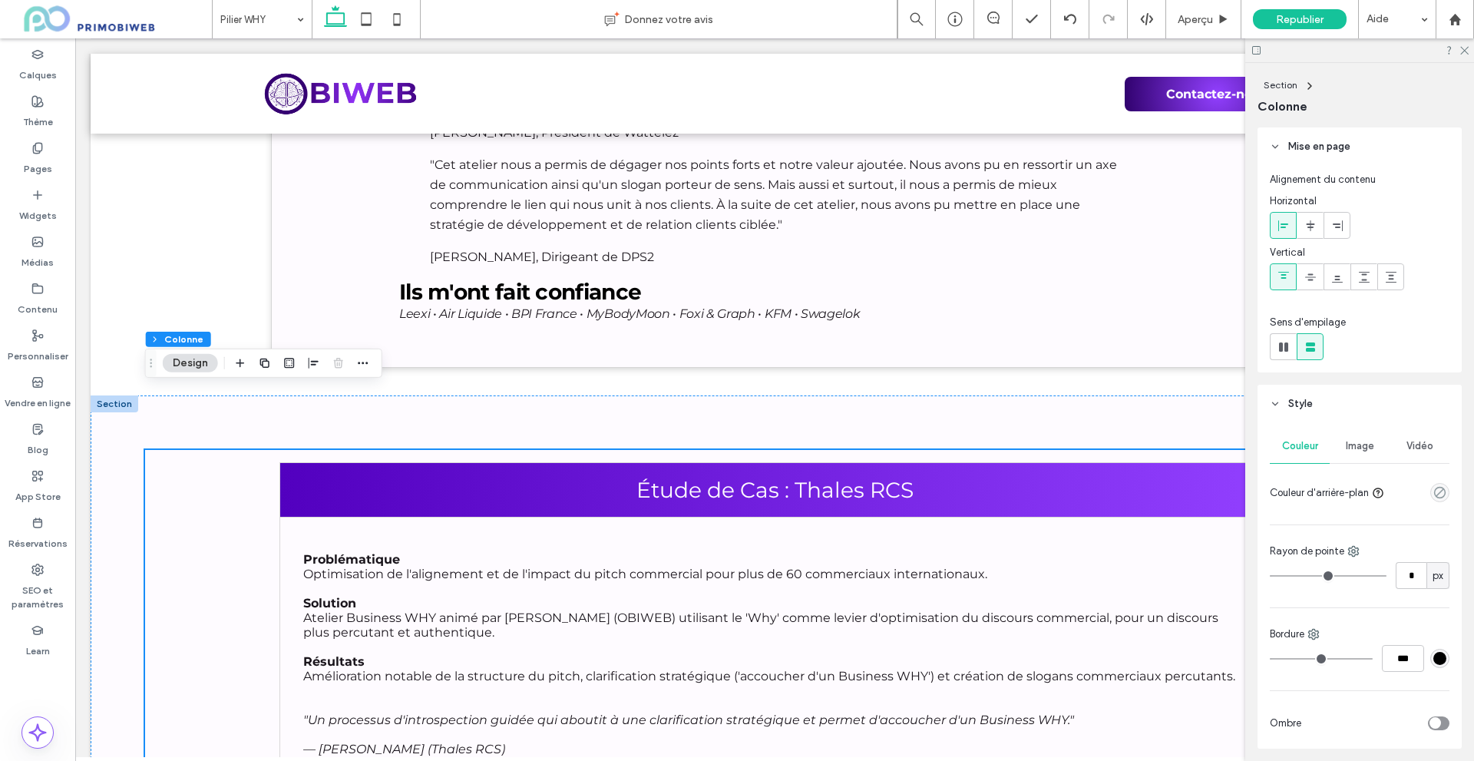
type input "*"
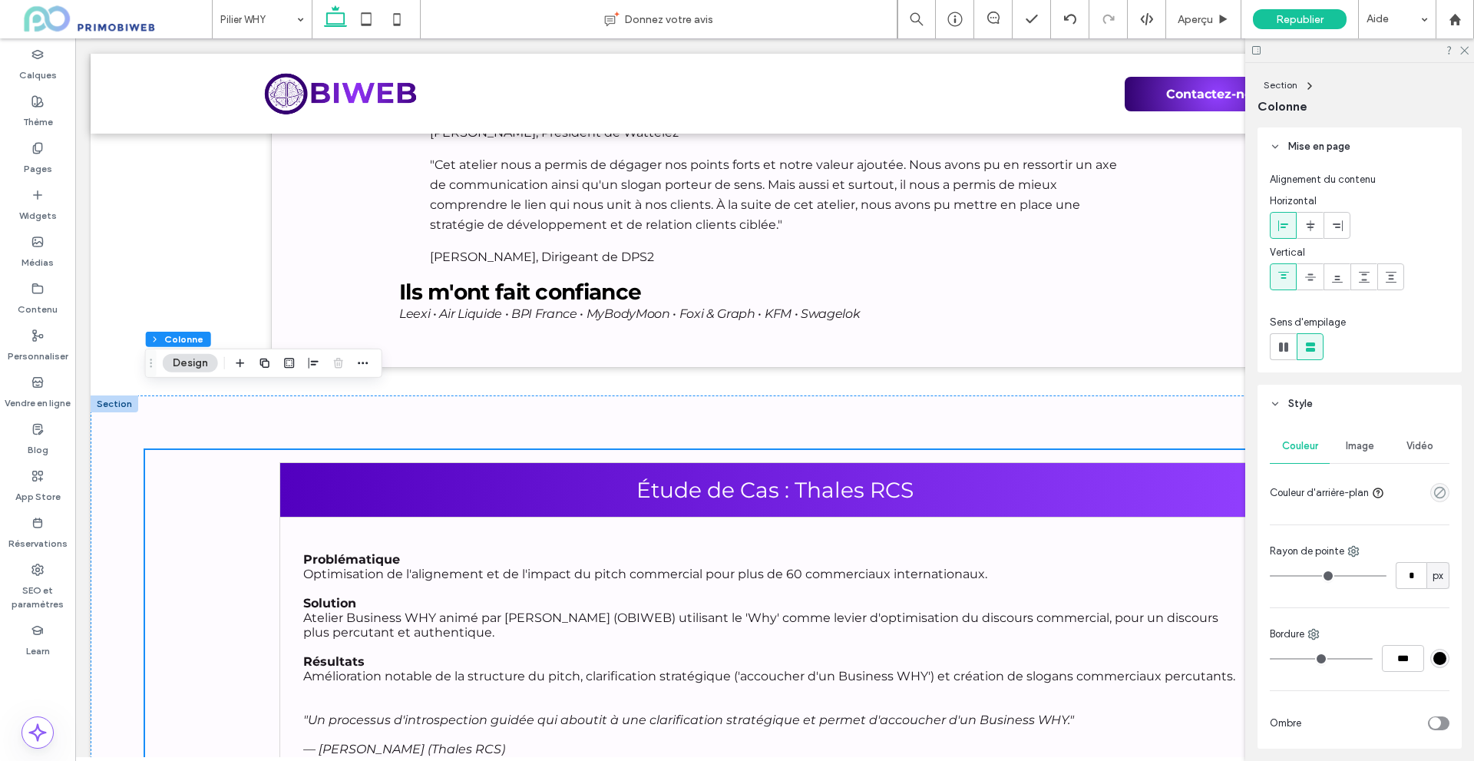
type input "**"
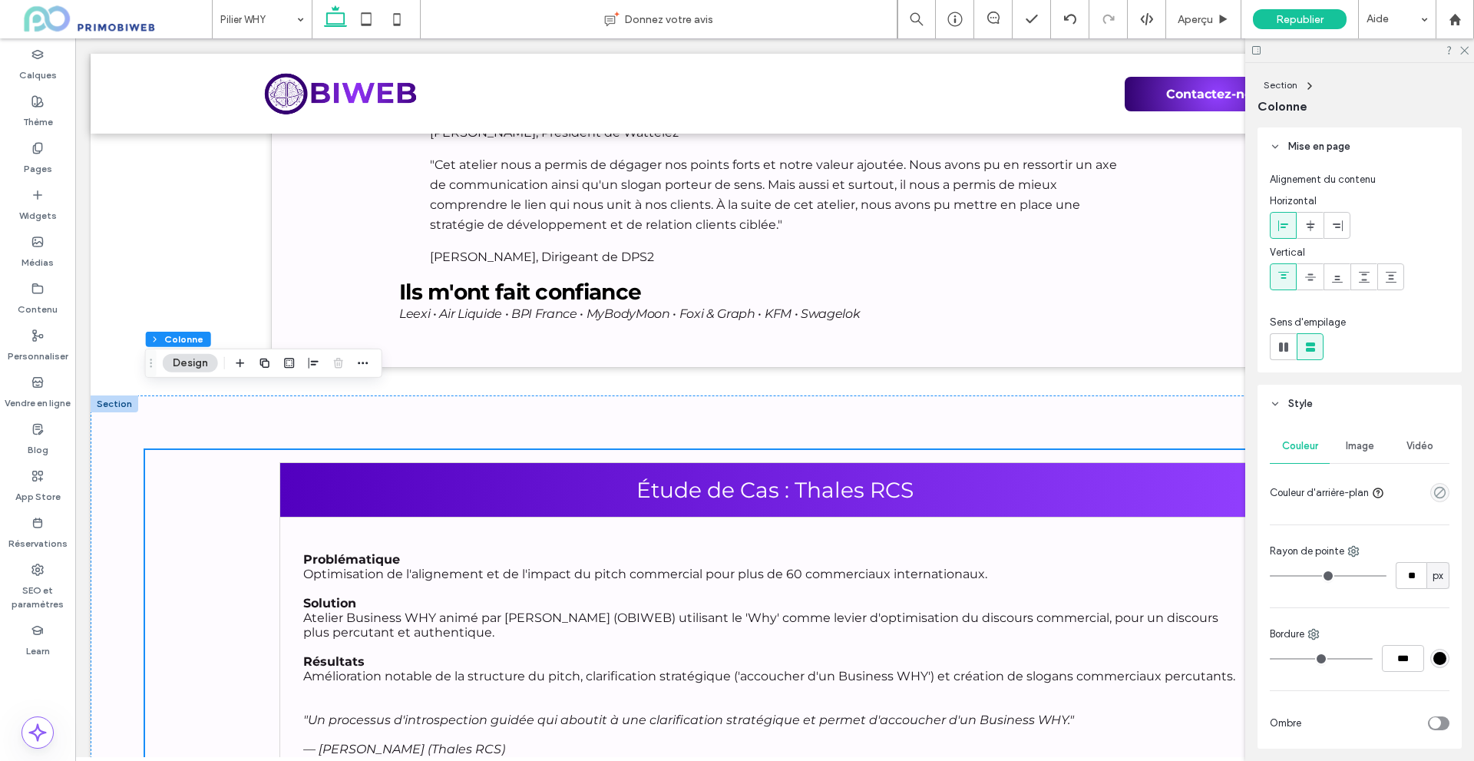
type input "**"
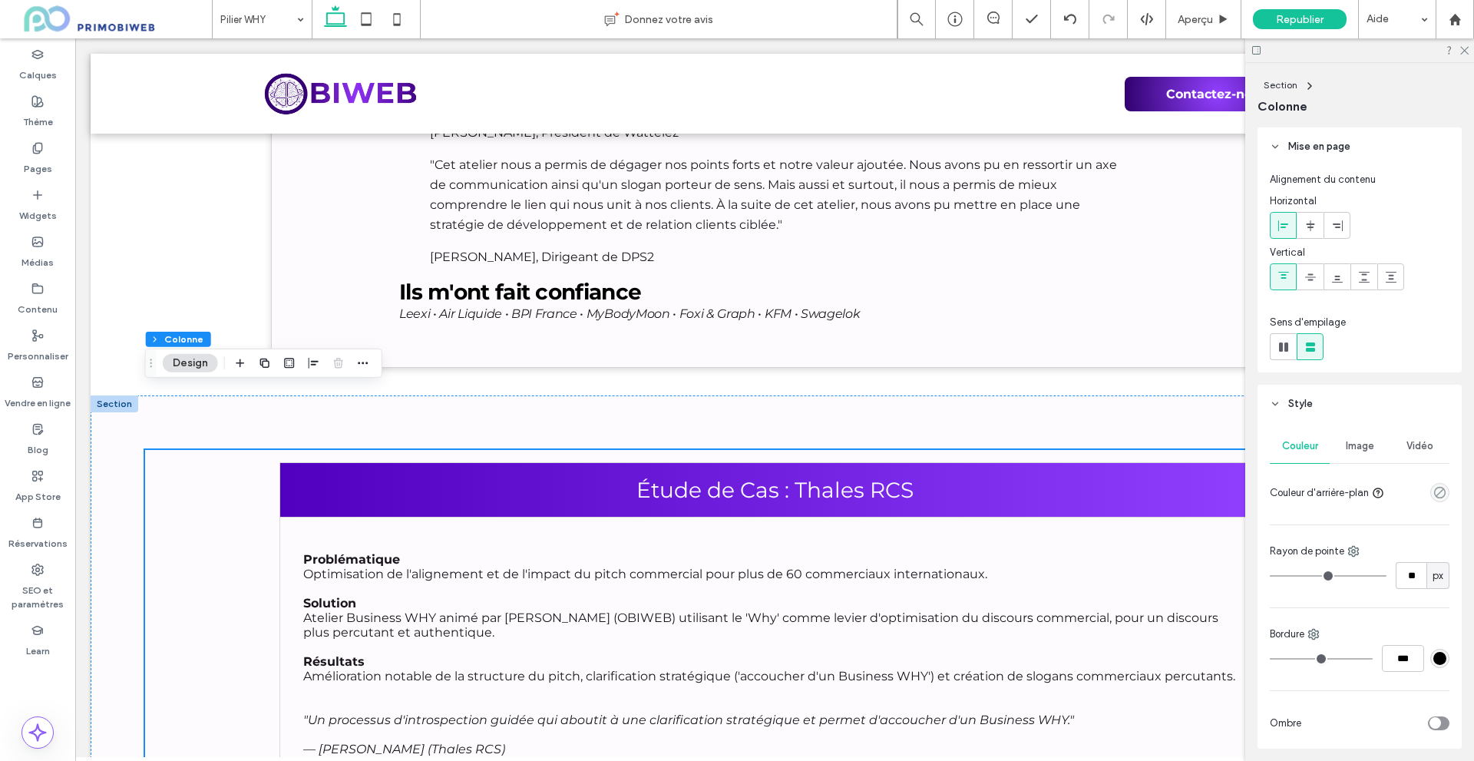
type input "**"
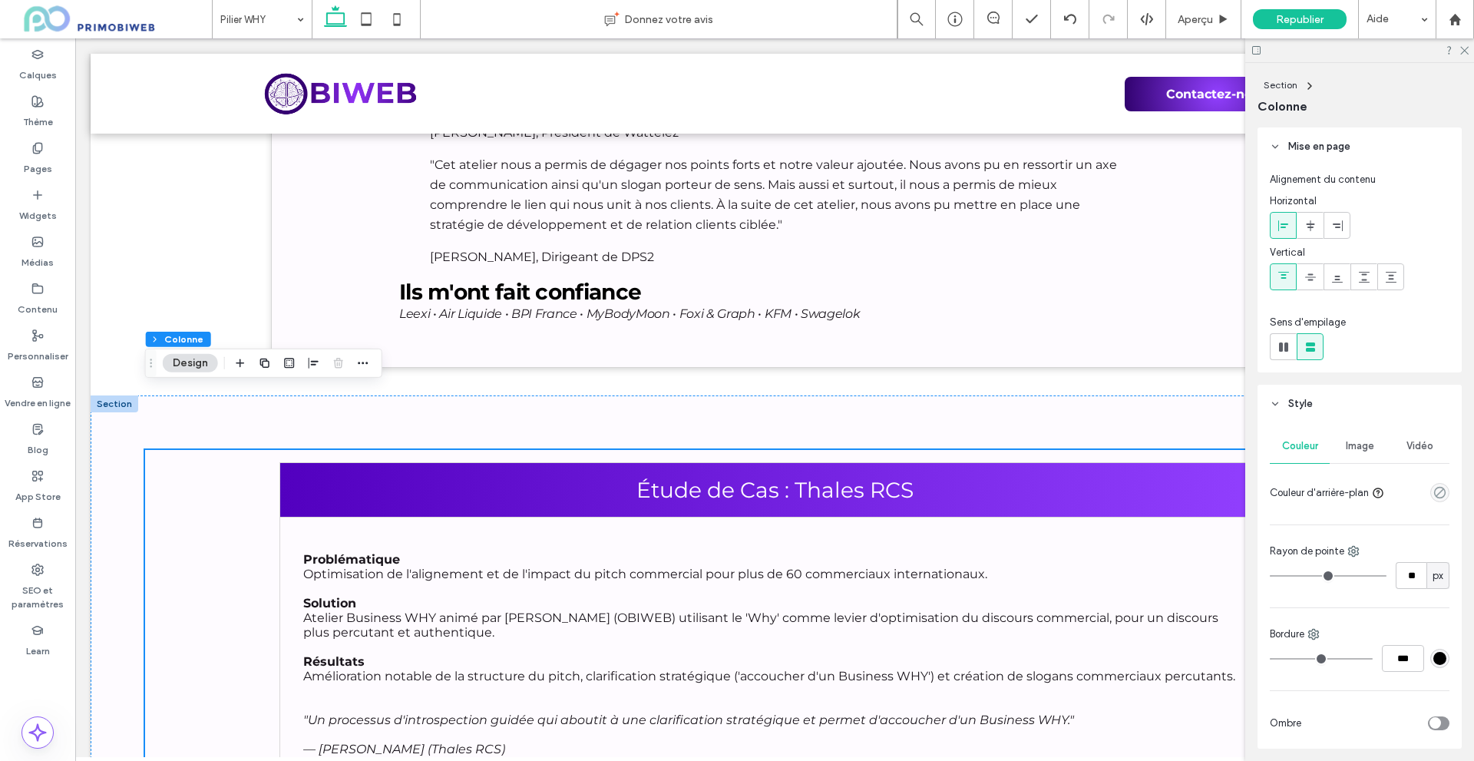
type input "**"
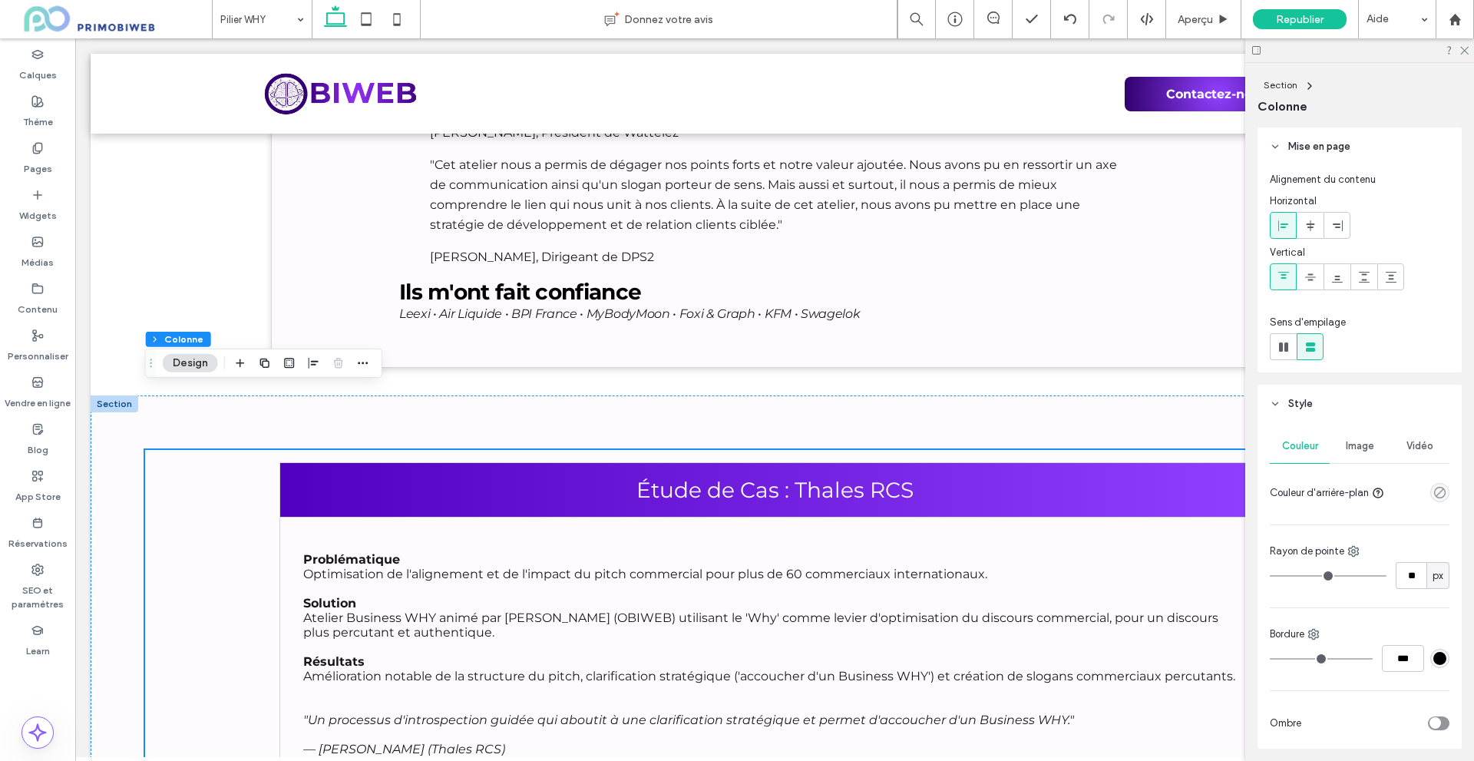
type input "**"
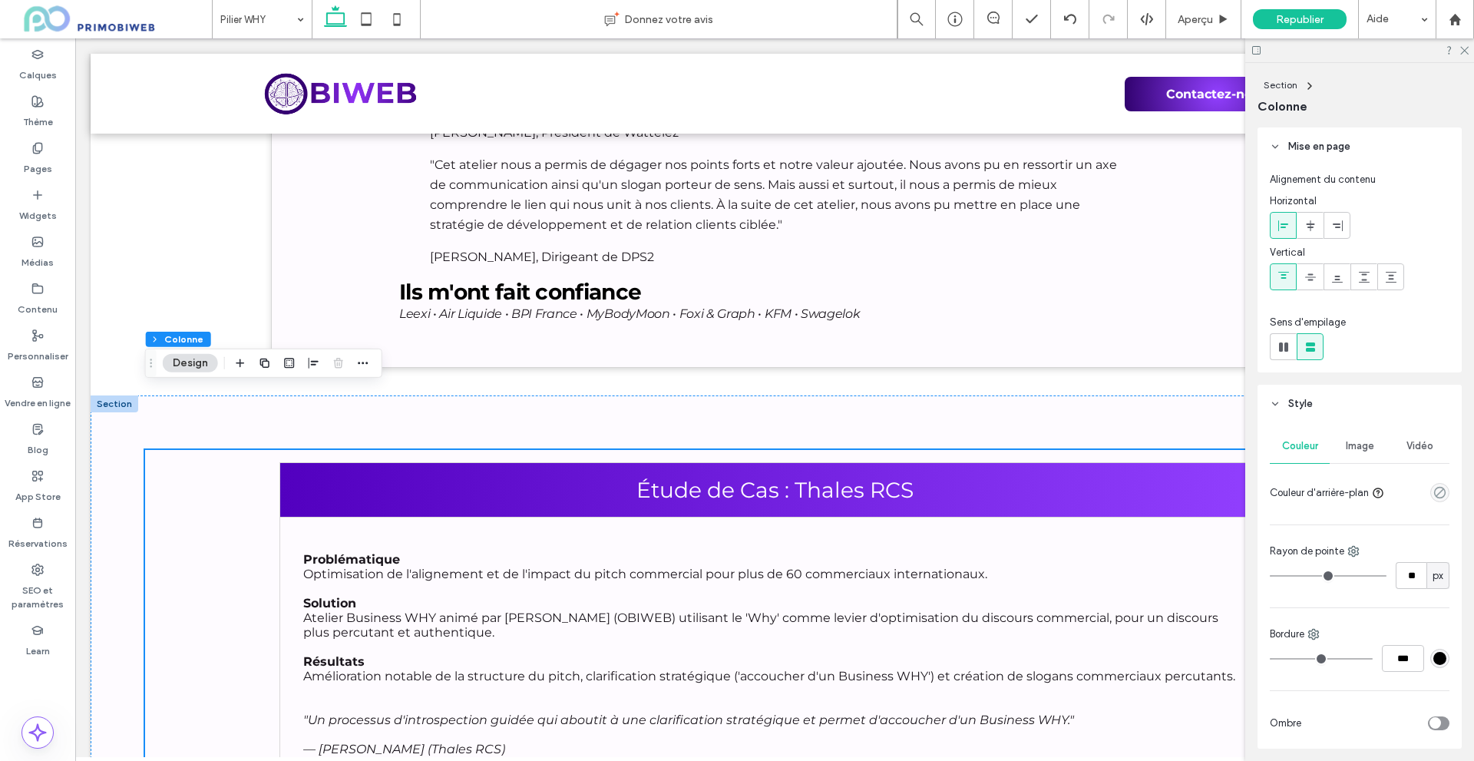
type input "**"
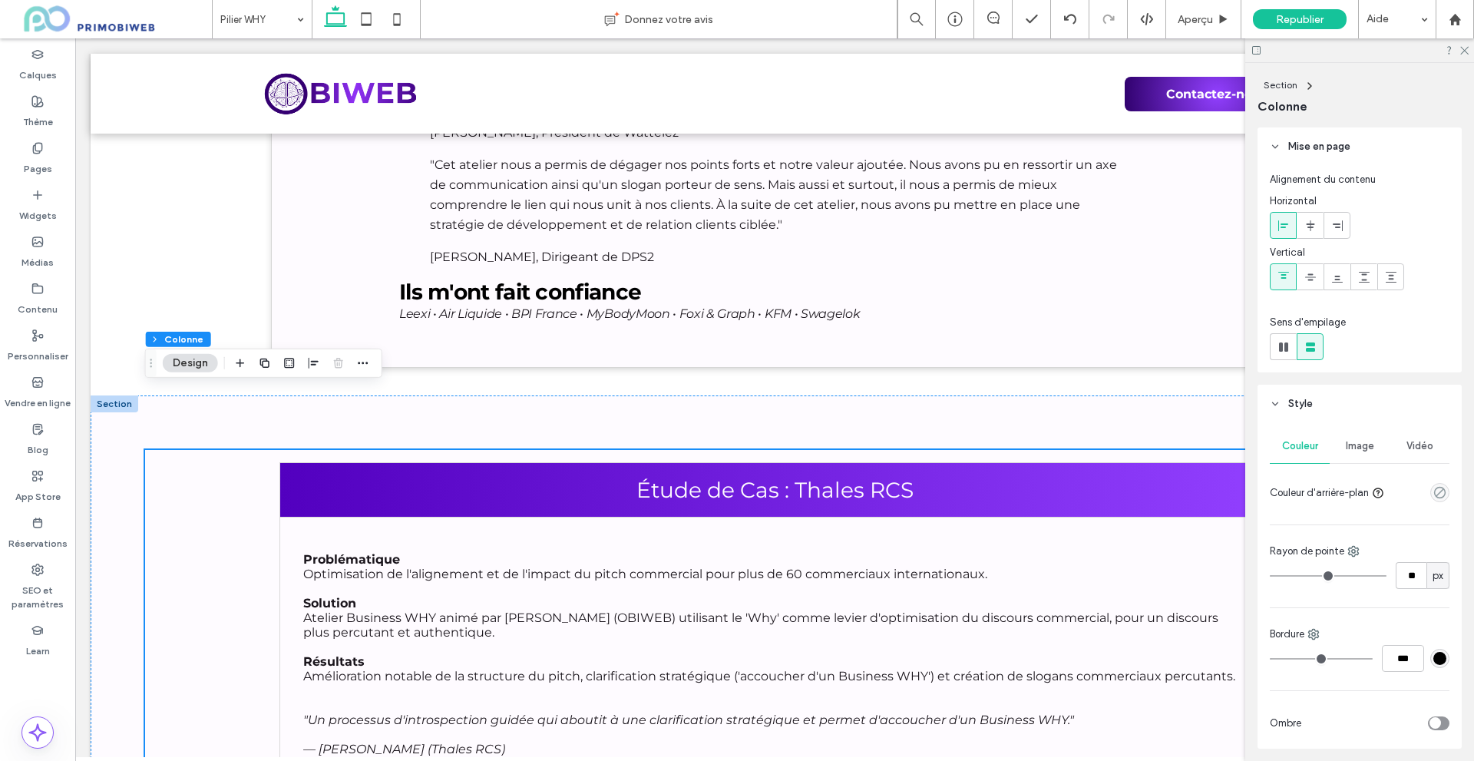
drag, startPoint x: 1277, startPoint y: 577, endPoint x: 1295, endPoint y: 577, distance: 17.7
type input "**"
click at [1295, 576] on input "range" at bounding box center [1328, 576] width 117 height 2
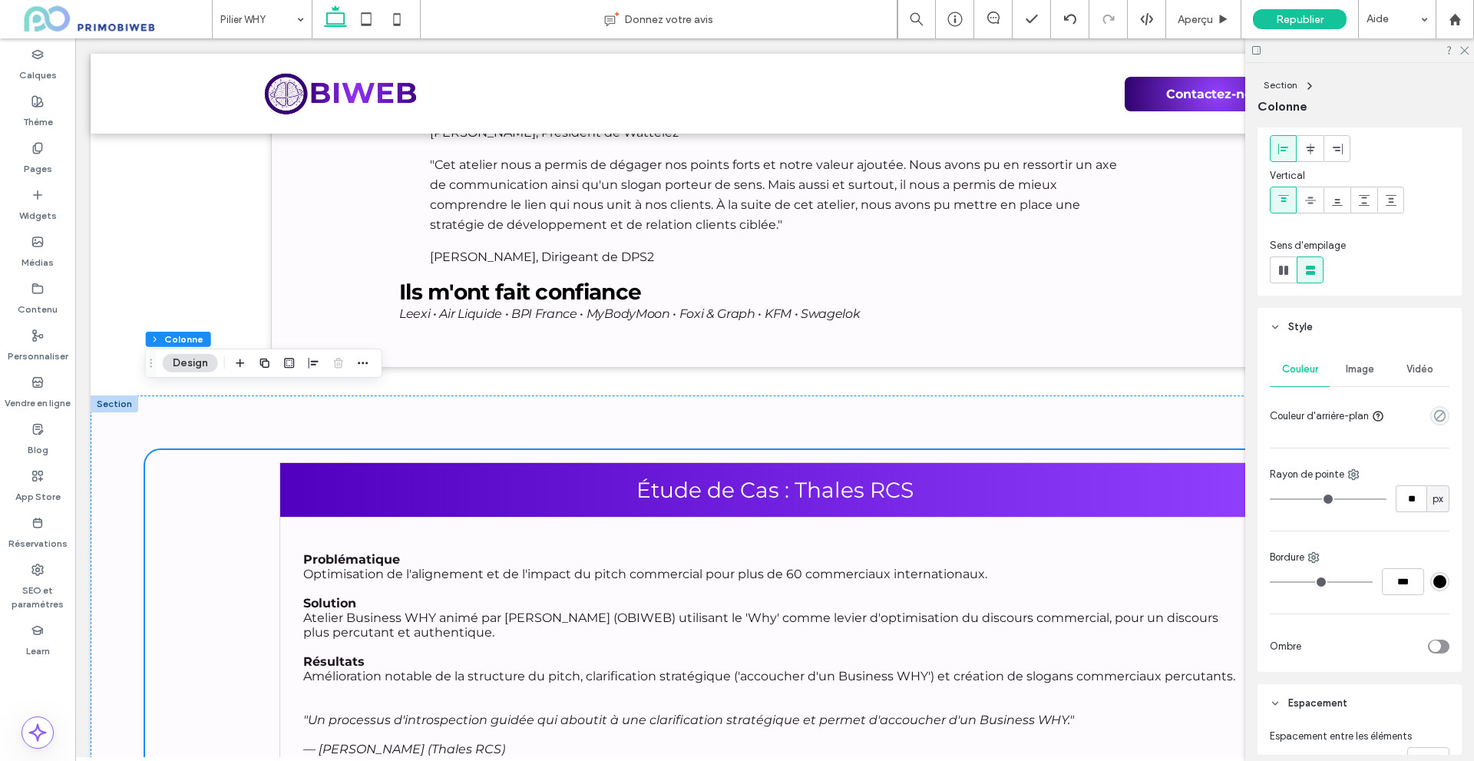
click at [1432, 646] on icon "toggle" at bounding box center [1435, 646] width 6 height 5
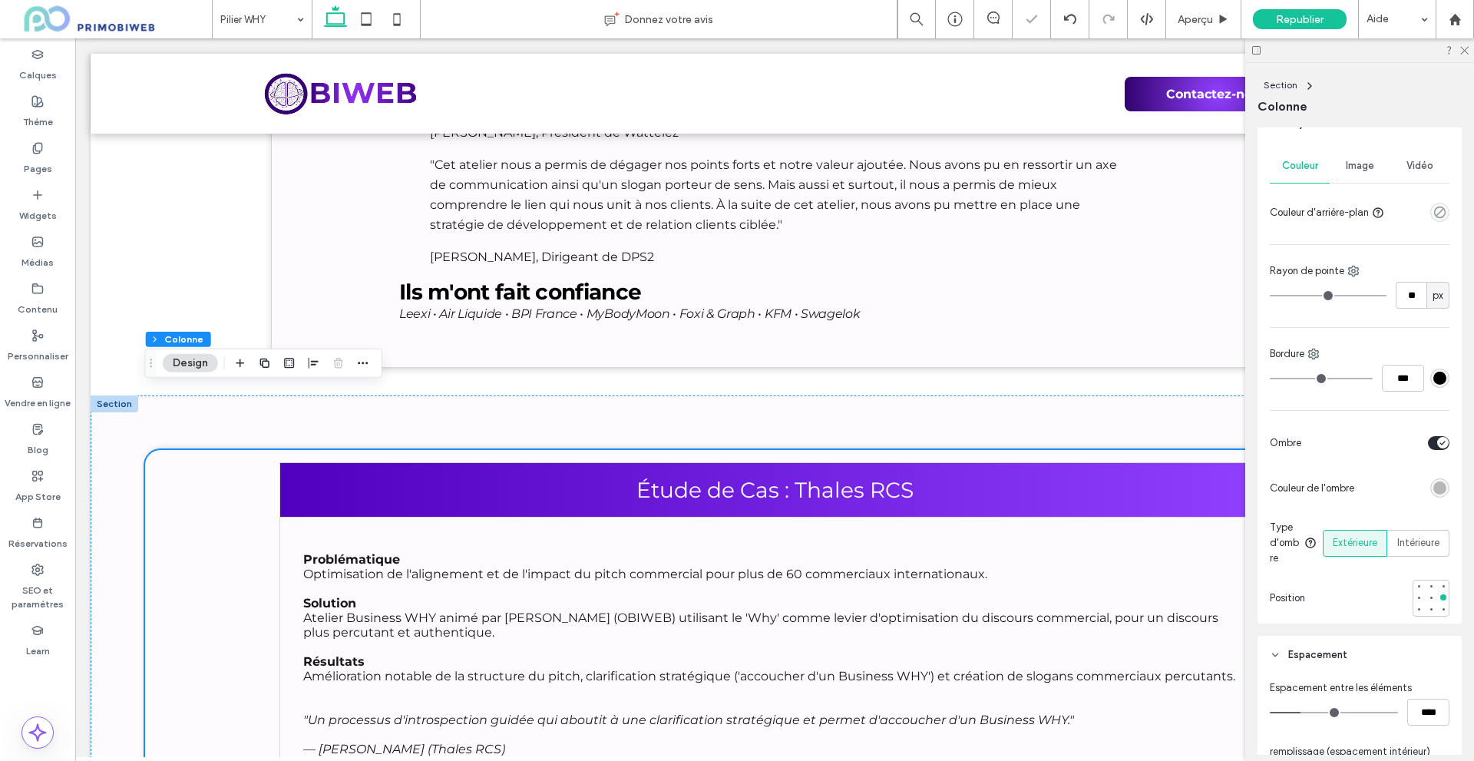
scroll to position [307, 0]
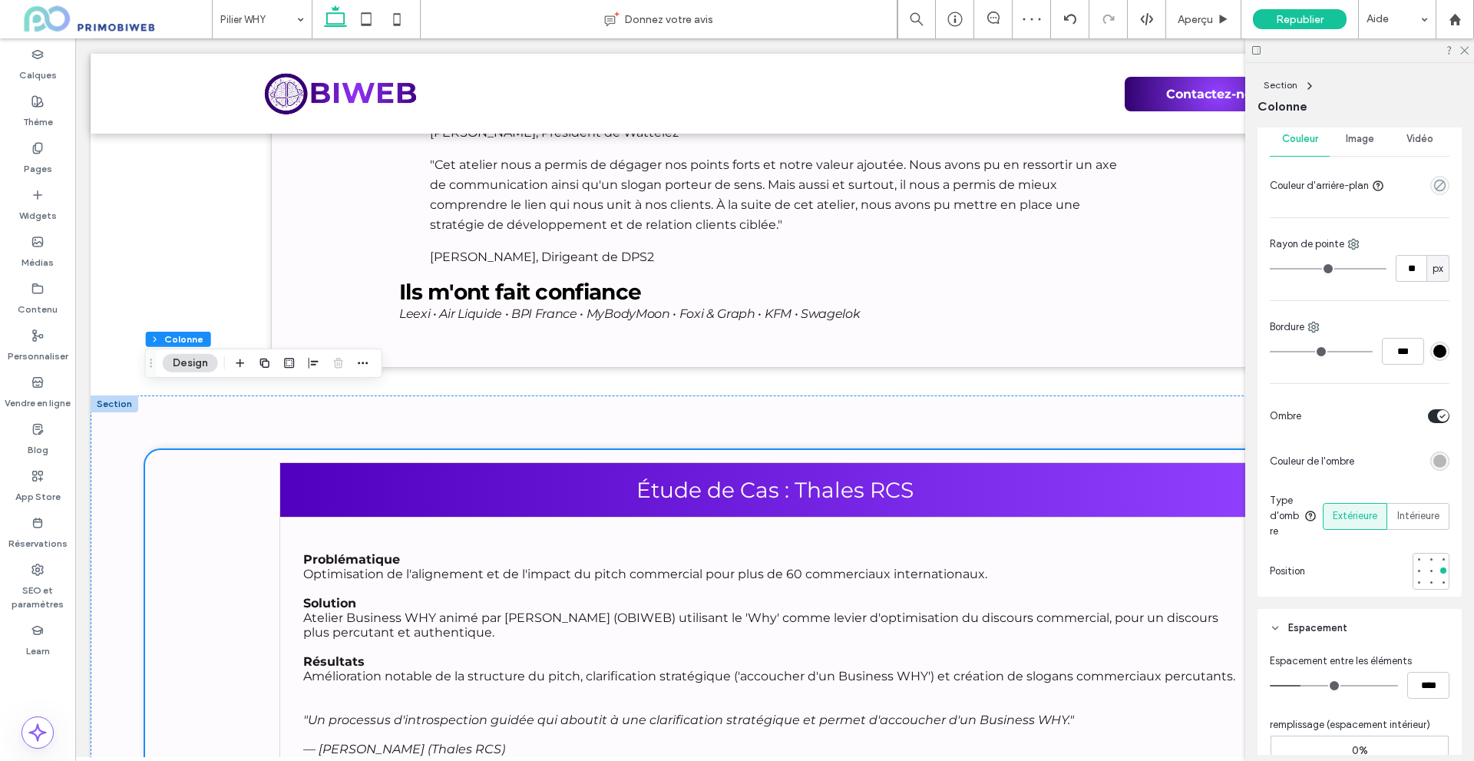
type input "**"
type input "****"
type input "**"
type input "****"
type input "**"
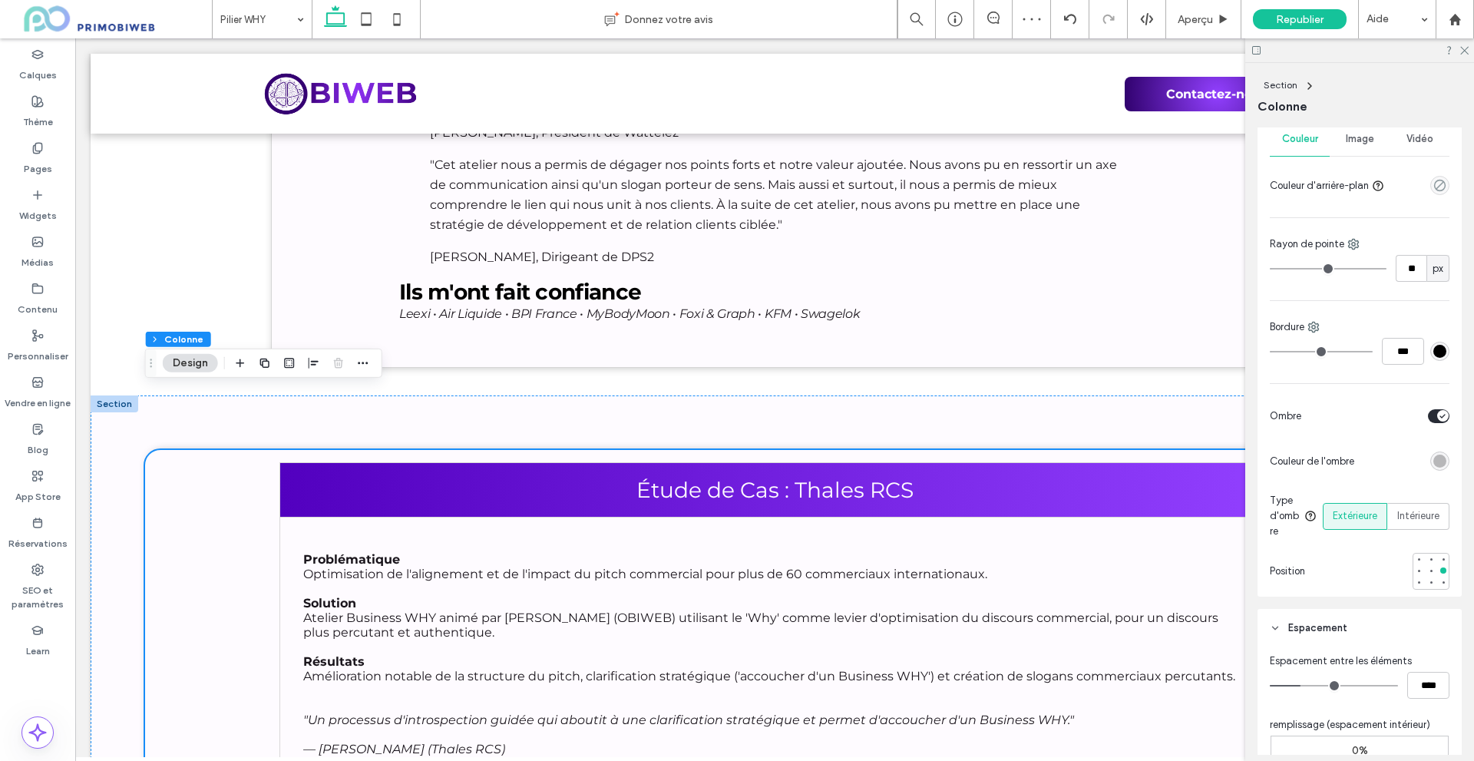
type input "****"
type input "**"
type input "****"
type input "**"
type input "****"
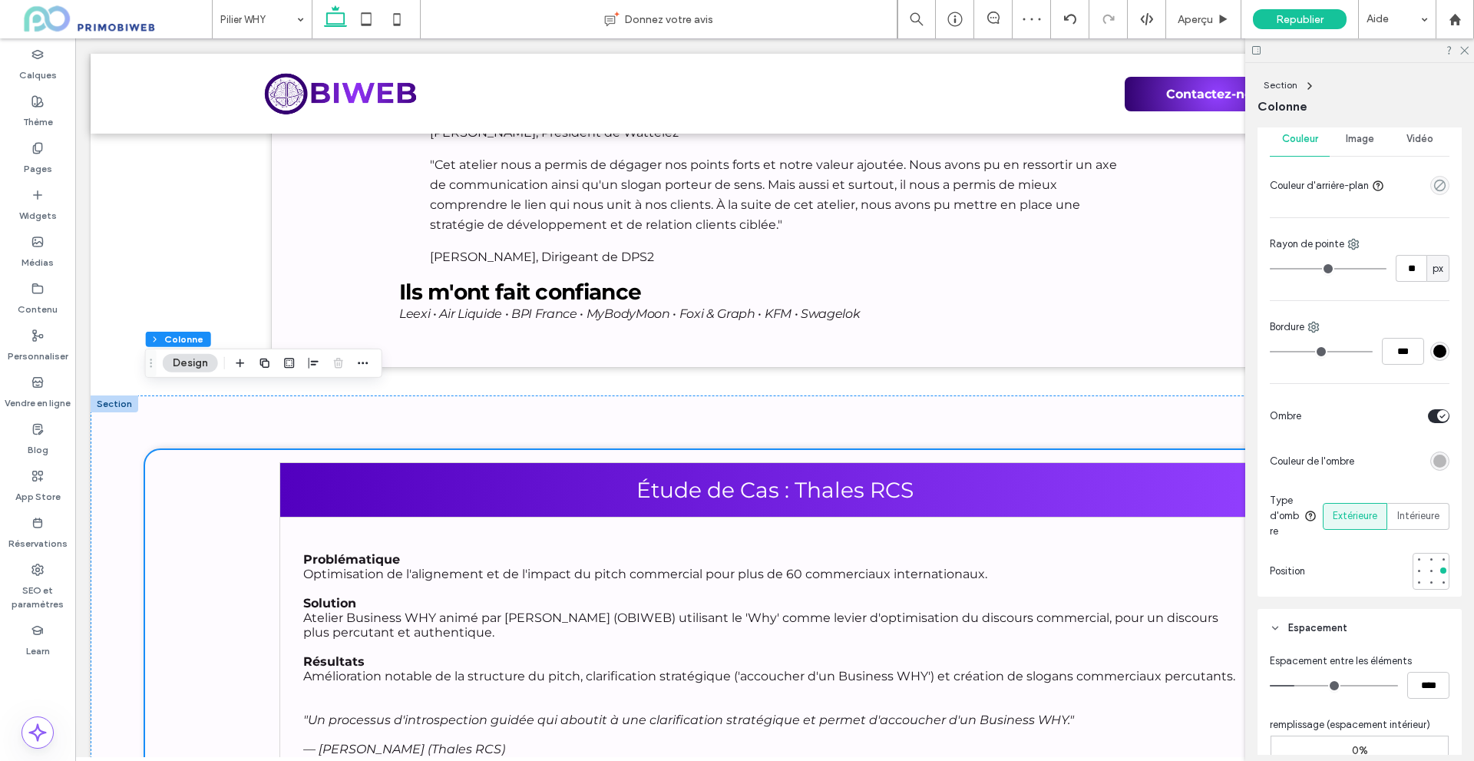
type input "**"
type input "****"
type input "**"
type input "****"
type input "**"
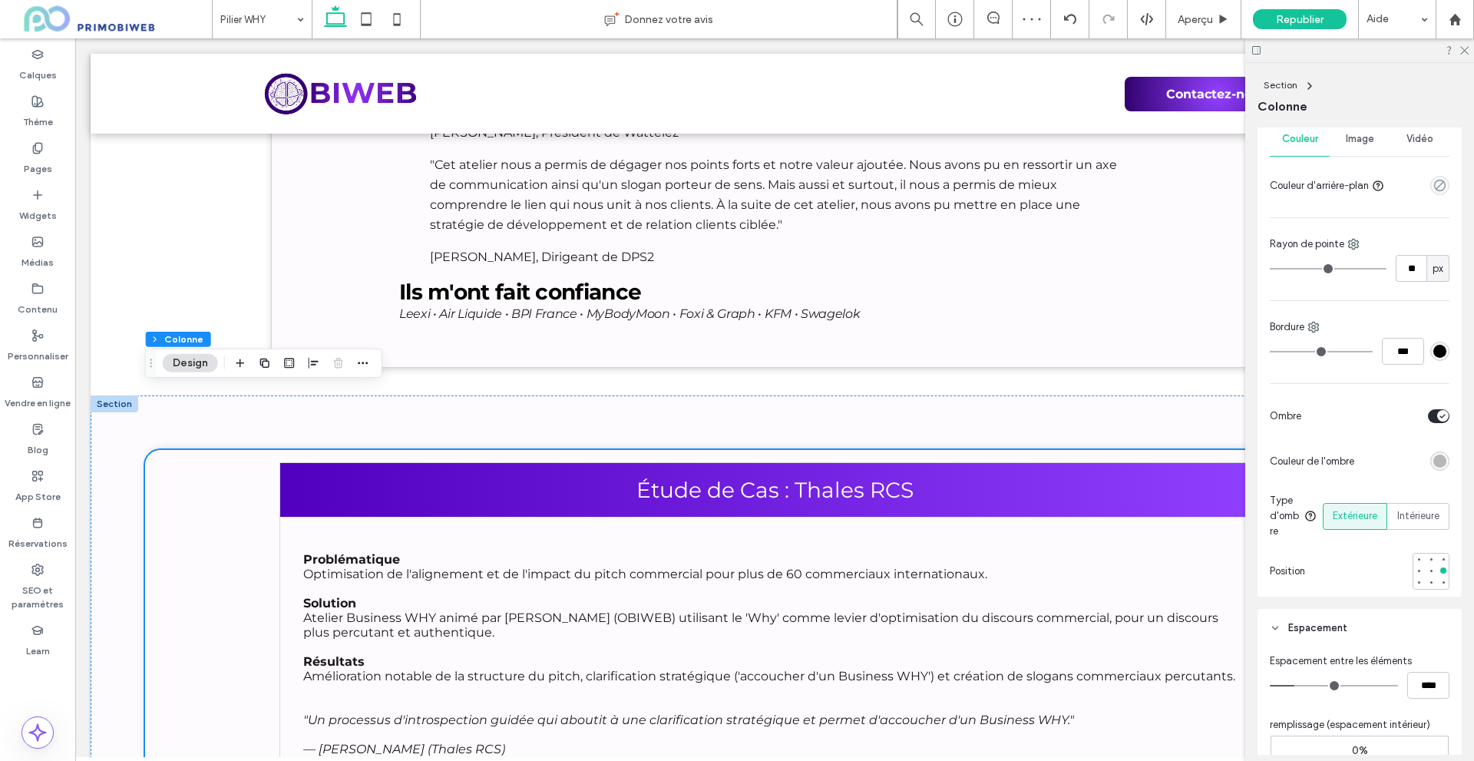
type input "****"
type input "**"
type input "****"
type input "**"
type input "****"
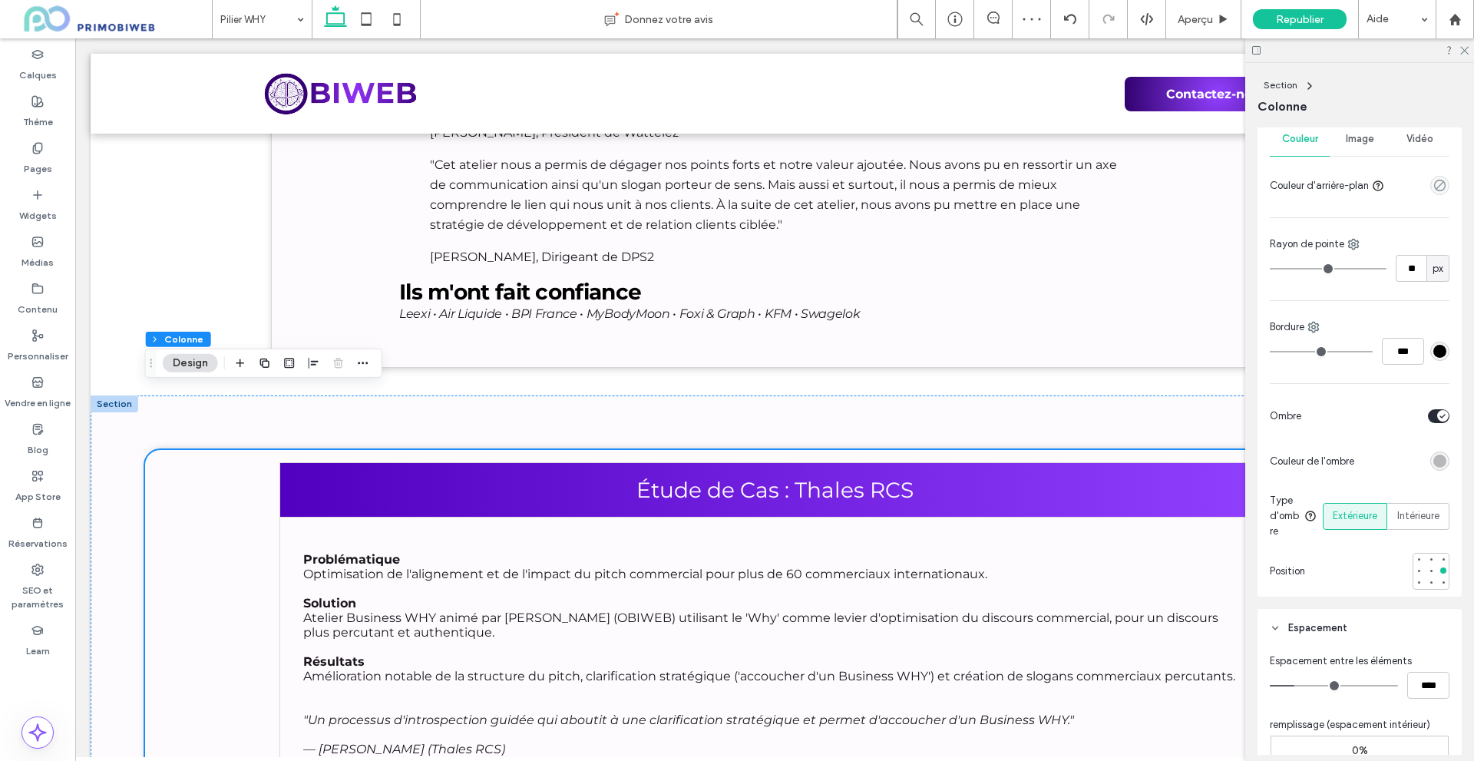
type input "**"
type input "****"
type input "**"
type input "****"
type input "*"
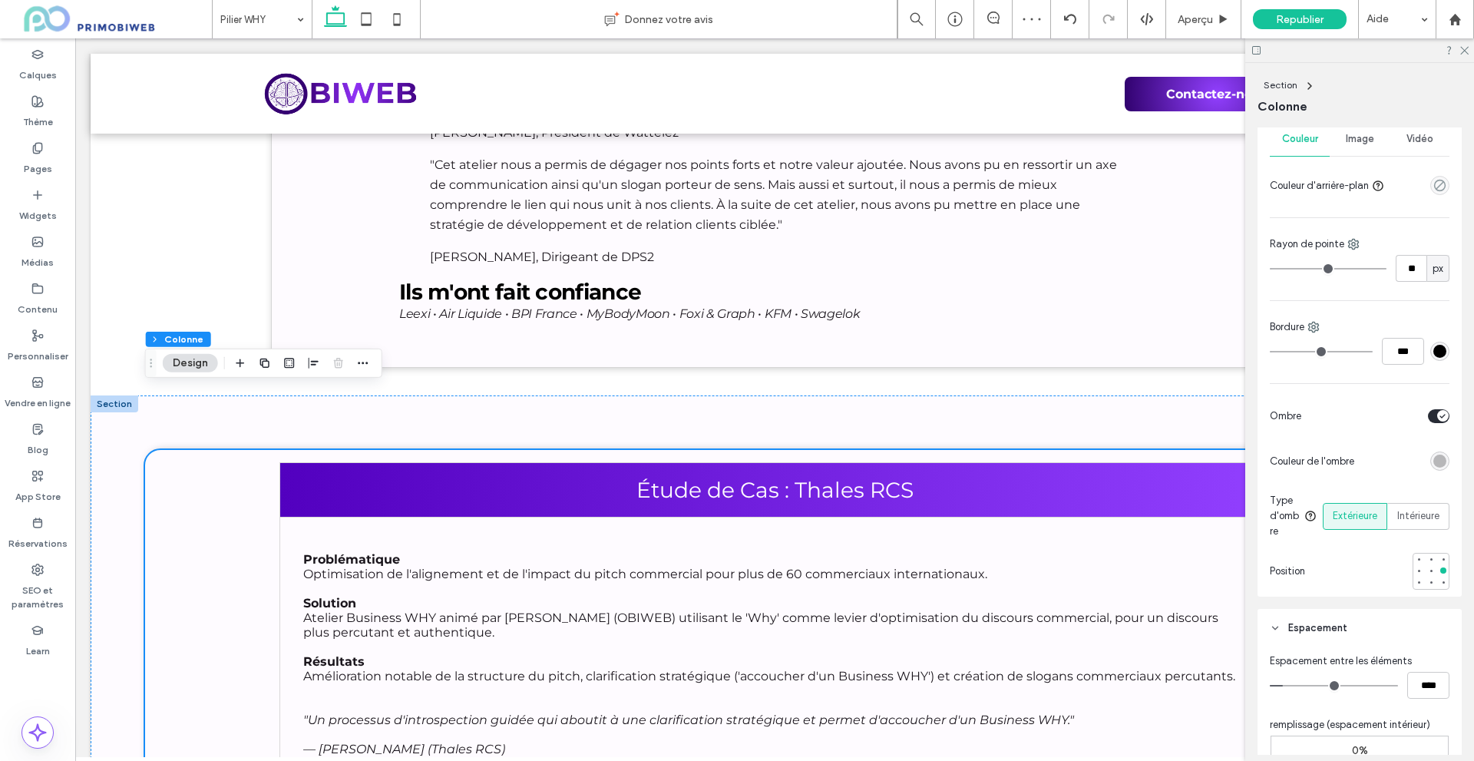
type input "***"
type input "*"
type input "***"
type input "*"
type input "***"
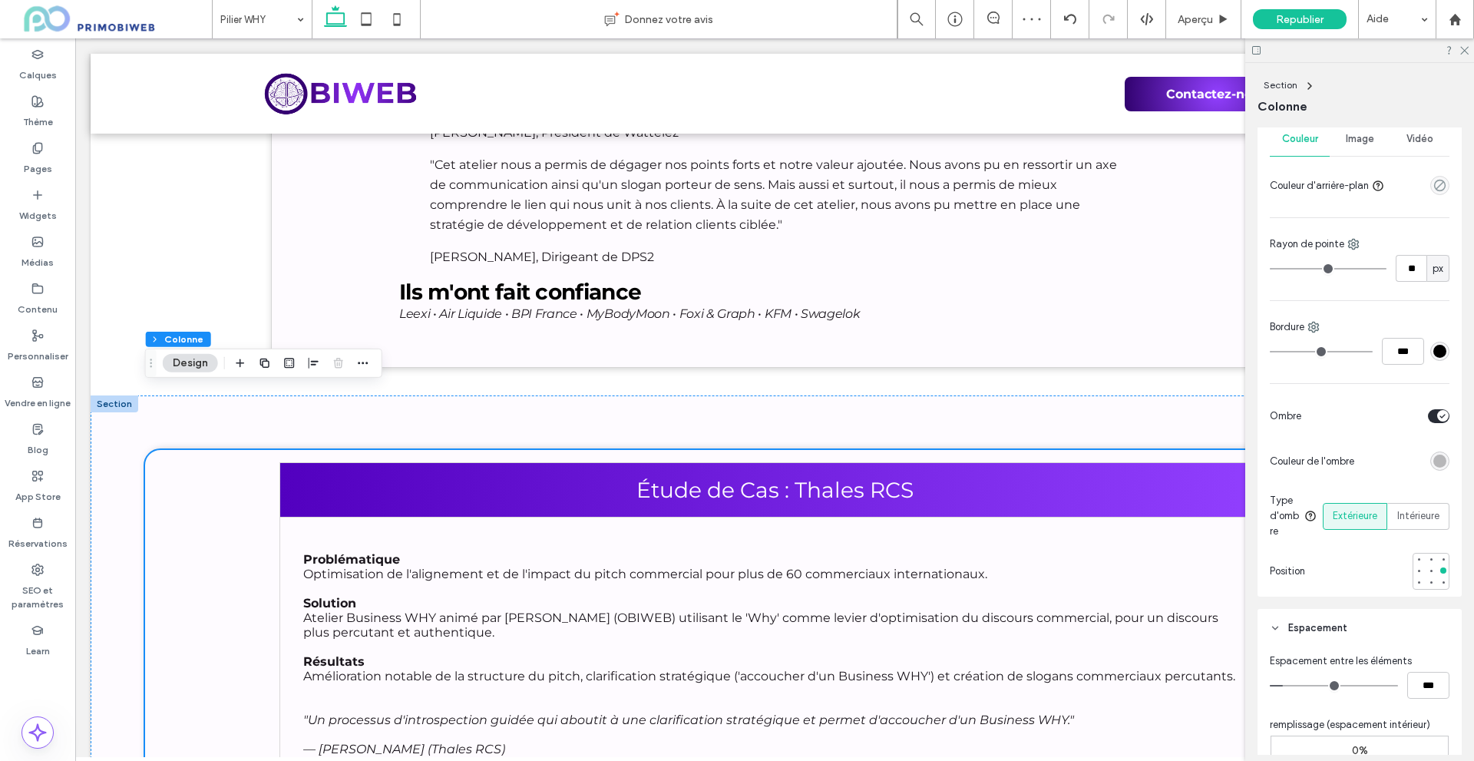
type input "*"
type input "***"
type input "*"
type input "***"
drag, startPoint x: 1298, startPoint y: 699, endPoint x: 1276, endPoint y: 699, distance: 21.5
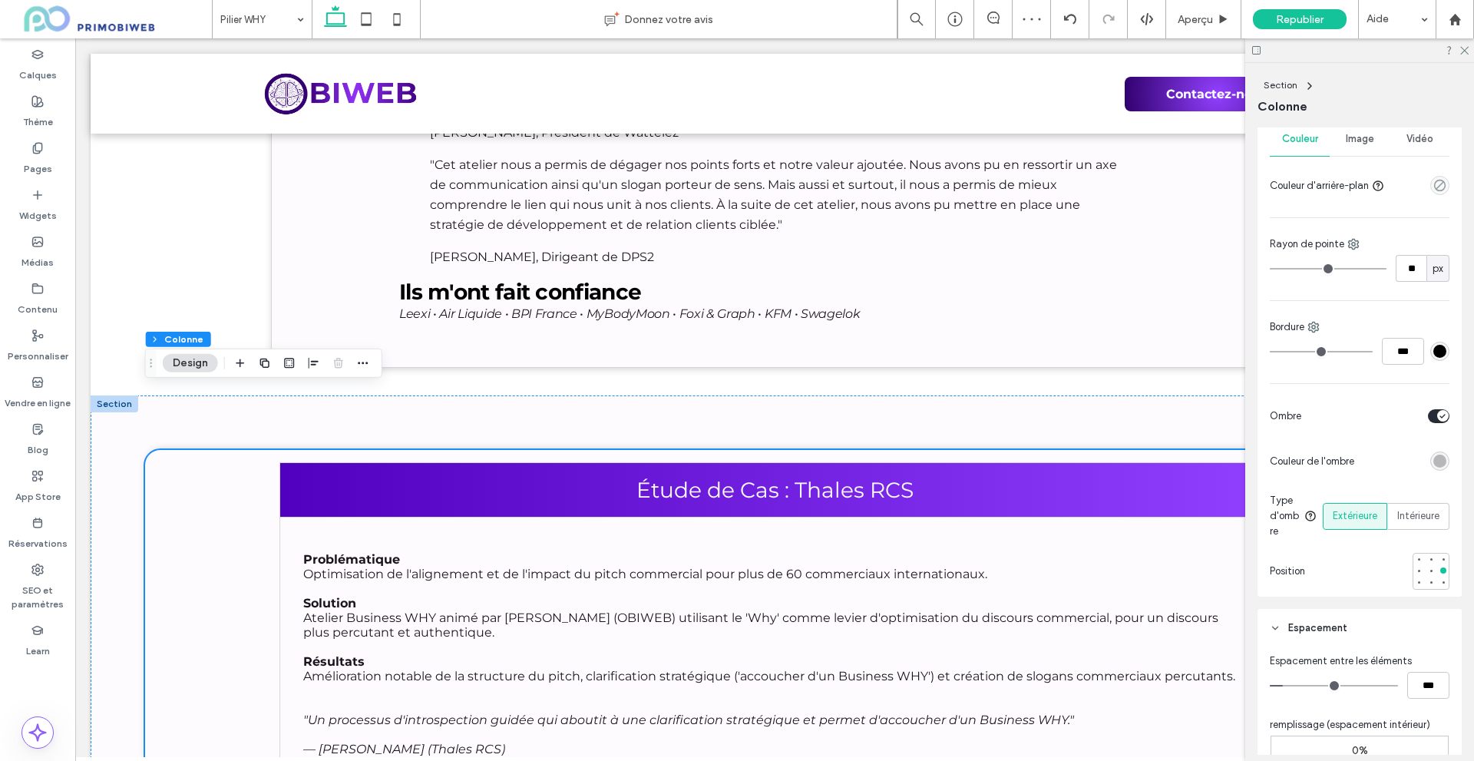
type input "*"
click at [1276, 686] on input "range" at bounding box center [1334, 686] width 128 height 2
click at [1428, 573] on div at bounding box center [1431, 570] width 6 height 6
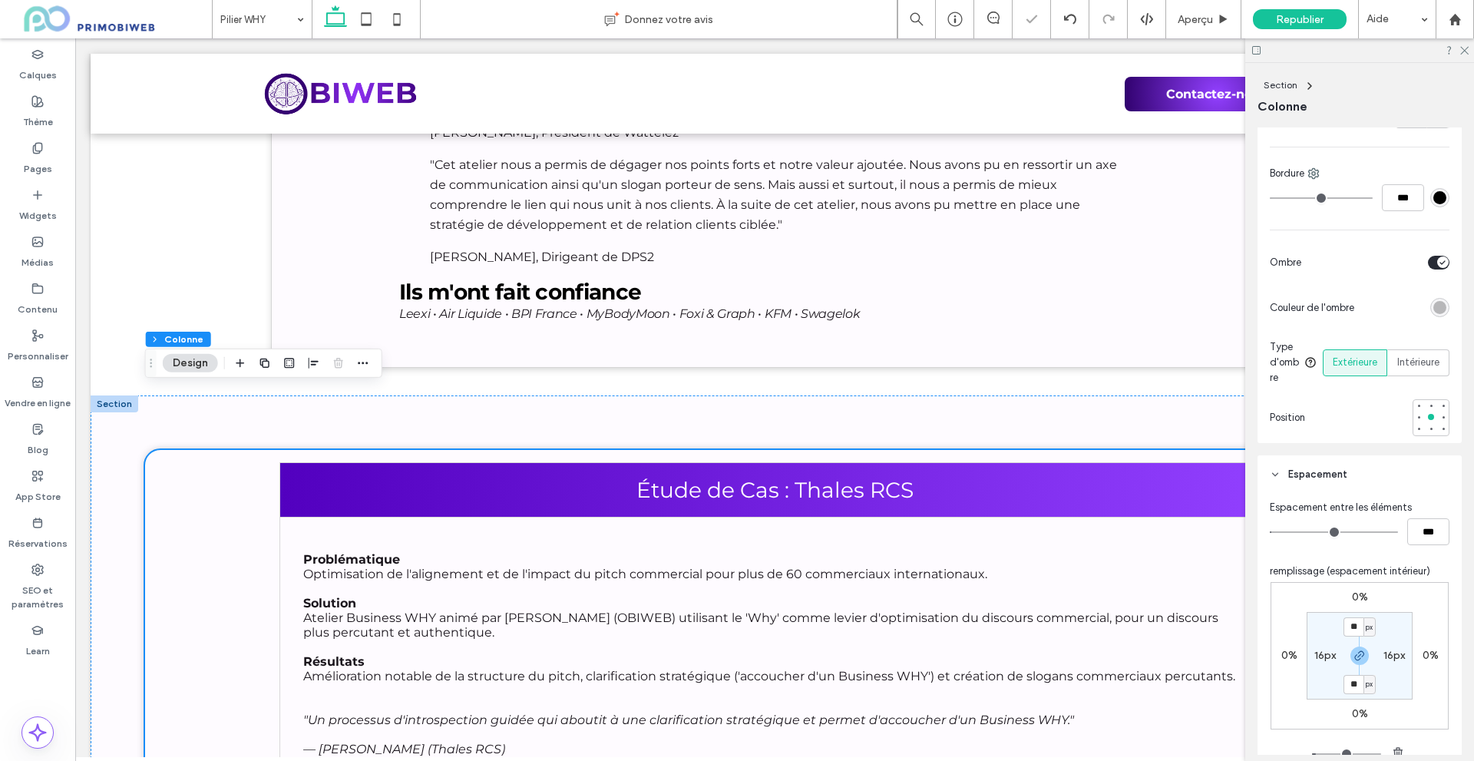
scroll to position [537, 0]
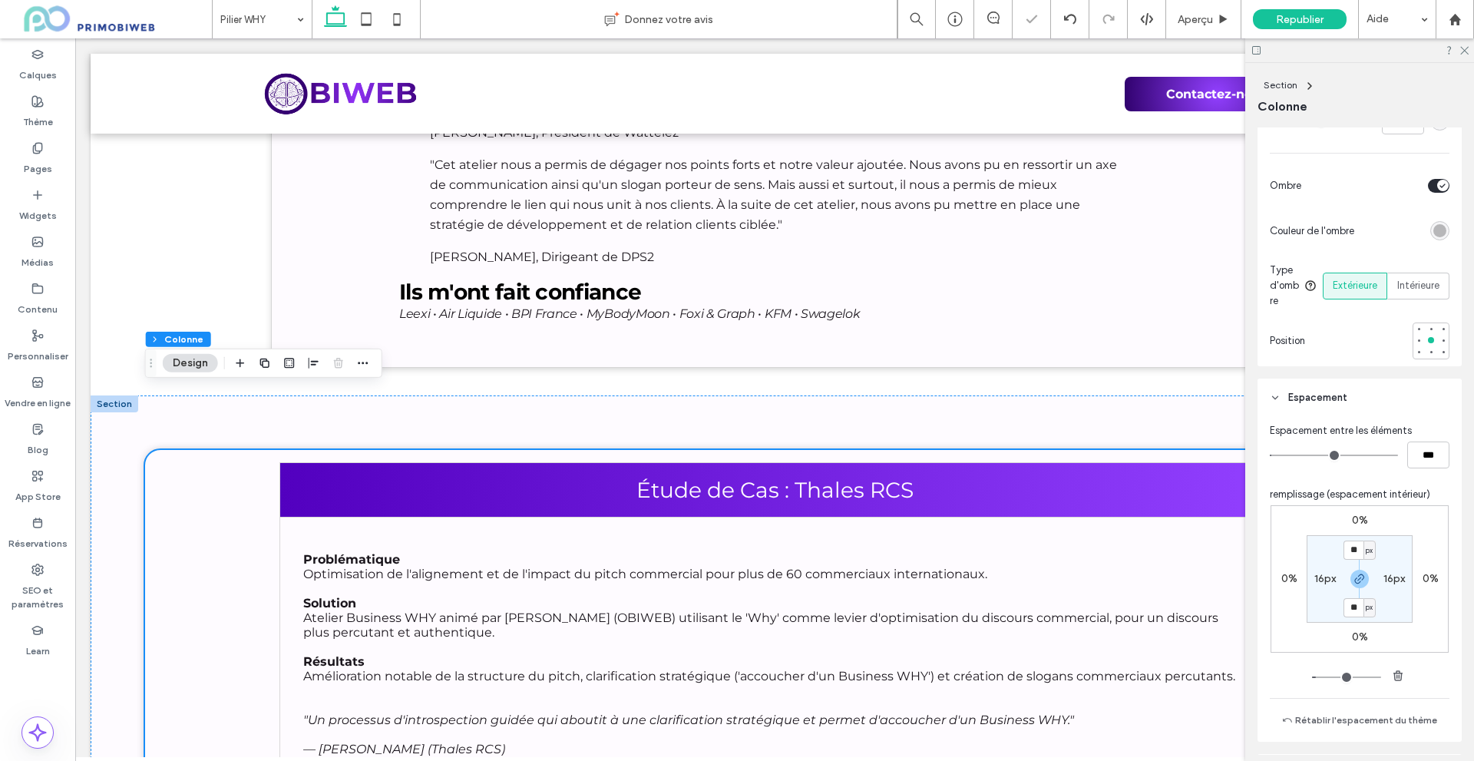
click at [1319, 585] on label "16px" at bounding box center [1324, 578] width 21 height 13
type input "*"
drag, startPoint x: 1313, startPoint y: 691, endPoint x: 1298, endPoint y: 691, distance: 14.6
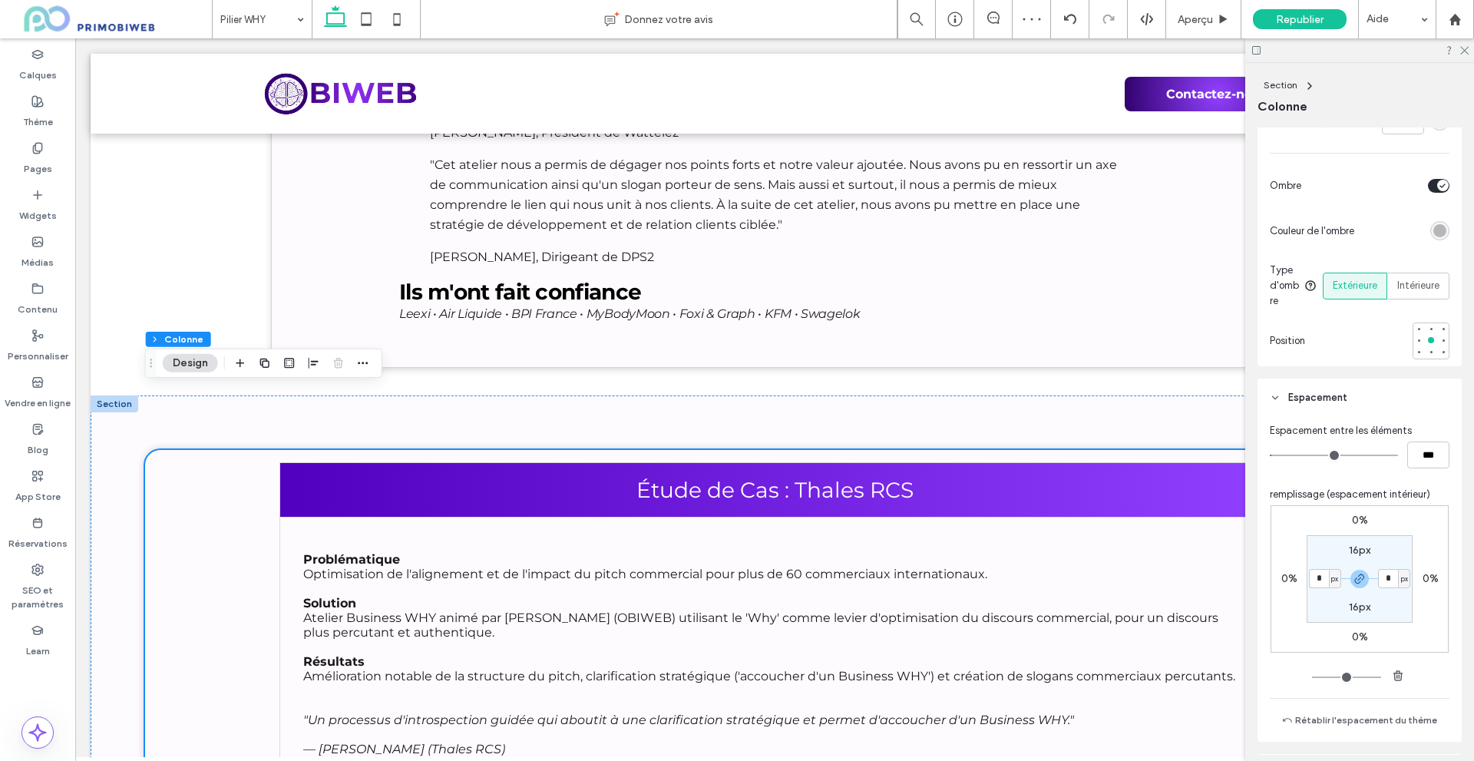
type input "*"
click at [1312, 678] on input "range" at bounding box center [1346, 677] width 69 height 2
click at [1290, 677] on div "0% 0% 0% 0% 16px * px 16px * px" at bounding box center [1360, 595] width 180 height 180
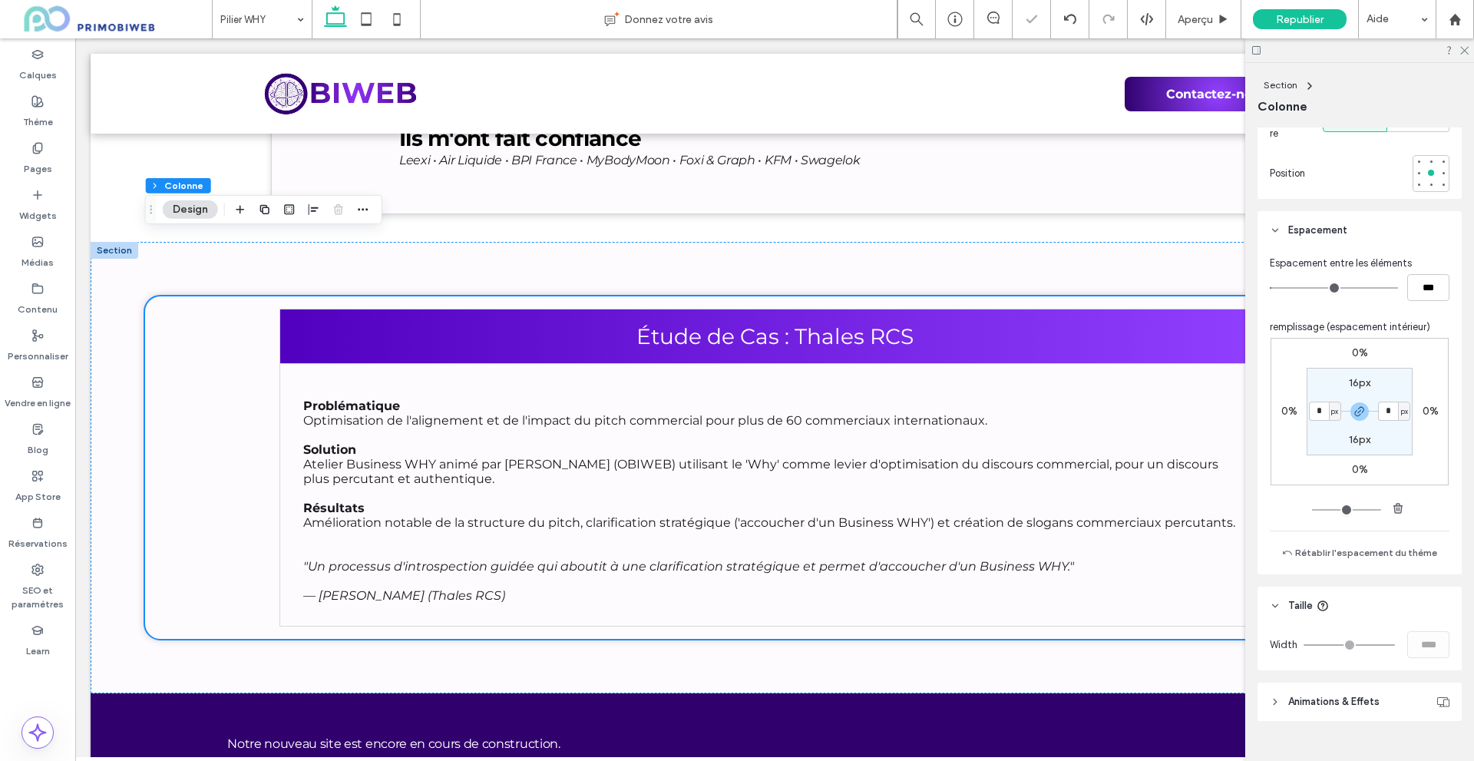
scroll to position [748, 0]
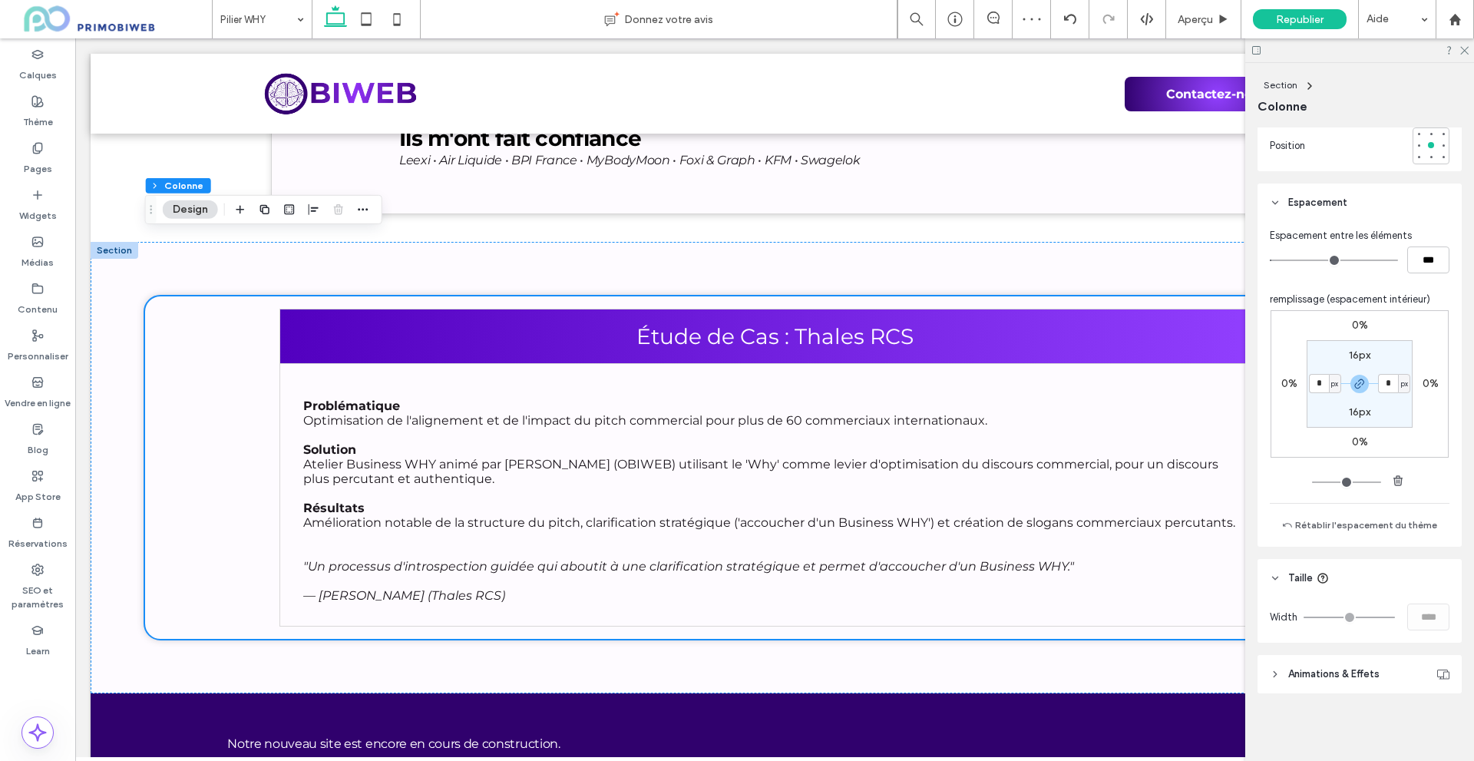
click at [1286, 578] on header "Taille" at bounding box center [1359, 578] width 204 height 38
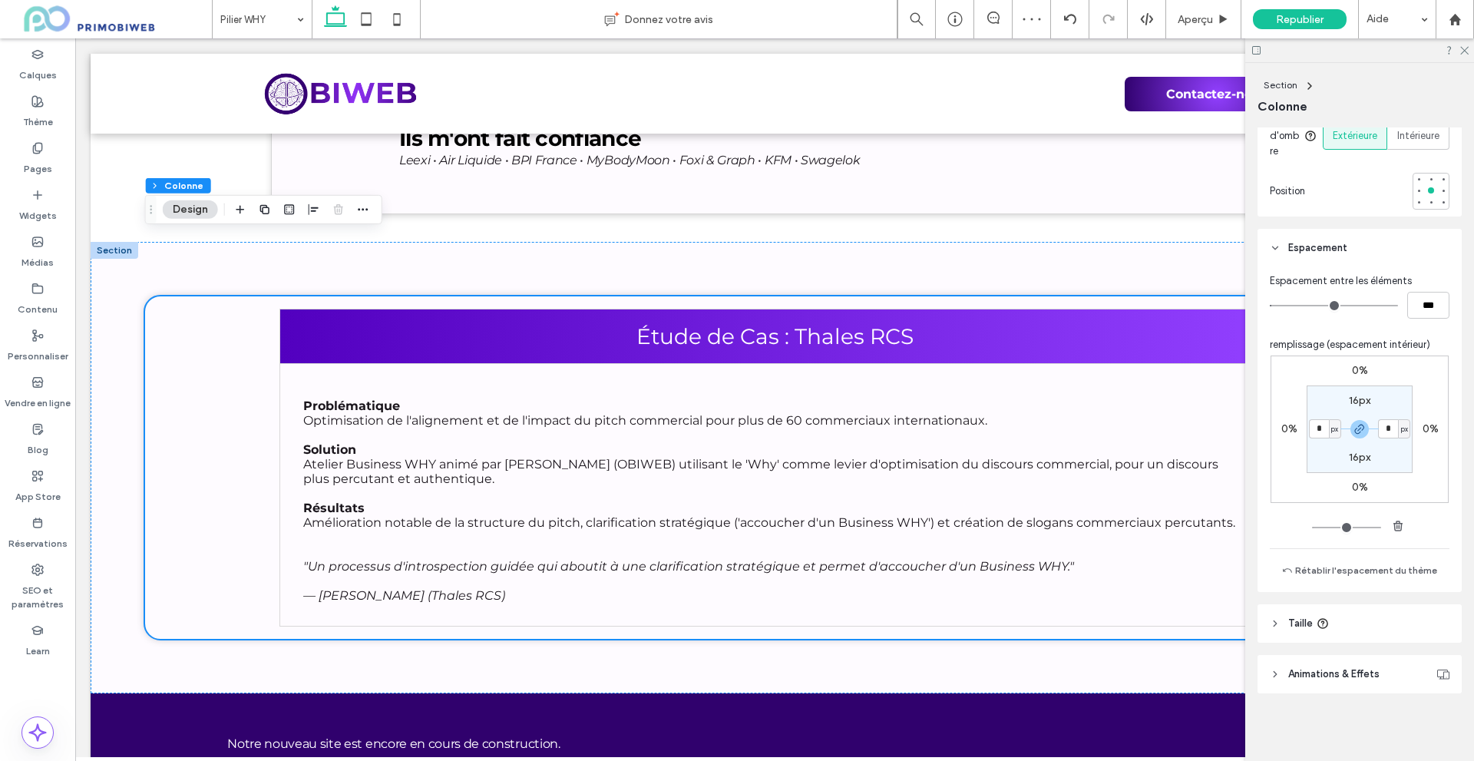
click at [1283, 616] on header "Taille" at bounding box center [1359, 623] width 204 height 38
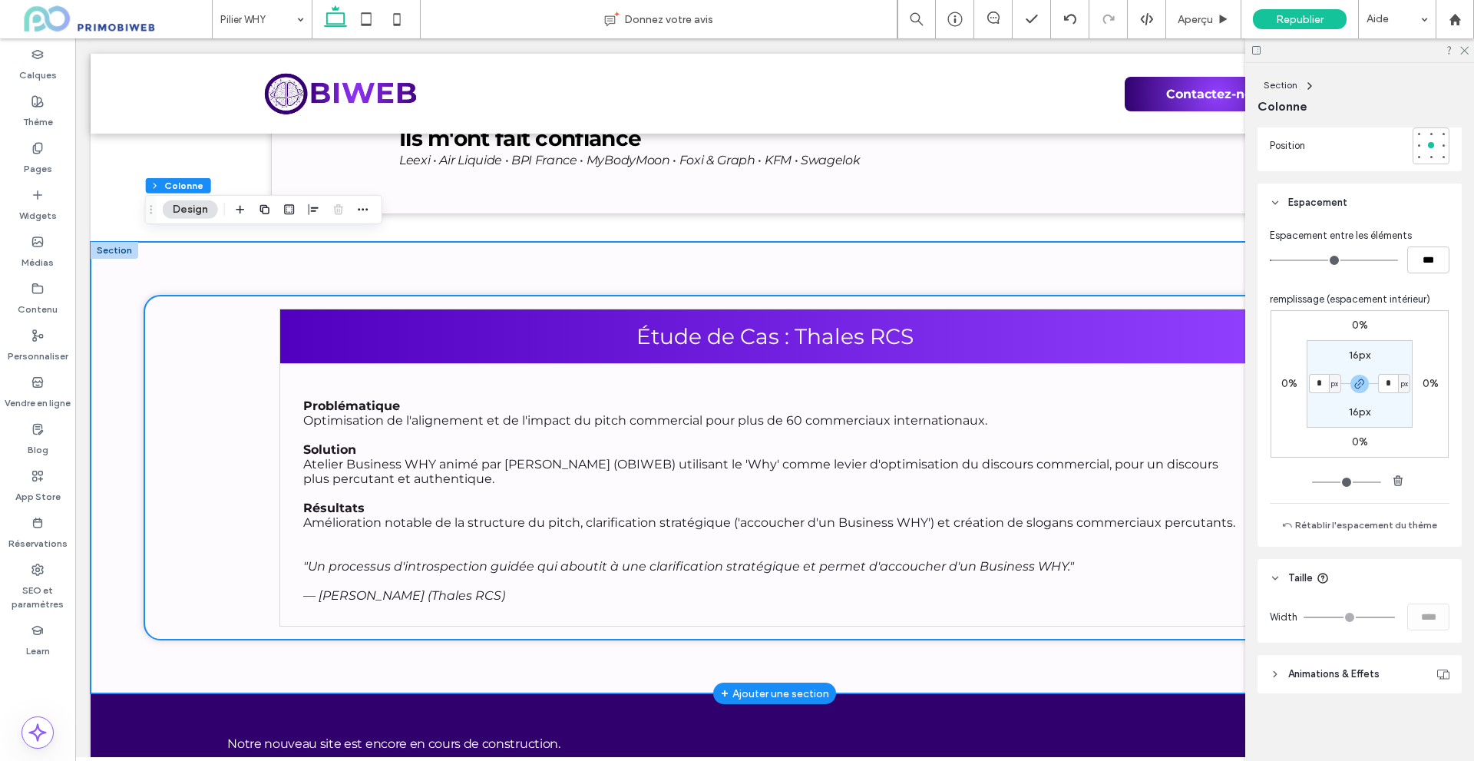
click at [282, 601] on div "Étude de Cas : Thales RCS Problématique Optimisation de l'alignement et de l'im…" at bounding box center [775, 468] width 1368 height 452
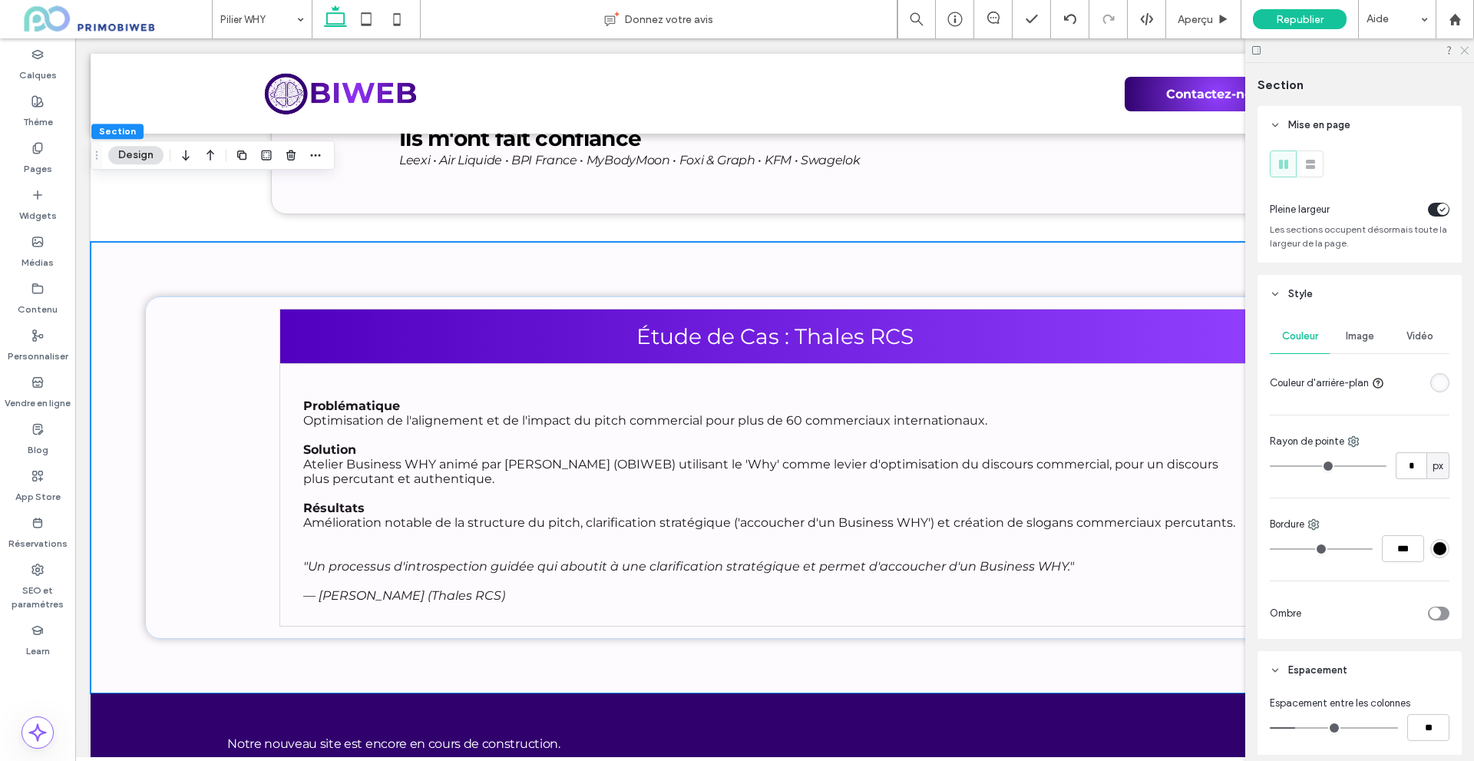
click at [1460, 51] on icon at bounding box center [1463, 50] width 10 height 10
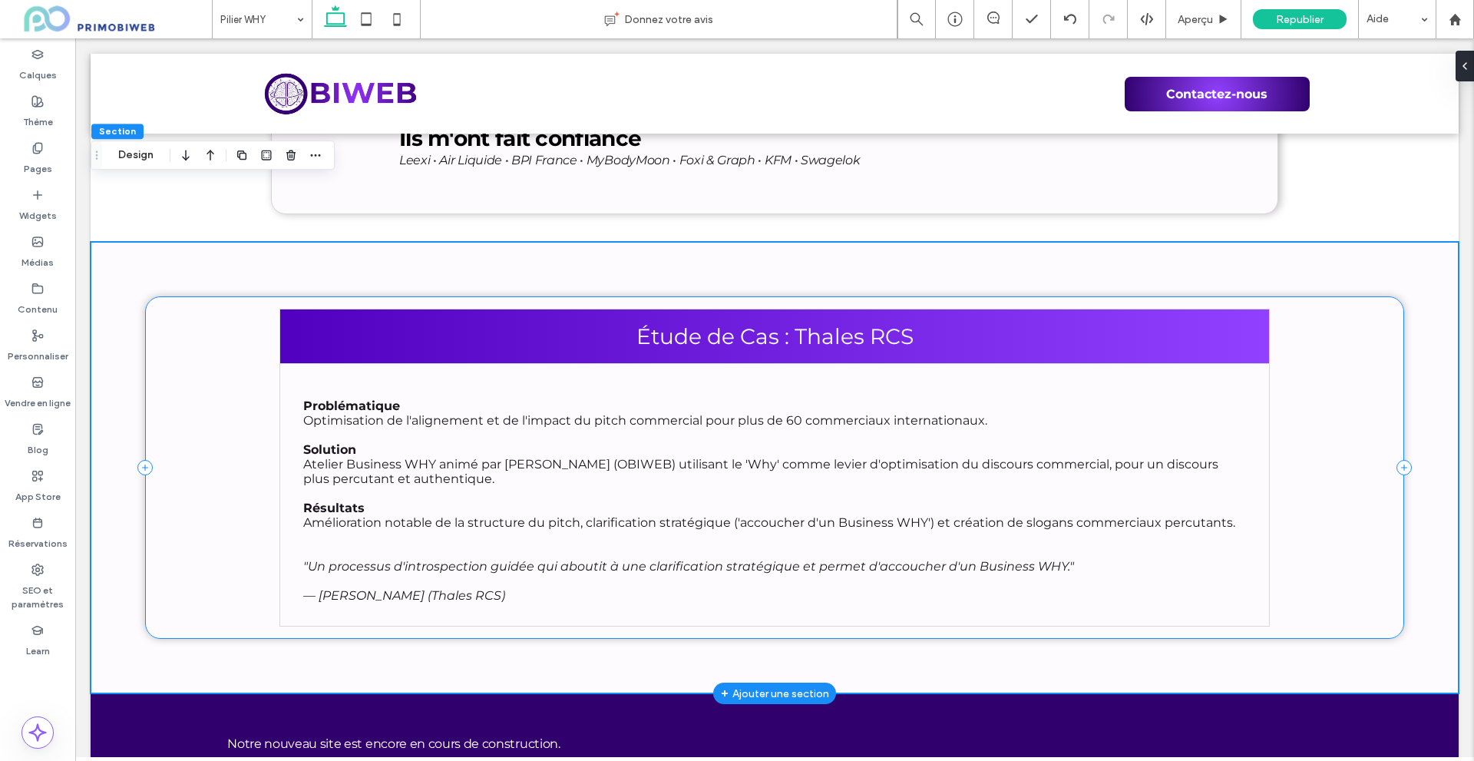
click at [188, 400] on div "Étude de Cas : Thales RCS Problématique Optimisation de l'alignement et de l'im…" at bounding box center [774, 467] width 1258 height 342
click at [641, 242] on div "Étude de Cas : Thales RCS Problématique Optimisation de l'alignement et de l'im…" at bounding box center [775, 468] width 1368 height 452
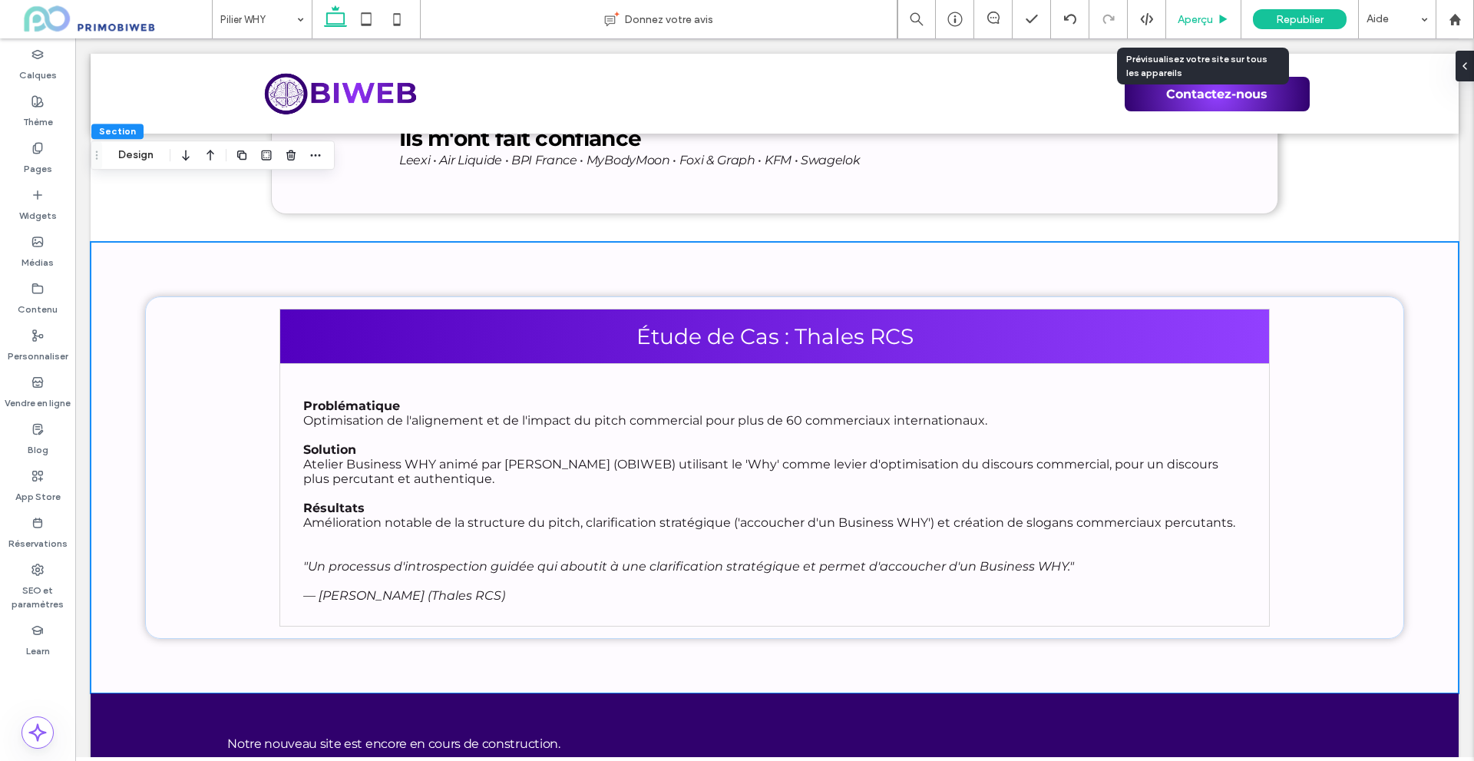
click at [1192, 18] on span "Aperçu" at bounding box center [1194, 19] width 35 height 13
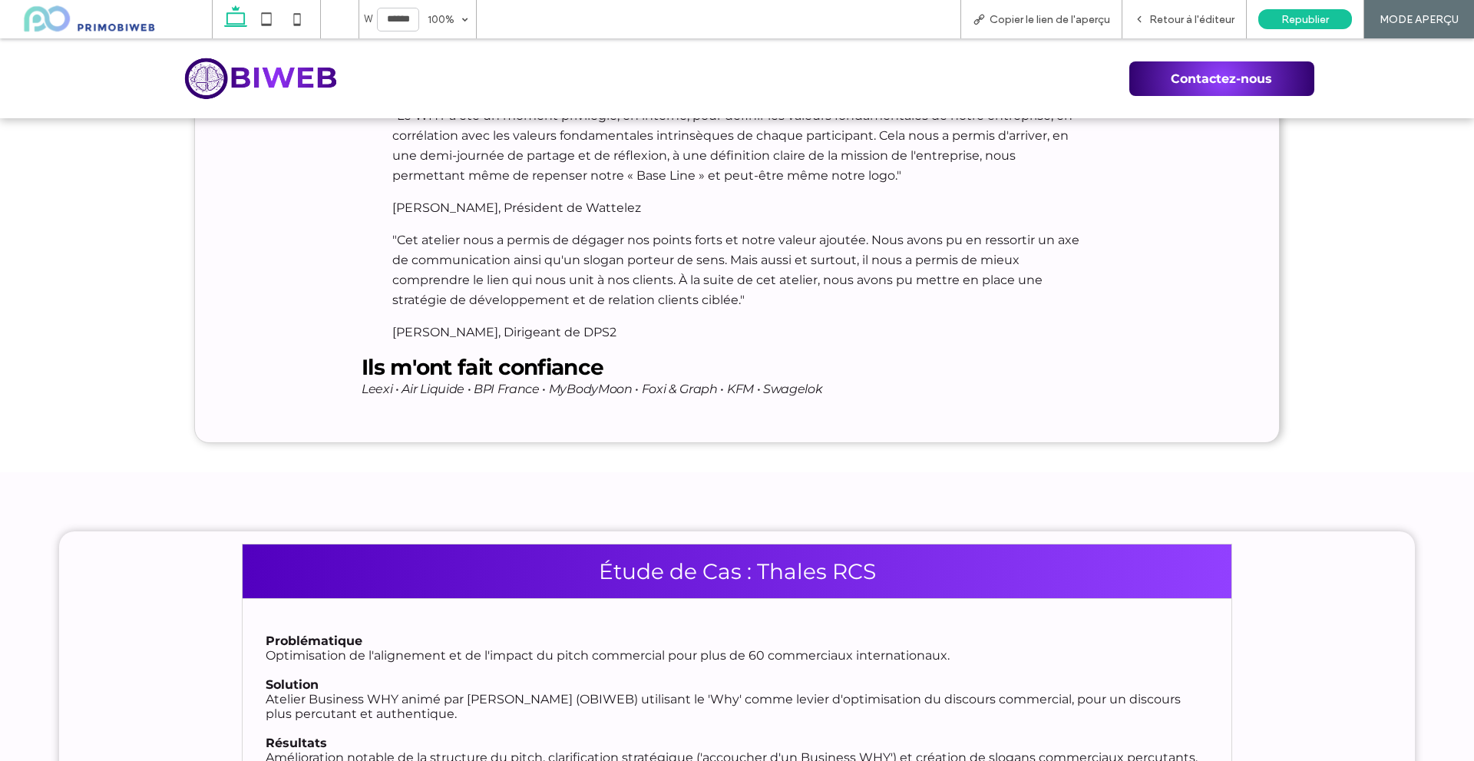
scroll to position [6394, 0]
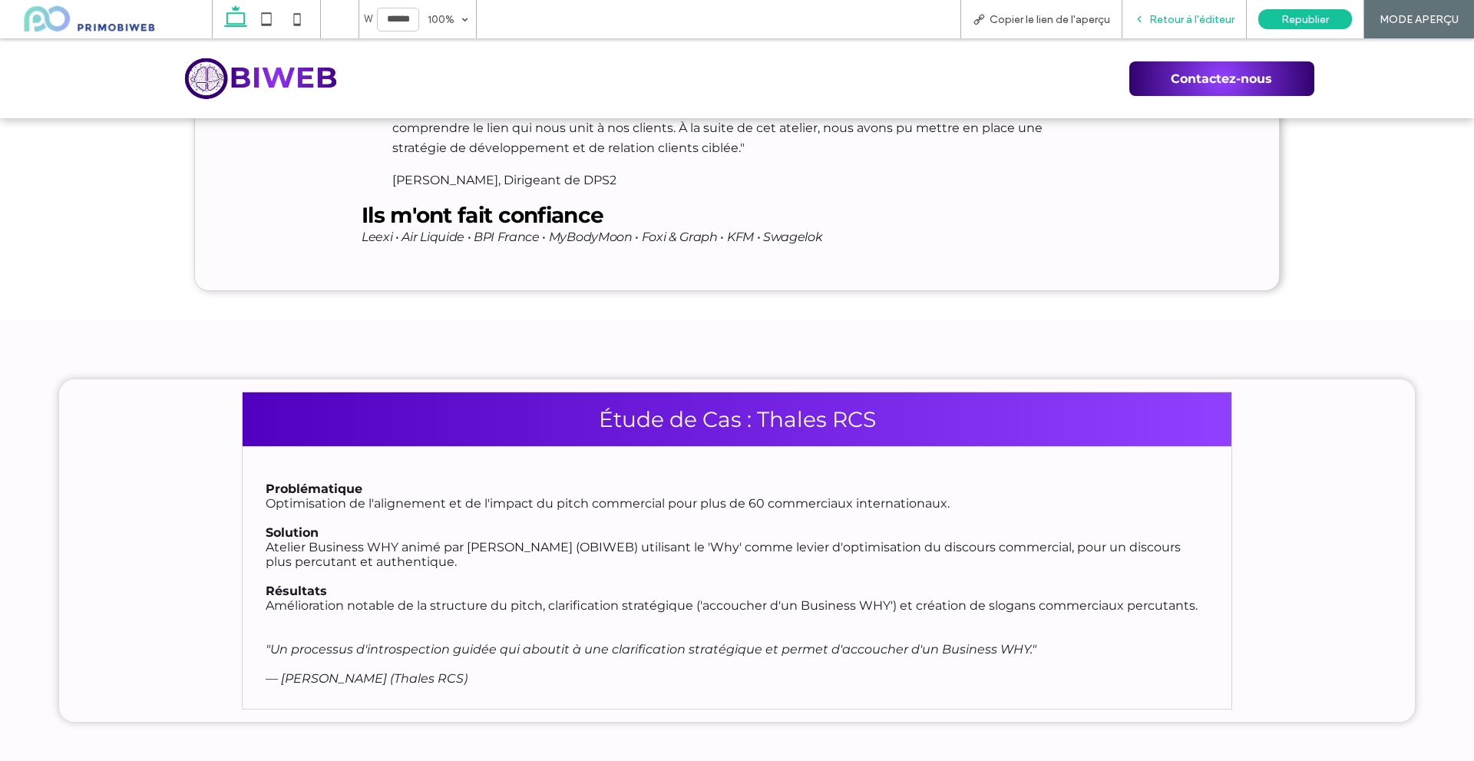
click at [1194, 15] on span "Retour à l'éditeur" at bounding box center [1191, 19] width 85 height 13
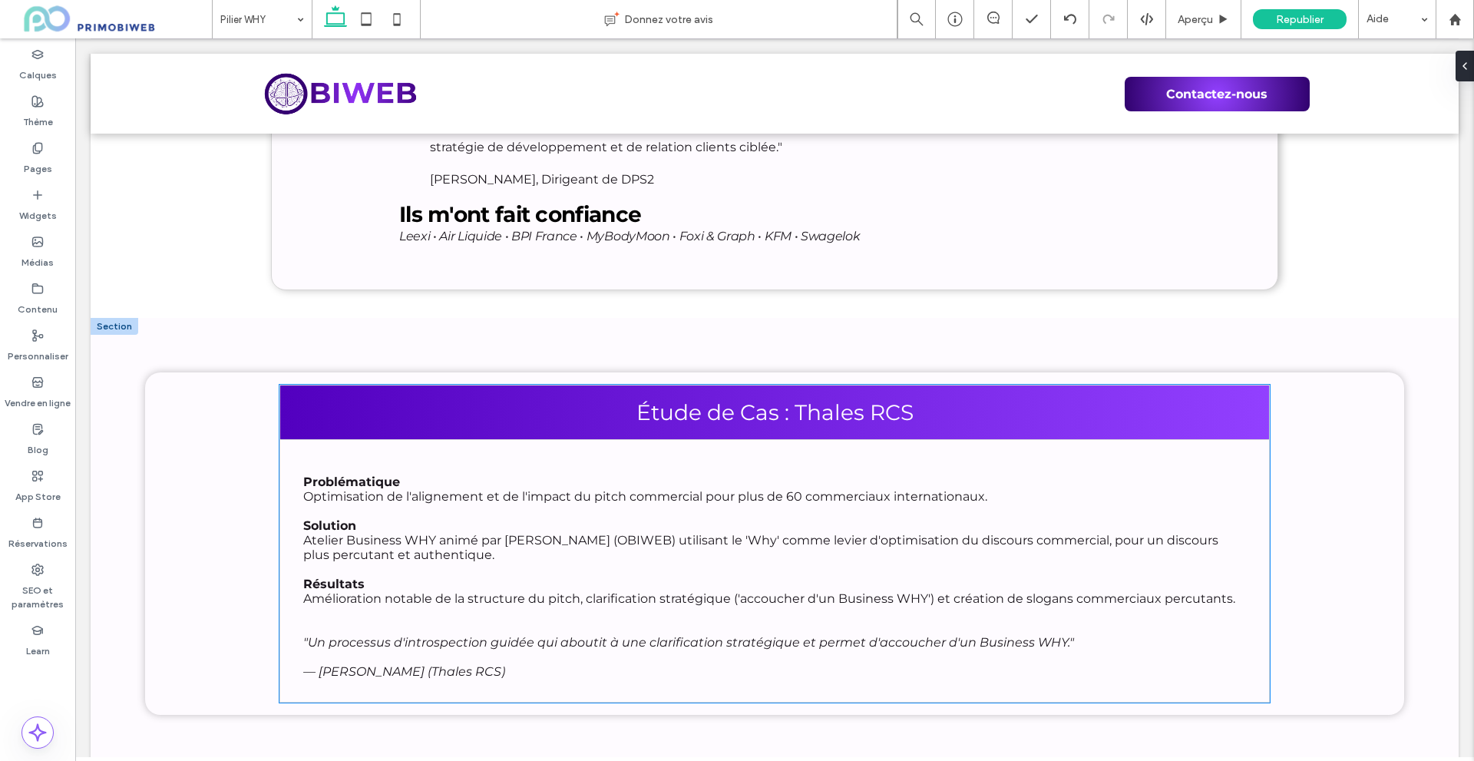
scroll to position [6530, 0]
click at [395, 400] on h3 "Étude de Cas : Thales RCS" at bounding box center [774, 413] width 961 height 26
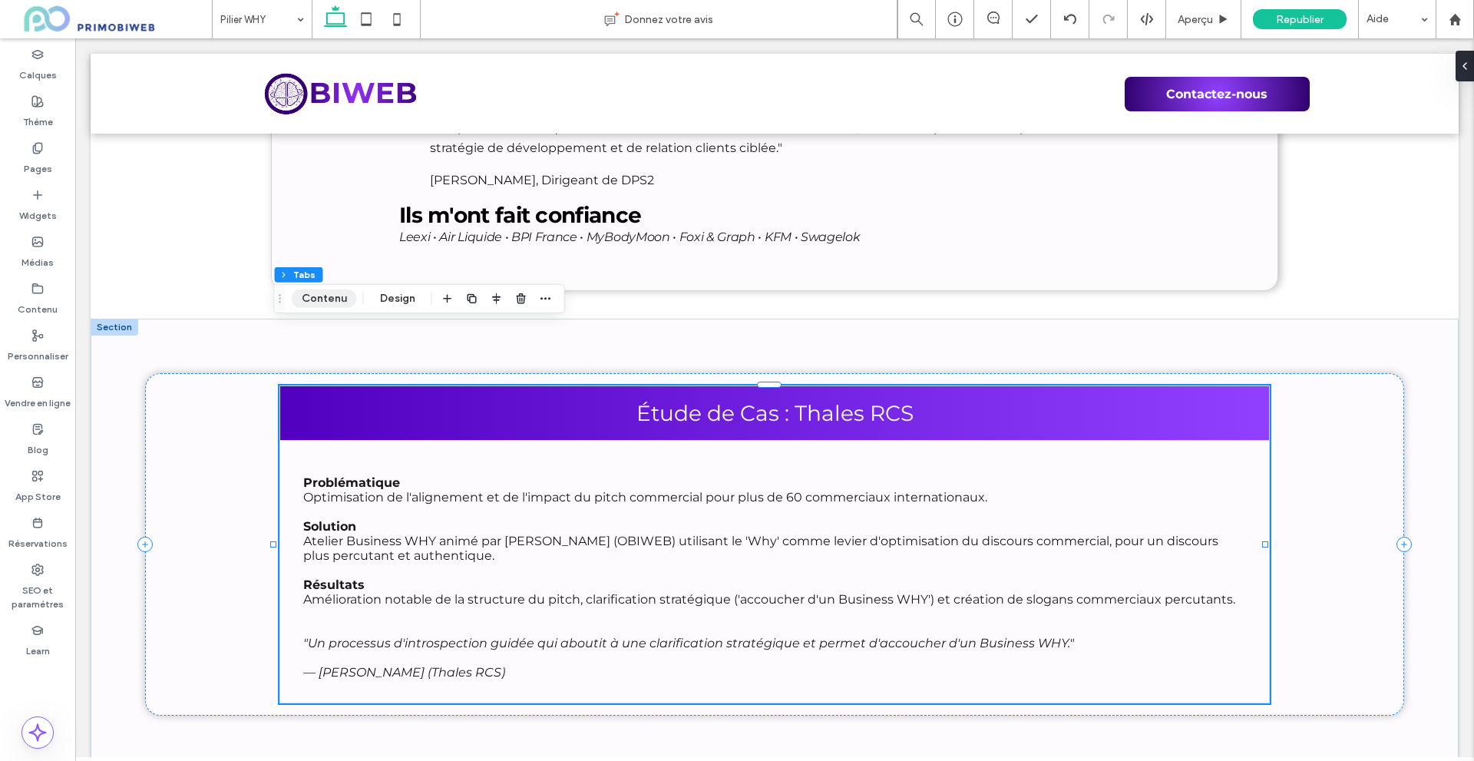
click at [341, 302] on button "Contenu" at bounding box center [324, 298] width 65 height 18
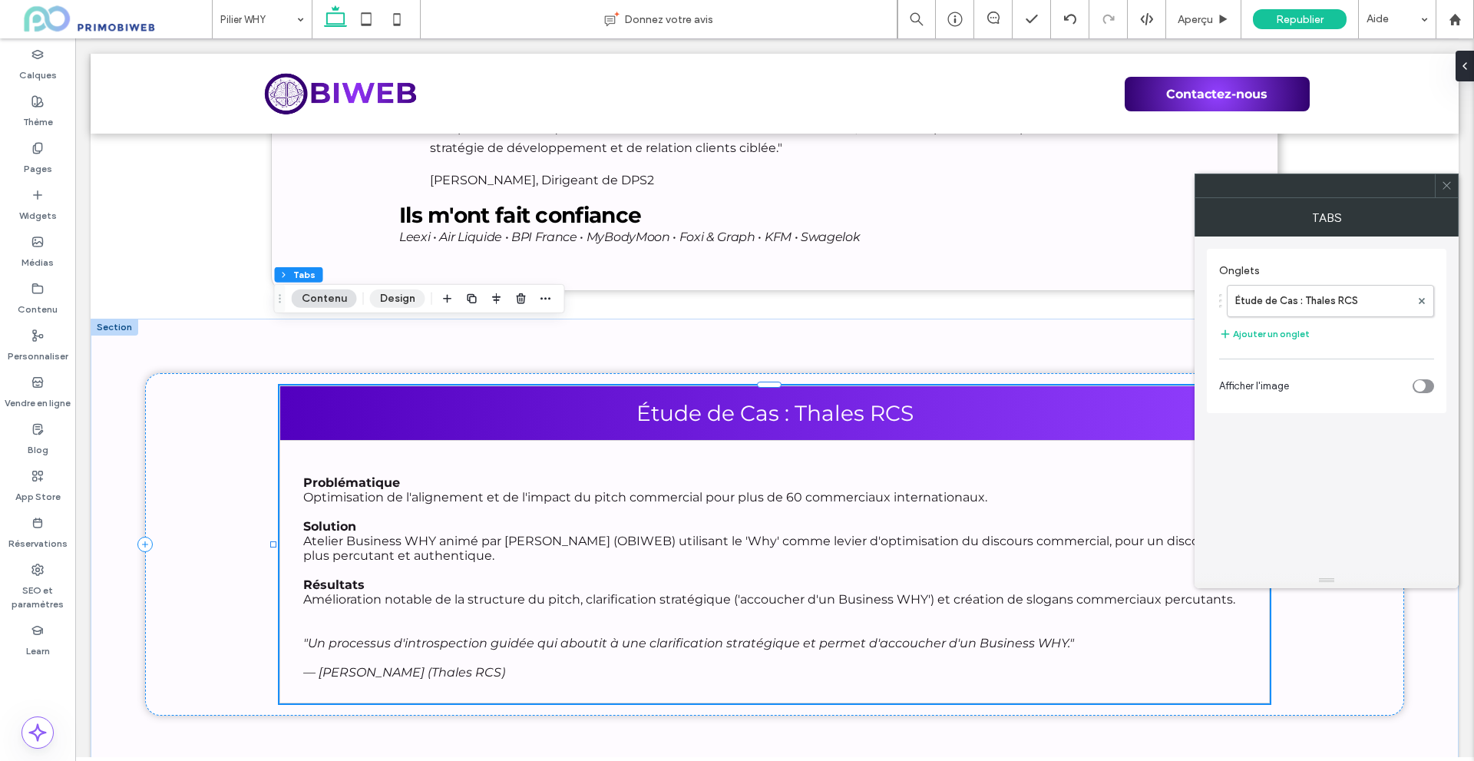
click at [385, 302] on button "Design" at bounding box center [397, 298] width 55 height 18
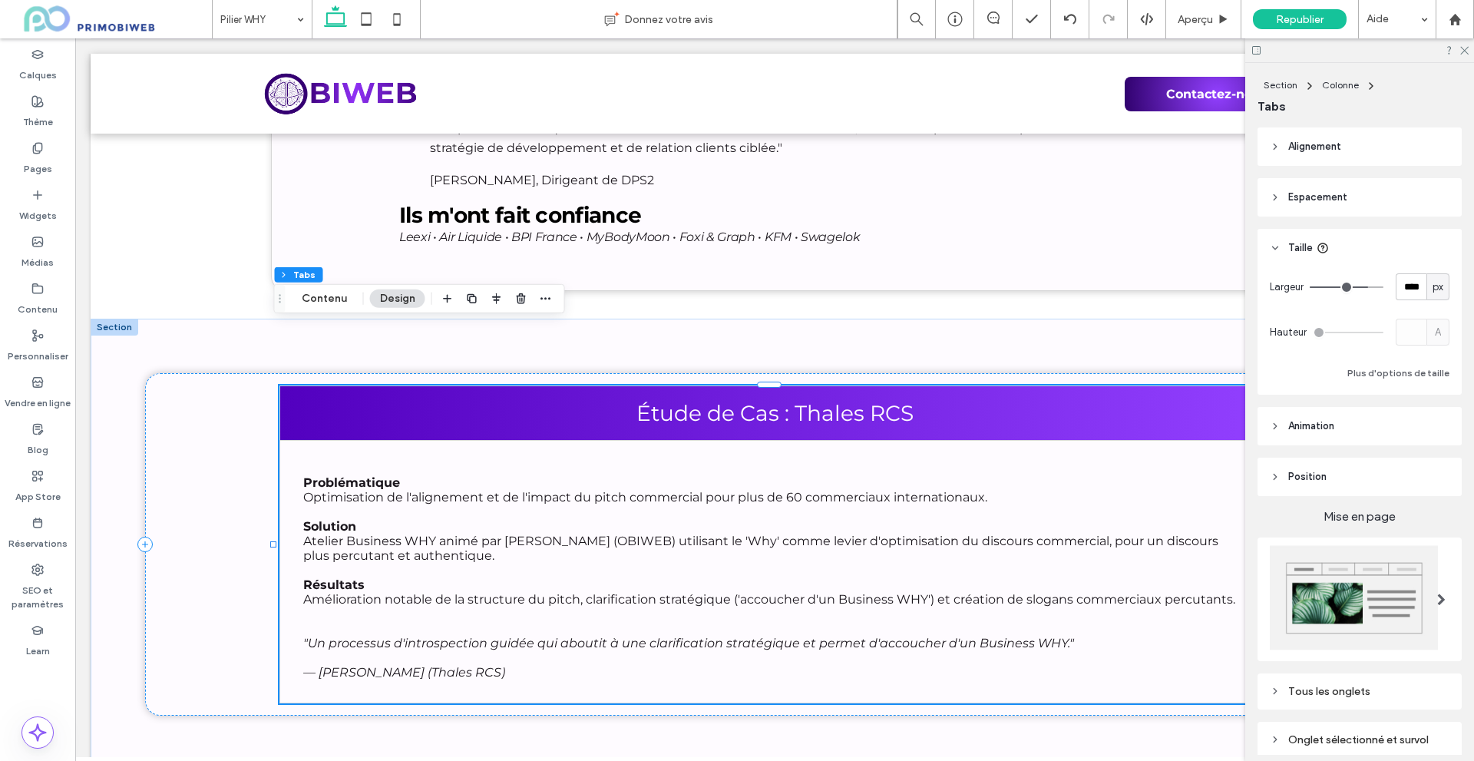
click at [1324, 156] on header "Alignement" at bounding box center [1359, 146] width 204 height 38
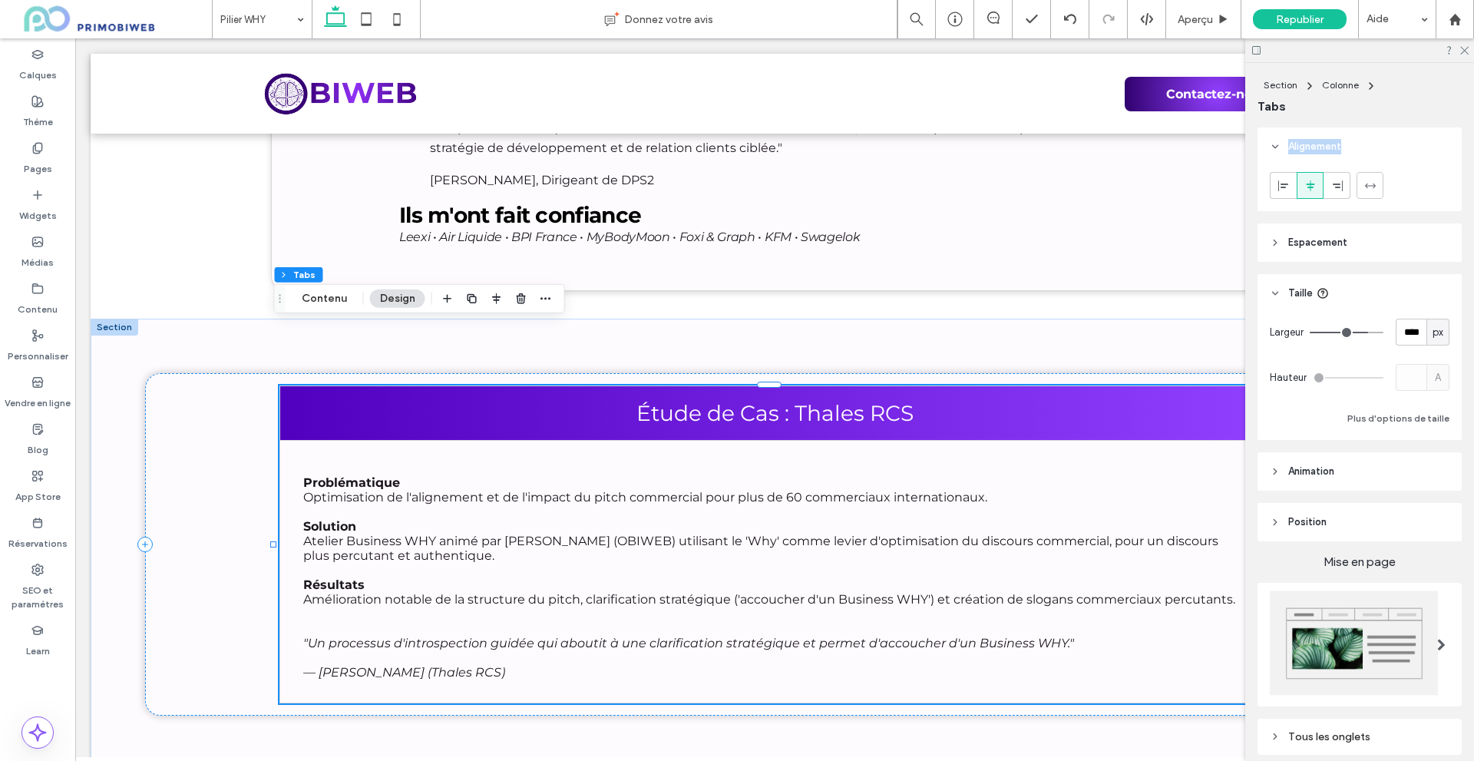
click at [1324, 156] on header "Alignement" at bounding box center [1359, 146] width 204 height 38
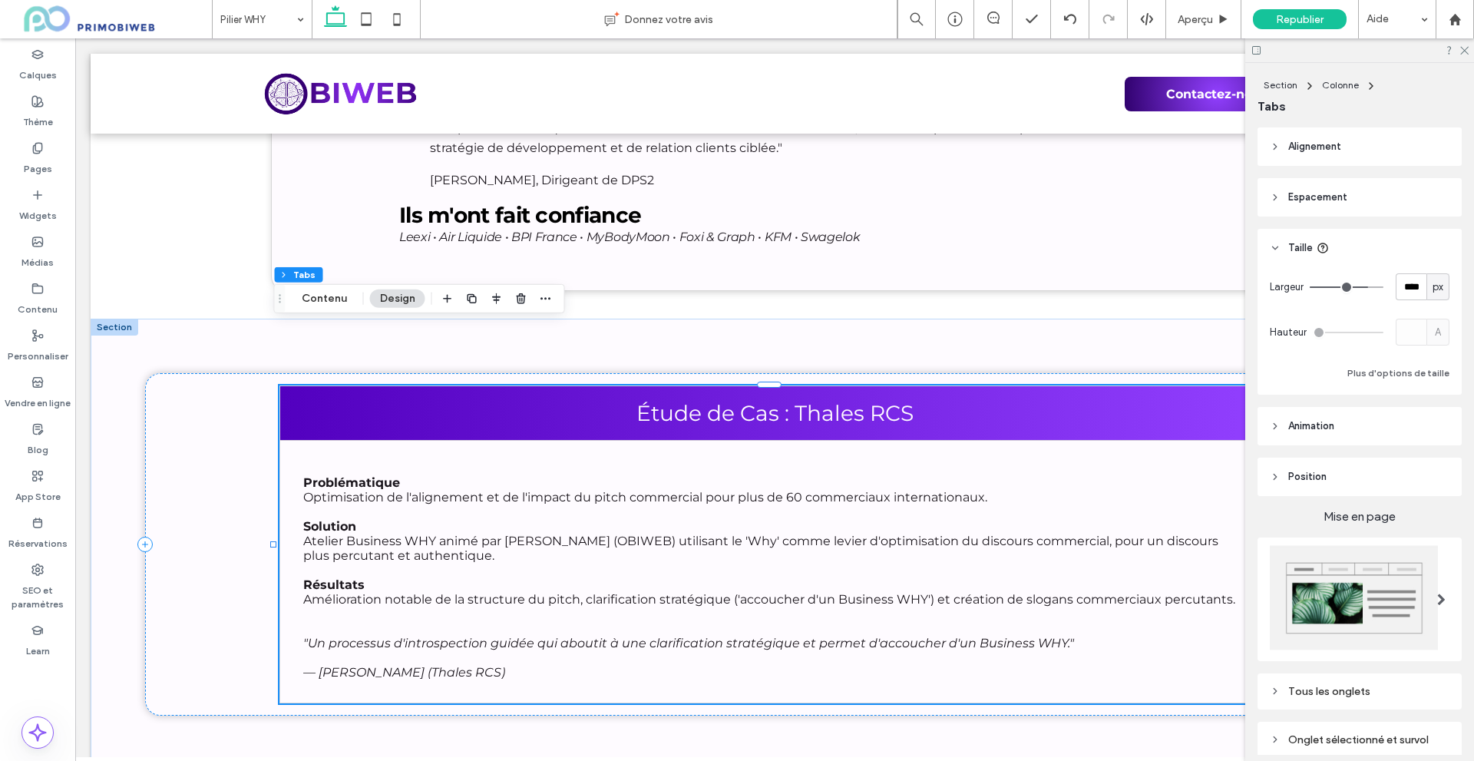
click at [1319, 192] on span "Espacement" at bounding box center [1317, 197] width 59 height 15
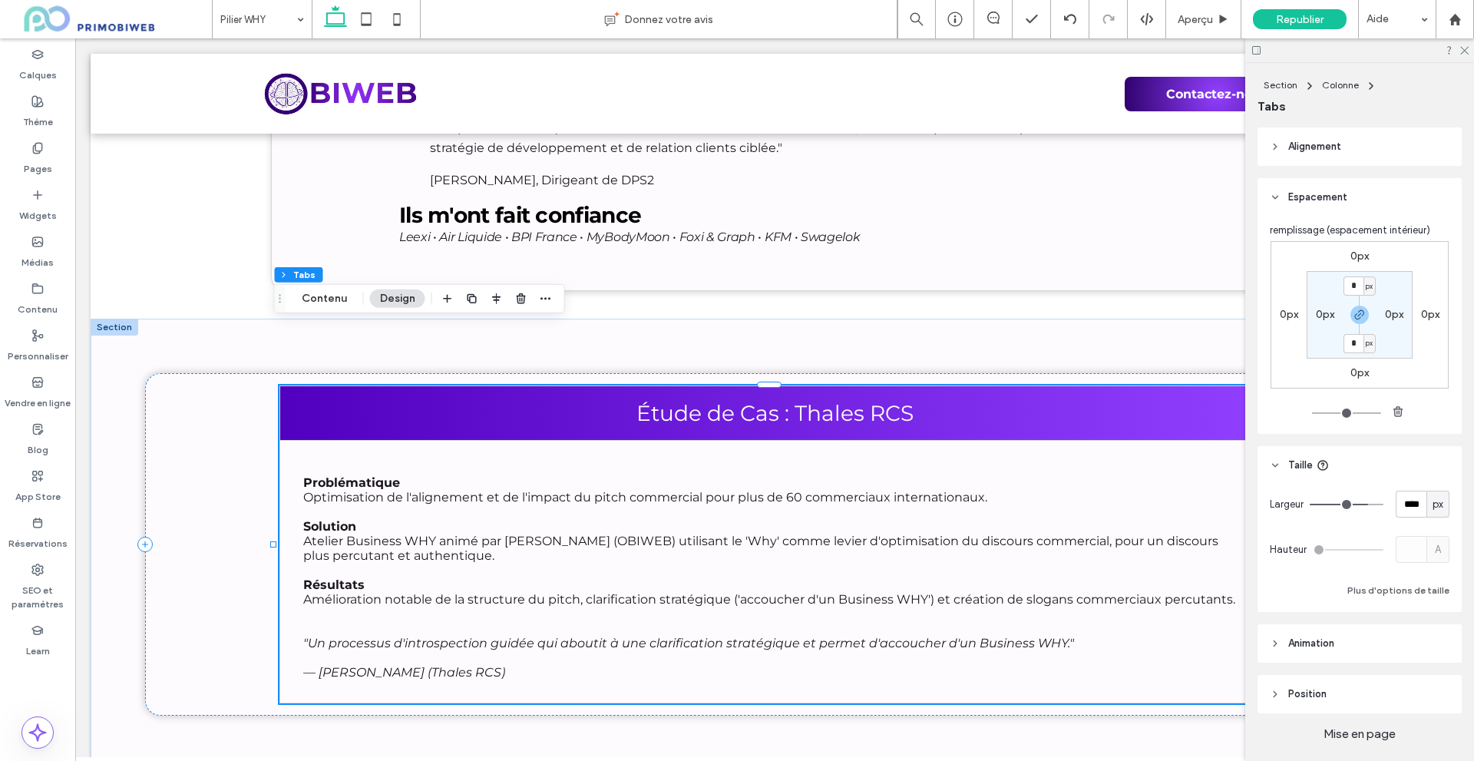
click at [1319, 192] on span "Espacement" at bounding box center [1317, 197] width 59 height 15
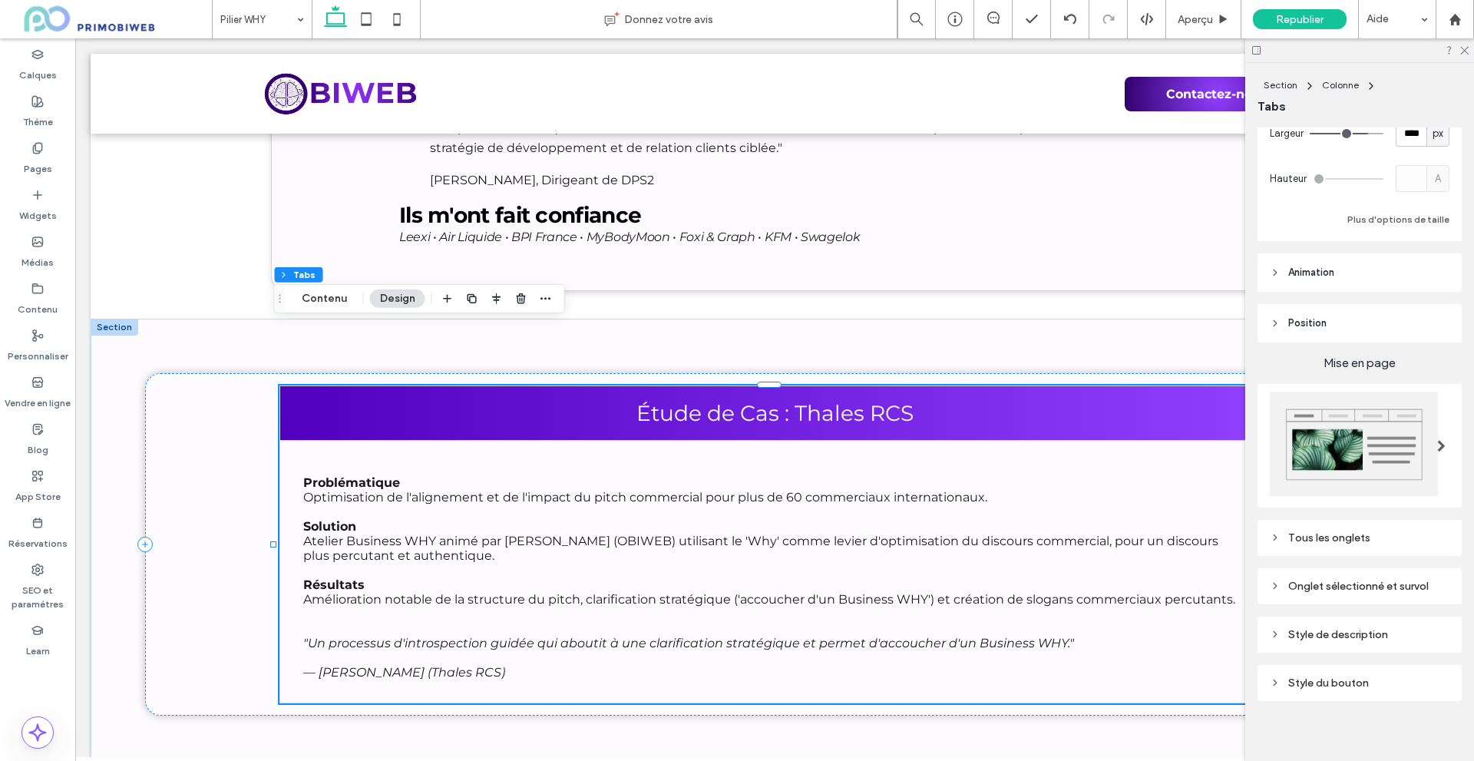
scroll to position [163, 0]
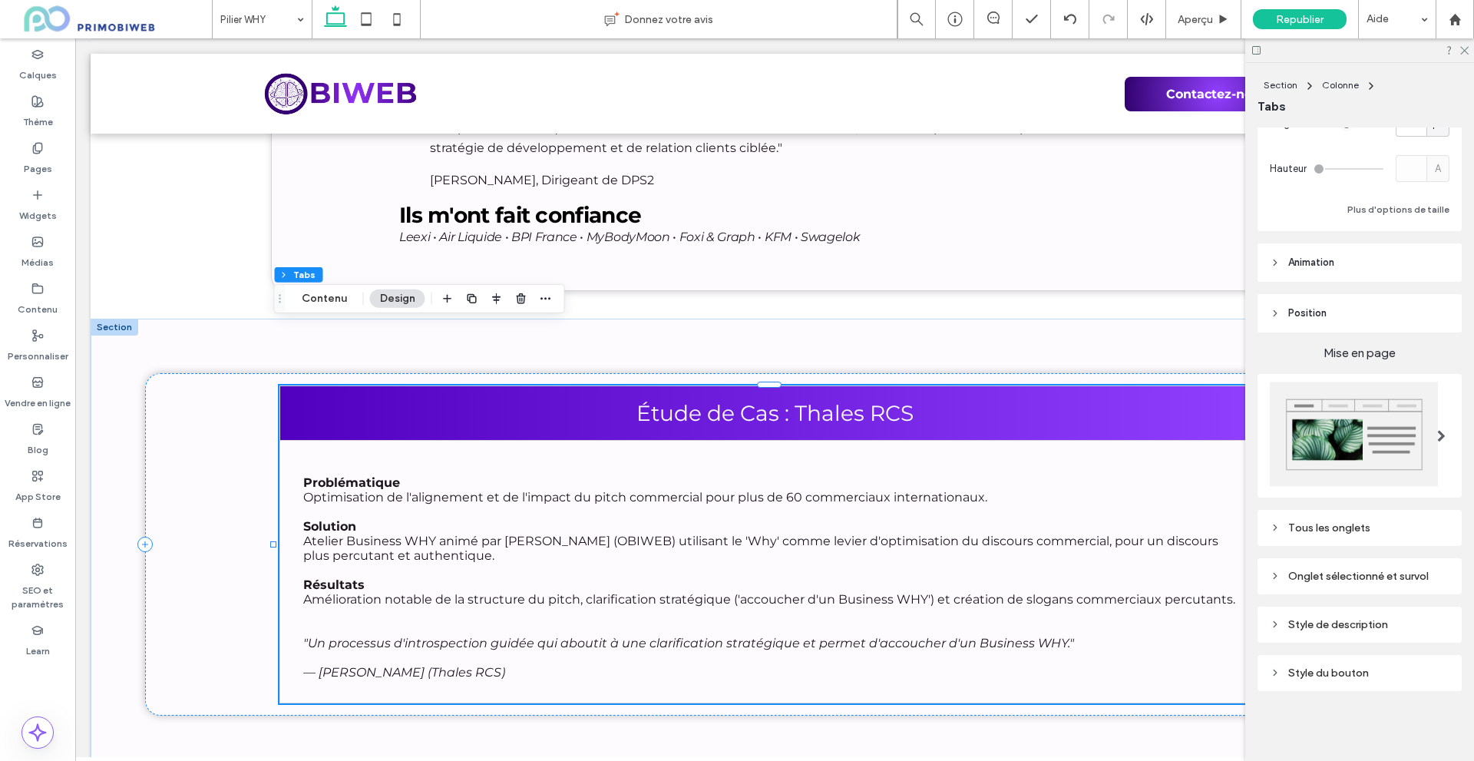
click at [1320, 574] on div "Onglet sélectionné et survol" at bounding box center [1360, 576] width 180 height 13
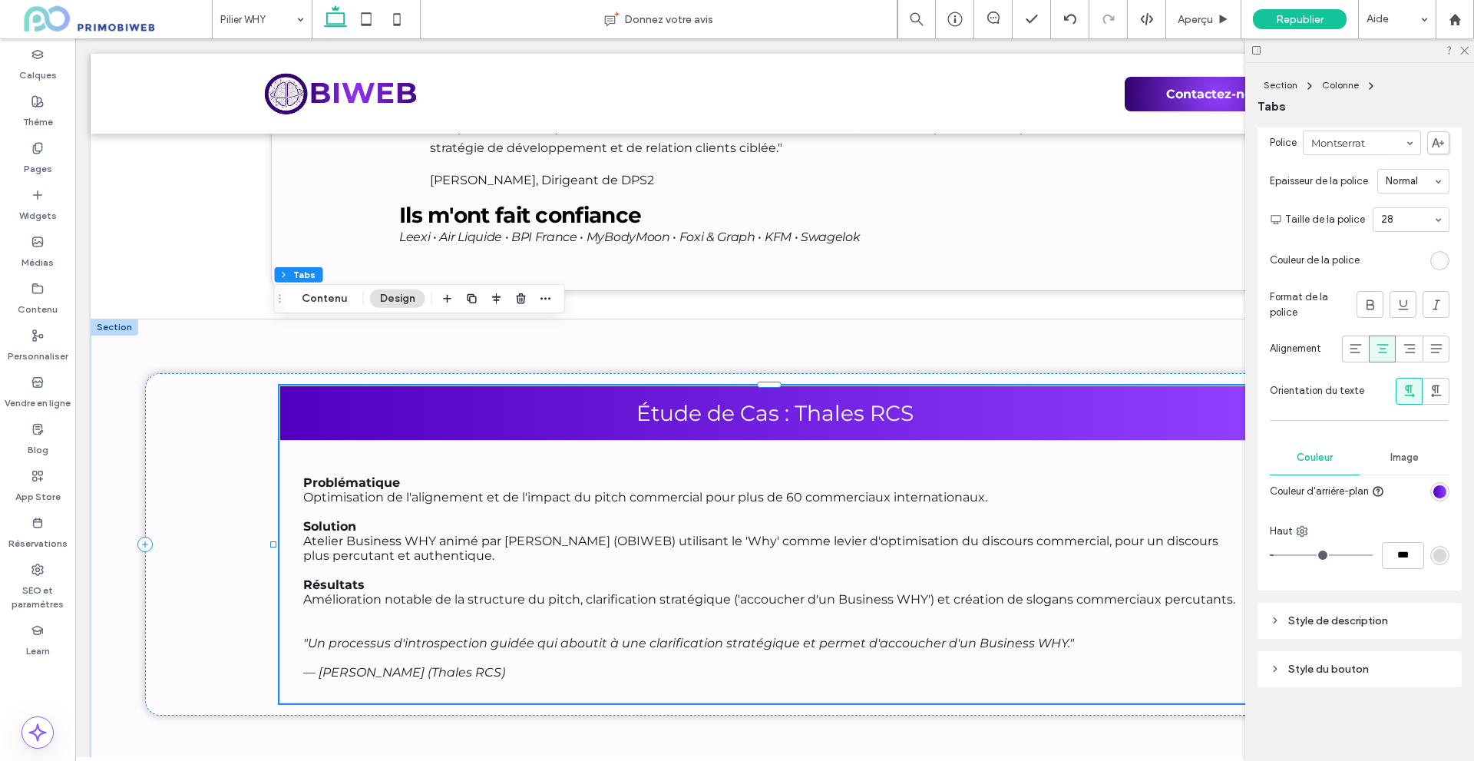
scroll to position [642, 0]
click at [1308, 626] on div "Style de description" at bounding box center [1360, 619] width 180 height 13
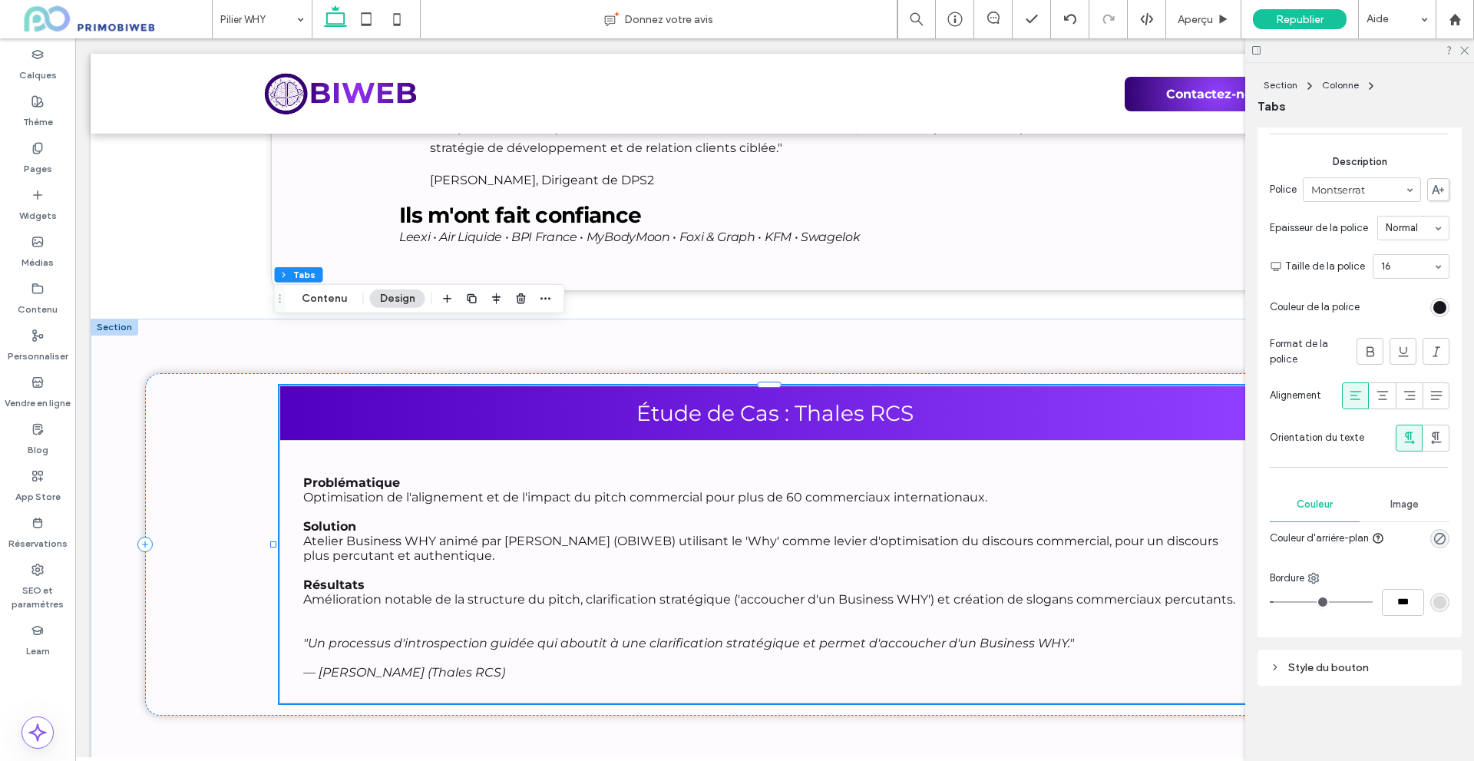
scroll to position [1474, 0]
click at [1312, 670] on div "Style du bouton" at bounding box center [1360, 667] width 180 height 13
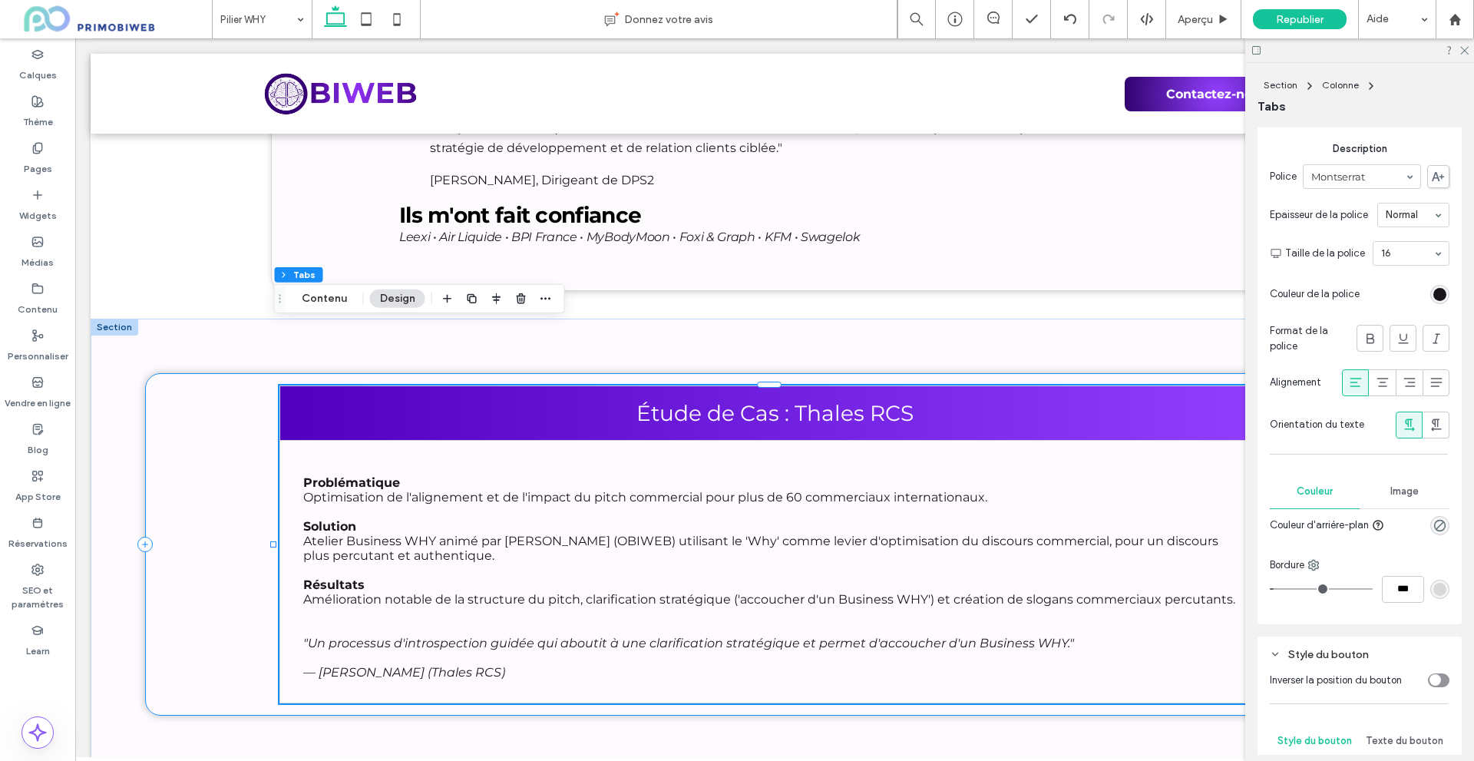
click at [177, 388] on div "Étude de Cas : Thales RCS Problématique Optimisation de l'alignement et de l'im…" at bounding box center [774, 544] width 1258 height 342
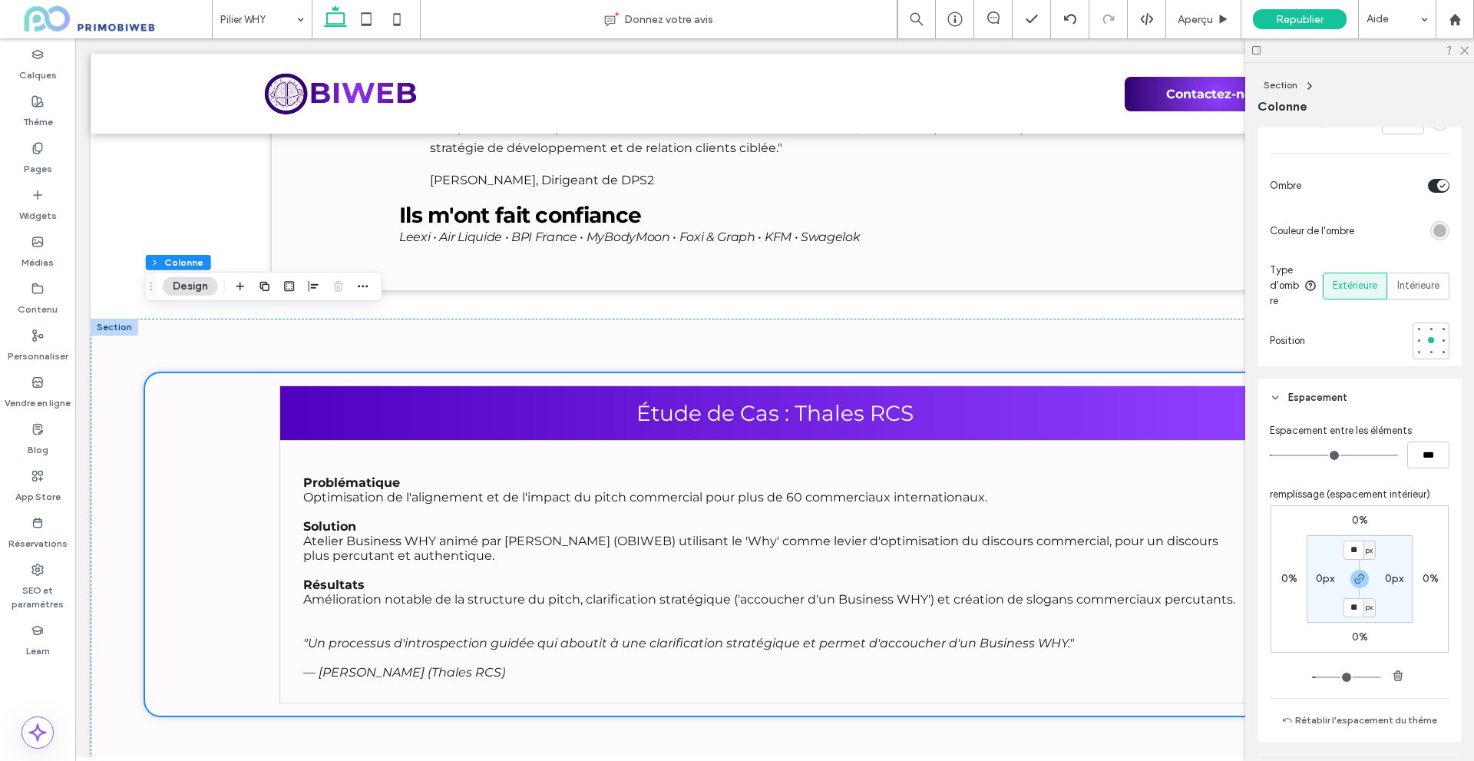
scroll to position [691, 0]
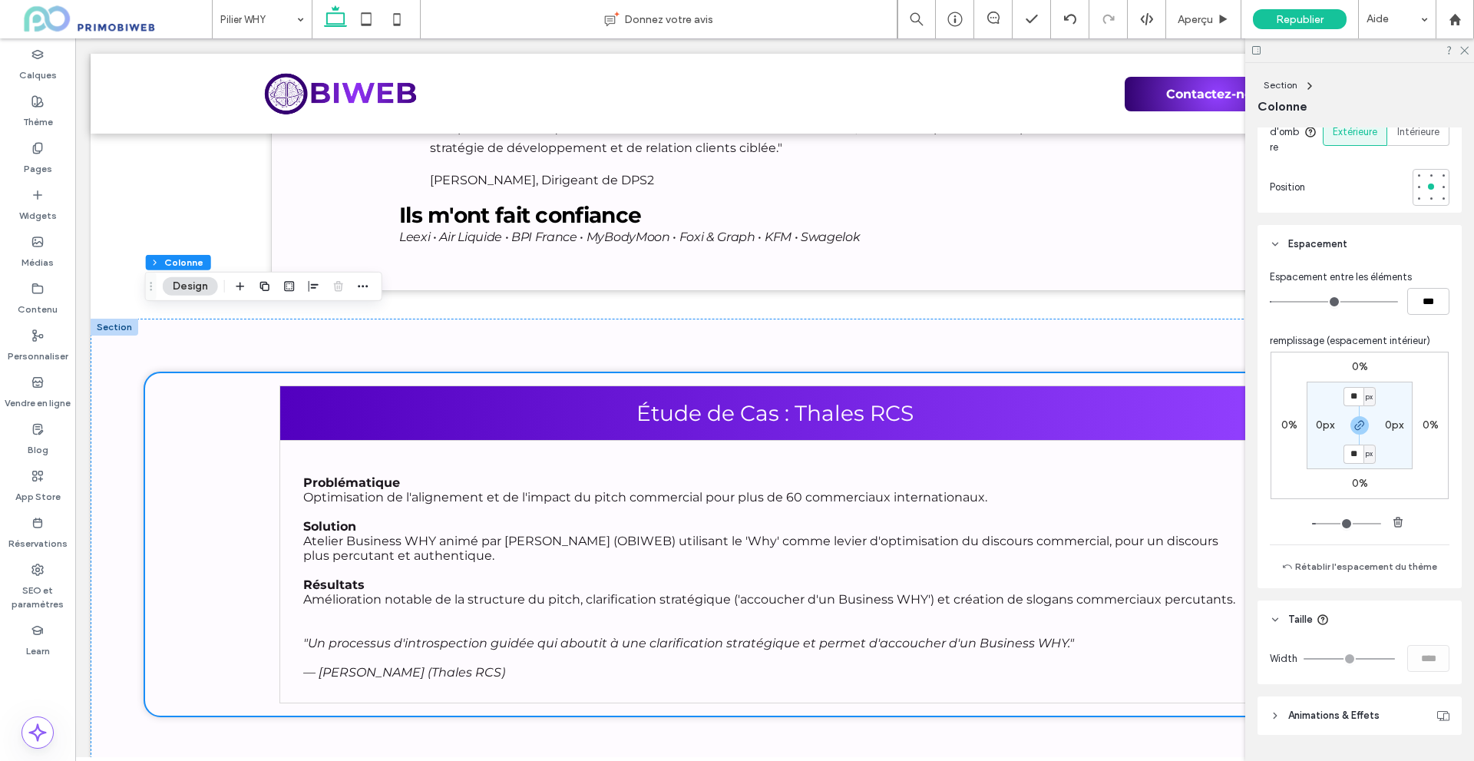
type input "*"
drag, startPoint x: 1311, startPoint y: 539, endPoint x: 1302, endPoint y: 541, distance: 9.5
type input "*"
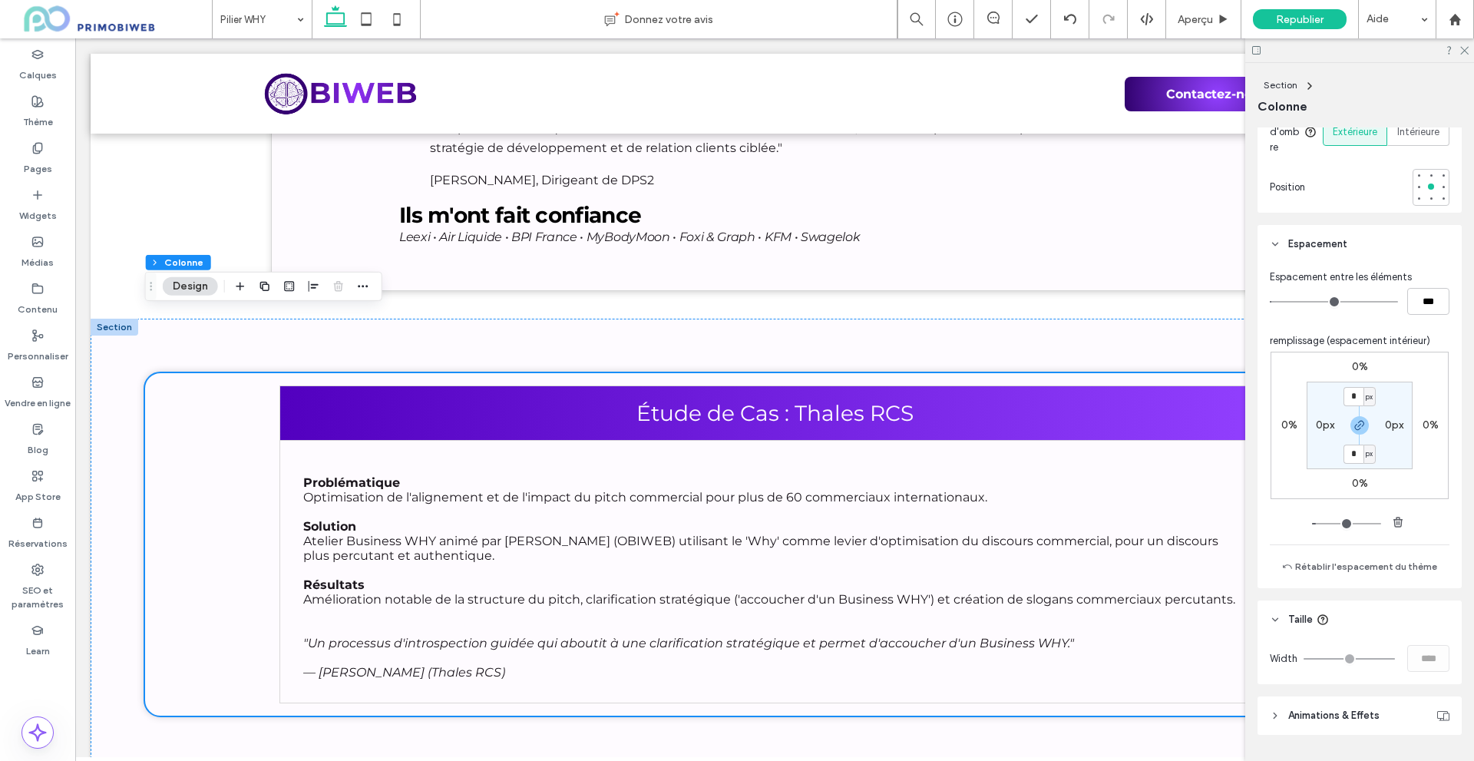
click at [1312, 524] on input "range" at bounding box center [1346, 524] width 69 height 2
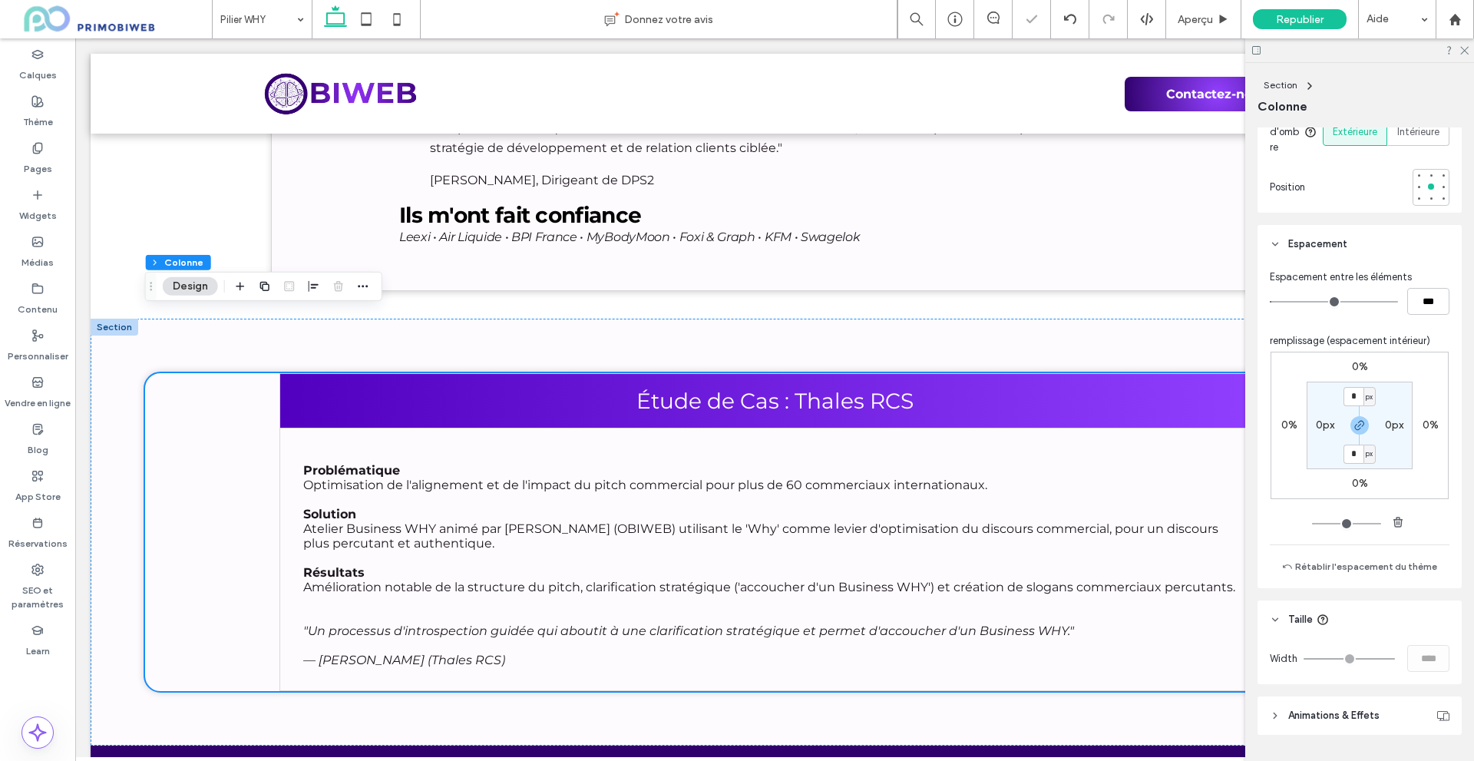
click at [1281, 431] on label "0%" at bounding box center [1289, 424] width 16 height 13
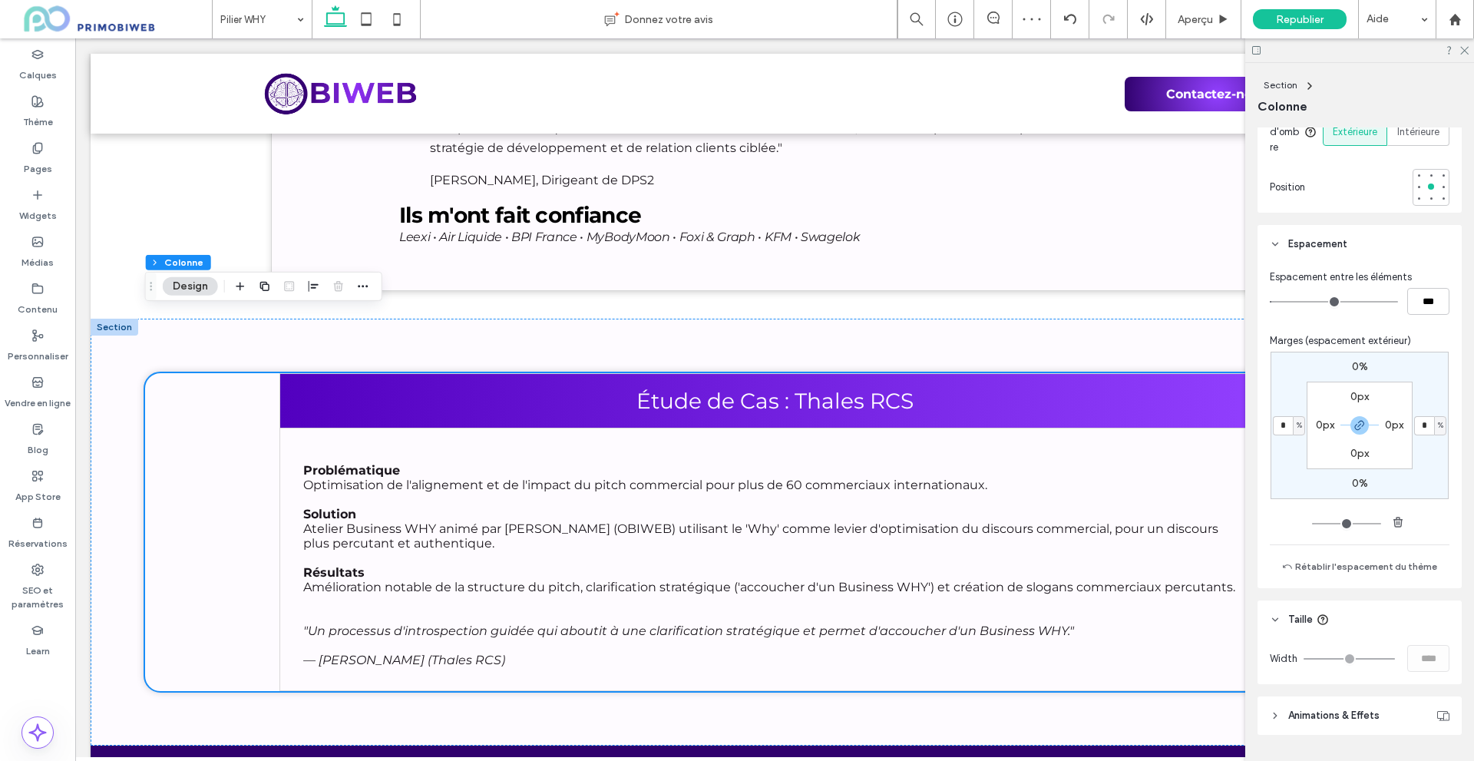
drag, startPoint x: 1310, startPoint y: 542, endPoint x: 1293, endPoint y: 538, distance: 17.3
click at [1312, 524] on input "range" at bounding box center [1346, 524] width 69 height 2
click at [1291, 532] on div "0% * % 0% * % 0px 0px 0px 0px" at bounding box center [1360, 442] width 180 height 180
click at [1283, 532] on div "0% * % 0% * % 0px 0px 0px 0px" at bounding box center [1360, 442] width 180 height 180
click at [1292, 627] on span "Taille" at bounding box center [1300, 619] width 25 height 15
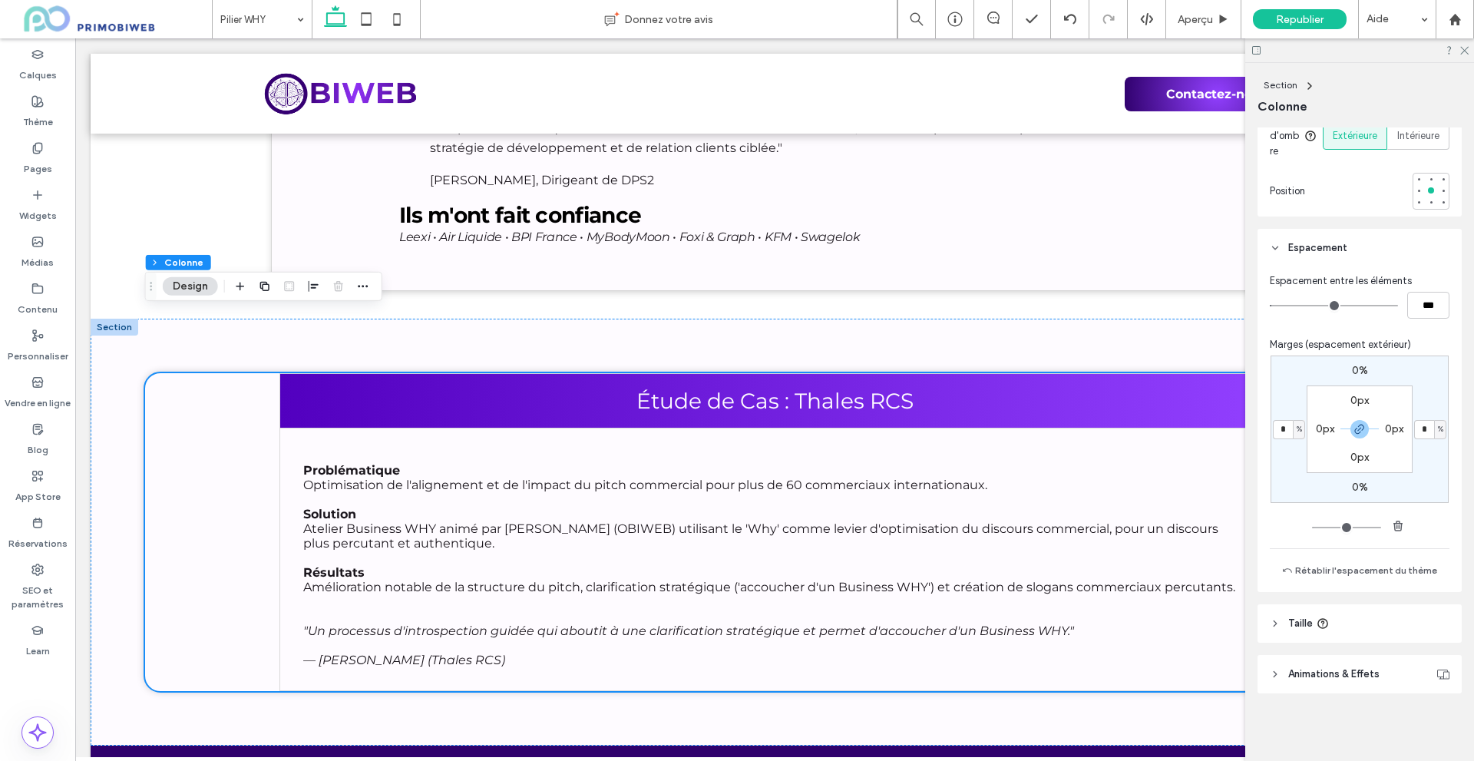
click at [1267, 627] on header "Taille" at bounding box center [1359, 623] width 204 height 38
click at [1274, 528] on div "0% * % 0% * % 0px 0px 0px 0px" at bounding box center [1360, 442] width 180 height 180
click at [1460, 47] on icon at bounding box center [1463, 50] width 10 height 10
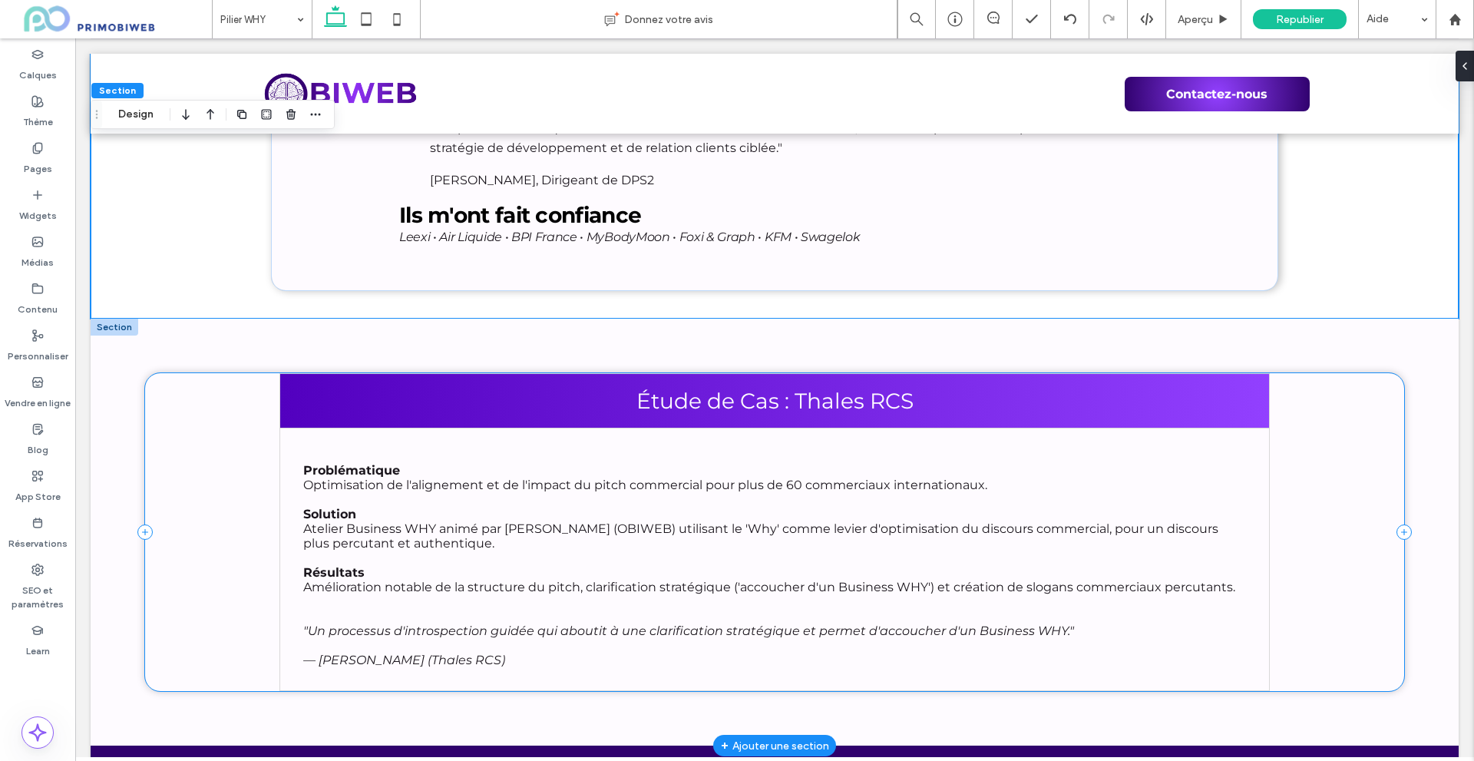
click at [239, 481] on div "Étude de Cas : Thales RCS Problématique Optimisation de l'alignement et de l'im…" at bounding box center [774, 532] width 1258 height 318
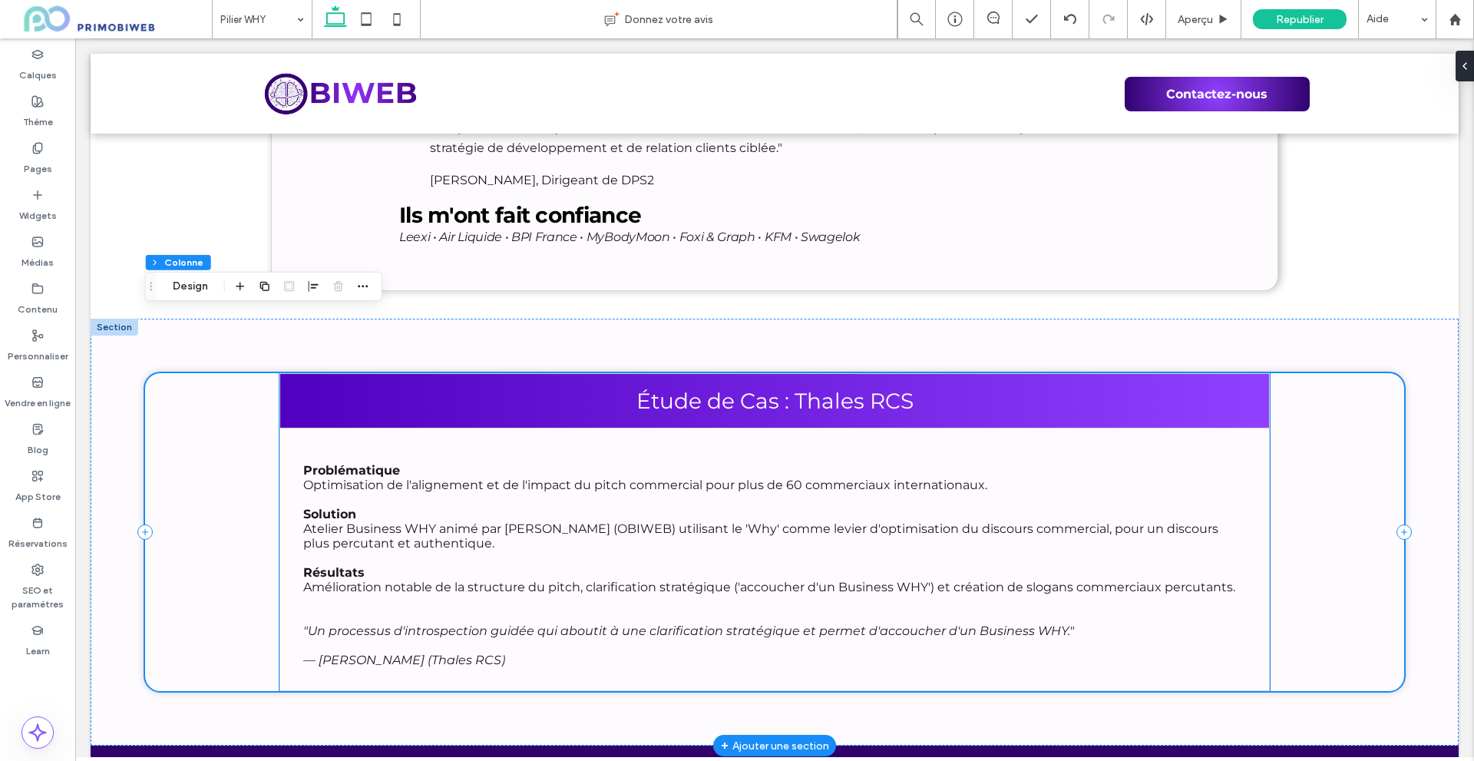
click at [348, 373] on div "Étude de Cas : Thales RCS" at bounding box center [774, 400] width 990 height 54
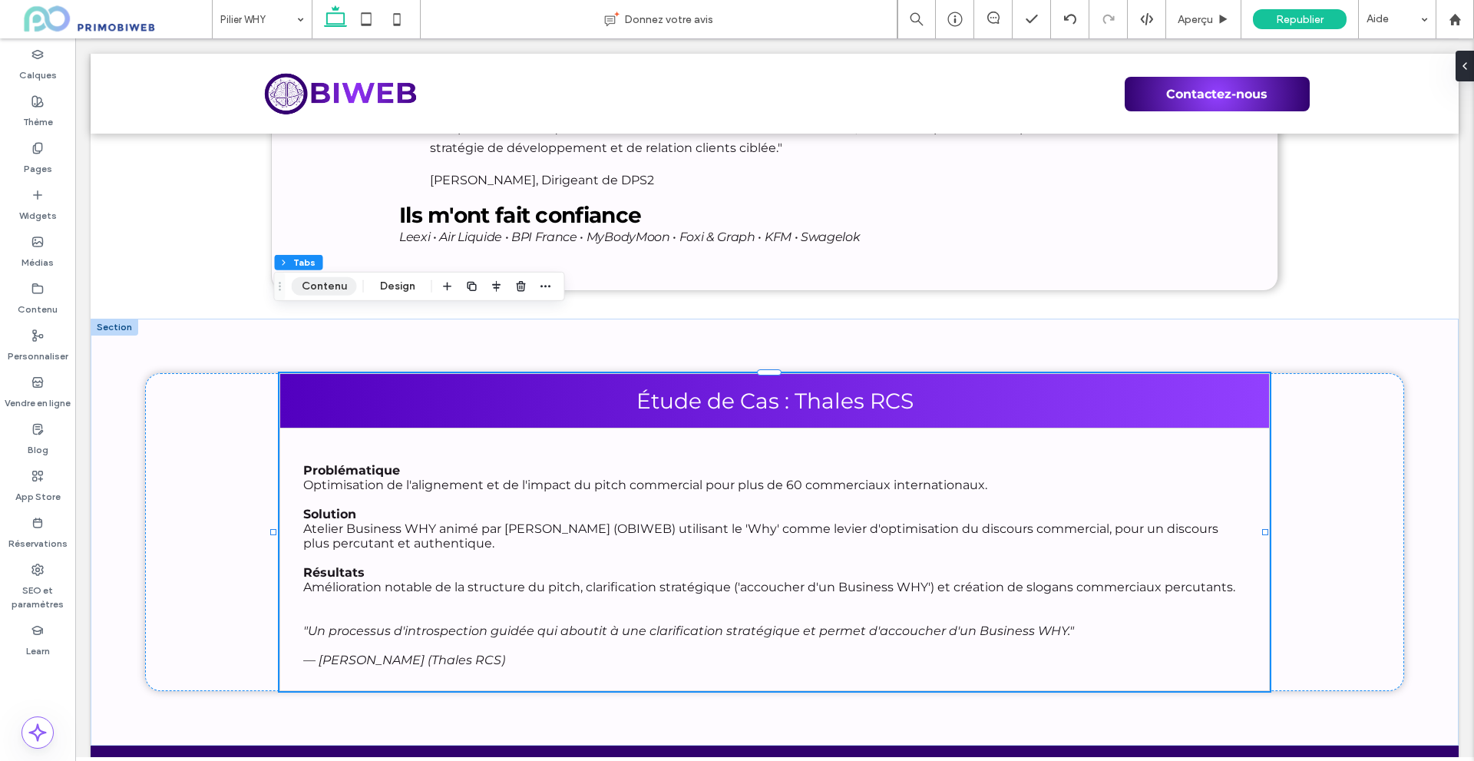
click at [331, 287] on button "Contenu" at bounding box center [324, 286] width 65 height 18
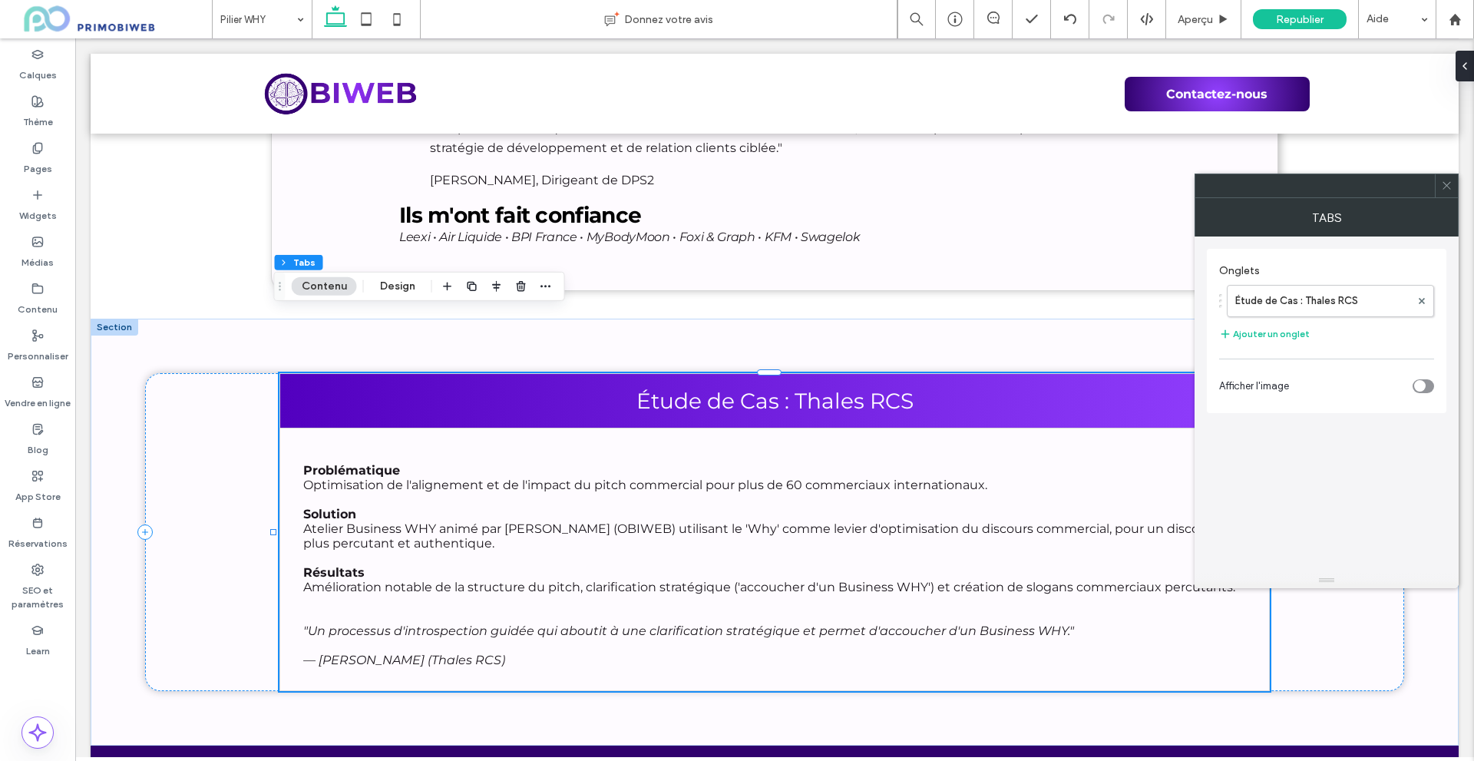
click at [1445, 190] on icon at bounding box center [1447, 186] width 12 height 12
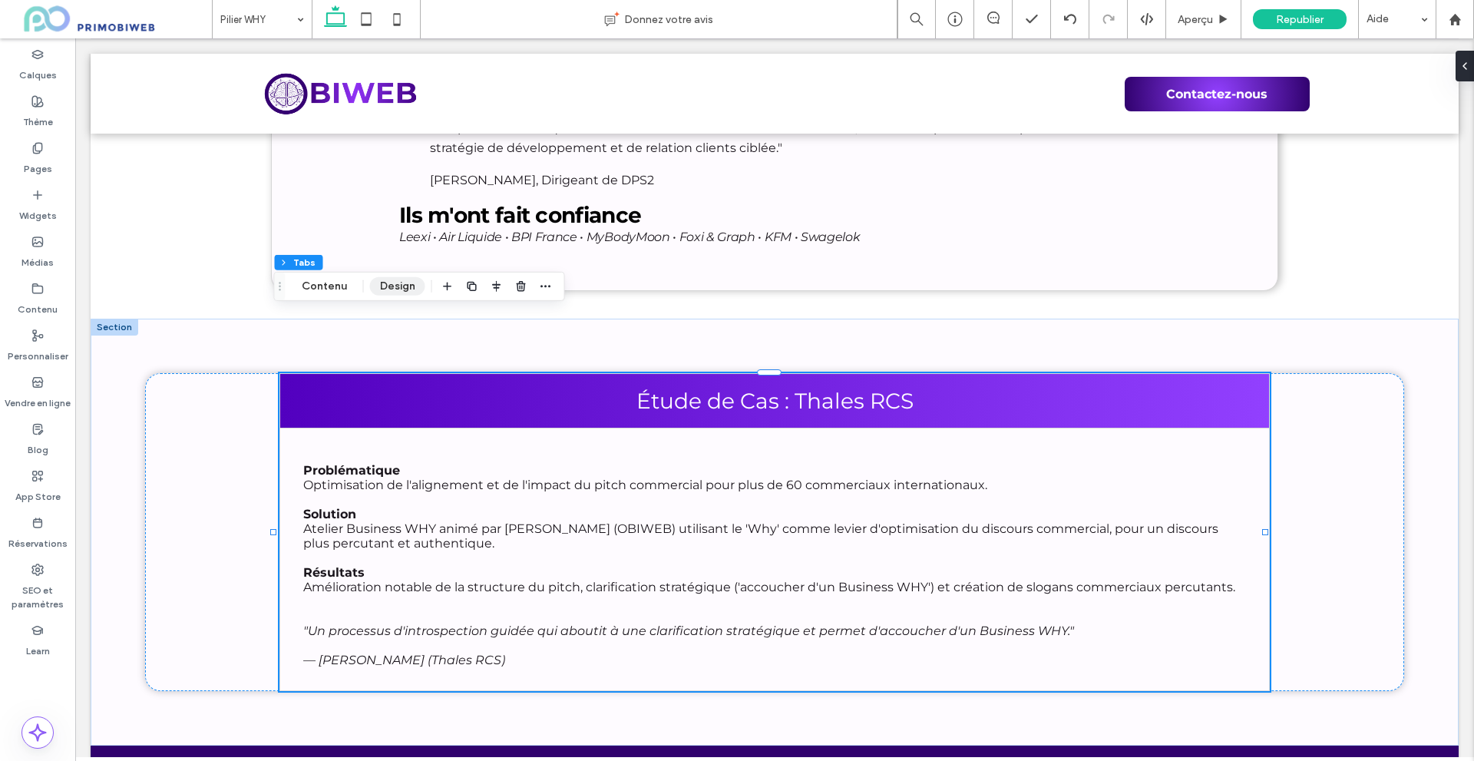
click at [401, 286] on button "Design" at bounding box center [397, 286] width 55 height 18
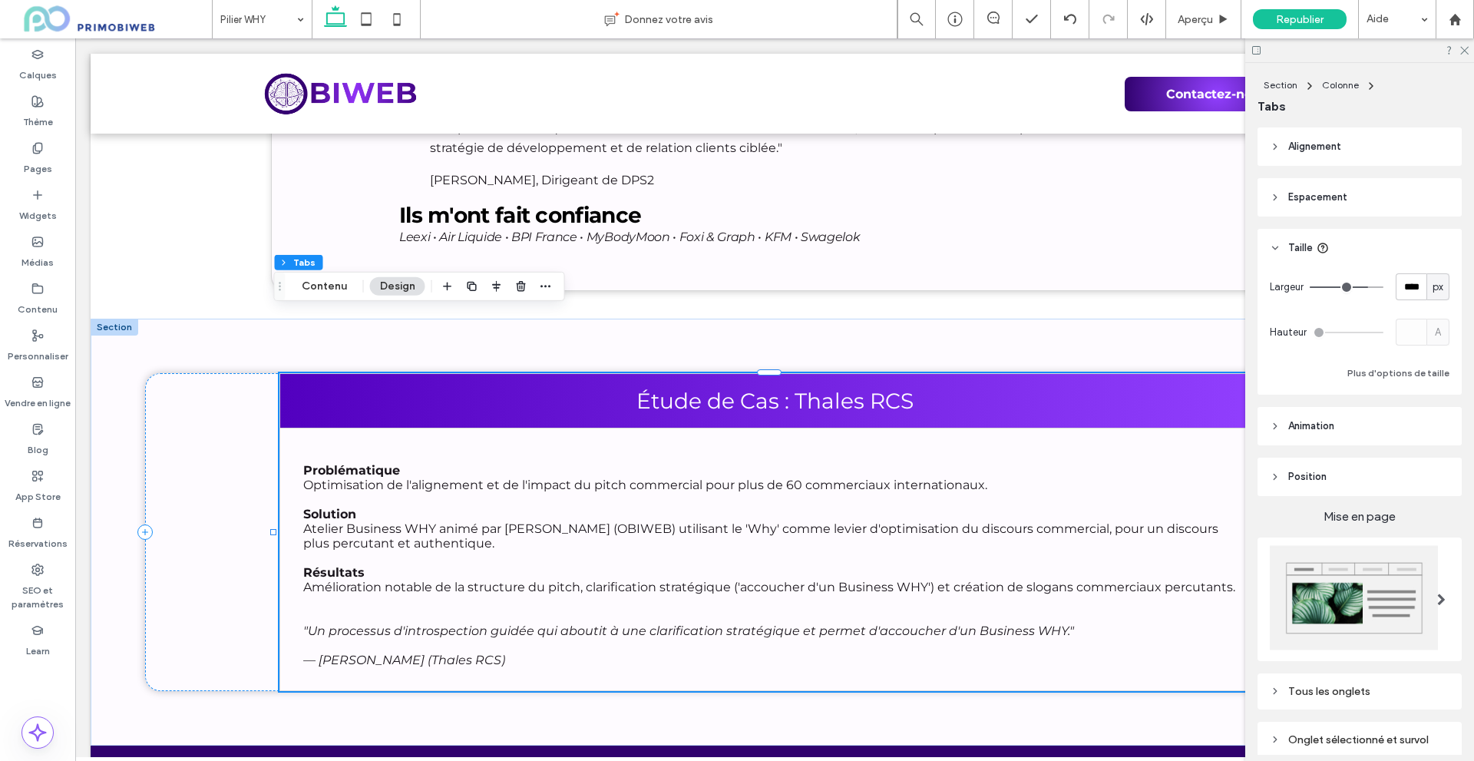
click at [1307, 470] on span "Position" at bounding box center [1307, 476] width 38 height 15
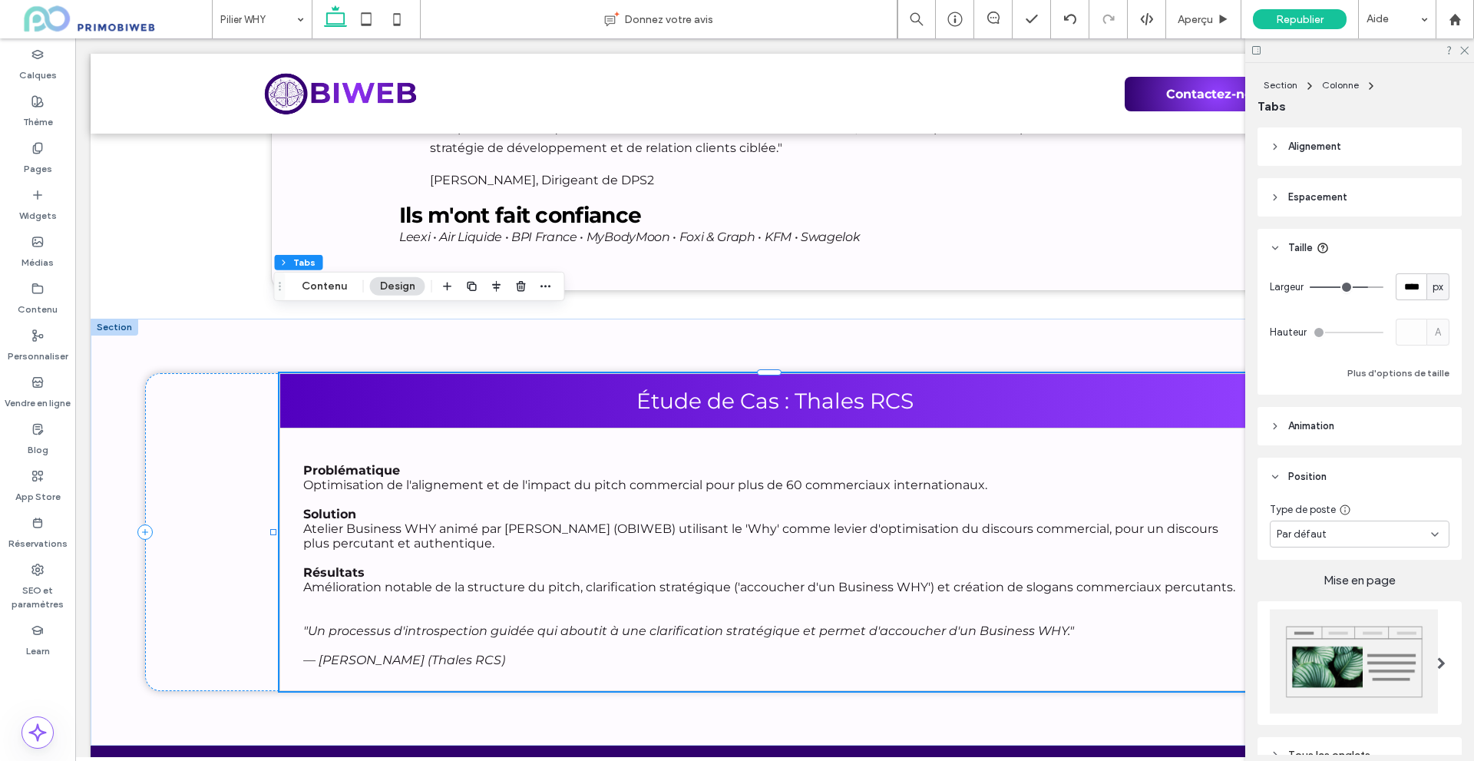
click at [1326, 538] on div "Par défaut" at bounding box center [1353, 534] width 154 height 15
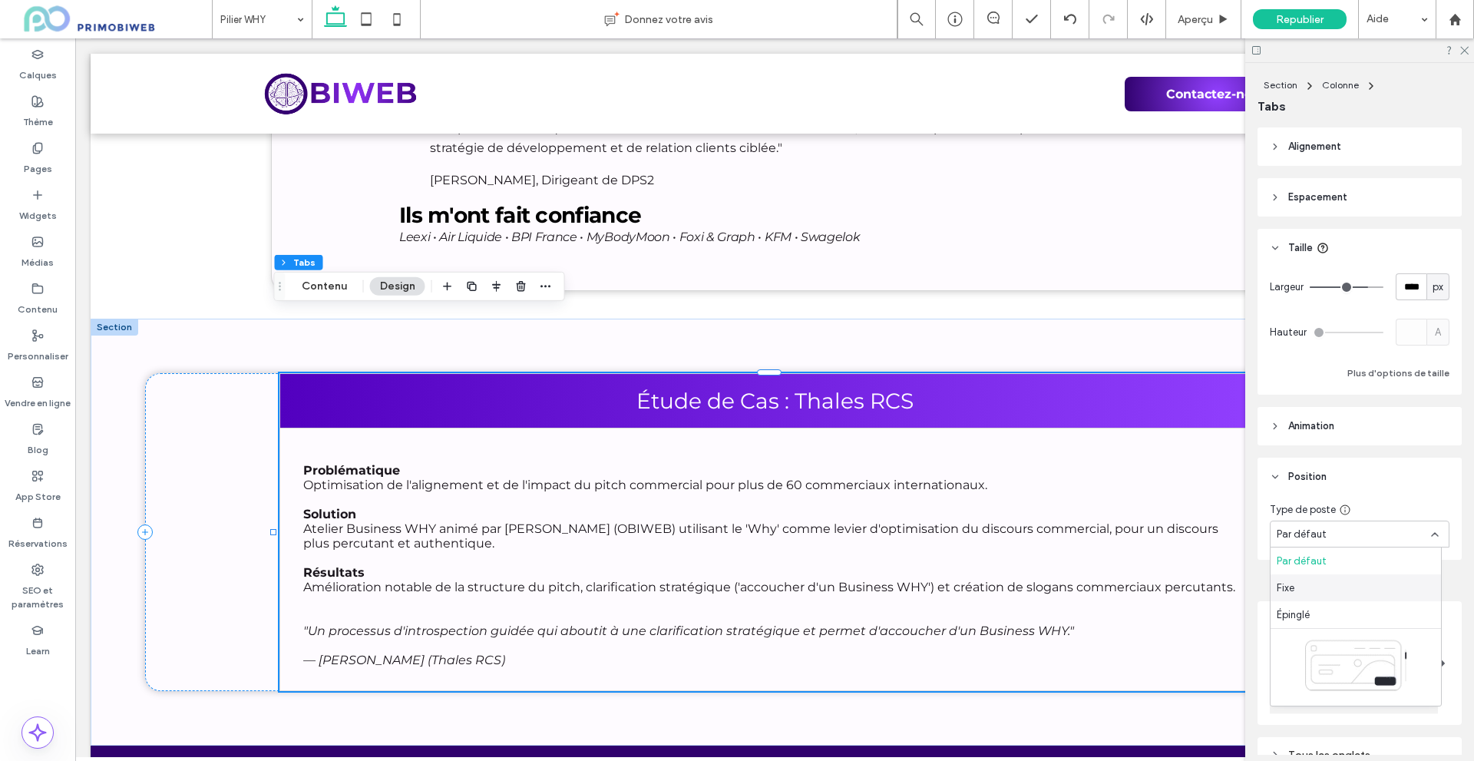
click at [1309, 592] on div "Fixe" at bounding box center [1355, 587] width 170 height 27
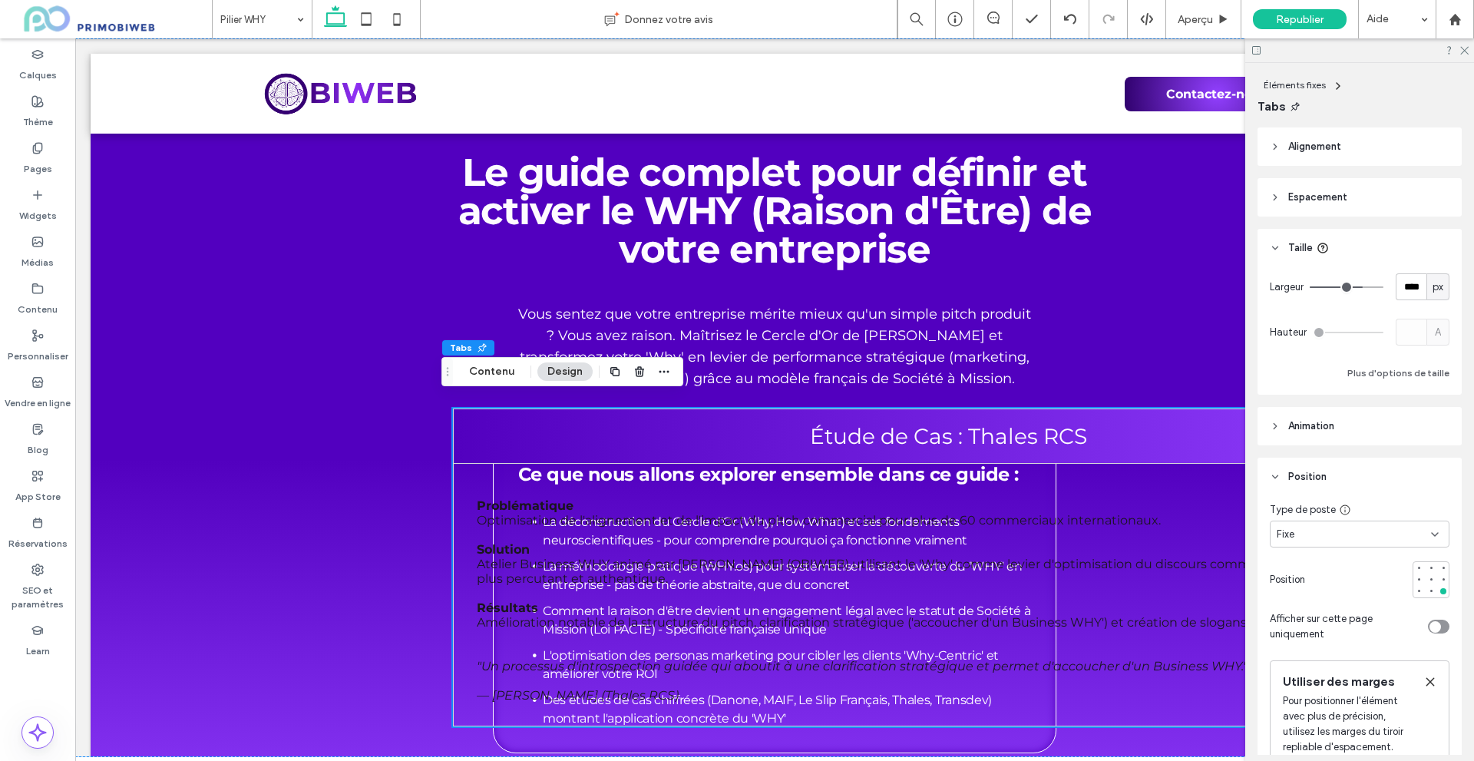
scroll to position [0, 0]
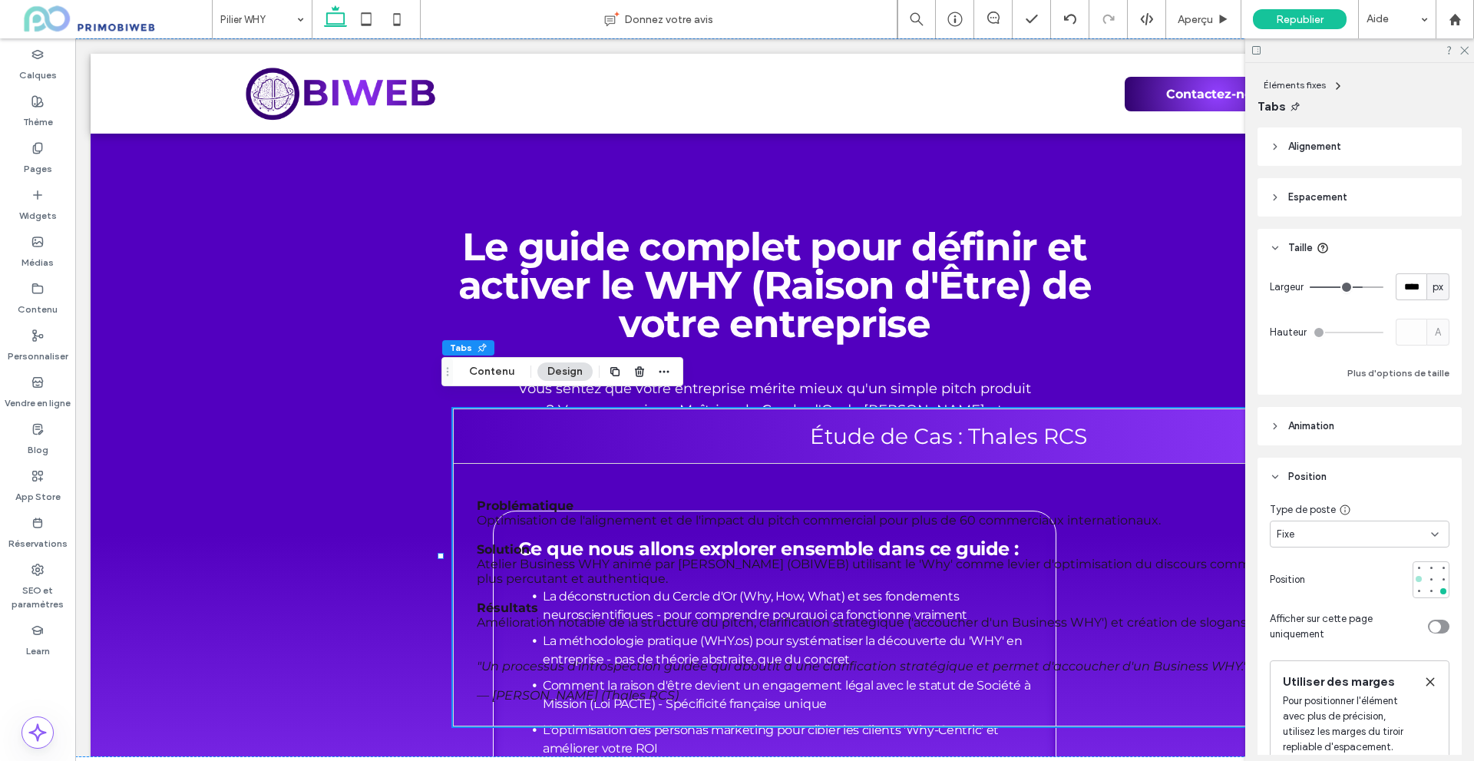
click at [1415, 583] on div at bounding box center [1418, 578] width 11 height 11
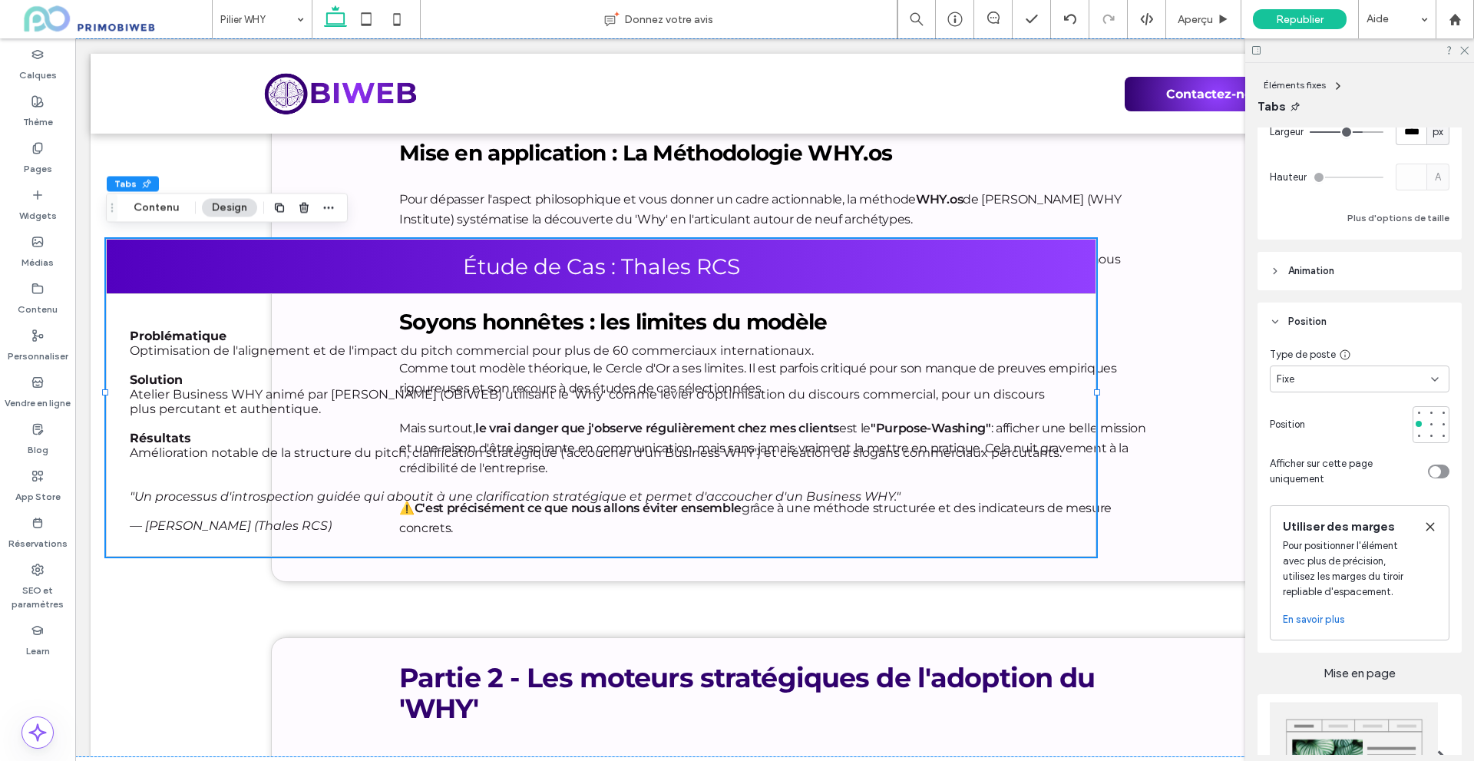
scroll to position [154, 0]
click at [1431, 474] on div "toggle" at bounding box center [1435, 473] width 12 height 12
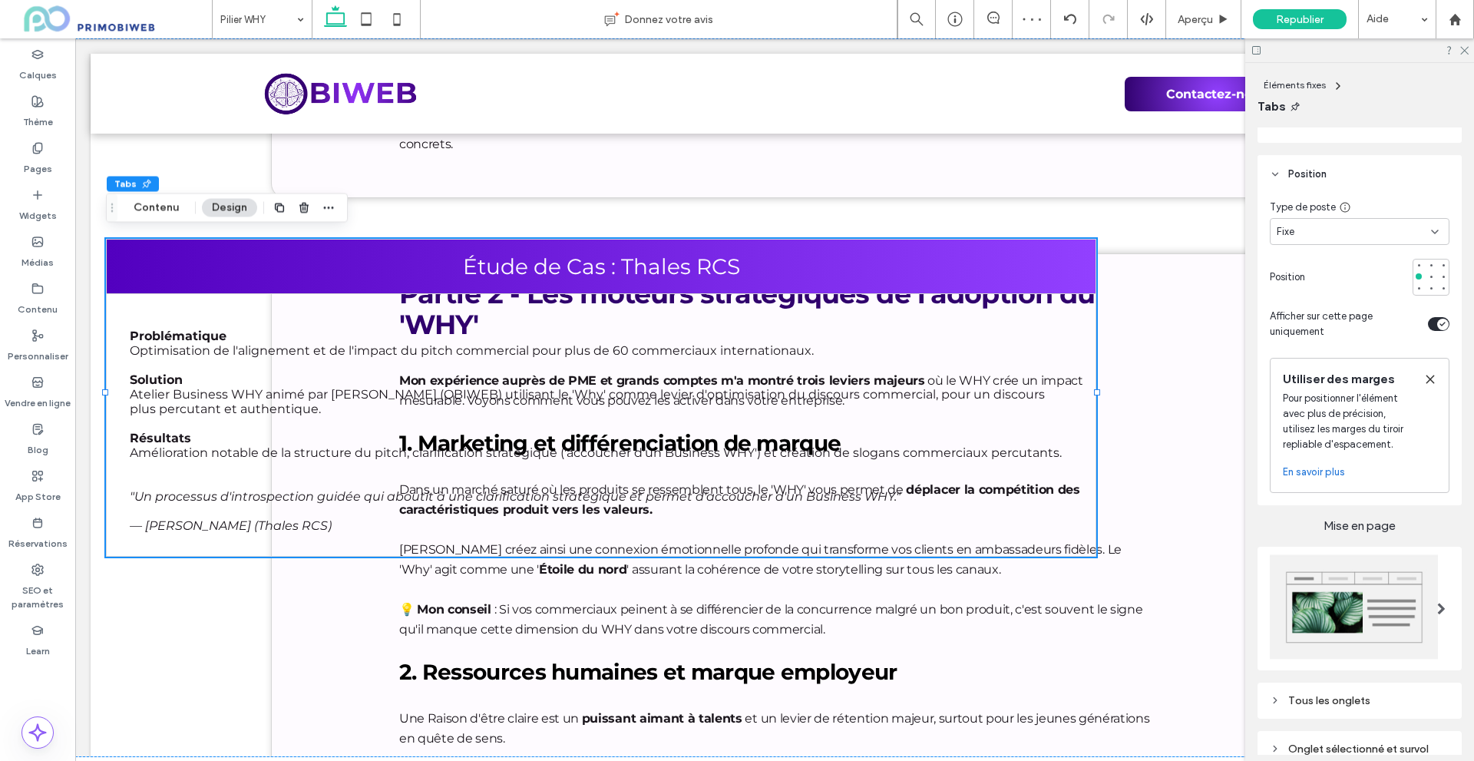
scroll to position [384, 0]
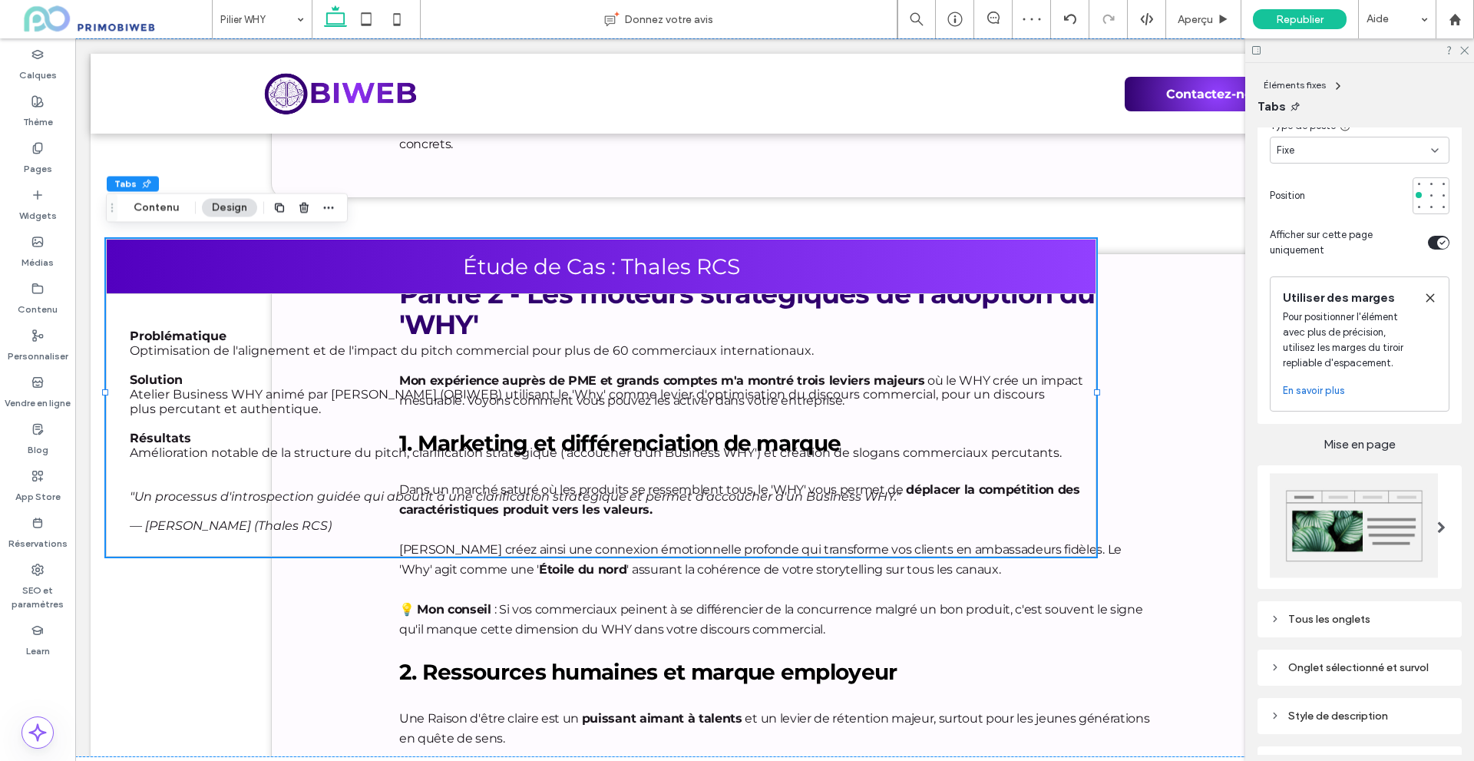
click at [1326, 395] on link "En savoir plus" at bounding box center [1314, 390] width 62 height 15
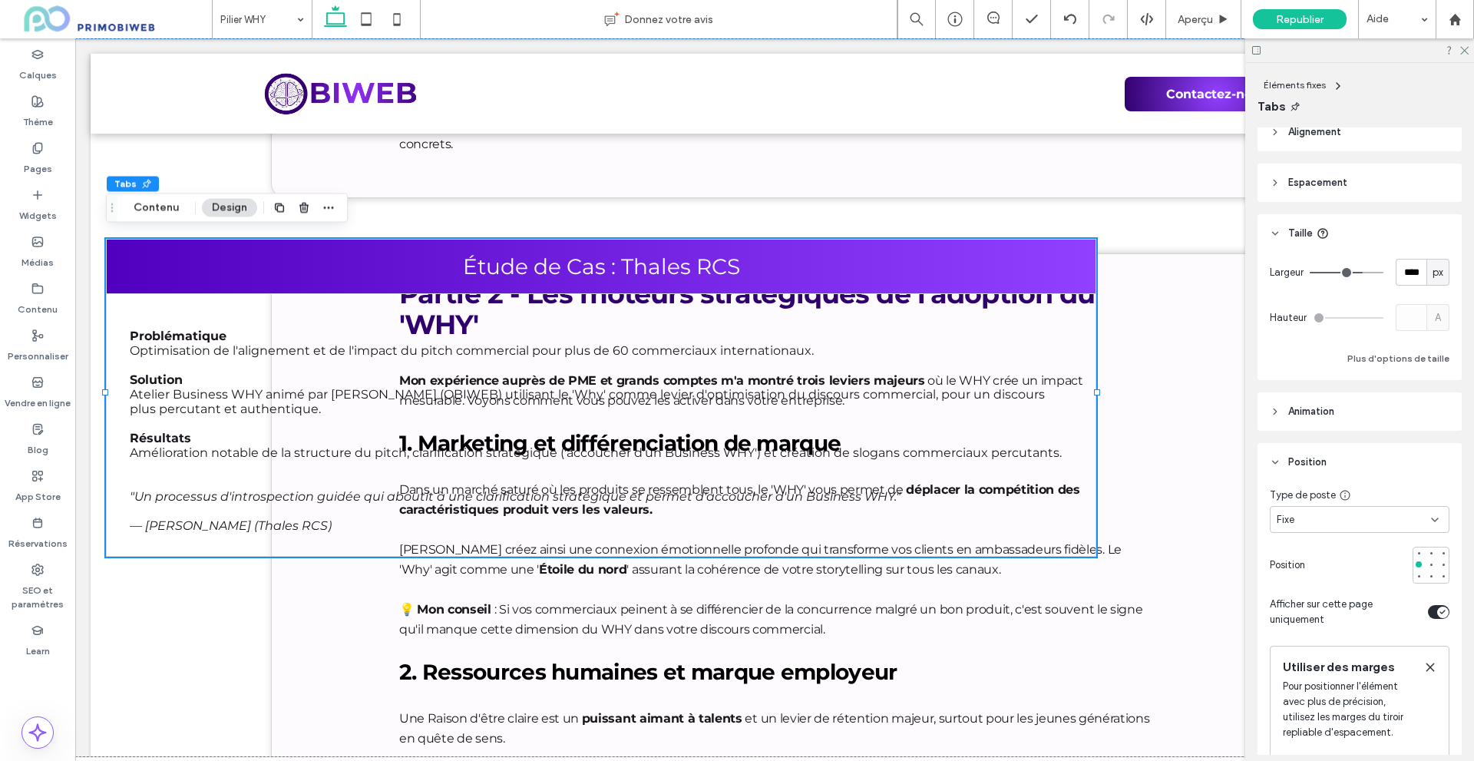
scroll to position [0, 0]
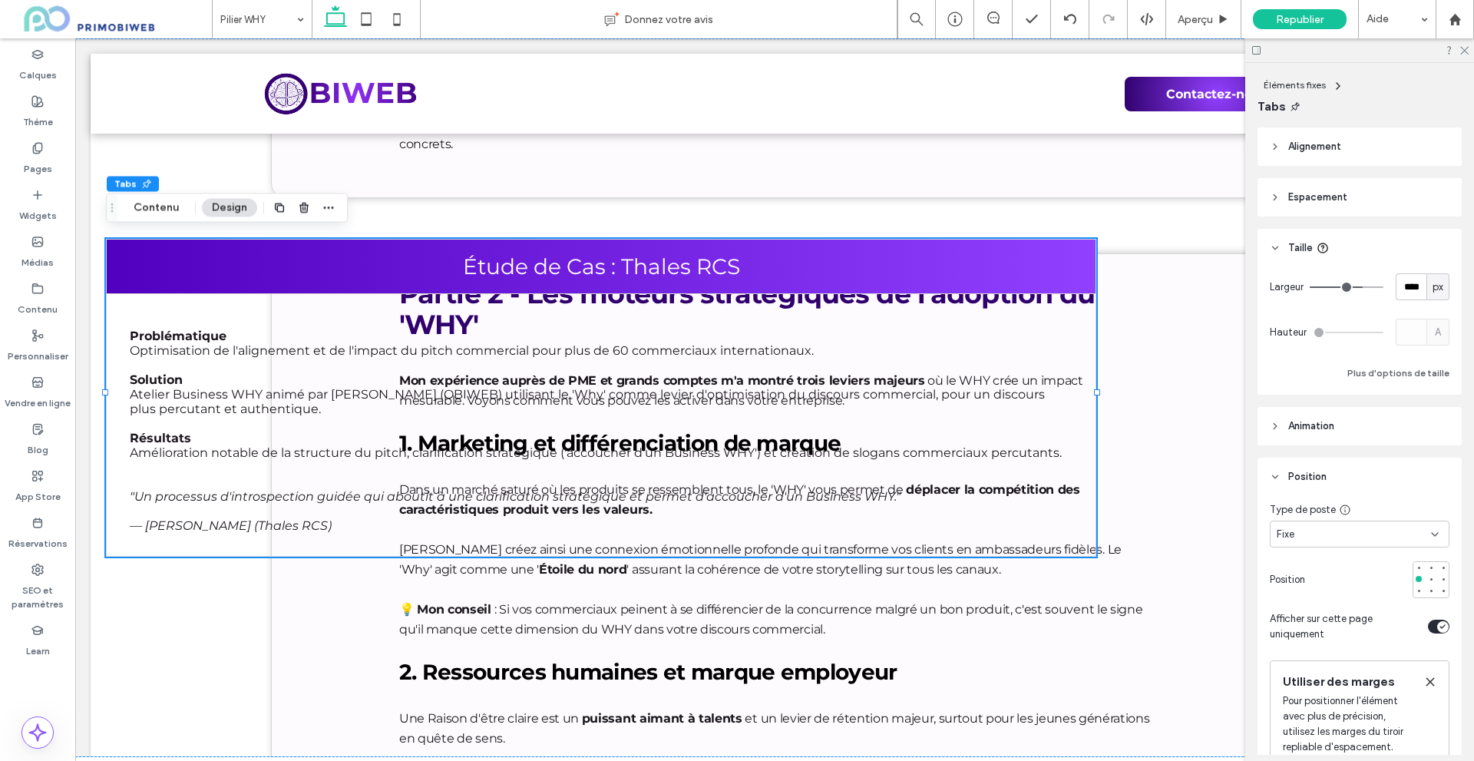
click at [1330, 202] on span "Espacement" at bounding box center [1317, 197] width 59 height 15
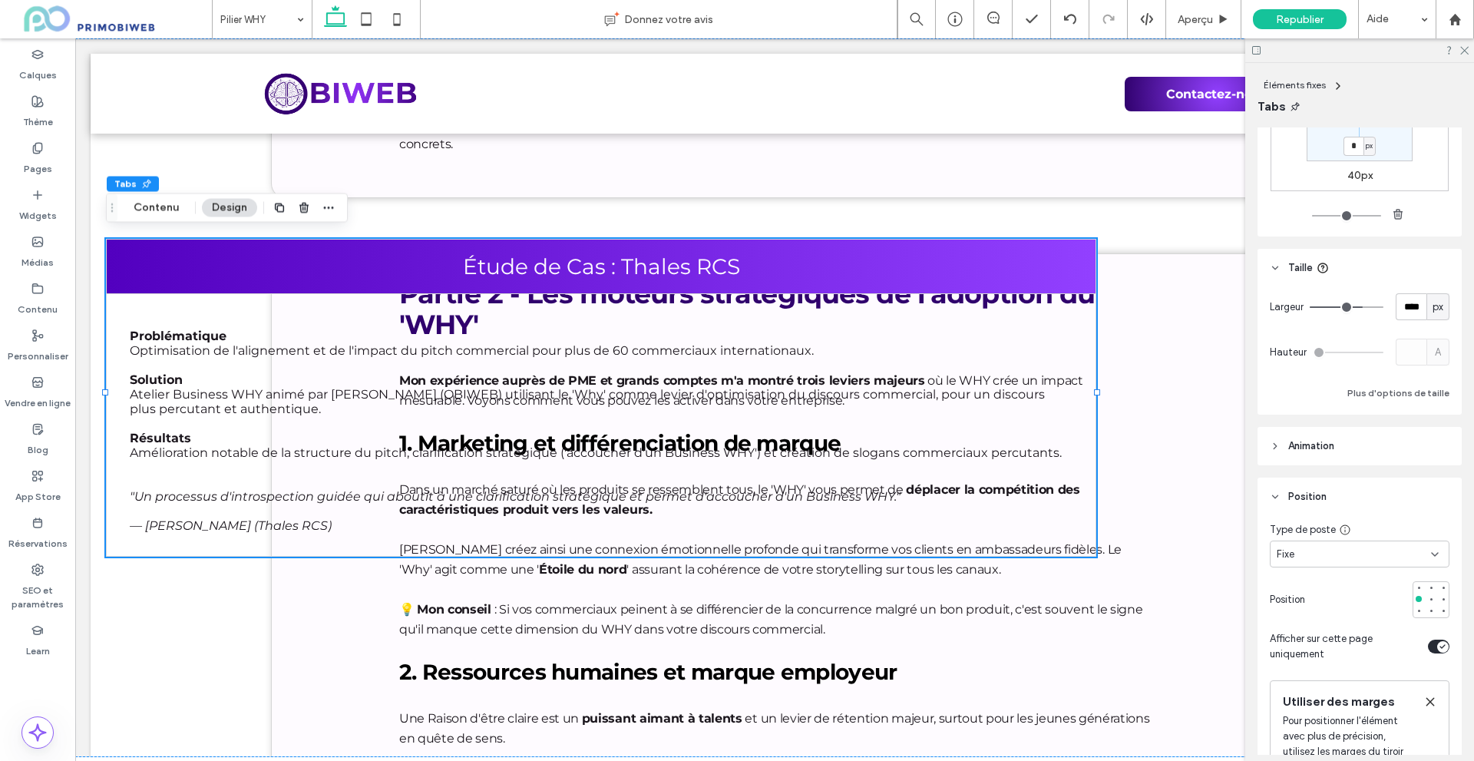
scroll to position [230, 0]
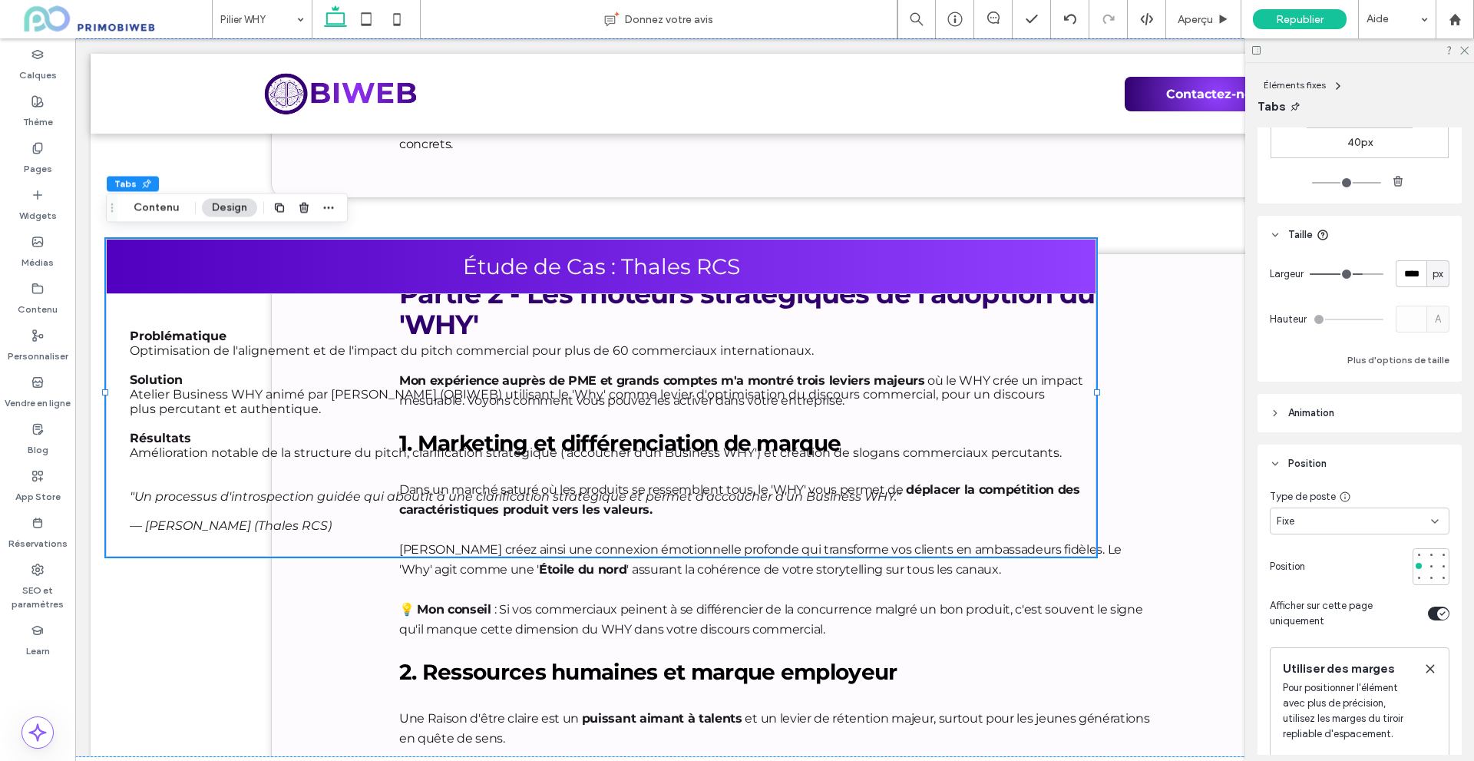
click at [1298, 516] on div "Fixe" at bounding box center [1353, 521] width 154 height 15
click at [1317, 547] on span "Par défaut" at bounding box center [1301, 547] width 50 height 15
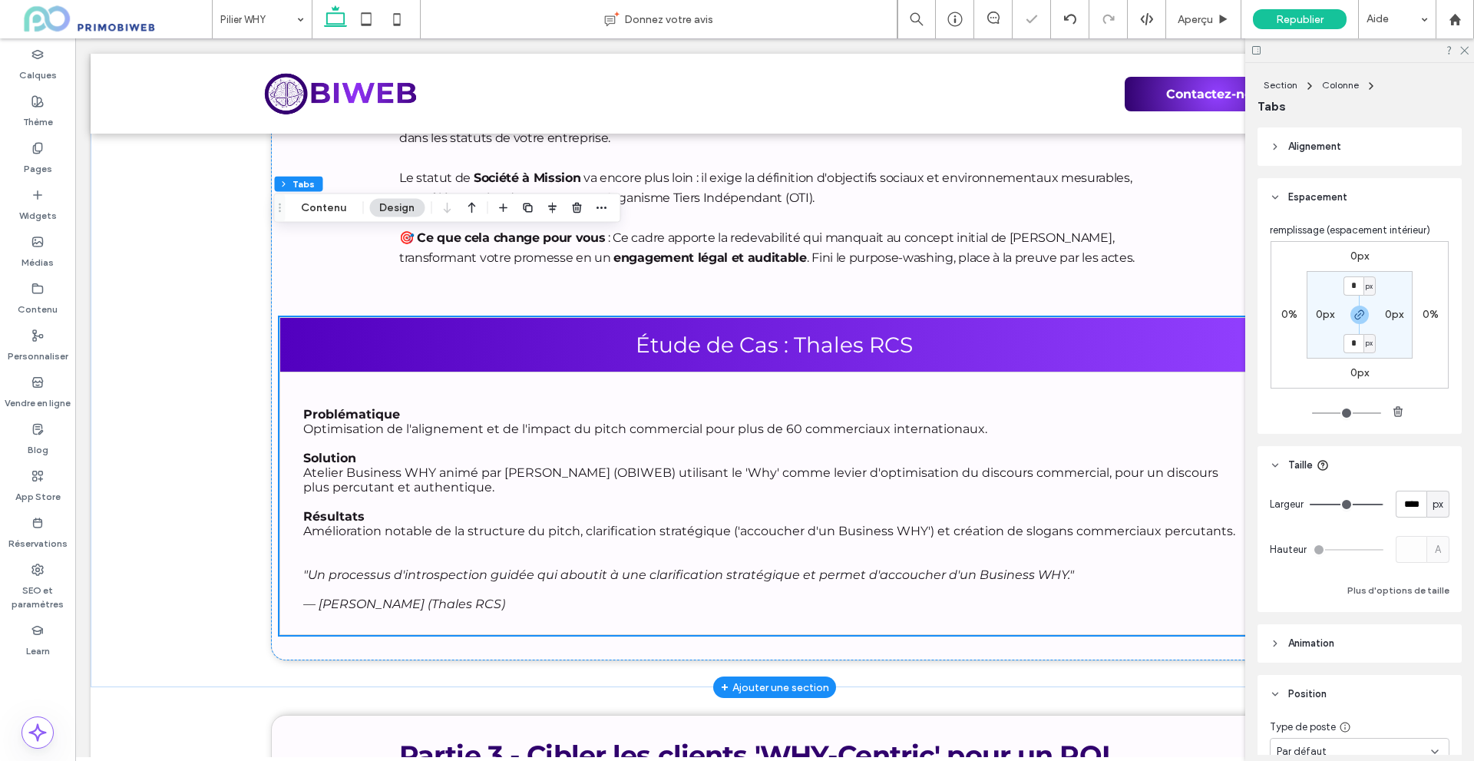
scroll to position [3010, 0]
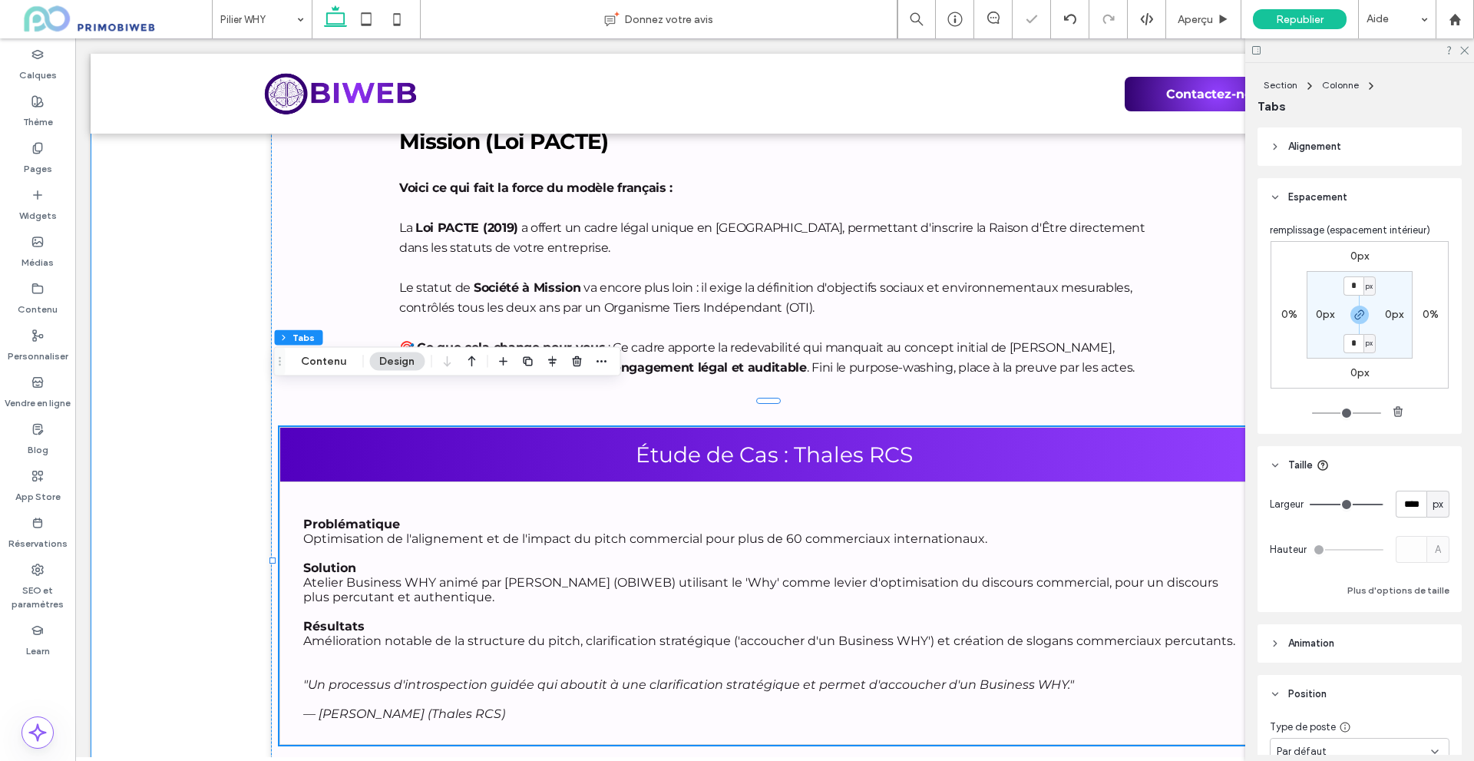
click at [125, 386] on div "Partie 2 - Les moteurs stratégiques de l'adoption du 'WHY' Mon expérience auprè…" at bounding box center [775, 119] width 1368 height 1355
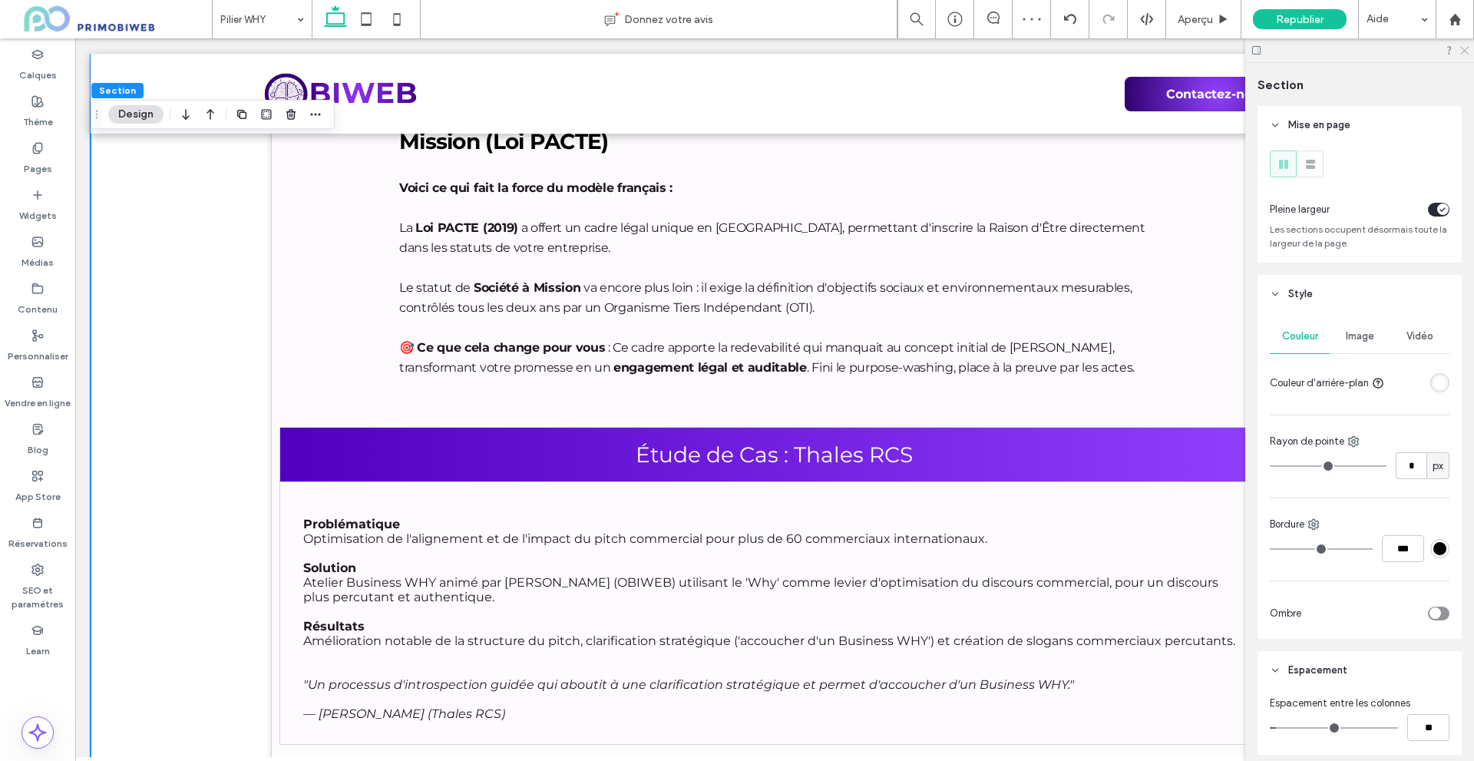
click at [1465, 50] on use at bounding box center [1464, 51] width 8 height 8
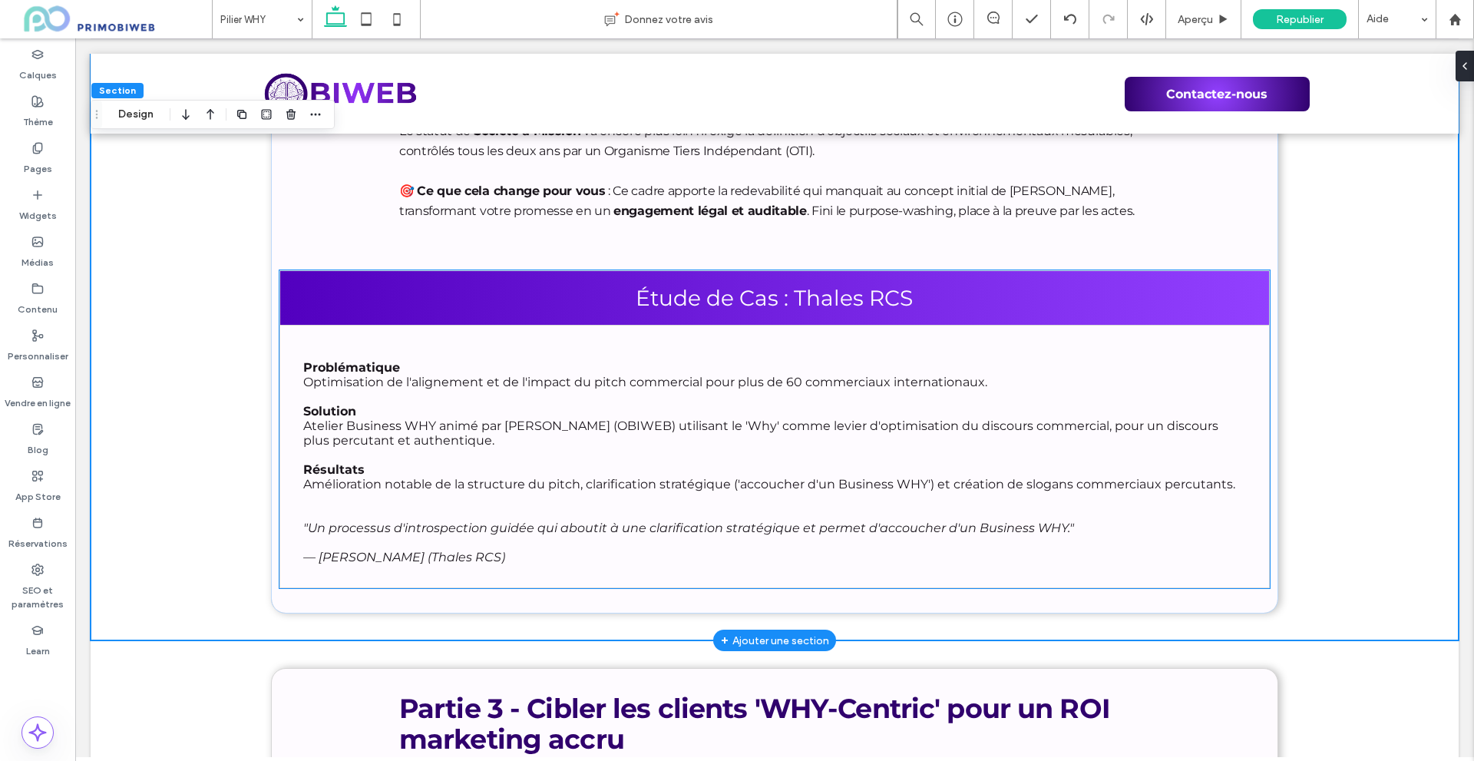
scroll to position [3086, 0]
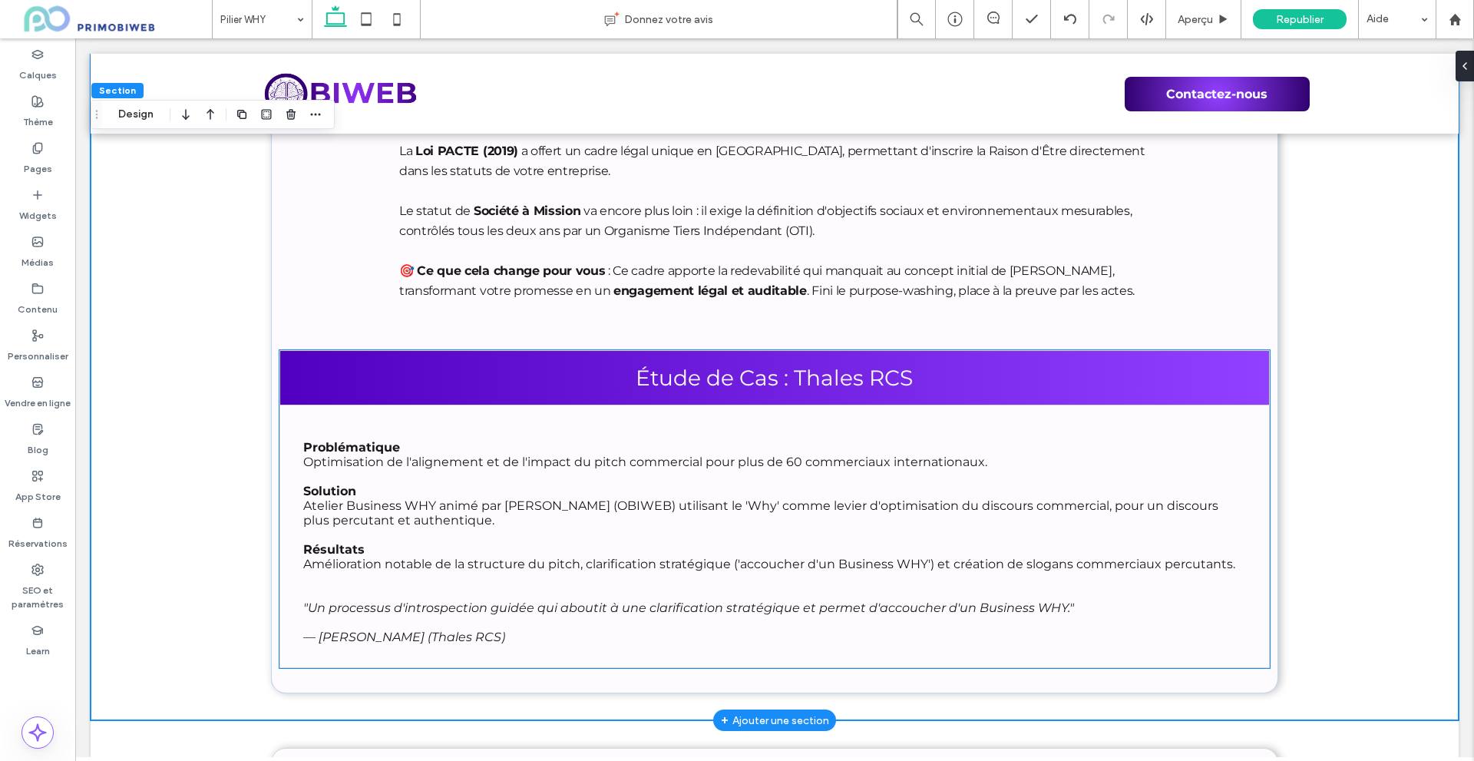
click at [385, 352] on div "Étude de Cas : Thales RCS" at bounding box center [774, 377] width 990 height 54
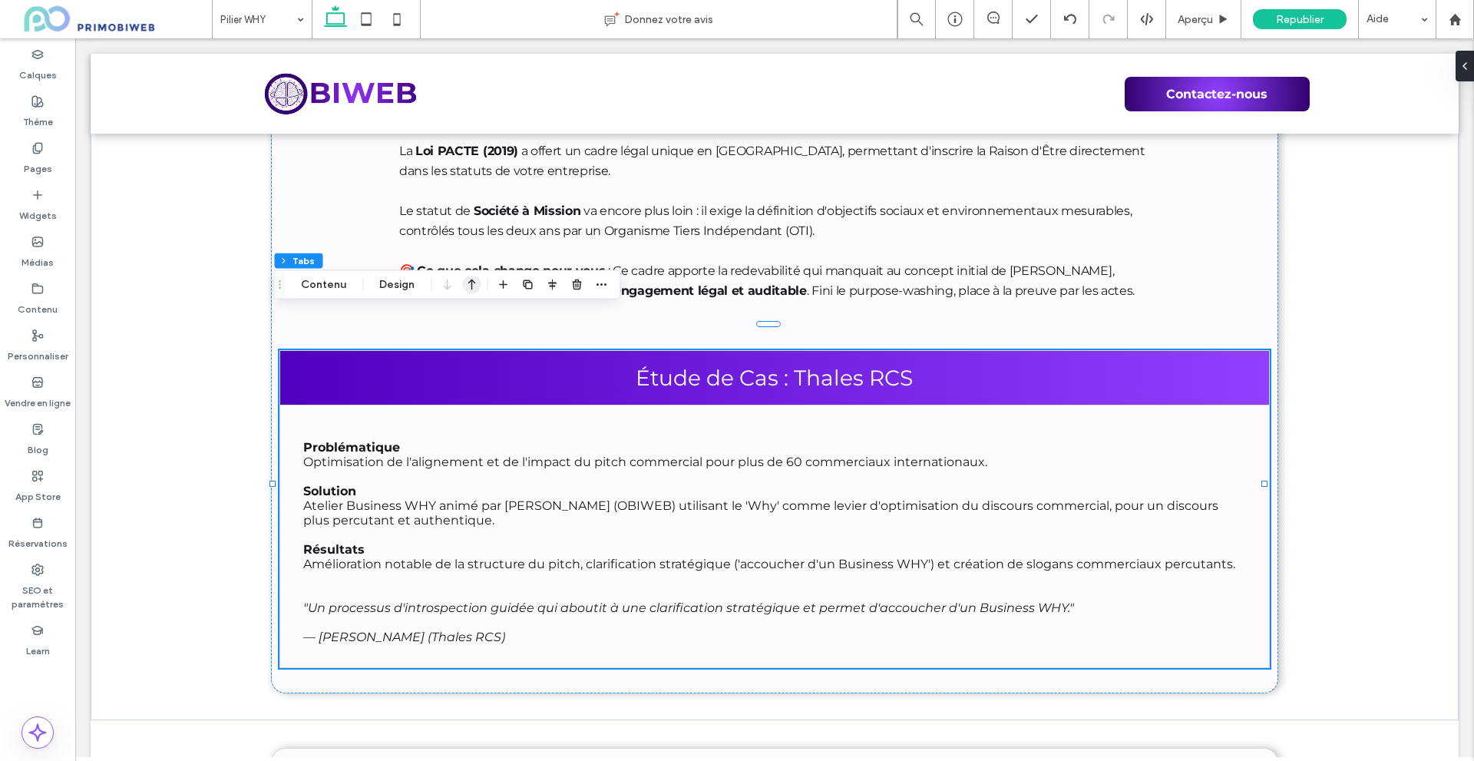
click at [468, 283] on icon "button" at bounding box center [471, 285] width 18 height 28
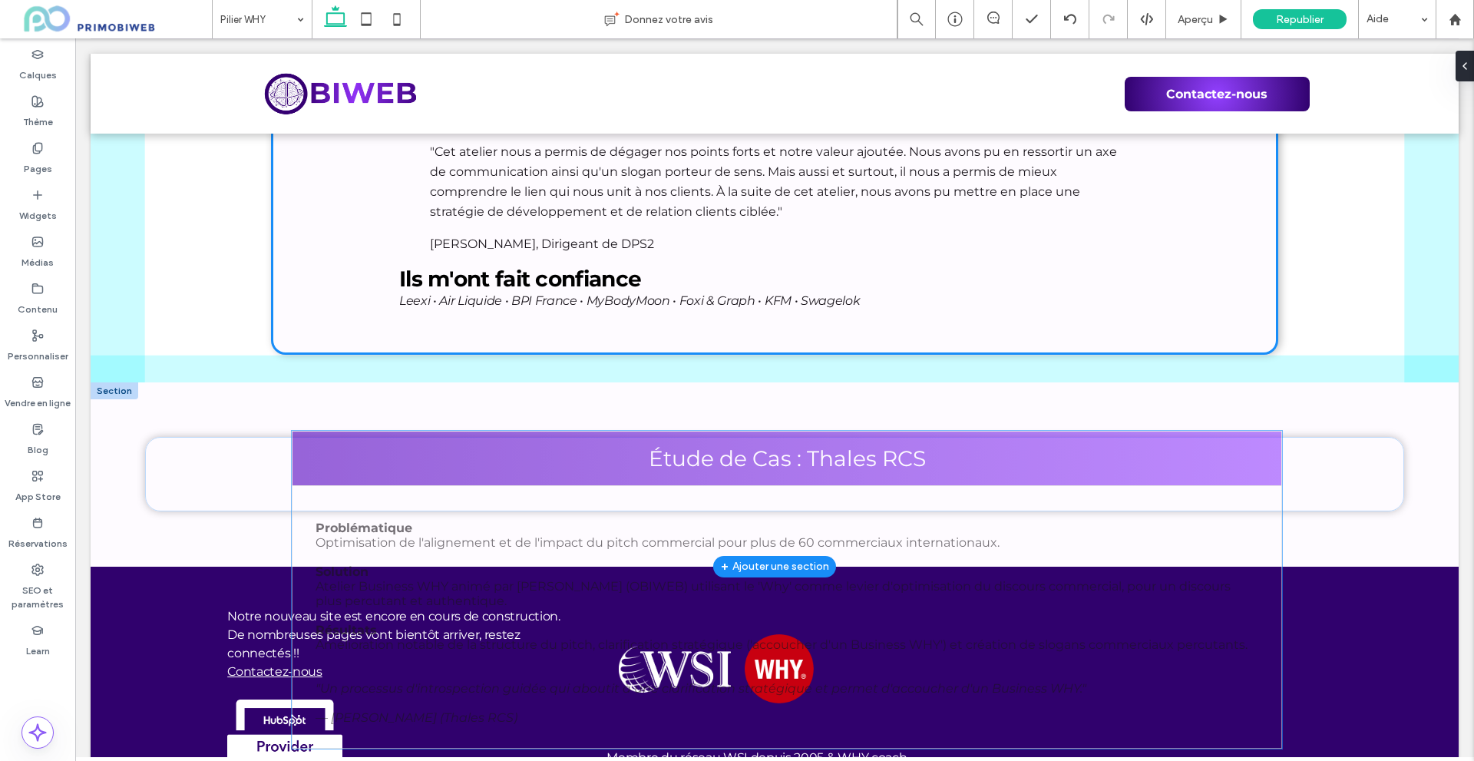
scroll to position [6466, 0]
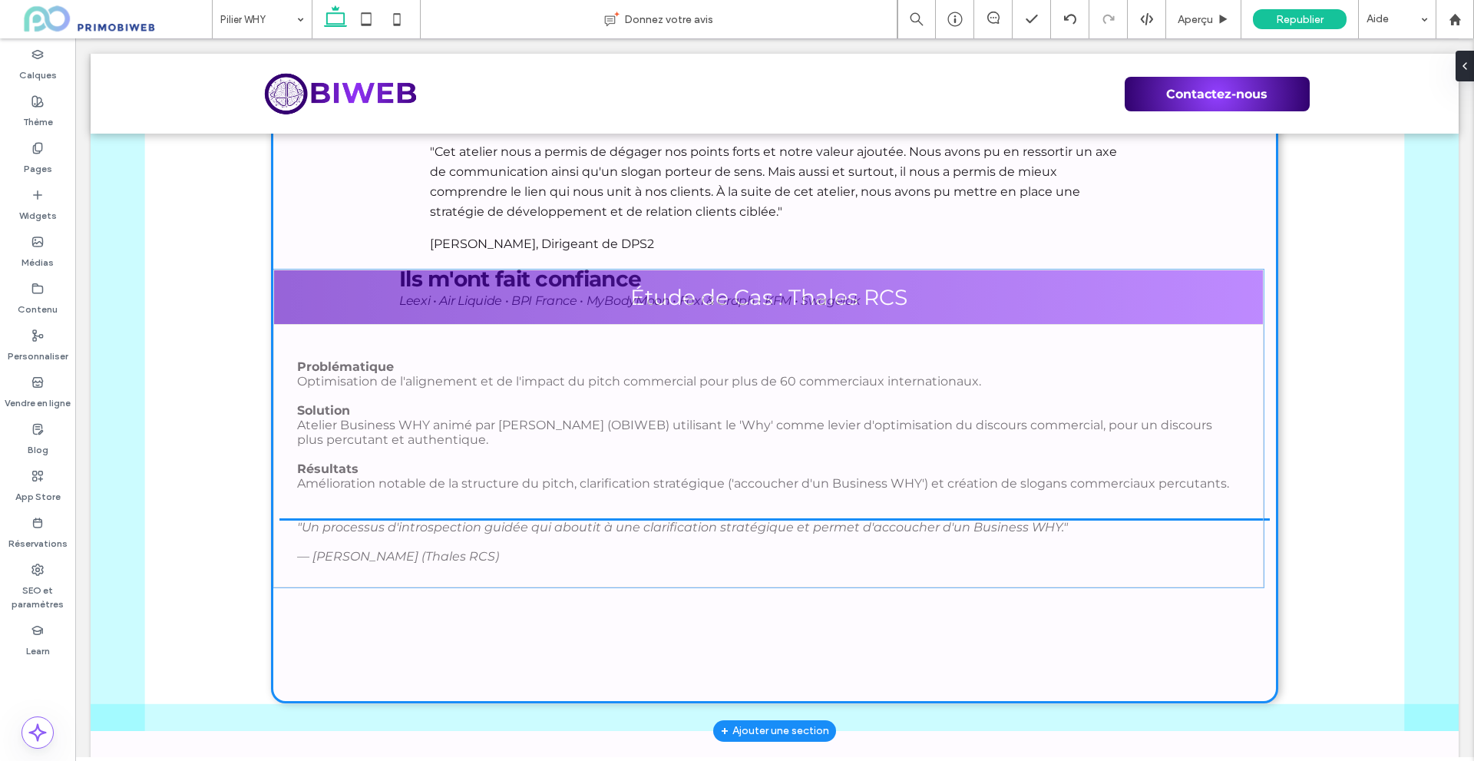
drag, startPoint x: 495, startPoint y: 273, endPoint x: 788, endPoint y: 614, distance: 449.6
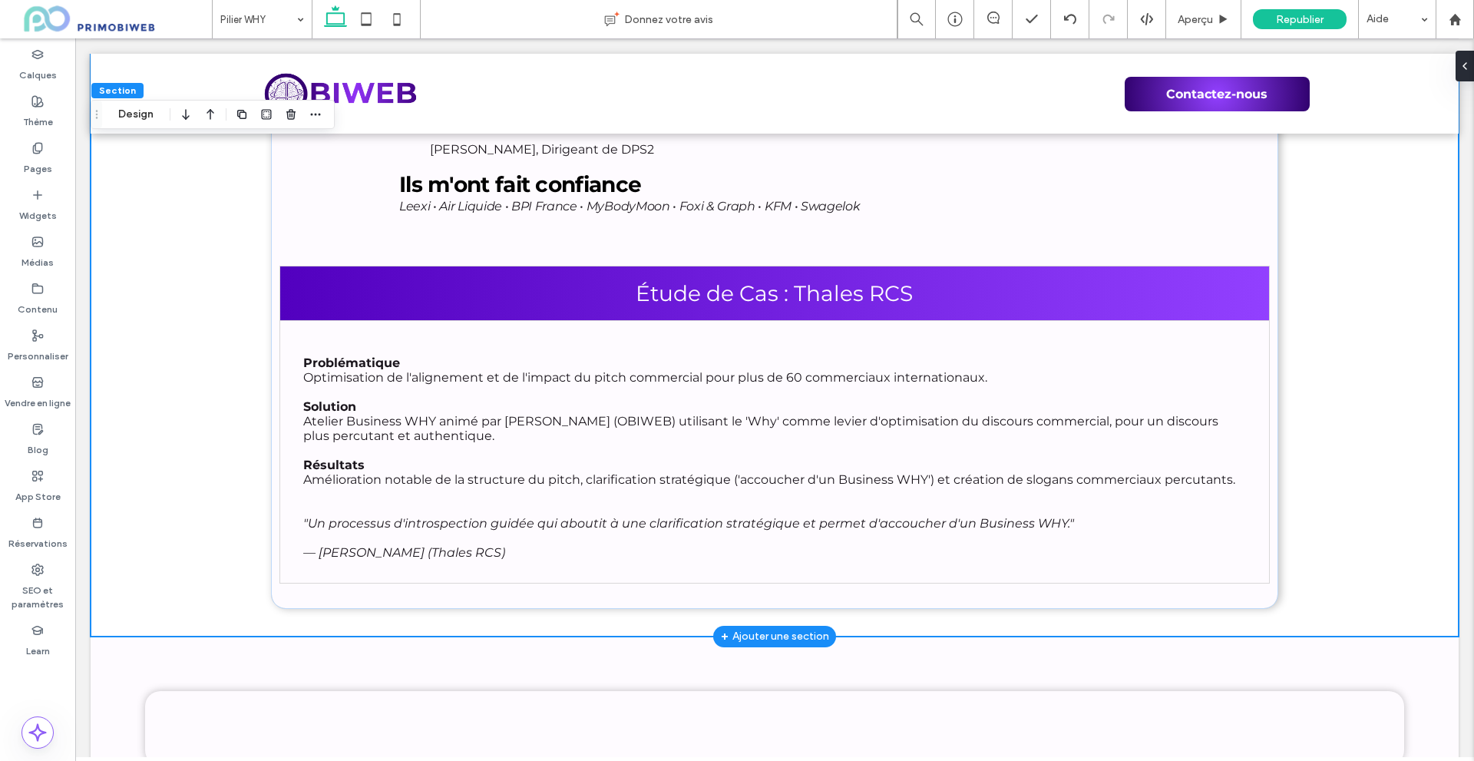
scroll to position [6543, 0]
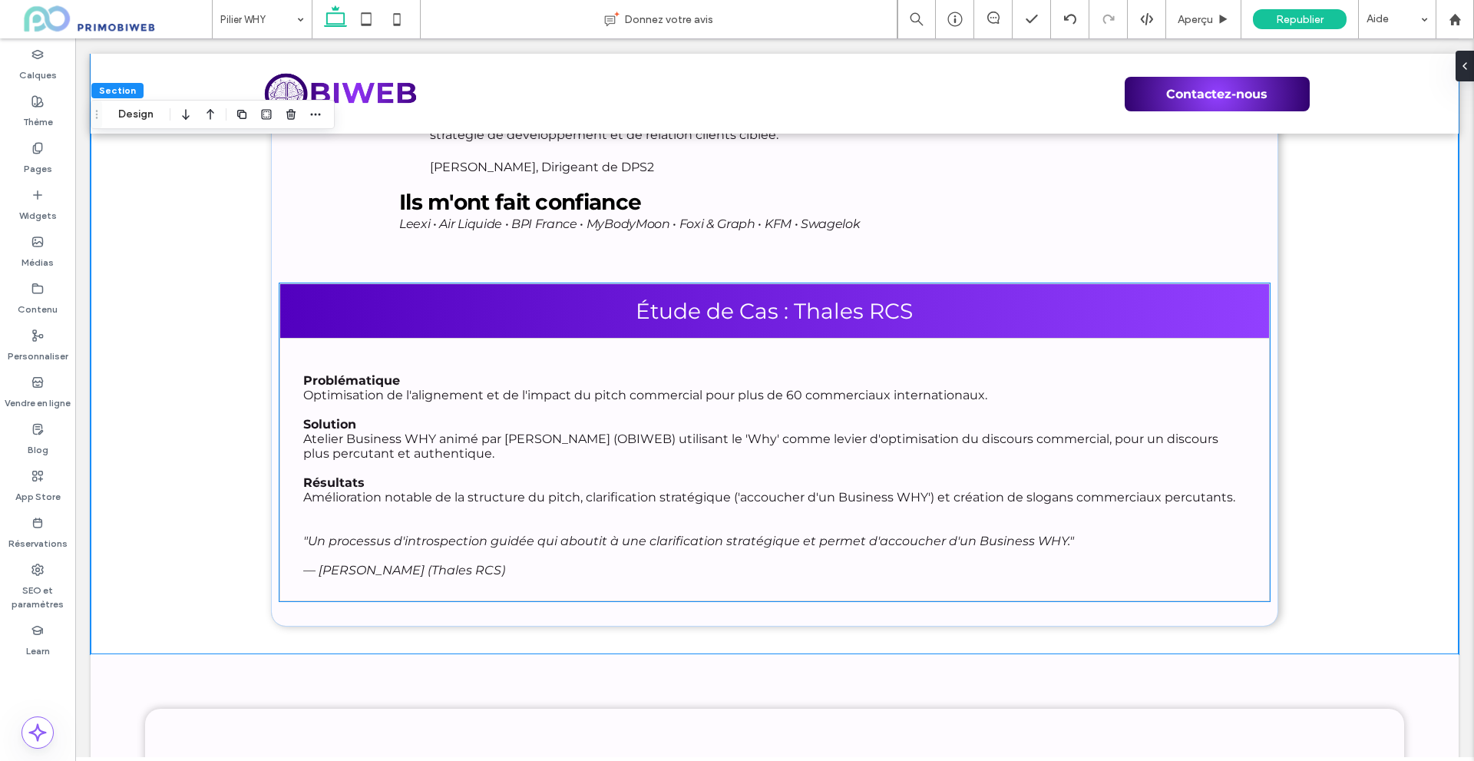
click at [378, 283] on div "Étude de Cas : Thales RCS" at bounding box center [774, 310] width 990 height 54
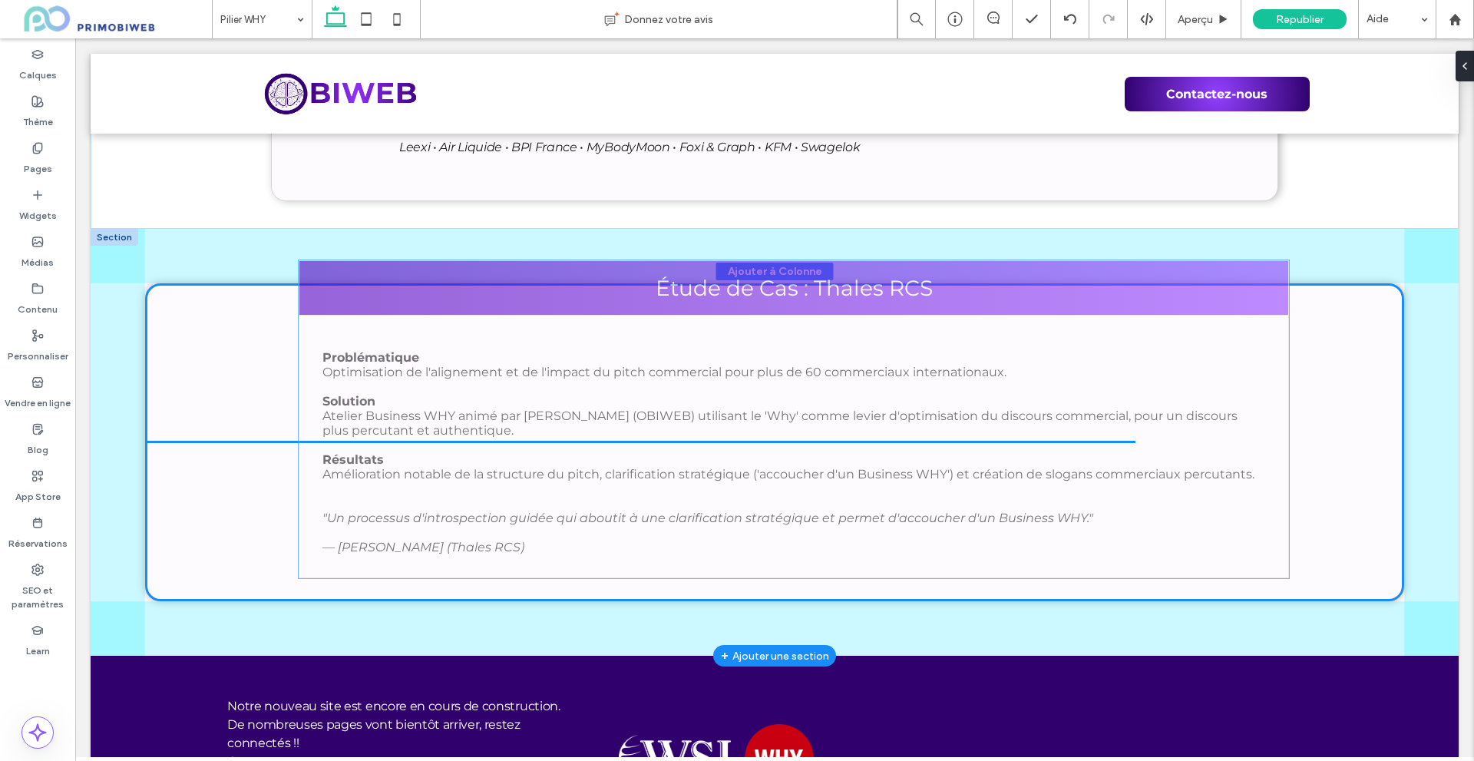
drag, startPoint x: 378, startPoint y: 264, endPoint x: 479, endPoint y: 340, distance: 126.0
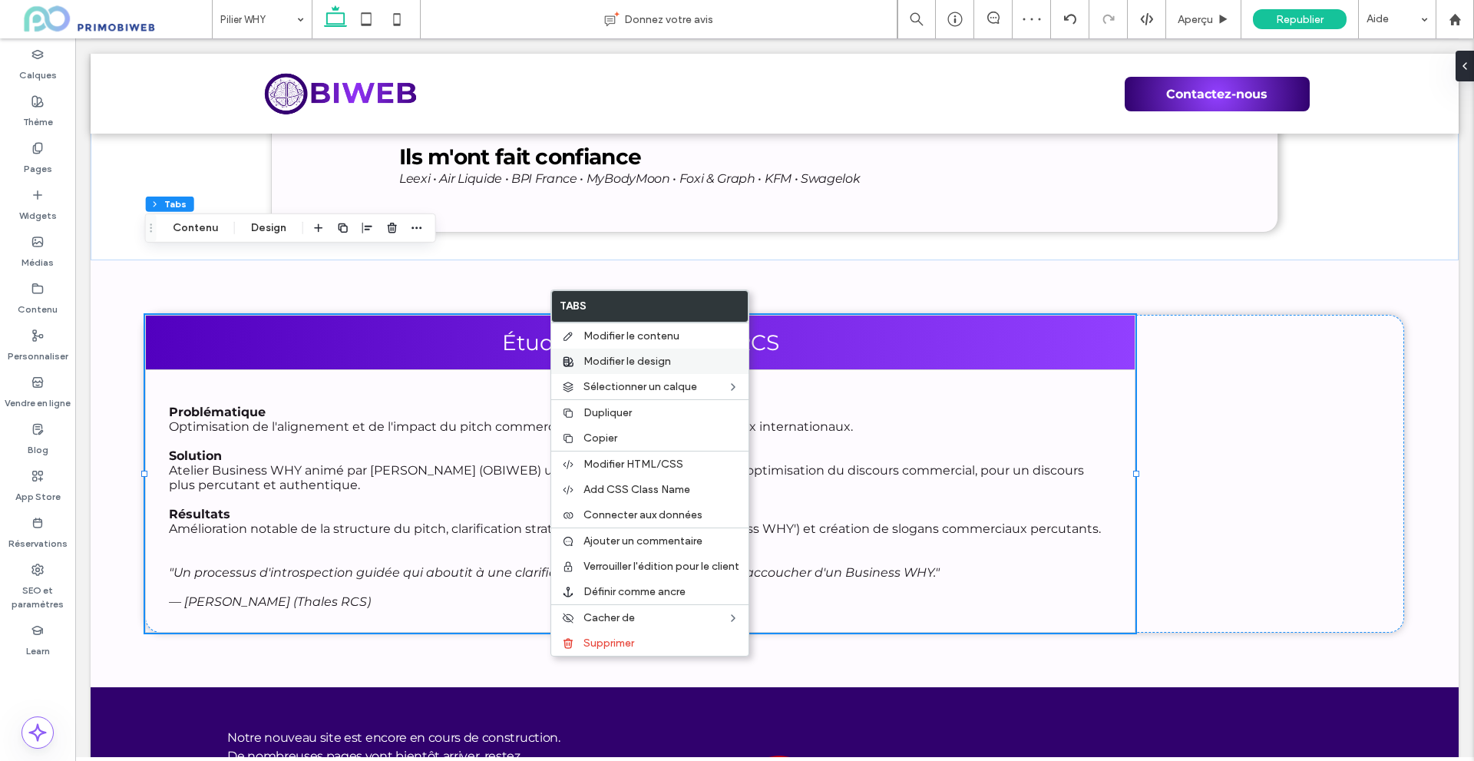
click at [620, 358] on span "Modifier le design" at bounding box center [627, 361] width 88 height 13
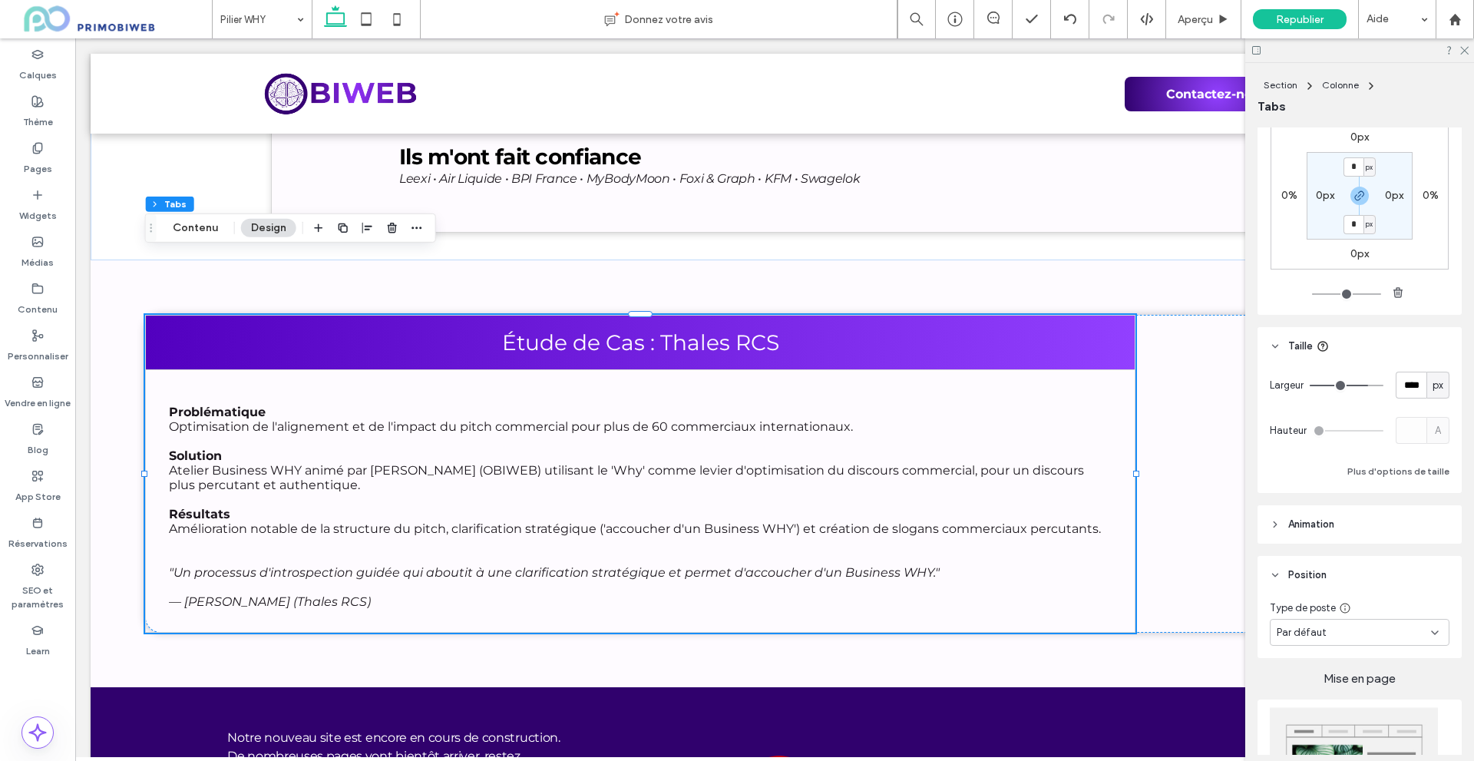
scroll to position [0, 0]
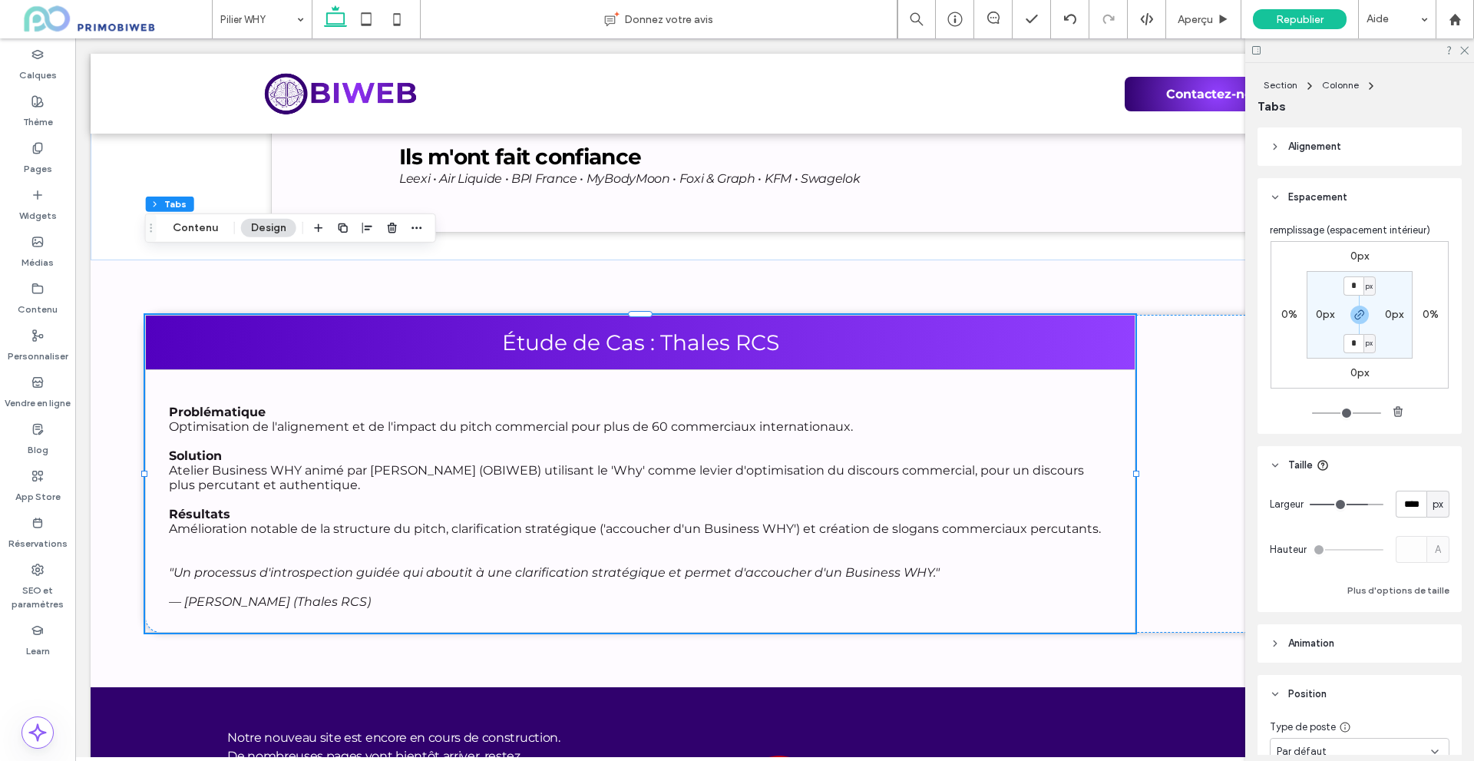
click at [1298, 130] on header "Alignement" at bounding box center [1359, 146] width 204 height 38
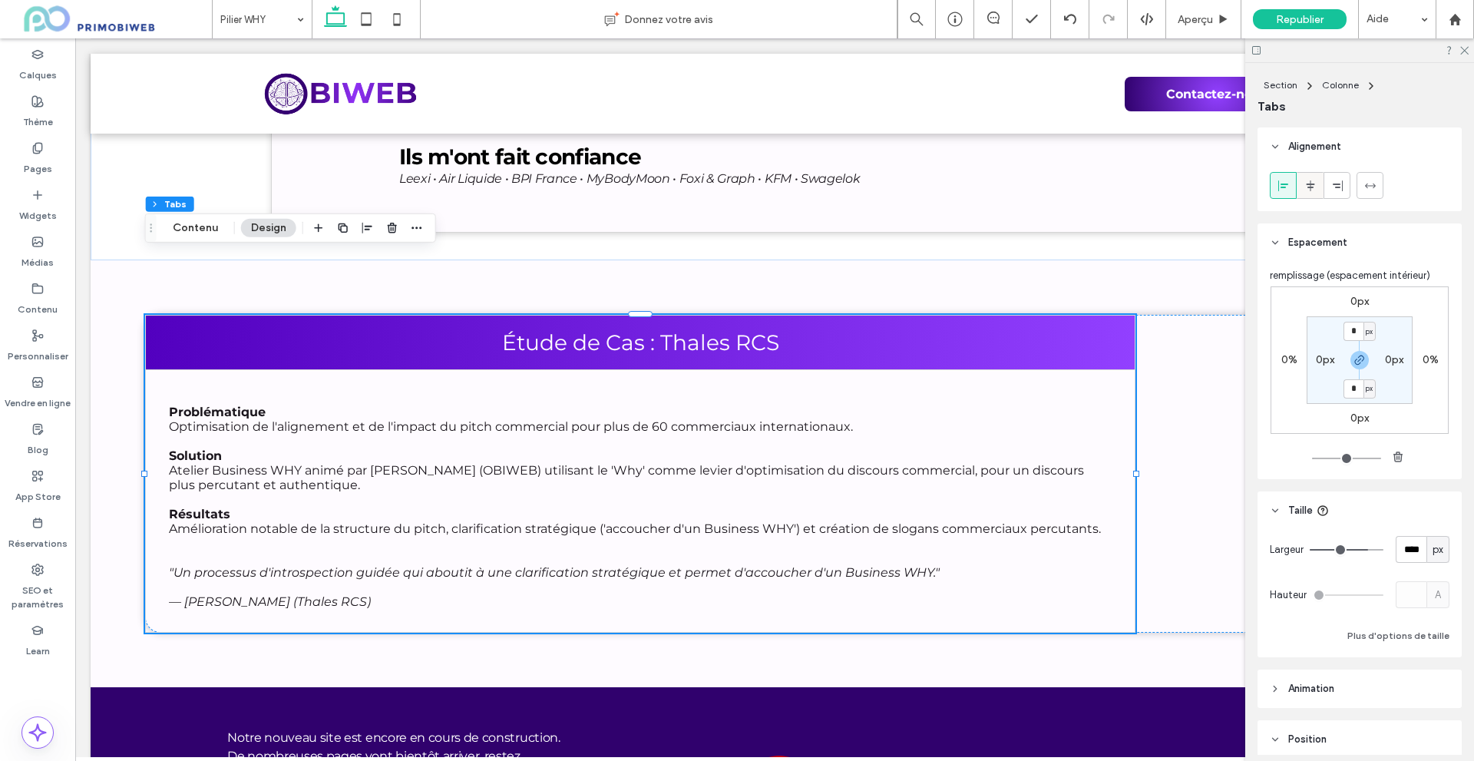
click at [1306, 190] on icon at bounding box center [1310, 186] width 12 height 12
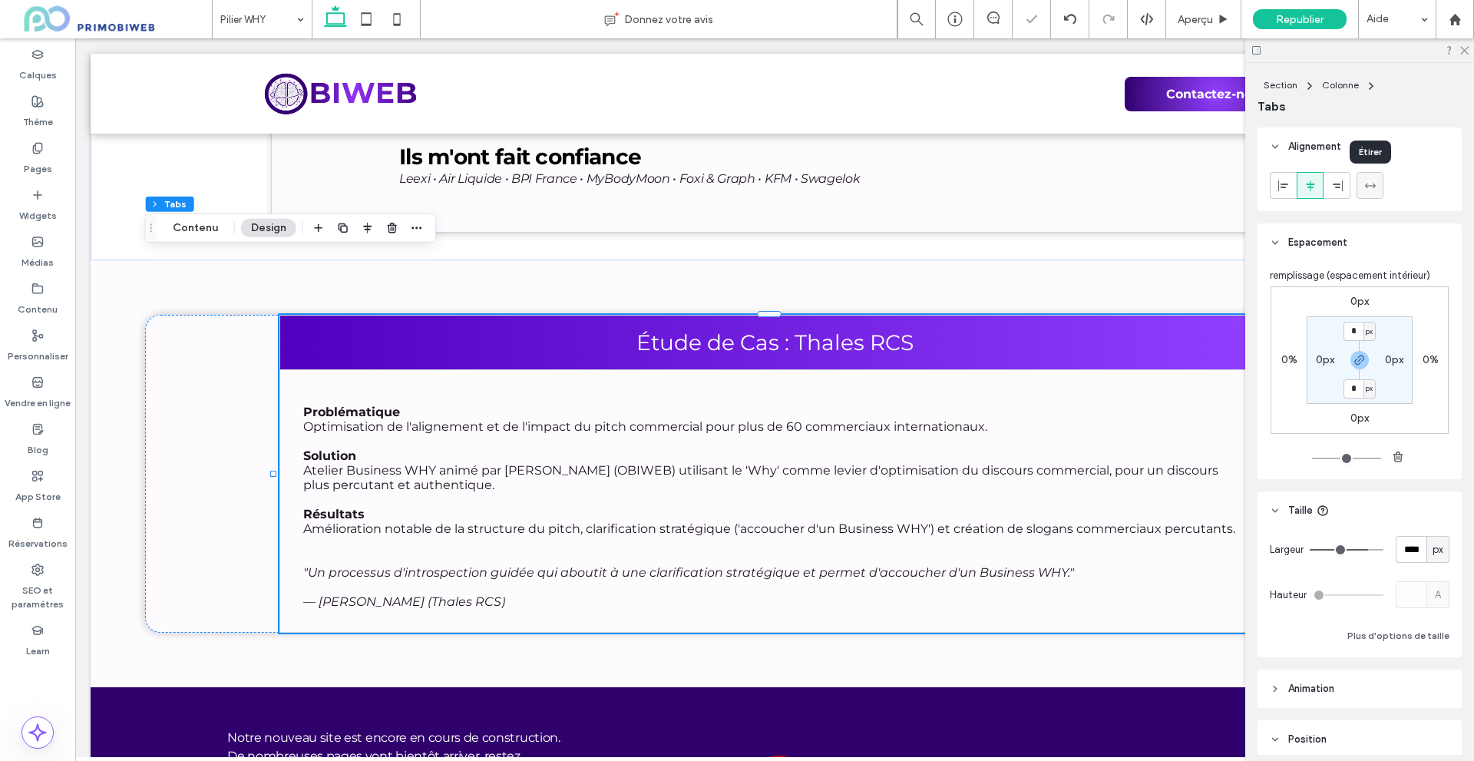
click at [1365, 190] on icon at bounding box center [1370, 186] width 12 height 12
type input "***"
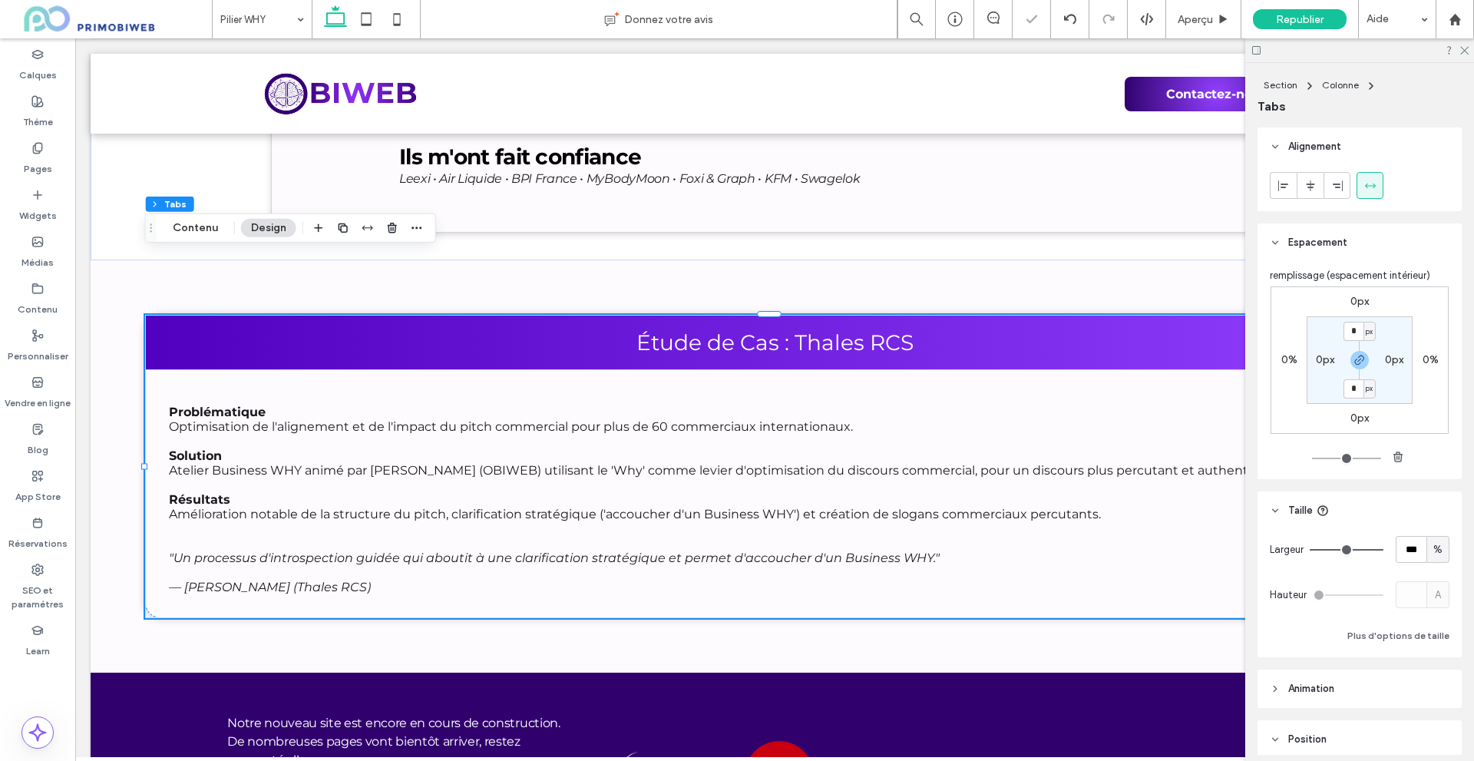
click at [1462, 38] on div at bounding box center [1359, 50] width 229 height 24
click at [1465, 45] on icon at bounding box center [1463, 50] width 10 height 10
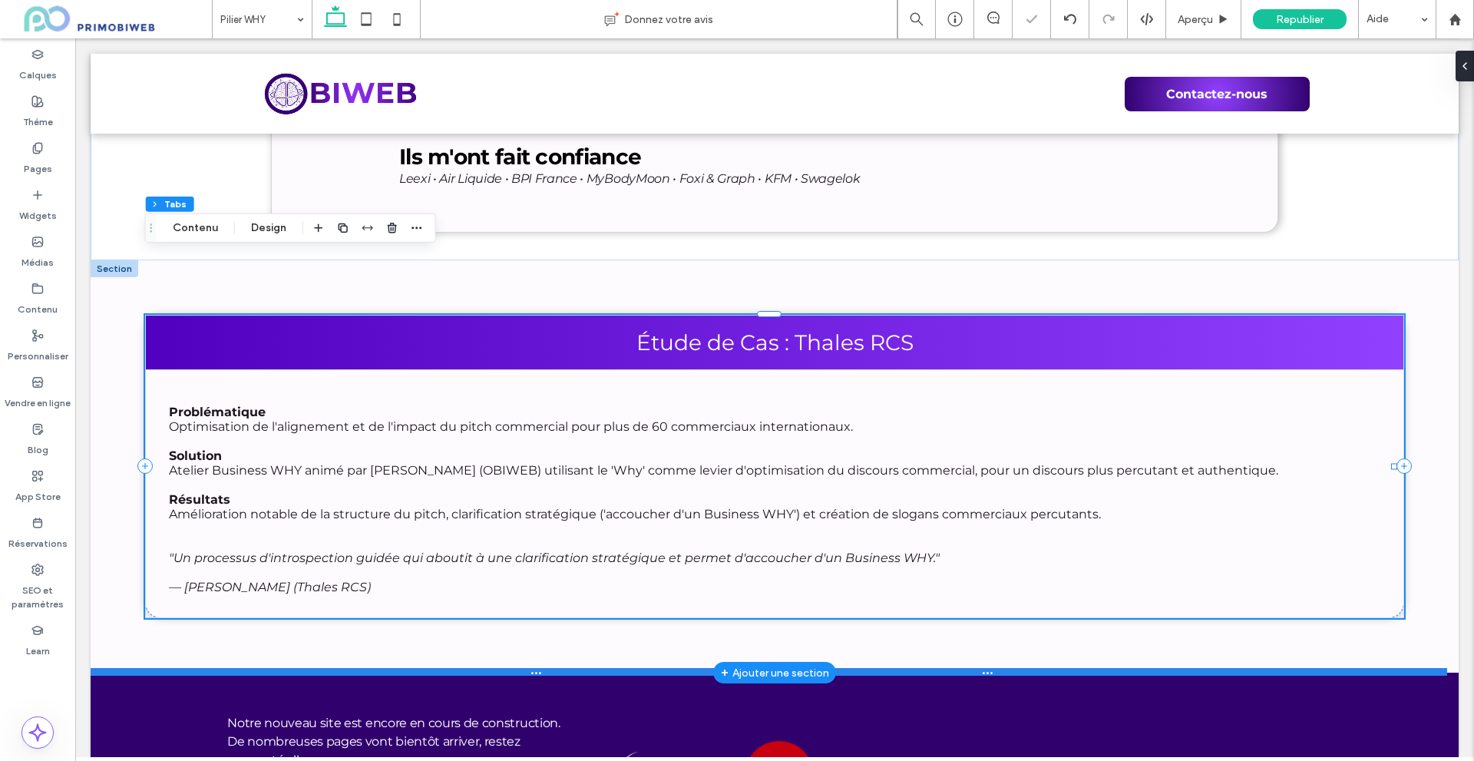
click at [1261, 668] on div at bounding box center [769, 672] width 1356 height 8
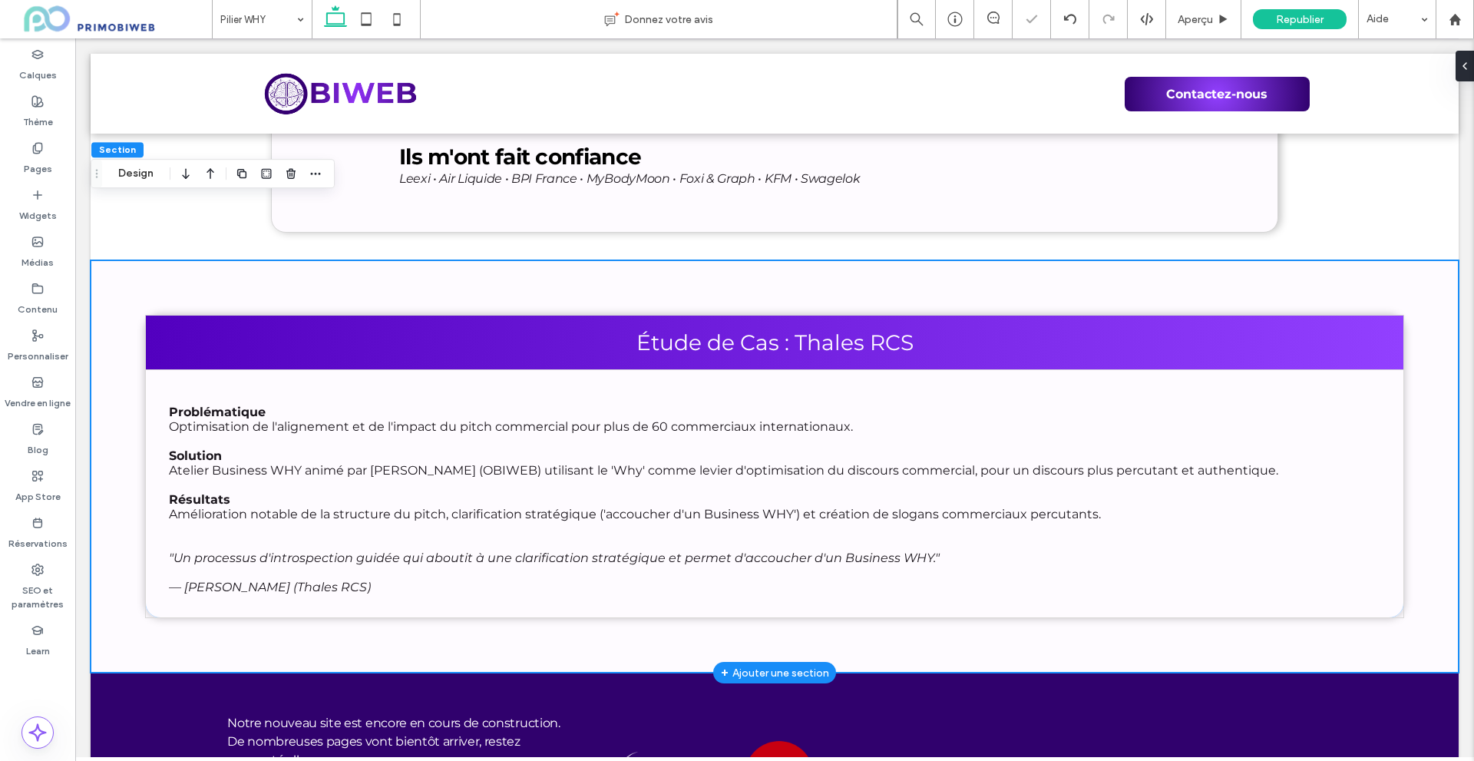
click at [1263, 602] on div "Étude de Cas : Thales RCS Problématique Optimisation de l'alignement et de l'im…" at bounding box center [775, 466] width 1368 height 413
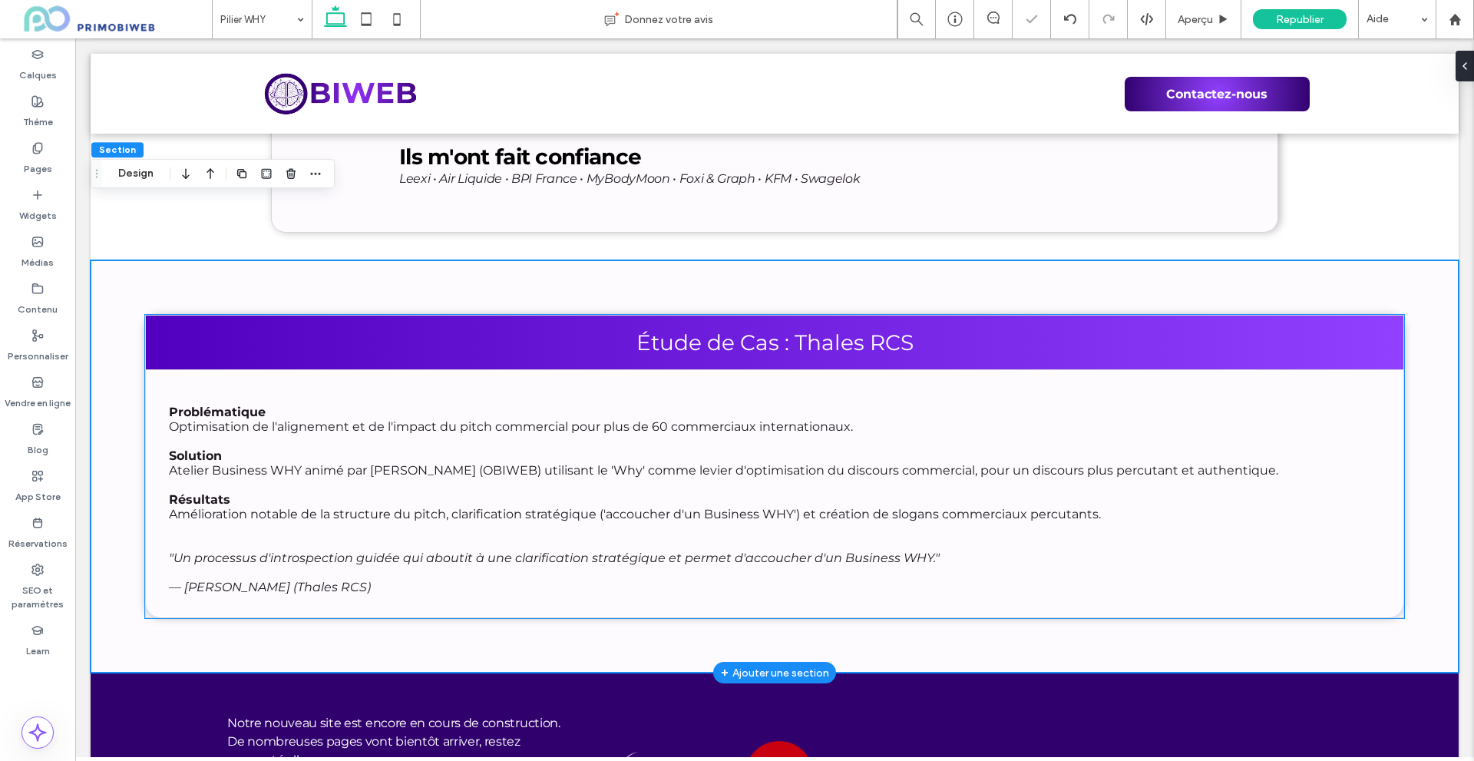
click at [1298, 580] on p "— [PERSON_NAME] (Thales RCS)" at bounding box center [774, 587] width 1210 height 15
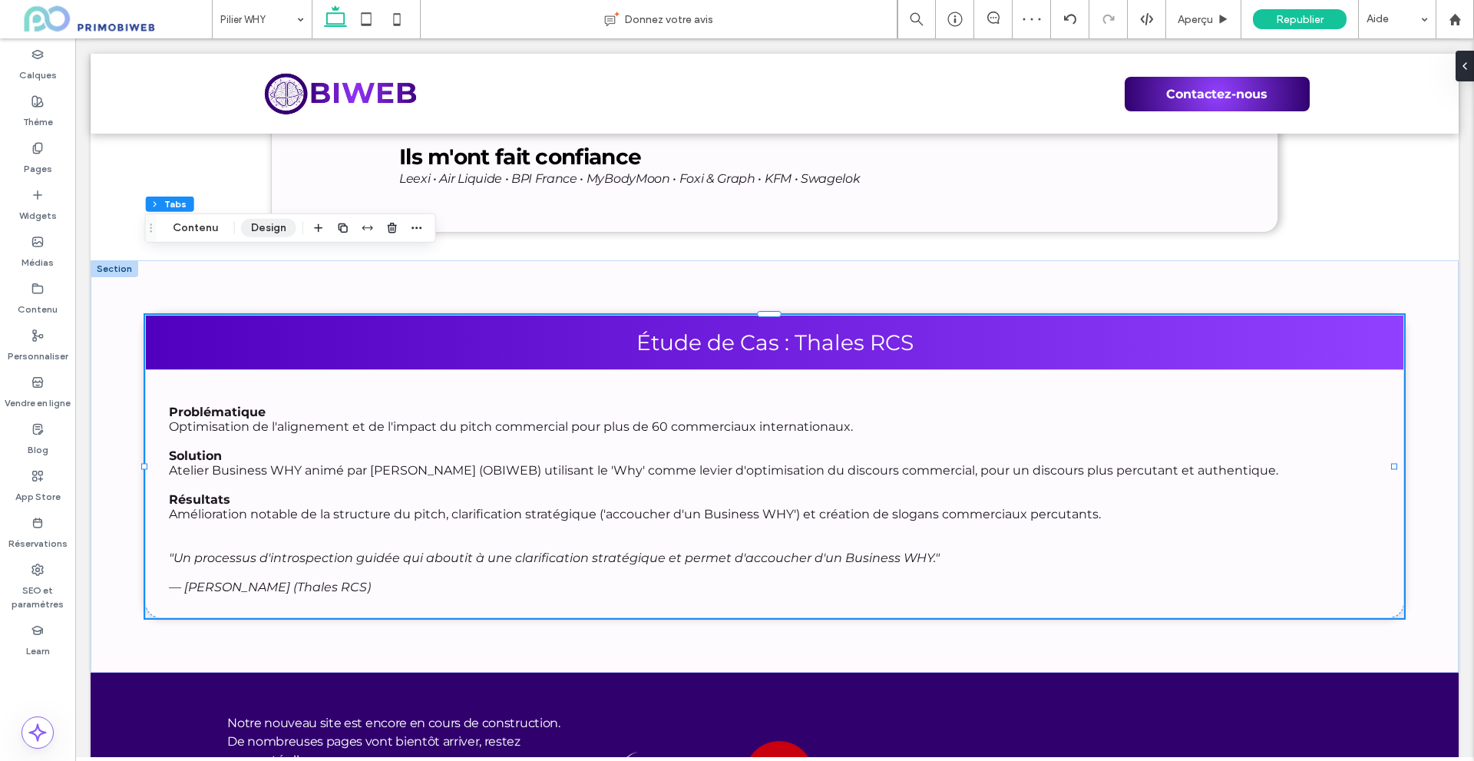
click at [256, 226] on button "Design" at bounding box center [268, 228] width 55 height 18
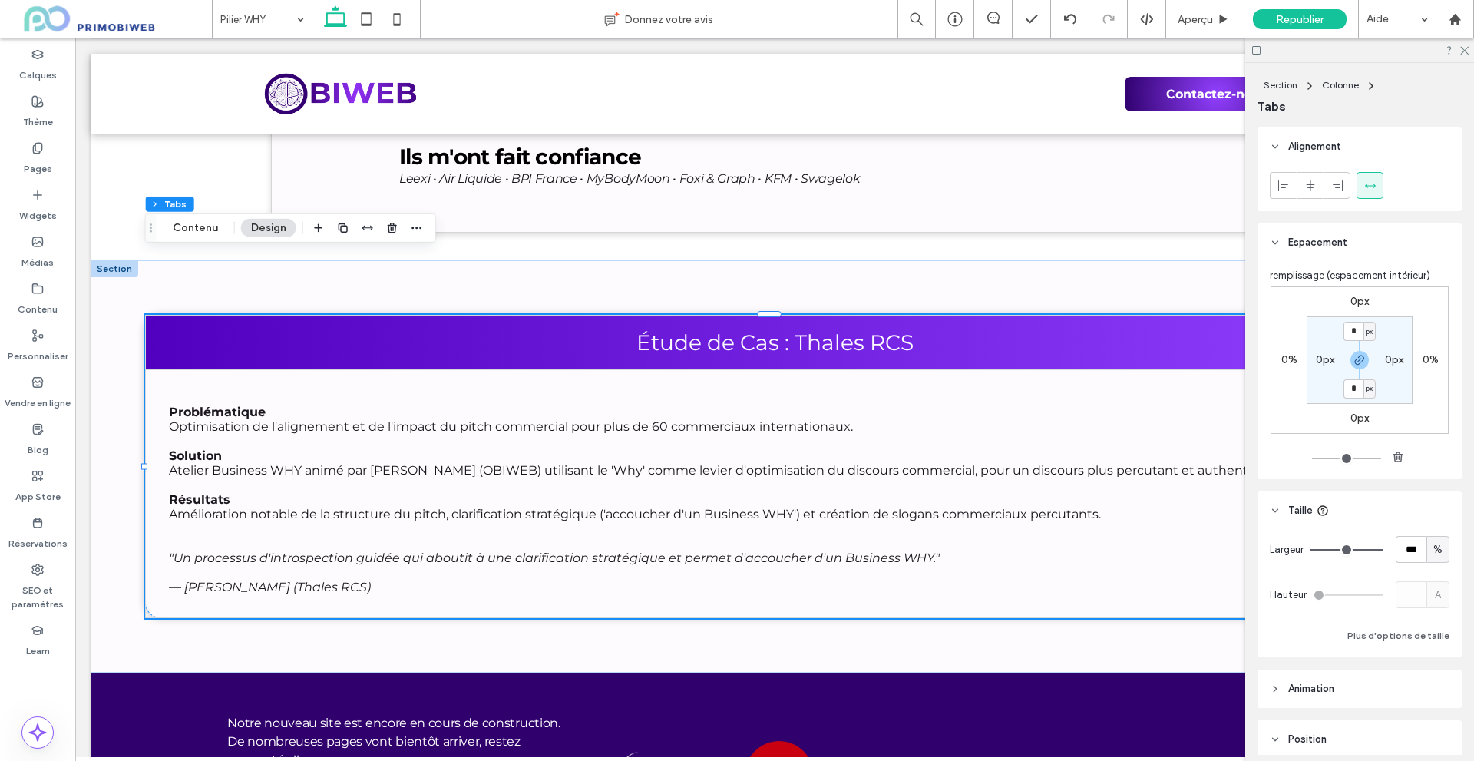
click at [255, 227] on button "Design" at bounding box center [268, 228] width 55 height 18
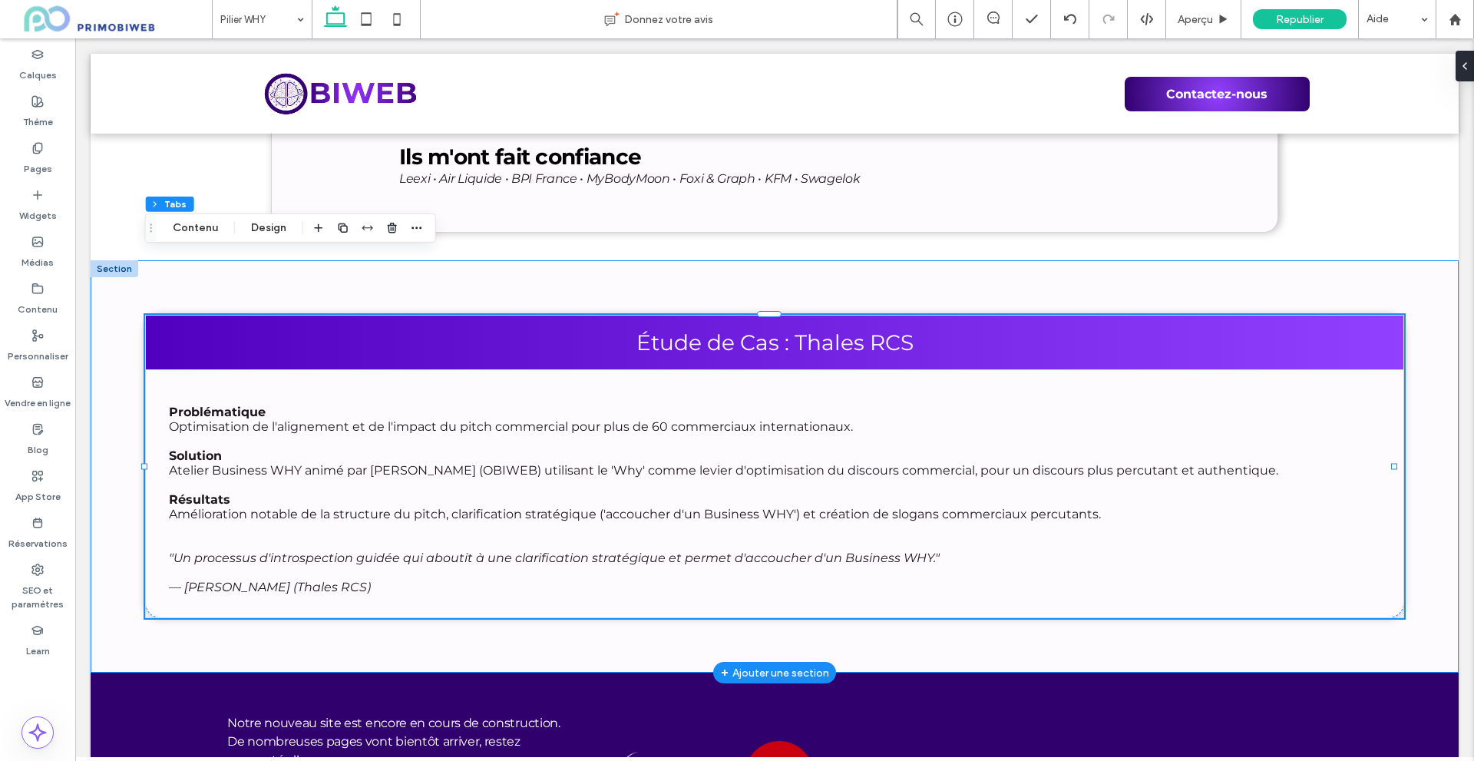
click at [1422, 500] on div "Étude de Cas : Thales RCS Problématique Optimisation de l'alignement et de l'im…" at bounding box center [775, 466] width 1368 height 413
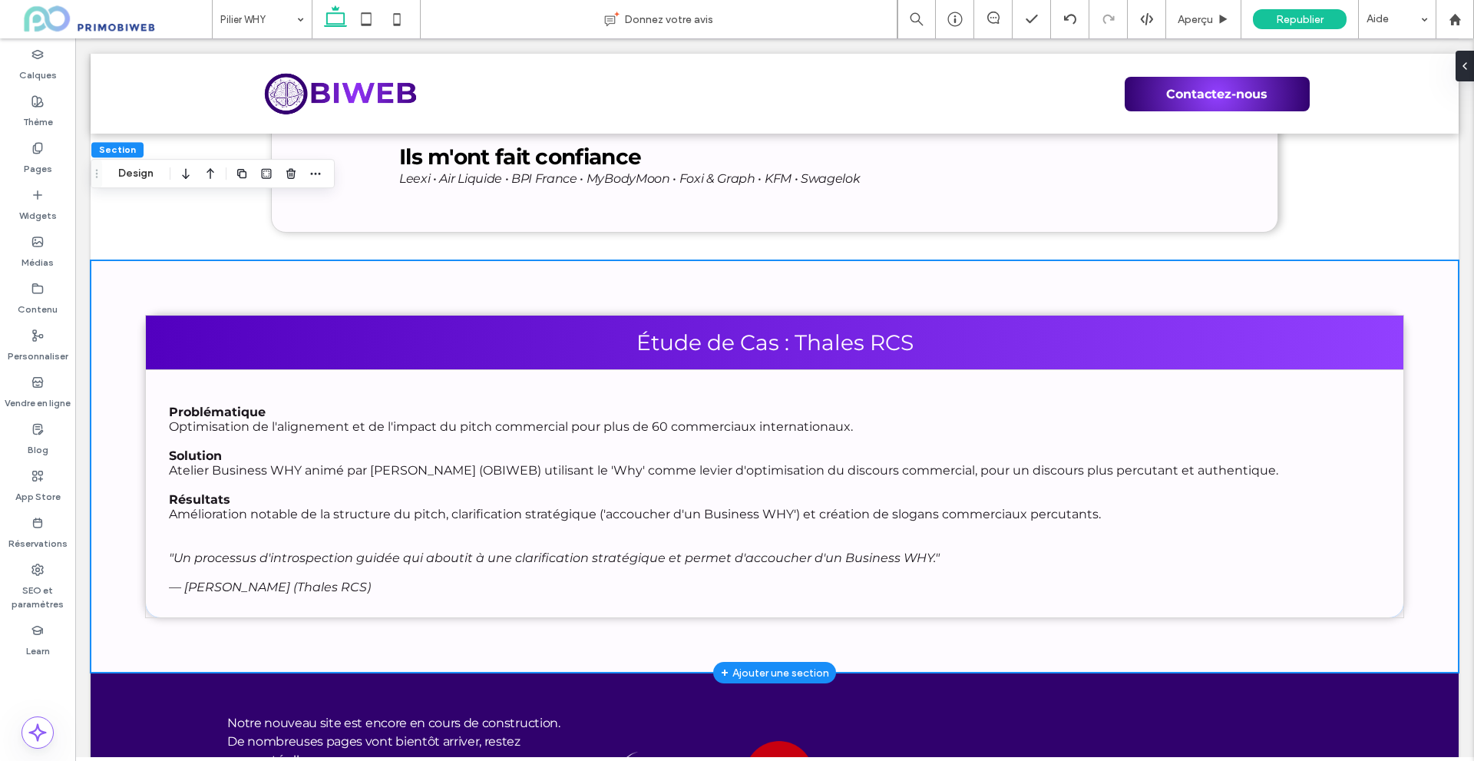
click at [1437, 482] on div "Étude de Cas : Thales RCS Problématique Optimisation de l'alignement et de l'im…" at bounding box center [775, 466] width 1368 height 413
click at [1186, 18] on span "Aperçu" at bounding box center [1194, 19] width 35 height 13
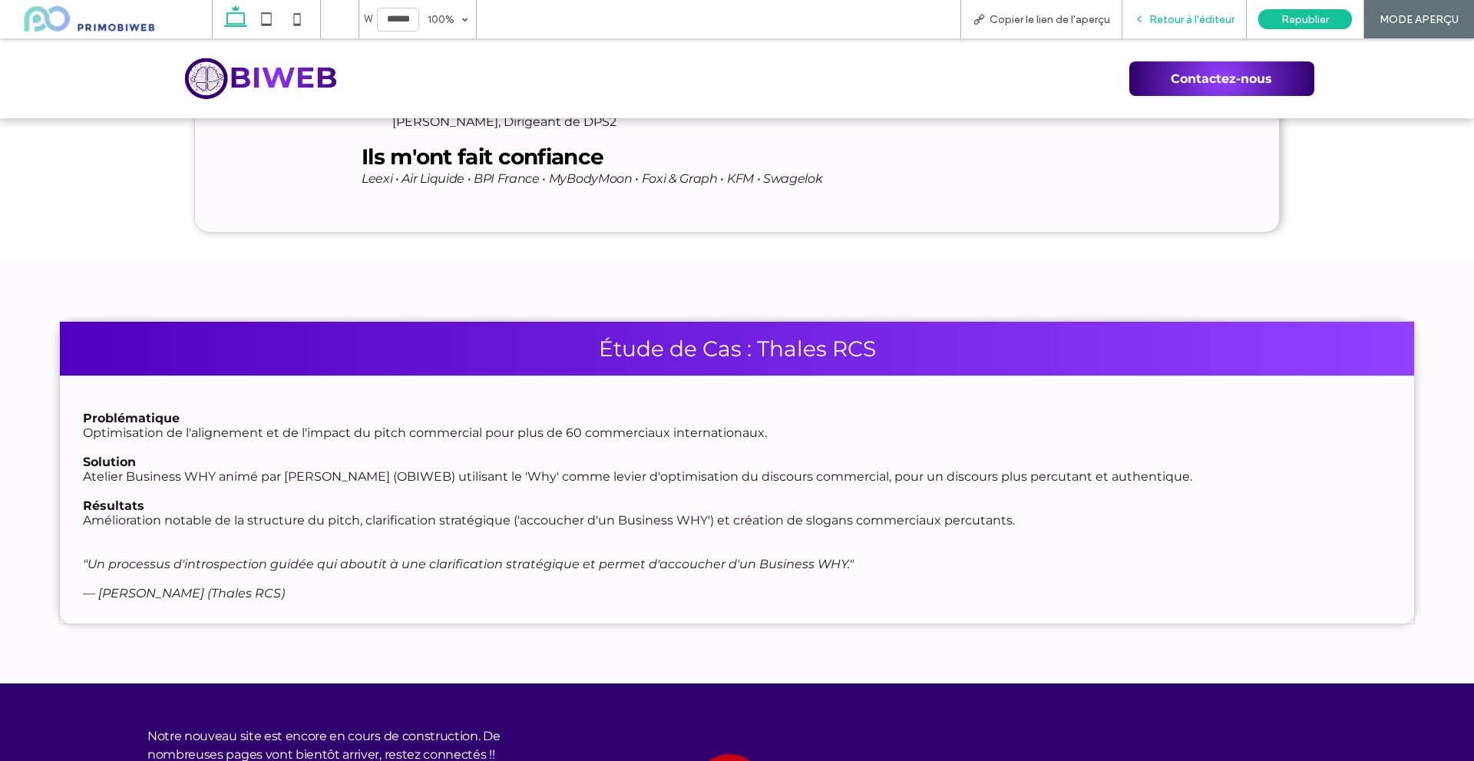
click at [1210, 18] on span "Retour à l'éditeur" at bounding box center [1191, 19] width 85 height 13
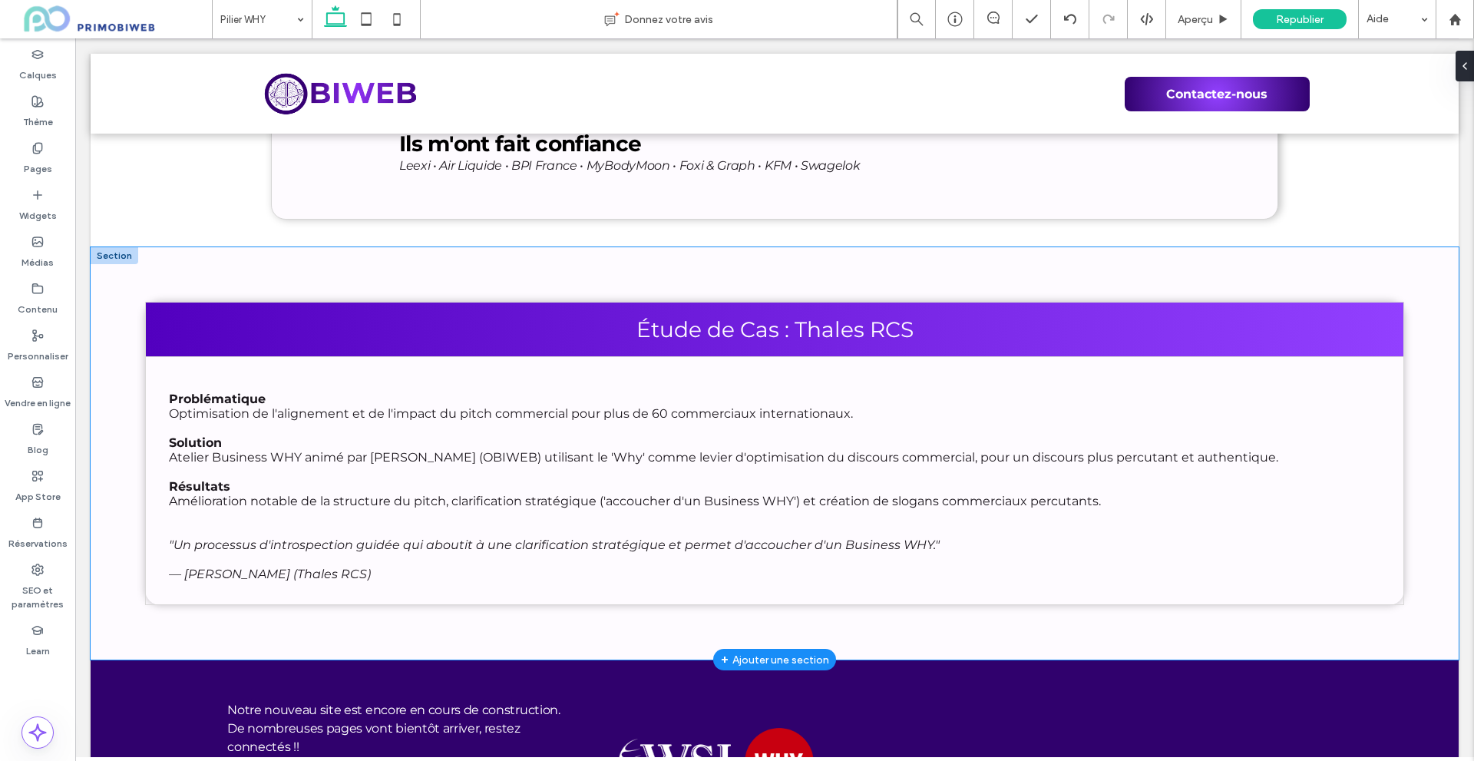
scroll to position [6588, 0]
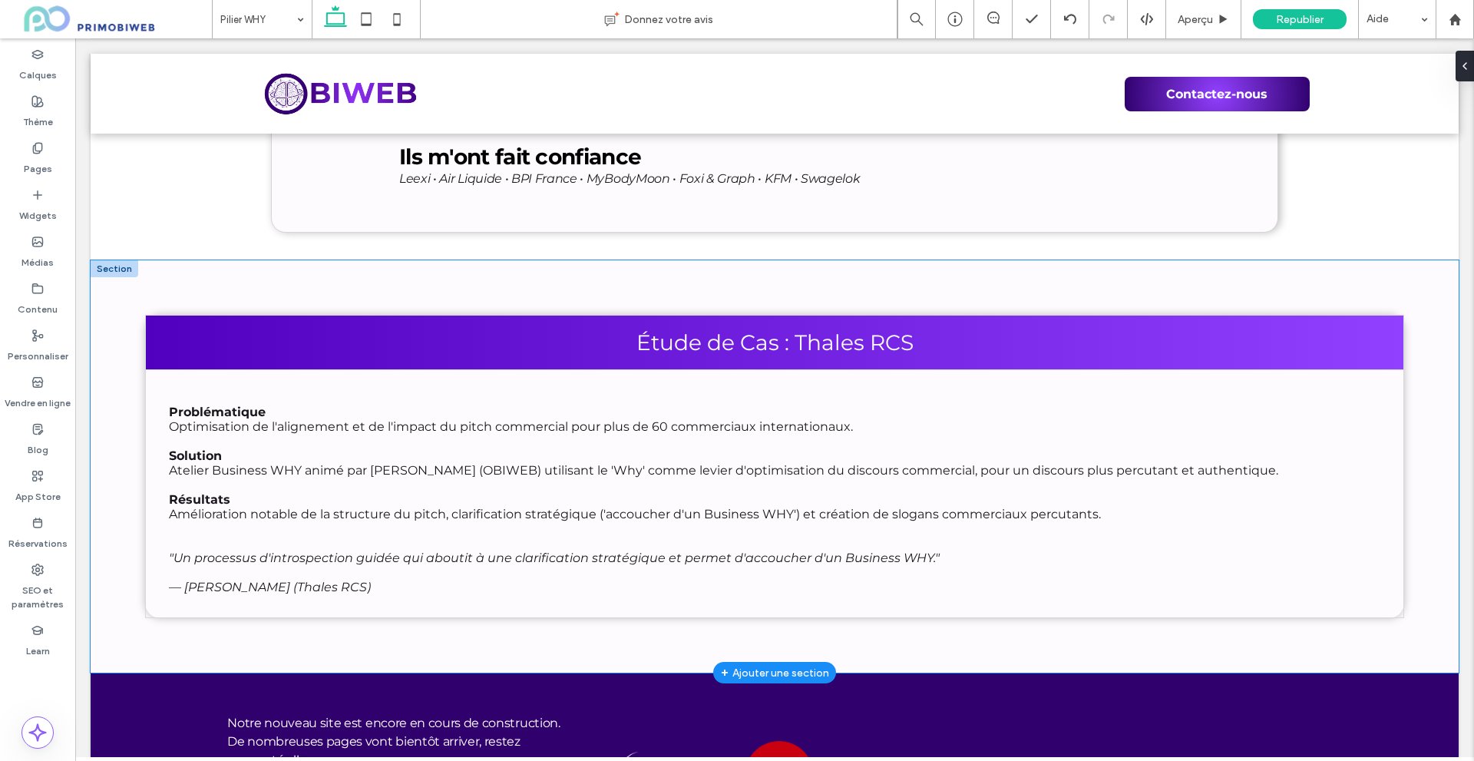
click at [1391, 518] on div "Problématique Optimisation de l'alignement et de l'impact du pitch commercial p…" at bounding box center [774, 493] width 1258 height 249
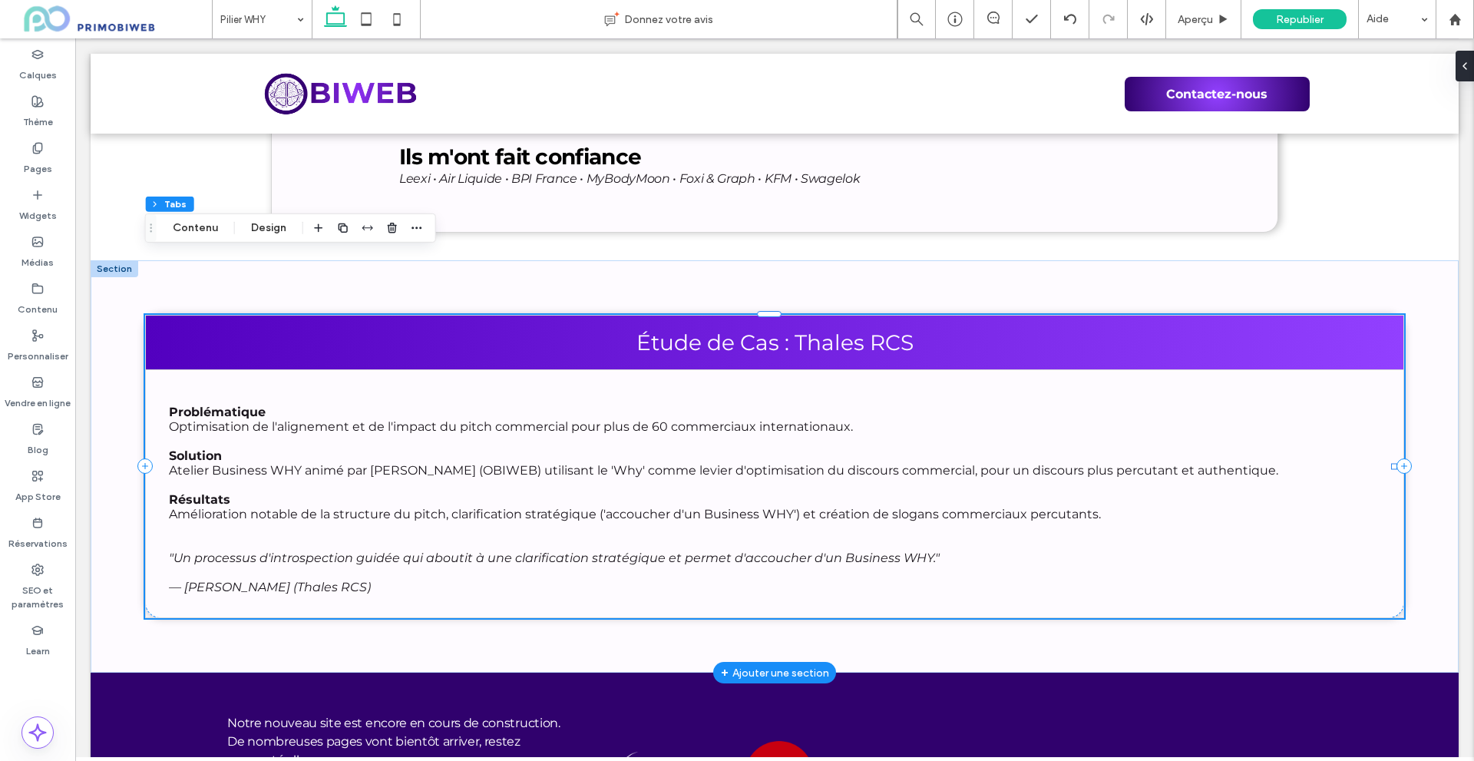
drag, startPoint x: 1392, startPoint y: 553, endPoint x: 1385, endPoint y: 551, distance: 8.0
click at [1385, 551] on div "Étude de Cas : Thales RCS Problématique Optimisation de l'alignement et de l'im…" at bounding box center [775, 466] width 1368 height 413
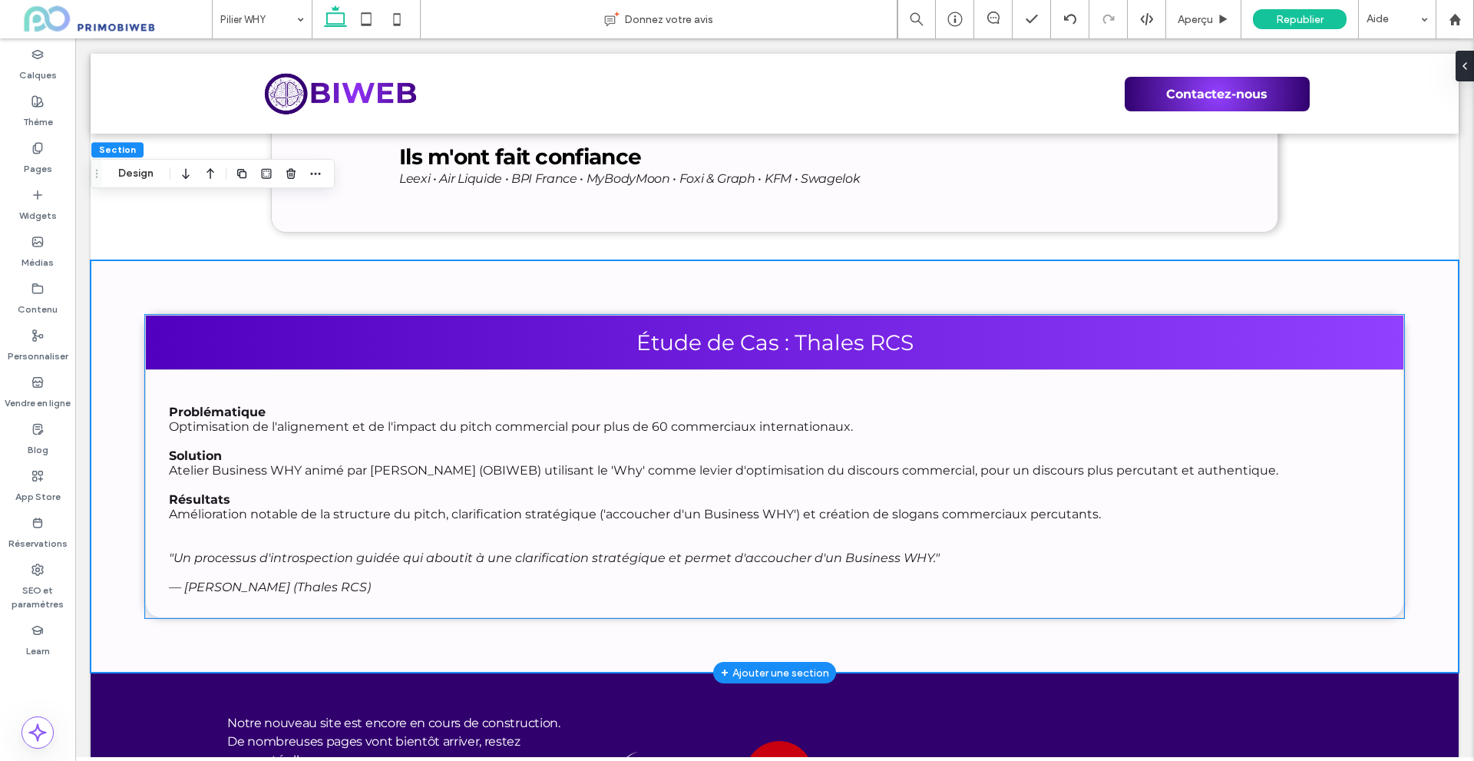
click at [1378, 507] on div "Problématique Optimisation de l'alignement et de l'impact du pitch commercial p…" at bounding box center [774, 493] width 1258 height 249
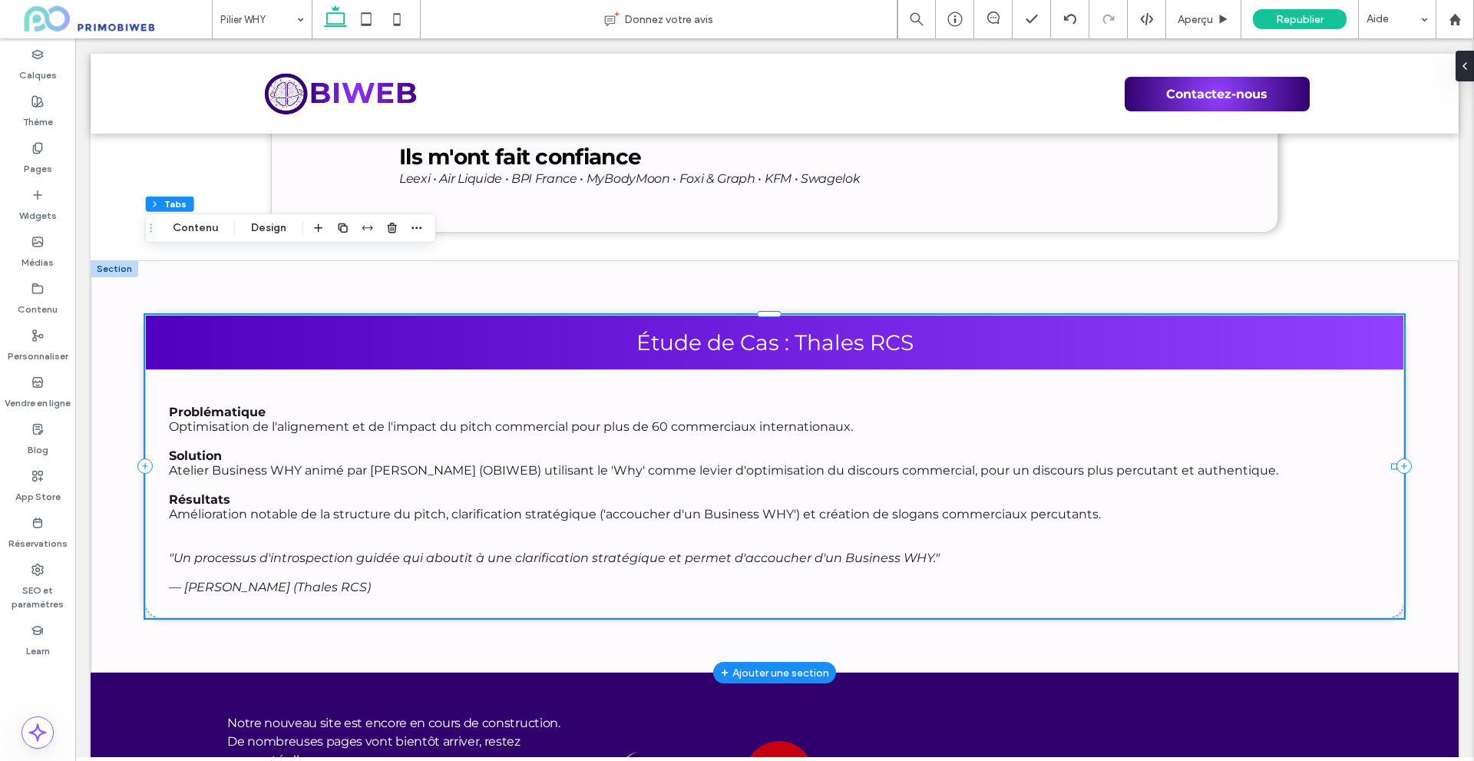
click at [1090, 473] on div "Problématique Optimisation de l'alignement et de l'impact du pitch commercial p…" at bounding box center [774, 493] width 1210 height 201
click at [261, 232] on button "Design" at bounding box center [268, 228] width 55 height 18
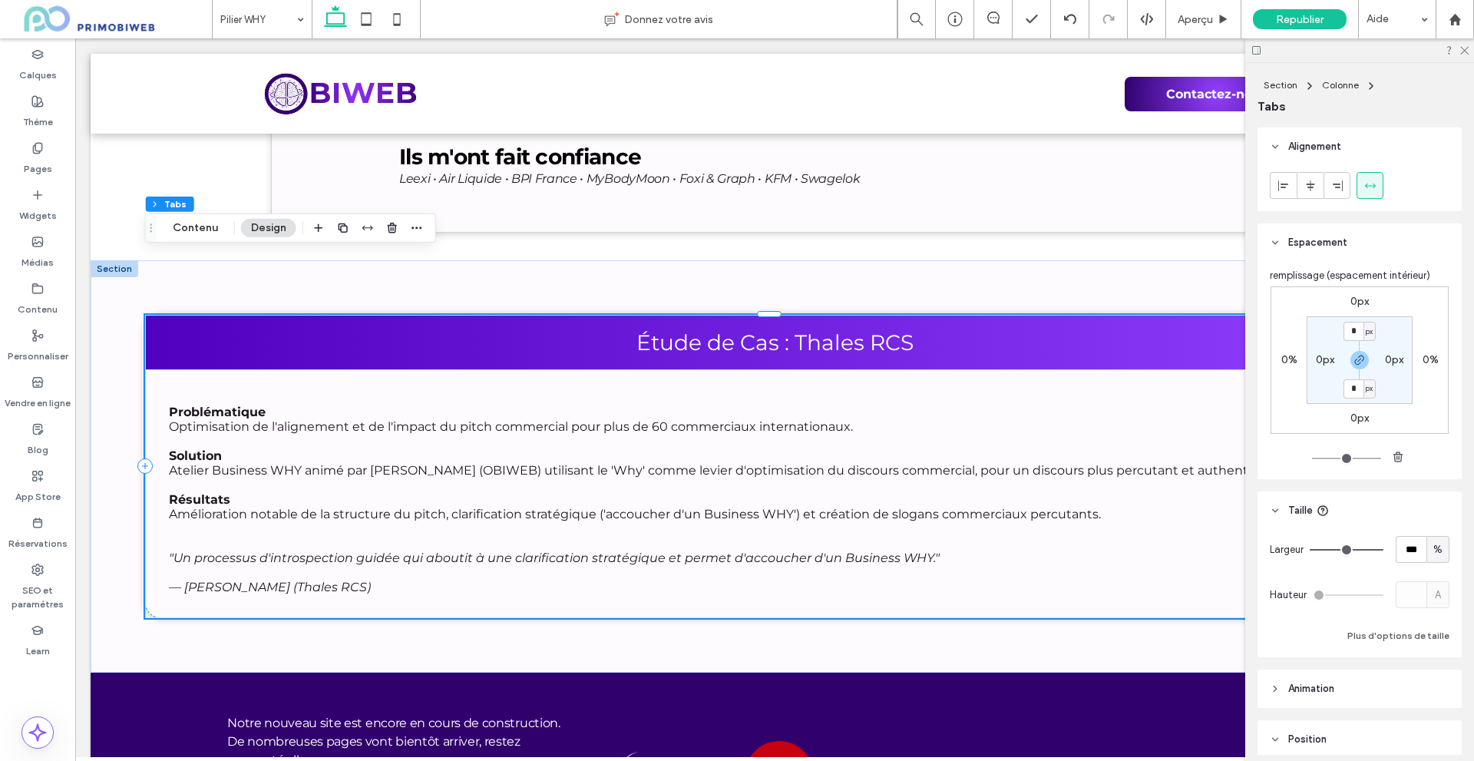
type input "**"
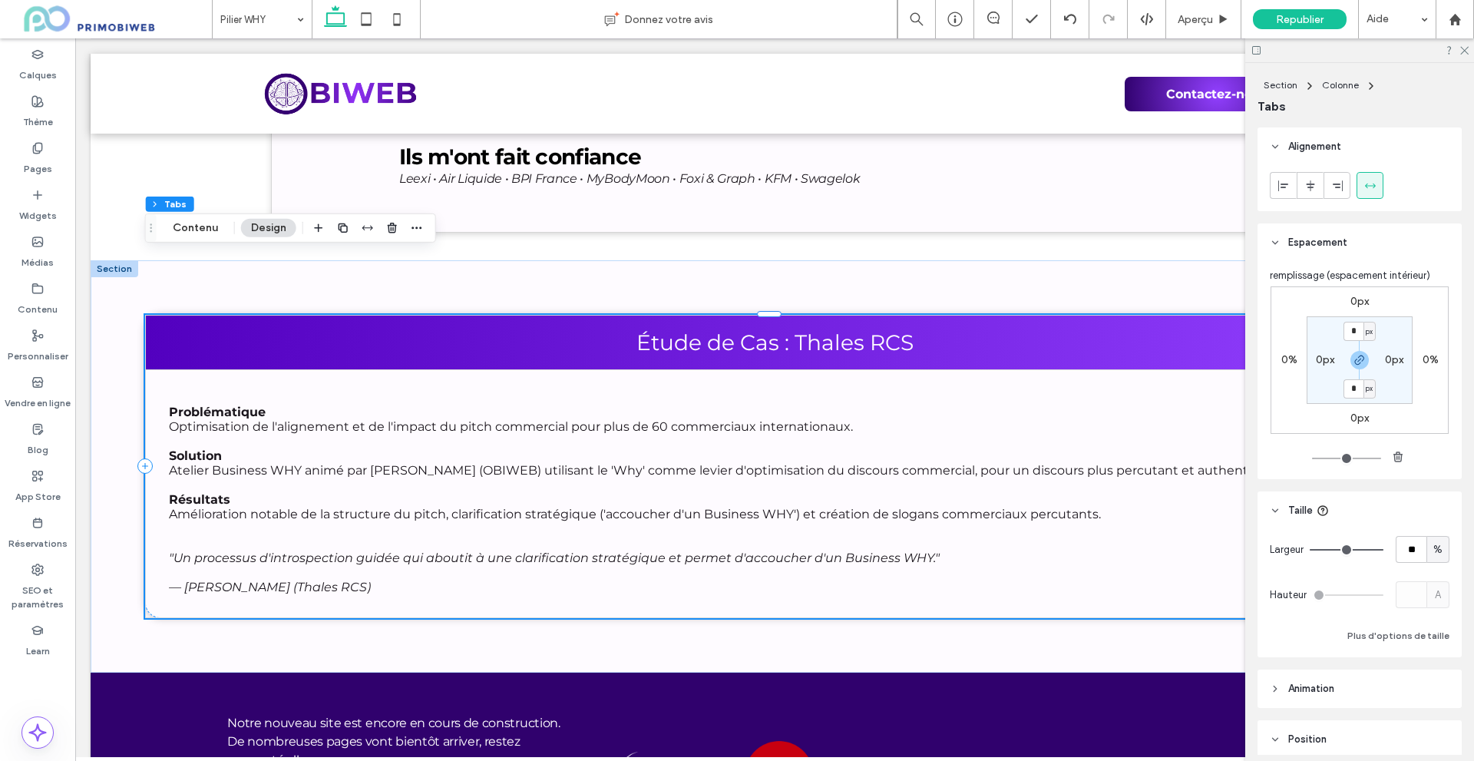
type input "**"
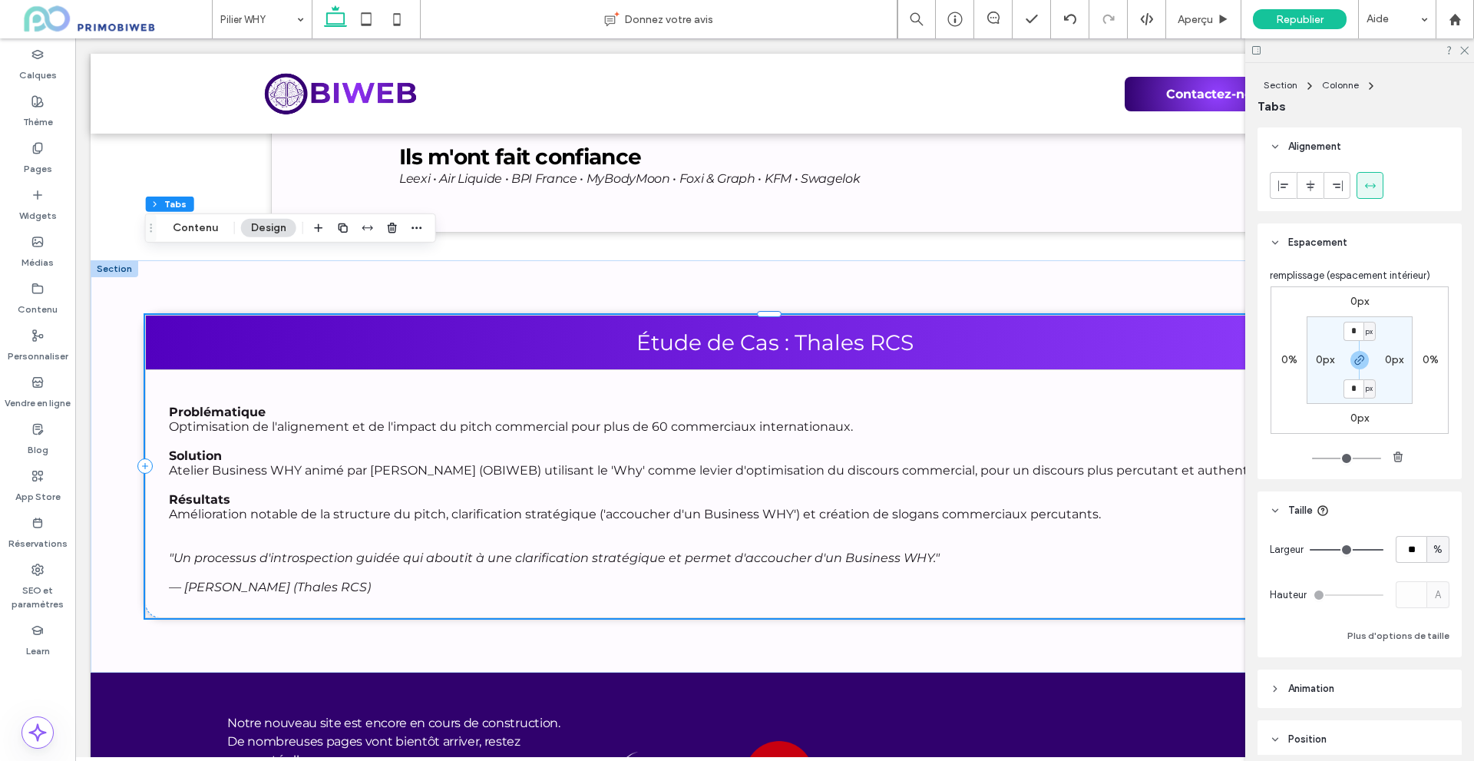
type input "**"
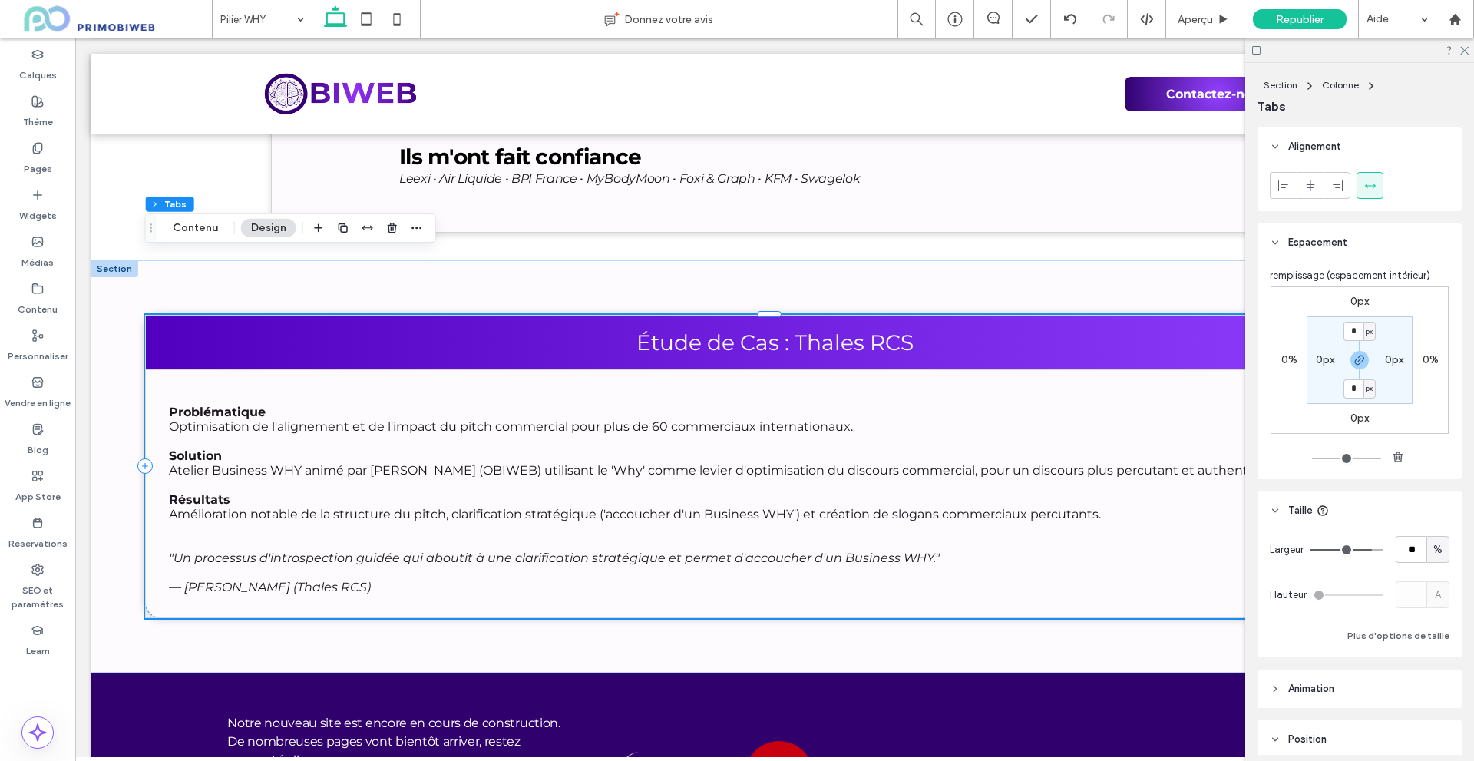
type input "**"
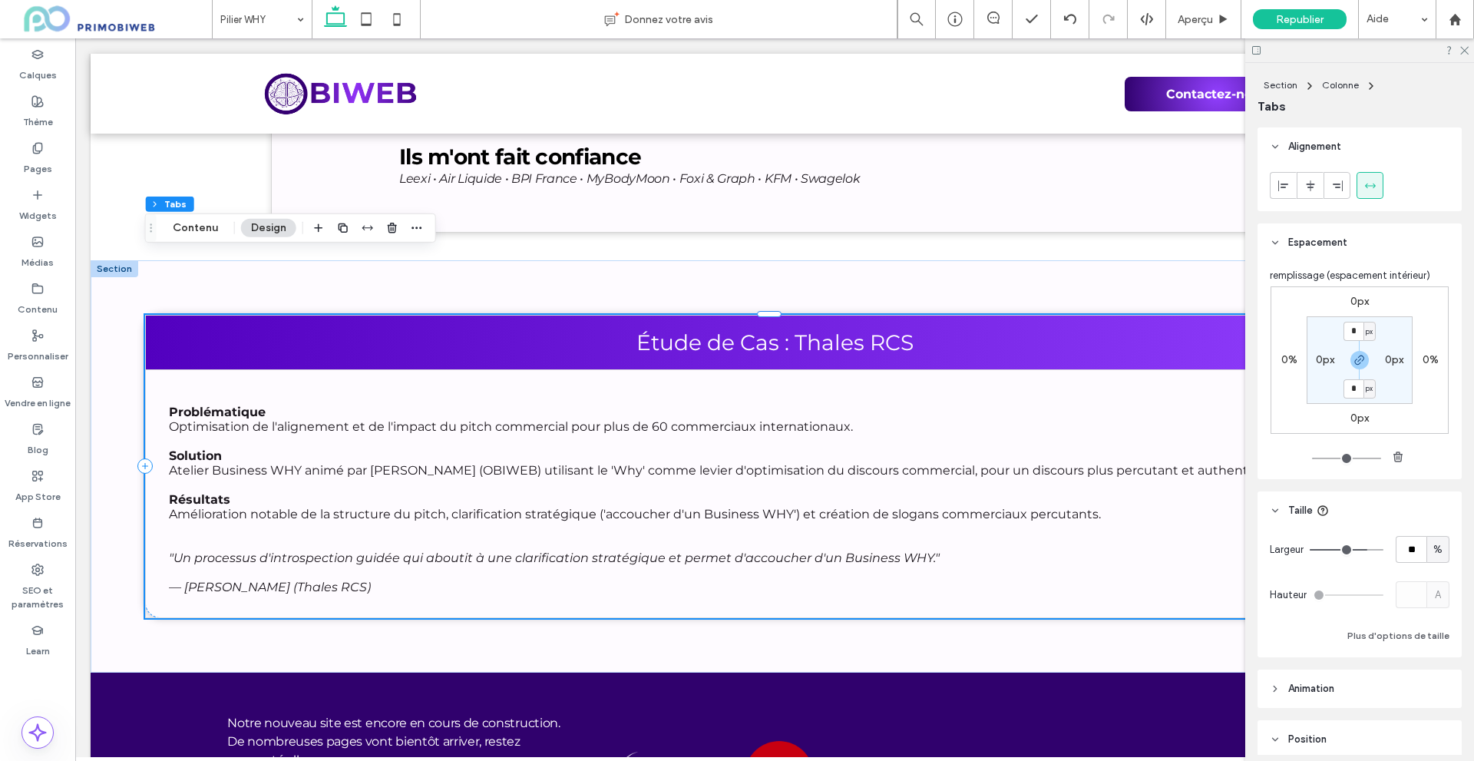
drag, startPoint x: 1365, startPoint y: 551, endPoint x: 1358, endPoint y: 553, distance: 8.0
click at [1358, 550] on input "range" at bounding box center [1346, 550] width 74 height 2
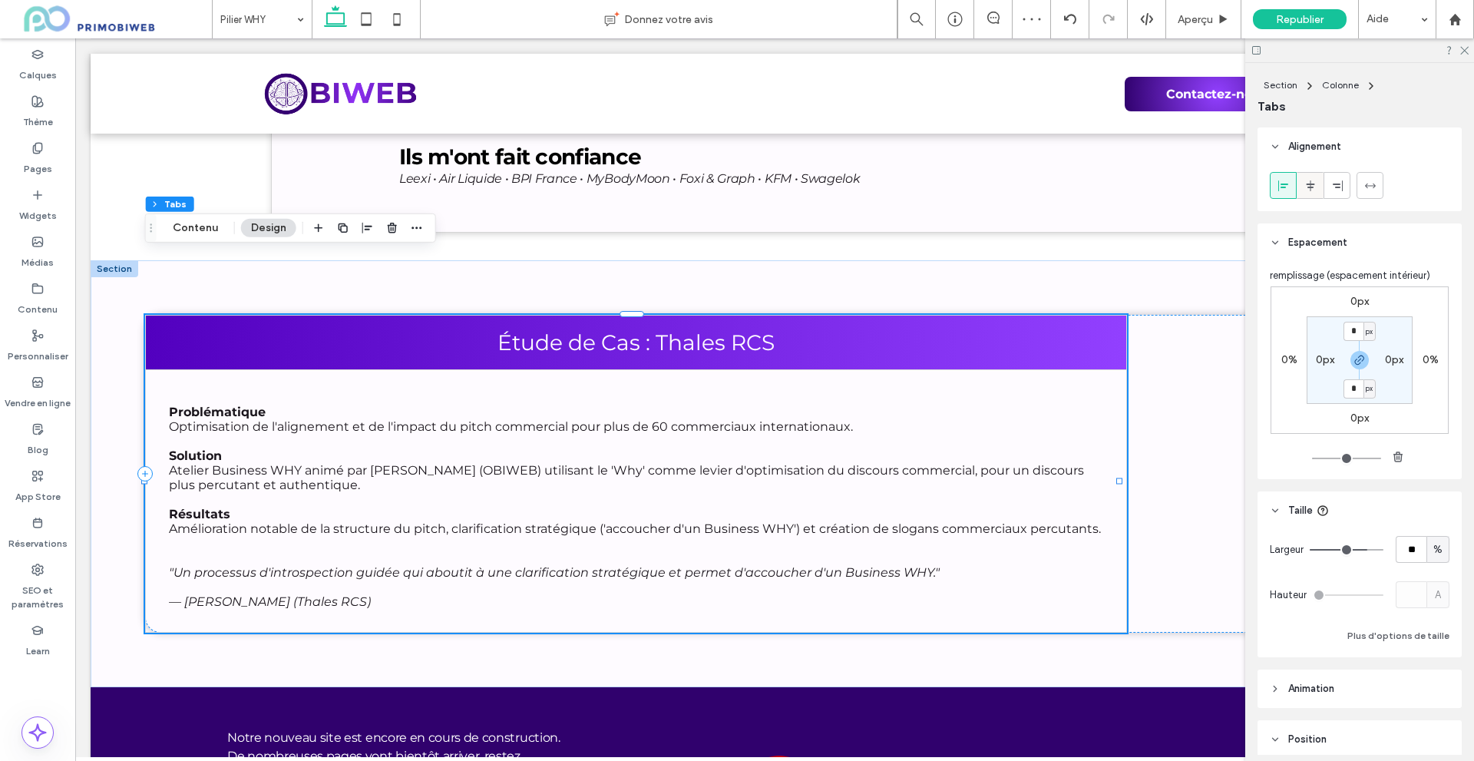
click at [1310, 187] on use at bounding box center [1310, 185] width 8 height 11
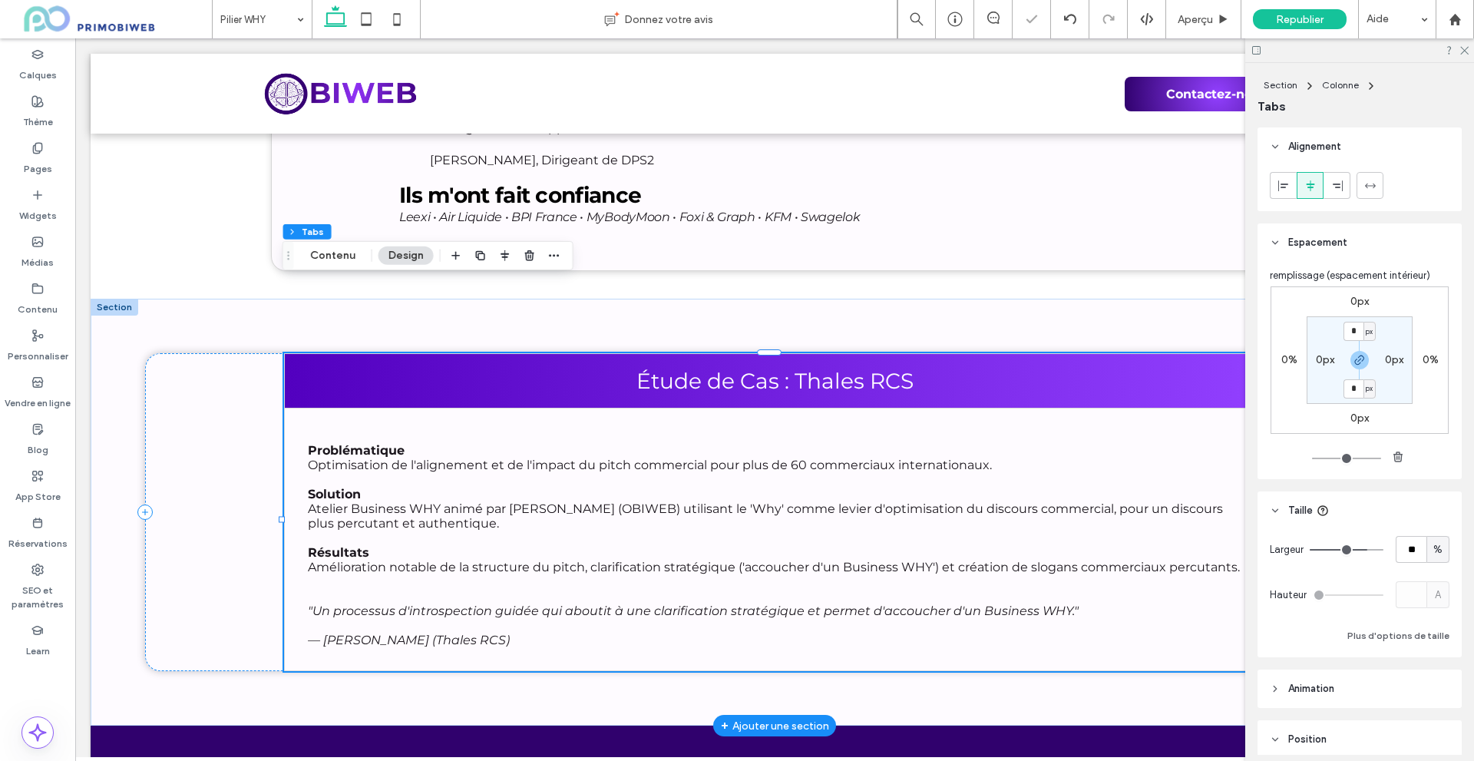
scroll to position [6511, 0]
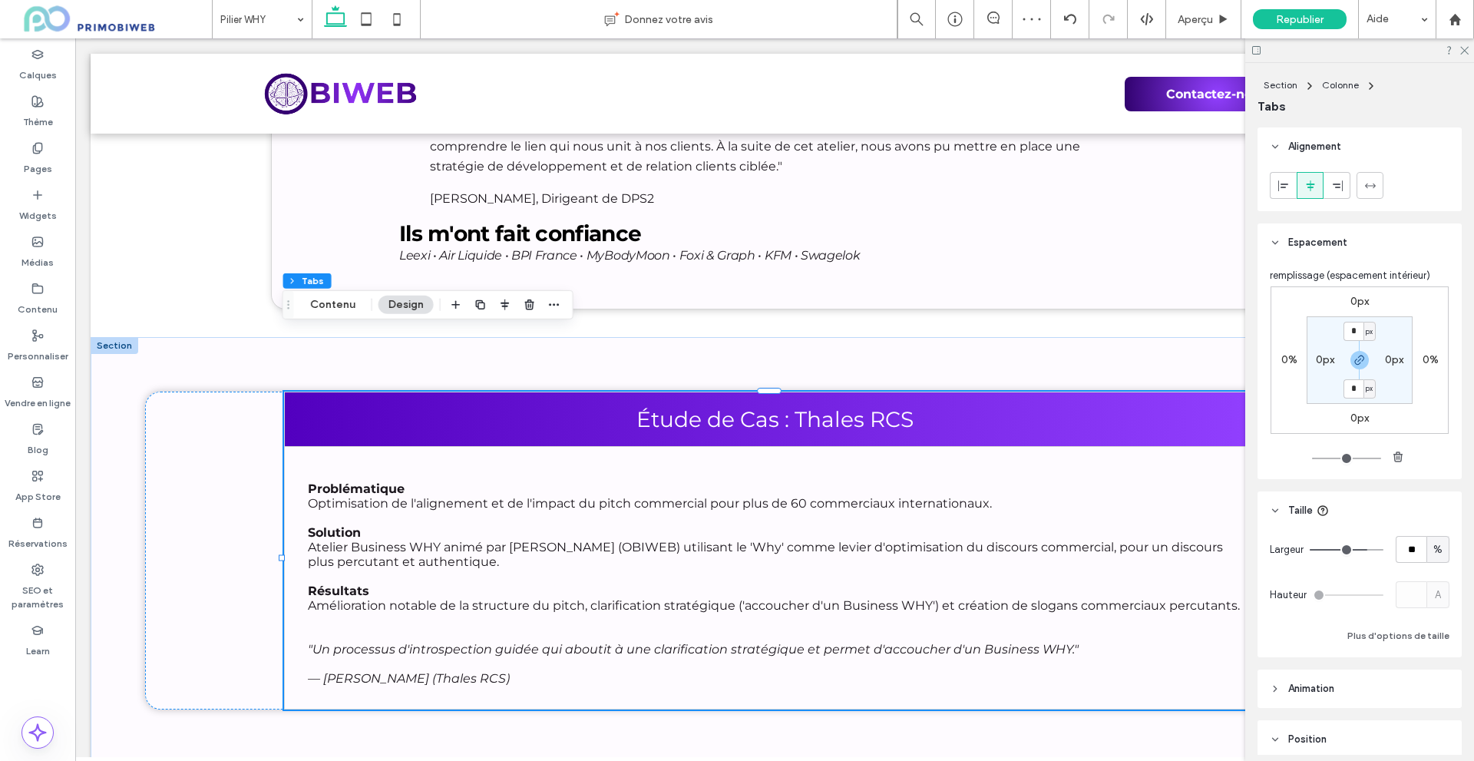
type input "**"
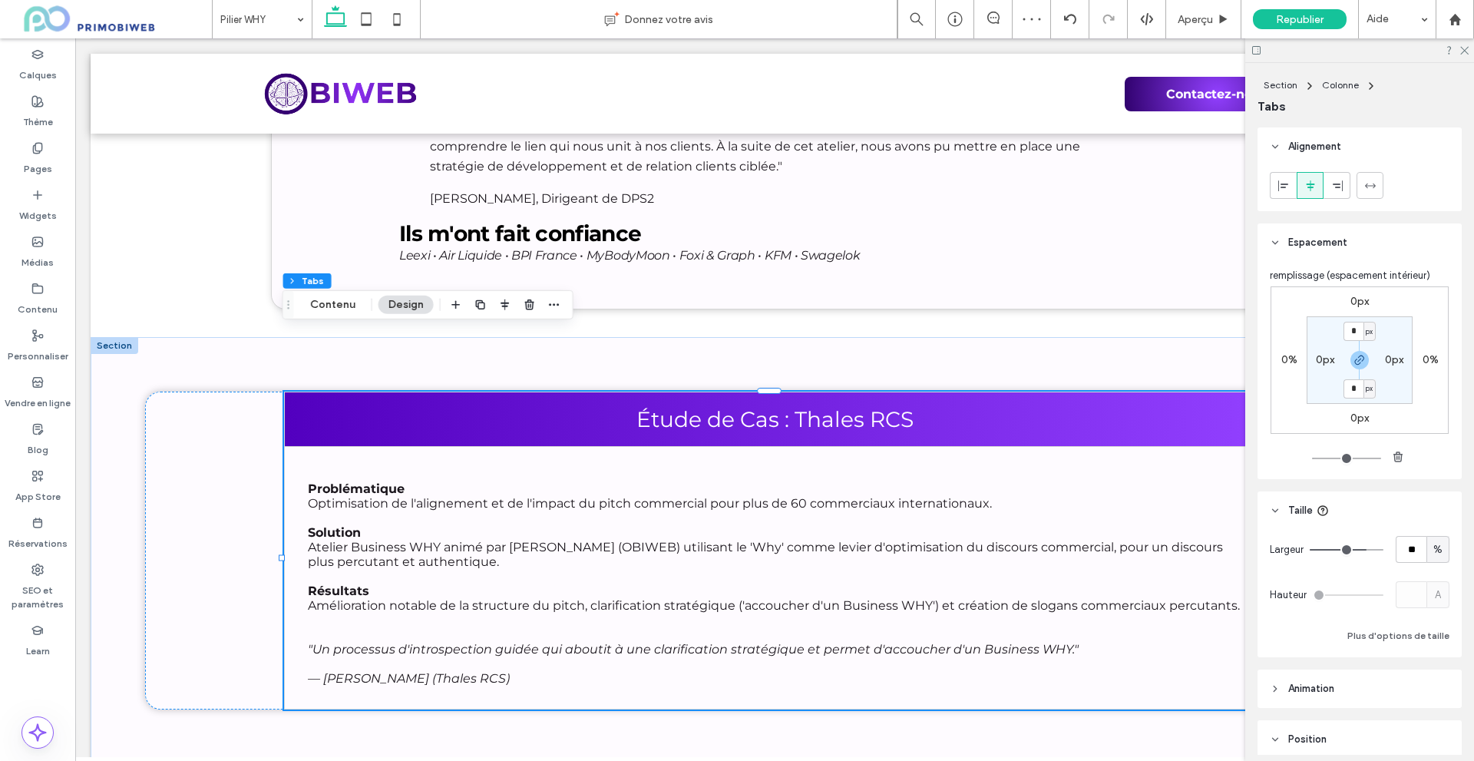
type input "**"
click at [1359, 550] on input "range" at bounding box center [1346, 550] width 74 height 2
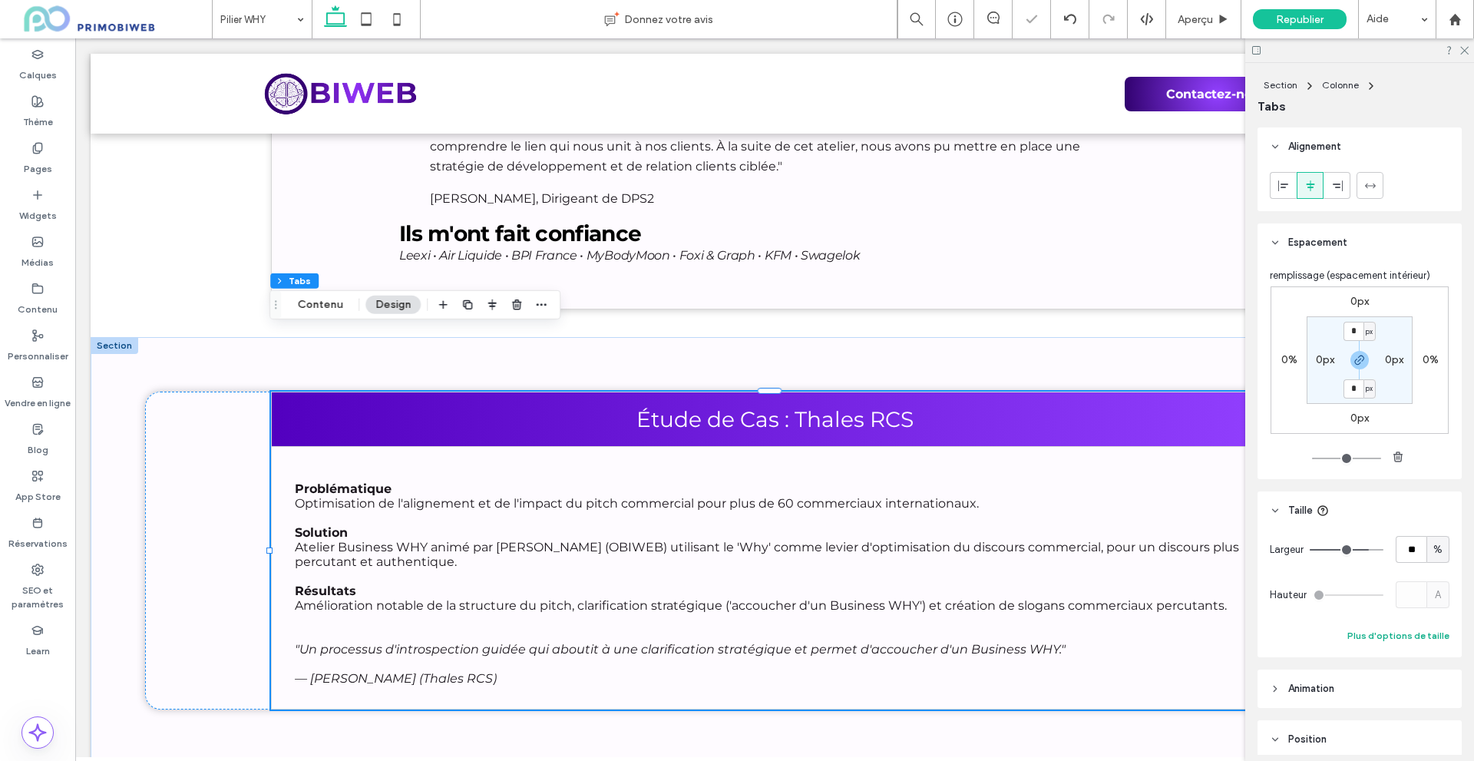
click at [1372, 637] on button "Plus d'options de taille" at bounding box center [1398, 635] width 102 height 18
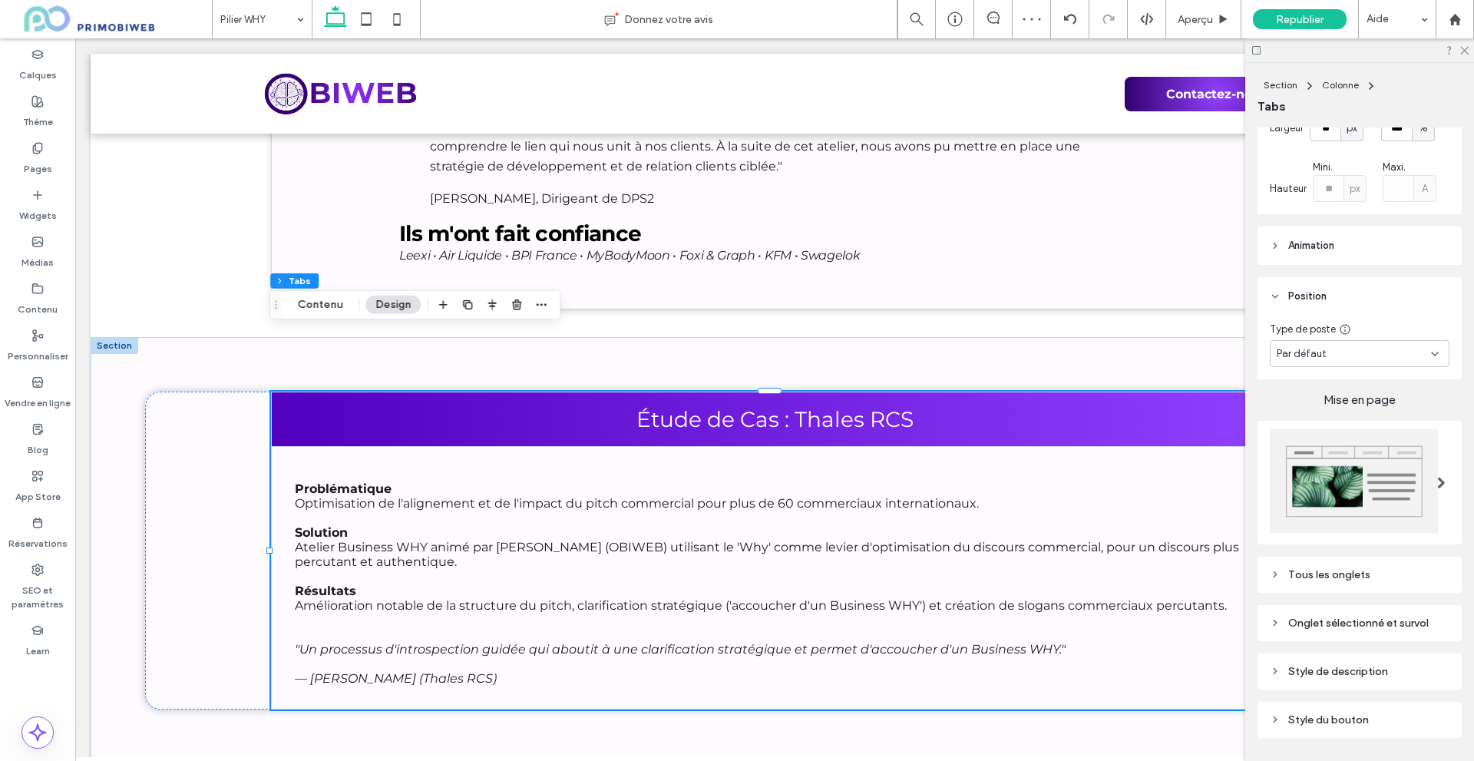
scroll to position [611, 0]
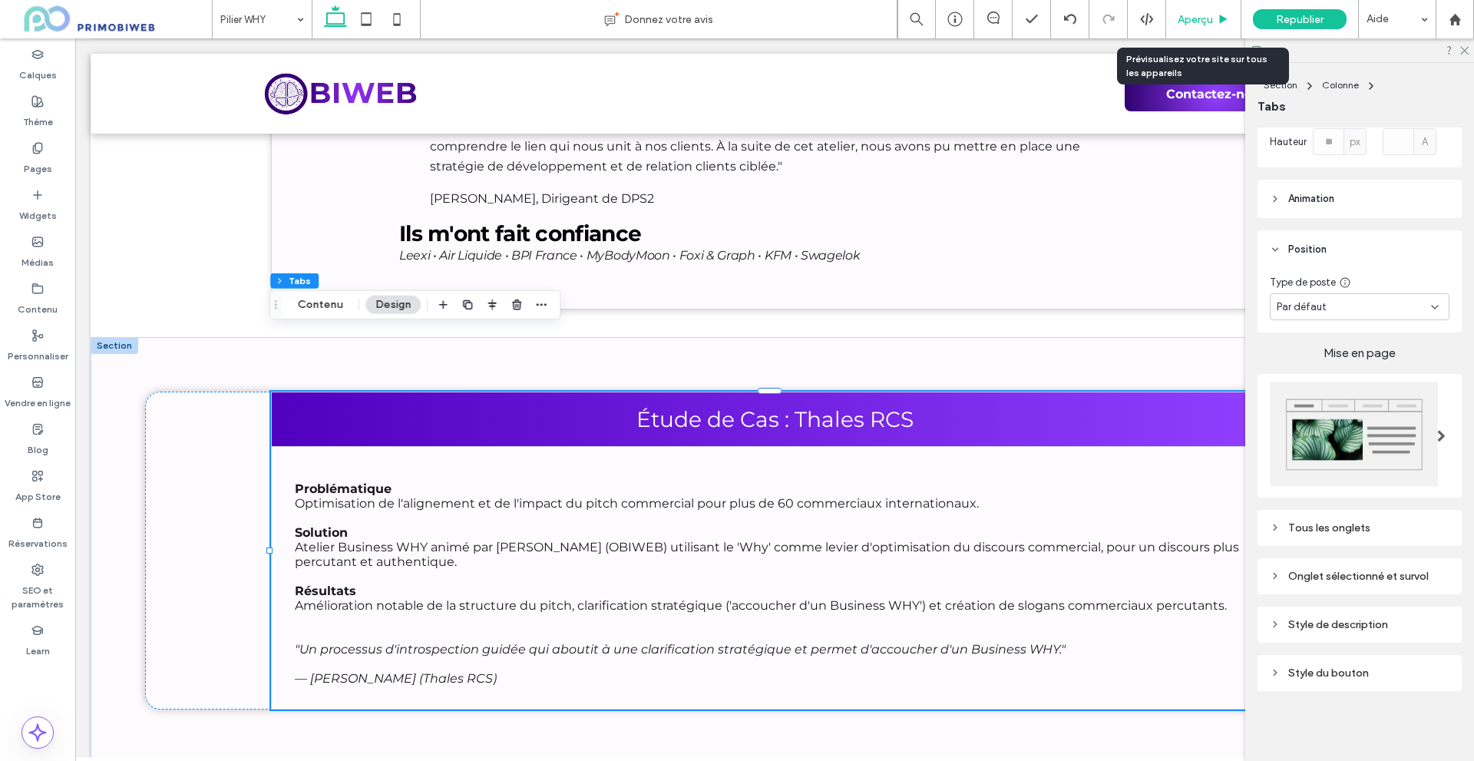
click at [1189, 21] on span "Aperçu" at bounding box center [1194, 19] width 35 height 13
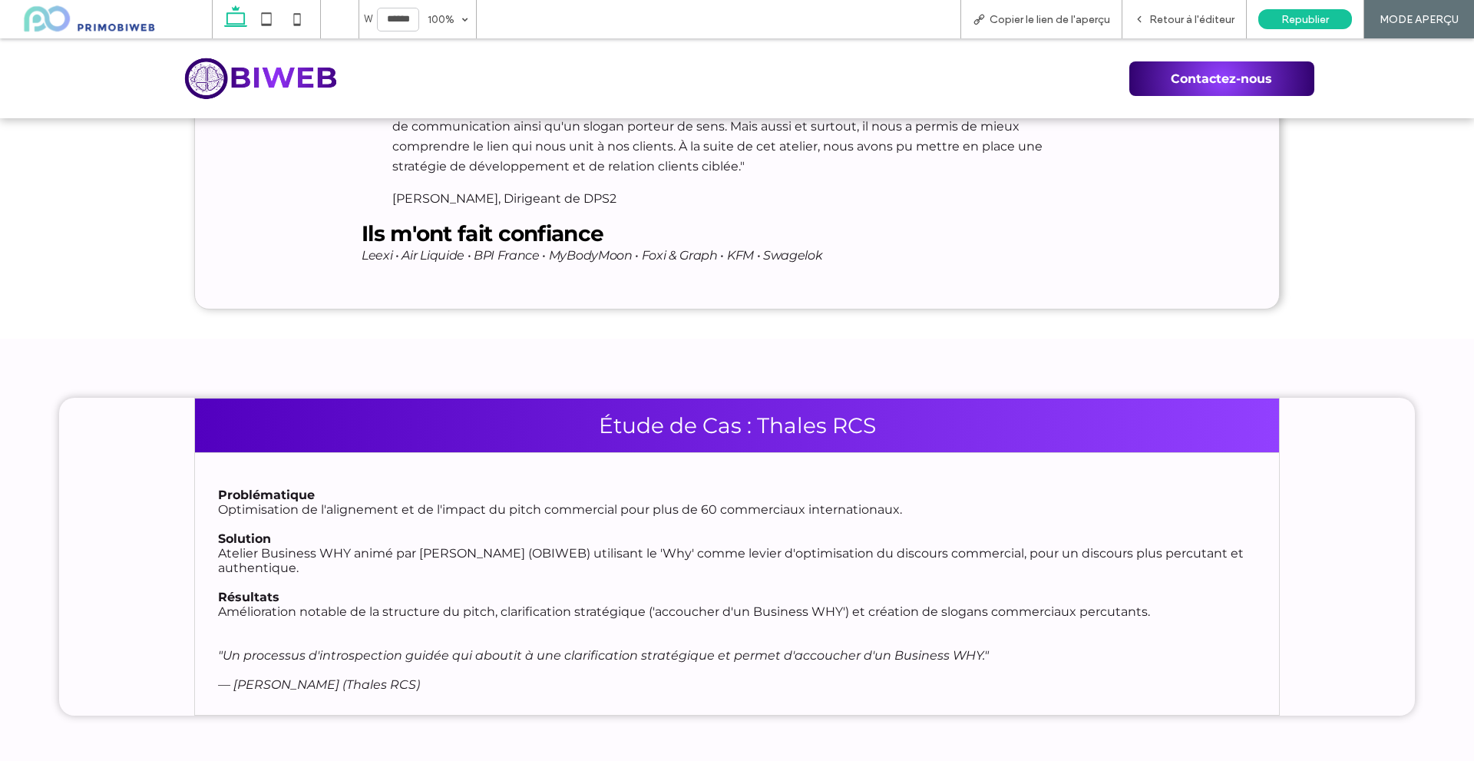
scroll to position [6452, 0]
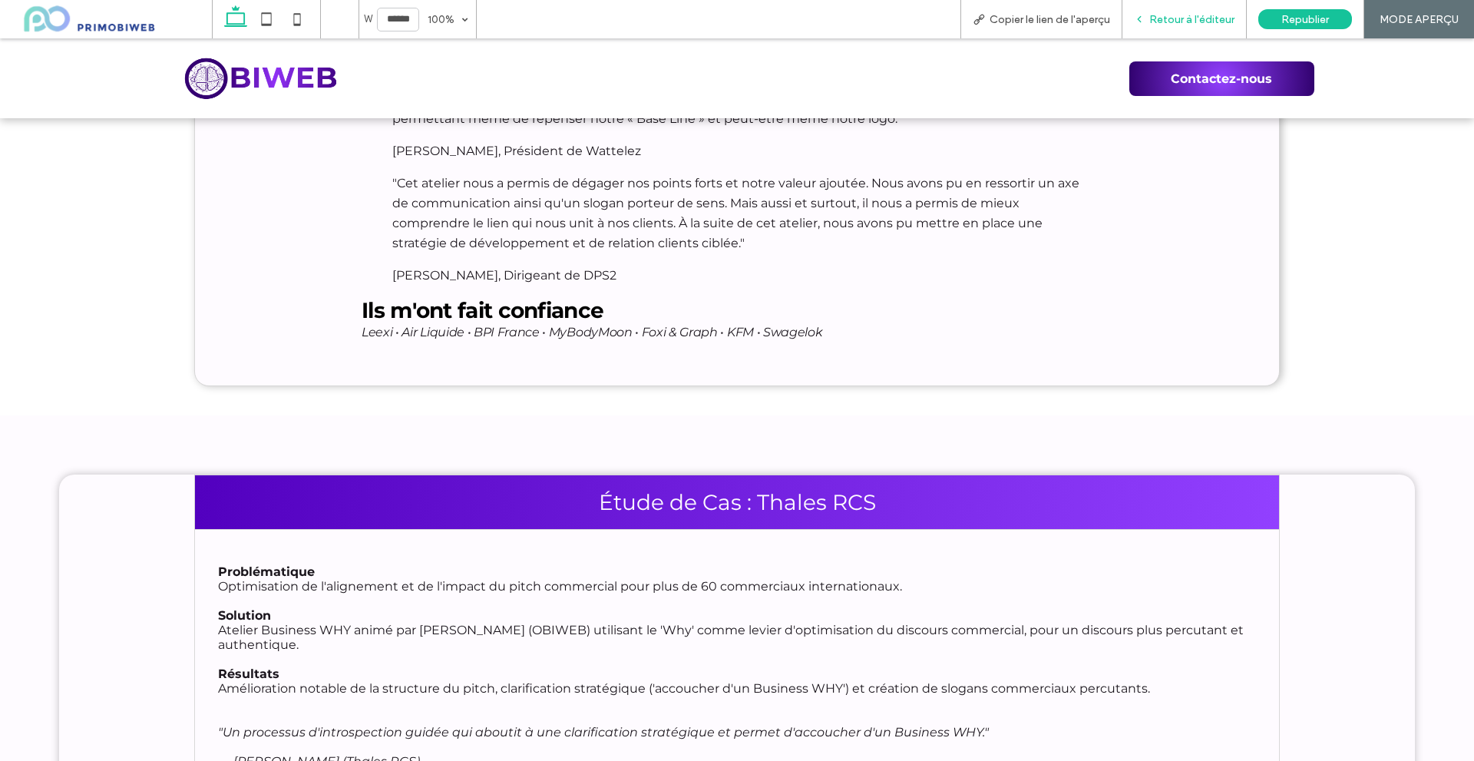
click at [1212, 16] on span "Retour à l'éditeur" at bounding box center [1191, 19] width 85 height 13
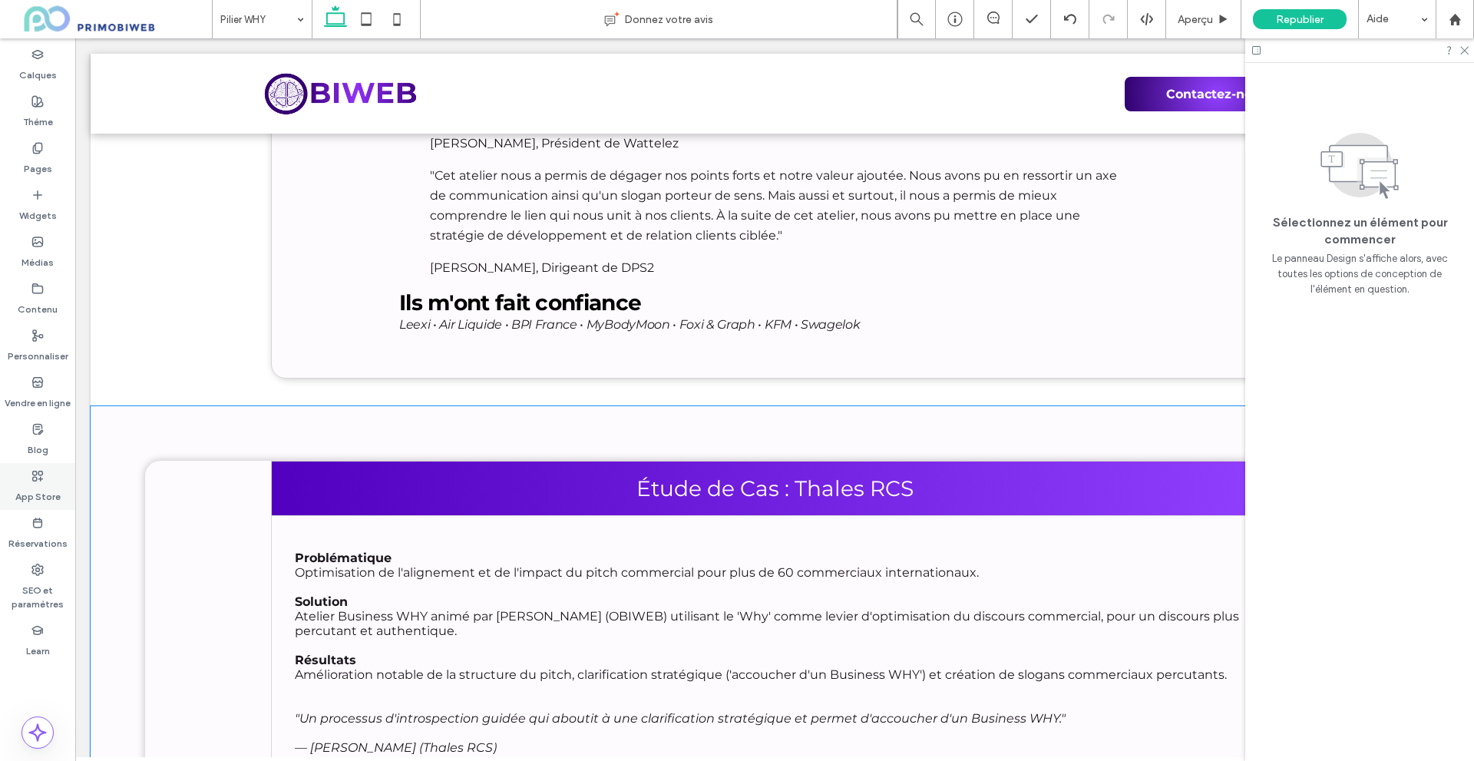
scroll to position [6434, 0]
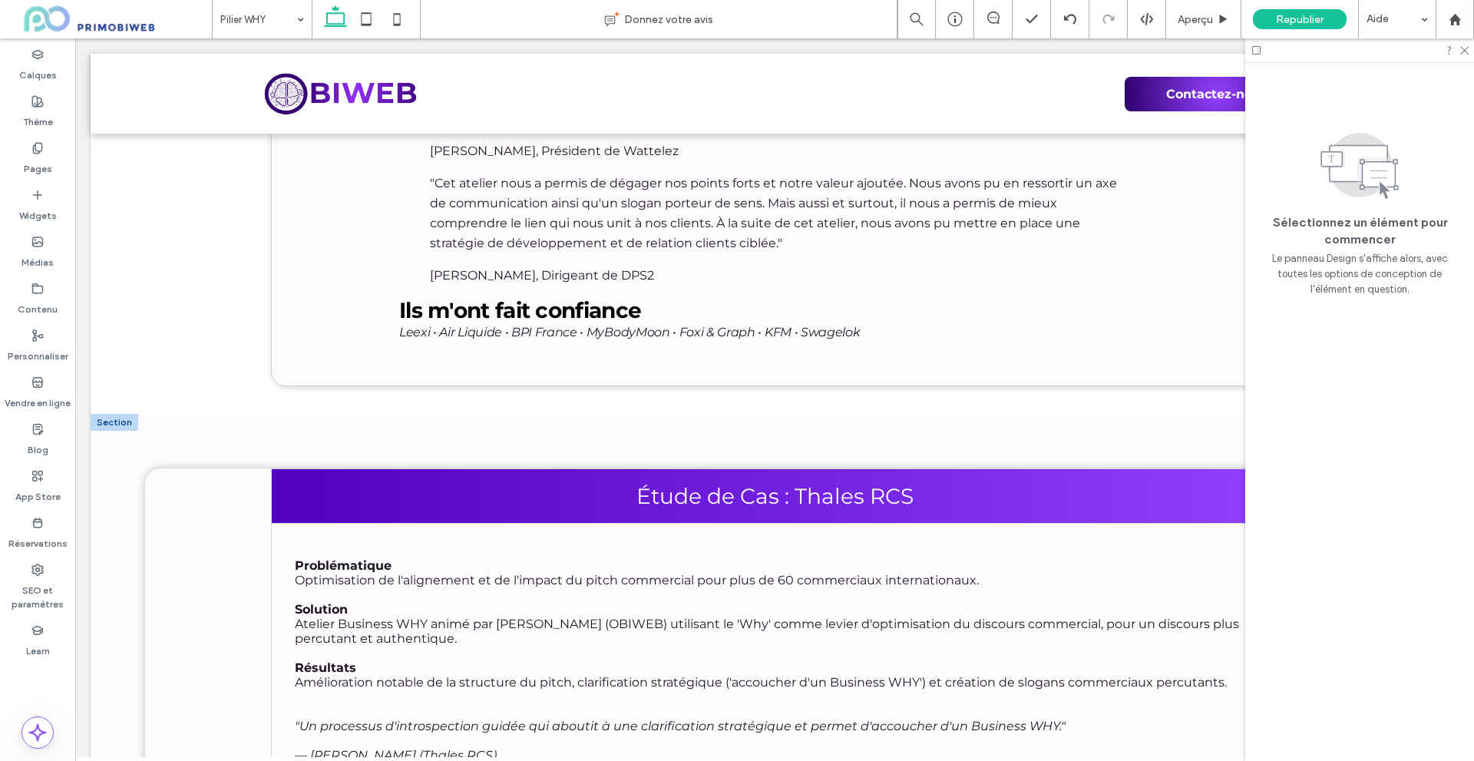
click at [155, 507] on div "Étude de Cas : Thales RCS Problématique Optimisation de l'alignement et de l'im…" at bounding box center [774, 627] width 1258 height 318
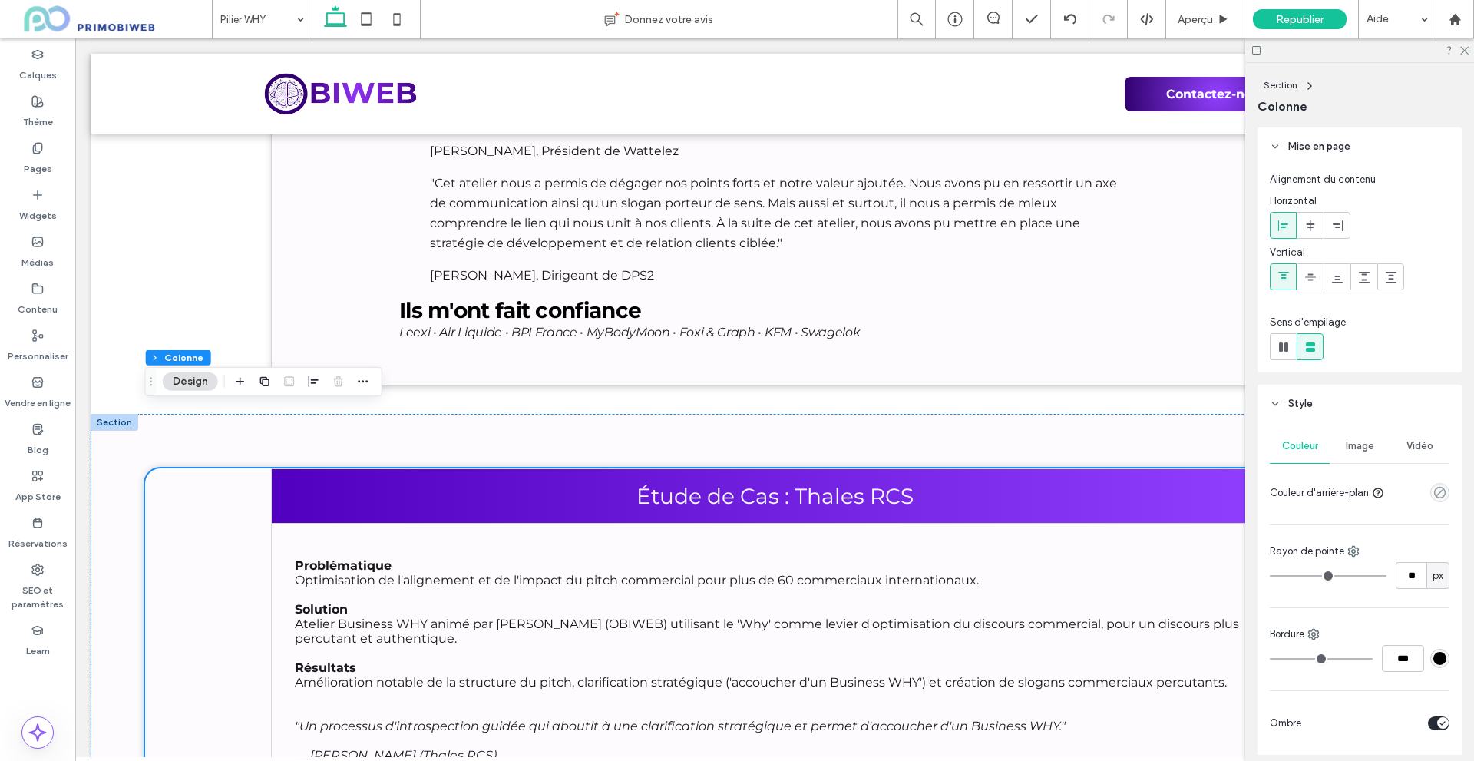
type input "**"
type input "*"
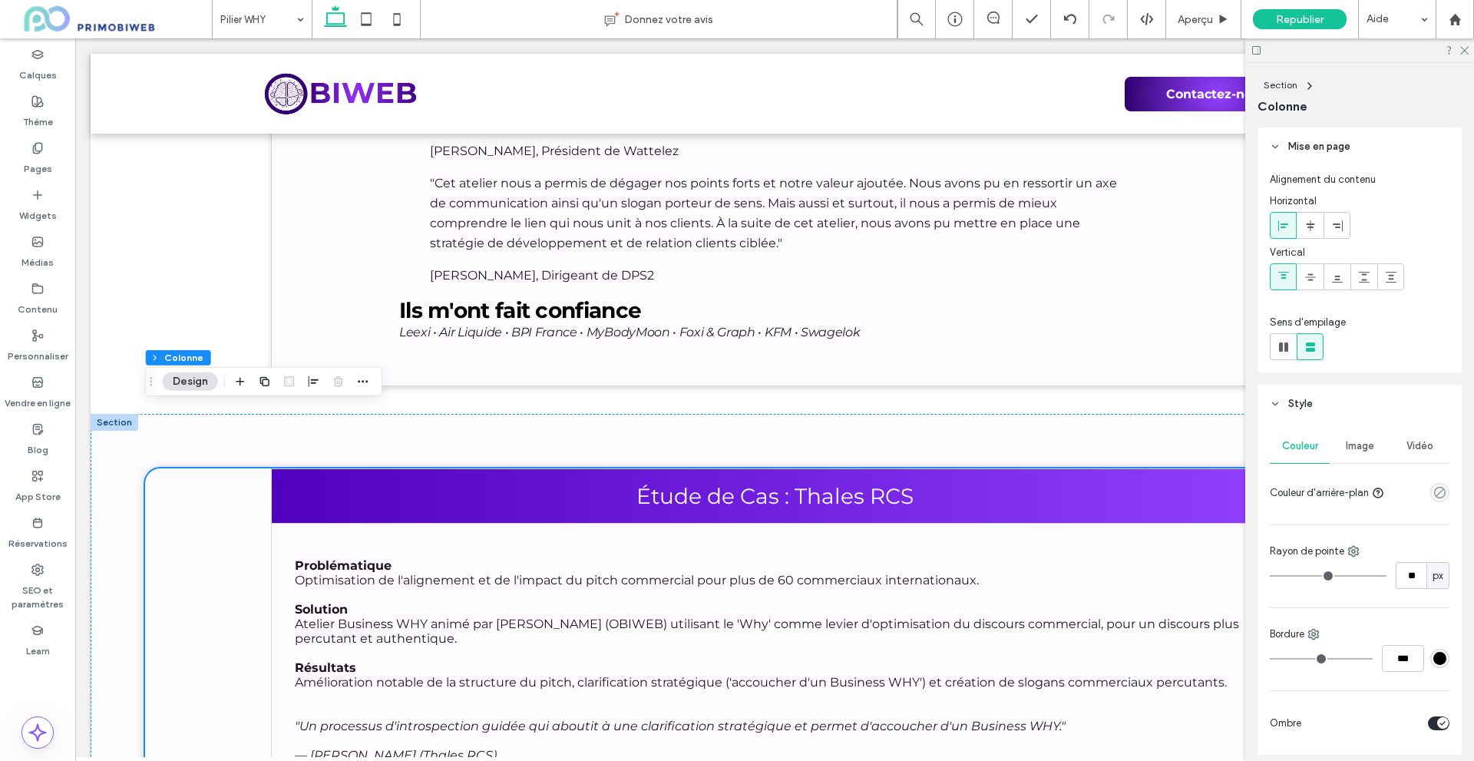
type input "*"
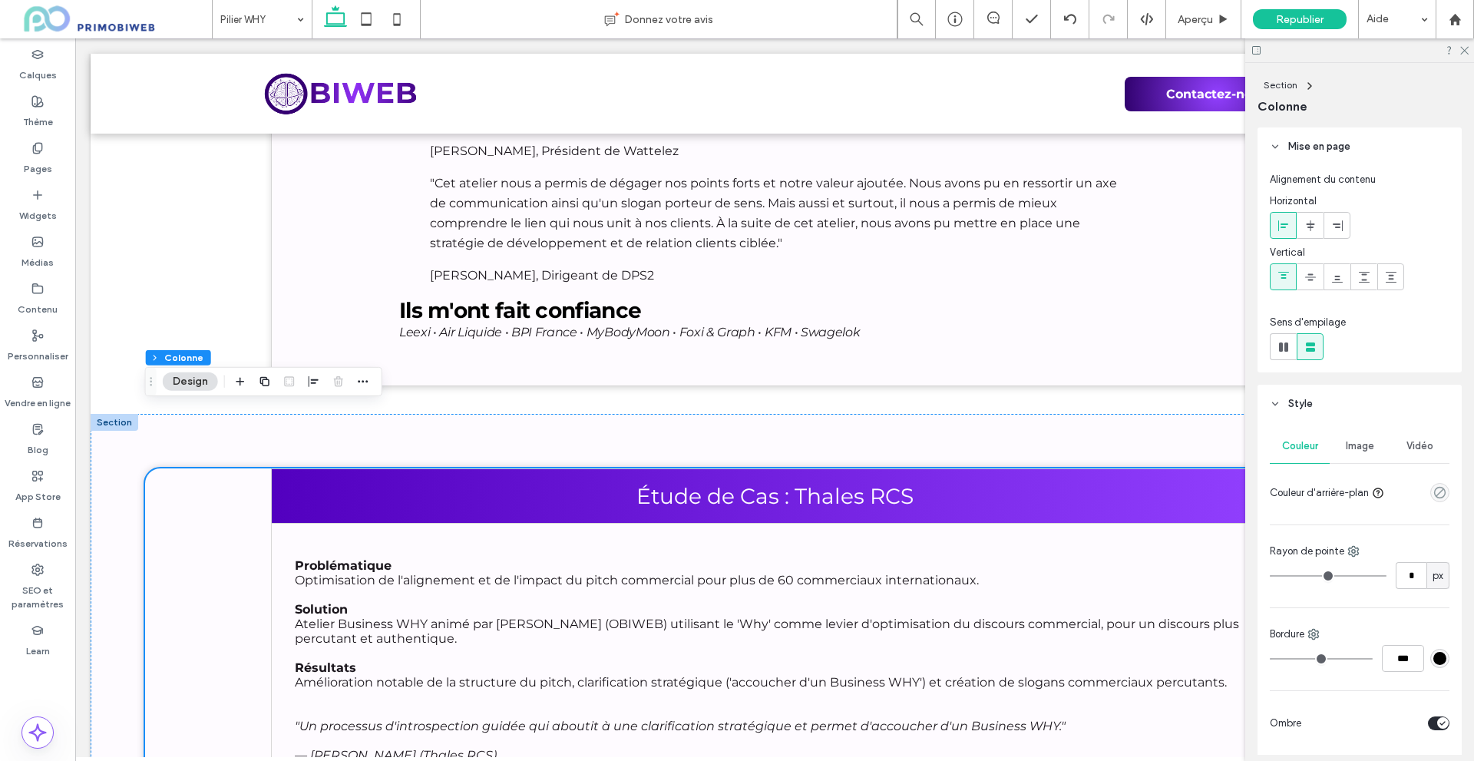
type input "*"
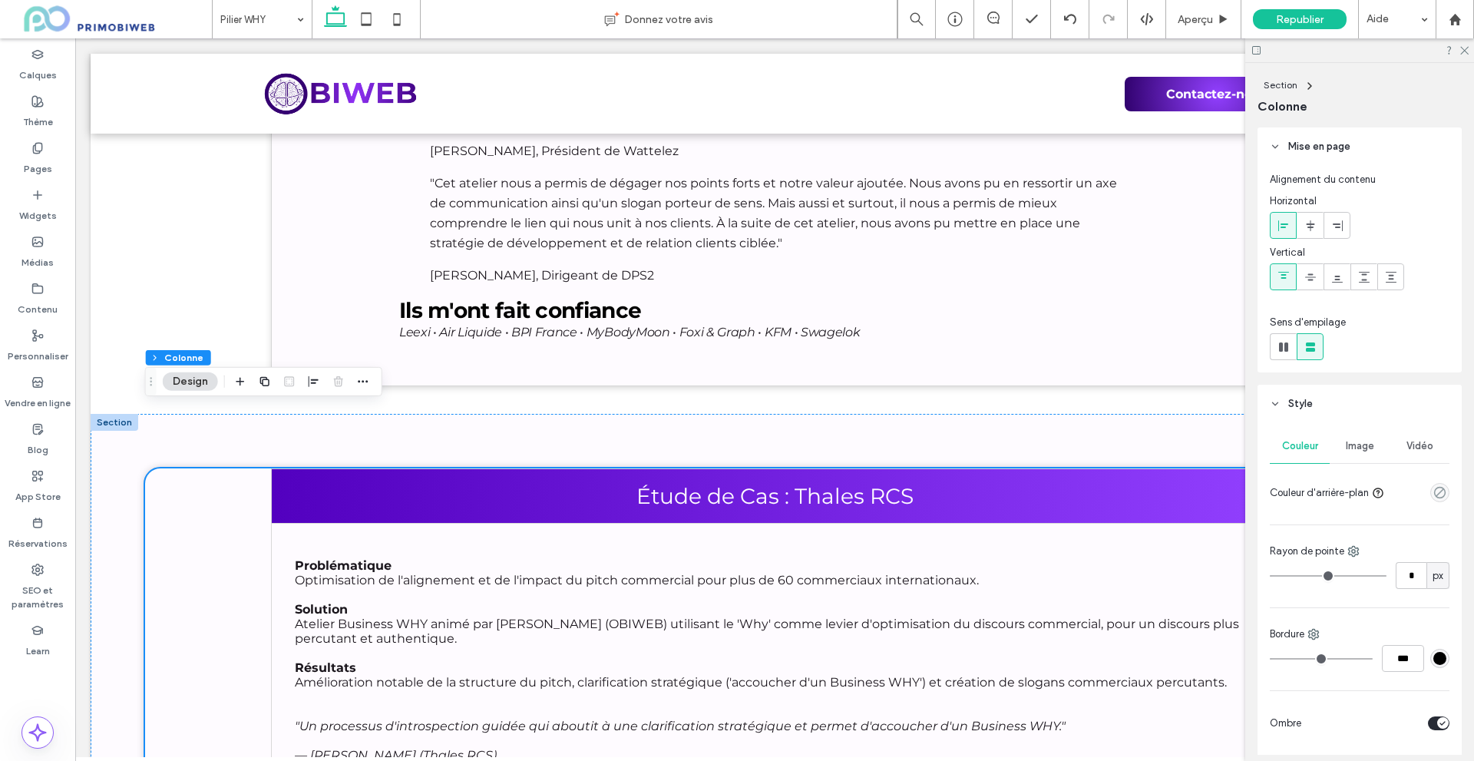
type input "*"
drag, startPoint x: 1284, startPoint y: 576, endPoint x: 1269, endPoint y: 580, distance: 16.0
type input "*"
click at [1270, 576] on input "range" at bounding box center [1328, 576] width 117 height 2
click at [1437, 721] on div "toggle" at bounding box center [1443, 723] width 12 height 12
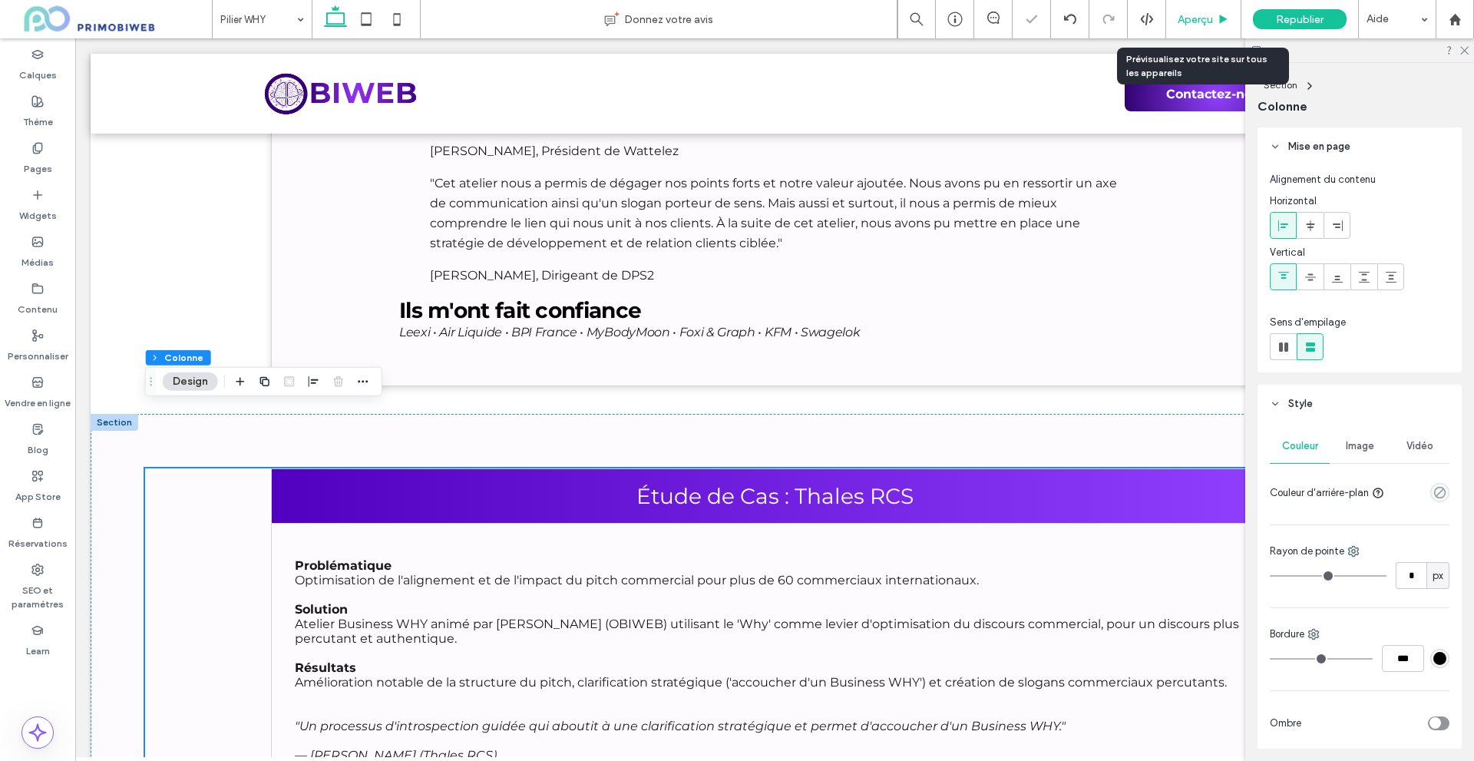
click at [1188, 17] on span "Aperçu" at bounding box center [1194, 19] width 35 height 13
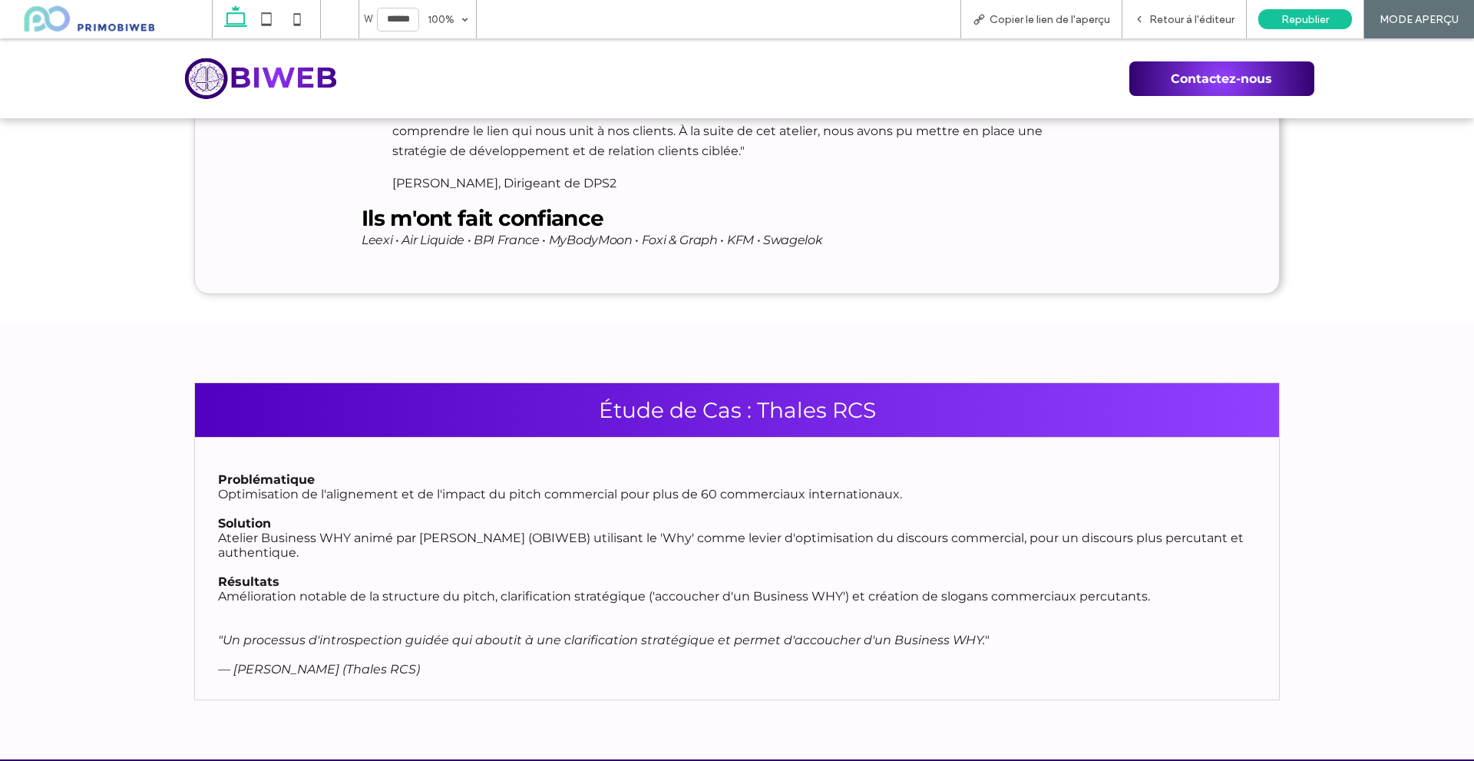
scroll to position [6529, 0]
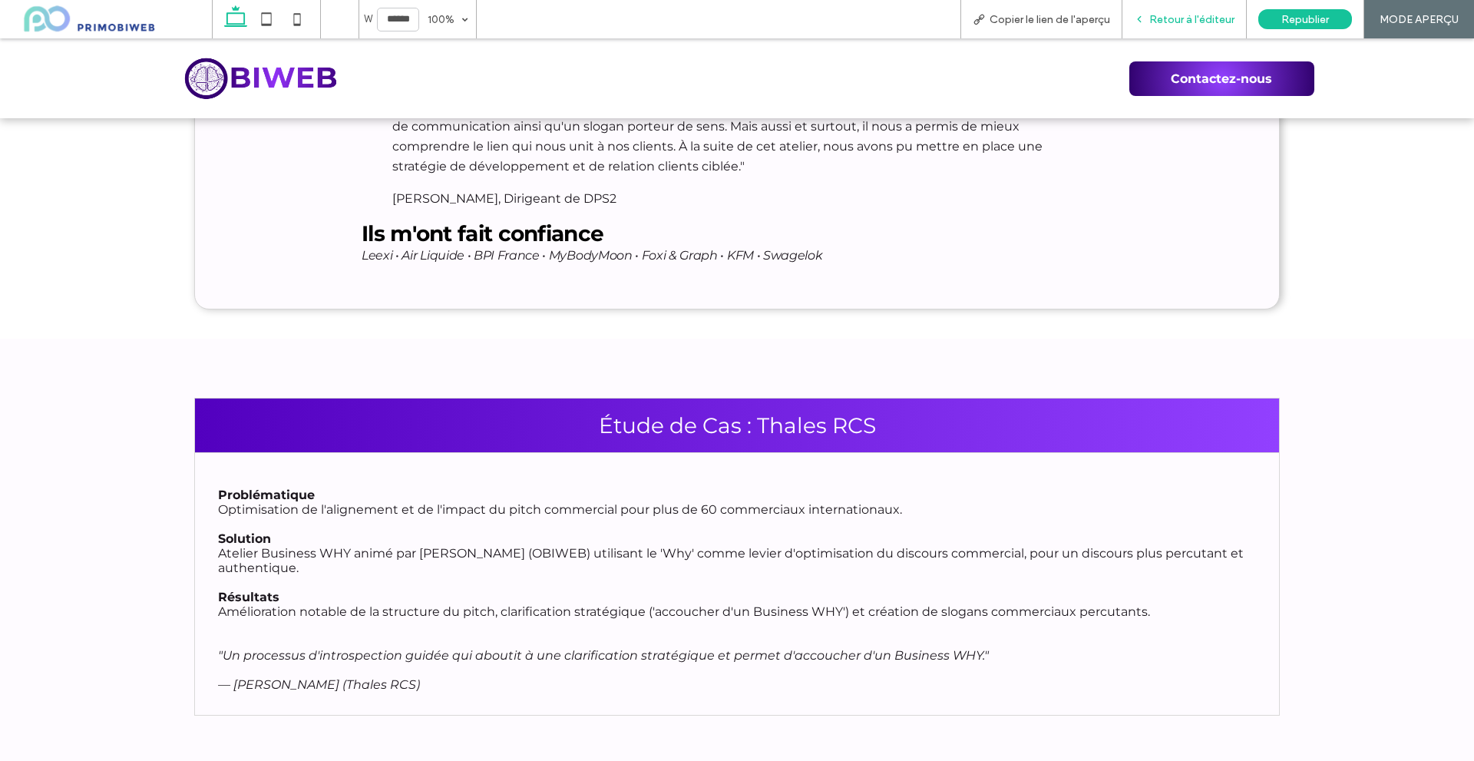
click at [1196, 13] on span "Retour à l'éditeur" at bounding box center [1191, 19] width 85 height 13
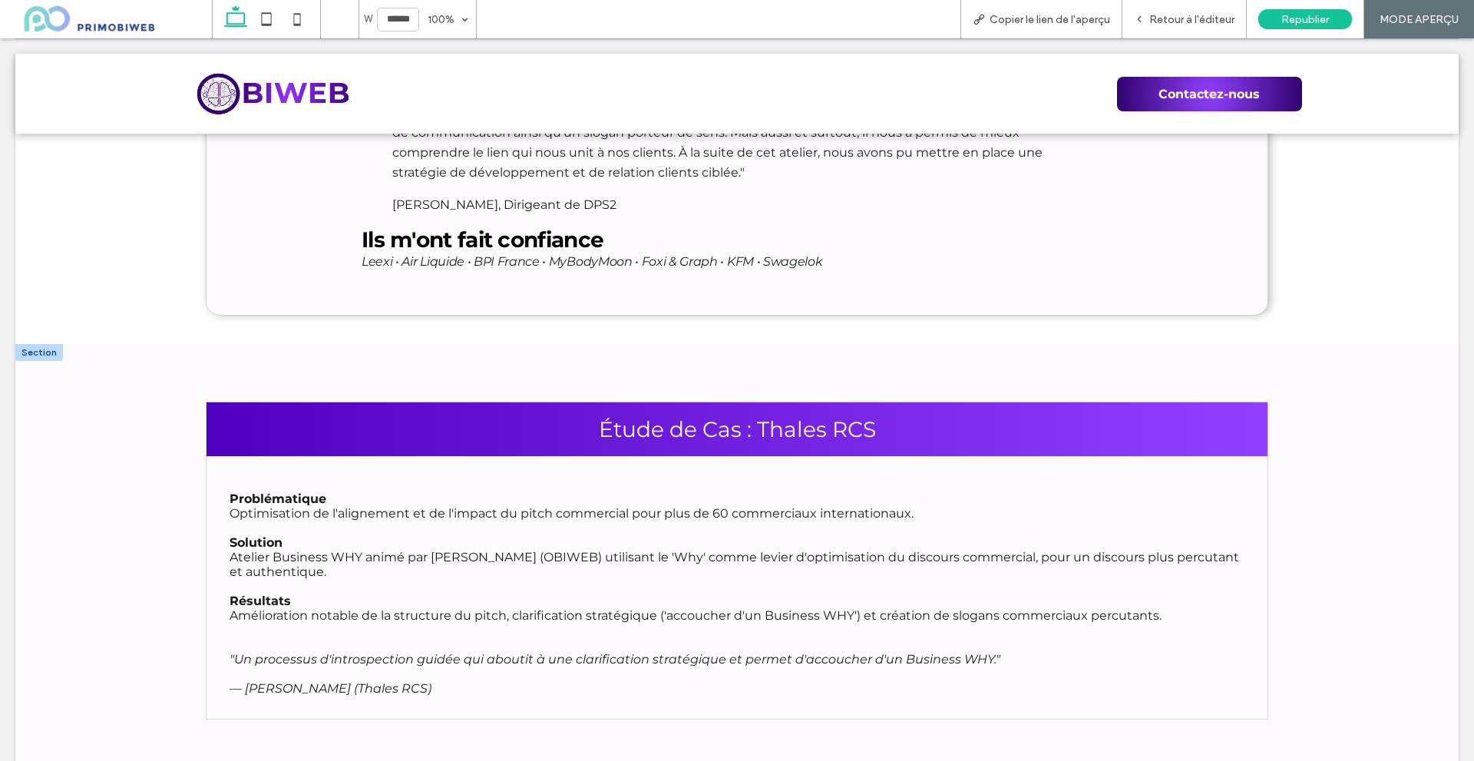
scroll to position [6511, 0]
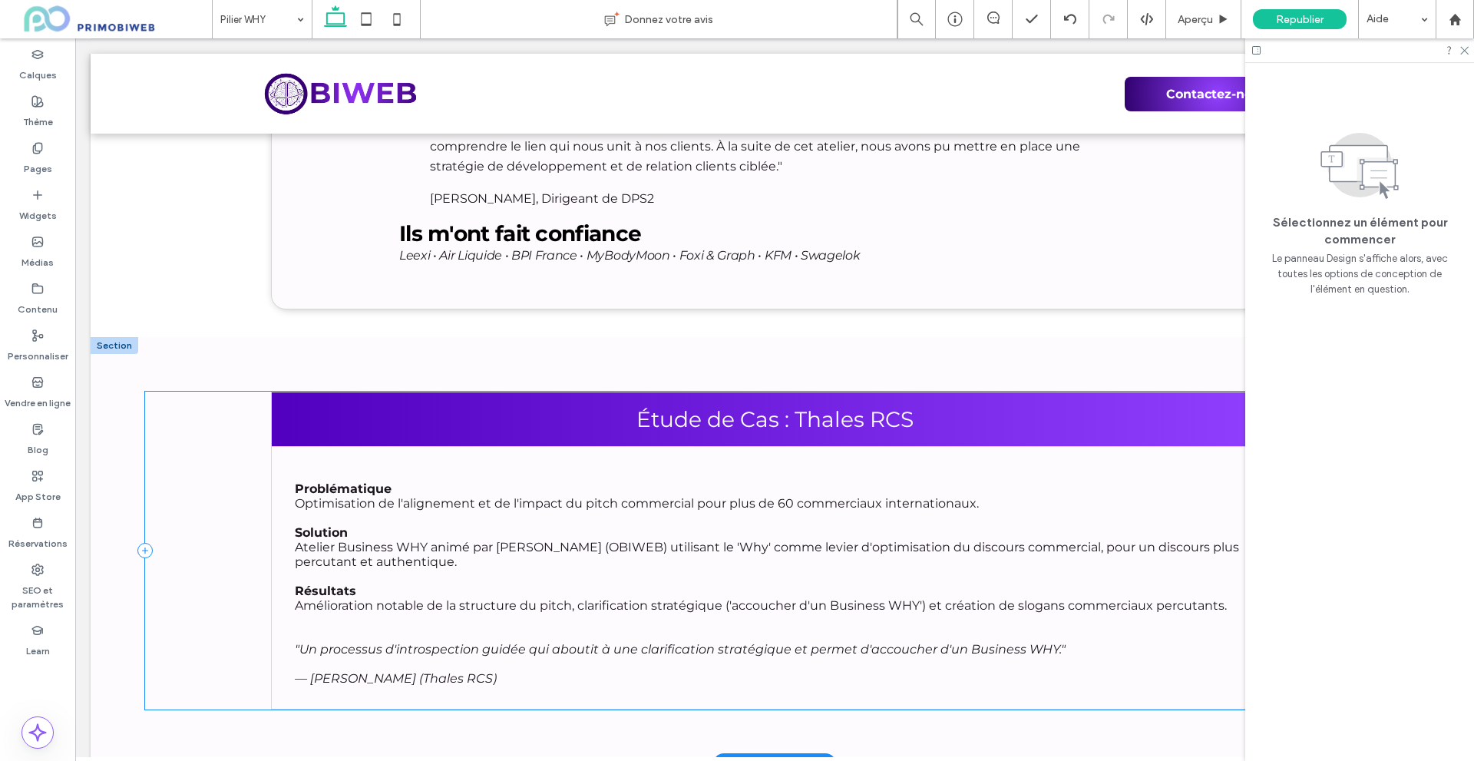
click at [229, 391] on div "Étude de Cas : Thales RCS Problématique Optimisation de l'alignement et de l'im…" at bounding box center [774, 550] width 1258 height 318
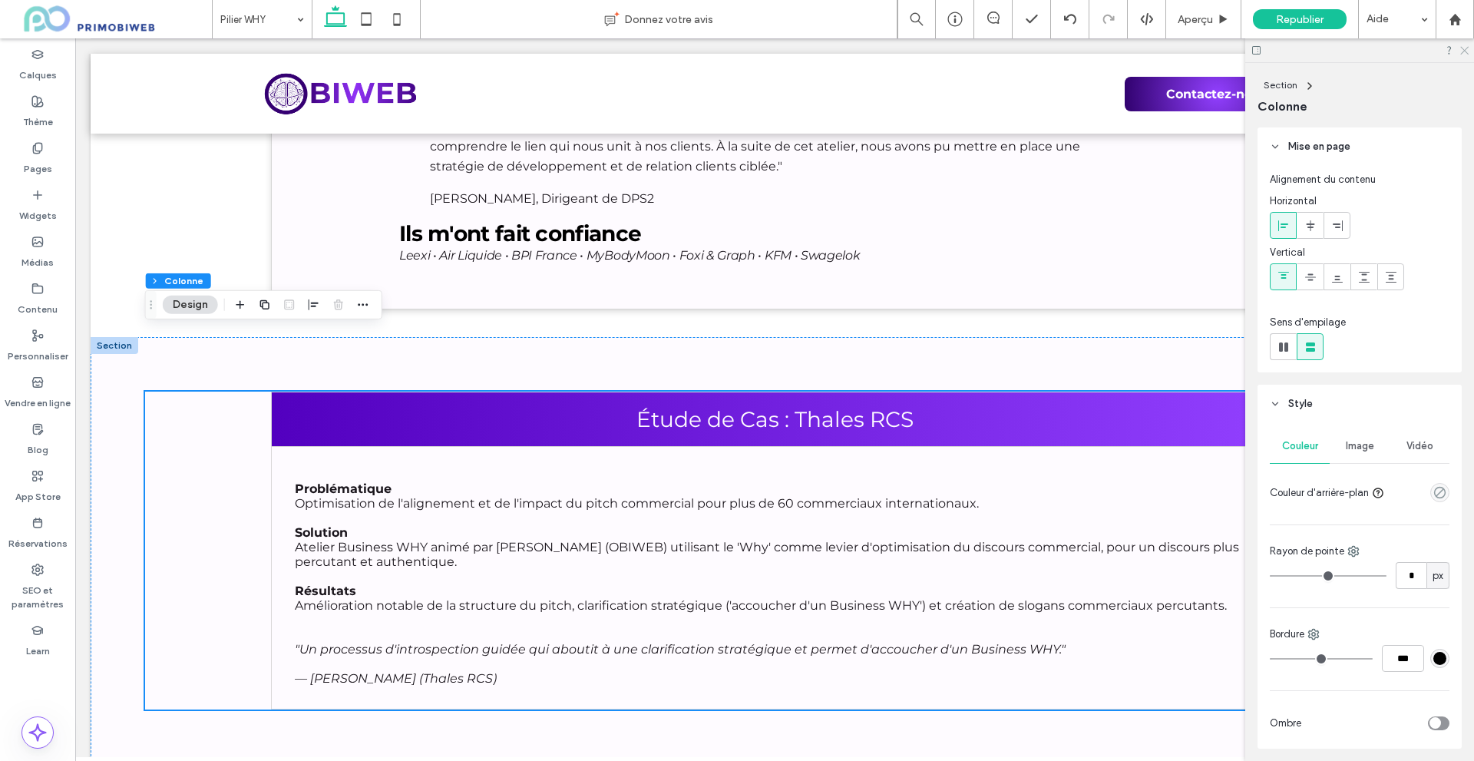
click at [1466, 51] on icon at bounding box center [1463, 50] width 10 height 10
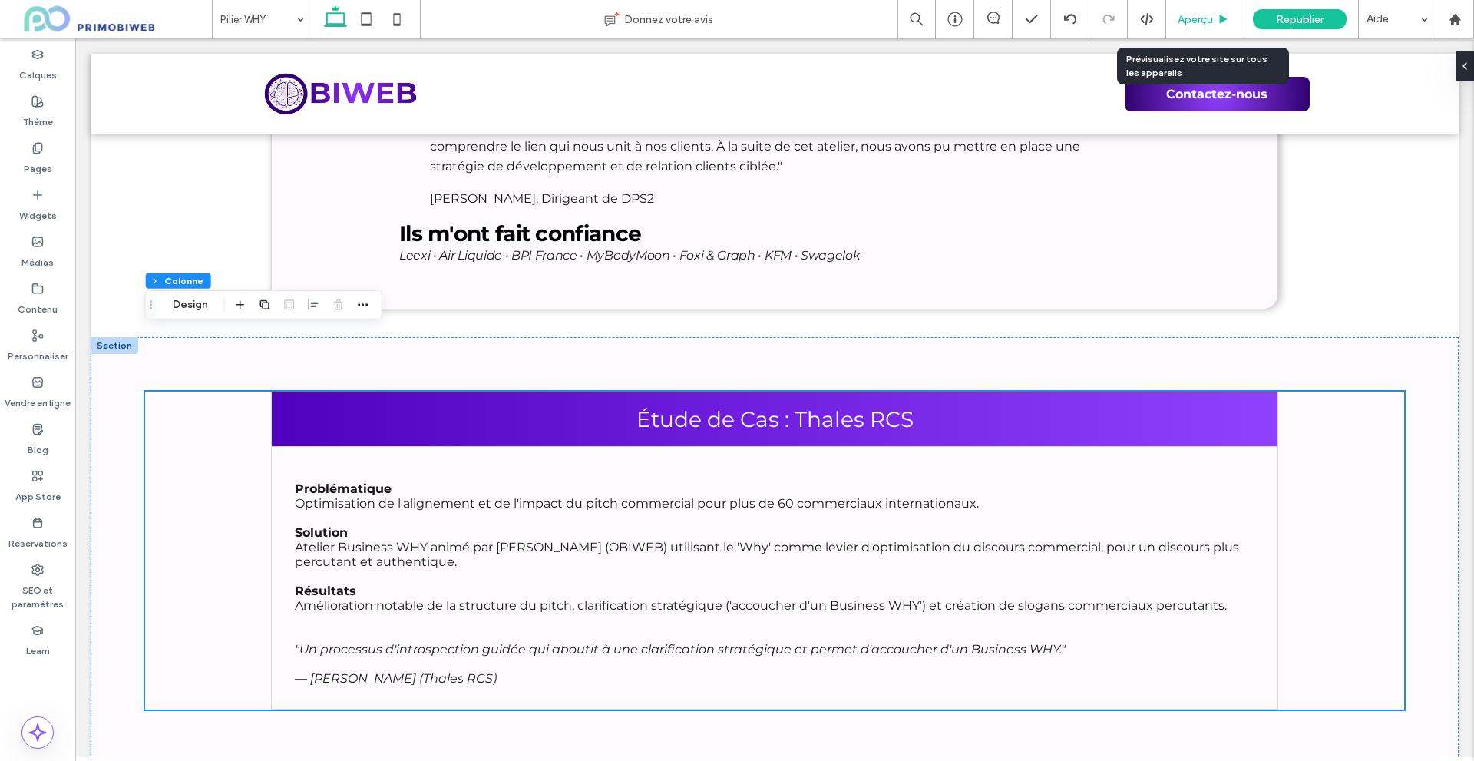
click at [1200, 30] on div "Aperçu" at bounding box center [1203, 19] width 75 height 38
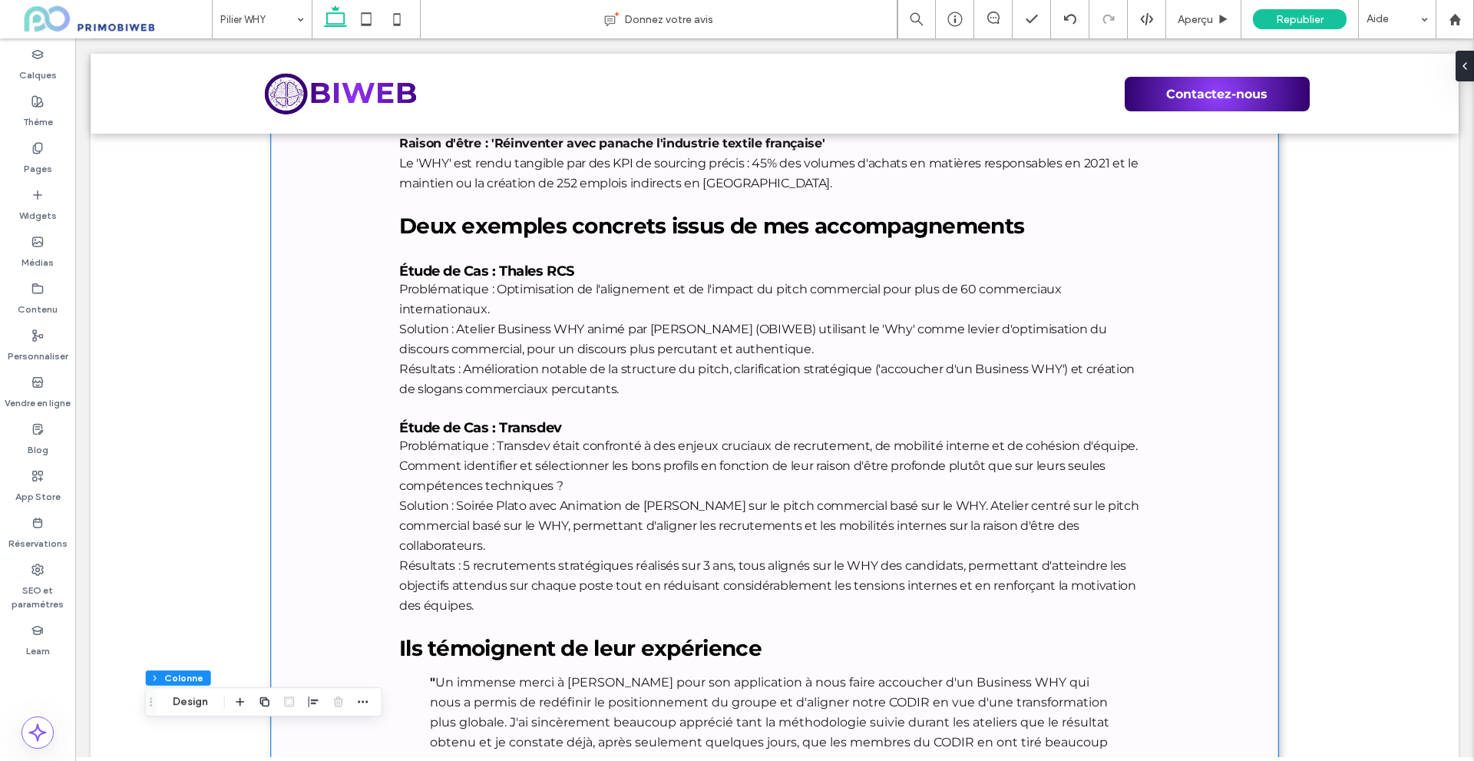
click at [327, 463] on div "Partie 4 - Études de cas approfondies : du mondial au modèle français Regardons…" at bounding box center [774, 47] width 1007 height 2214
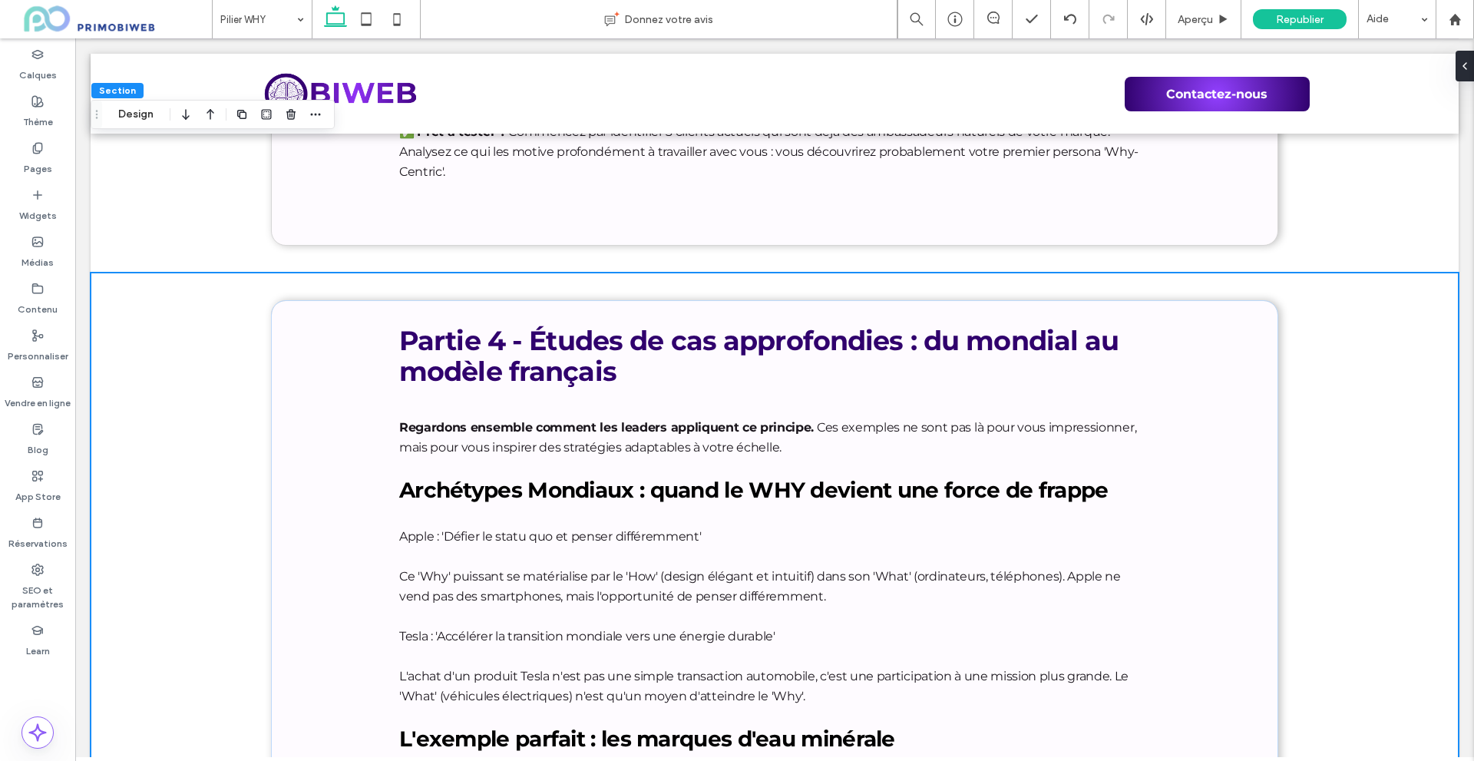
scroll to position [4055, 0]
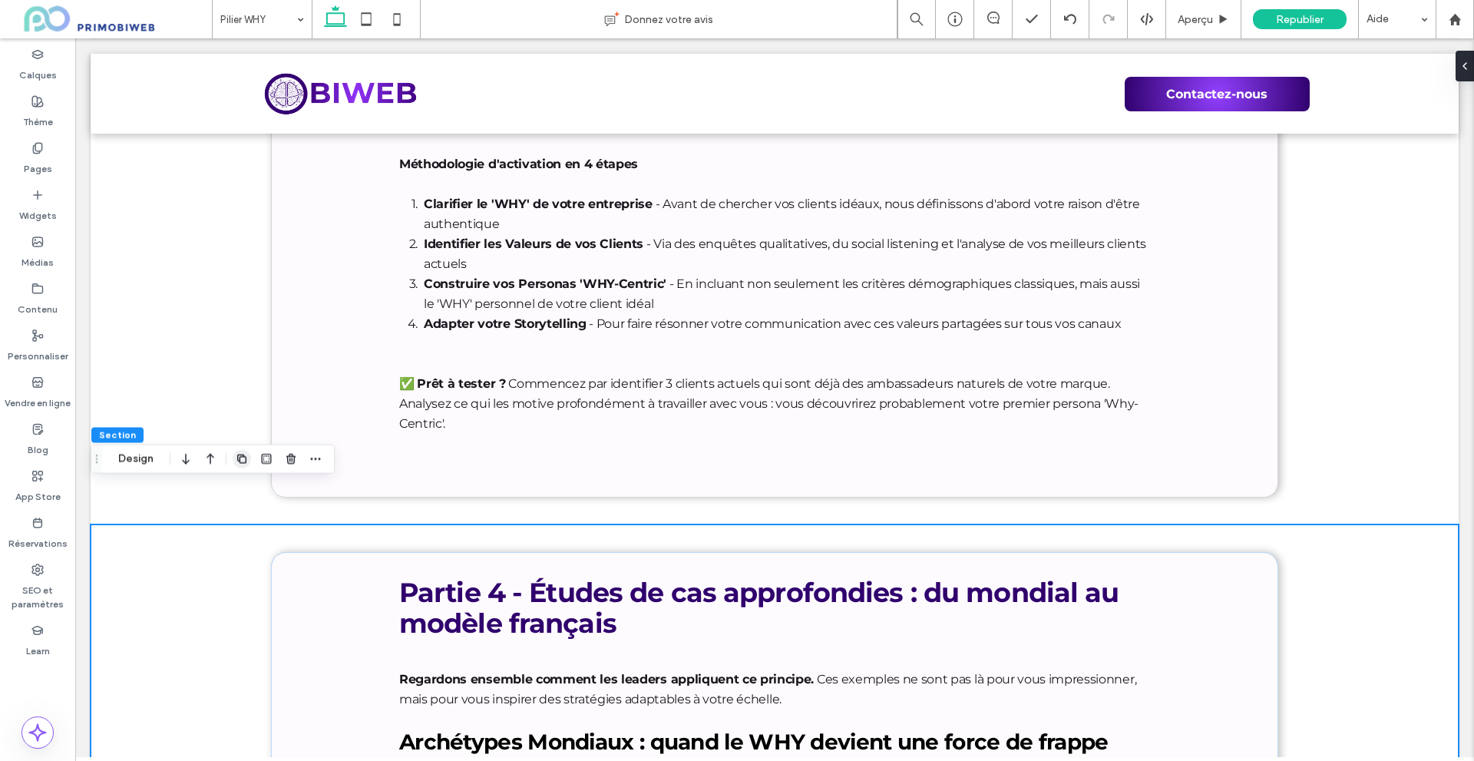
click at [239, 459] on use "button" at bounding box center [241, 458] width 9 height 9
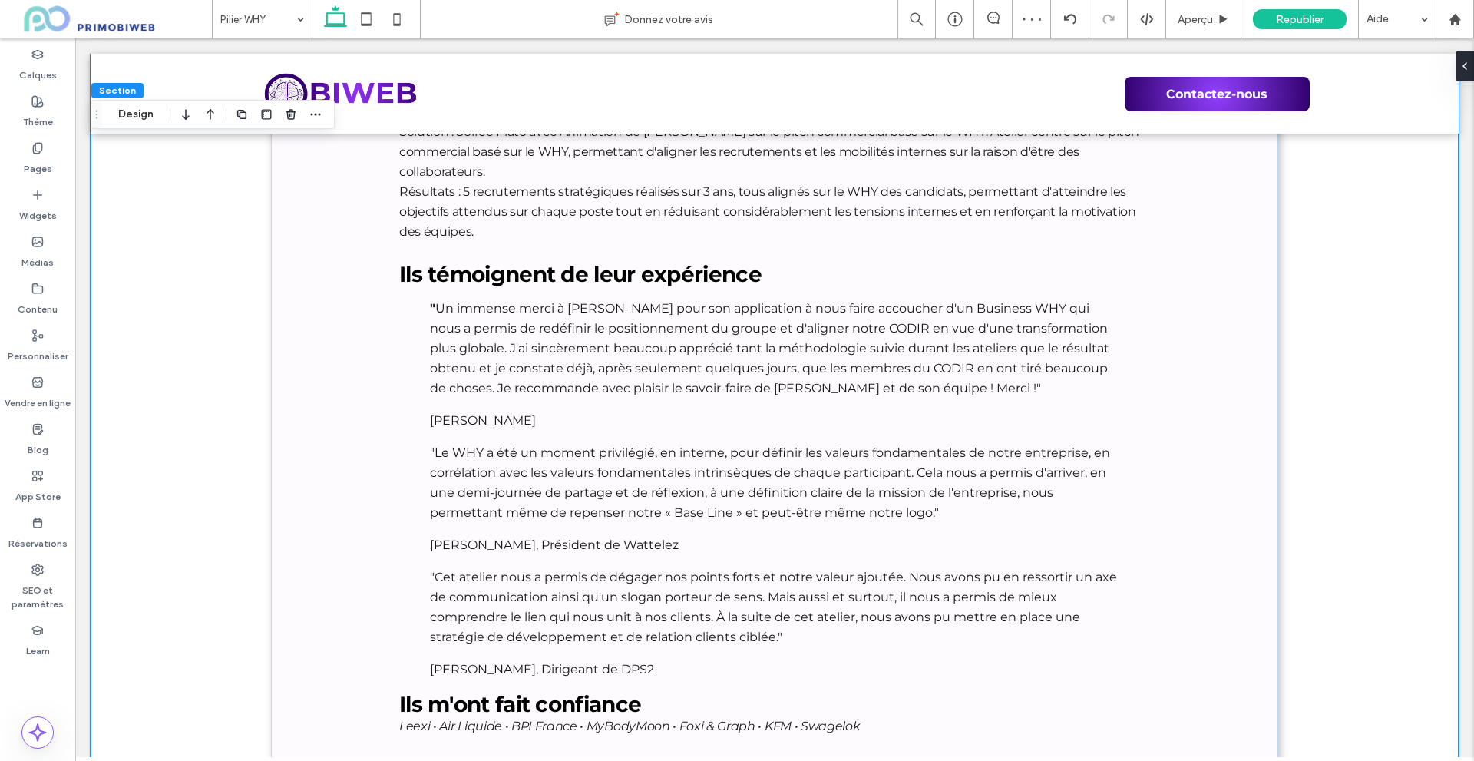
scroll to position [8399, 0]
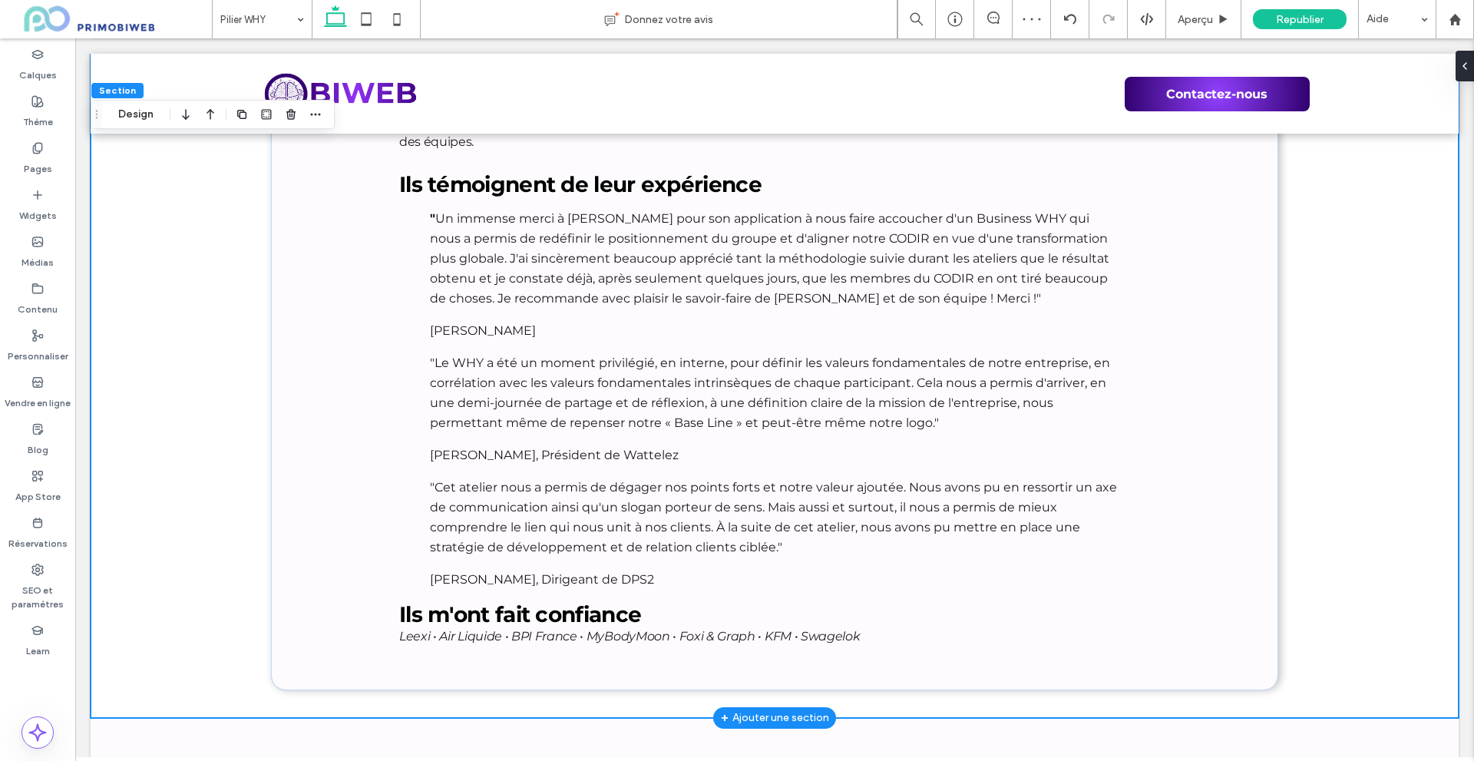
click at [187, 116] on icon "button" at bounding box center [186, 115] width 18 height 28
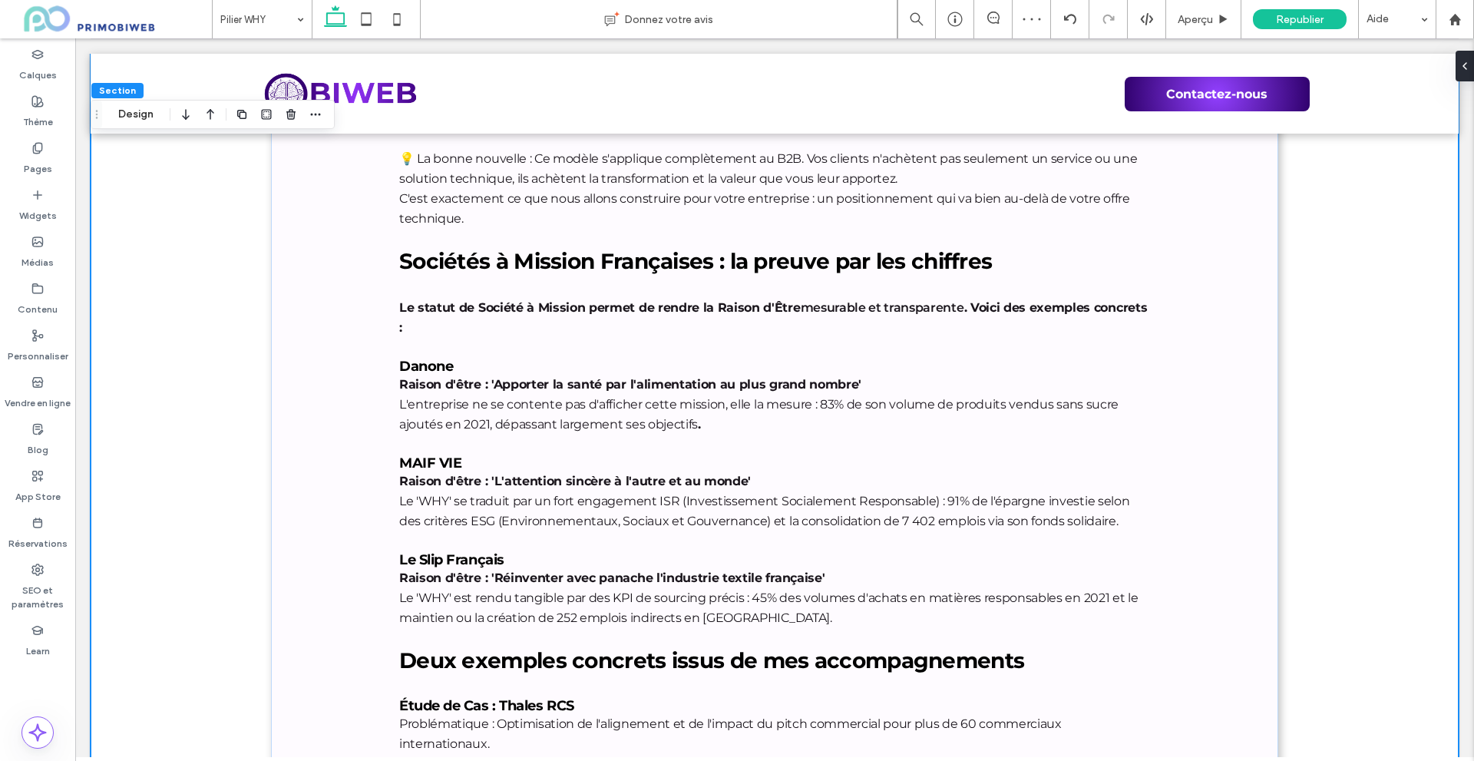
scroll to position [7940, 0]
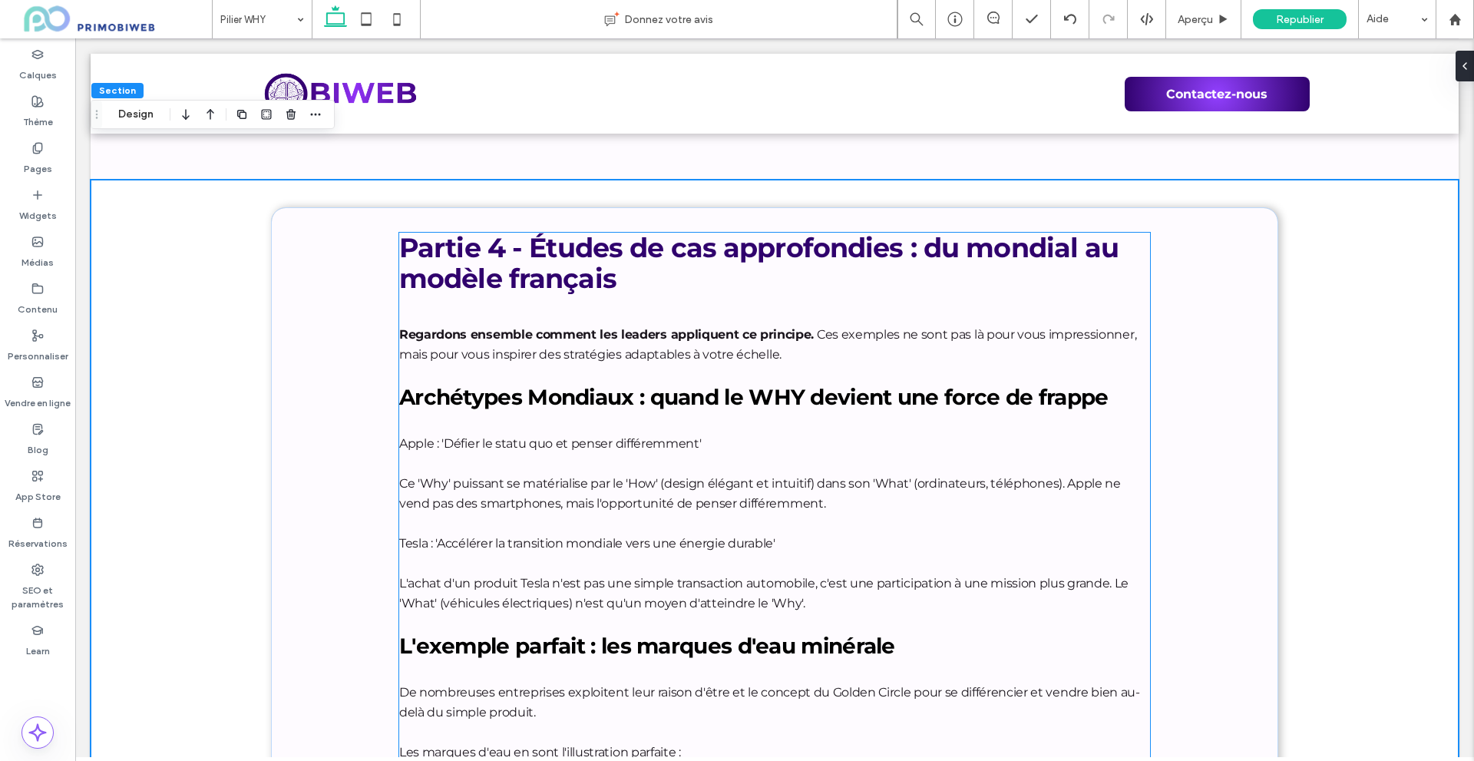
click at [592, 474] on p "Ce 'Why' puissant se matérialise par le 'How' (design élégant et intuitif) dans…" at bounding box center [774, 494] width 751 height 40
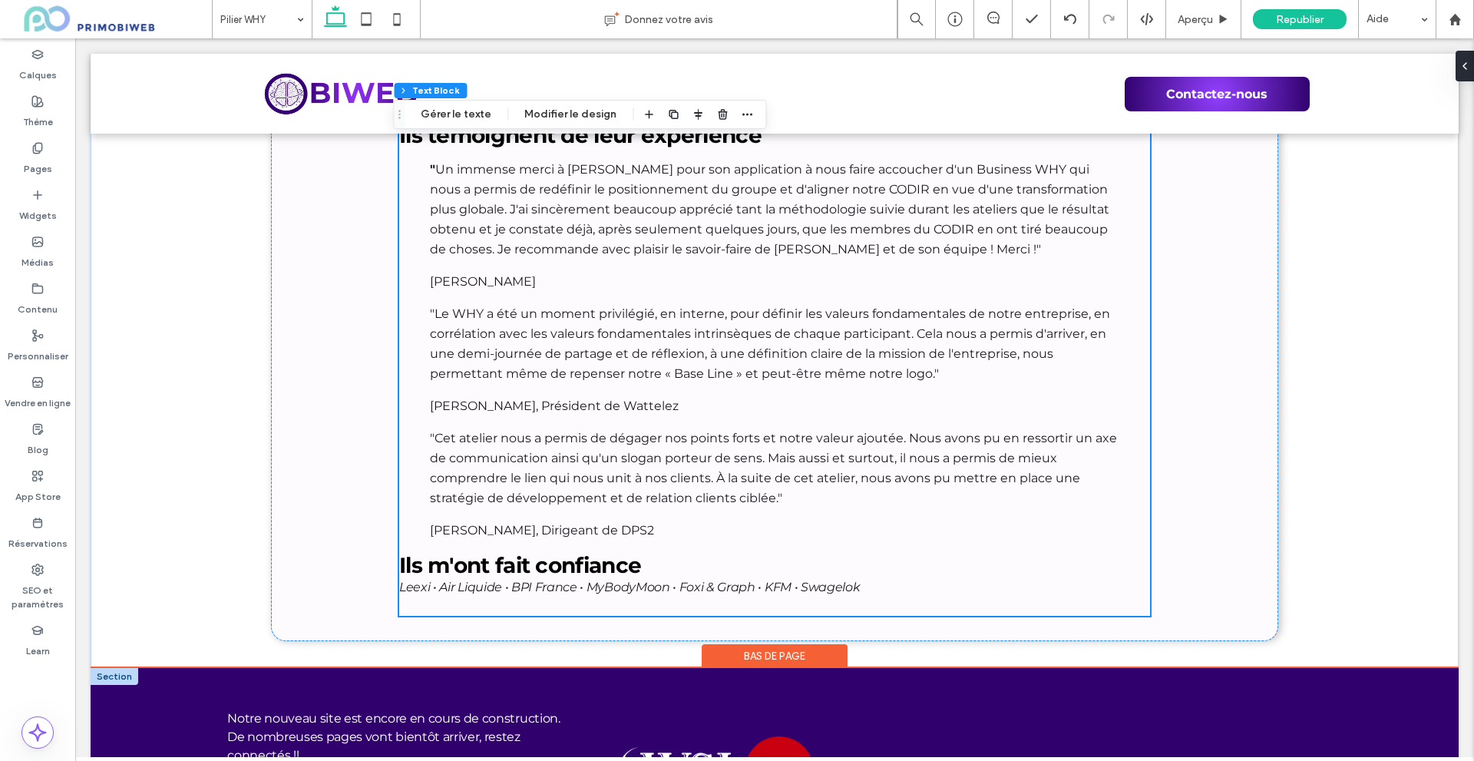
scroll to position [9078, 0]
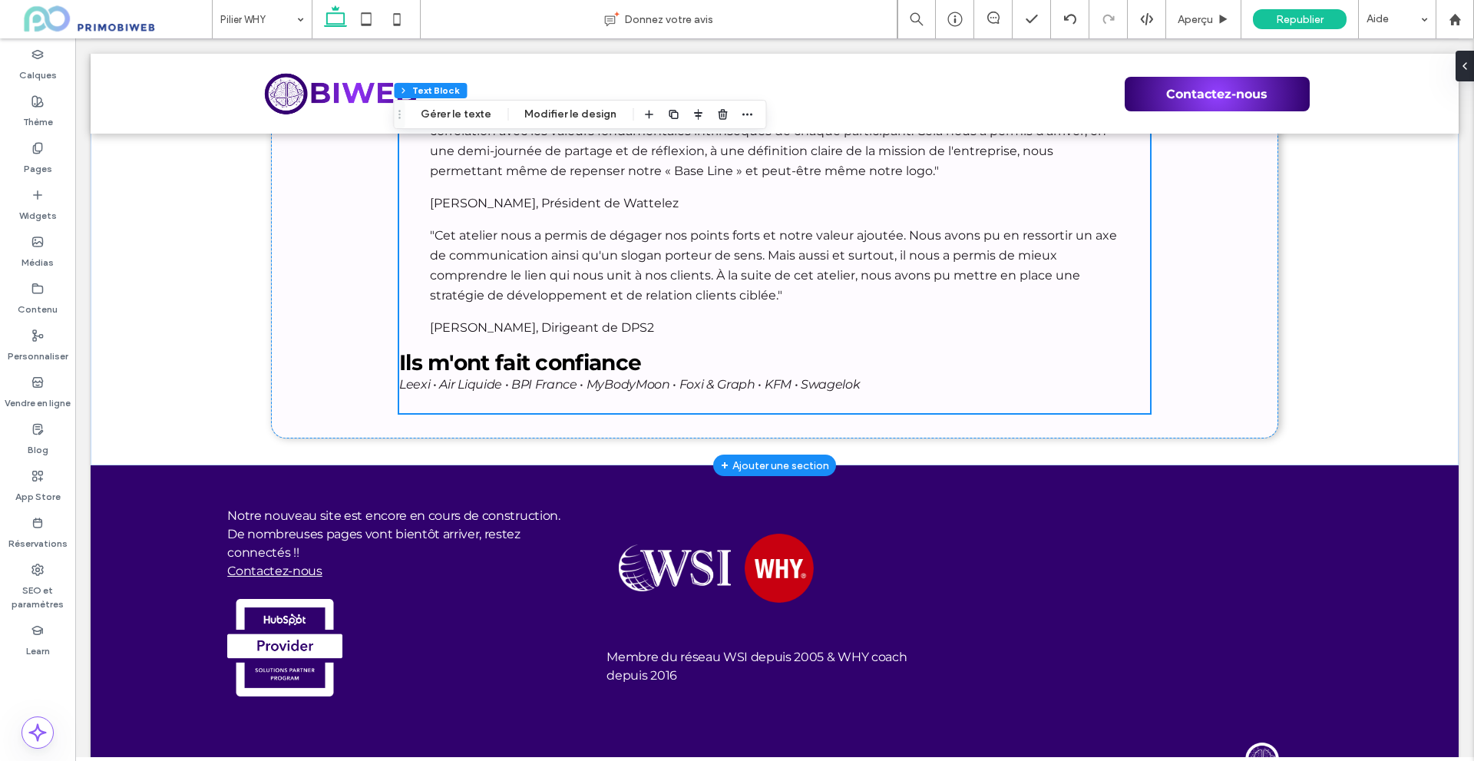
click at [873, 395] on p at bounding box center [774, 404] width 751 height 18
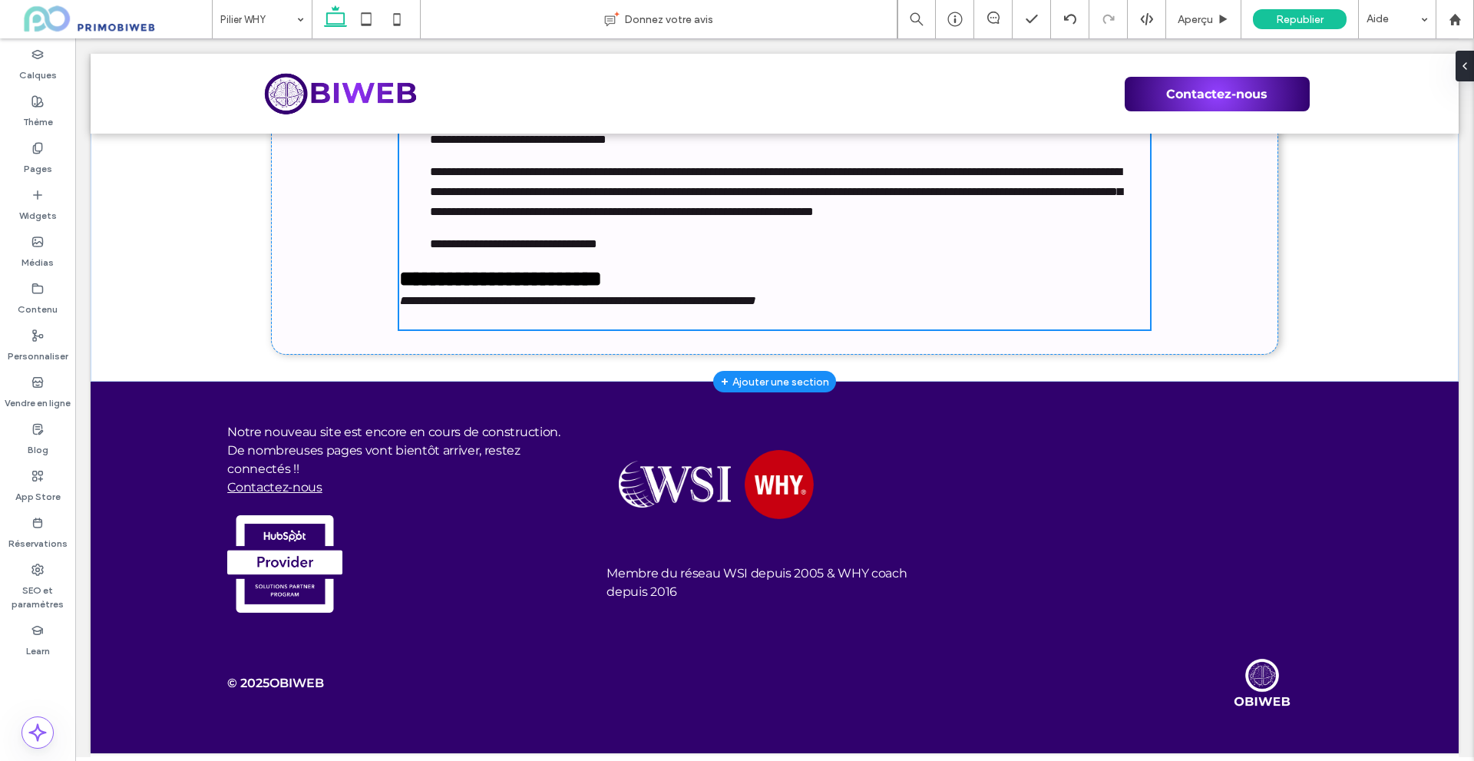
type input "**********"
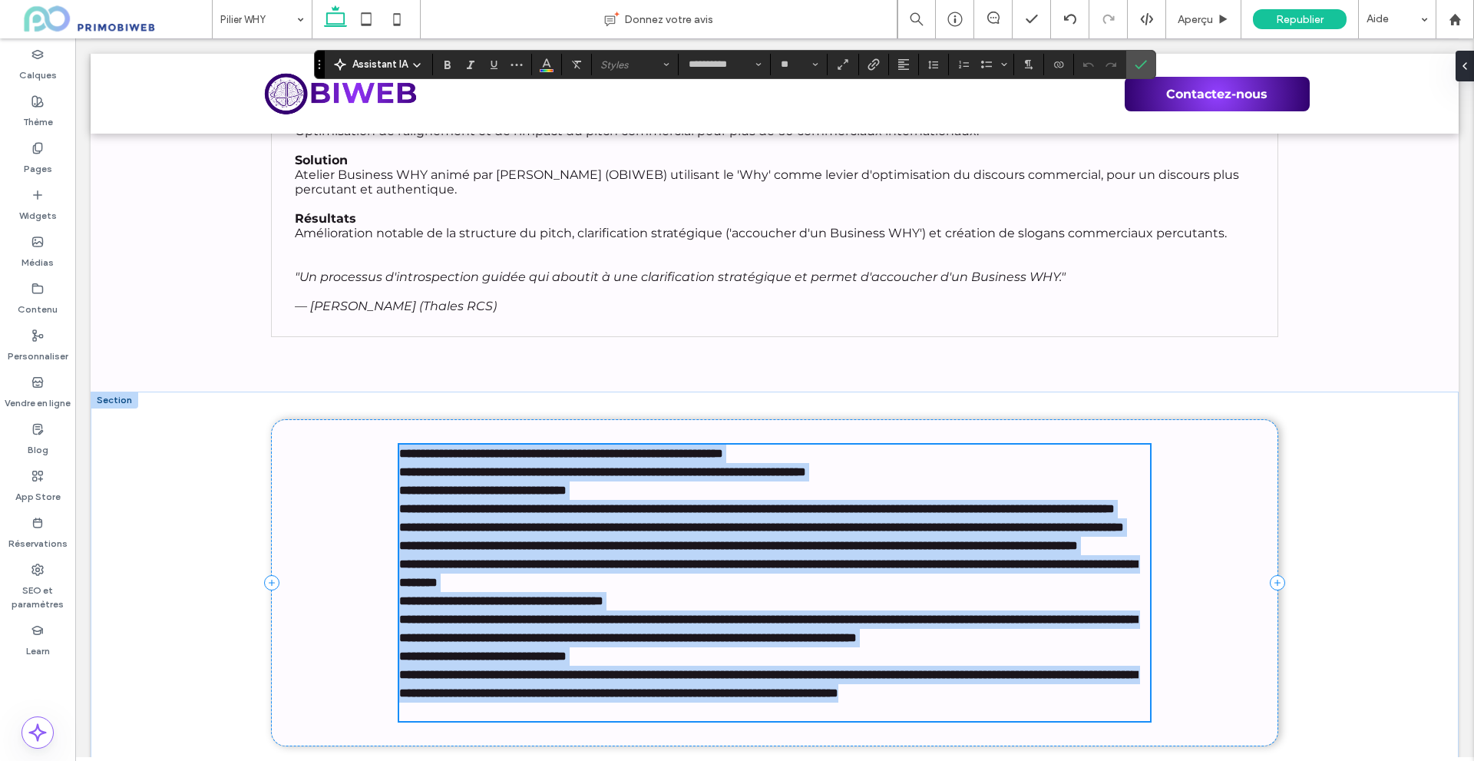
scroll to position [0, 0]
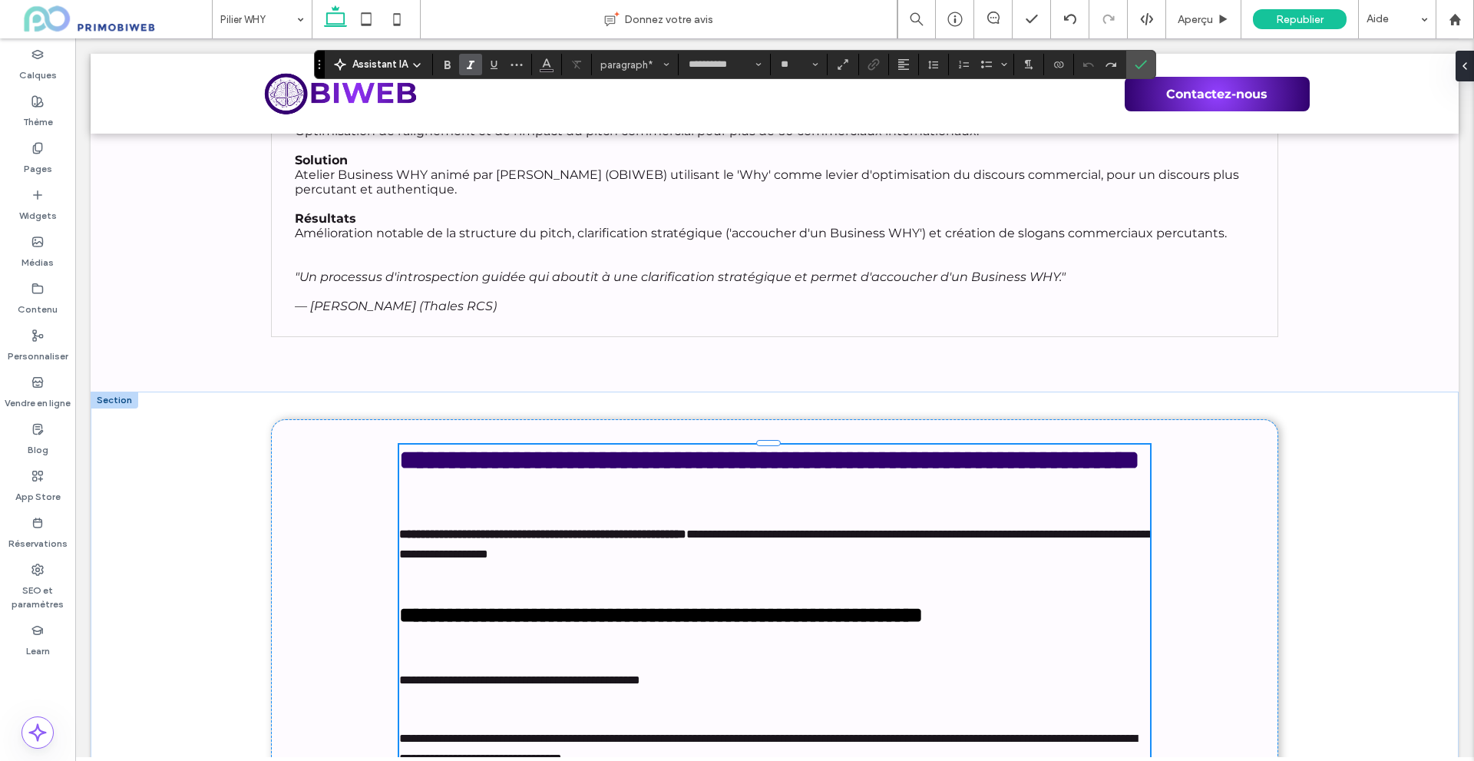
click at [606, 447] on strong "**********" at bounding box center [769, 460] width 740 height 26
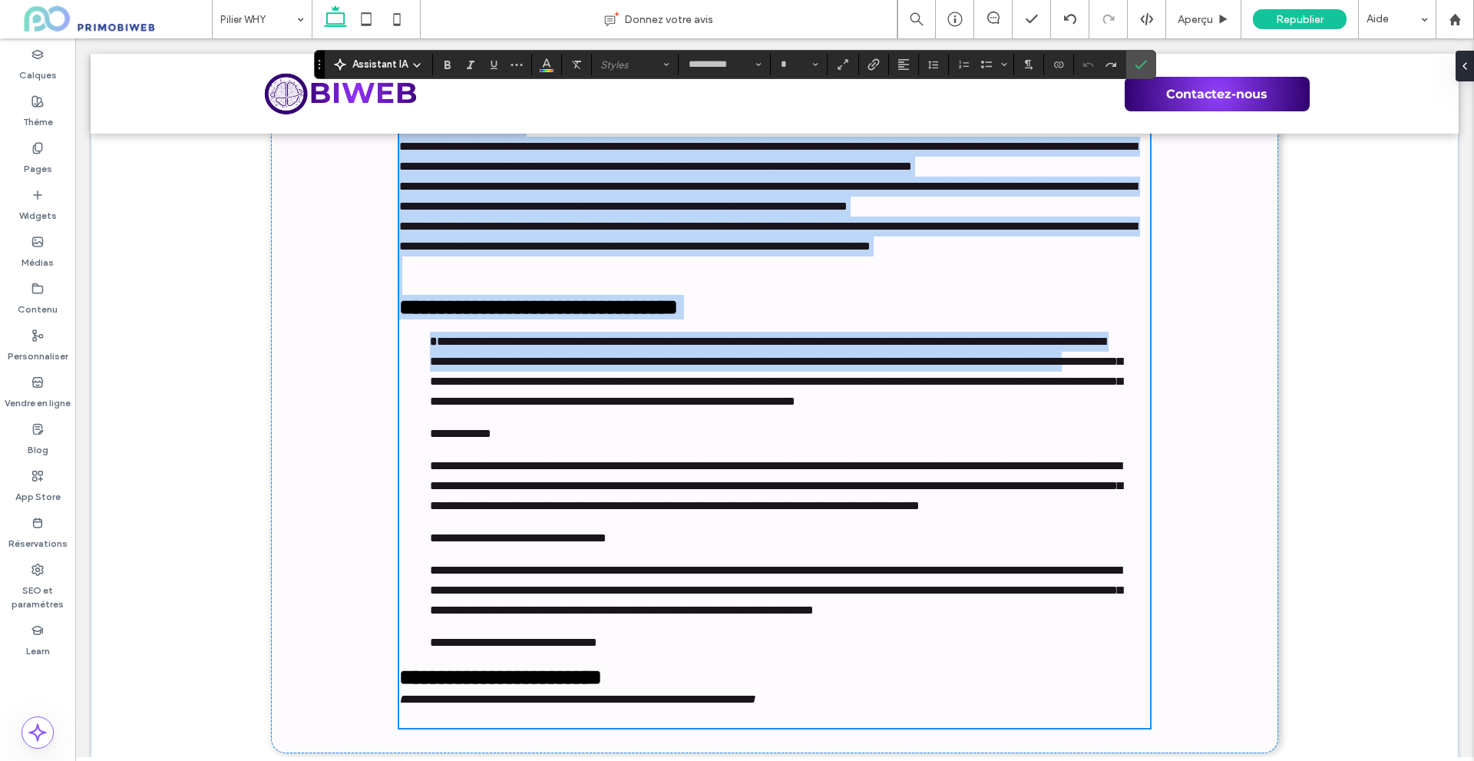
scroll to position [9416, 0]
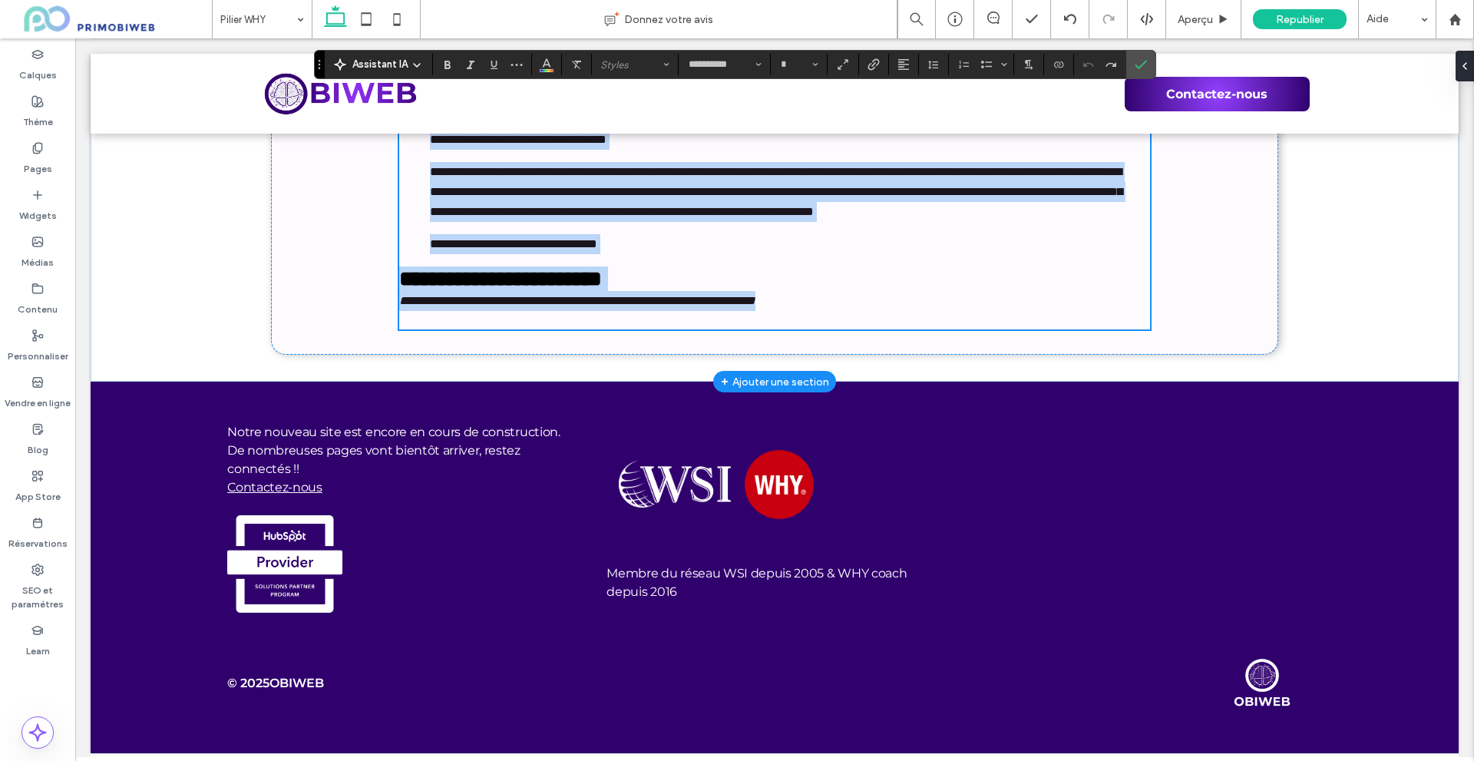
drag, startPoint x: 400, startPoint y: 391, endPoint x: 877, endPoint y: 312, distance: 483.2
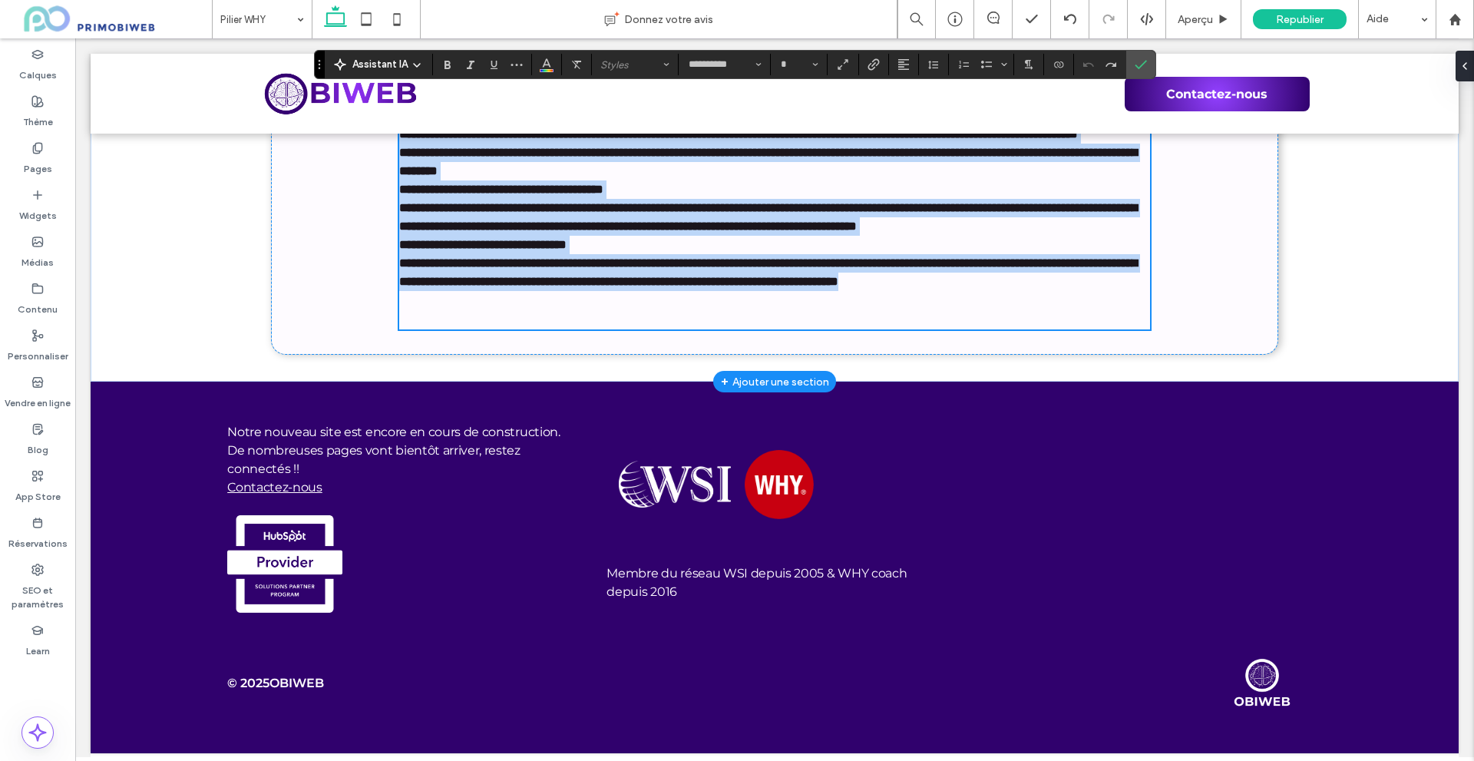
type input "**"
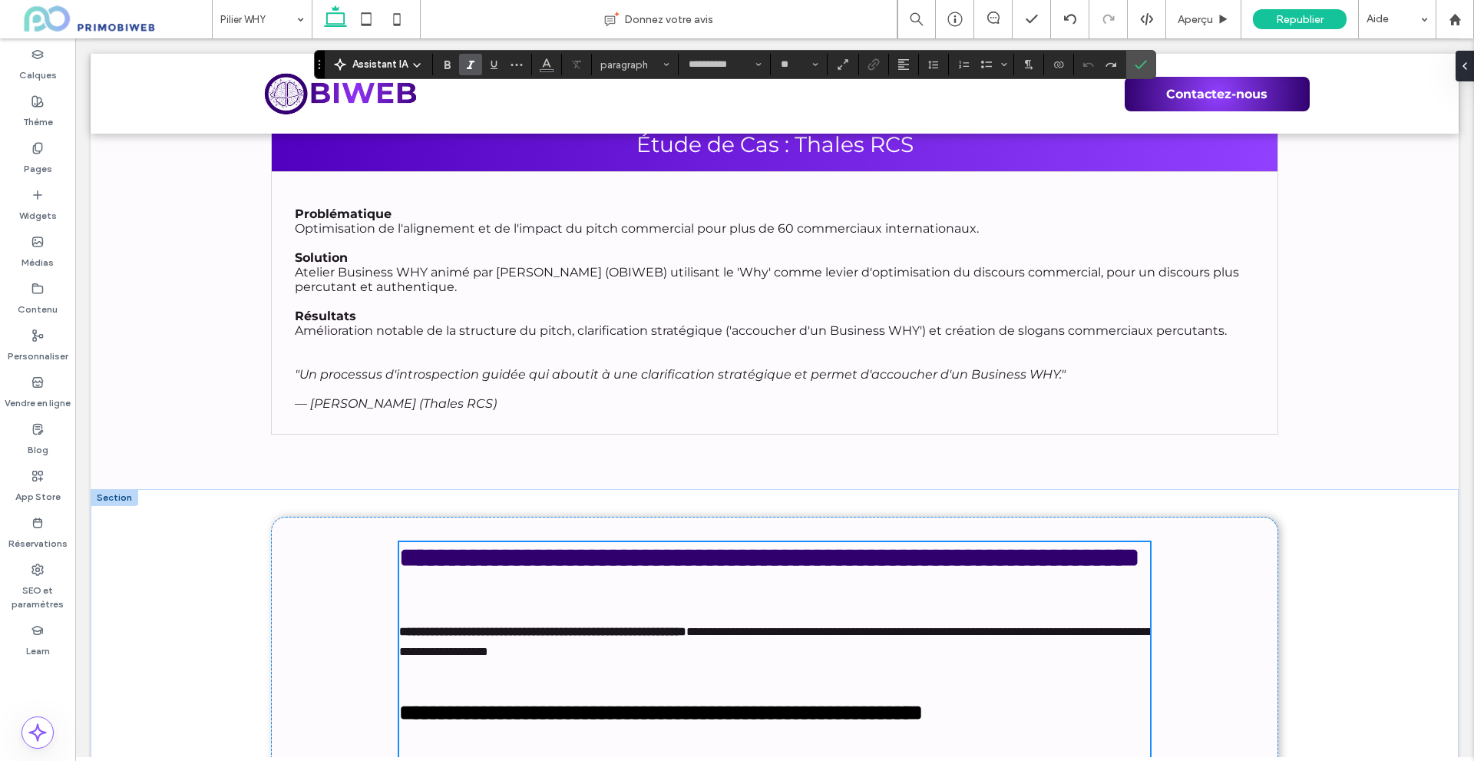
scroll to position [6878, 0]
